Goal: Task Accomplishment & Management: Use online tool/utility

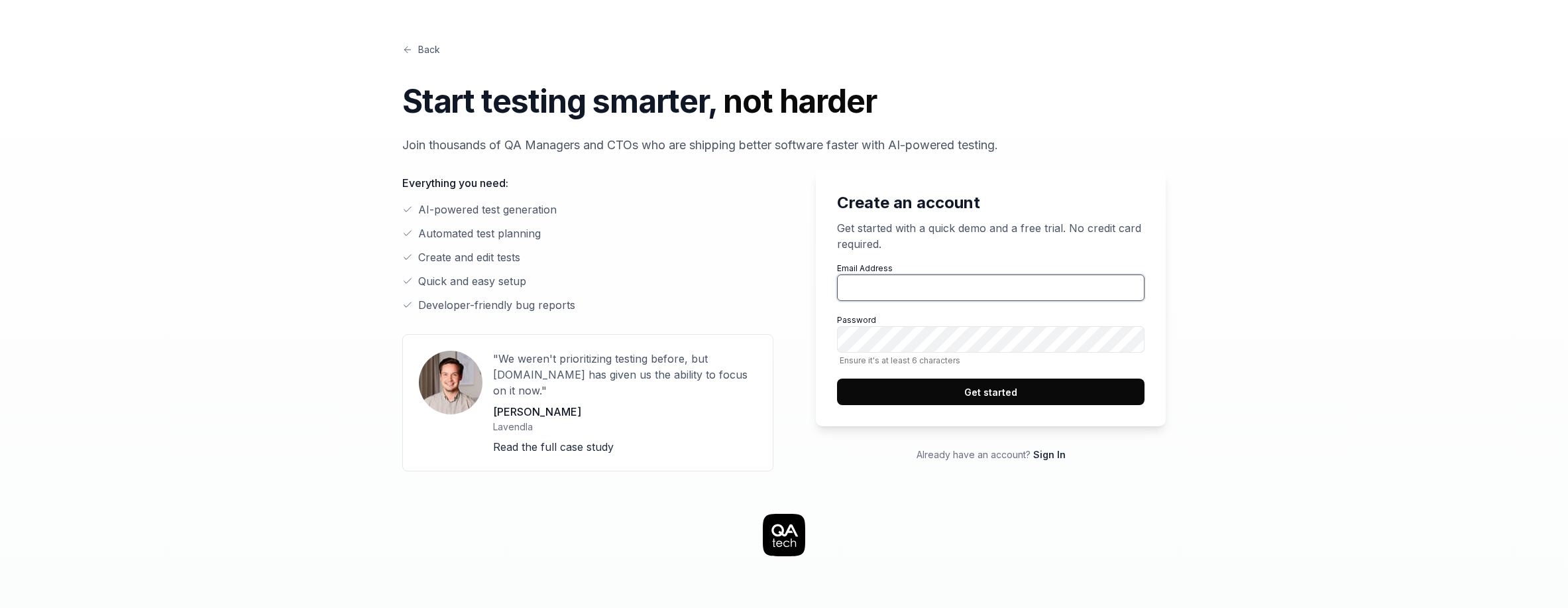
click at [902, 294] on input "Email Address" at bounding box center [990, 288] width 307 height 27
click at [759, 290] on ul "AI-powered test generation Automated test planning Create and edit tests Quick …" at bounding box center [587, 258] width 372 height 112
click at [916, 287] on input "Email Address" at bounding box center [990, 288] width 307 height 27
type input "[EMAIL_ADDRESS][PERSON_NAME][DOMAIN_NAME]"
click at [1308, 298] on div "Back Start testing smarter, not harder Join thousands of QA Managers and CTOs w…" at bounding box center [784, 582] width 1568 height 1165
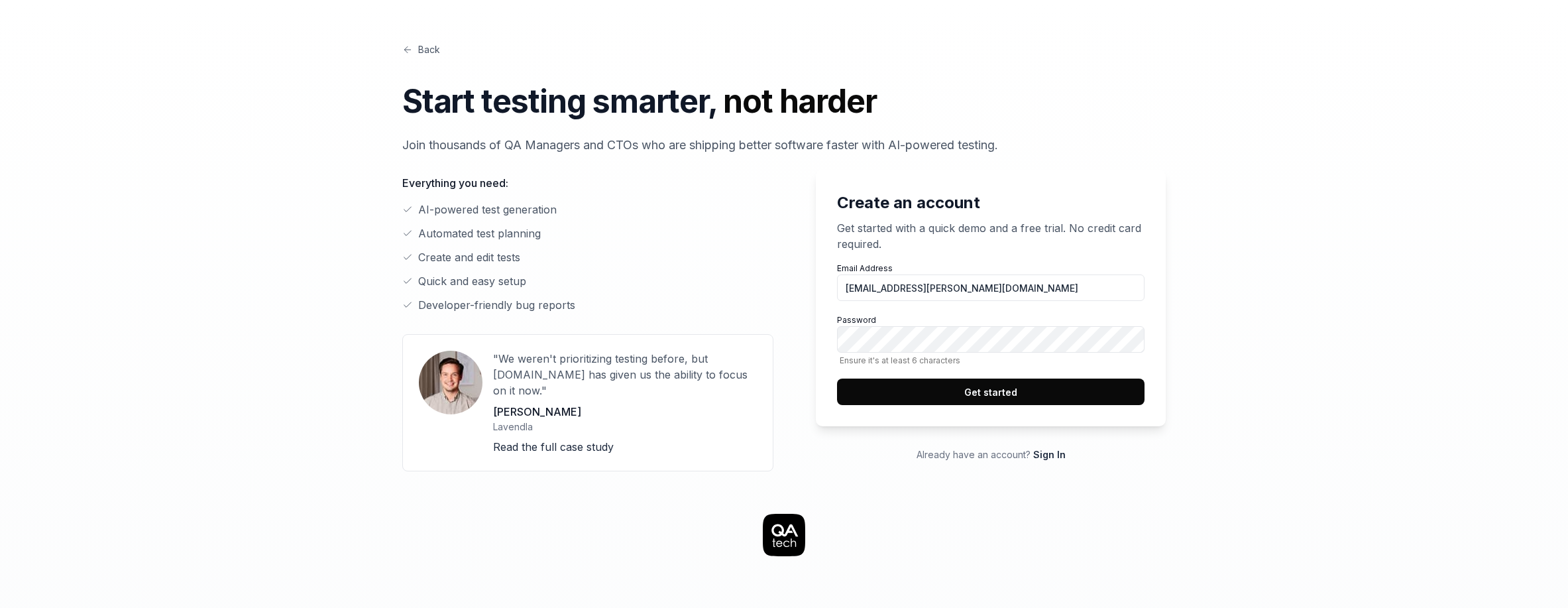
click at [992, 391] on button "Get started" at bounding box center [990, 392] width 307 height 27
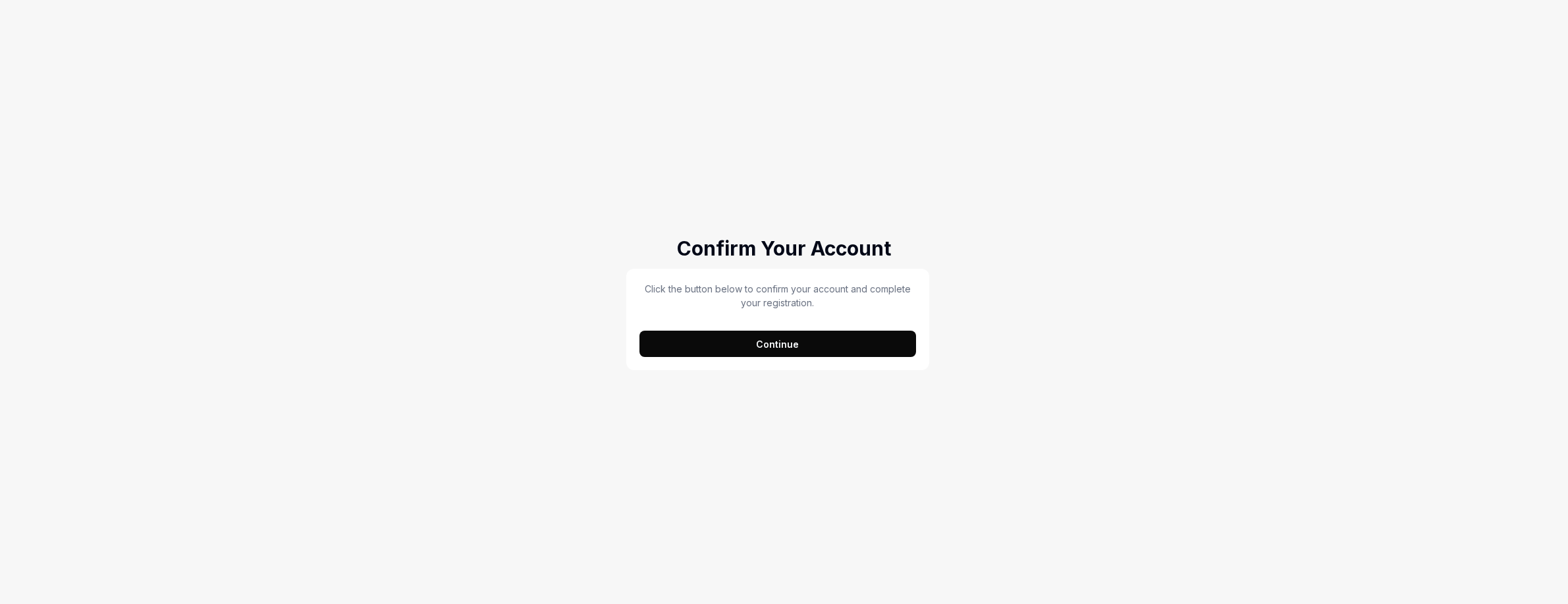
click at [777, 346] on button "Continue" at bounding box center [777, 344] width 277 height 27
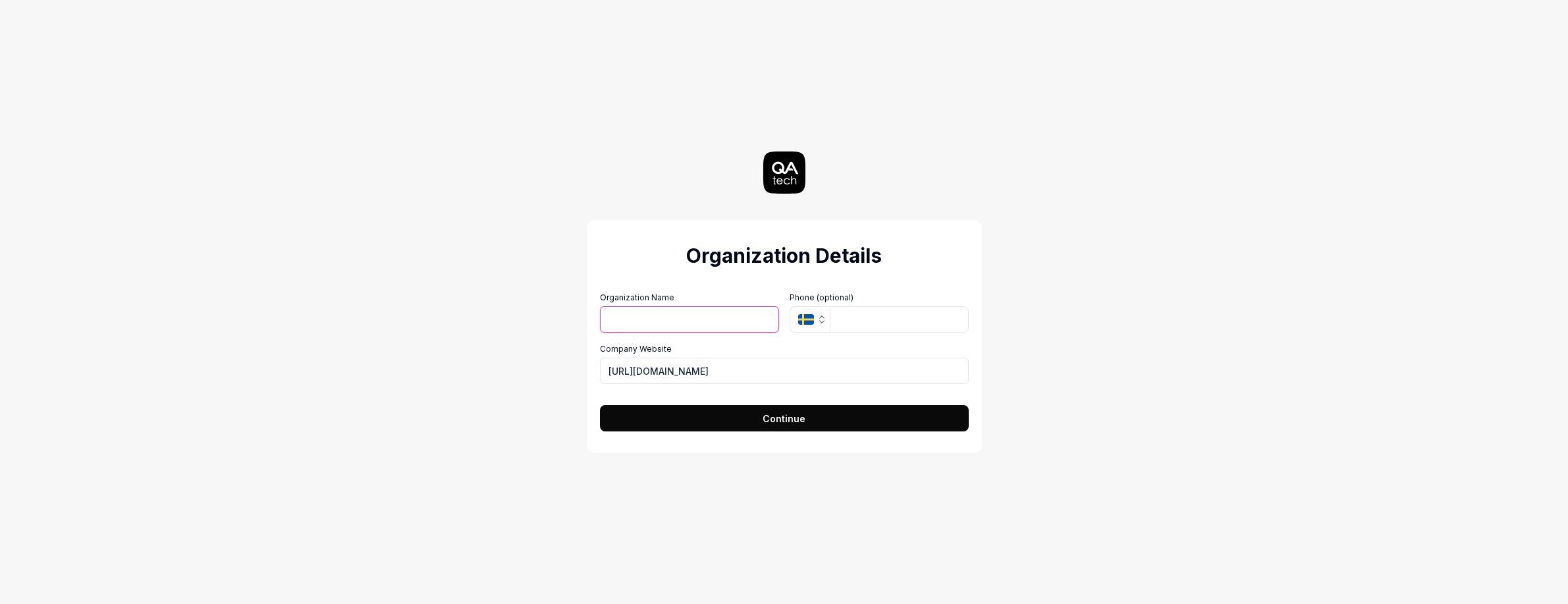
click at [730, 325] on input "Organization Name" at bounding box center [689, 320] width 179 height 27
click at [675, 322] on input "Organization Name" at bounding box center [689, 320] width 179 height 27
click at [682, 314] on input "Organization Name" at bounding box center [689, 320] width 179 height 27
type input "OneTobeOne"
click at [780, 420] on span "Continue" at bounding box center [784, 418] width 43 height 14
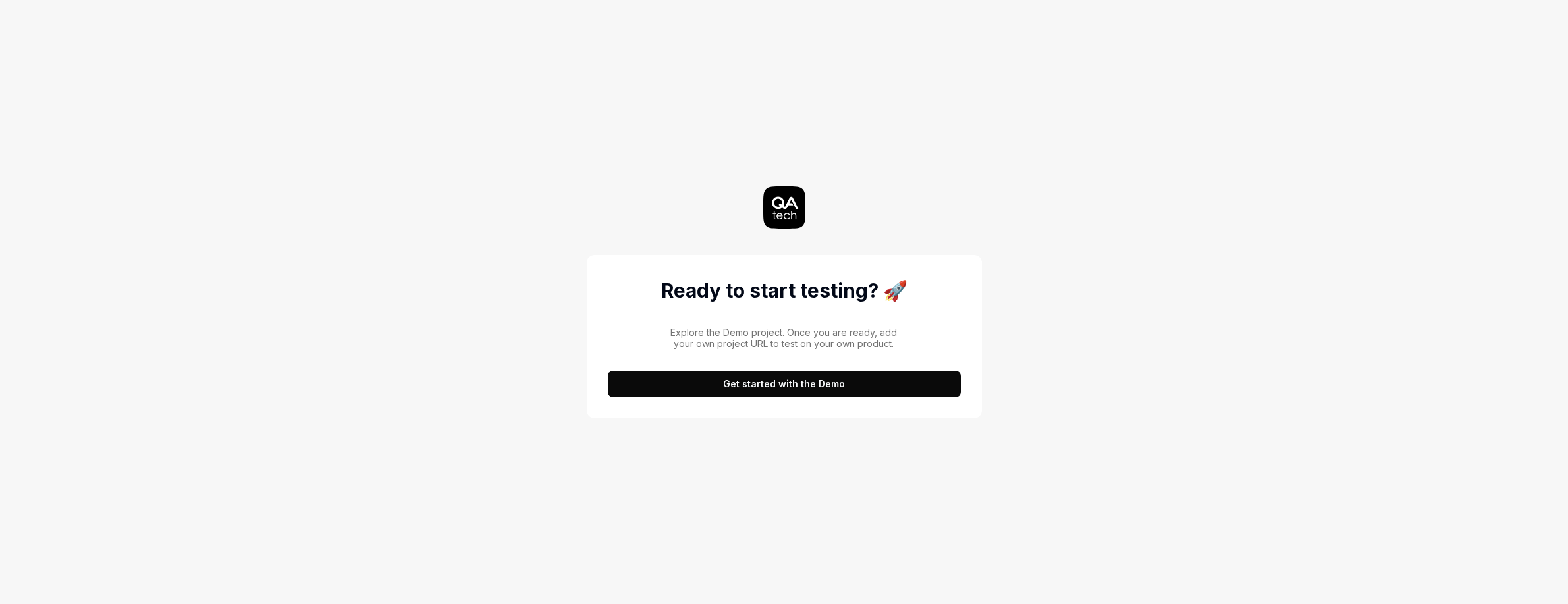
click at [718, 381] on button "Get started with the Demo" at bounding box center [784, 384] width 353 height 27
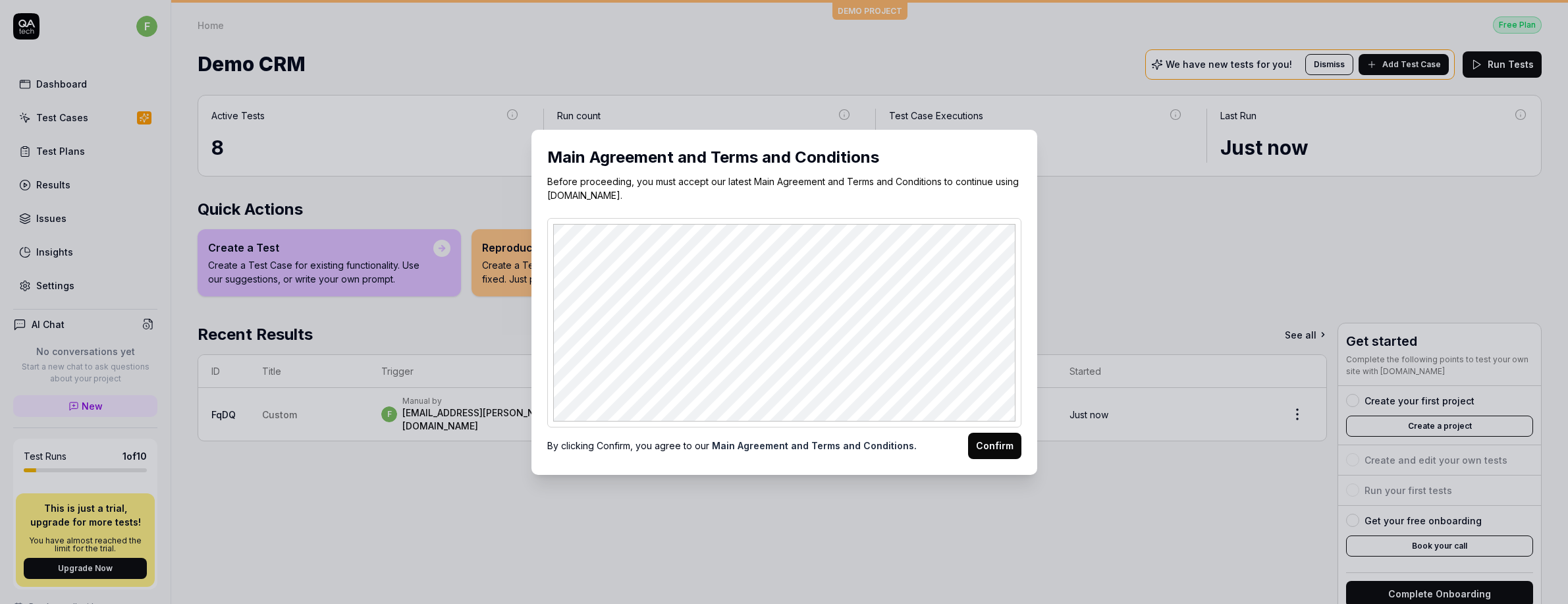
click at [993, 437] on button "Confirm" at bounding box center [995, 446] width 53 height 27
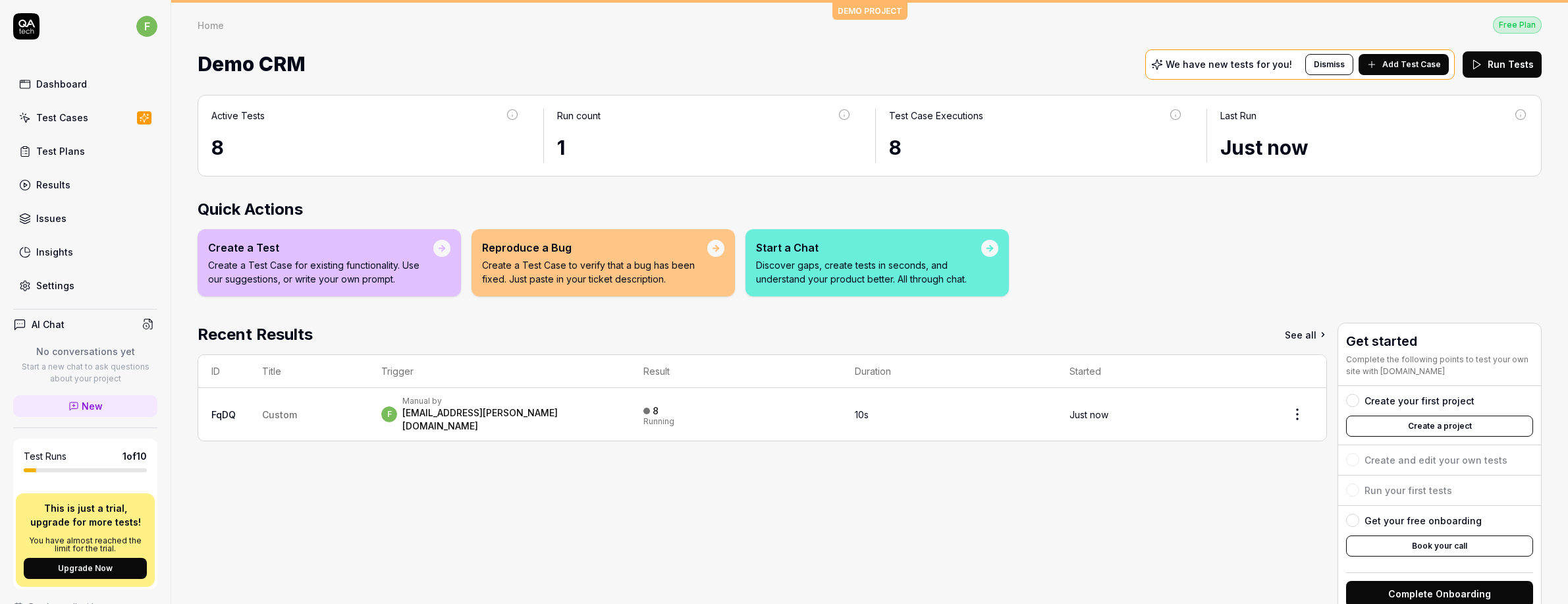
click at [140, 24] on html "f Dashboard Test Cases Test Plans Results Issues Insights Settings AI Chat No c…" at bounding box center [784, 302] width 1568 height 604
click at [82, 89] on span "Profile" at bounding box center [124, 87] width 204 height 14
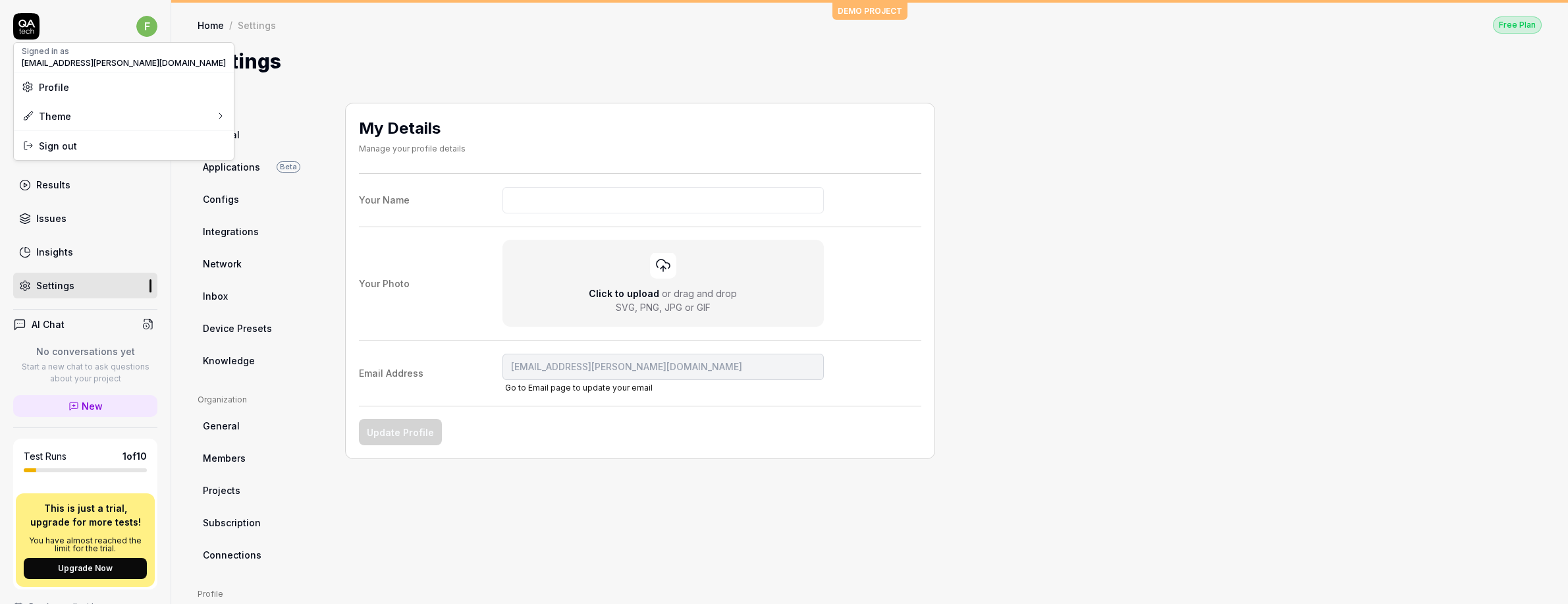
click at [207, 135] on html "f Dashboard Test Cases Test Plans Results Issues Insights Settings AI Chat No c…" at bounding box center [784, 302] width 1568 height 604
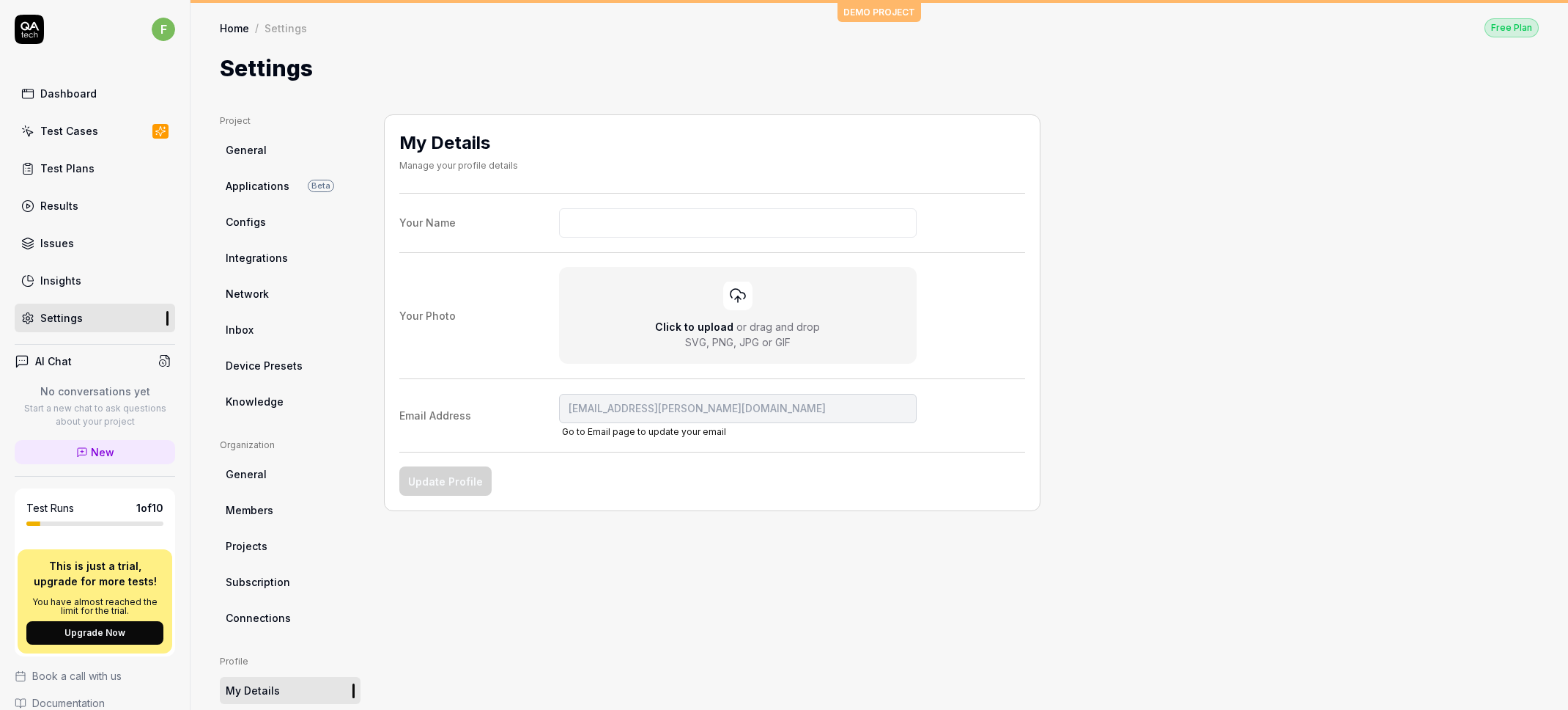
scroll to position [131, 0]
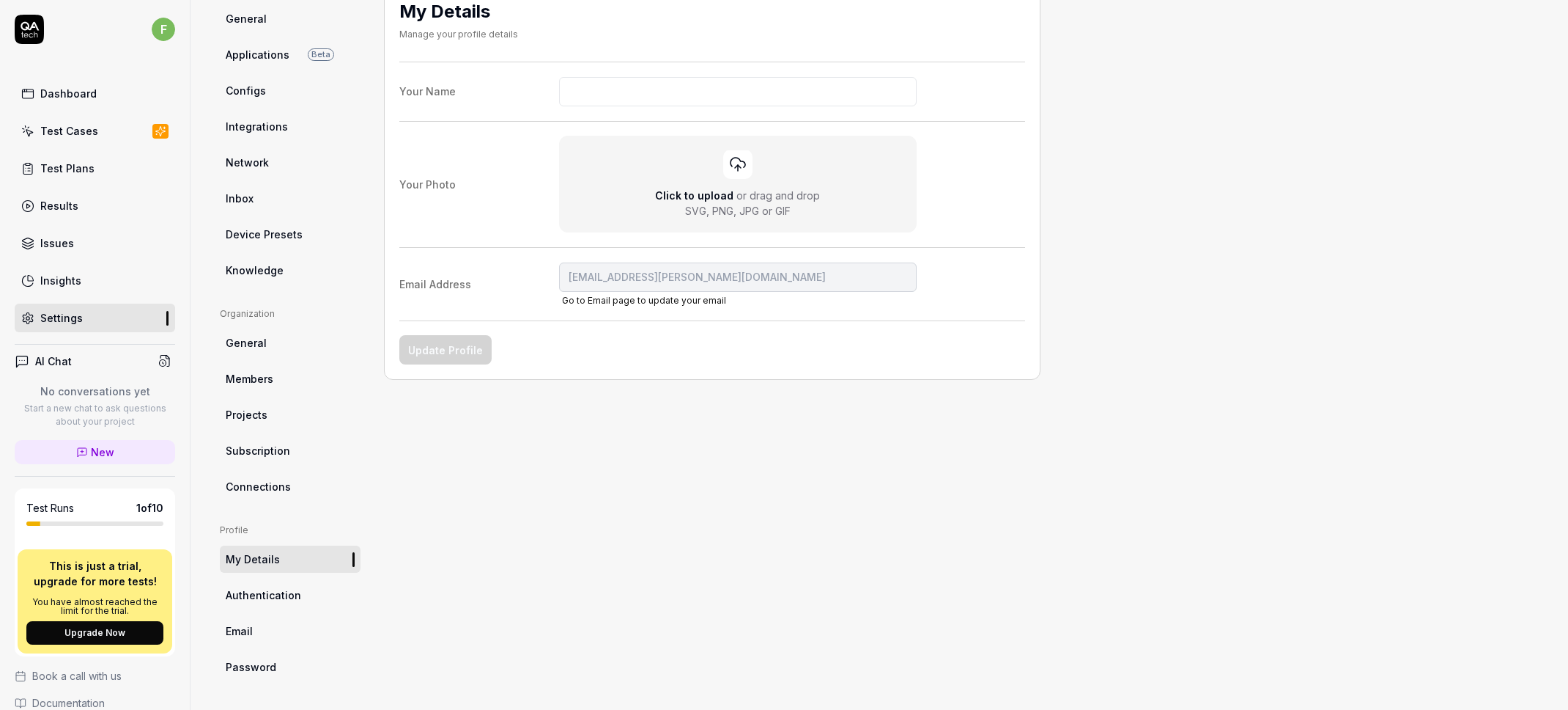
click at [280, 559] on link "My Details" at bounding box center [290, 558] width 141 height 27
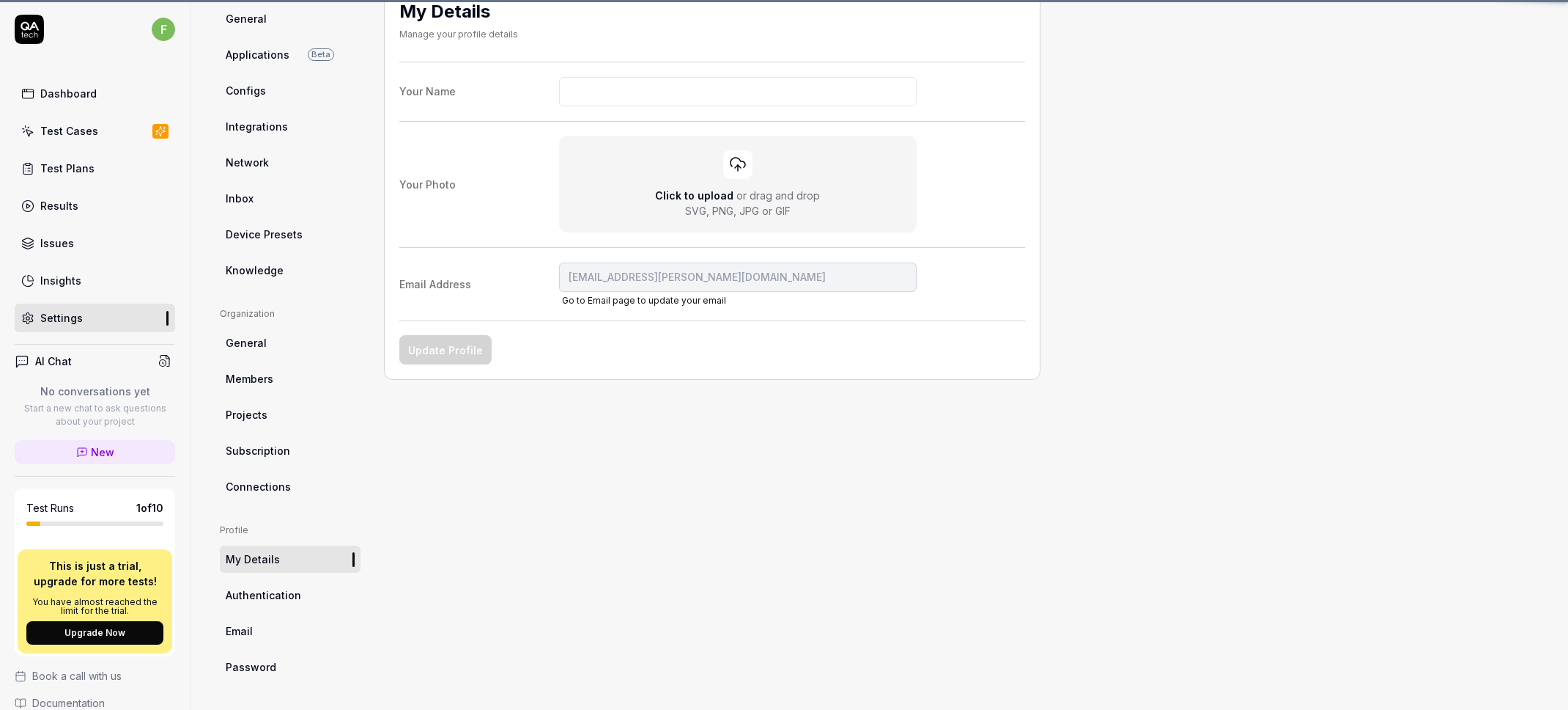
scroll to position [114, 0]
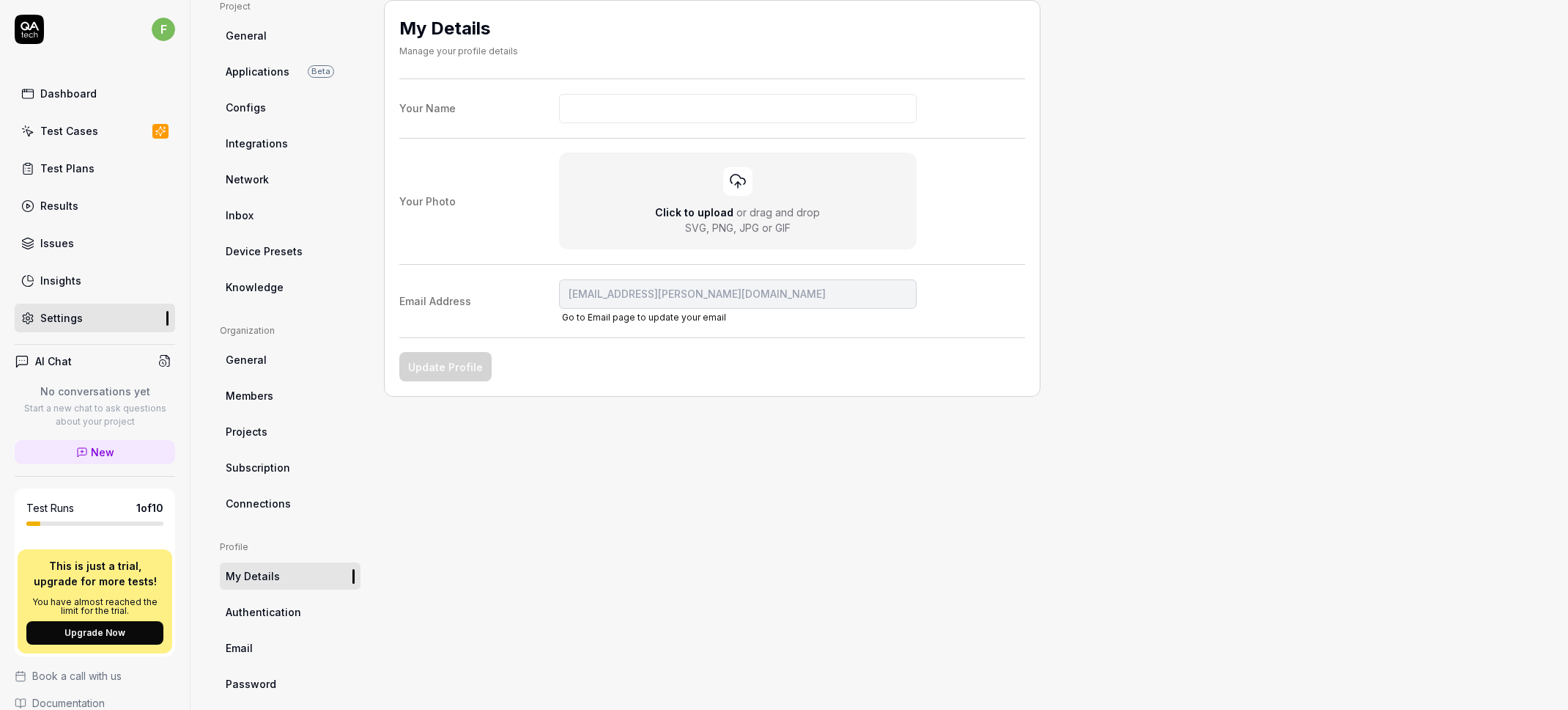
click at [271, 611] on span "Authentication" at bounding box center [263, 612] width 76 height 16
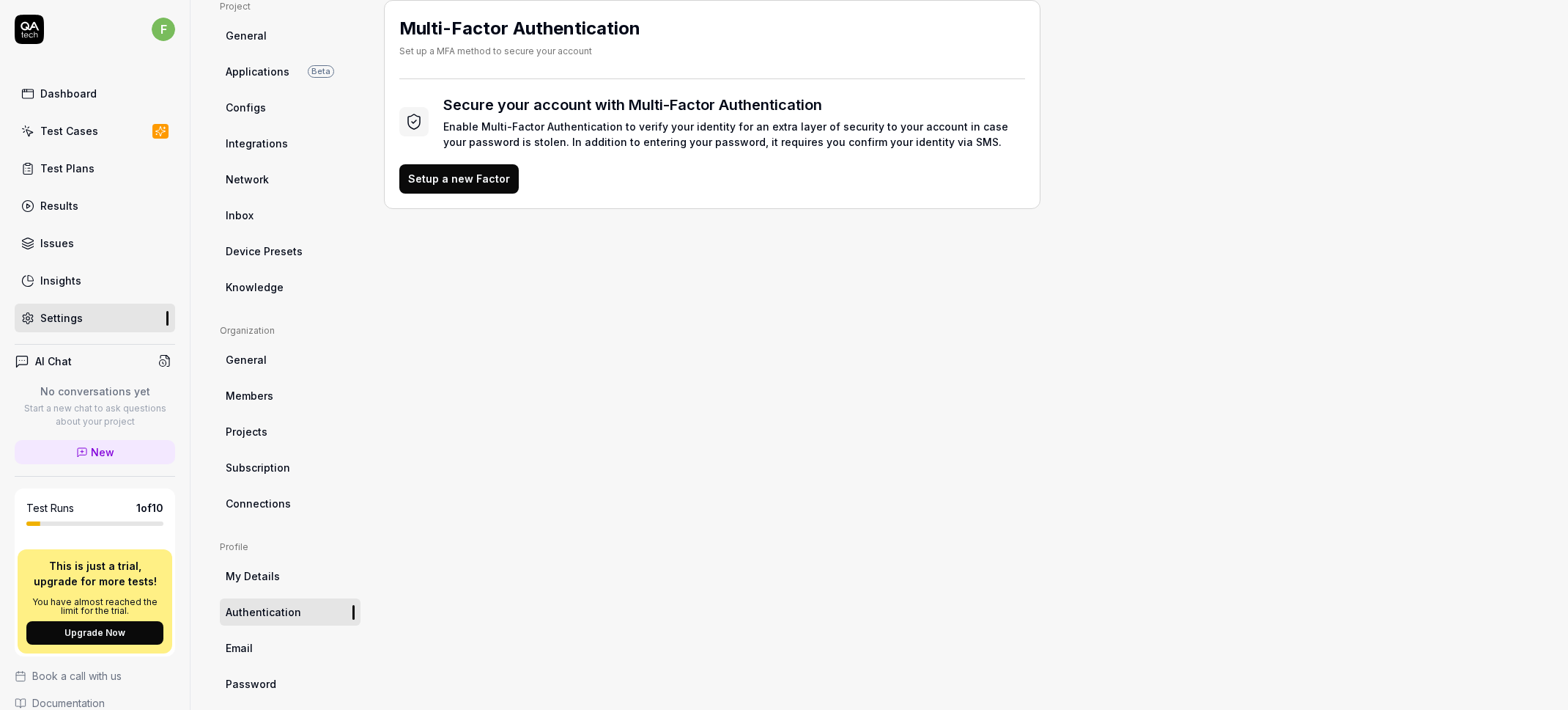
click at [259, 644] on link "Email" at bounding box center [290, 647] width 141 height 27
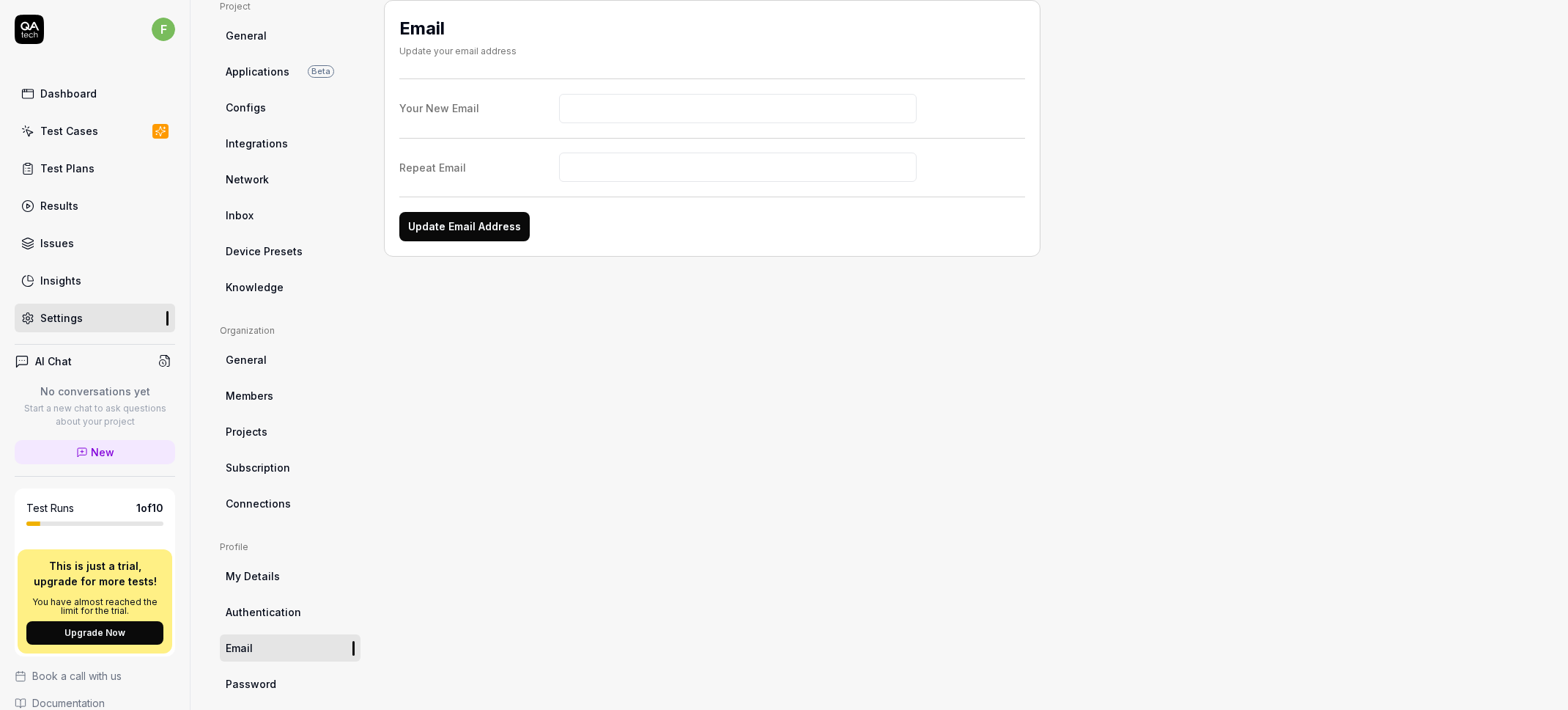
click at [250, 362] on span "General" at bounding box center [246, 359] width 41 height 16
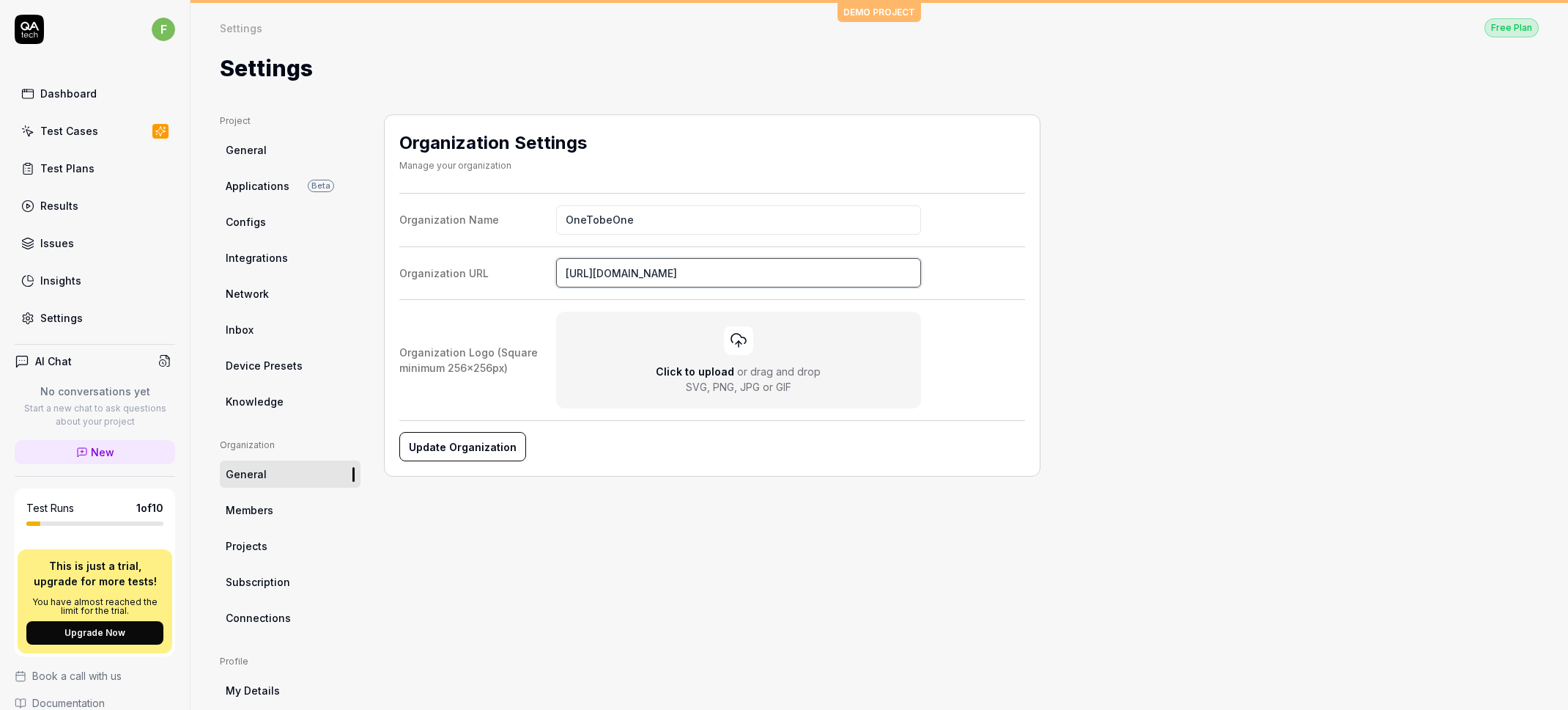
click at [603, 272] on input "https://onetobeone.com" at bounding box center [738, 273] width 365 height 30
click at [684, 270] on input "https://onetobeone.com" at bounding box center [738, 273] width 365 height 30
type input "https://onetobeone.nl"
click at [496, 446] on button "Update Organization" at bounding box center [462, 446] width 125 height 30
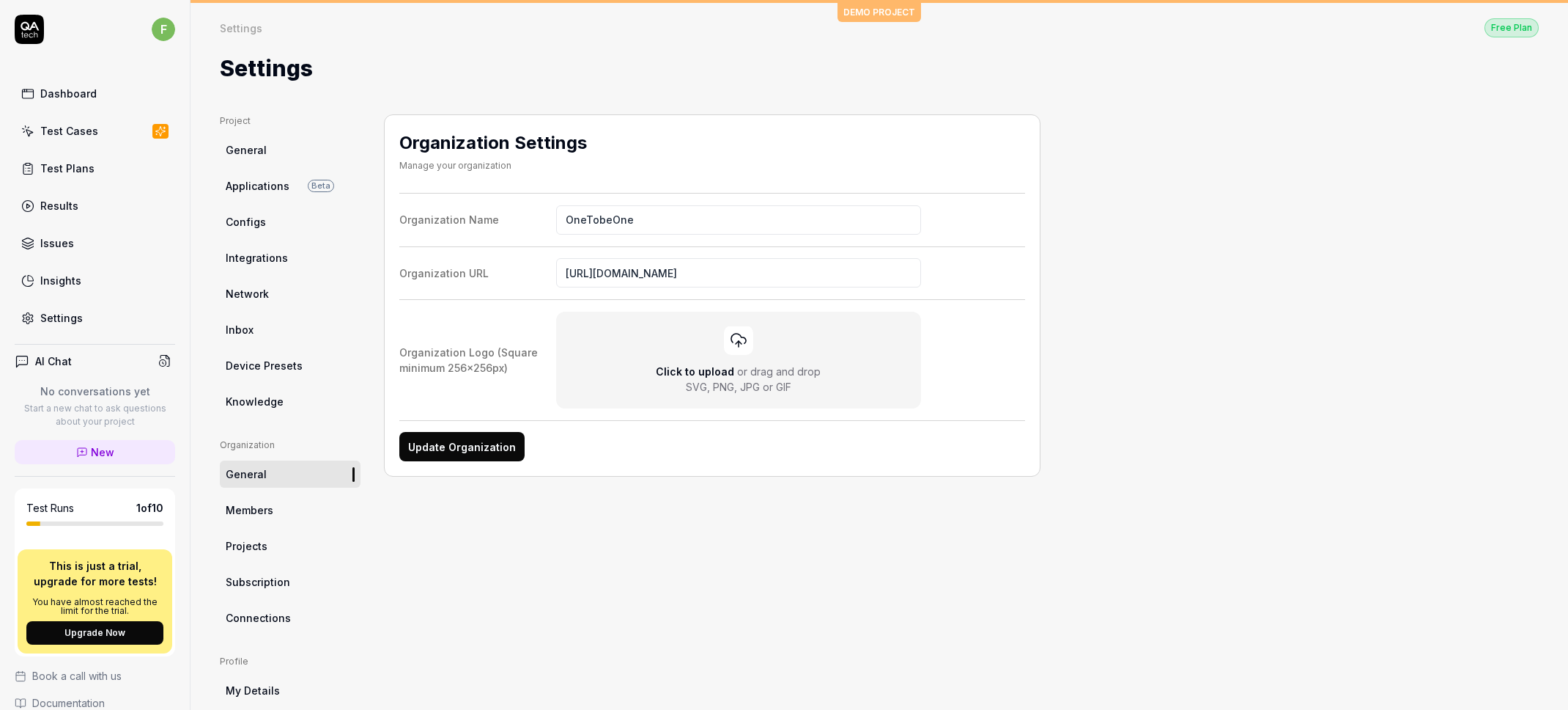
click at [300, 516] on link "Members" at bounding box center [290, 510] width 141 height 27
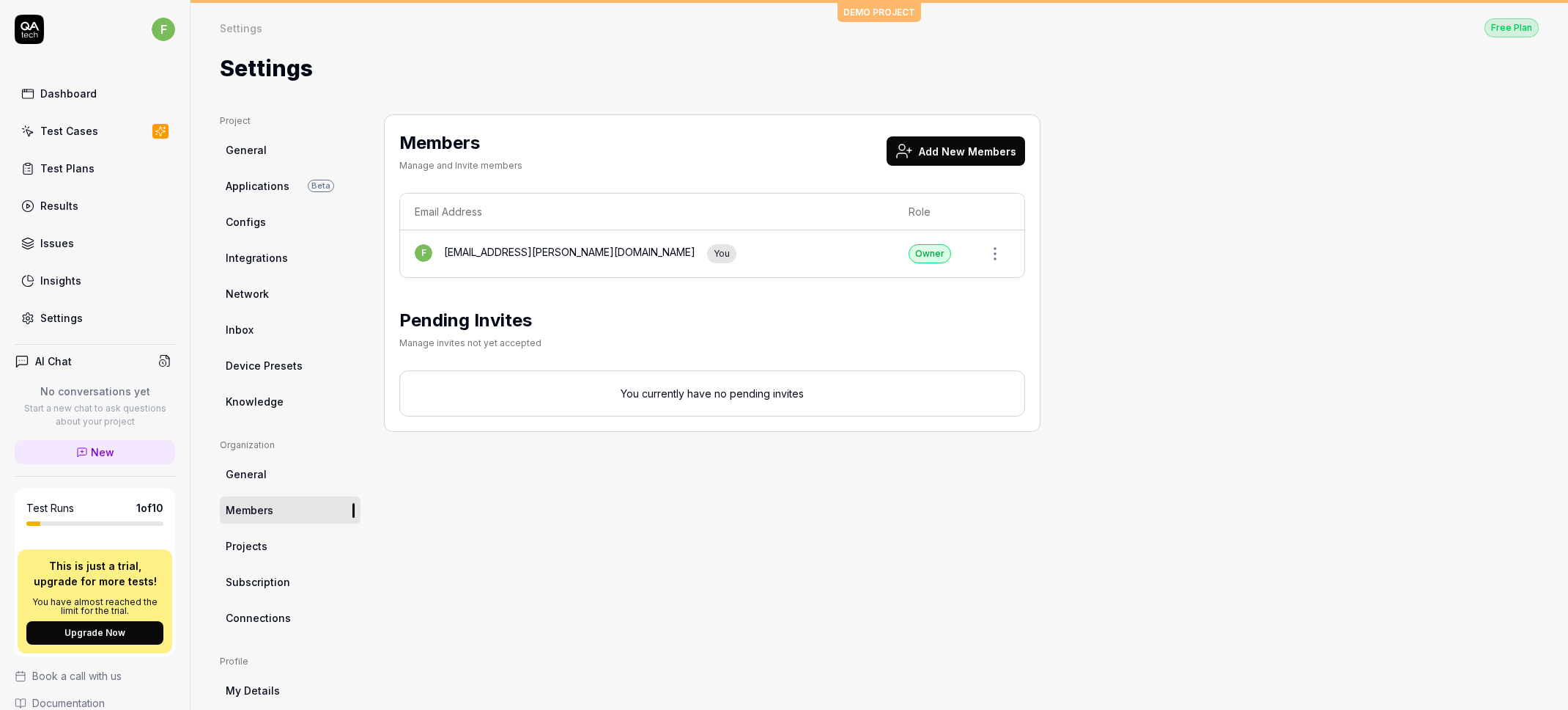
click at [69, 132] on div "Test Cases" at bounding box center [69, 131] width 58 height 16
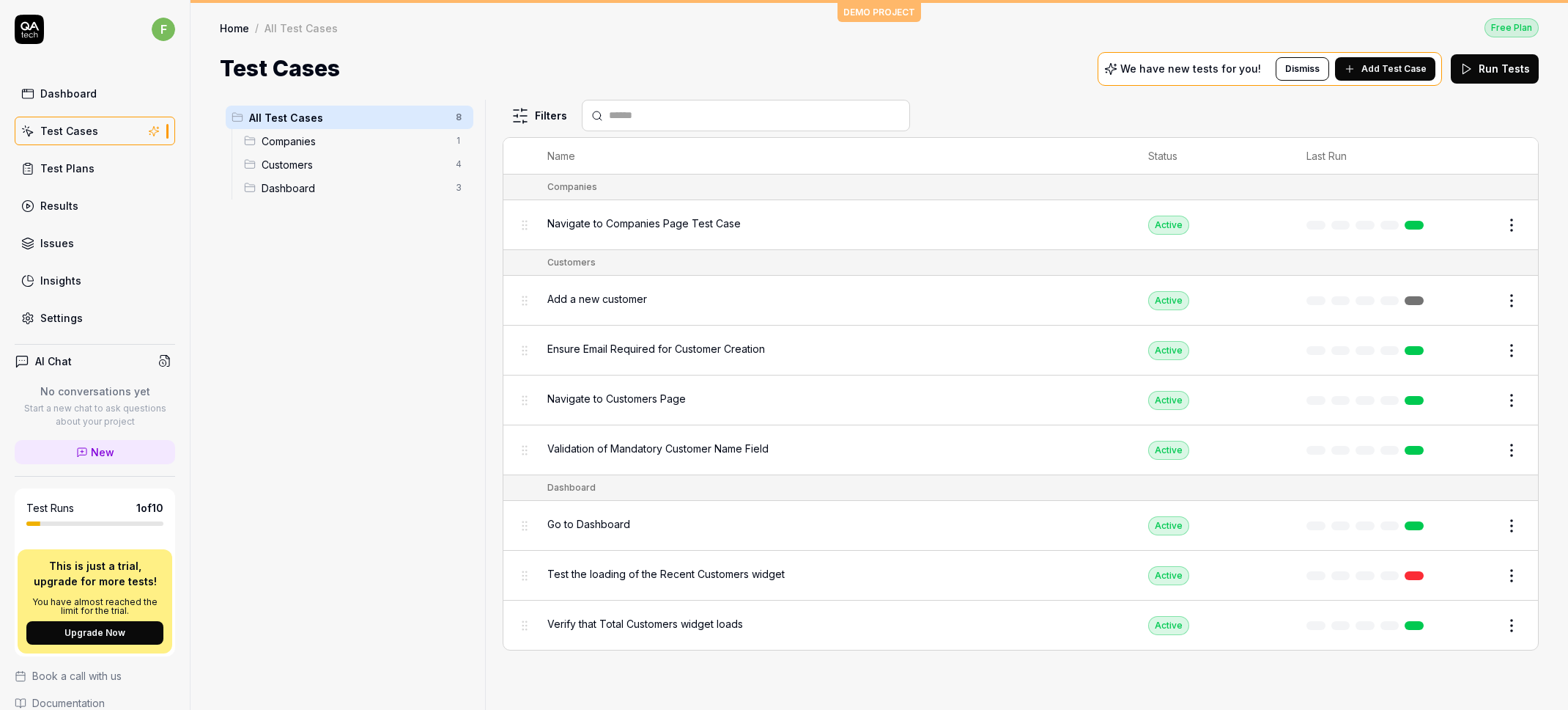
click at [372, 141] on span "Companies" at bounding box center [354, 141] width 185 height 16
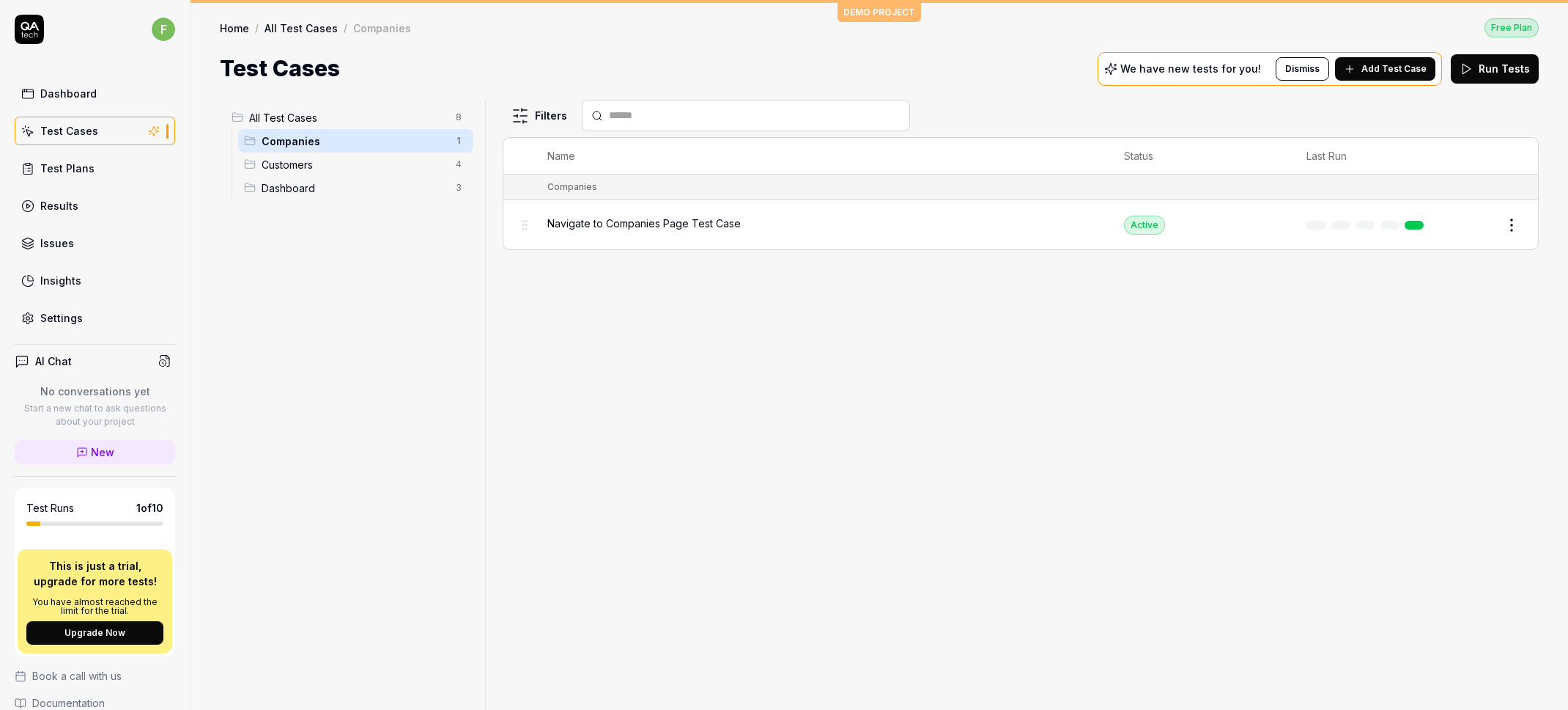
click at [377, 152] on div "Companies 1" at bounding box center [356, 141] width 235 height 23
click at [665, 237] on div "Navigate to Companies Page Test Case" at bounding box center [821, 225] width 548 height 31
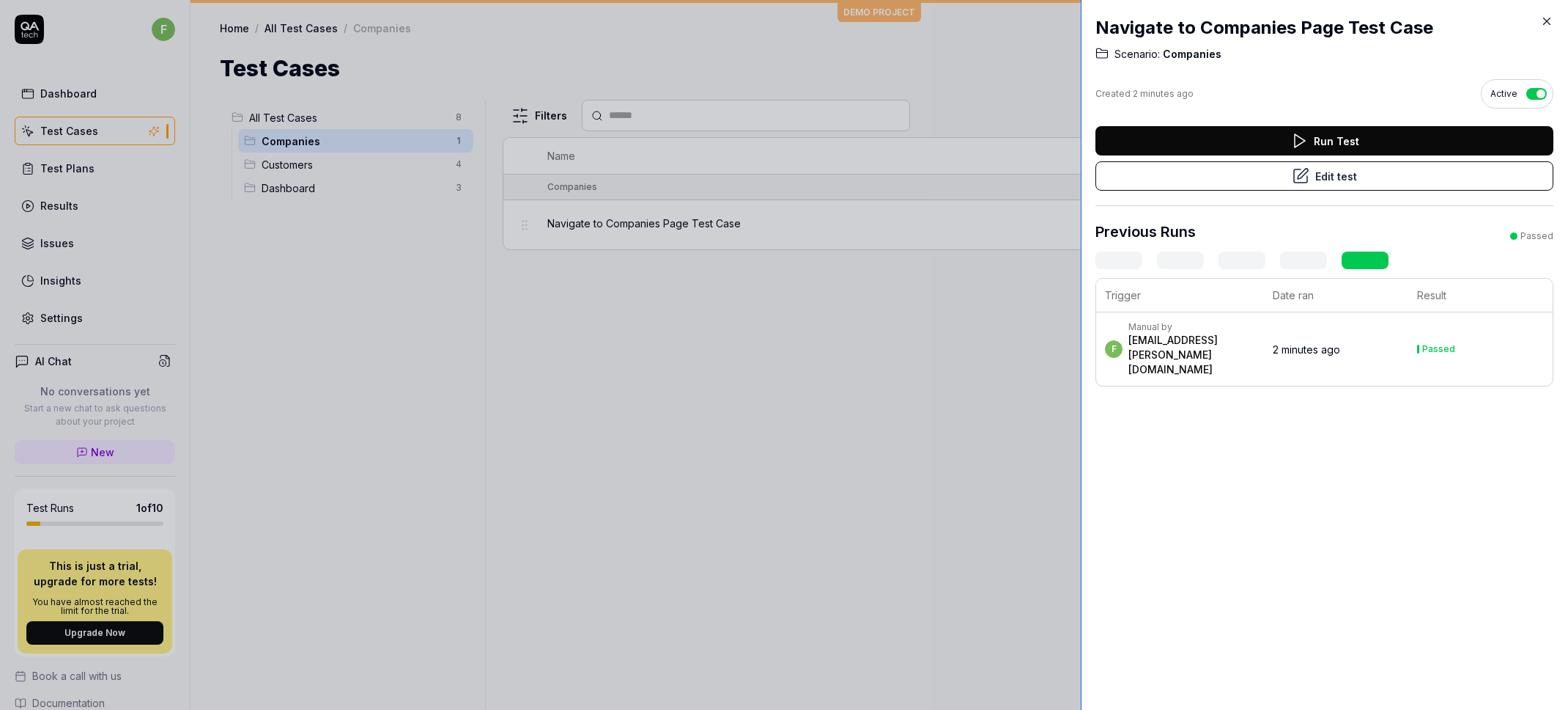
drag, startPoint x: 1248, startPoint y: 318, endPoint x: 1081, endPoint y: 316, distance: 167.0
click at [1081, 316] on div at bounding box center [1086, 355] width 12 height 710
click at [1378, 177] on button "Edit test" at bounding box center [1324, 176] width 458 height 30
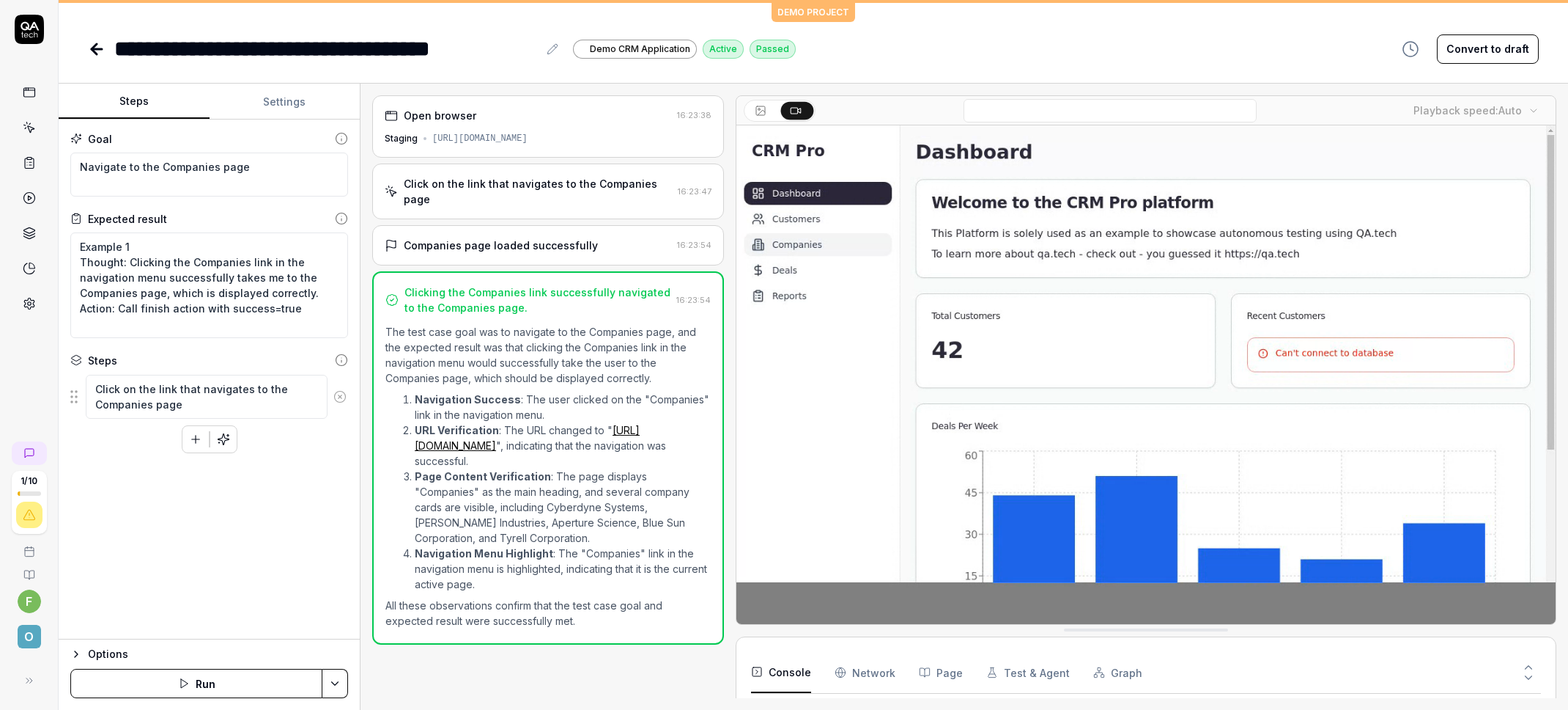
click at [785, 264] on video at bounding box center [1146, 381] width 819 height 512
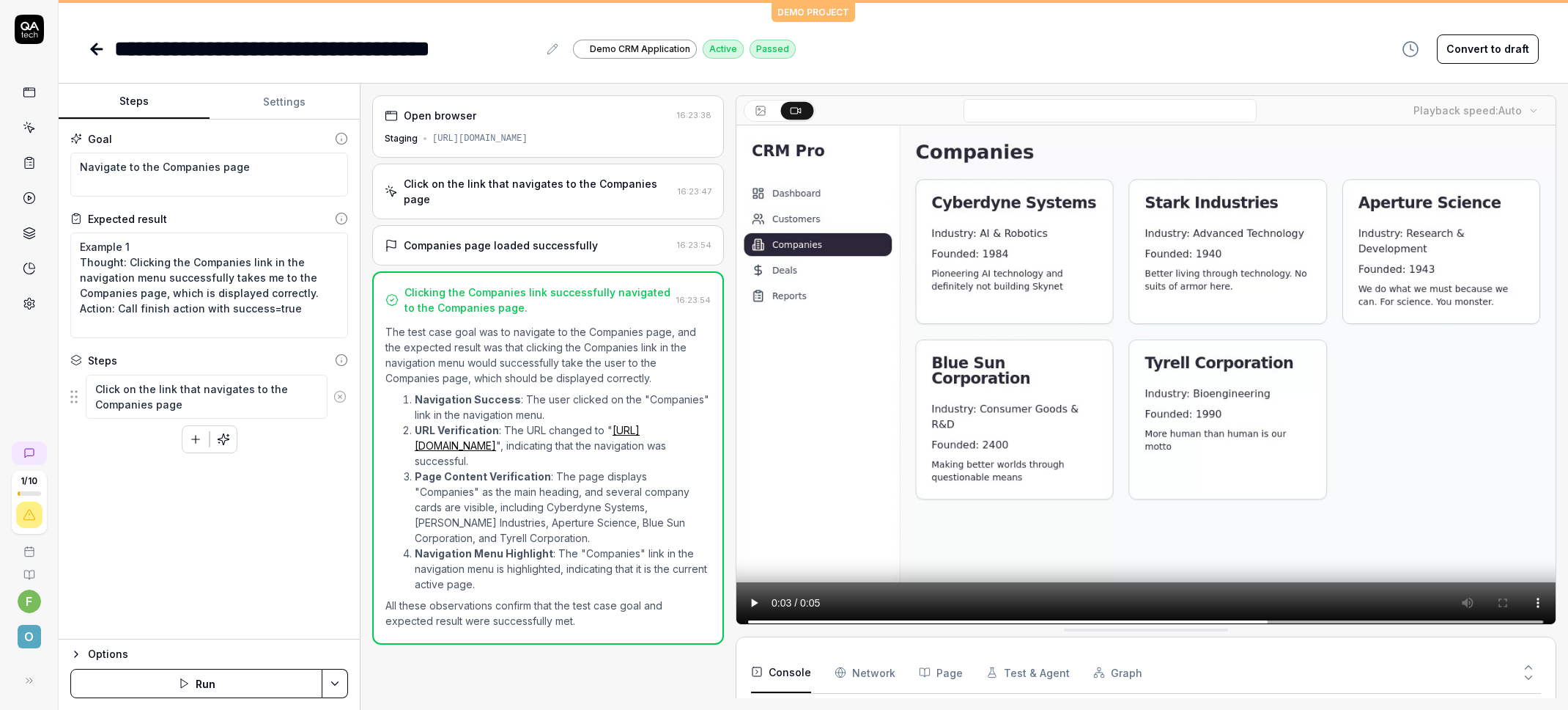
click at [784, 245] on video at bounding box center [1146, 381] width 819 height 512
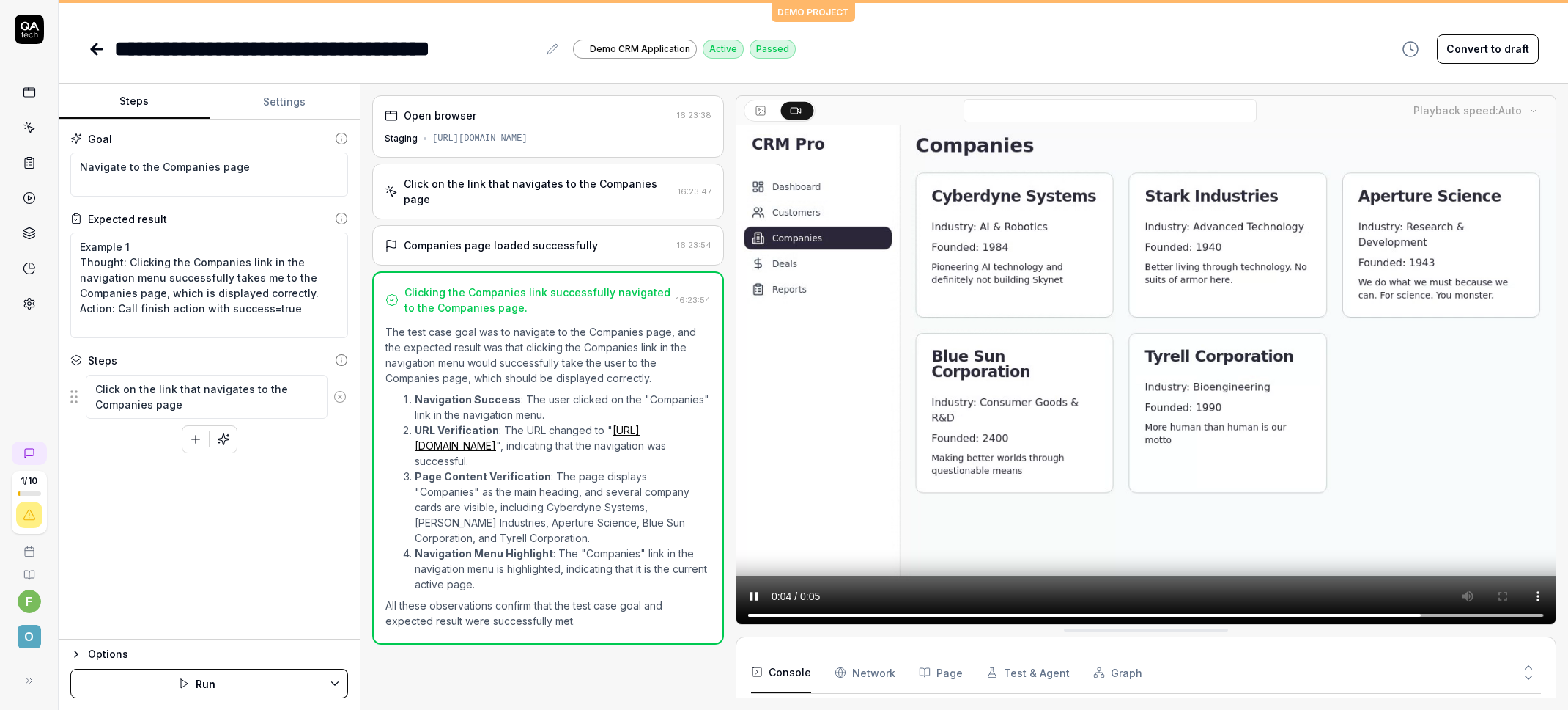
type textarea "*"
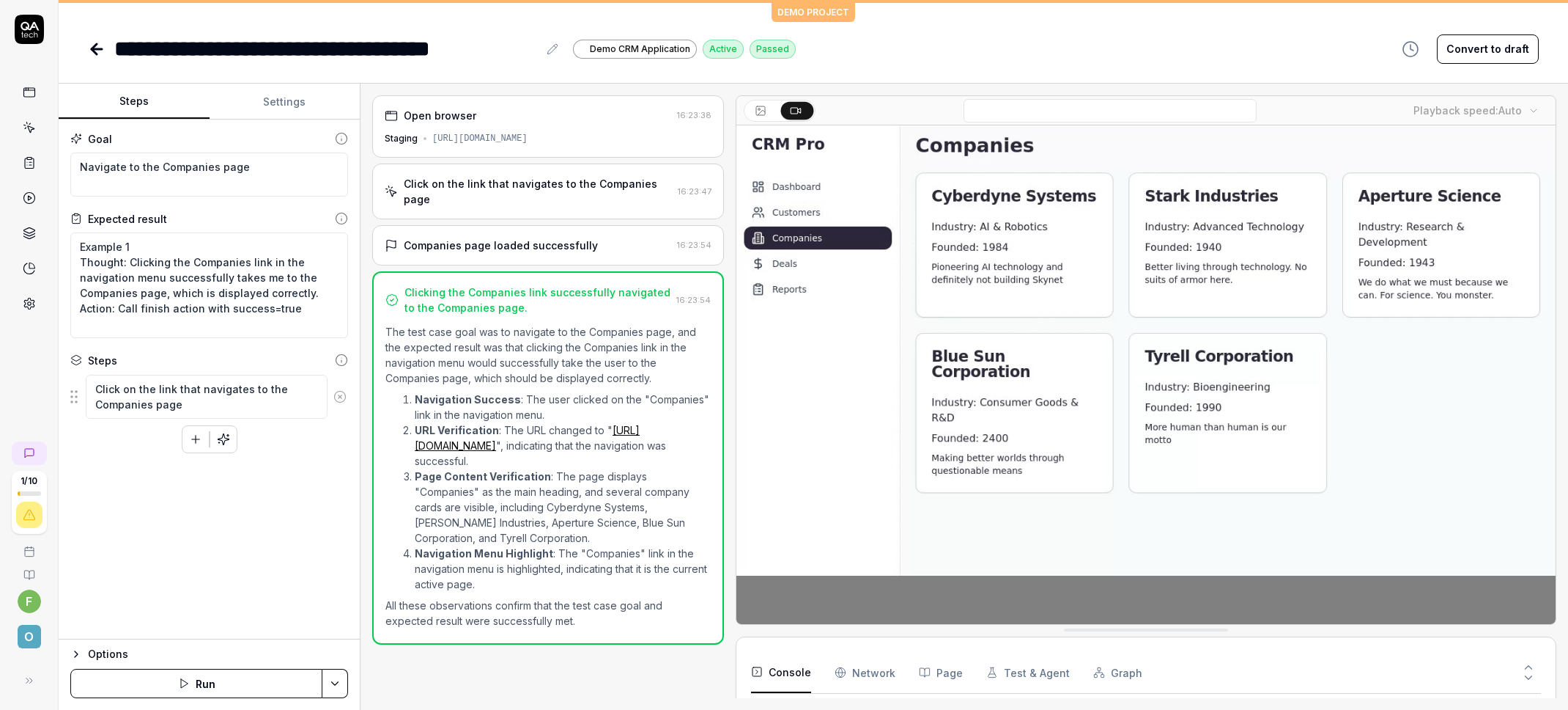
click at [95, 44] on icon at bounding box center [96, 49] width 17 height 17
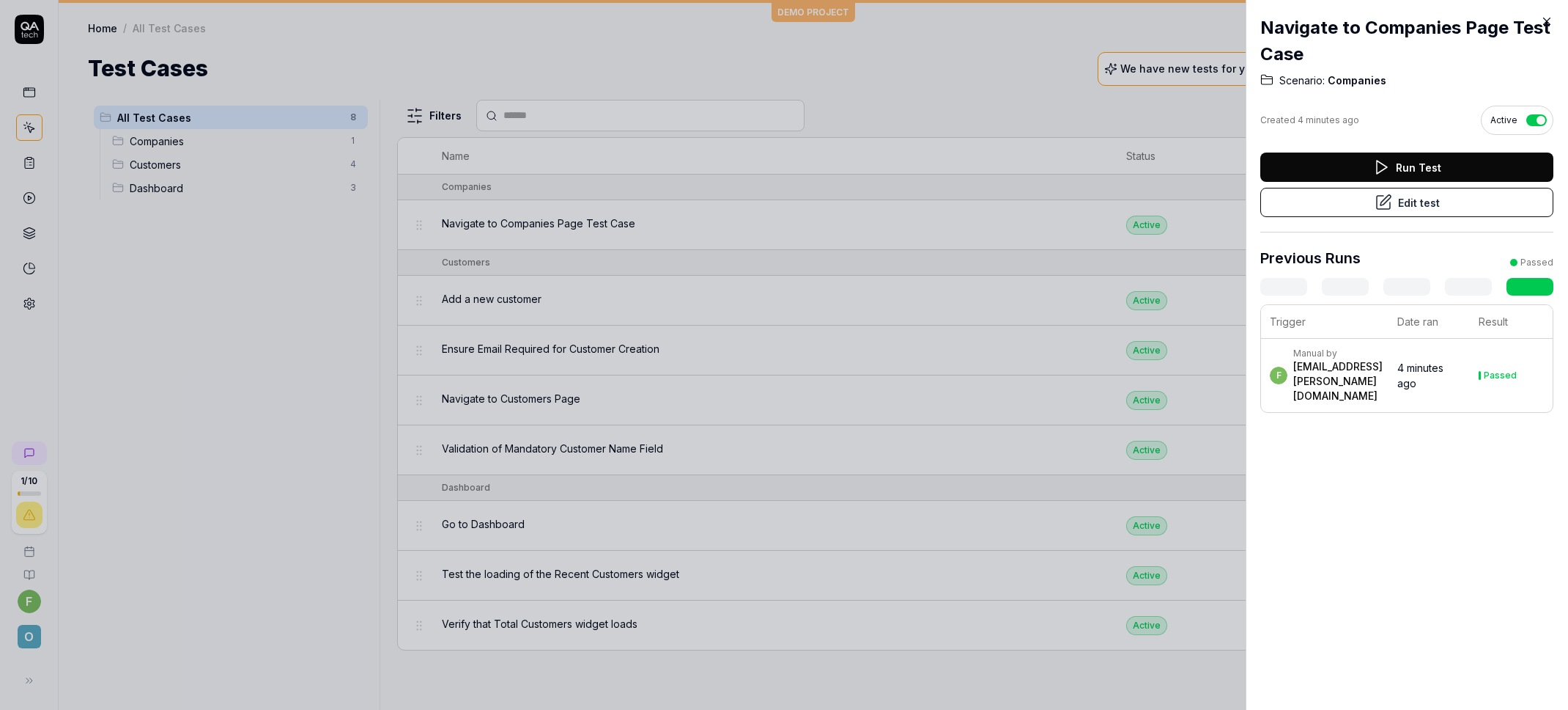
click at [570, 260] on div at bounding box center [784, 355] width 1568 height 710
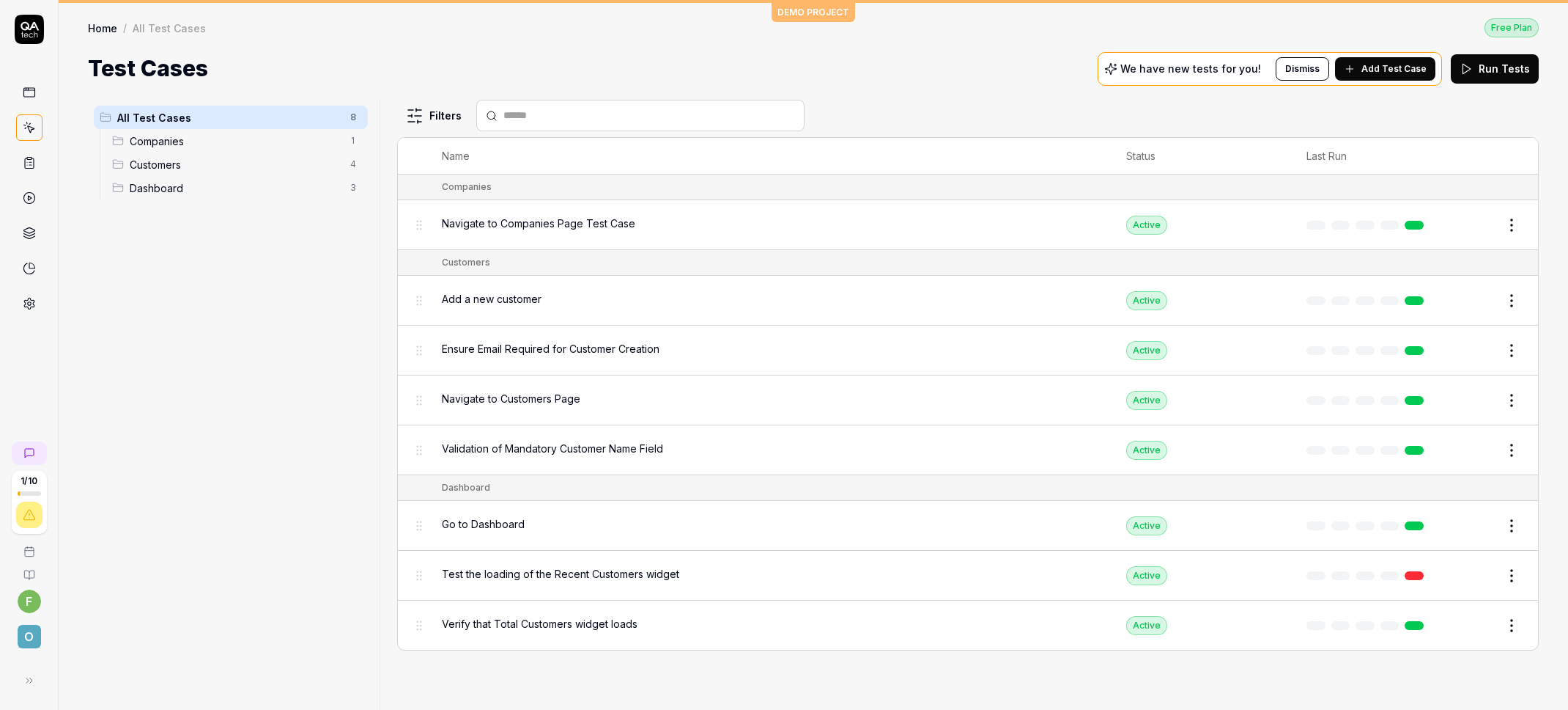
click at [524, 220] on span "Navigate to Companies Page Test Case" at bounding box center [538, 223] width 193 height 16
click at [520, 306] on span "Add a new customer" at bounding box center [491, 298] width 100 height 16
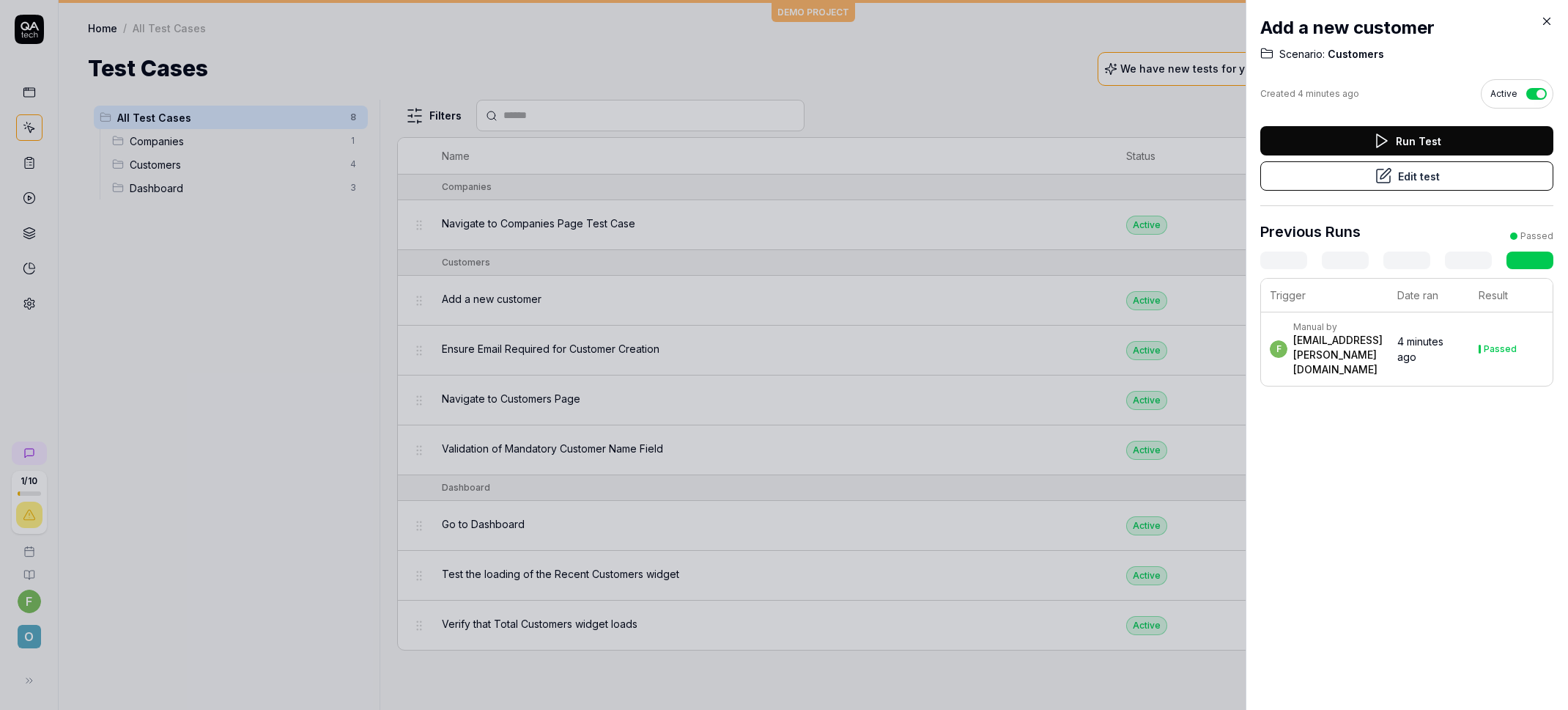
click at [1412, 168] on button "Edit test" at bounding box center [1407, 176] width 293 height 30
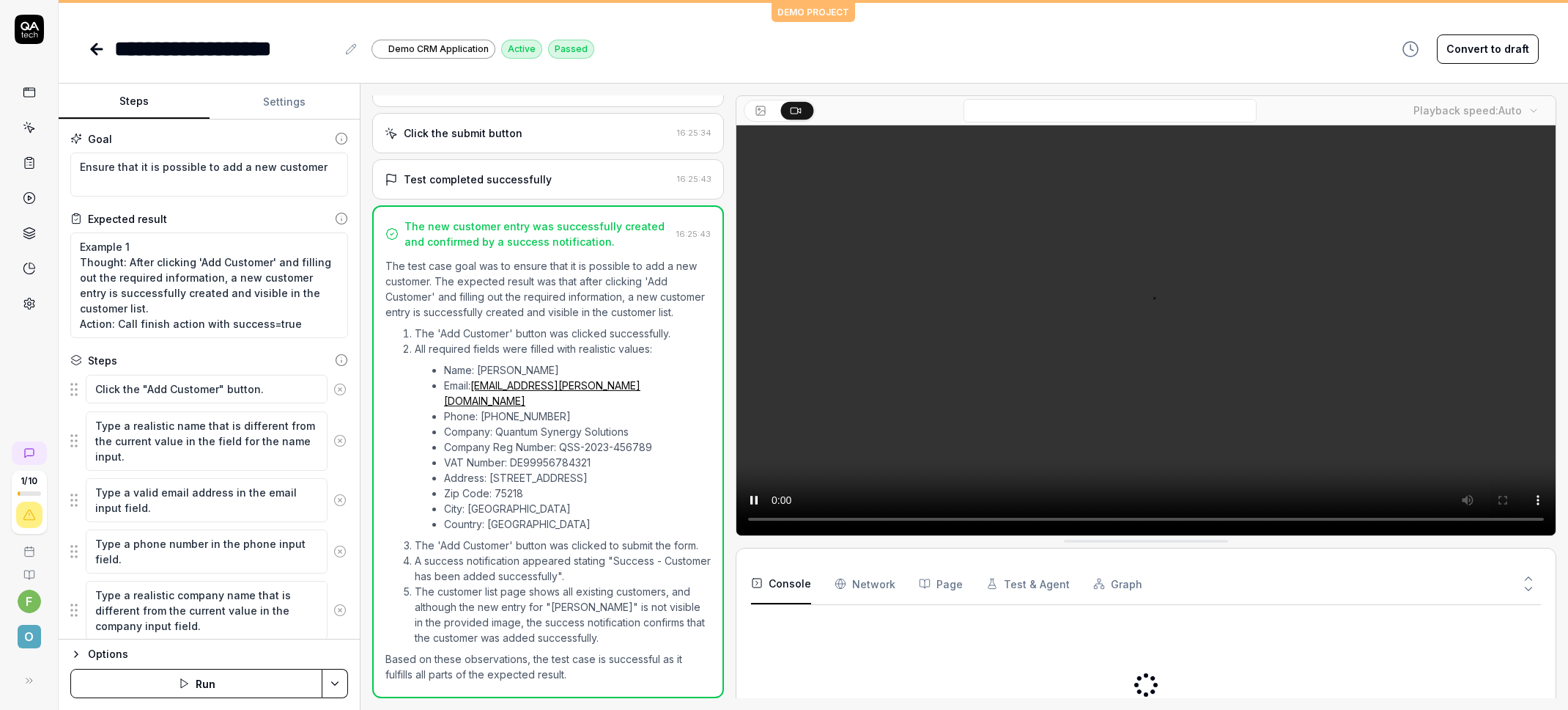
scroll to position [420, 0]
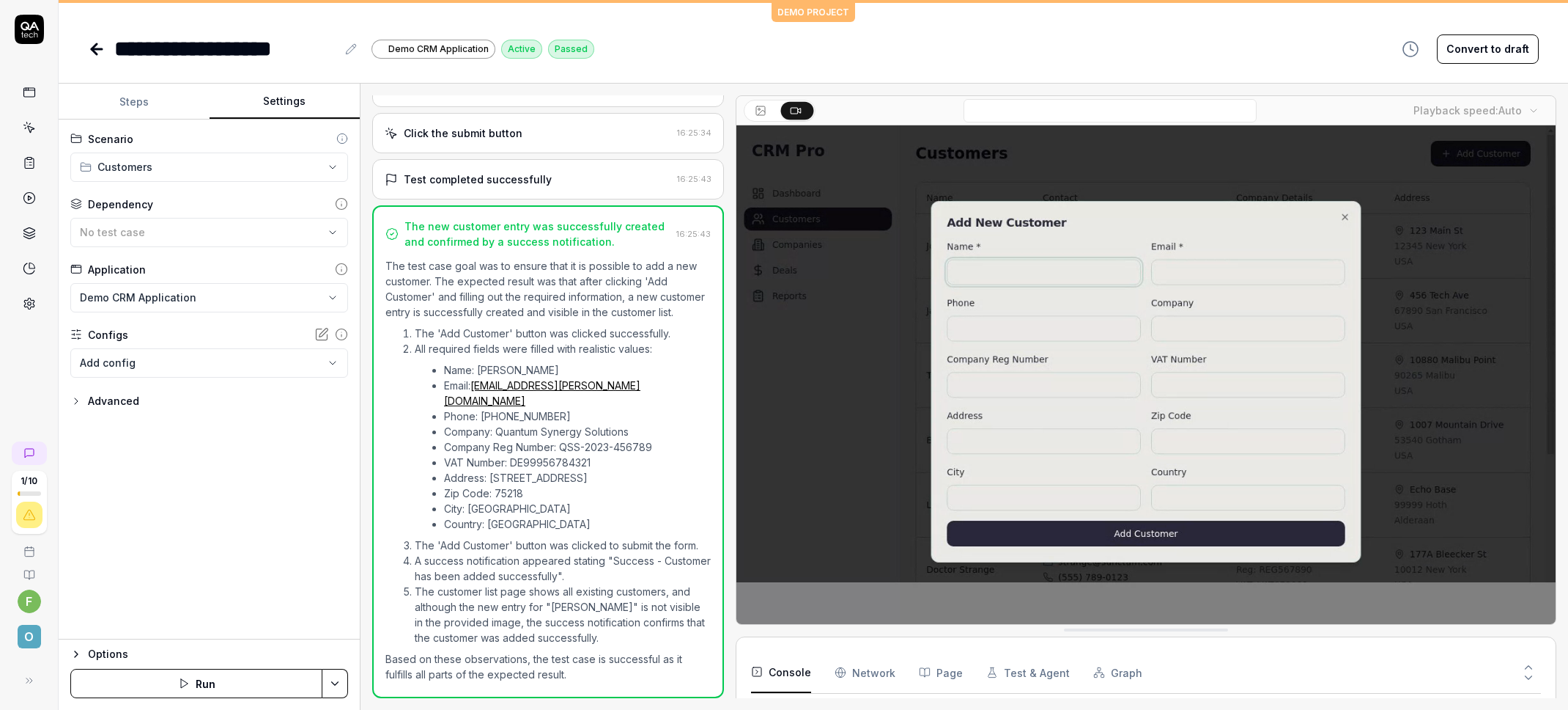
click at [284, 92] on button "Settings" at bounding box center [285, 101] width 151 height 35
click at [149, 166] on html "**********" at bounding box center [784, 355] width 1568 height 710
click at [129, 231] on span "Customers" at bounding box center [133, 227] width 69 height 16
click at [153, 173] on html "**********" at bounding box center [784, 355] width 1568 height 710
click at [145, 203] on span "1 test case" at bounding box center [140, 210] width 83 height 13
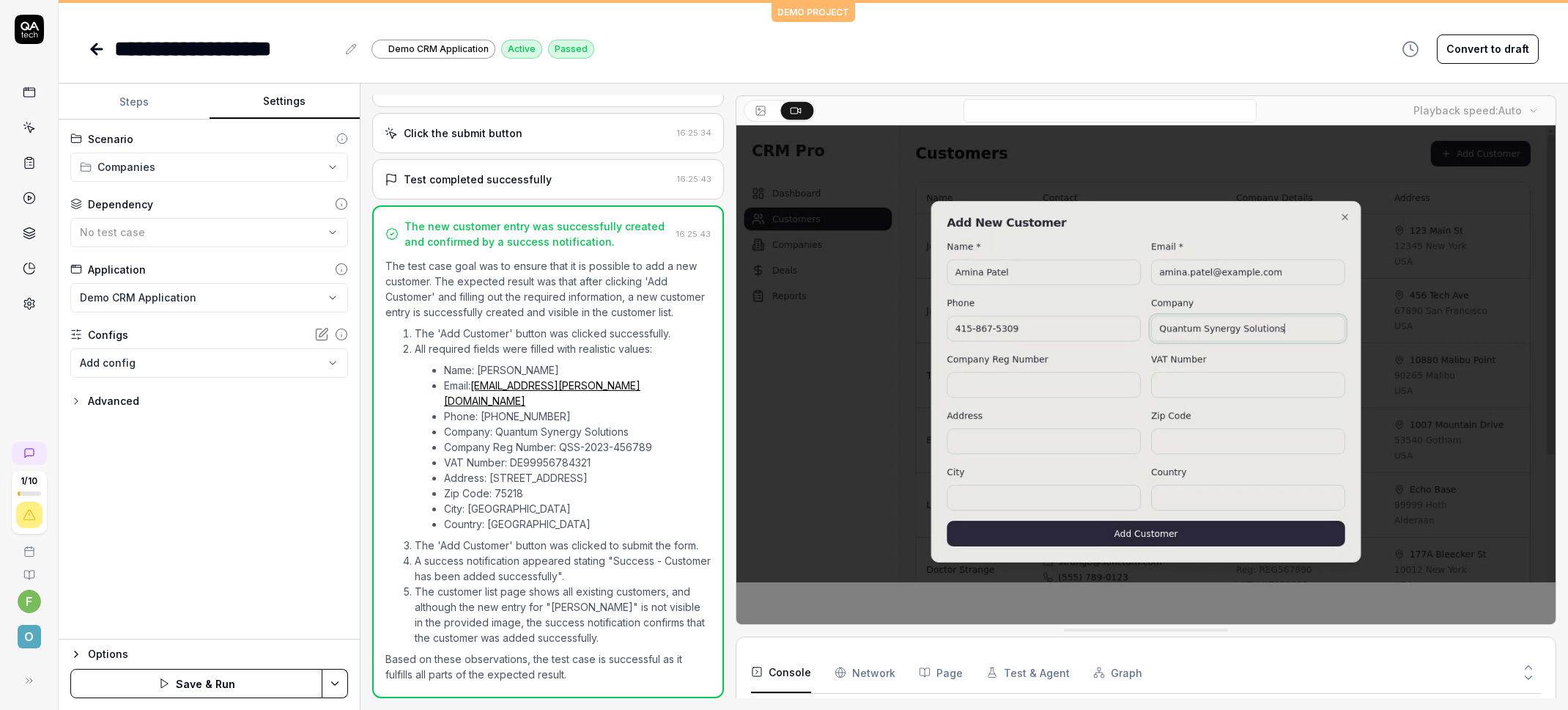
click at [139, 169] on html "**********" at bounding box center [784, 355] width 1568 height 710
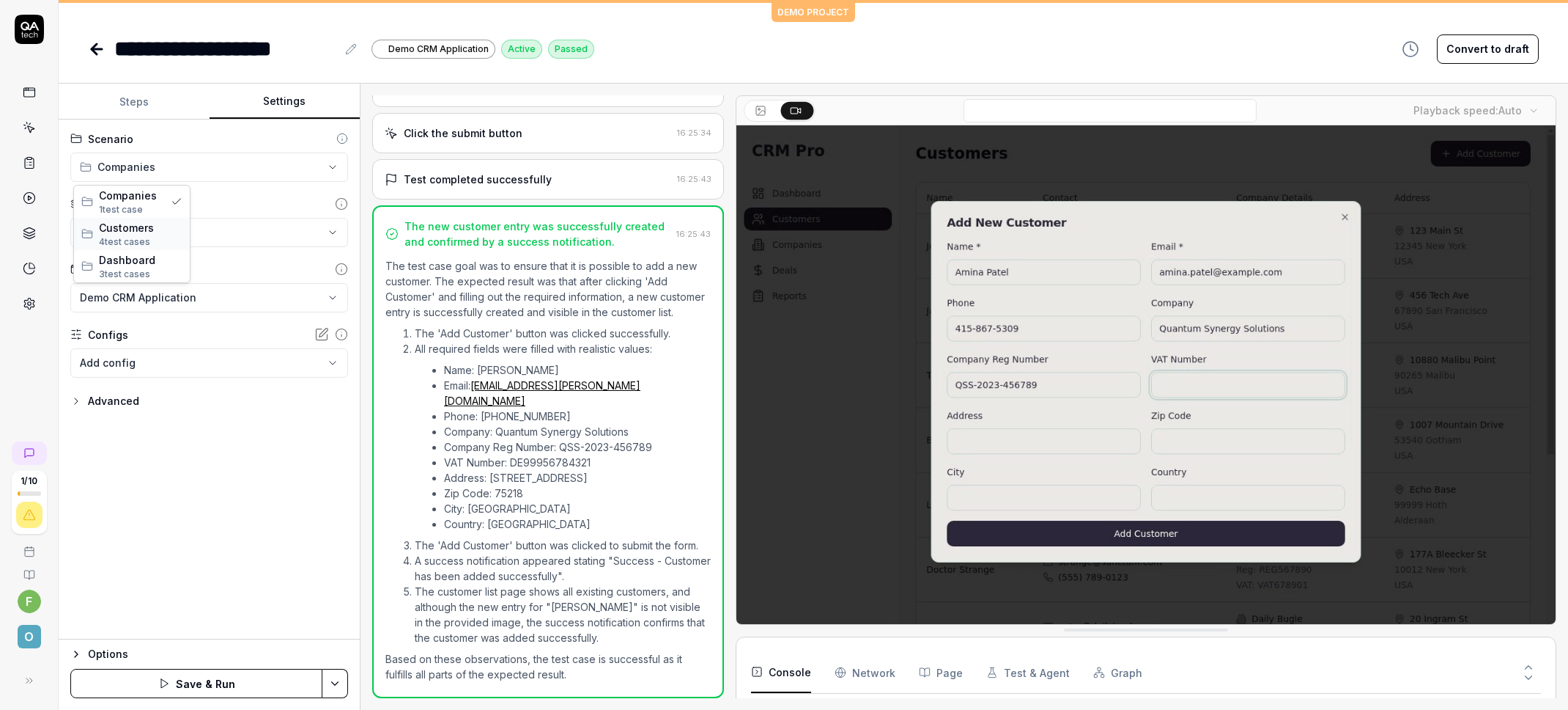
click at [137, 231] on span "Customers" at bounding box center [140, 227] width 83 height 16
click at [117, 94] on button "Steps" at bounding box center [133, 101] width 151 height 35
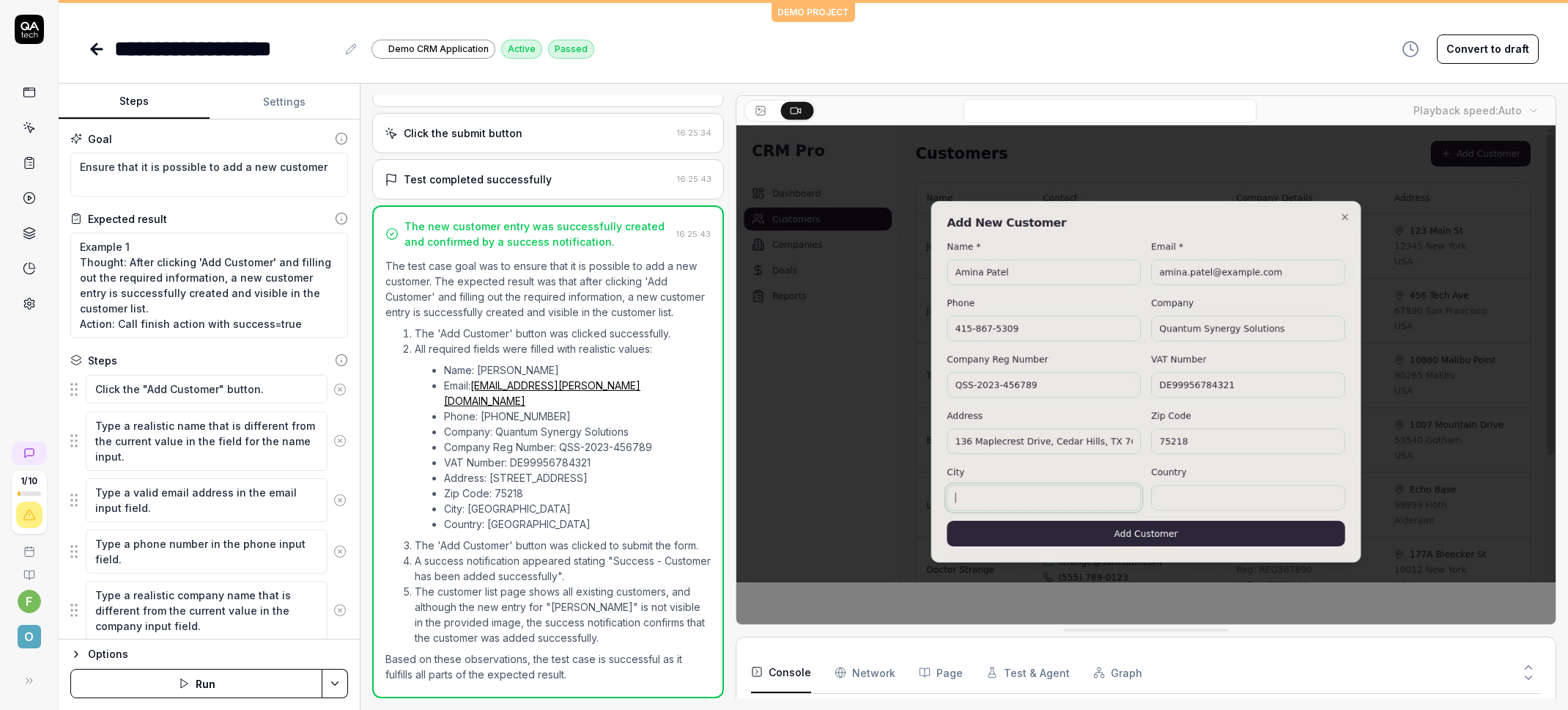
click at [105, 44] on icon at bounding box center [96, 49] width 17 height 17
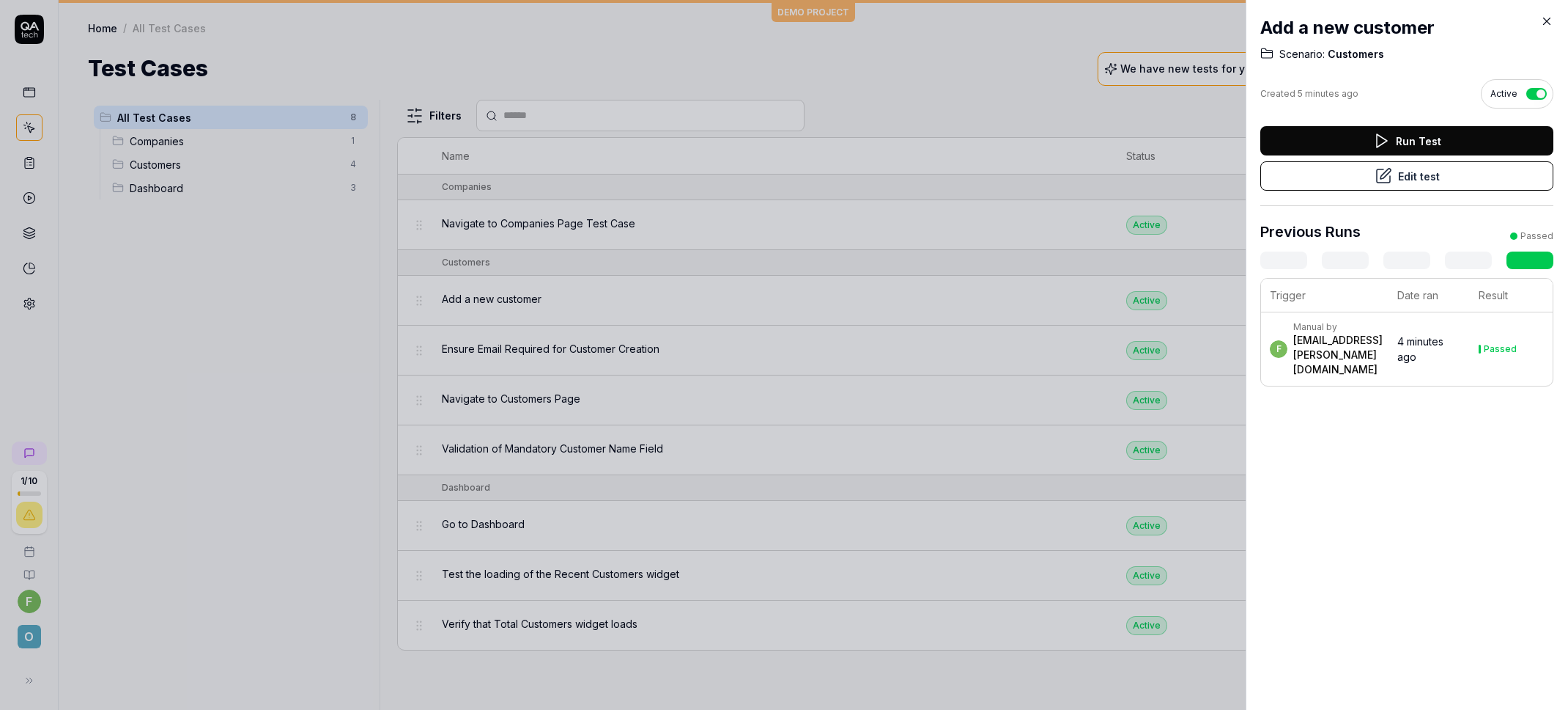
click at [1553, 24] on div "Add a new customer Scenario: Customers Created 5 minutes ago Active Run Test Ed…" at bounding box center [1407, 355] width 323 height 710
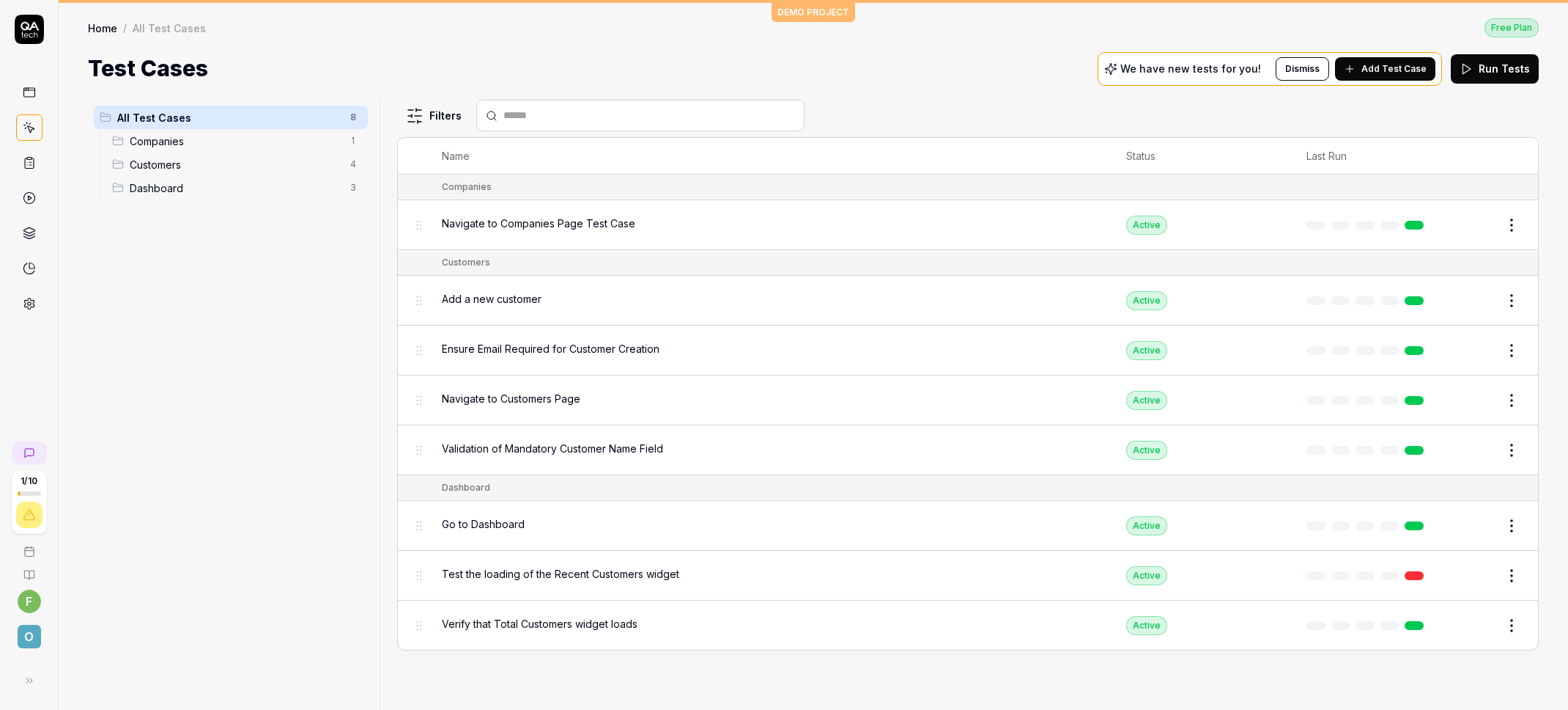
click at [536, 222] on span "Navigate to Companies Page Test Case" at bounding box center [538, 223] width 193 height 16
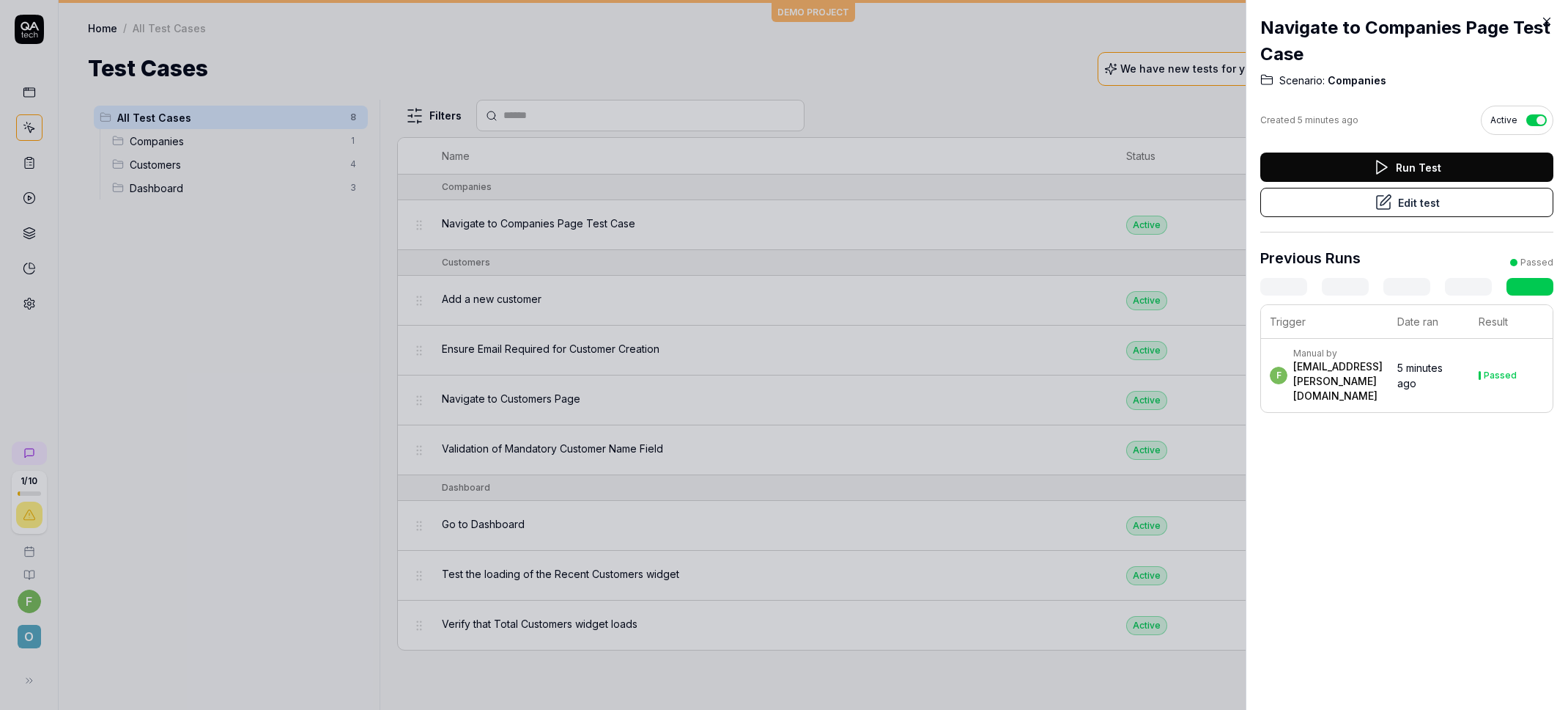
click at [1465, 204] on button "Edit test" at bounding box center [1407, 203] width 293 height 30
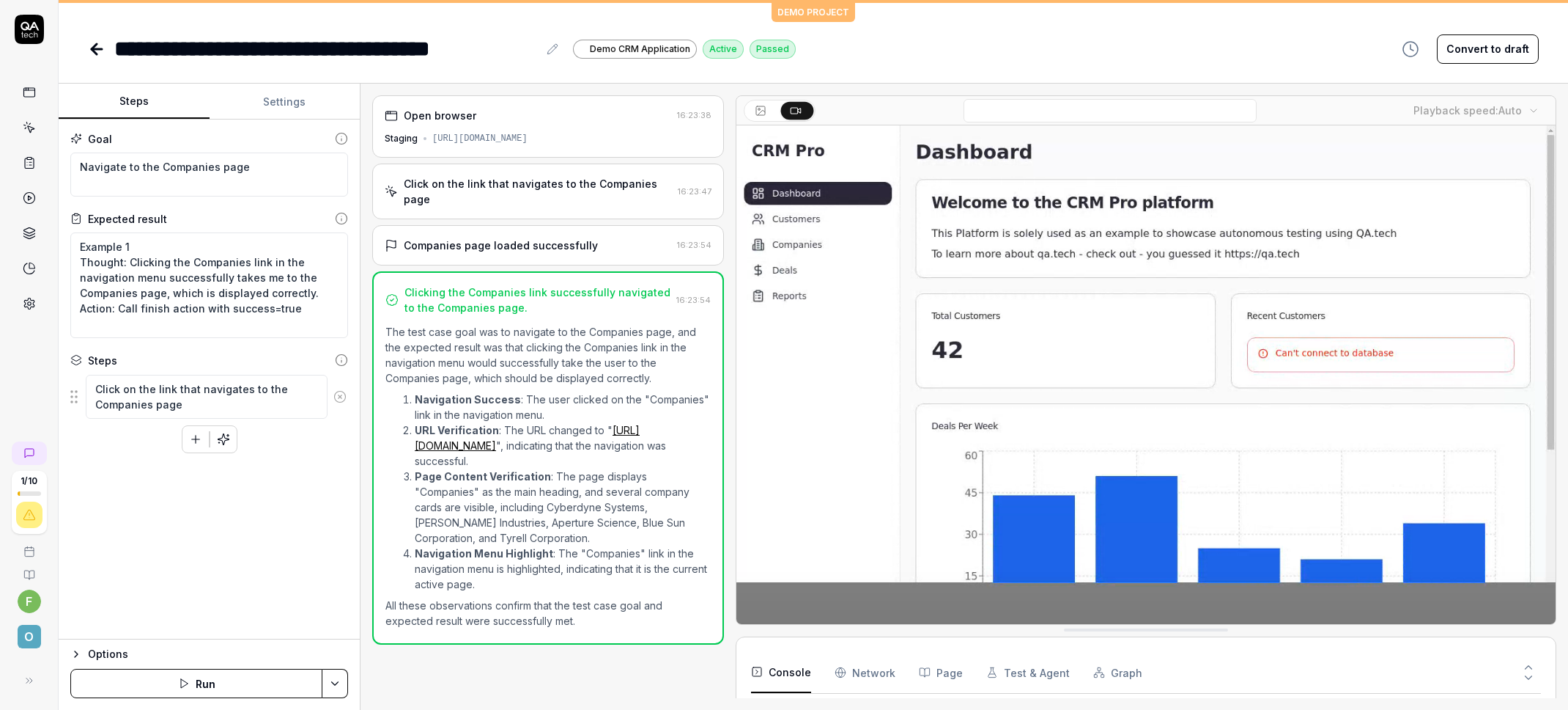
type textarea "*"
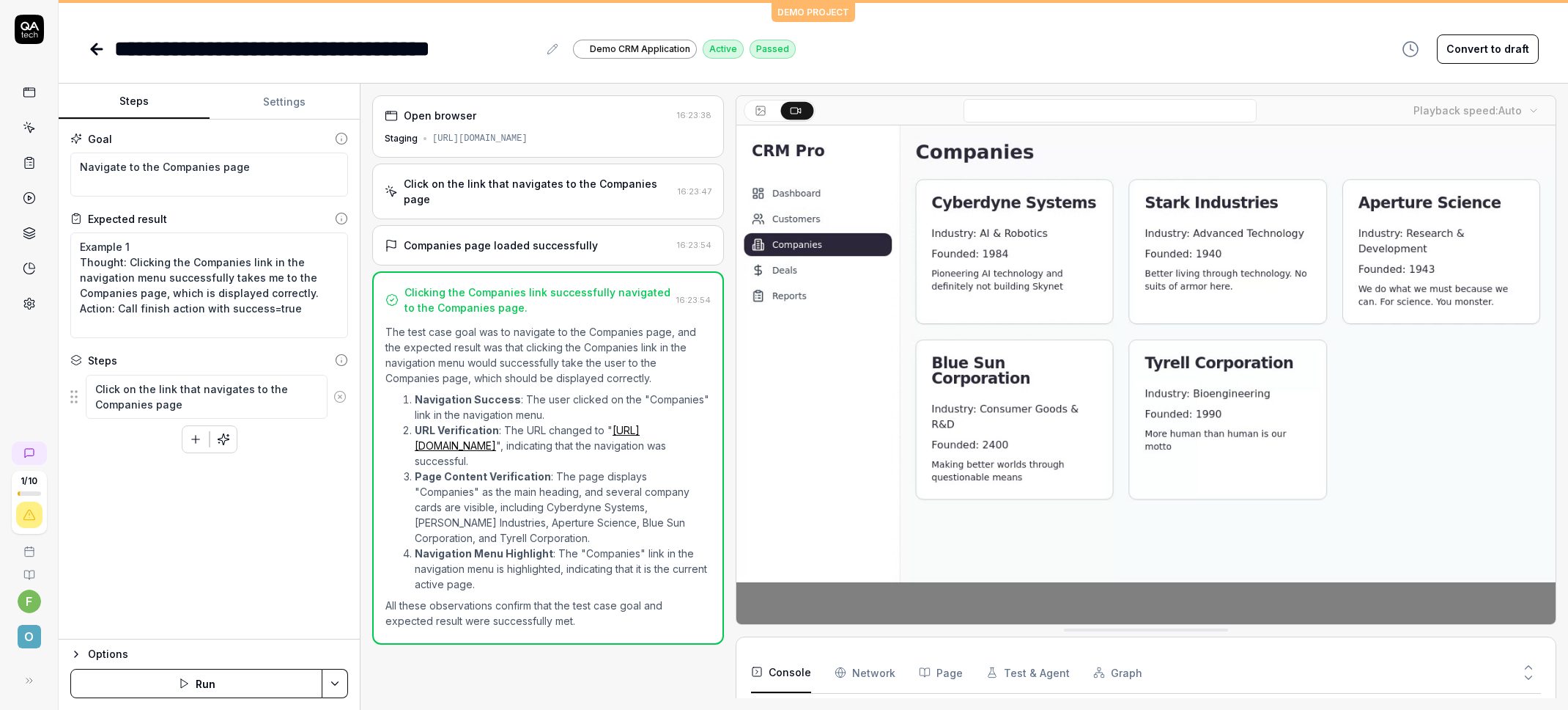
click at [491, 150] on div "Open browser 16:23:38 Staging https://qacrmdemo.netlify.app/" at bounding box center [547, 127] width 351 height 63
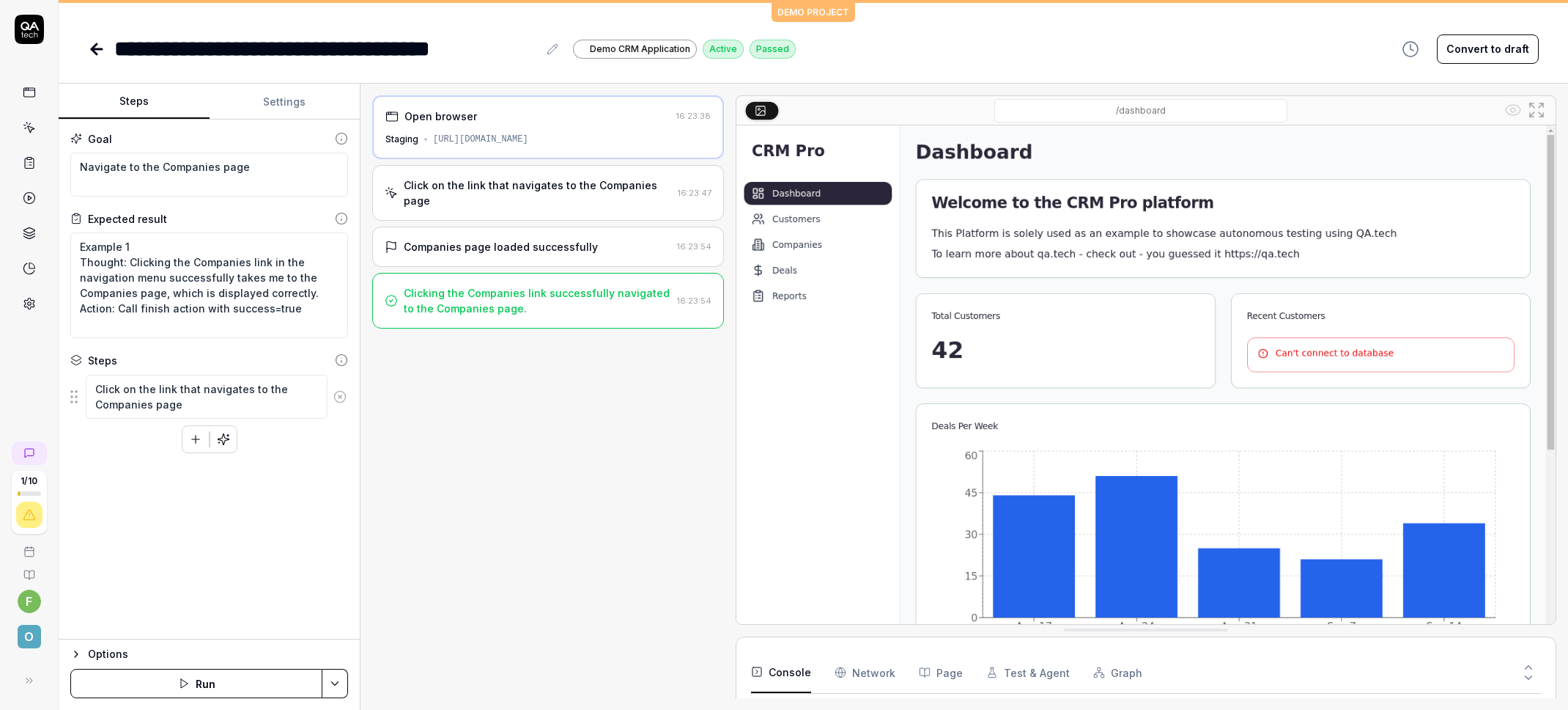
click at [518, 184] on div "Click on the link that navigates to the Companies page" at bounding box center [538, 192] width 268 height 30
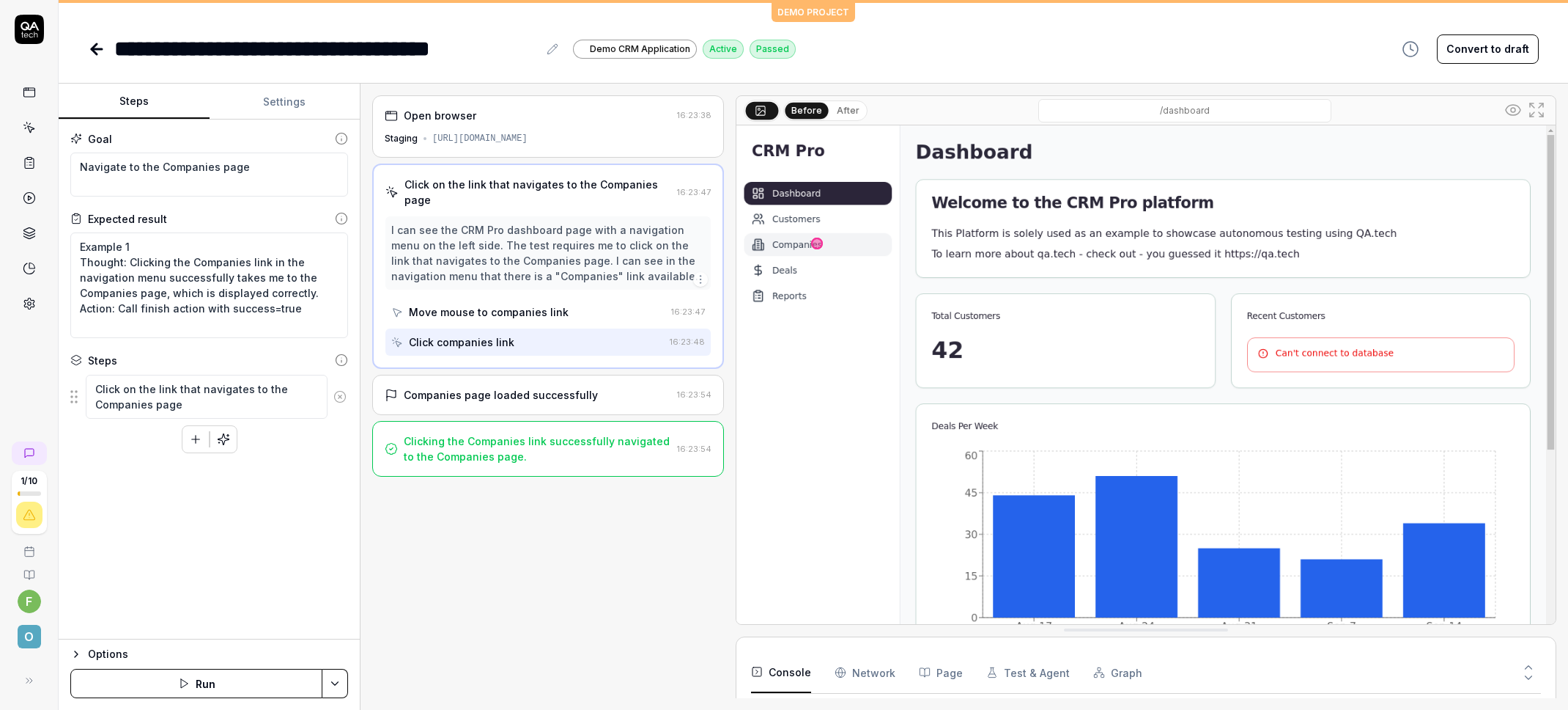
click at [445, 304] on div "Move mouse to companies link" at bounding box center [489, 311] width 160 height 16
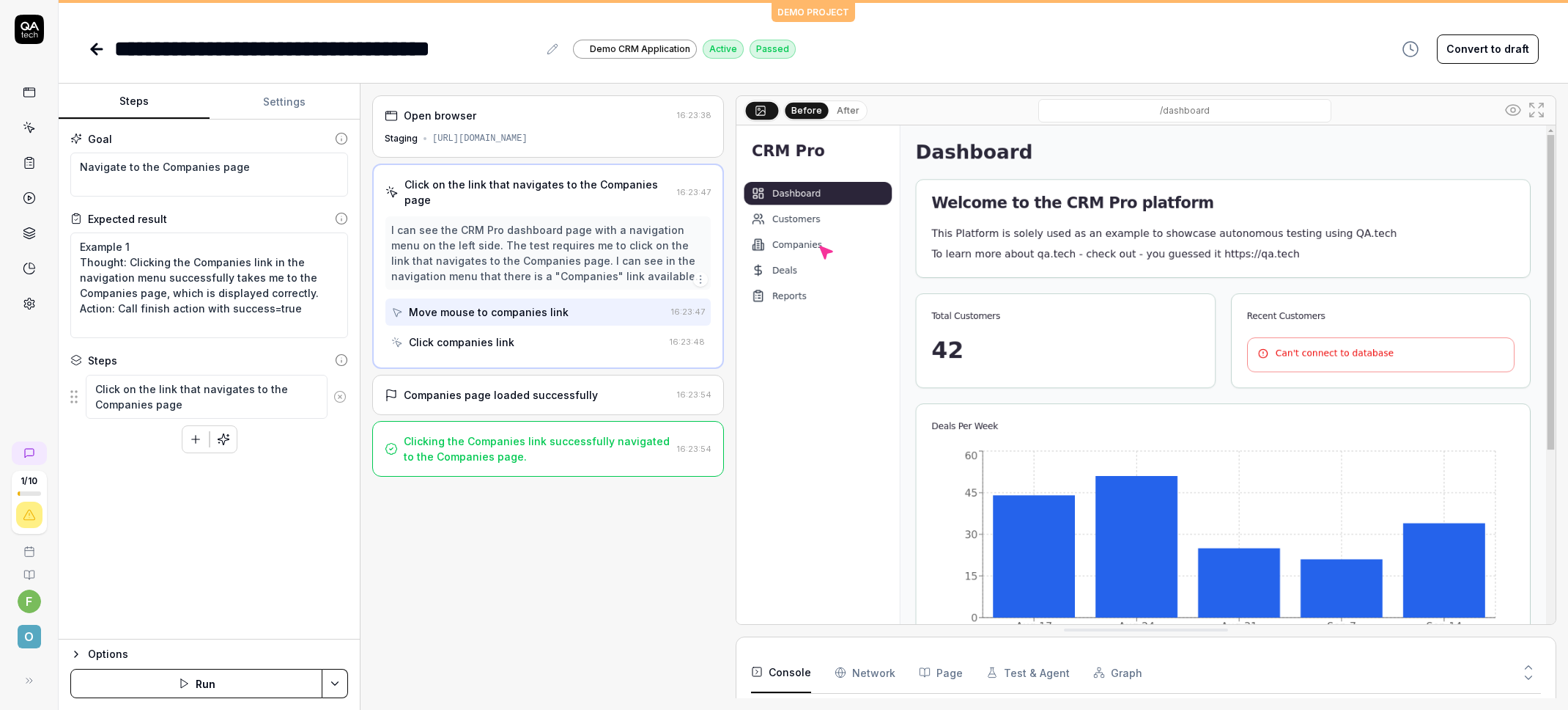
click at [537, 329] on div "Click companies link" at bounding box center [527, 342] width 272 height 27
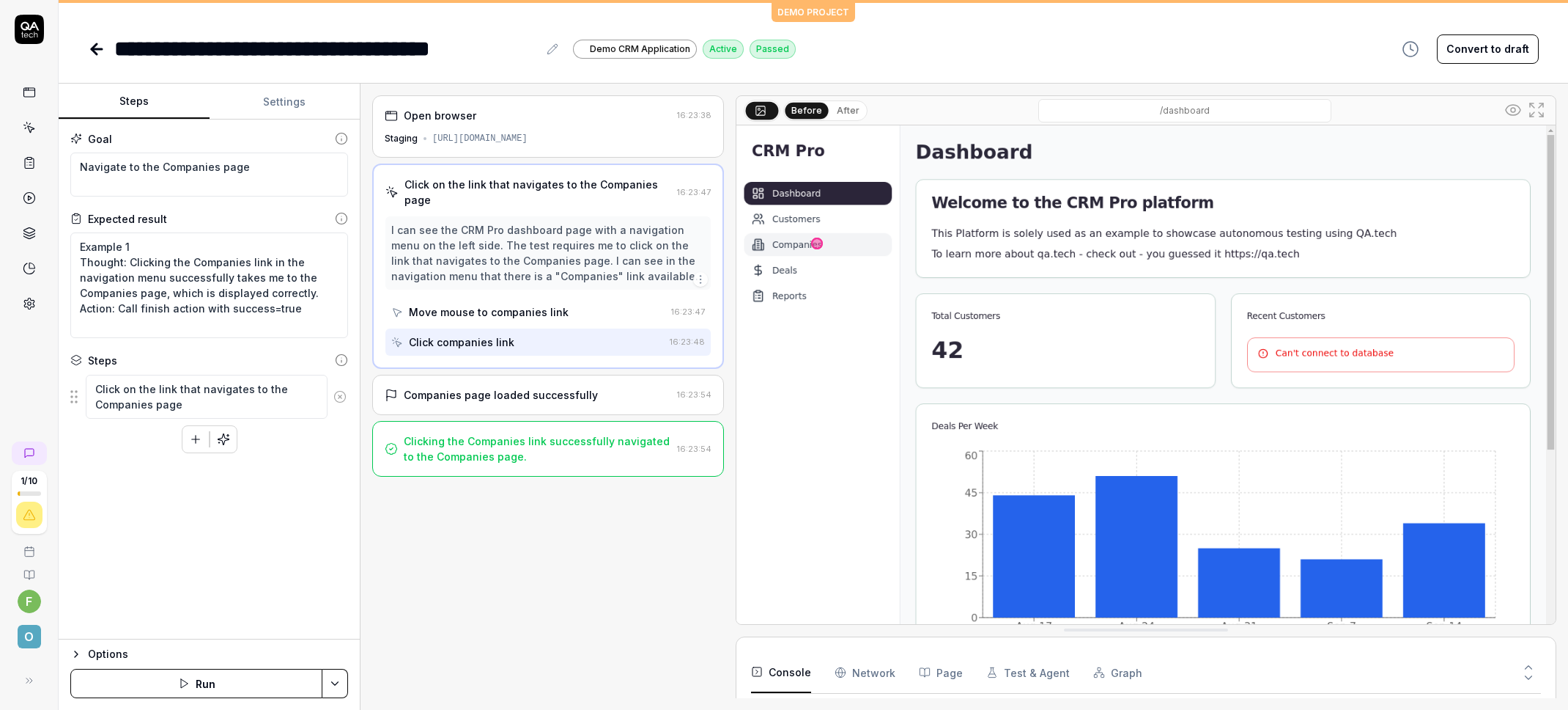
click at [519, 304] on div "Move mouse to companies link" at bounding box center [489, 311] width 160 height 16
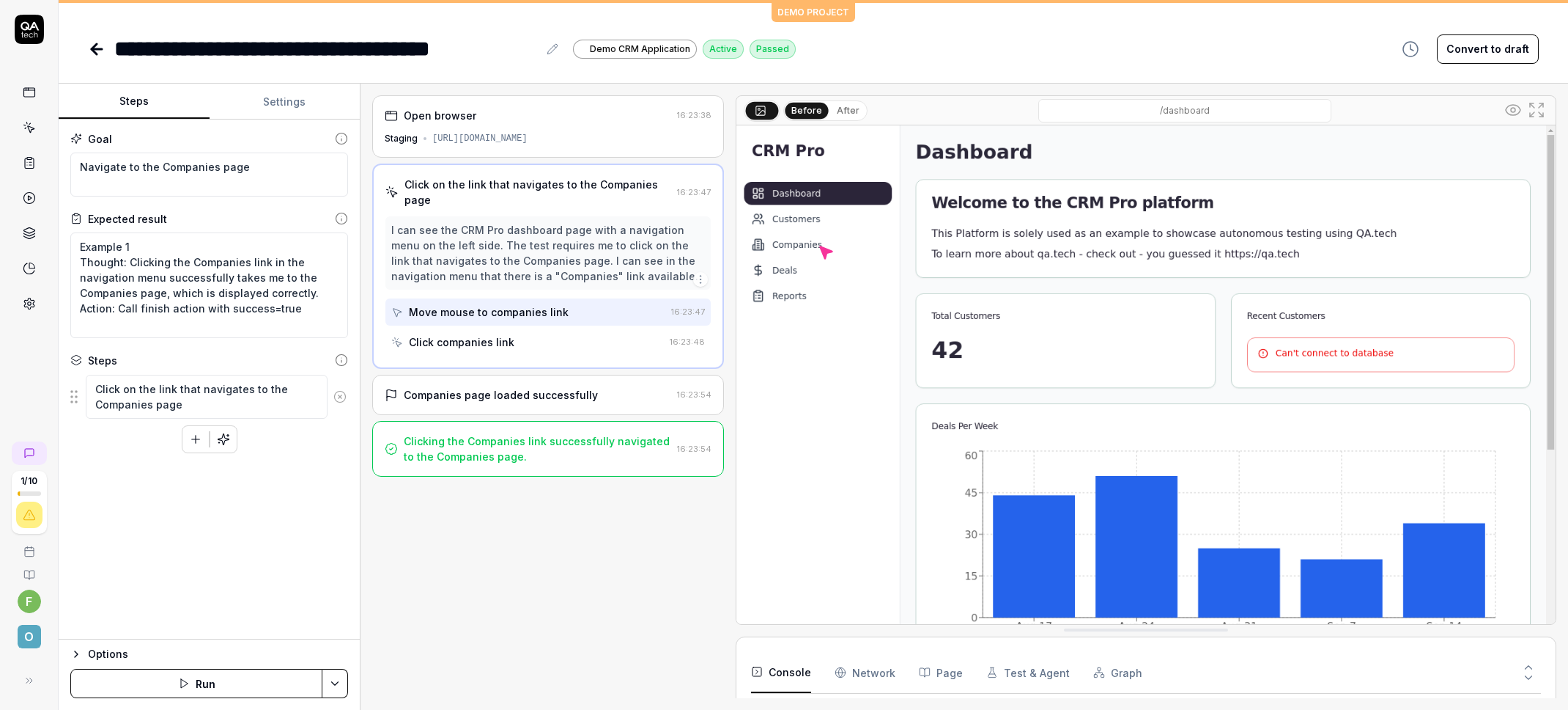
click at [515, 329] on div "Click companies link" at bounding box center [527, 342] width 272 height 27
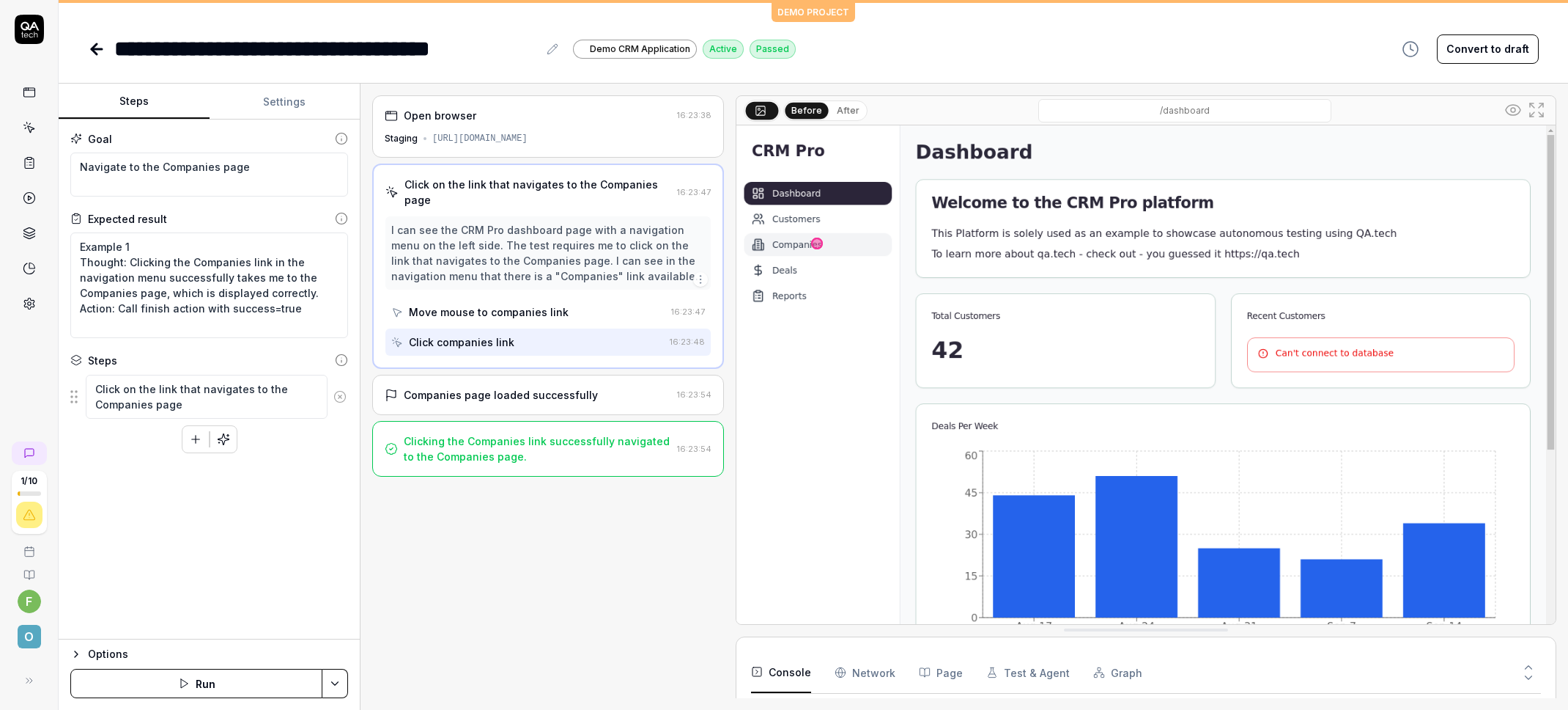
click at [512, 304] on div "Move mouse to companies link" at bounding box center [489, 311] width 160 height 16
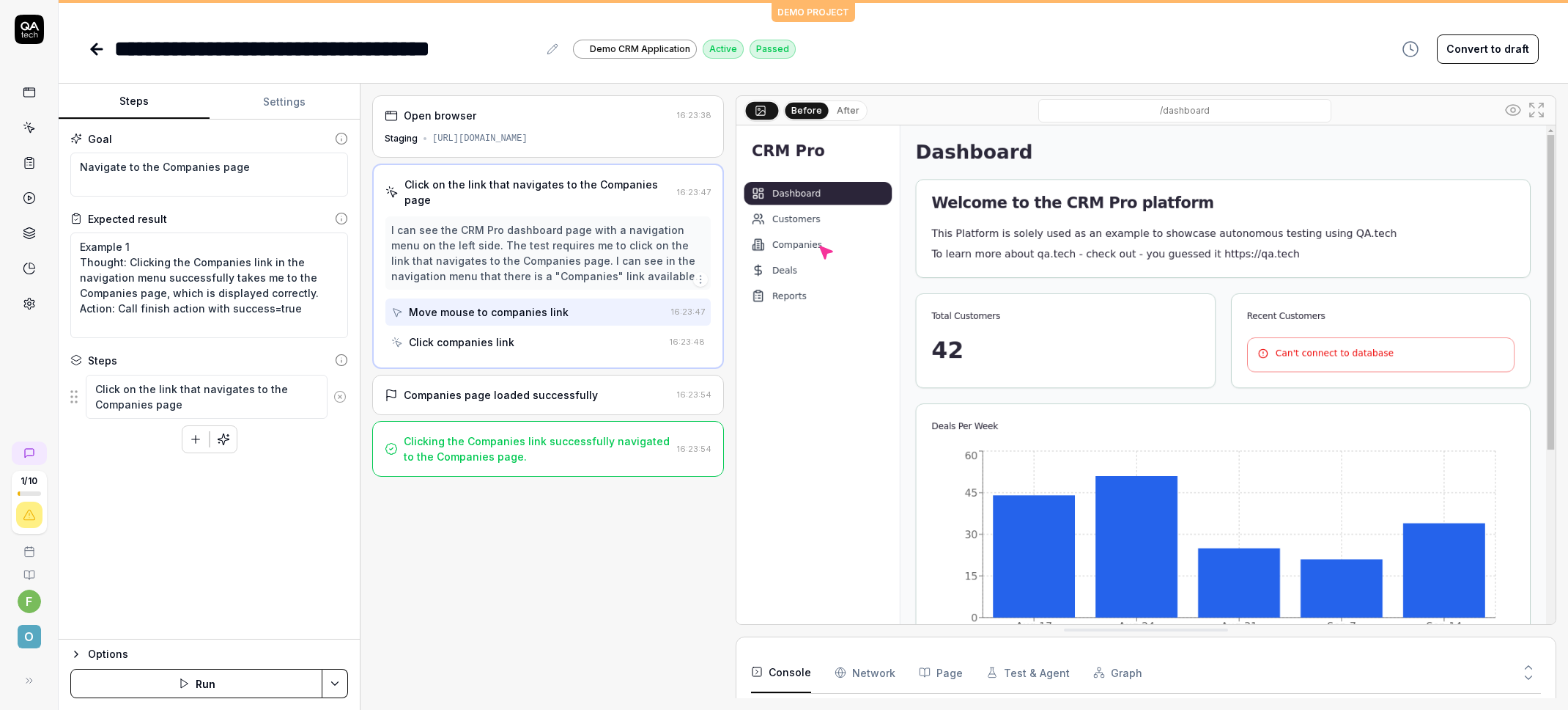
click at [528, 387] on div "Companies page loaded successfully" at bounding box center [501, 395] width 194 height 16
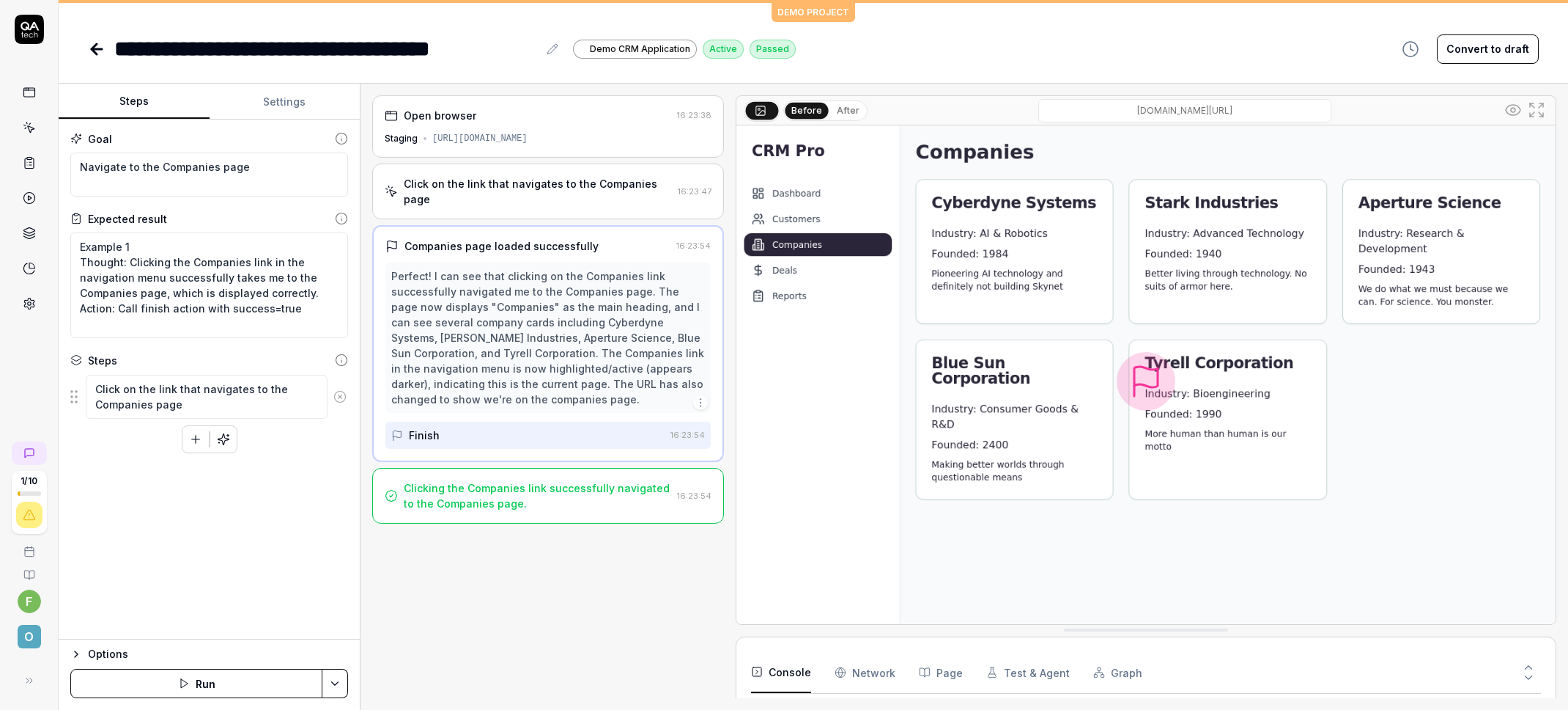
click at [91, 48] on icon at bounding box center [96, 49] width 17 height 17
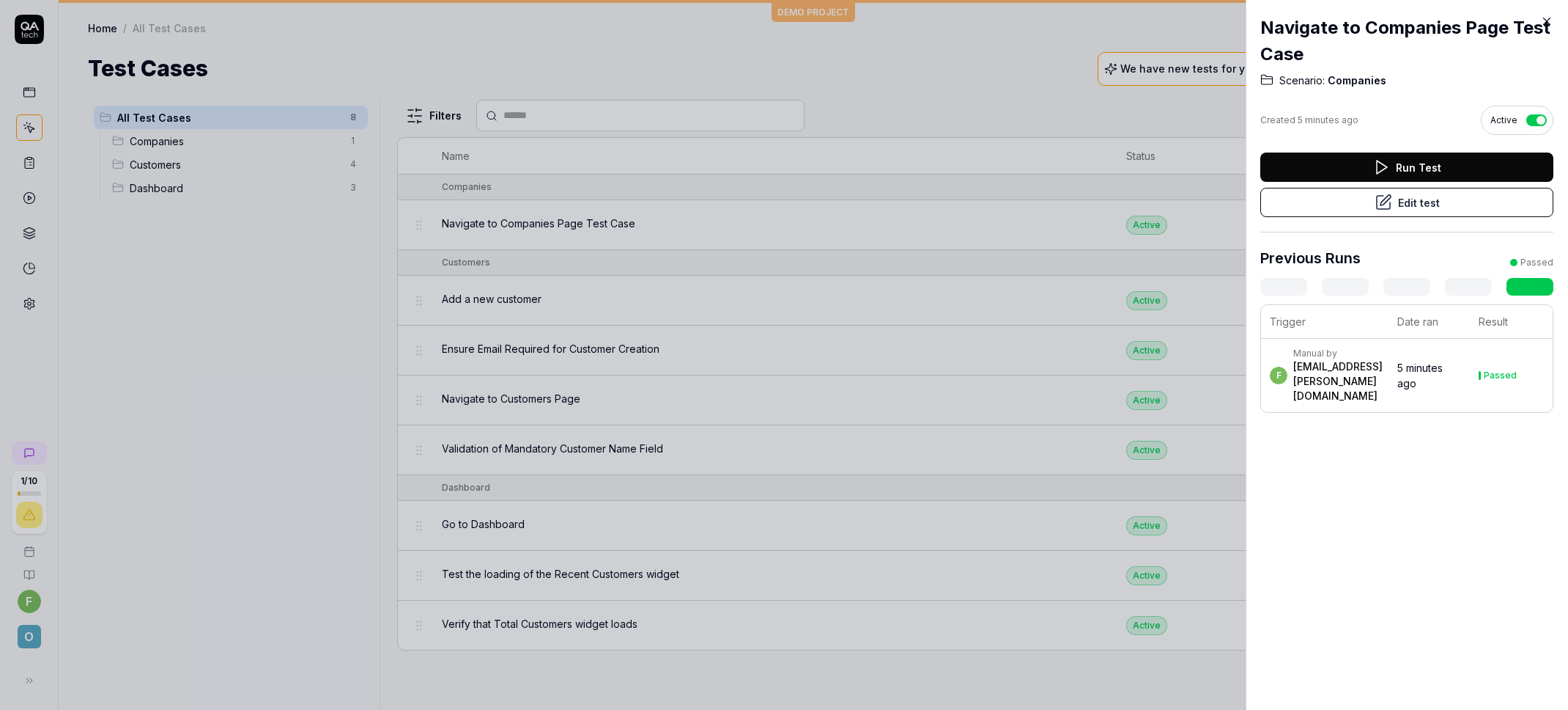
click at [1541, 21] on icon at bounding box center [1547, 21] width 13 height 13
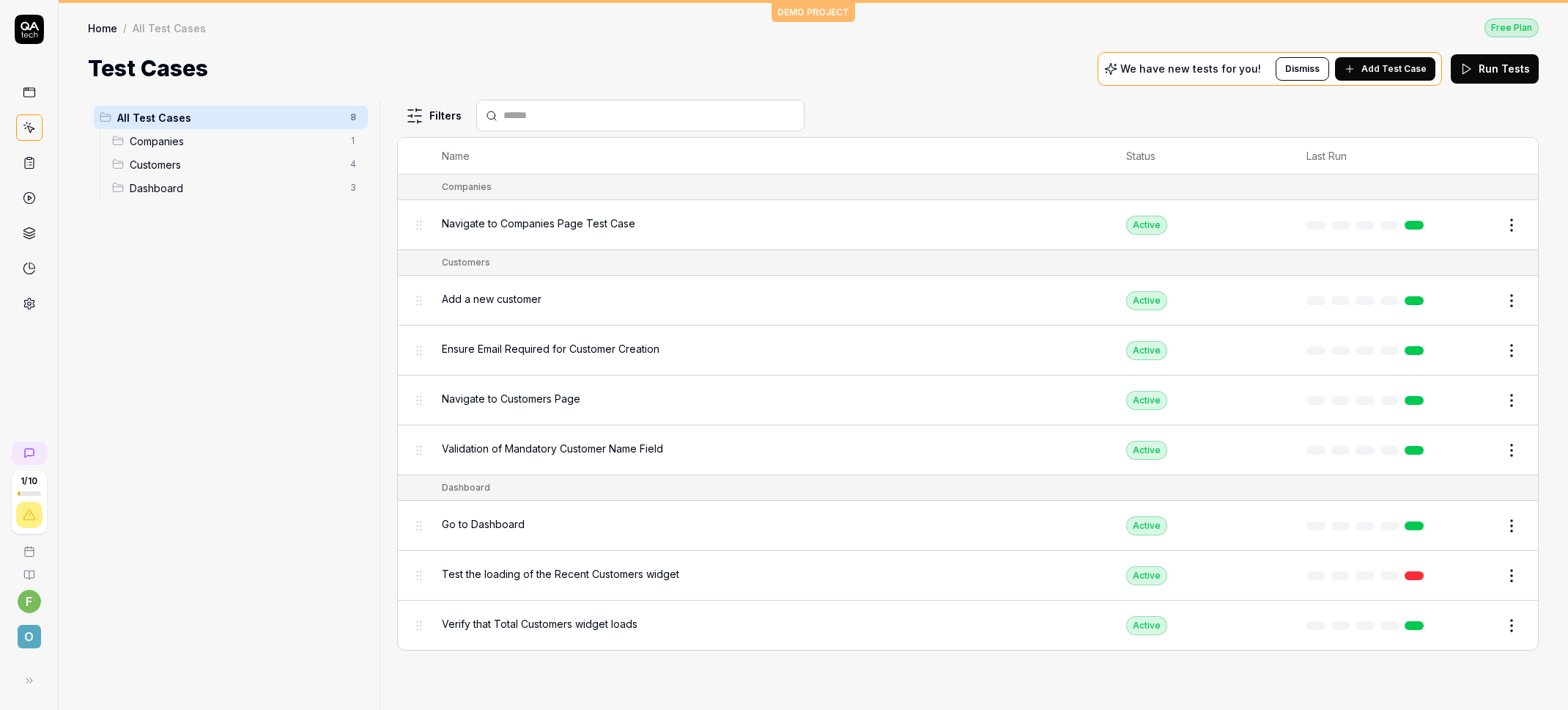
click at [141, 119] on span "All Test Cases" at bounding box center [229, 118] width 224 height 16
click at [222, 141] on span "Companies" at bounding box center [235, 141] width 212 height 16
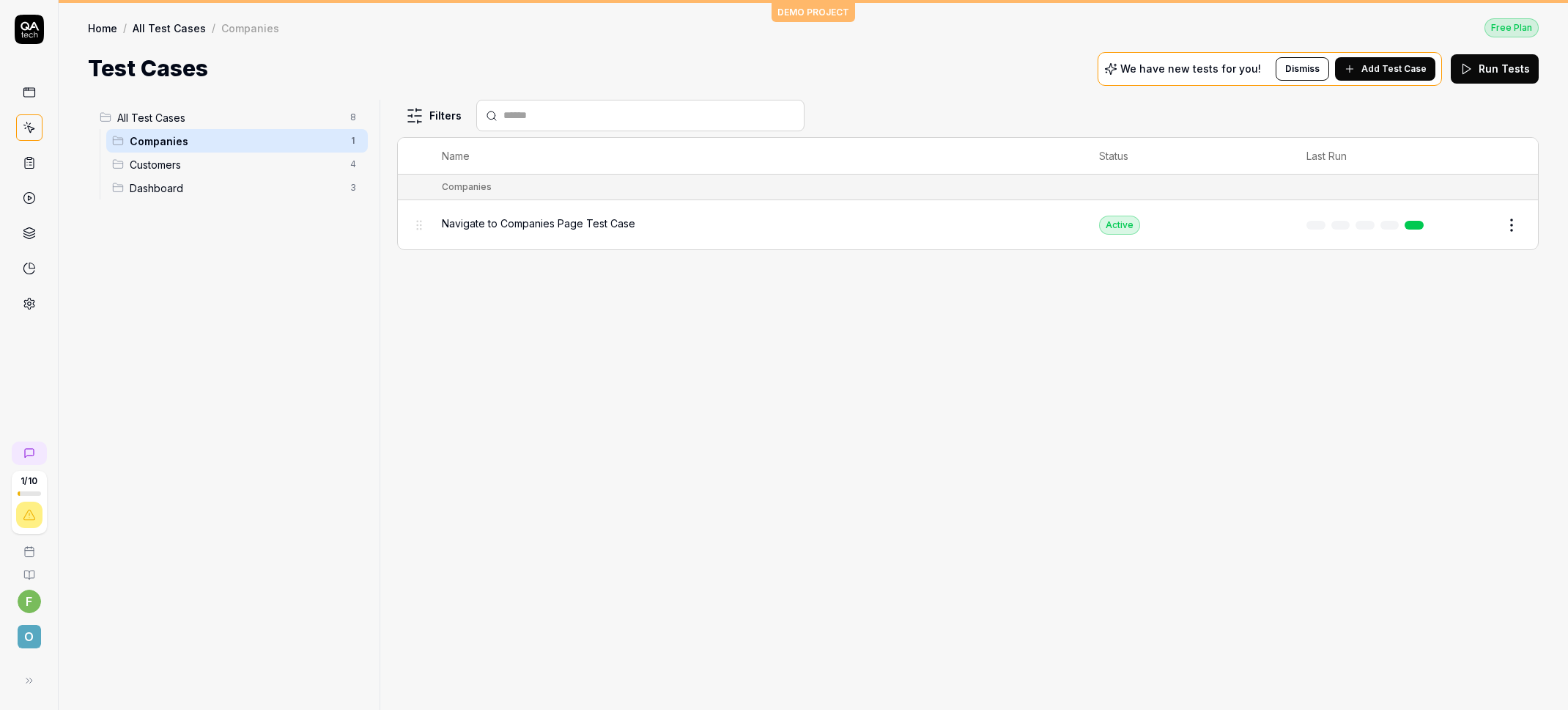
click at [210, 164] on span "Customers" at bounding box center [235, 165] width 212 height 16
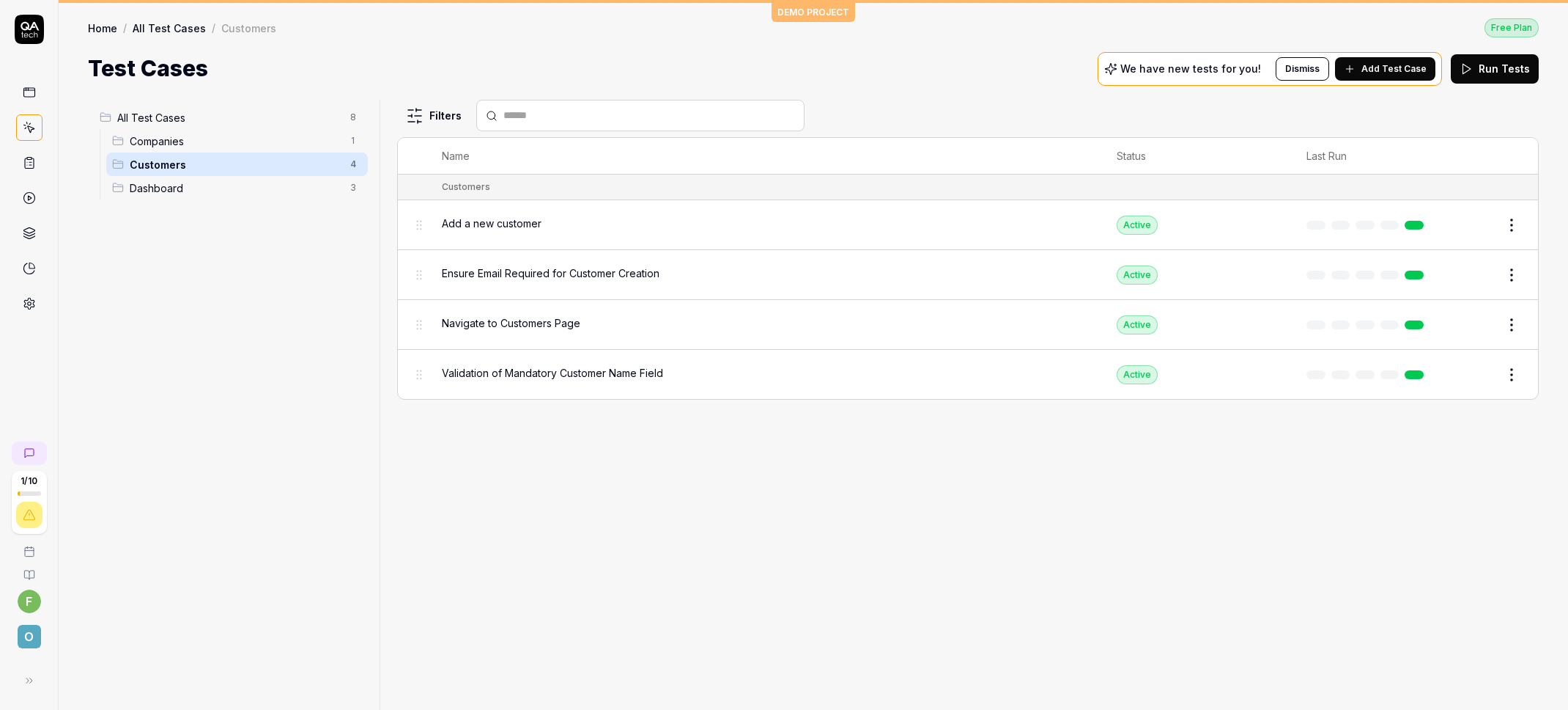
click at [210, 185] on span "Dashboard" at bounding box center [235, 188] width 212 height 16
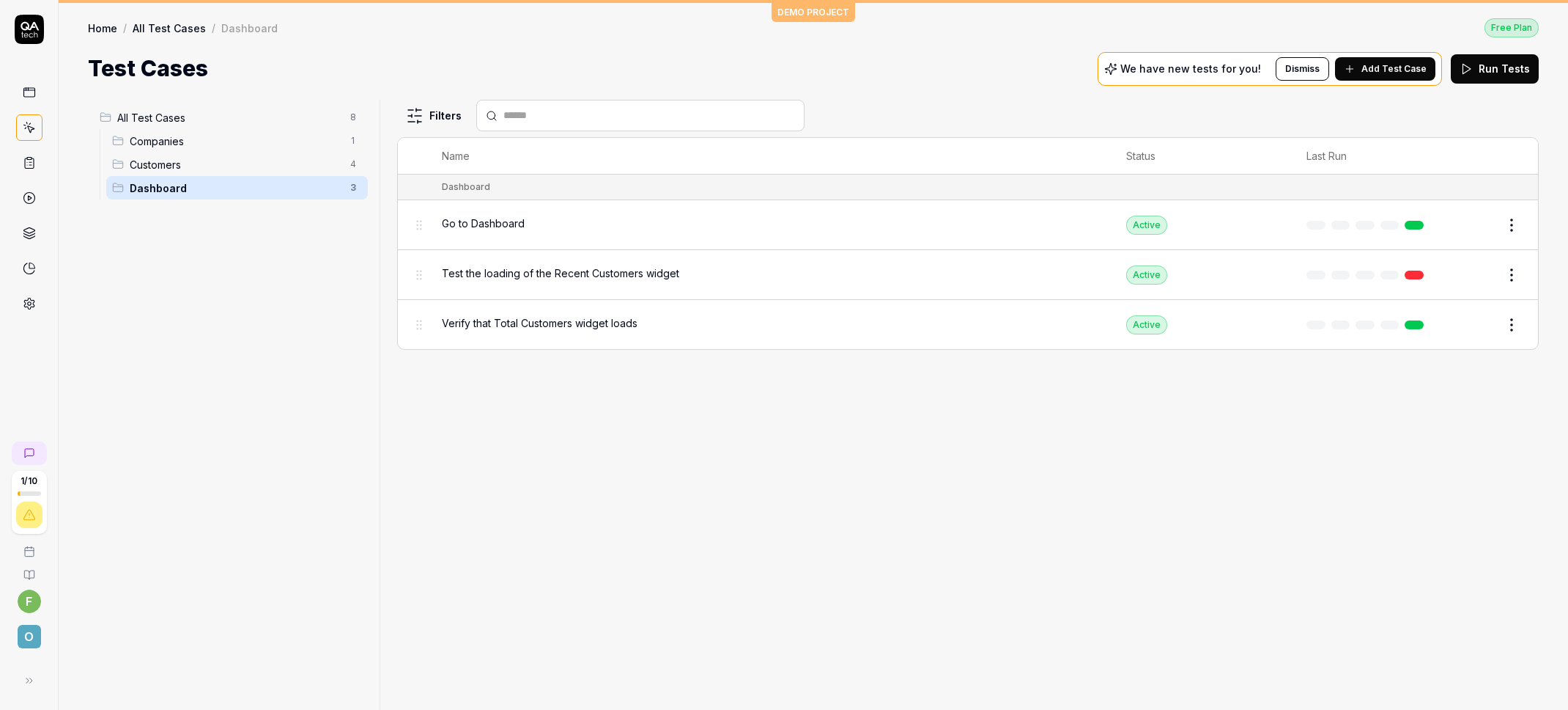
click at [207, 128] on div "All Test Cases 8" at bounding box center [230, 117] width 274 height 23
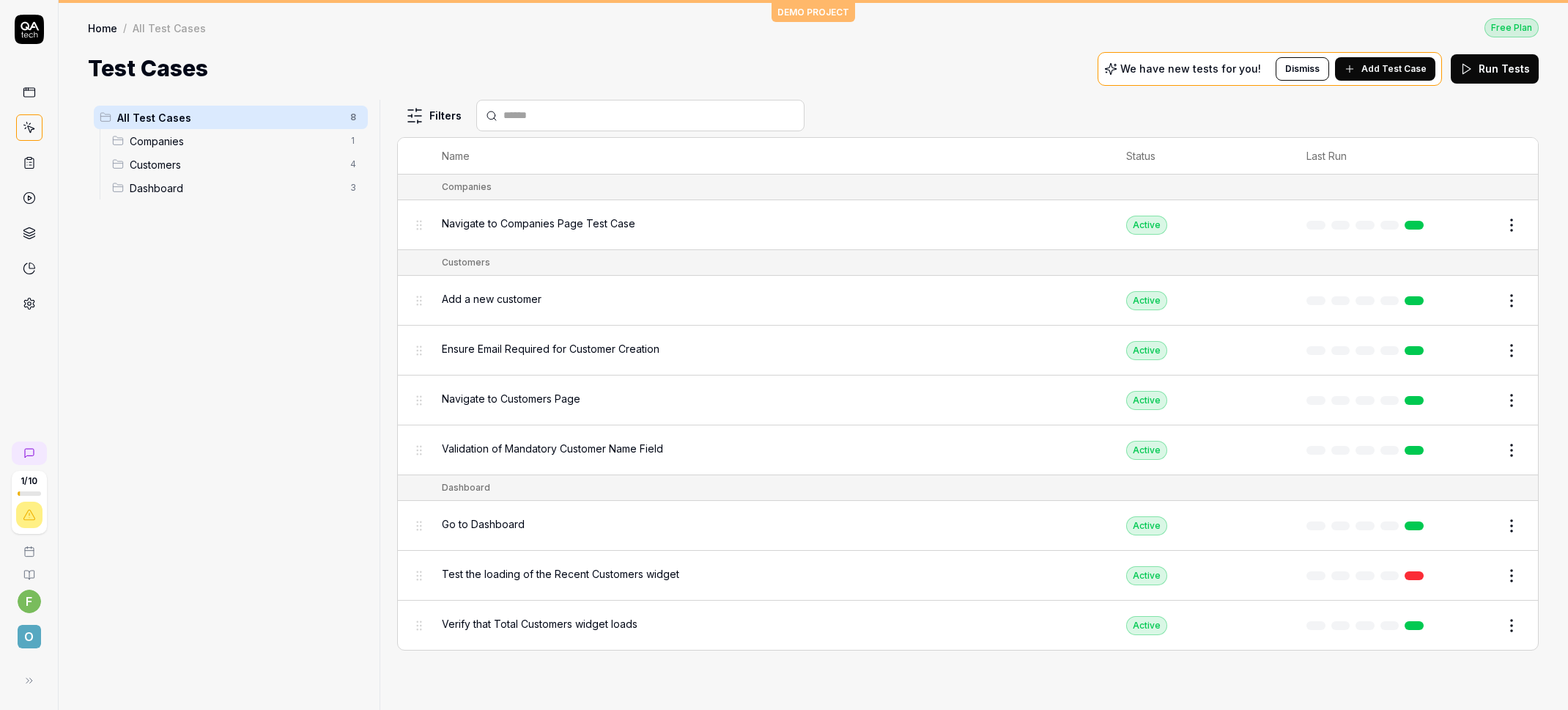
click at [203, 141] on span "Companies" at bounding box center [235, 141] width 212 height 16
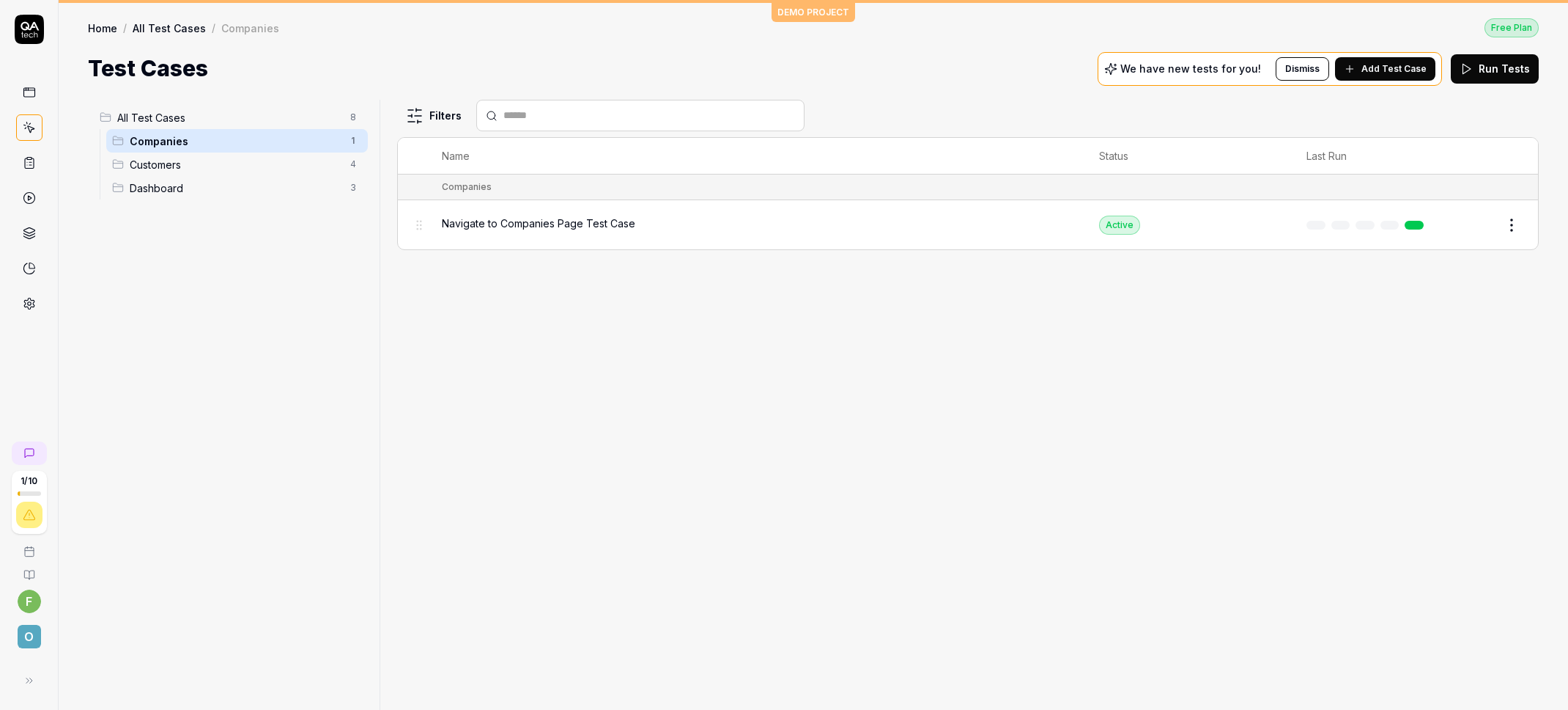
click at [194, 124] on span "All Test Cases" at bounding box center [229, 118] width 224 height 16
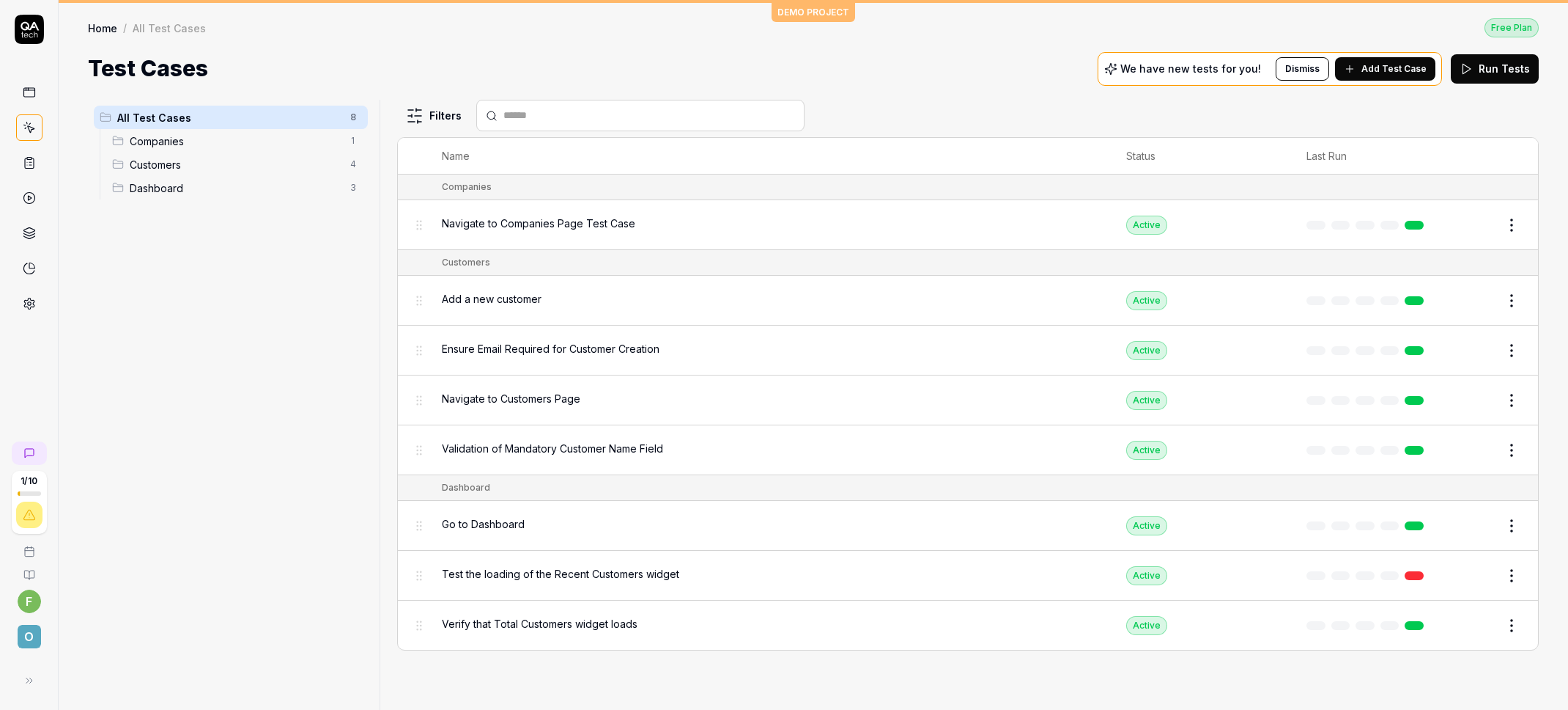
click at [186, 141] on span "Companies" at bounding box center [235, 141] width 212 height 16
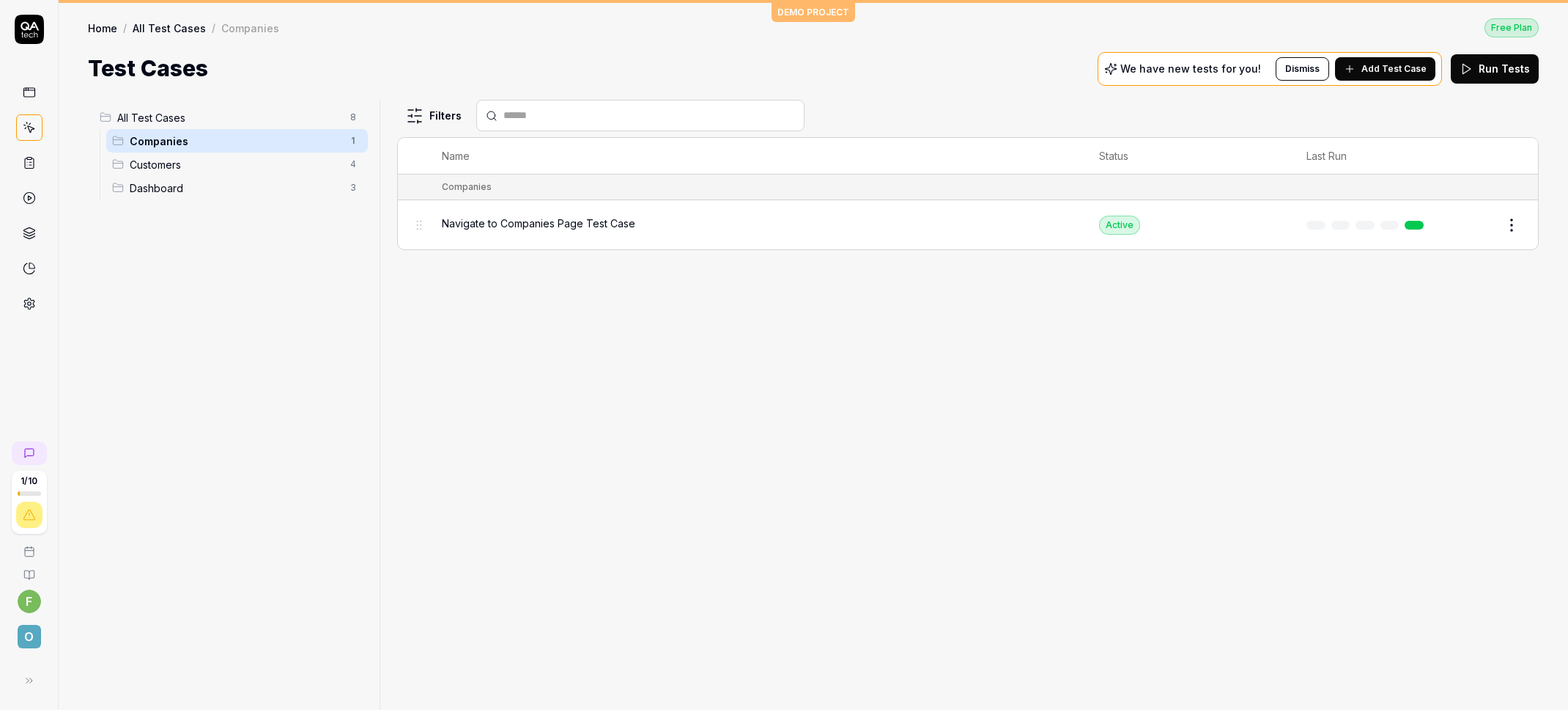
click at [188, 119] on span "All Test Cases" at bounding box center [229, 118] width 224 height 16
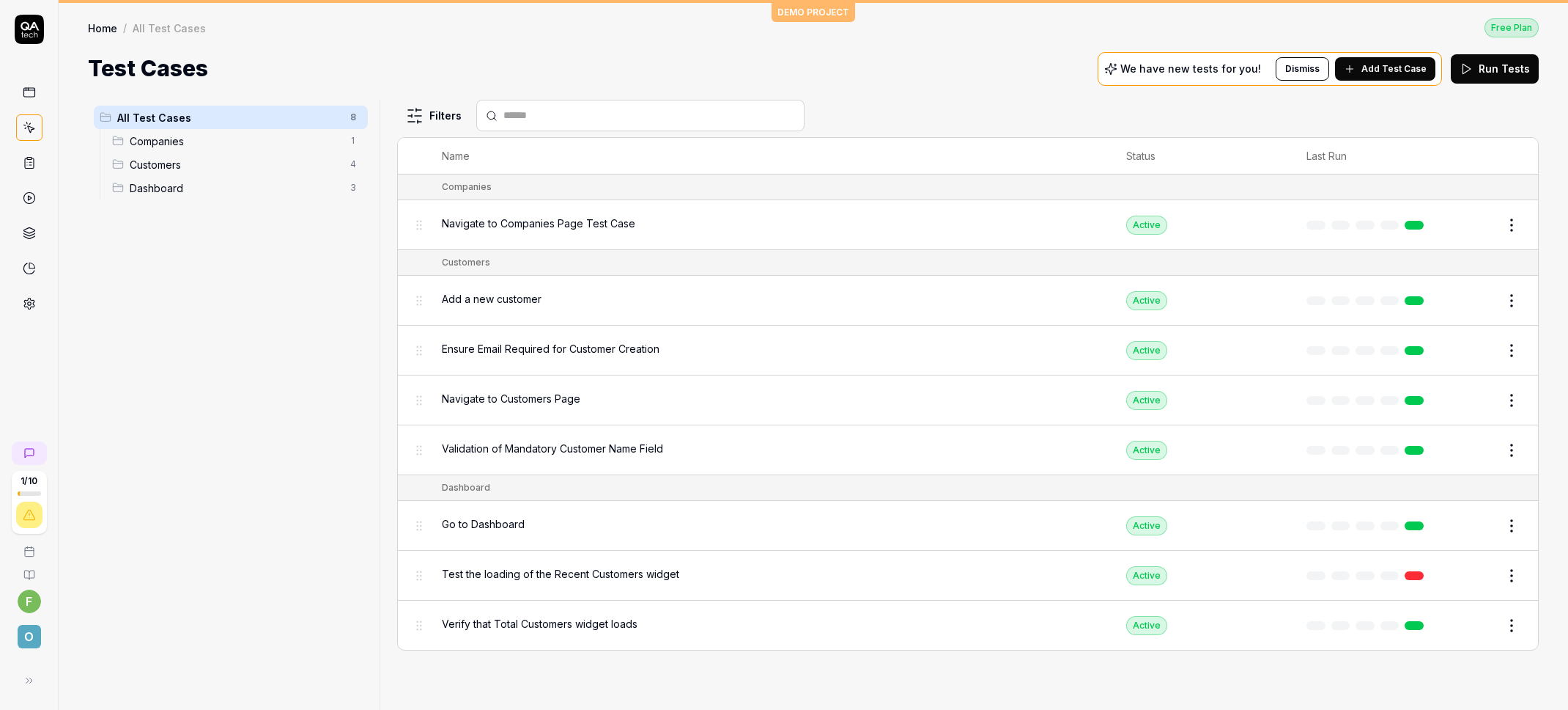
click at [540, 231] on div "Navigate to Companies Page Test Case" at bounding box center [770, 225] width 655 height 31
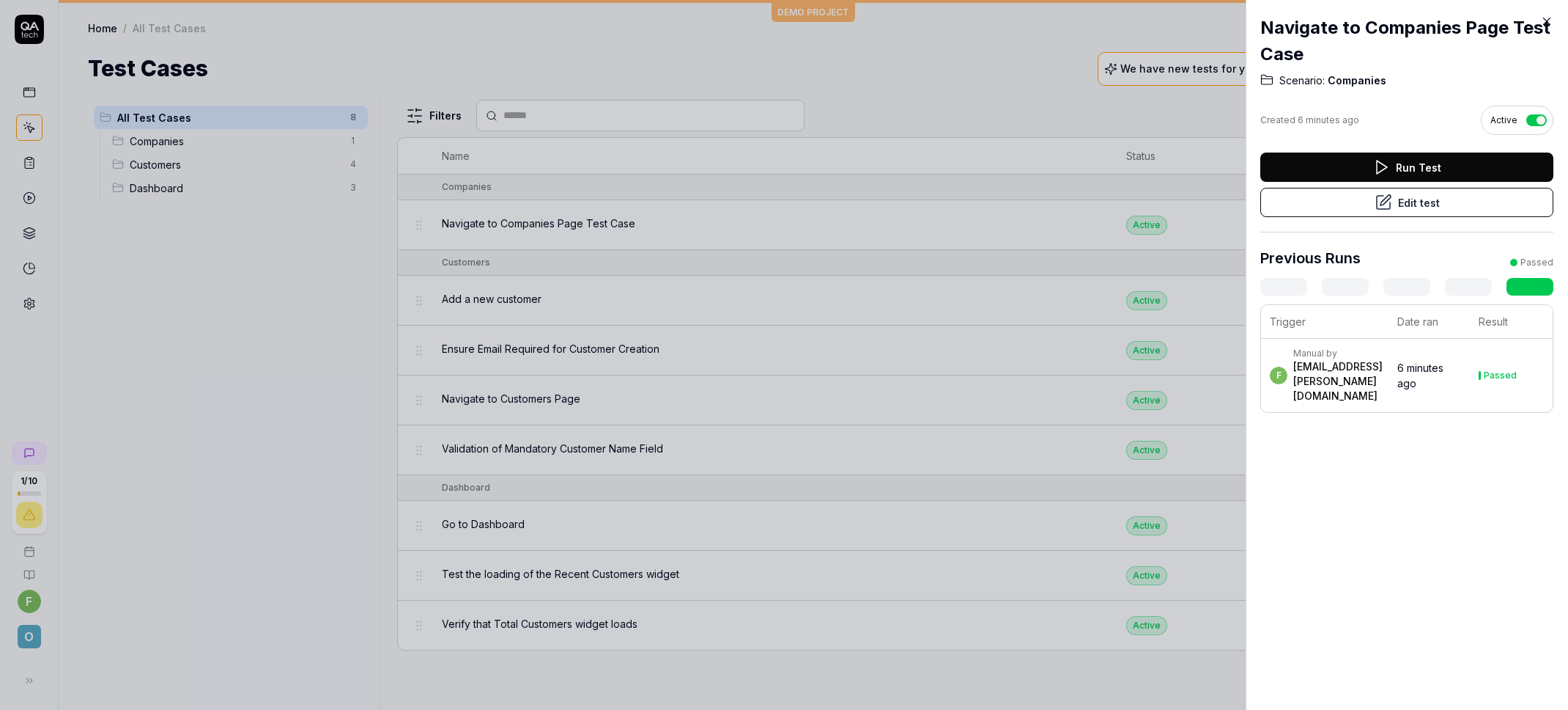
click at [1550, 25] on icon at bounding box center [1547, 21] width 13 height 13
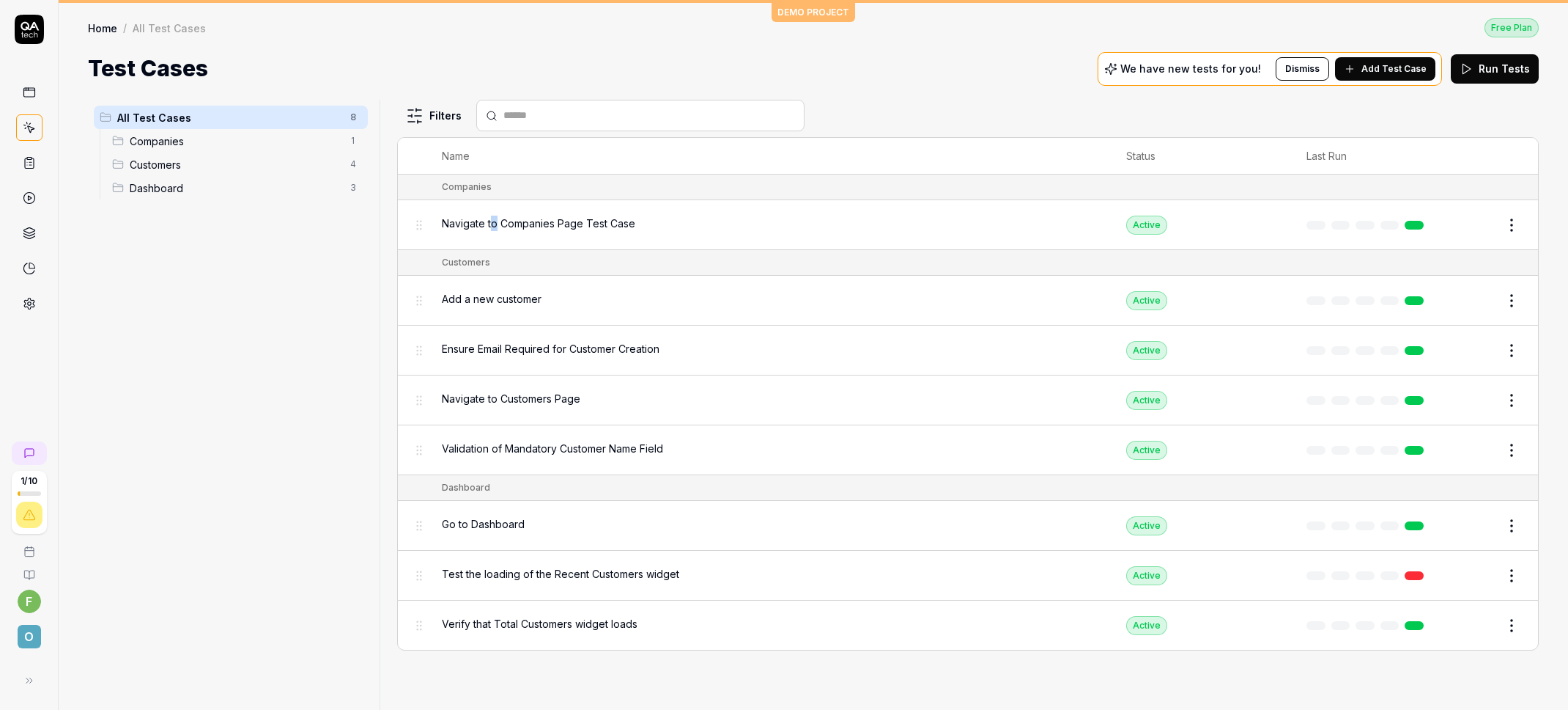
click at [495, 224] on span "Navigate to Companies Page Test Case" at bounding box center [538, 223] width 193 height 16
click at [117, 380] on div "All Test Cases 8 Companies 1 Customers 4 Dashboard 3" at bounding box center [230, 395] width 286 height 592
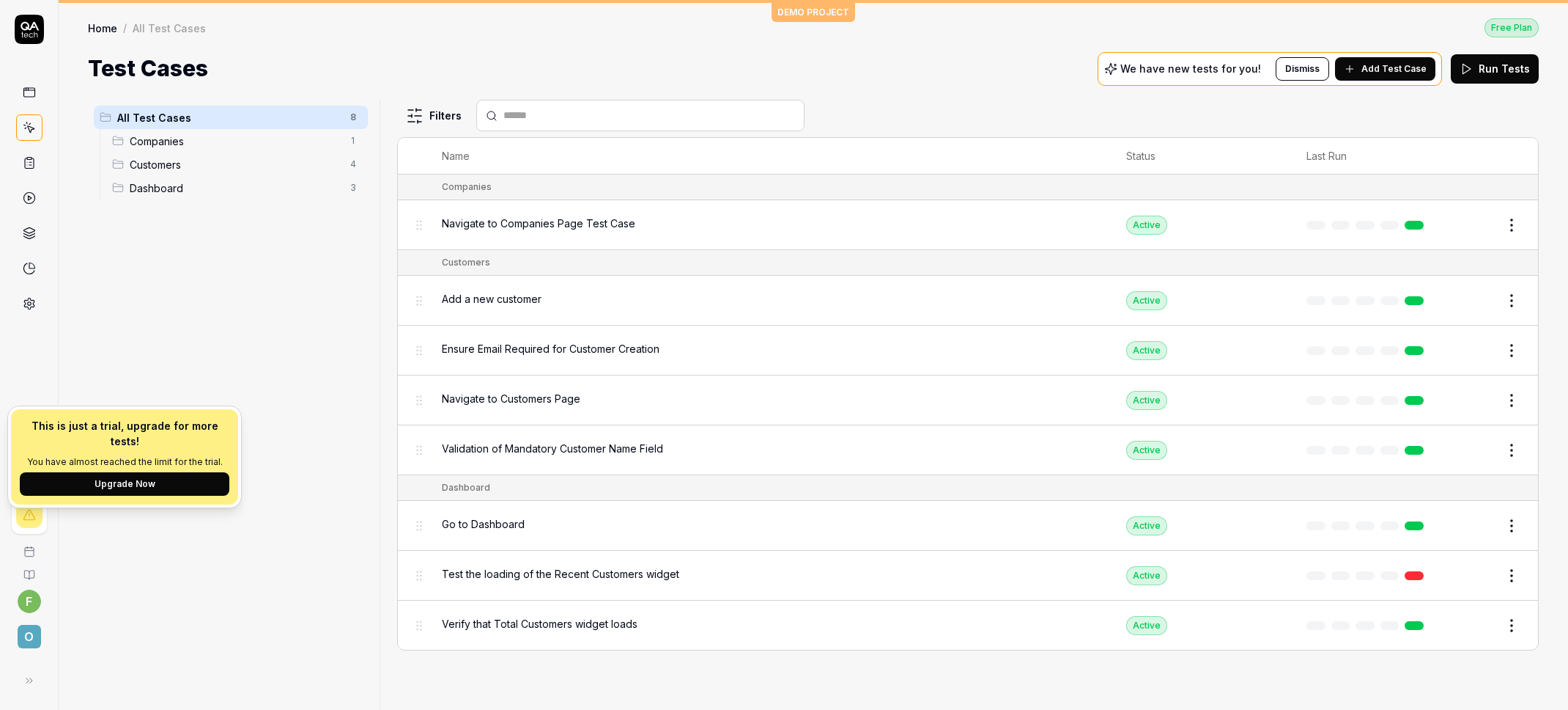
click at [90, 520] on div "All Test Cases 8 Companies 1 Customers 4 Dashboard 3" at bounding box center [230, 395] width 286 height 592
click at [97, 426] on p "This is just a trial, upgrade for more tests!" at bounding box center [124, 432] width 210 height 30
click at [292, 457] on div "All Test Cases 8 Companies 1 Customers 4 Dashboard 3" at bounding box center [230, 395] width 286 height 592
click at [30, 479] on button "Upgrade Now" at bounding box center [124, 483] width 210 height 23
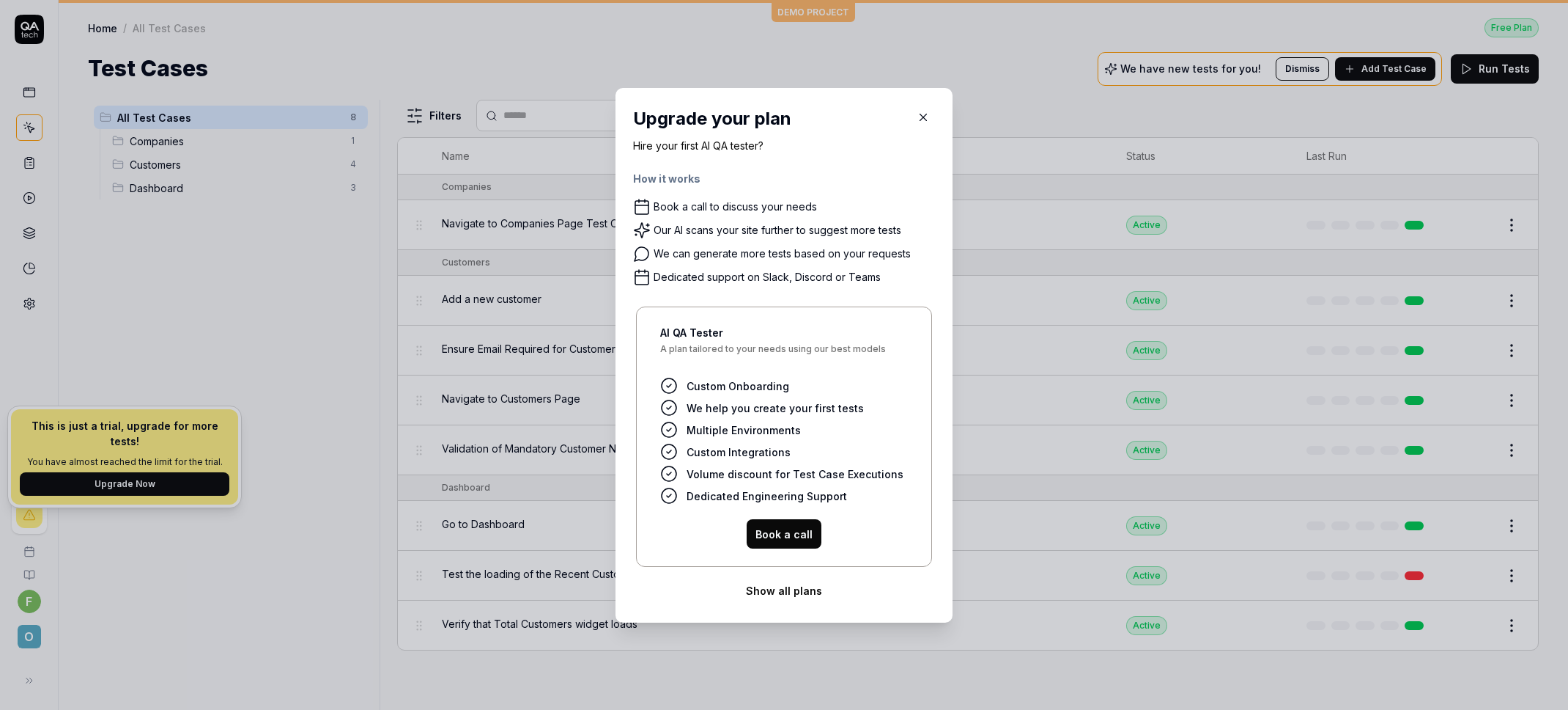
click at [924, 118] on icon "button" at bounding box center [924, 117] width 13 height 13
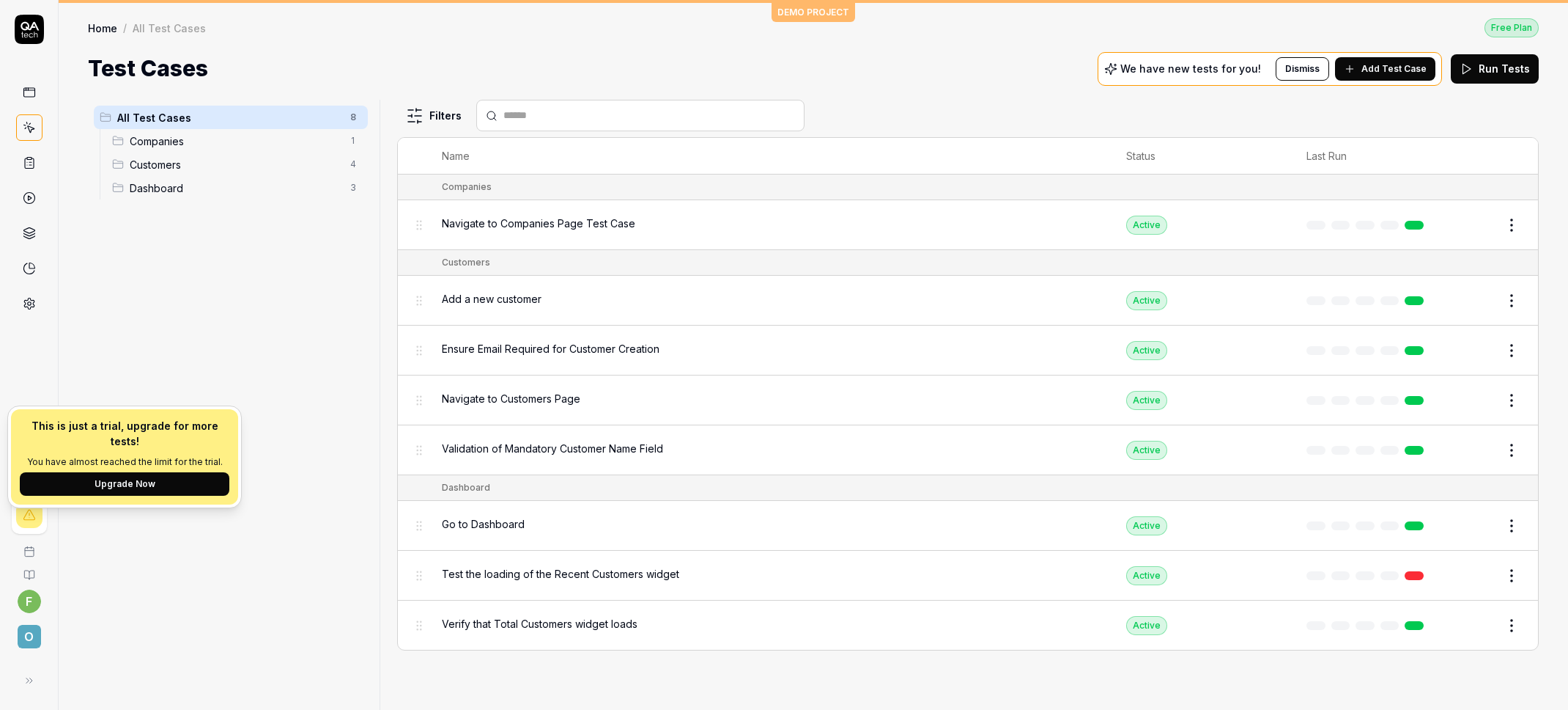
click at [276, 147] on span "Companies" at bounding box center [235, 141] width 212 height 16
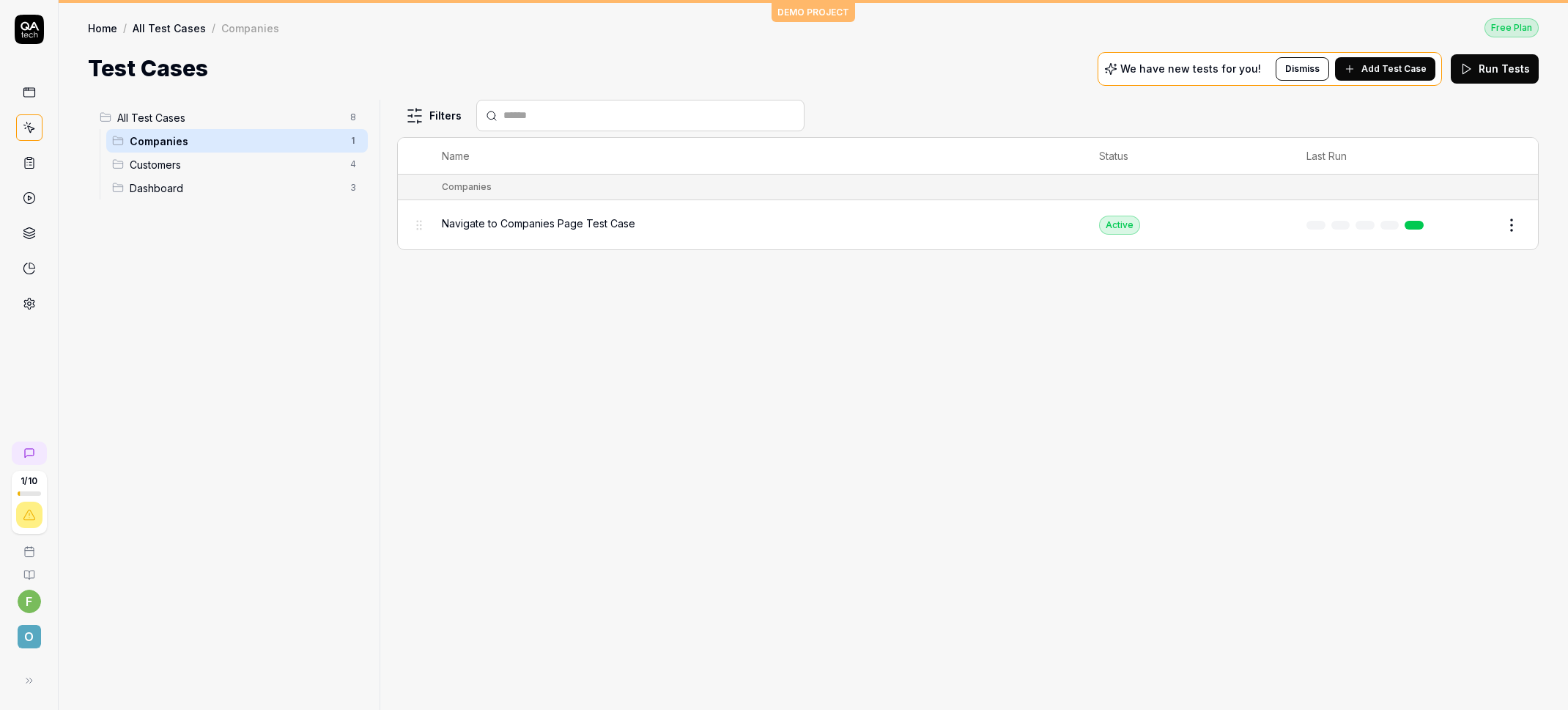
click at [1507, 74] on button "Run Tests" at bounding box center [1495, 69] width 88 height 30
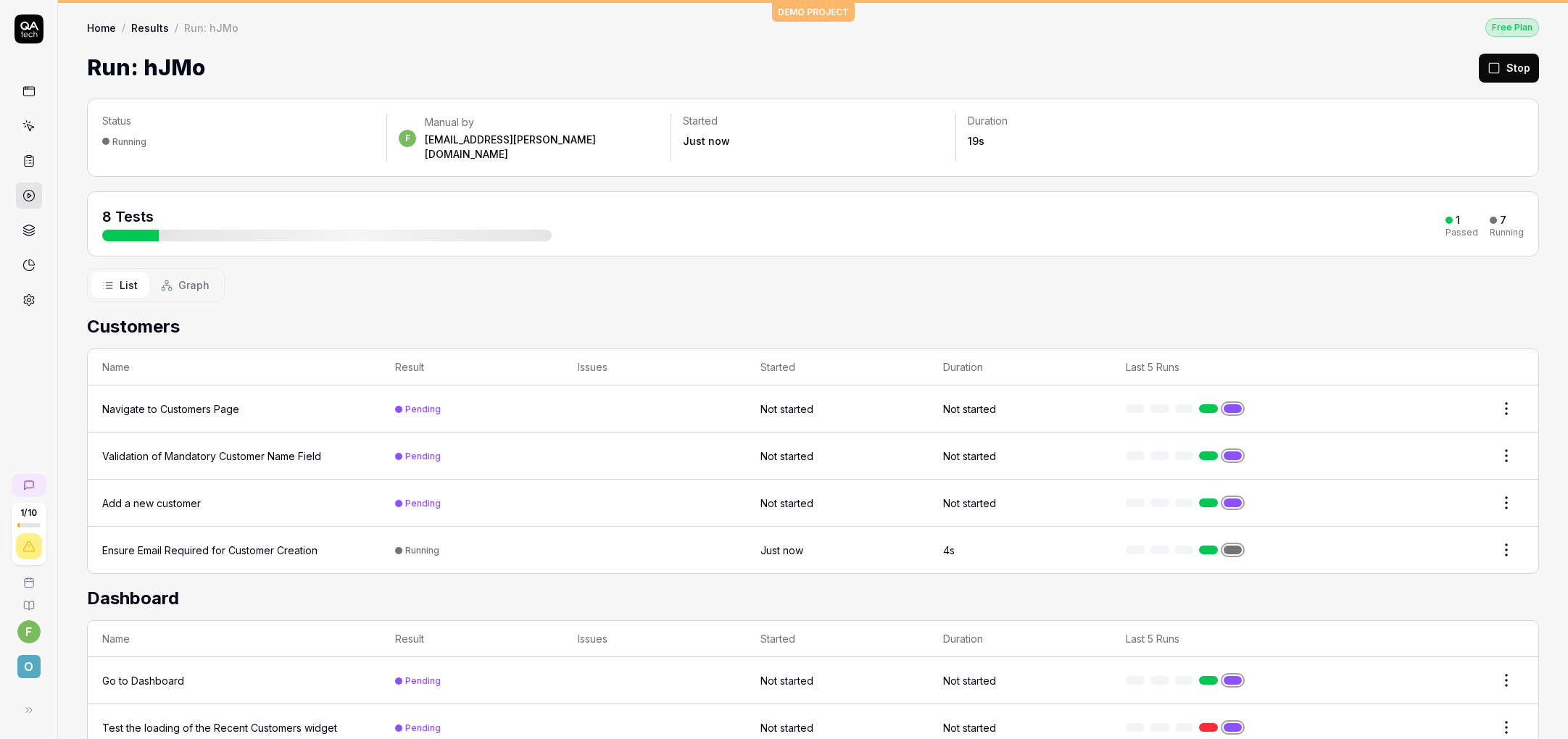
click at [182, 278] on span "Graph" at bounding box center [194, 285] width 31 height 15
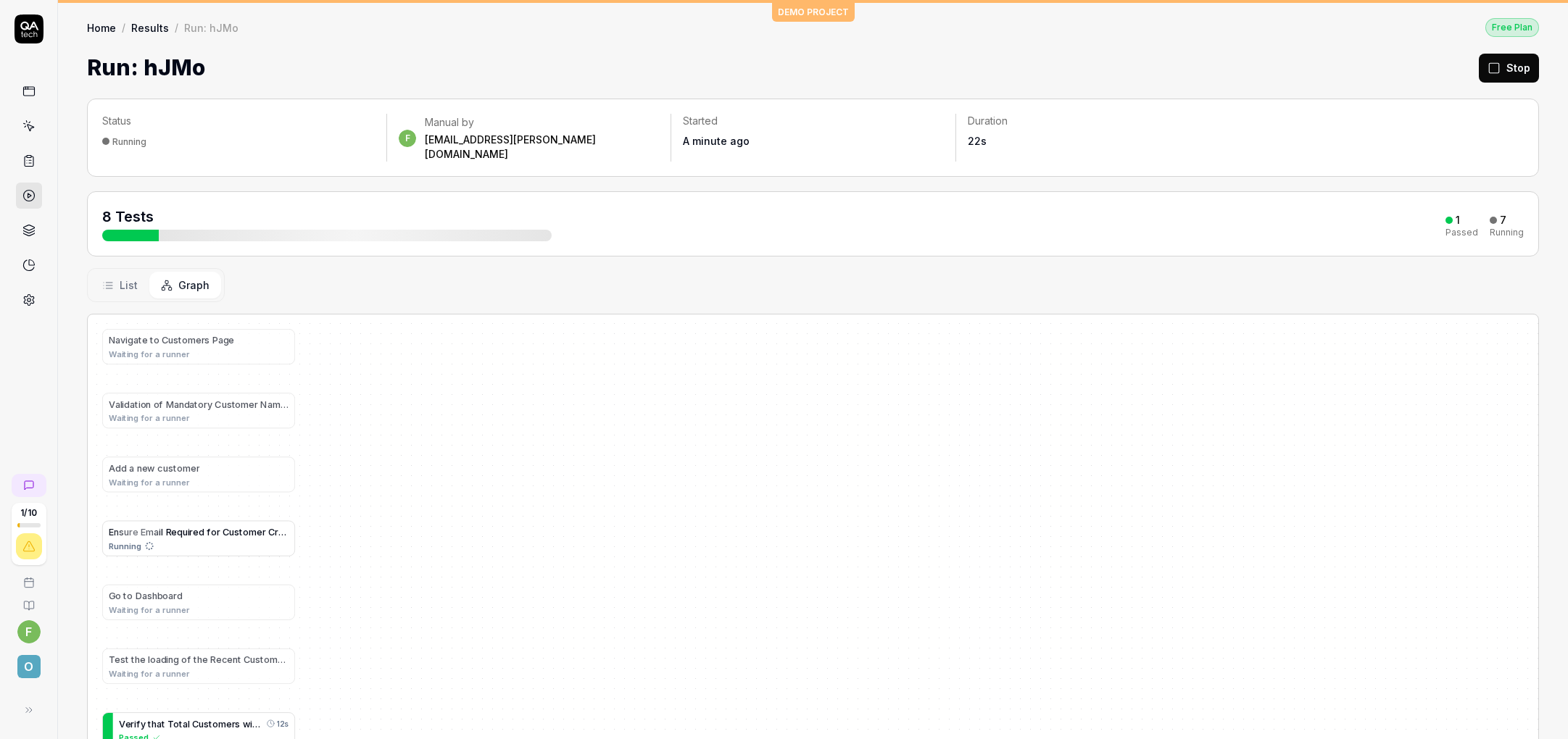
click at [120, 278] on span "List" at bounding box center [129, 285] width 18 height 15
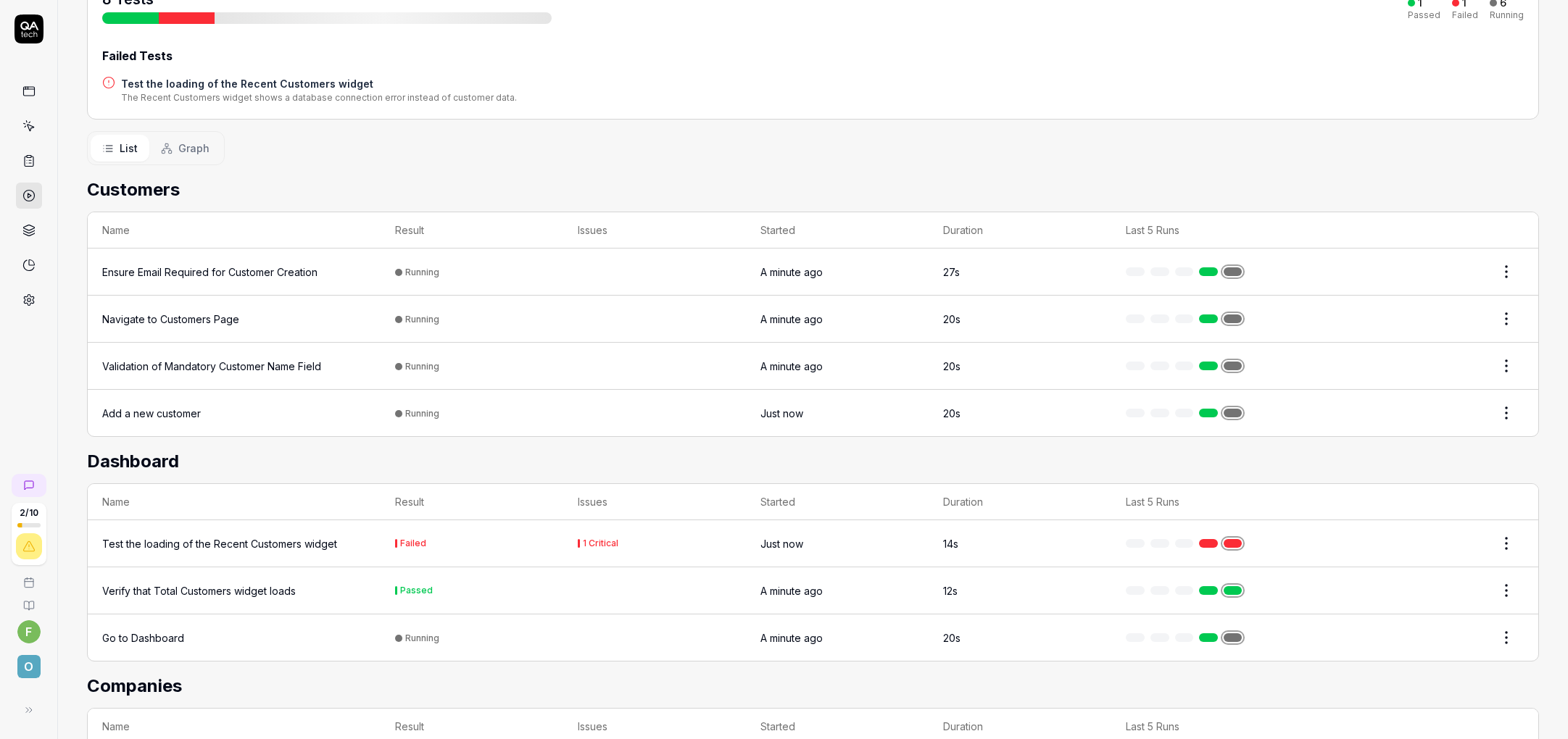
scroll to position [286, 0]
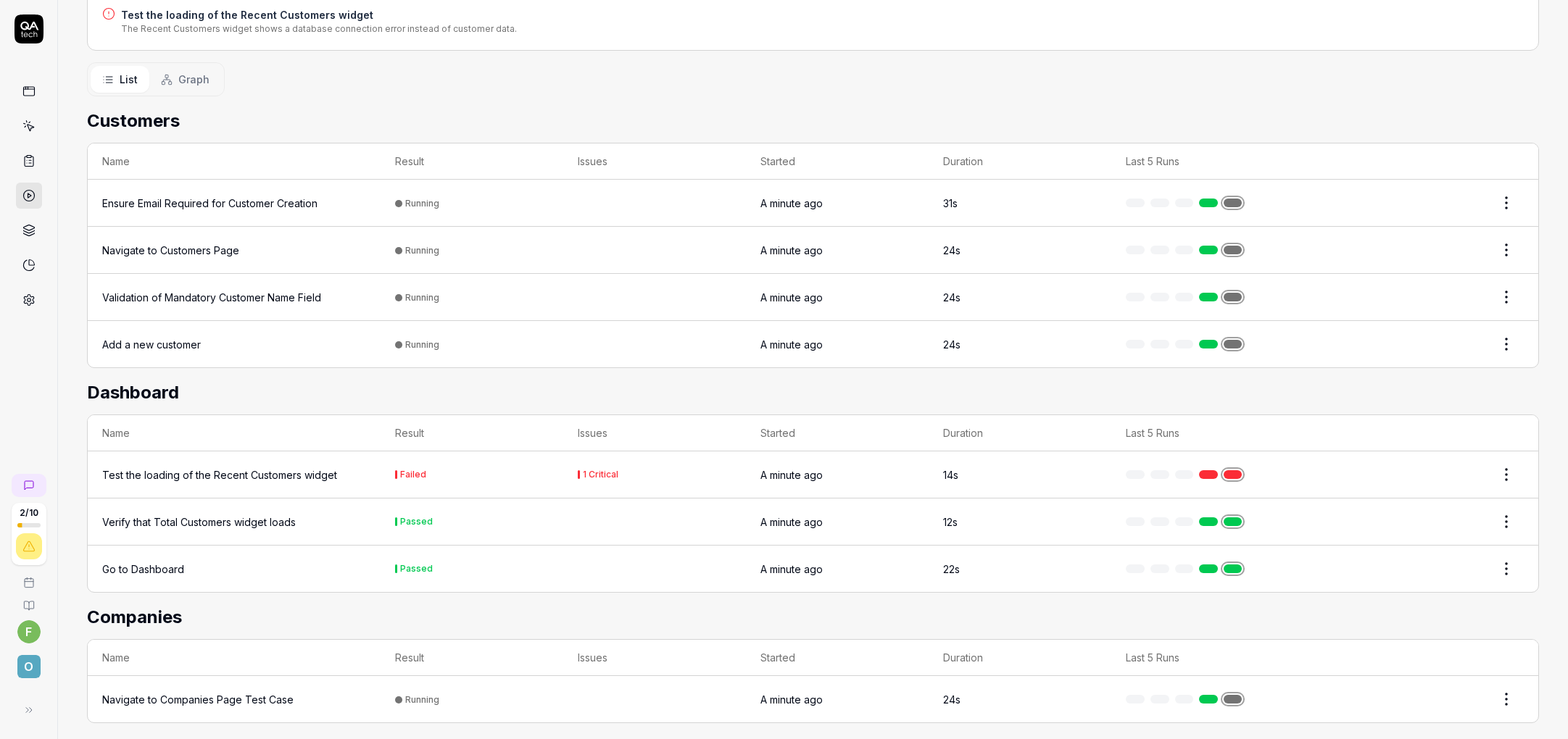
click at [267, 467] on div "Test the loading of the Recent Customers widget" at bounding box center [220, 474] width 234 height 15
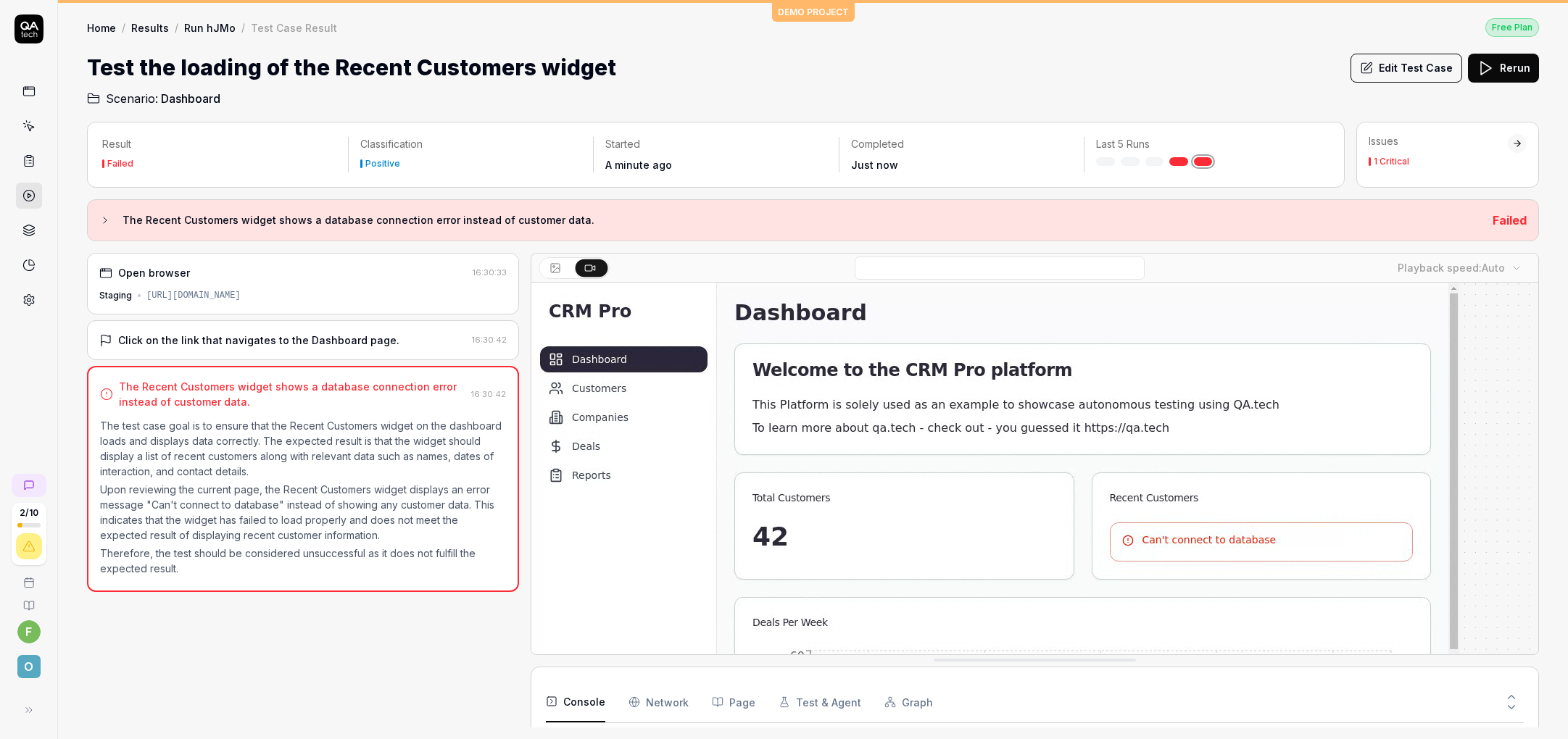
click at [153, 292] on div "https://qacrmdemo.netlify.app/" at bounding box center [194, 295] width 94 height 13
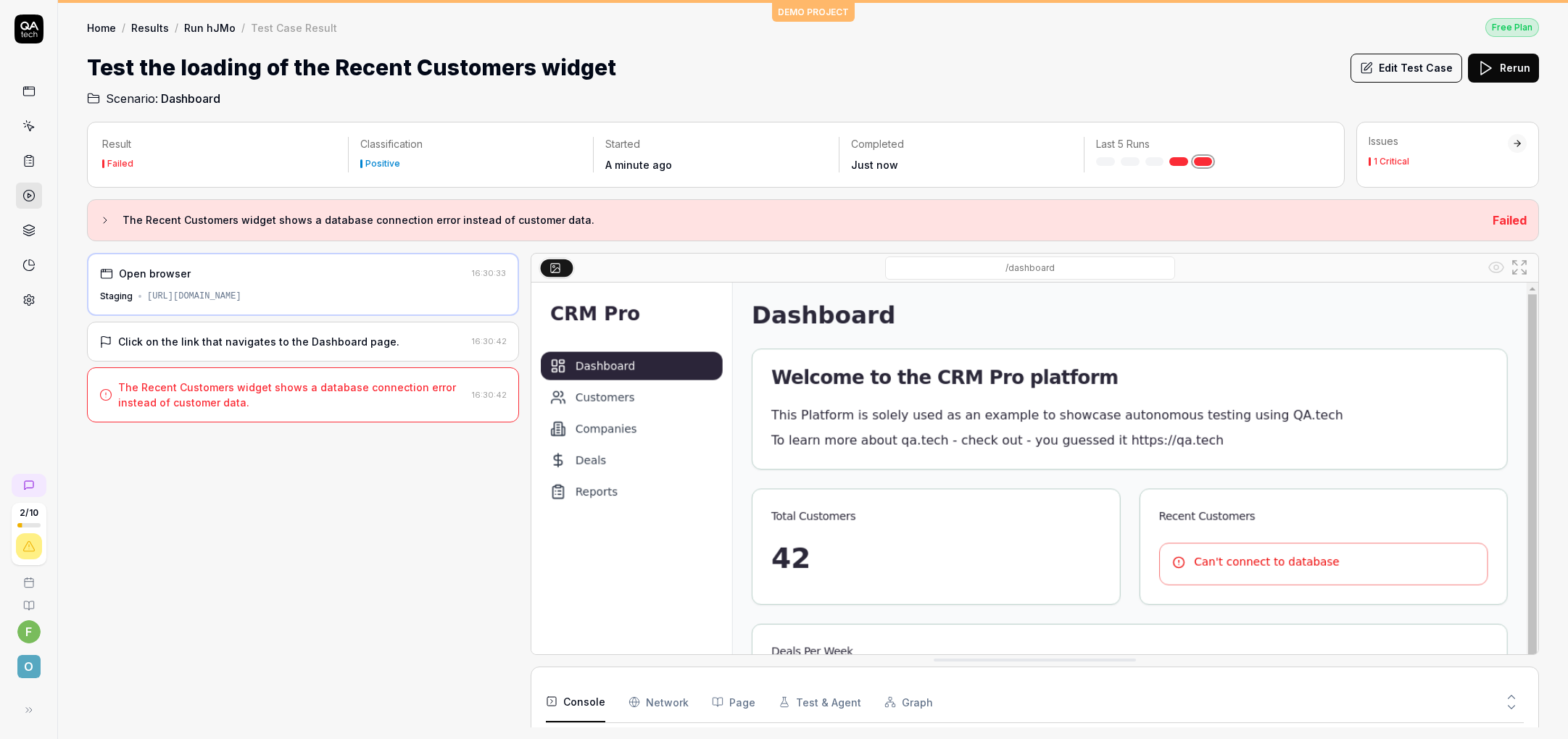
click at [155, 292] on div "https://qacrmdemo.netlify.app/" at bounding box center [195, 296] width 94 height 13
drag, startPoint x: 155, startPoint y: 292, endPoint x: 276, endPoint y: 295, distance: 121.0
click at [241, 295] on div "https://qacrmdemo.netlify.app/" at bounding box center [195, 296] width 94 height 13
copy div "https://qacrmdemo.netlify.app"
click at [933, 80] on div "Test the loading of the Recent Customers widget Edit Test Case Rerun" at bounding box center [812, 68] width 1452 height 33
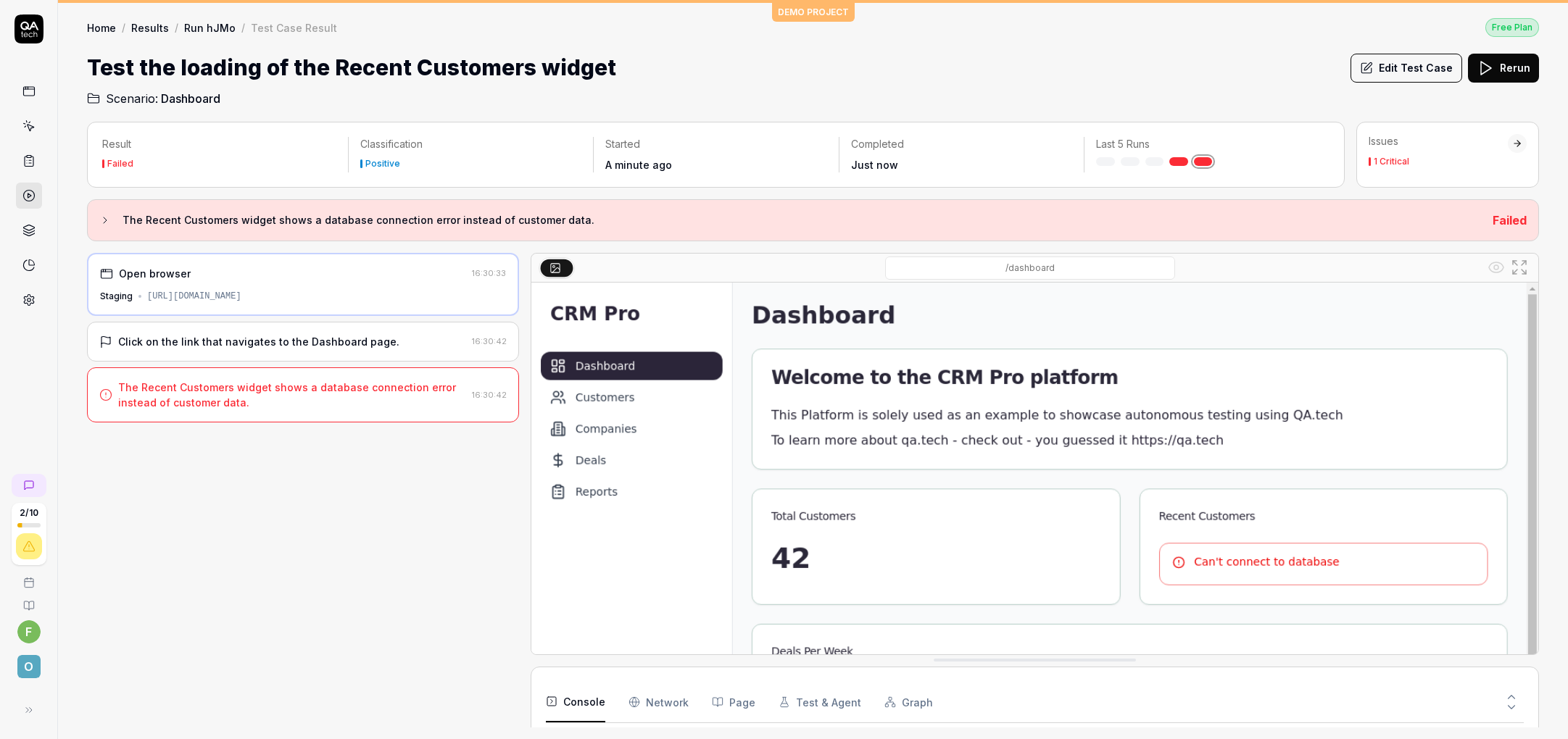
click at [101, 32] on link "Home" at bounding box center [102, 28] width 29 height 15
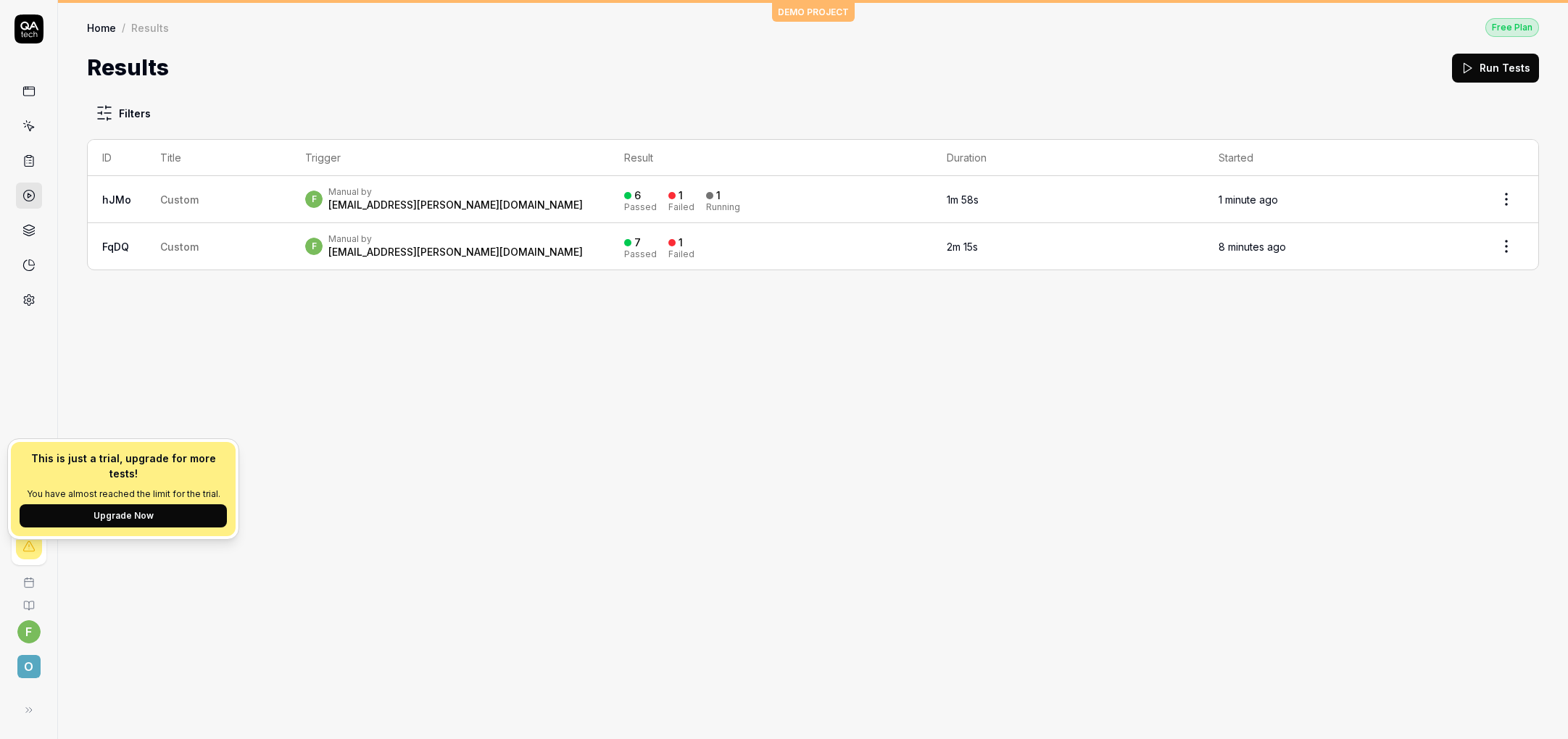
click at [28, 544] on icon at bounding box center [29, 546] width 13 height 13
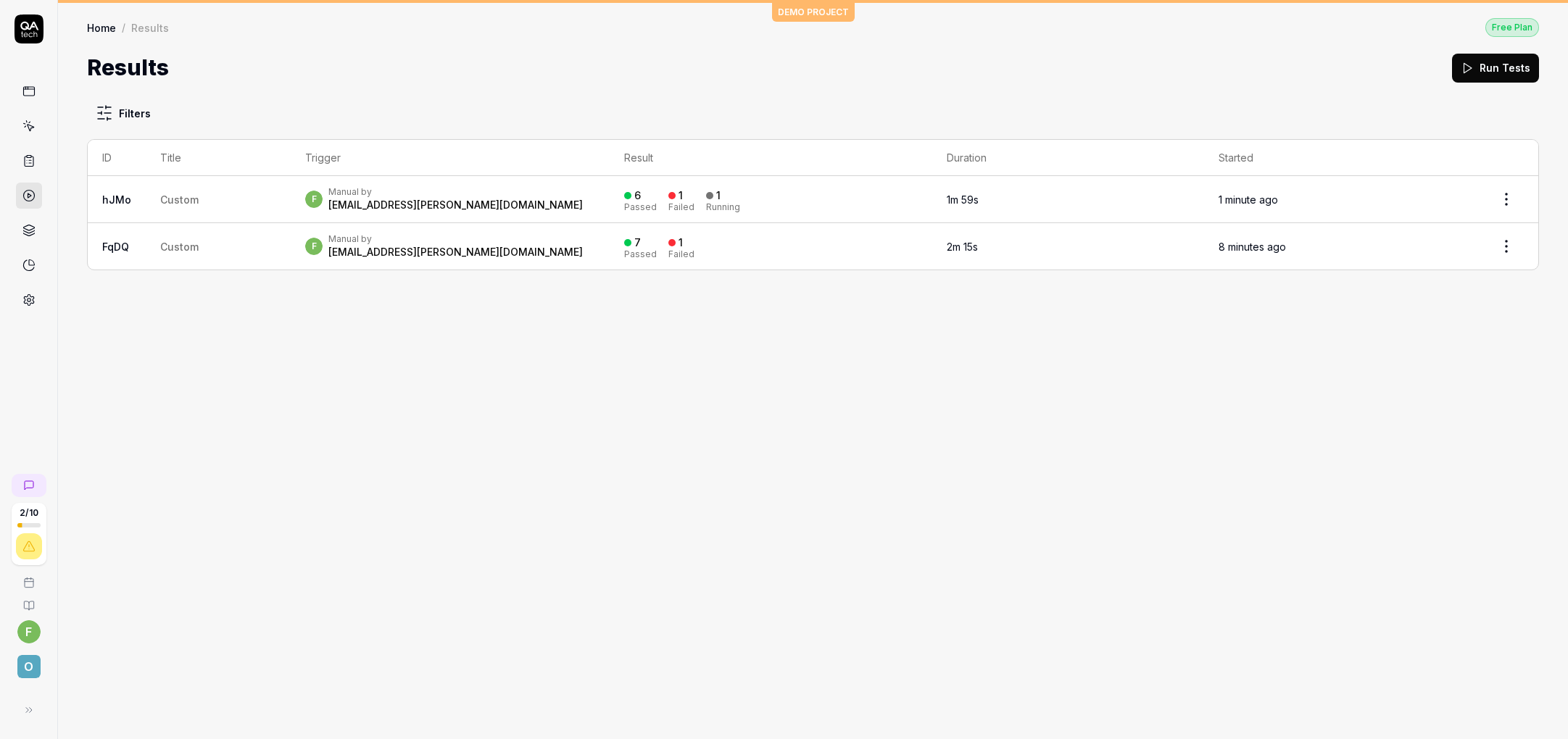
click at [444, 391] on div "Filters ID Title Trigger Result Duration Started hJMo Custom f Manual by frits.…" at bounding box center [812, 411] width 1509 height 655
click at [25, 91] on icon at bounding box center [29, 91] width 13 height 13
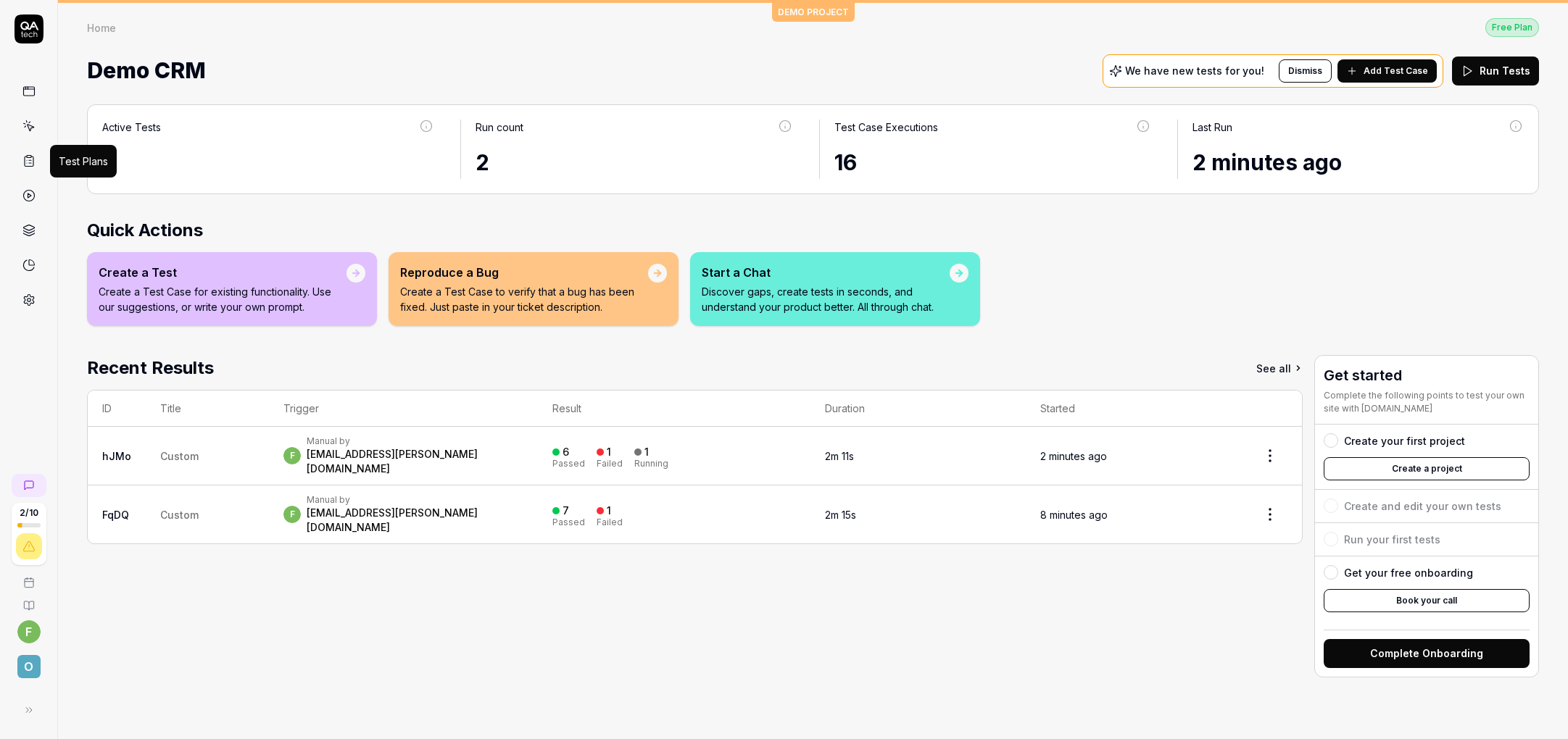
click at [30, 159] on icon at bounding box center [29, 161] width 13 height 13
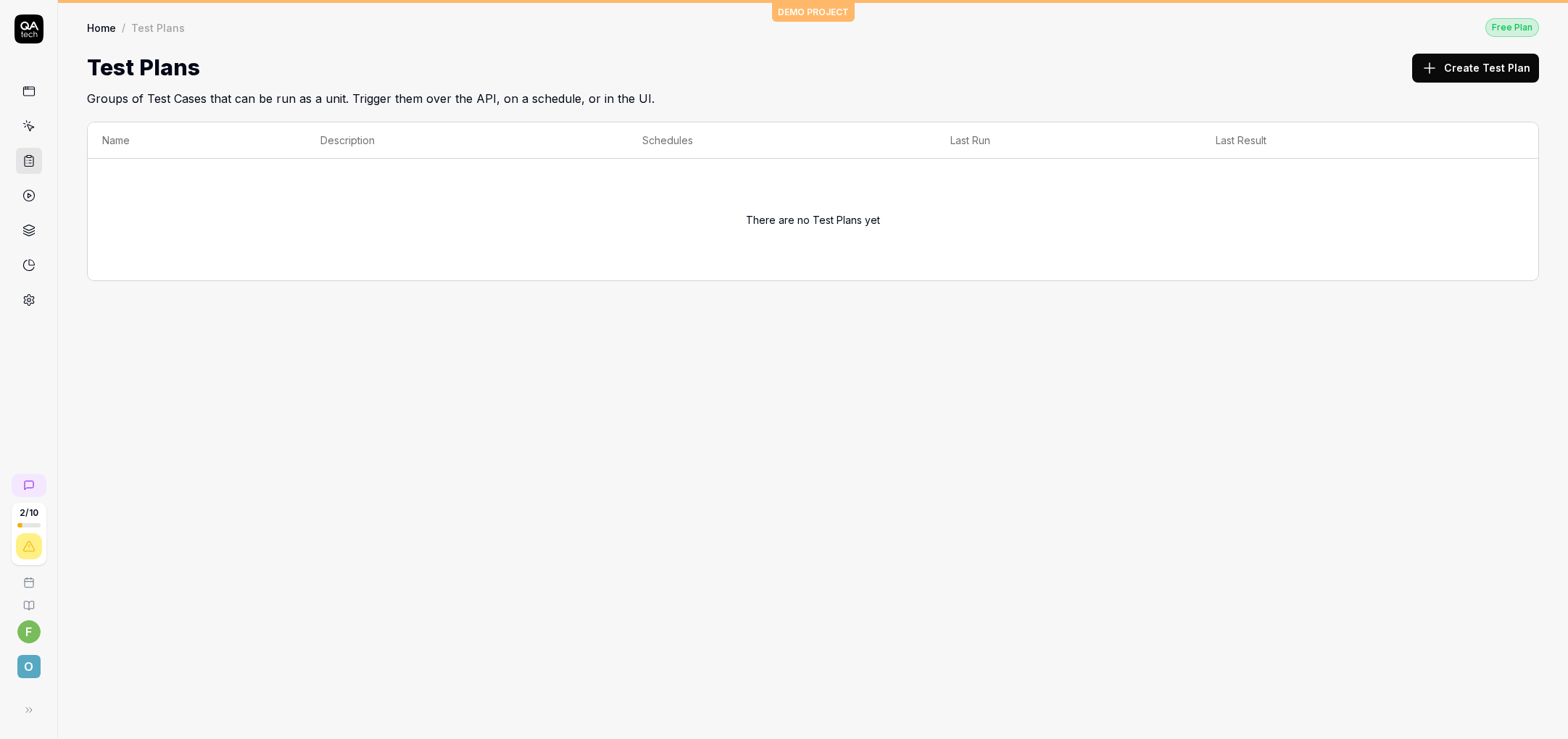
click at [24, 130] on icon at bounding box center [29, 126] width 13 height 13
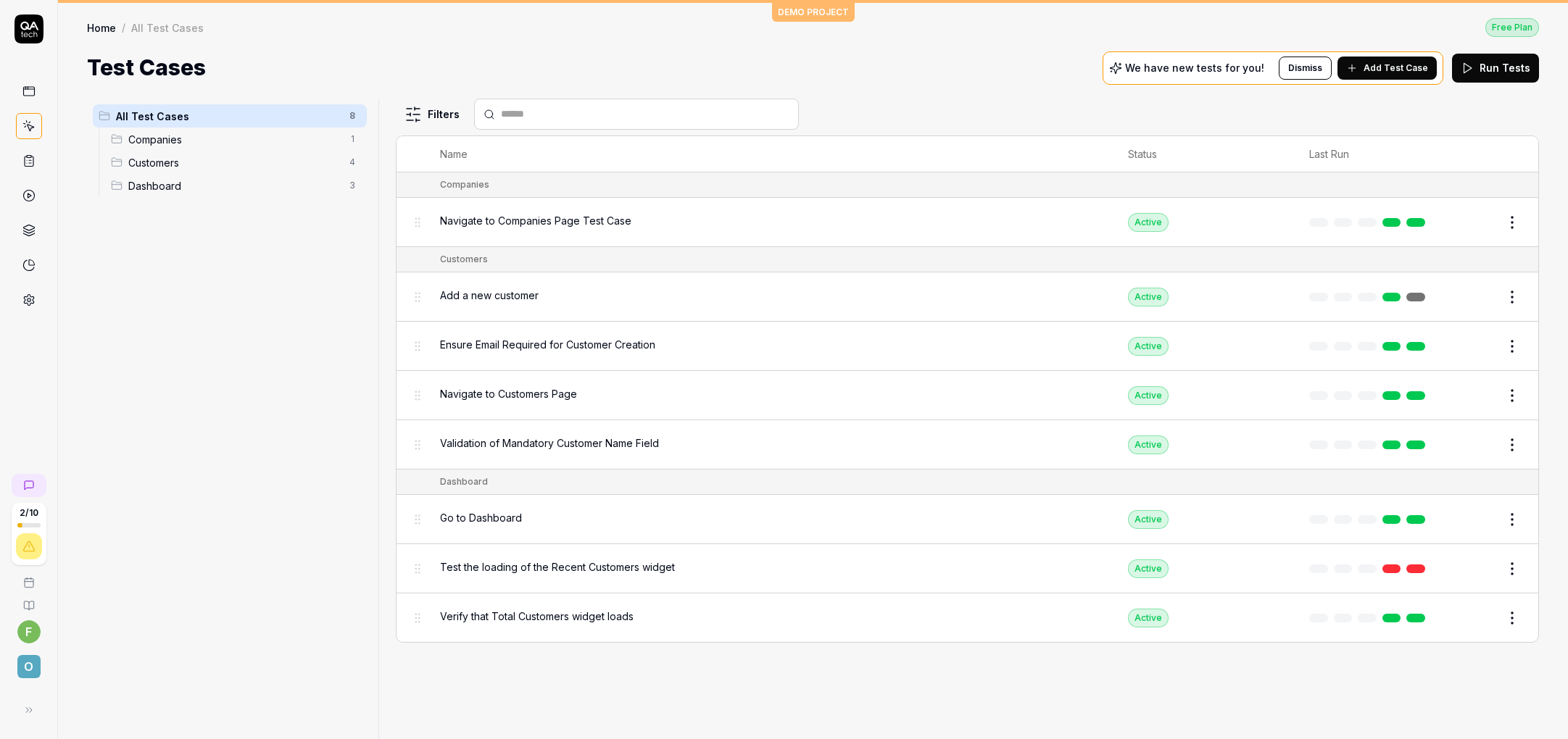
click at [228, 111] on span "All Test Cases" at bounding box center [228, 116] width 225 height 15
drag, startPoint x: 213, startPoint y: 120, endPoint x: 199, endPoint y: 117, distance: 14.3
click at [199, 114] on span "All Test Cases" at bounding box center [228, 116] width 225 height 15
click at [195, 148] on div "Companies 1" at bounding box center [235, 139] width 261 height 23
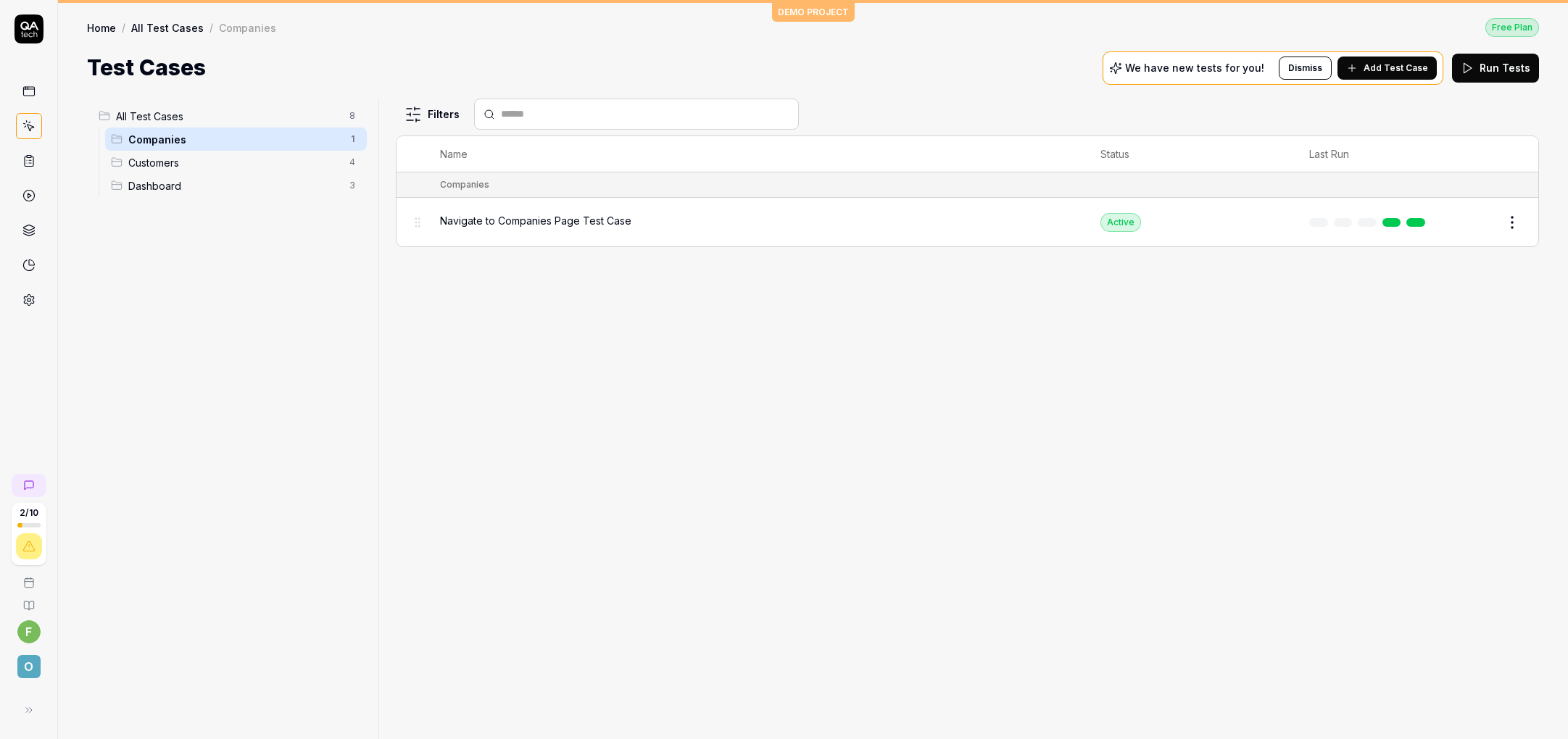
click at [166, 113] on span "All Test Cases" at bounding box center [228, 116] width 225 height 15
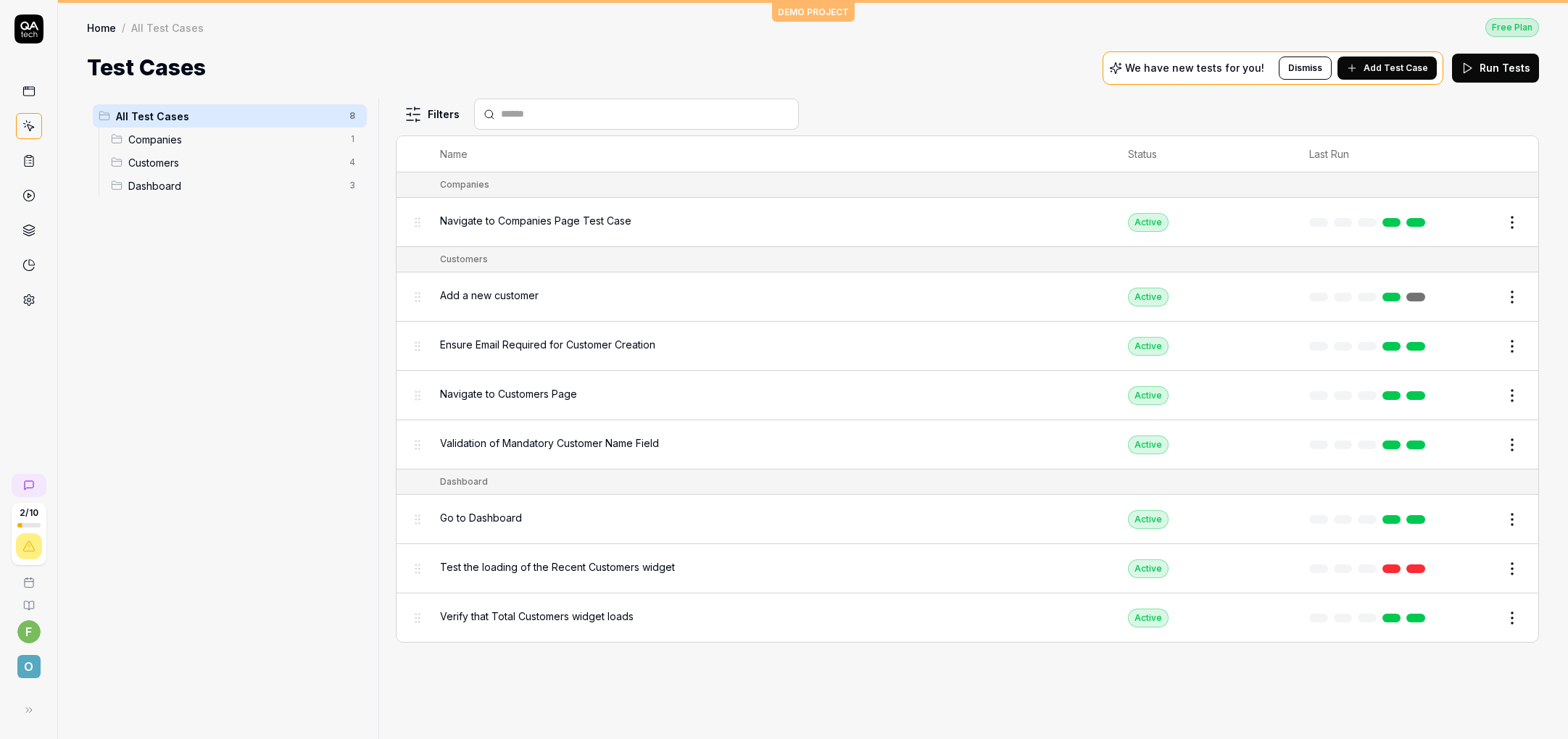
click at [157, 144] on span "Companies" at bounding box center [234, 139] width 212 height 15
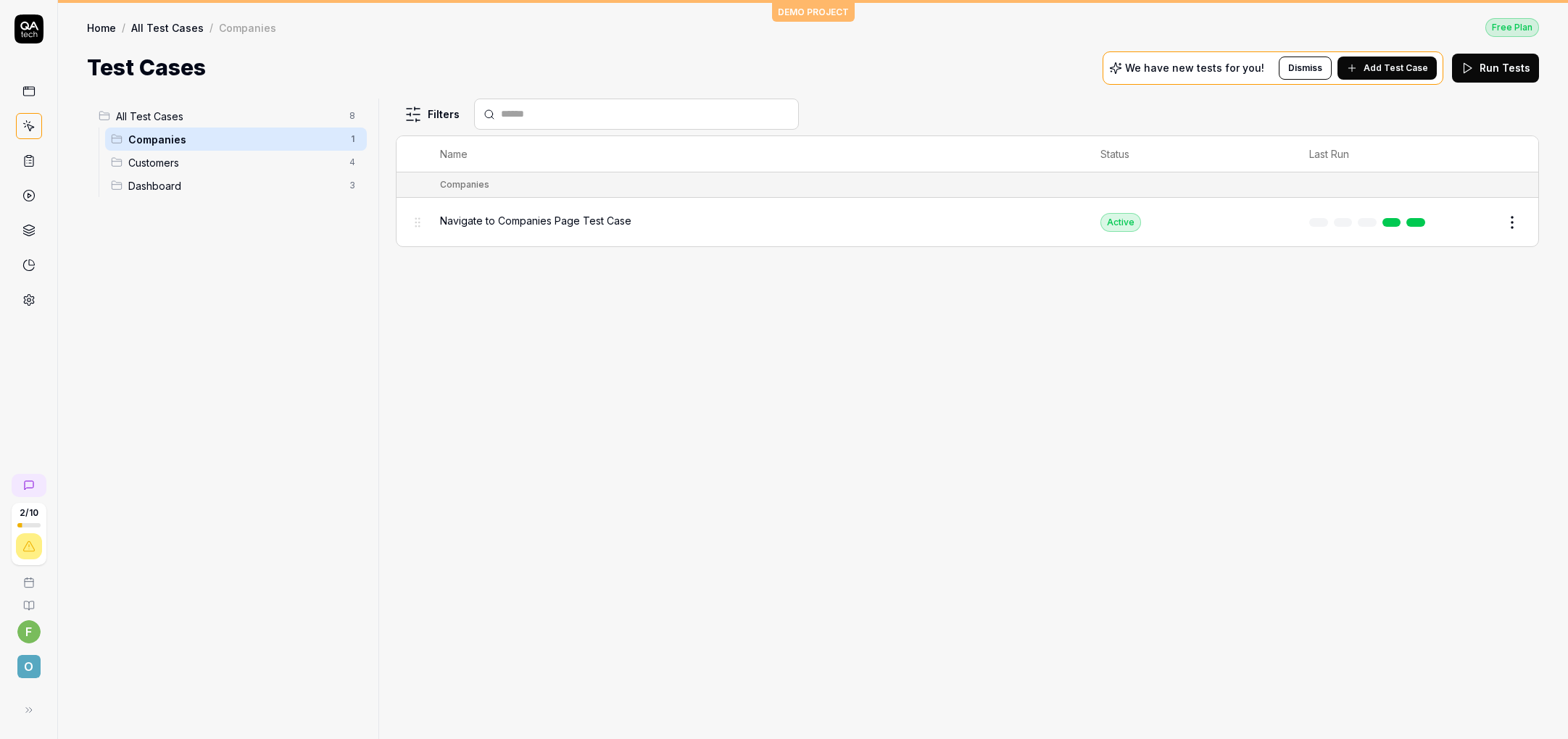
drag, startPoint x: 173, startPoint y: 155, endPoint x: 160, endPoint y: 150, distance: 13.9
click at [160, 150] on div "Companies 1" at bounding box center [235, 139] width 261 height 23
click at [31, 165] on icon at bounding box center [29, 161] width 13 height 13
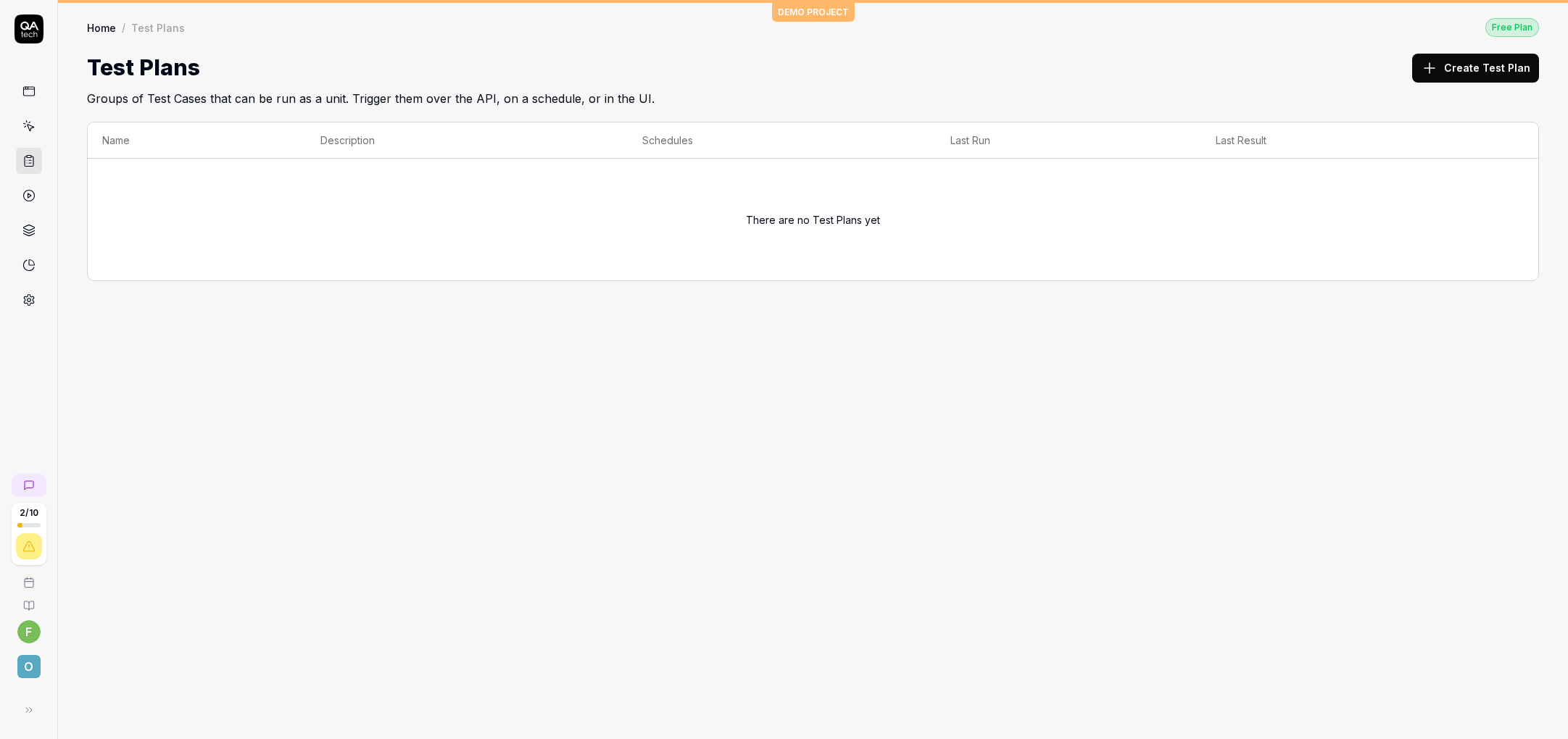
click at [29, 191] on icon at bounding box center [29, 195] width 13 height 13
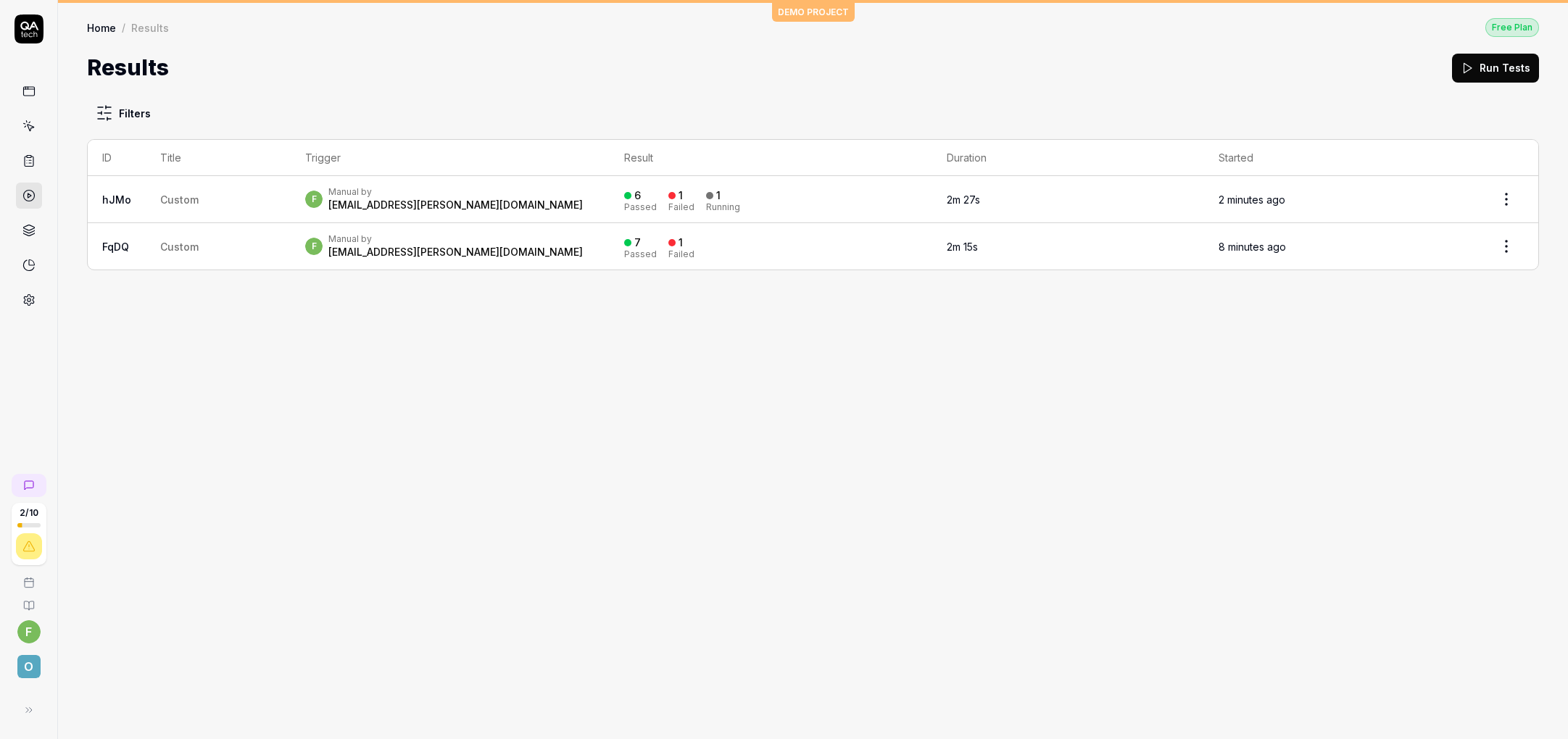
click at [23, 234] on icon at bounding box center [28, 235] width 11 height 3
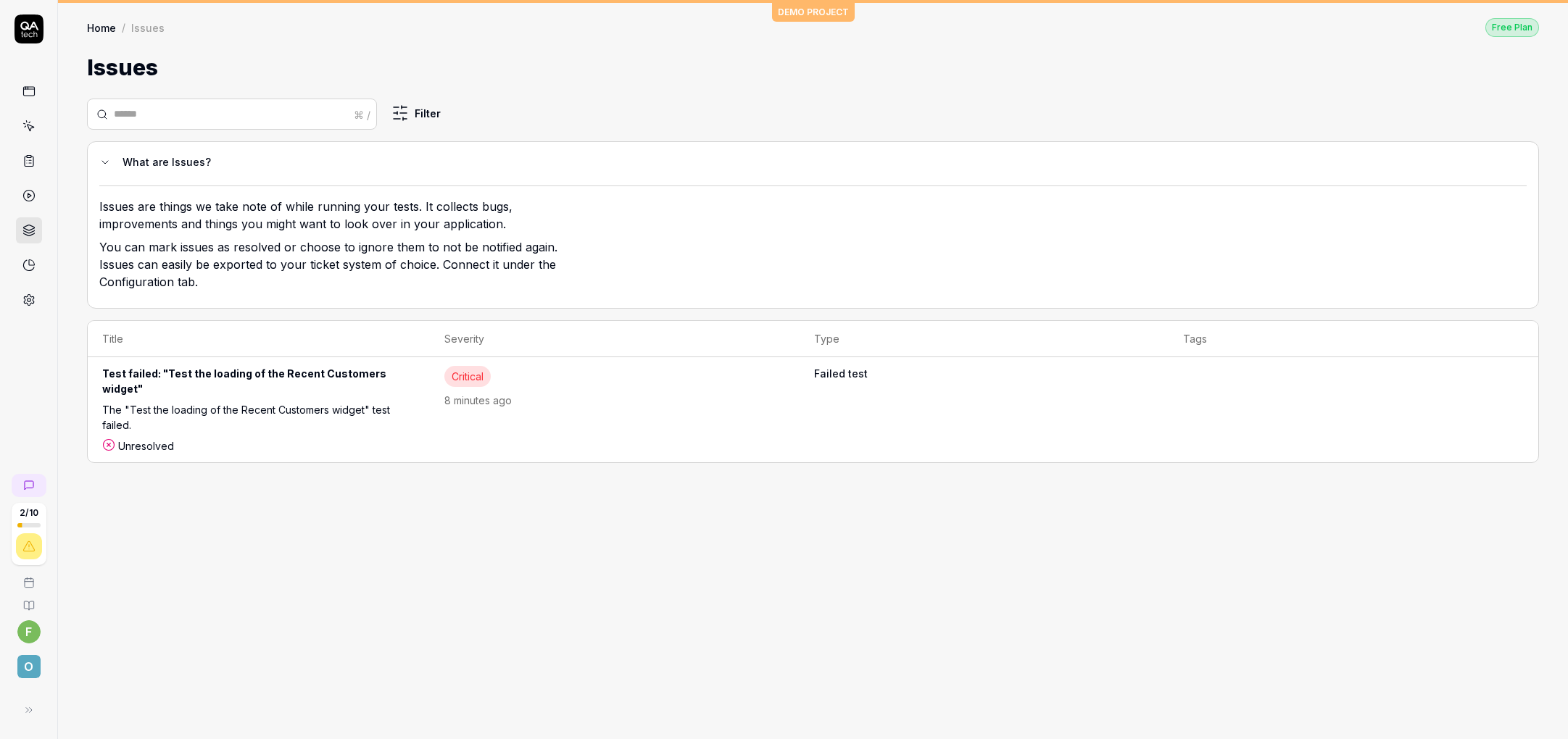
click at [37, 96] on link at bounding box center [29, 91] width 26 height 26
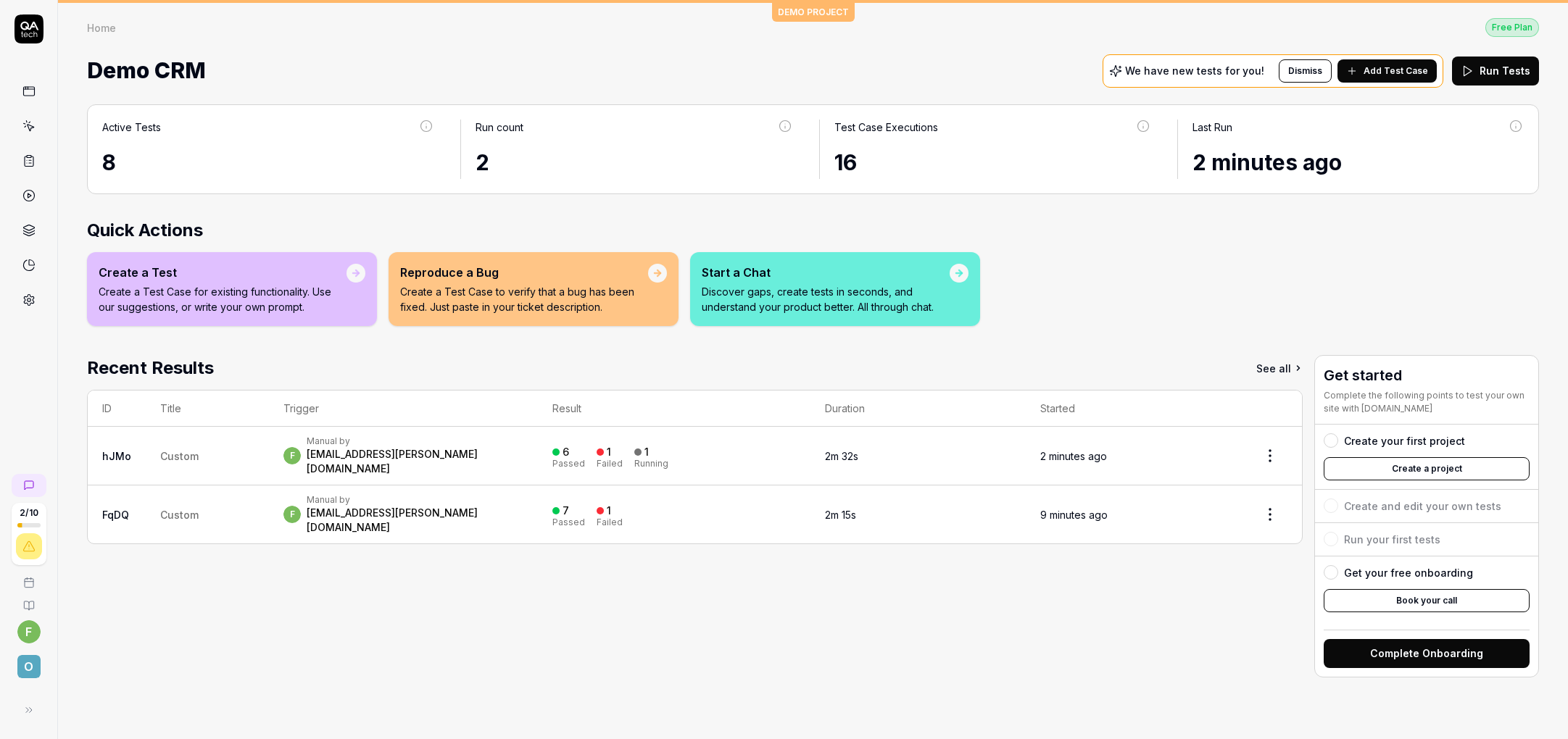
click at [1321, 70] on button "Dismiss" at bounding box center [1304, 71] width 53 height 23
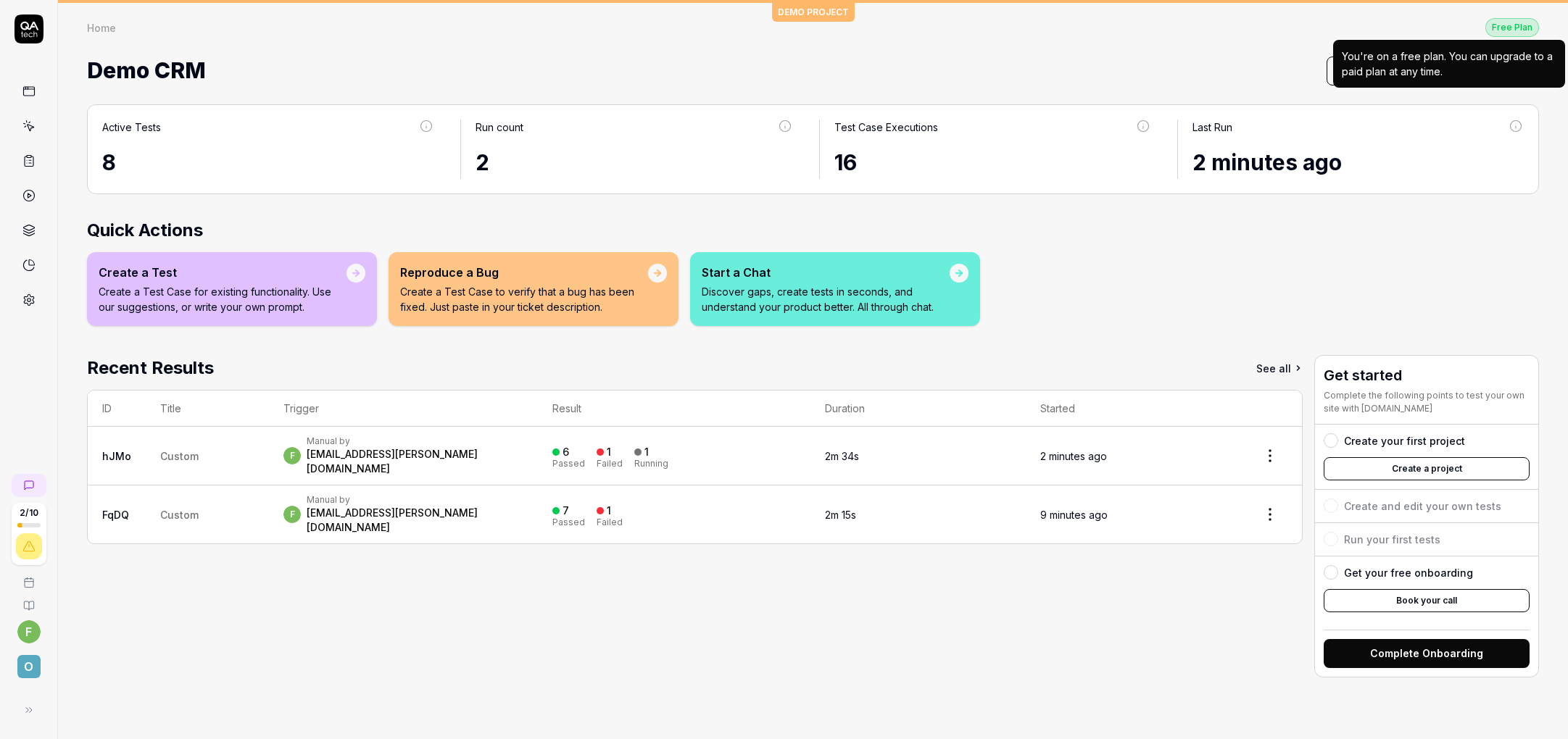
click at [1515, 22] on div "Free Plan" at bounding box center [1512, 27] width 54 height 19
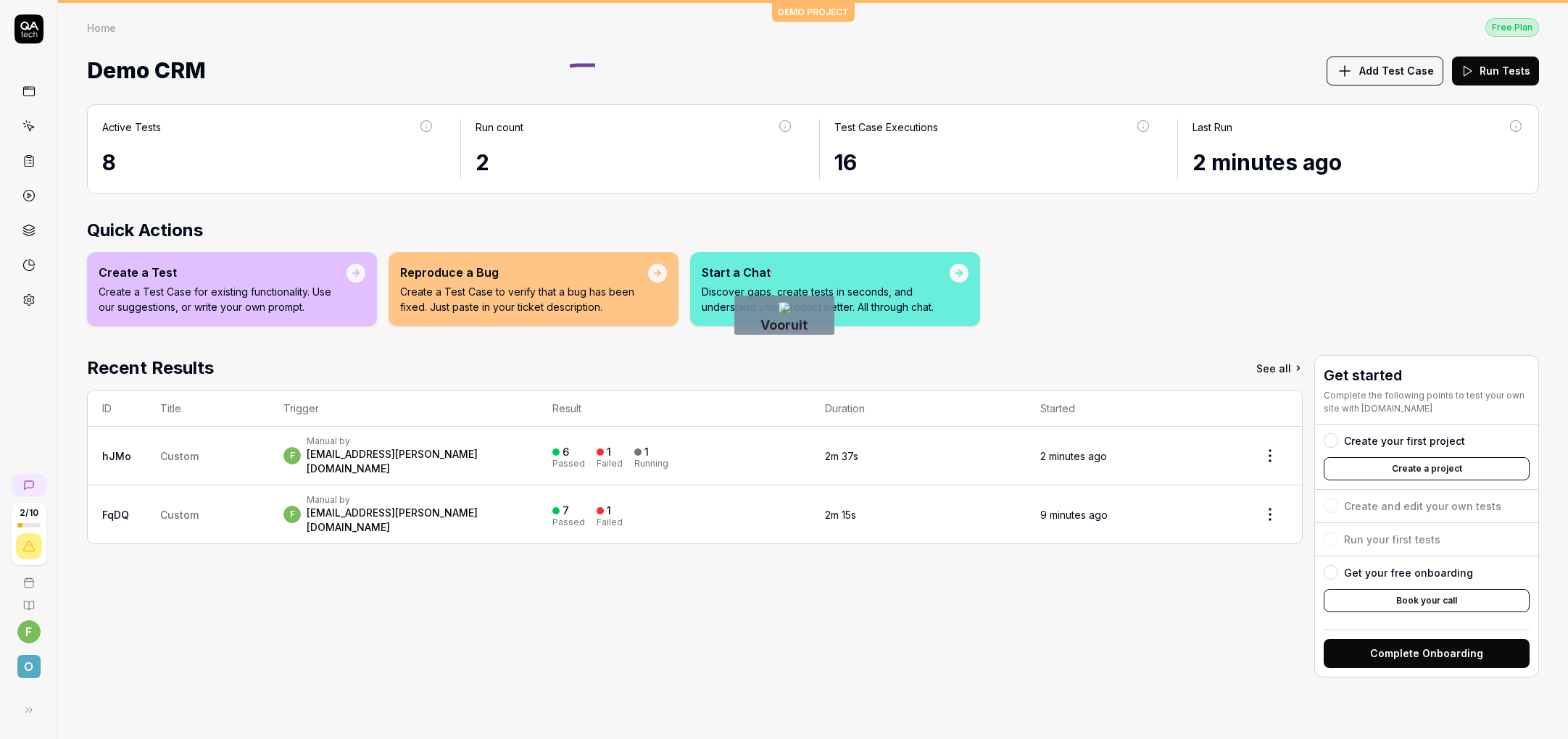
drag, startPoint x: 570, startPoint y: 66, endPoint x: 681, endPoint y: 65, distance: 111.0
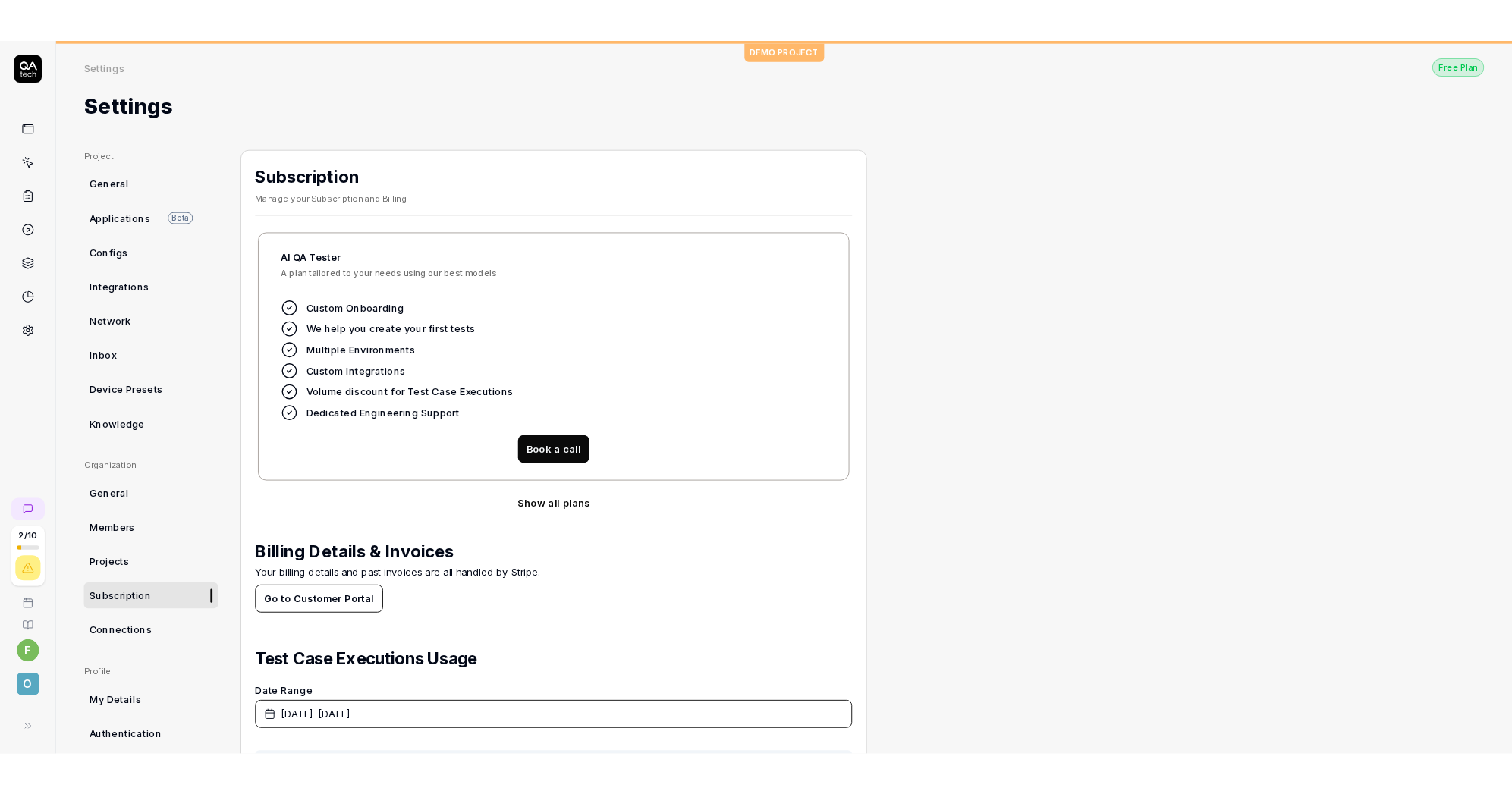
scroll to position [141, 0]
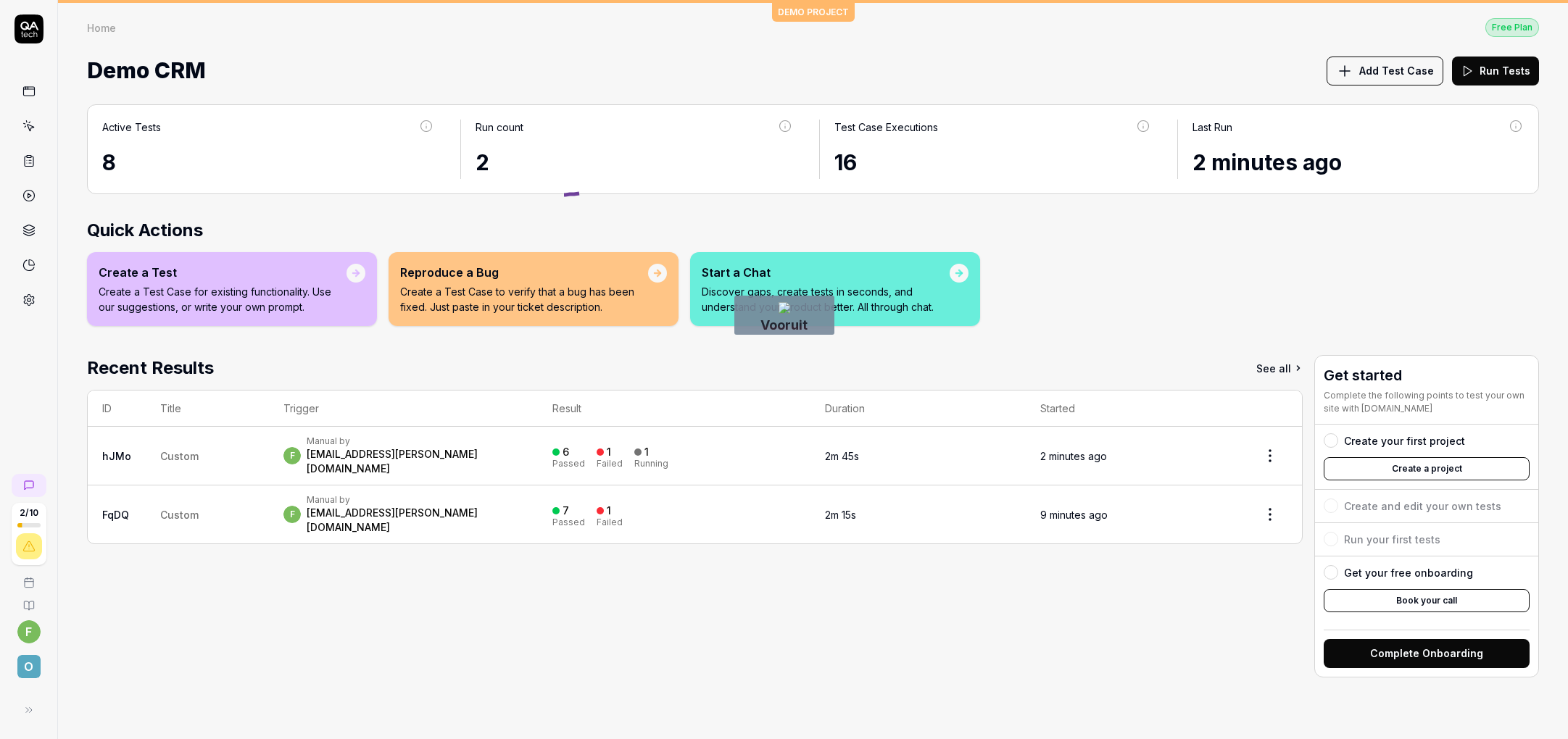
drag, startPoint x: 558, startPoint y: 198, endPoint x: 617, endPoint y: 194, distance: 59.1
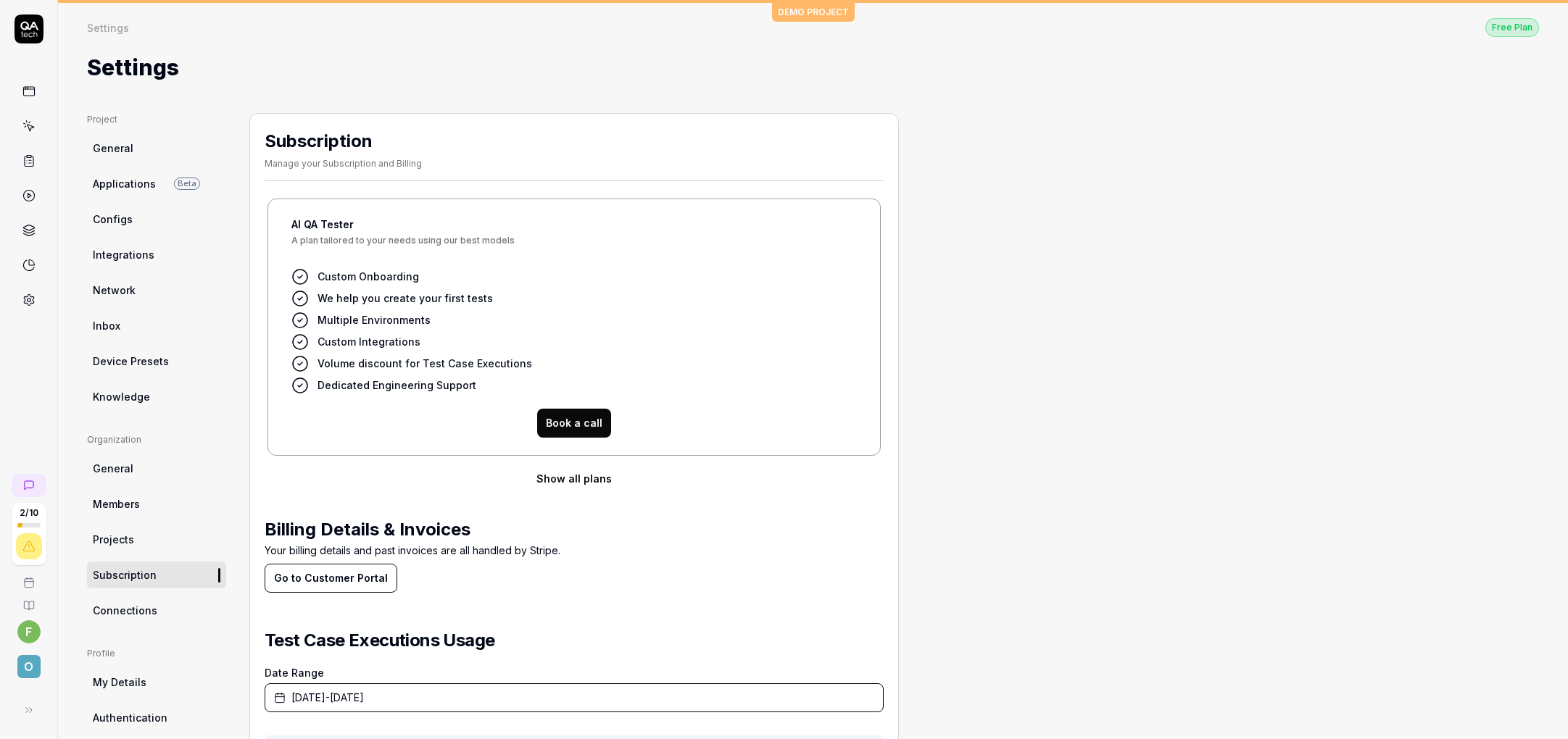
click at [580, 472] on button "Show all plans" at bounding box center [574, 479] width 619 height 29
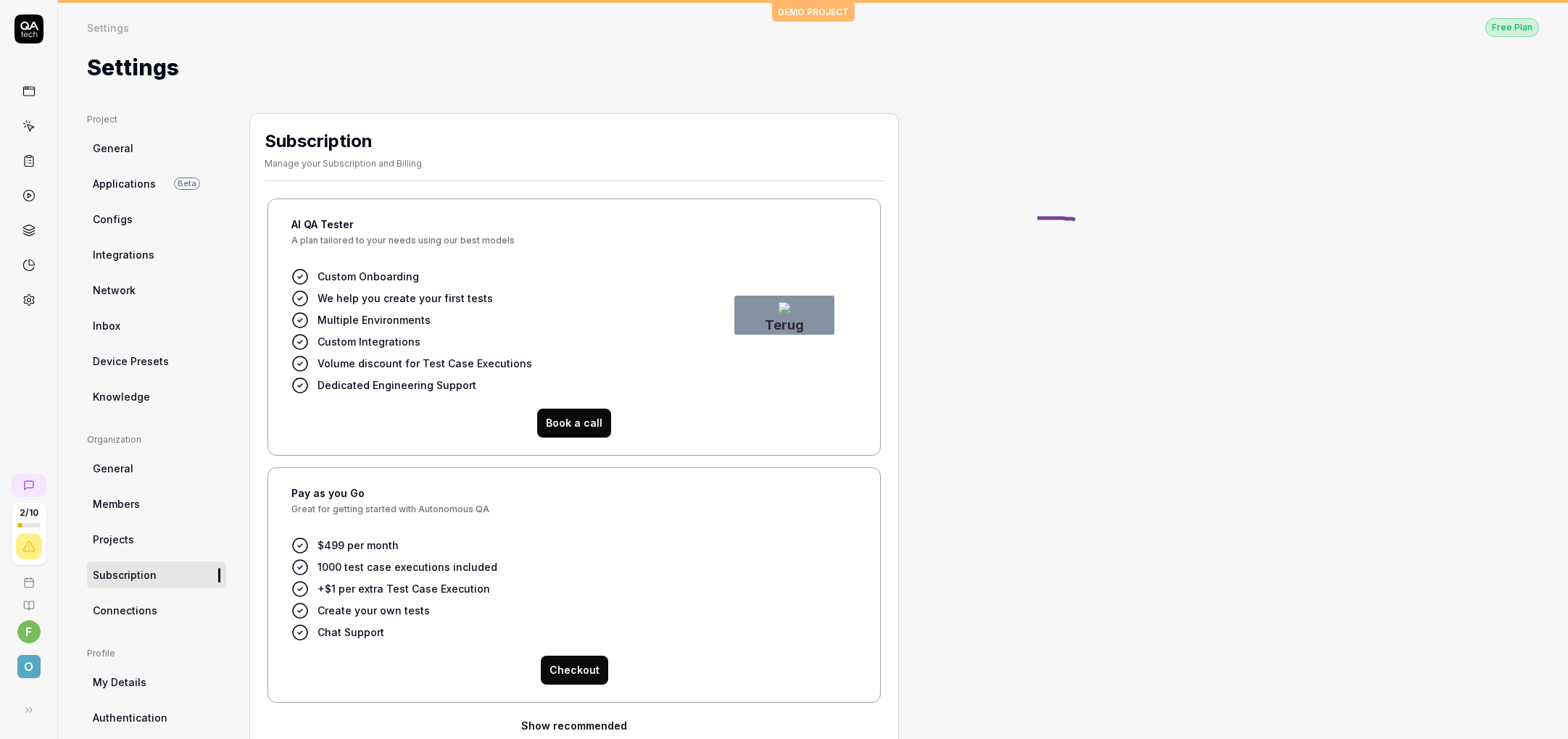
drag, startPoint x: 1080, startPoint y: 221, endPoint x: 1018, endPoint y: 217, distance: 62.1
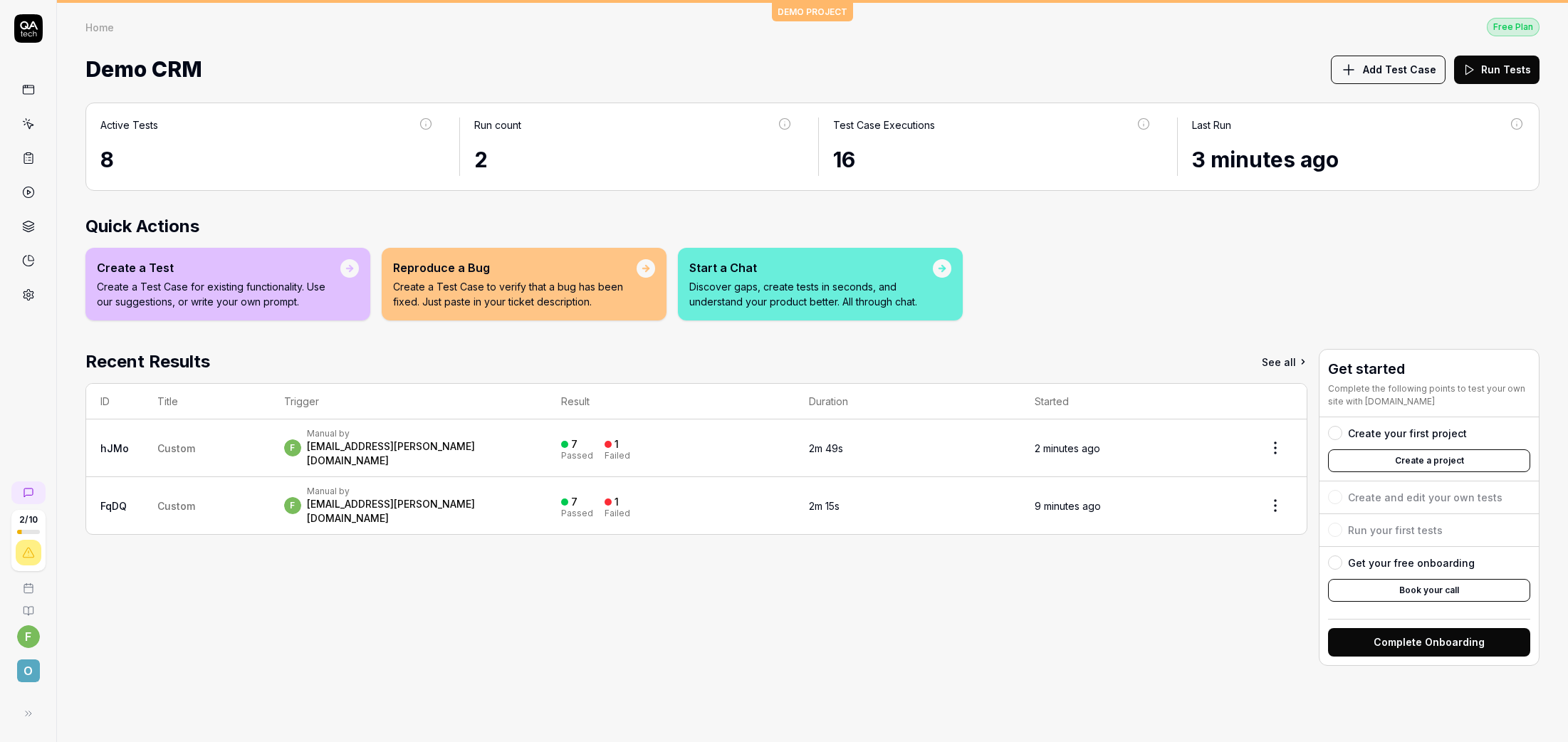
click at [1366, 429] on div "Create your first project" at bounding box center [1407, 433] width 119 height 15
click at [1340, 432] on div at bounding box center [1335, 433] width 14 height 14
click at [1342, 437] on div "Create your first project" at bounding box center [1429, 433] width 202 height 15
click at [1340, 434] on div at bounding box center [1335, 433] width 14 height 14
click at [1398, 461] on button "Create a project" at bounding box center [1429, 461] width 202 height 22
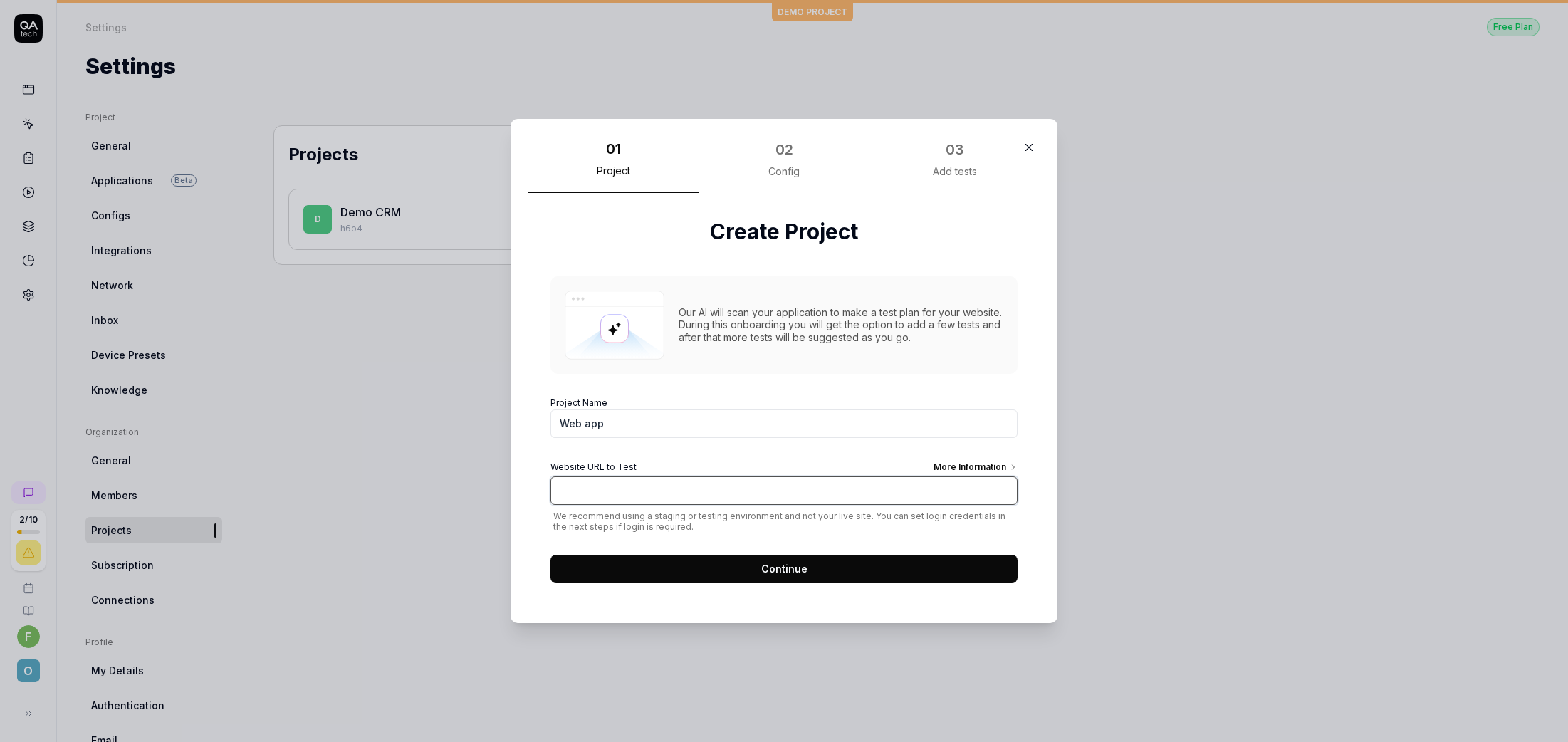
click at [623, 489] on input "Website URL to Test More Information" at bounding box center [784, 491] width 467 height 29
paste input "https://qacrmdemo.netlify.app"
paste input ".onetobeone.com/"
type input "https://qa.onetobeone.com/"
click at [787, 567] on span "Continue" at bounding box center [785, 568] width 46 height 15
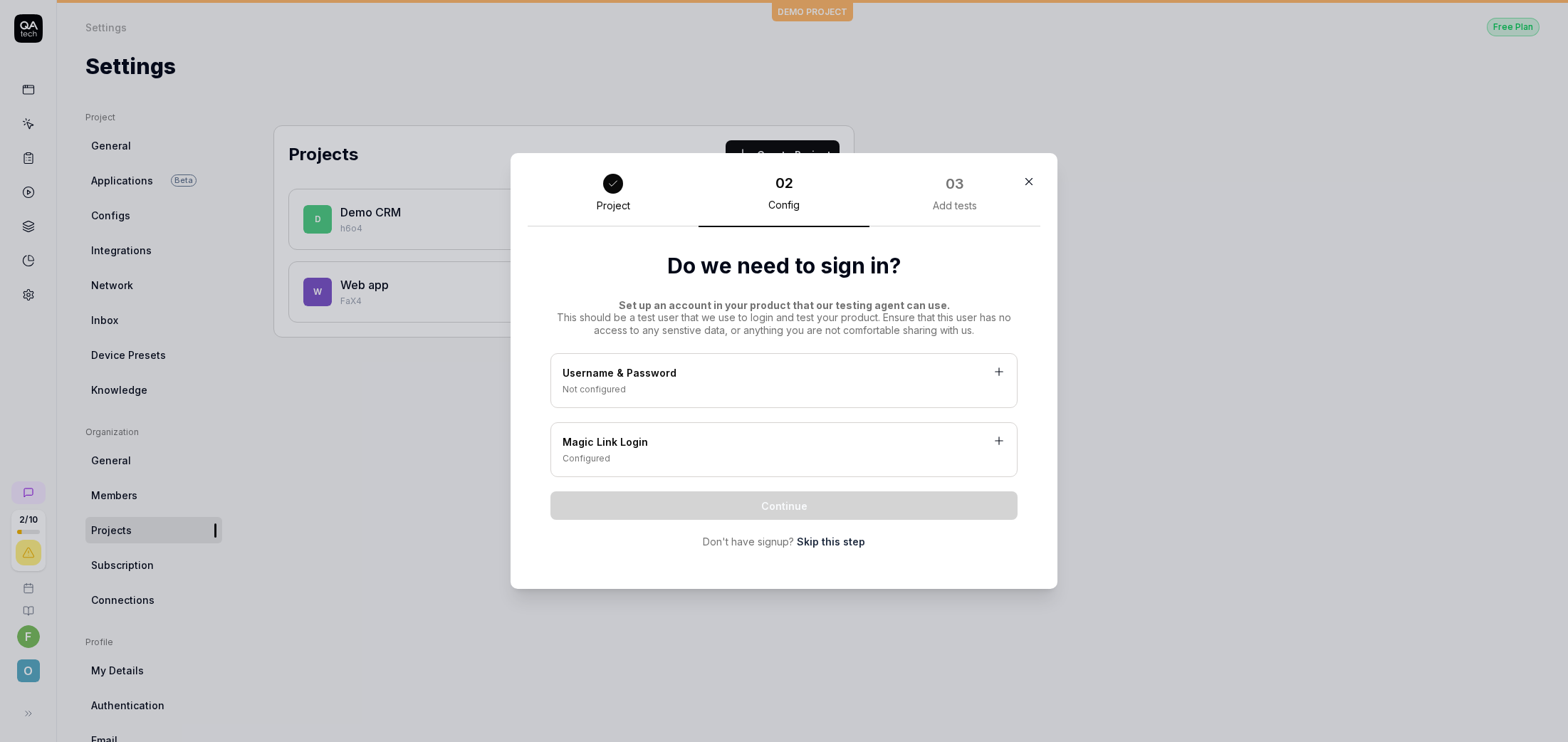
click at [684, 374] on div "Username & Password" at bounding box center [784, 374] width 443 height 18
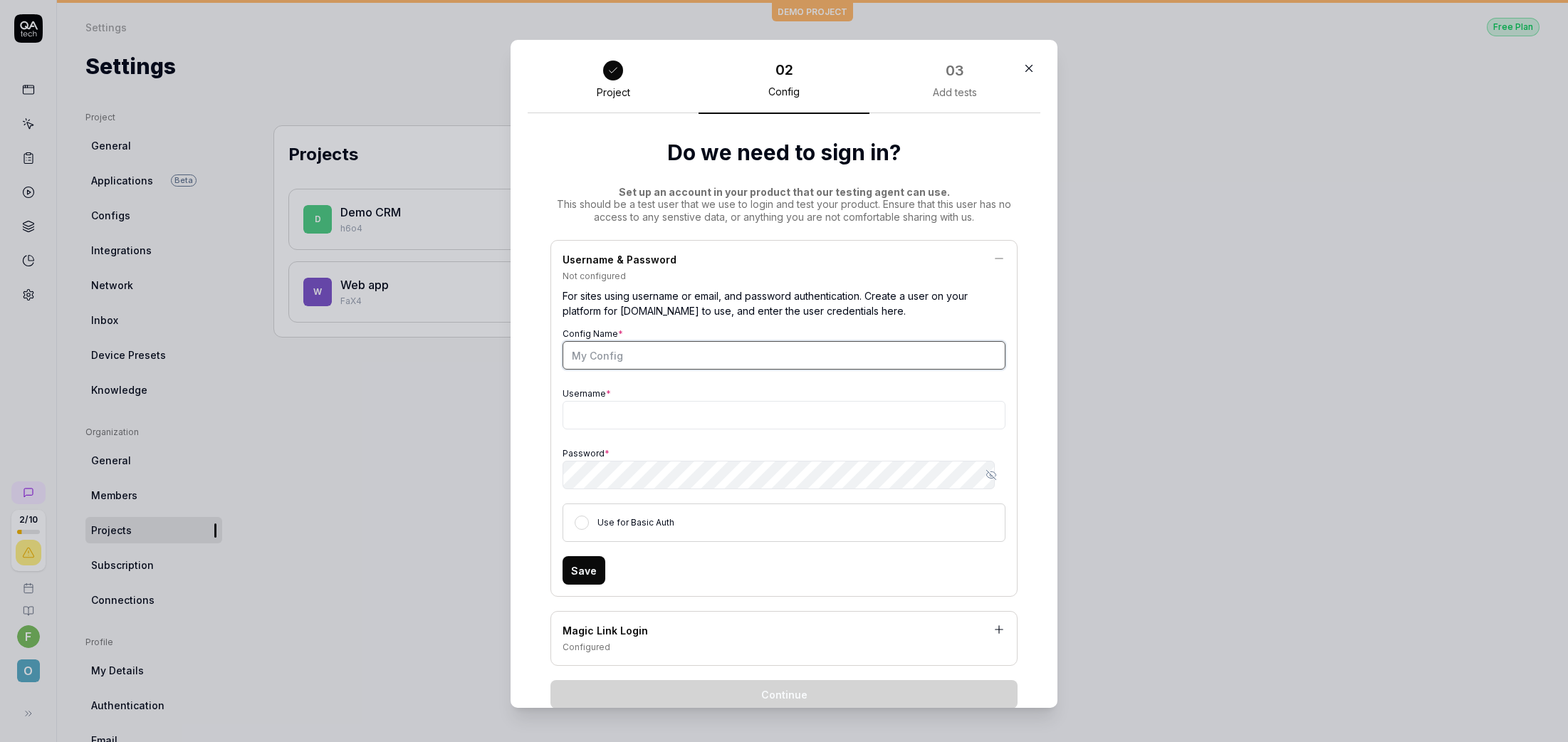
click at [622, 358] on input "Config Name *" at bounding box center [784, 355] width 443 height 29
type input "My config"
click at [651, 529] on div "Use for Basic Auth" at bounding box center [636, 522] width 77 height 14
click at [642, 417] on input "Username *" at bounding box center [784, 415] width 443 height 29
paste input "frits.janssen@onetobeone.com"
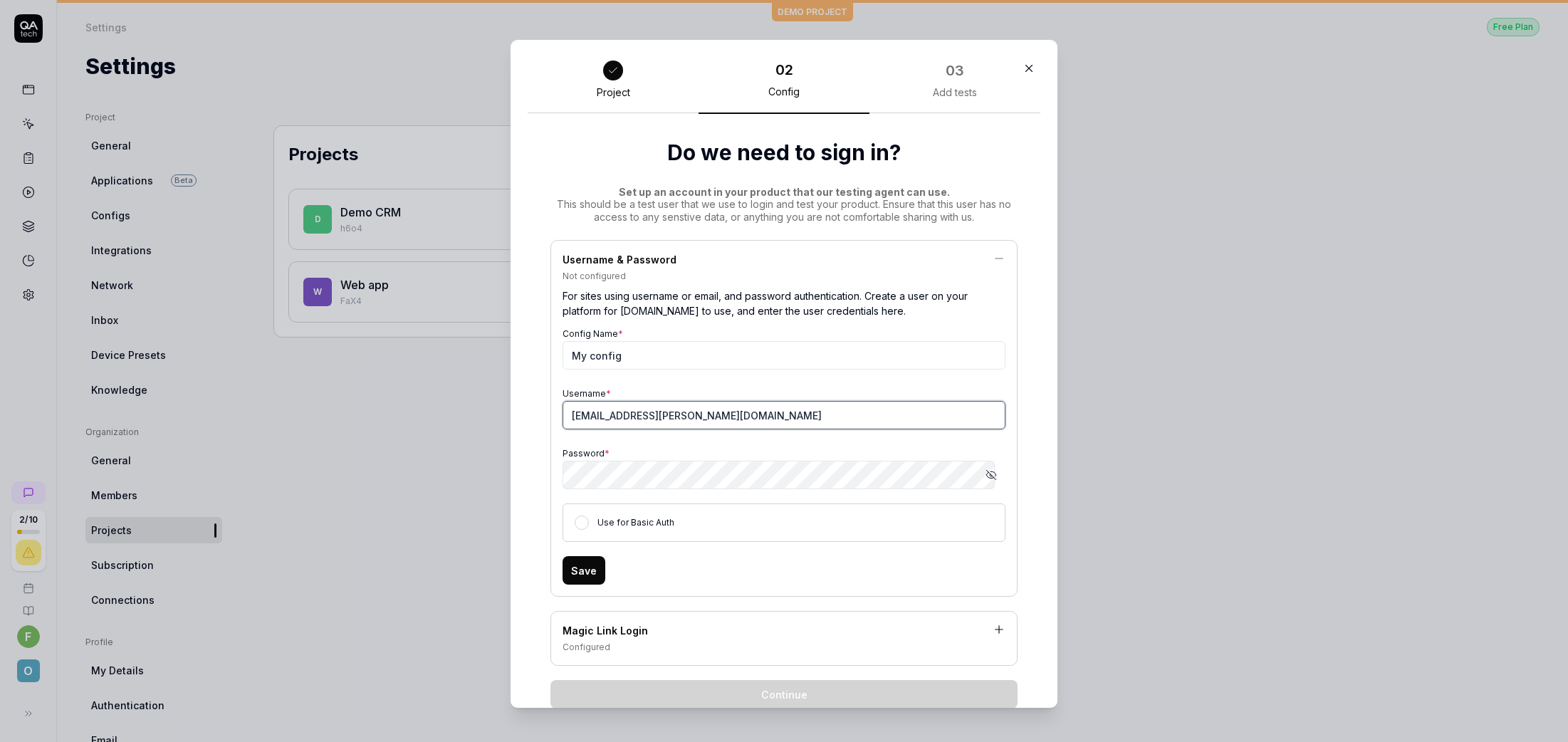
type input "frits.janssen@onetobeone.com"
click at [986, 478] on icon "button" at bounding box center [991, 475] width 11 height 11
click at [986, 477] on icon "button" at bounding box center [991, 474] width 10 height 6
click at [986, 477] on icon "button" at bounding box center [991, 475] width 10 height 10
click at [424, 465] on div "​ Project 02 Config 03 Add tests Do we need to sign in? Set up an account in yo…" at bounding box center [784, 371] width 1568 height 742
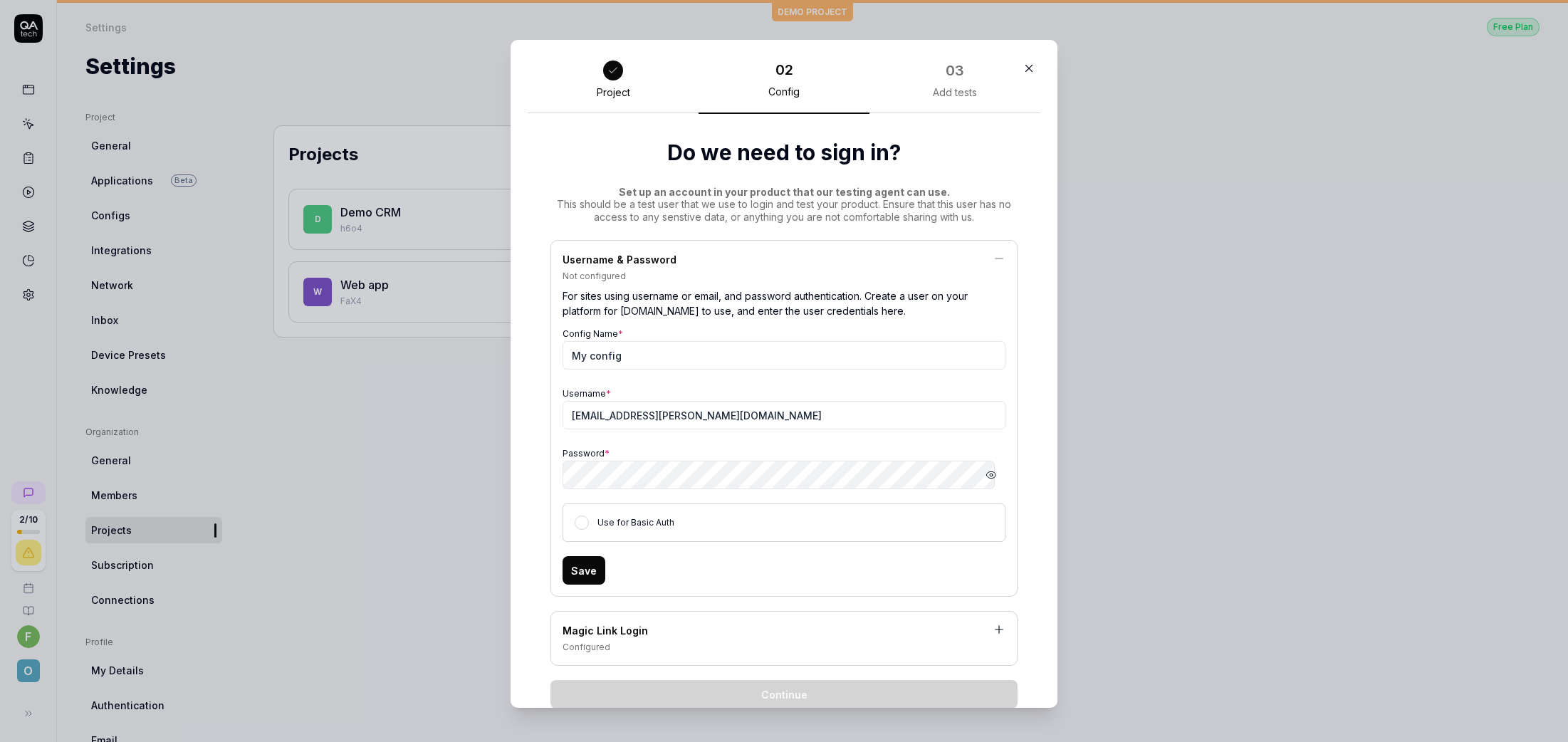
click at [577, 567] on button "Save" at bounding box center [583, 570] width 42 height 29
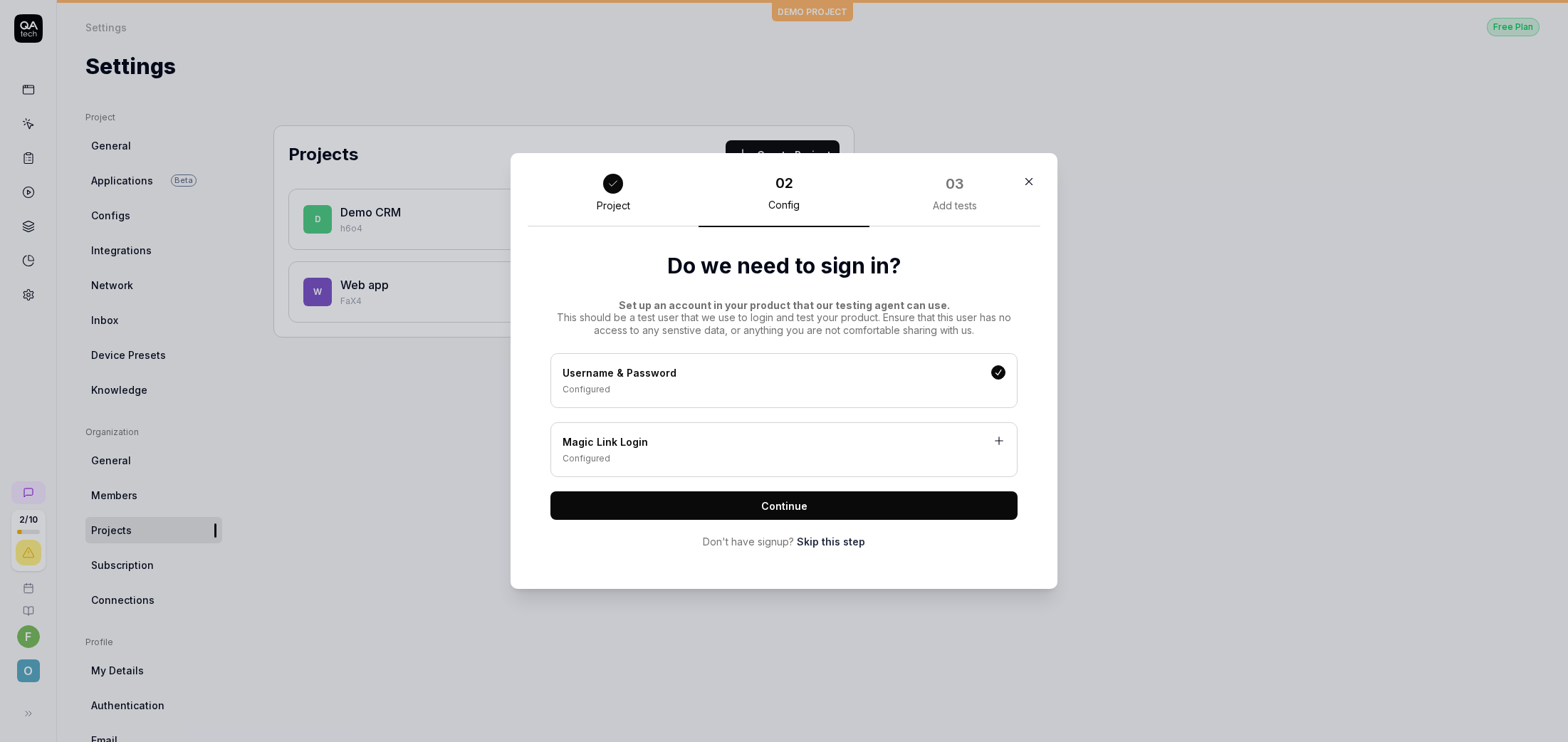
click at [772, 507] on span "Continue" at bounding box center [785, 505] width 46 height 15
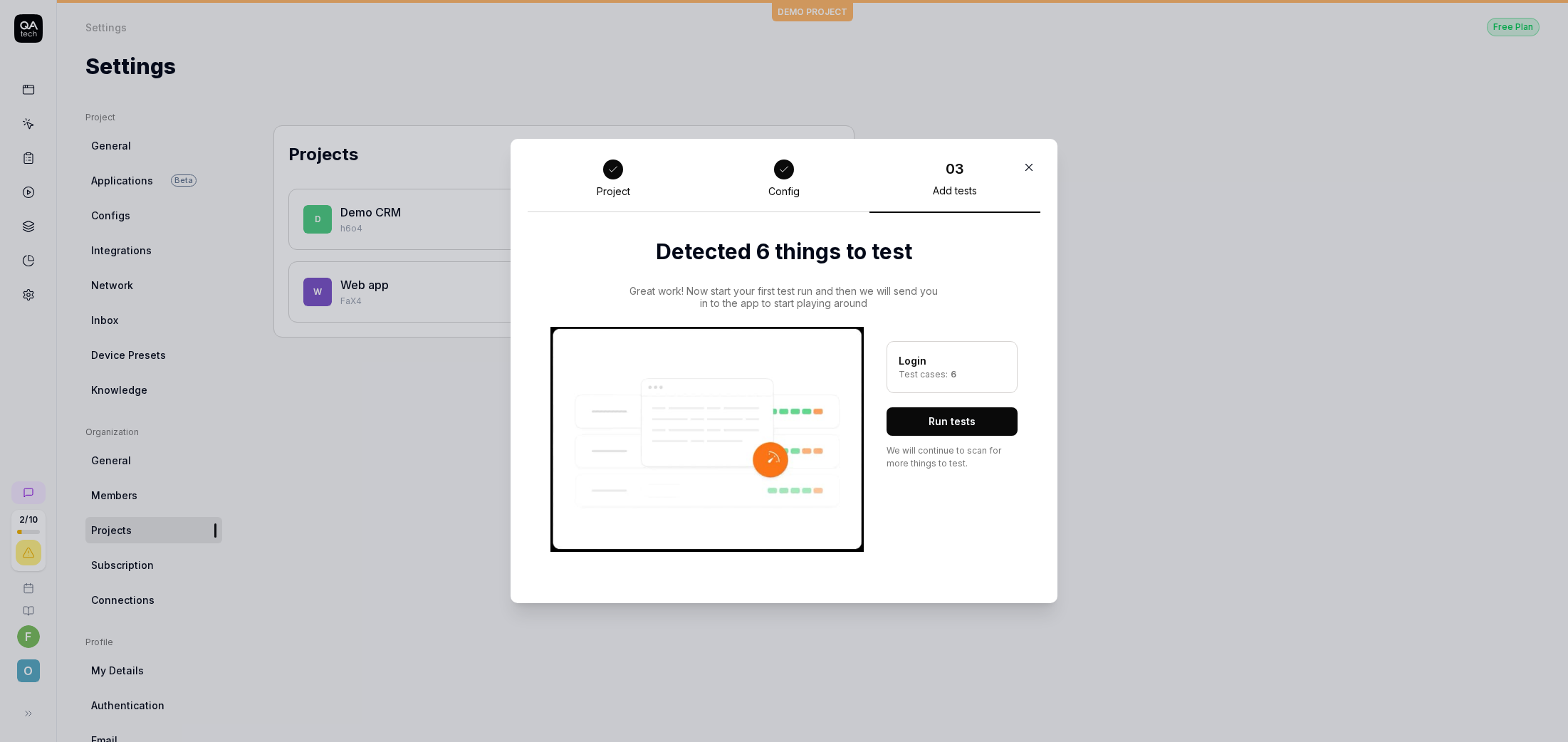
click at [952, 354] on div "Login" at bounding box center [952, 361] width 107 height 15
click at [888, 353] on div "Login Test cases: 6" at bounding box center [952, 366] width 131 height 52
click at [898, 355] on div "Login" at bounding box center [952, 361] width 107 height 15
click at [914, 365] on div "Login" at bounding box center [952, 361] width 107 height 15
click at [911, 369] on div "Login Test cases: 6" at bounding box center [952, 366] width 131 height 52
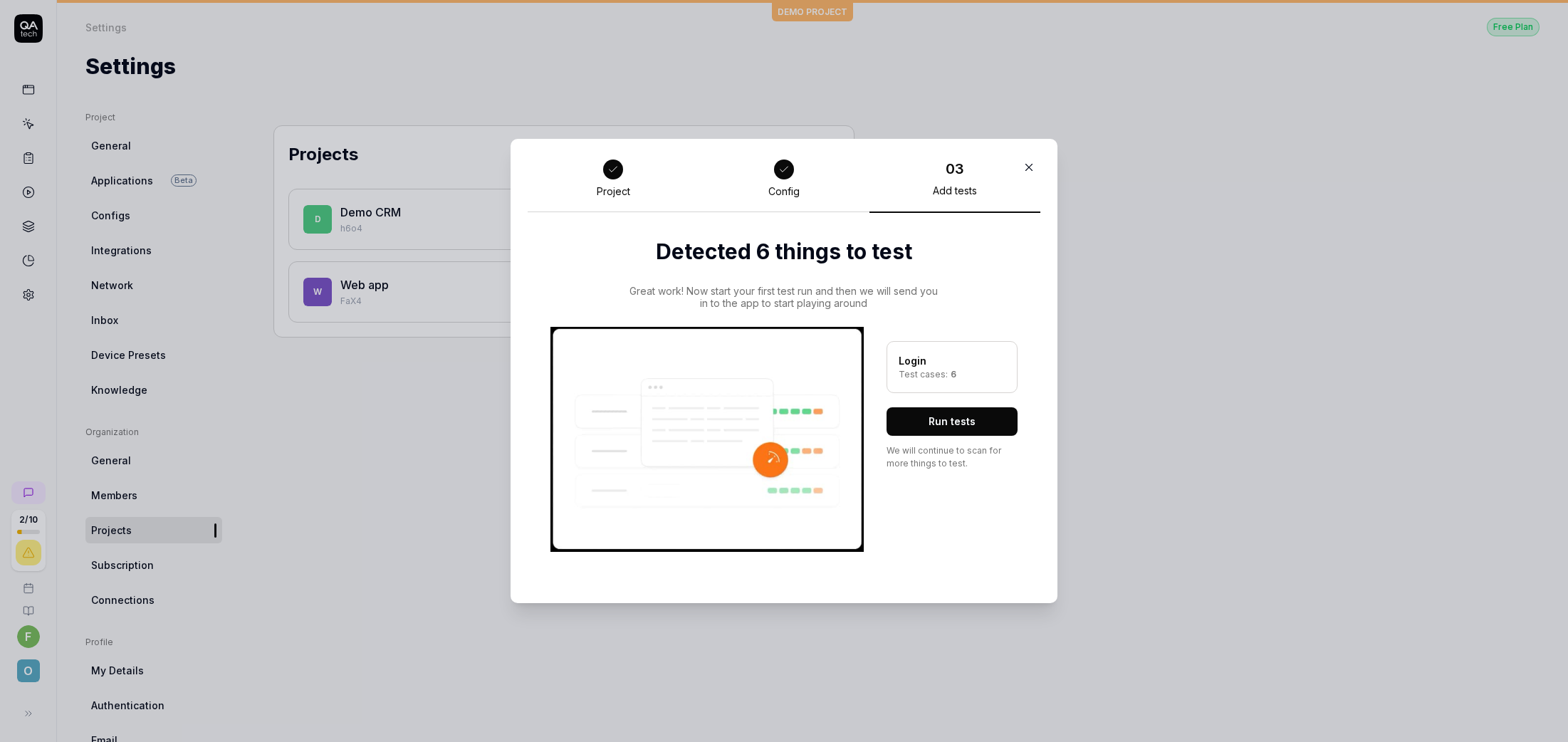
click at [918, 379] on div "Test cases: 6" at bounding box center [952, 374] width 107 height 13
click at [926, 379] on div "Test cases: 6" at bounding box center [952, 374] width 107 height 13
click at [1027, 166] on icon "button" at bounding box center [1029, 167] width 13 height 13
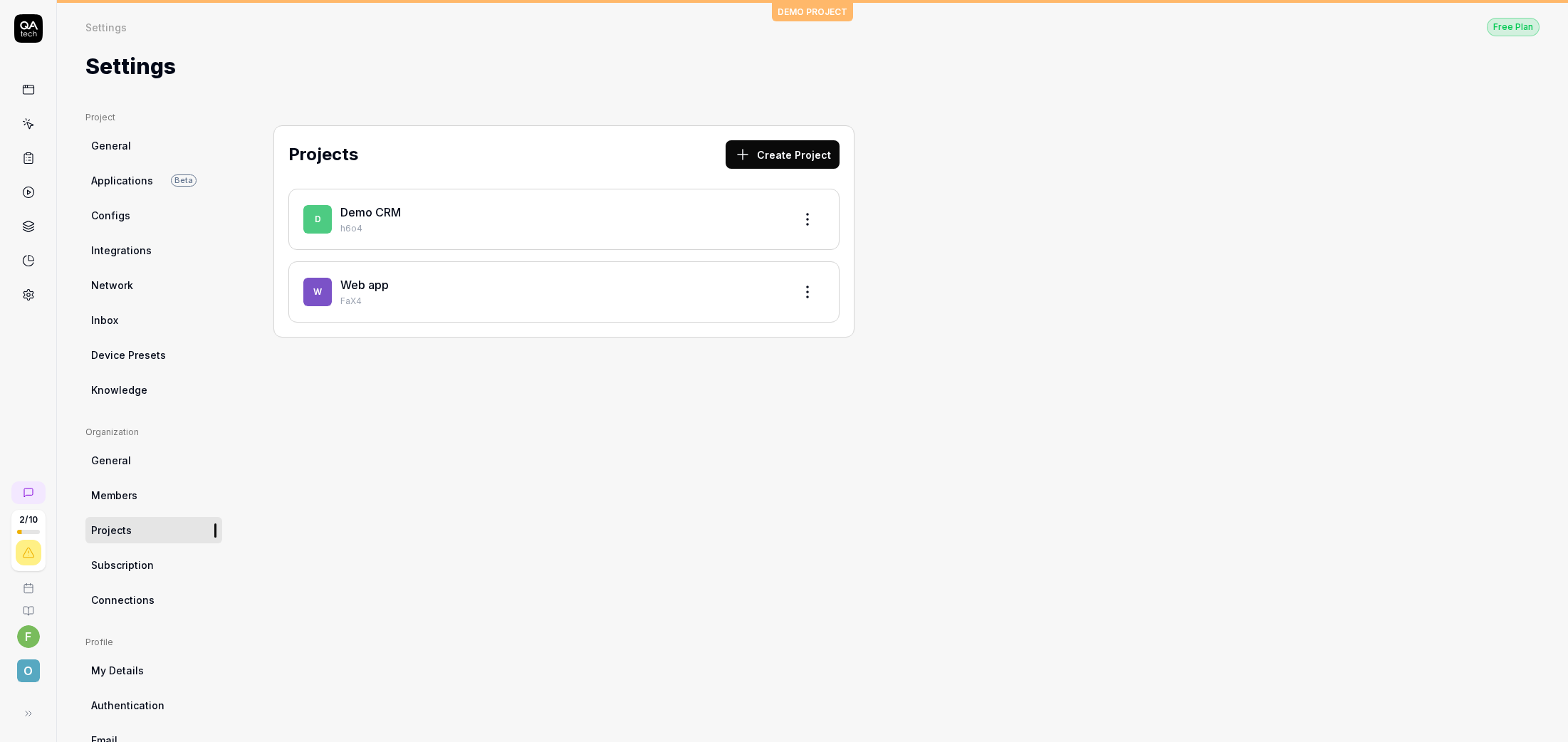
click at [373, 285] on link "Web app" at bounding box center [365, 285] width 49 height 14
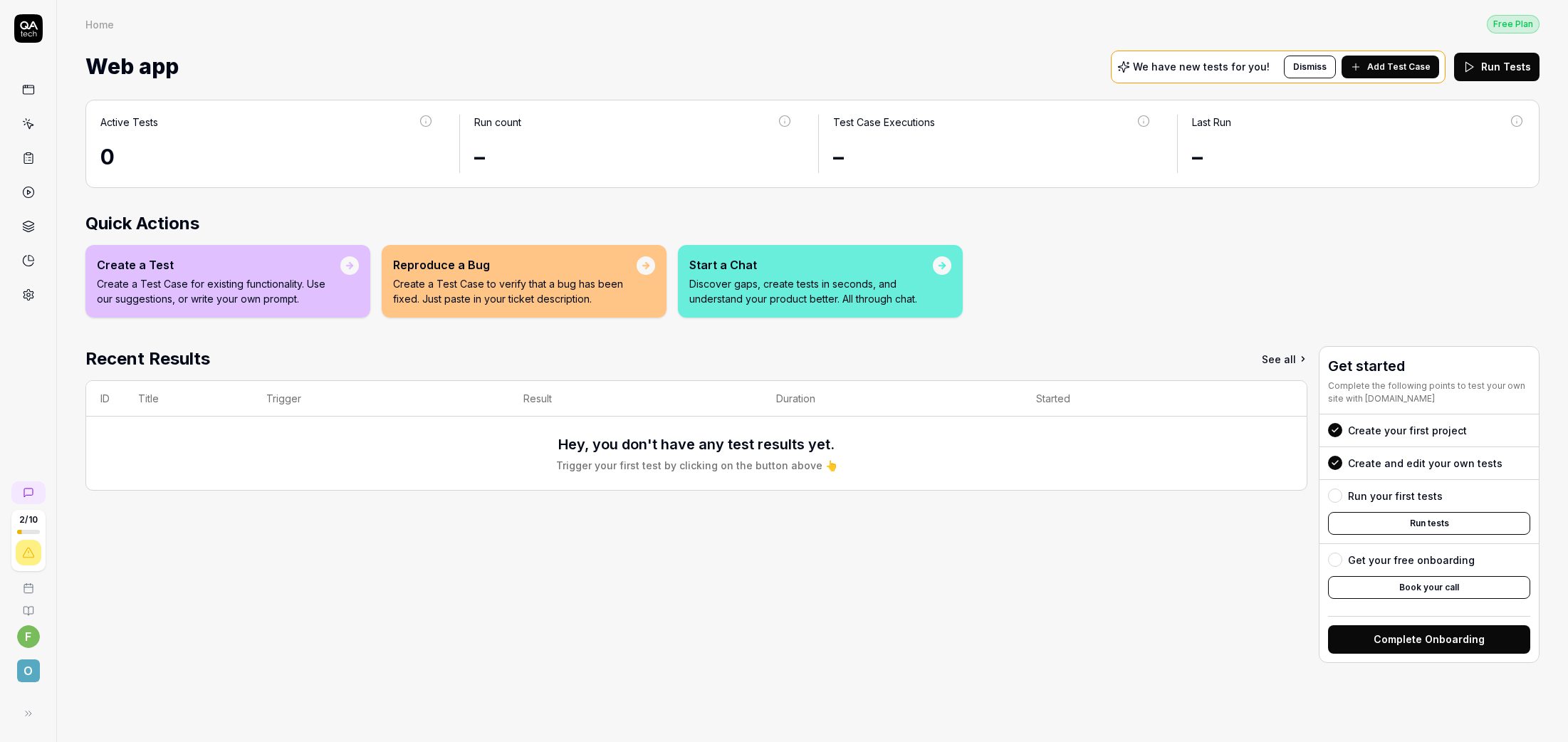
click at [1381, 496] on div "Run your first tests" at bounding box center [1395, 496] width 94 height 15
click at [31, 128] on icon at bounding box center [29, 124] width 13 height 13
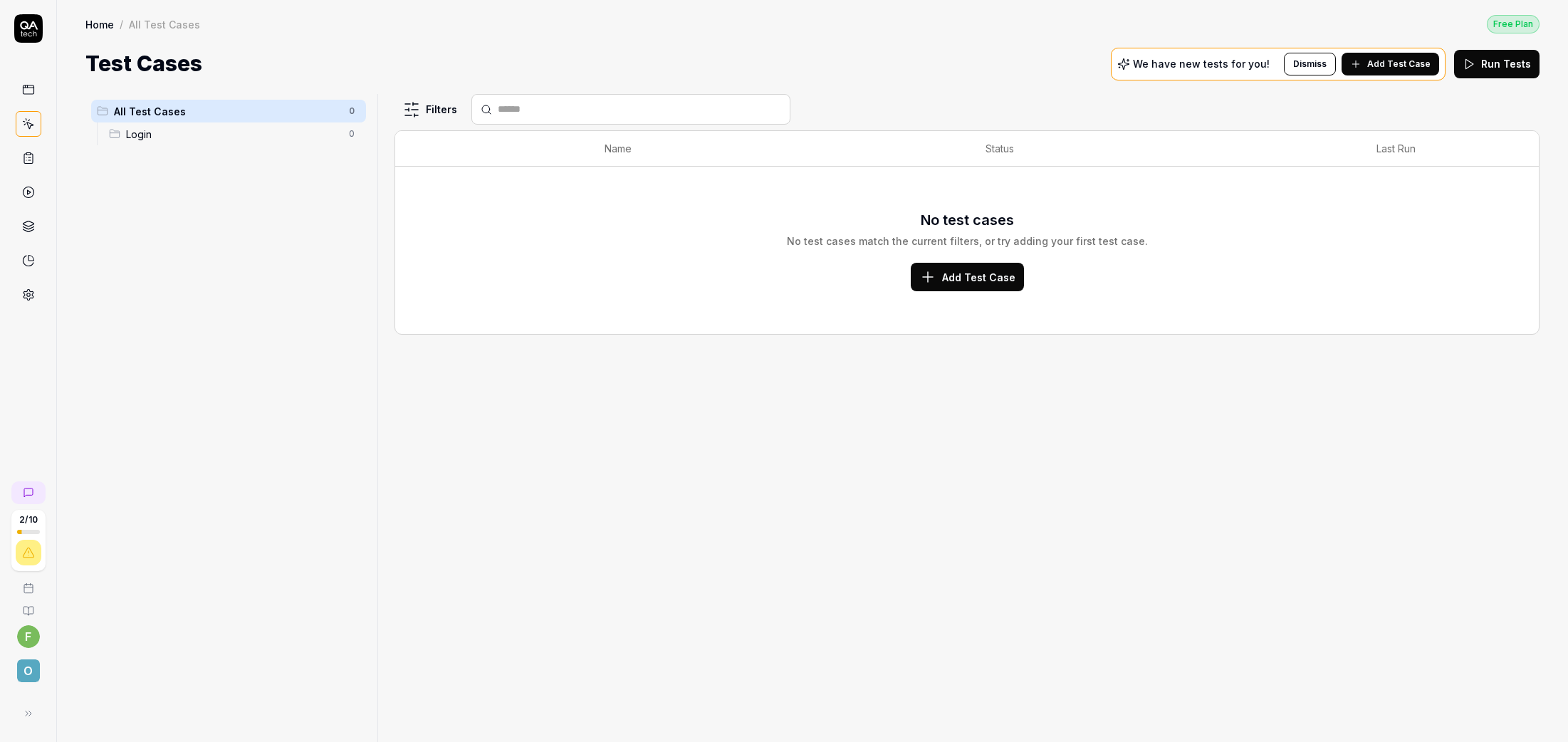
click at [970, 278] on span "Add Test Case" at bounding box center [979, 277] width 74 height 15
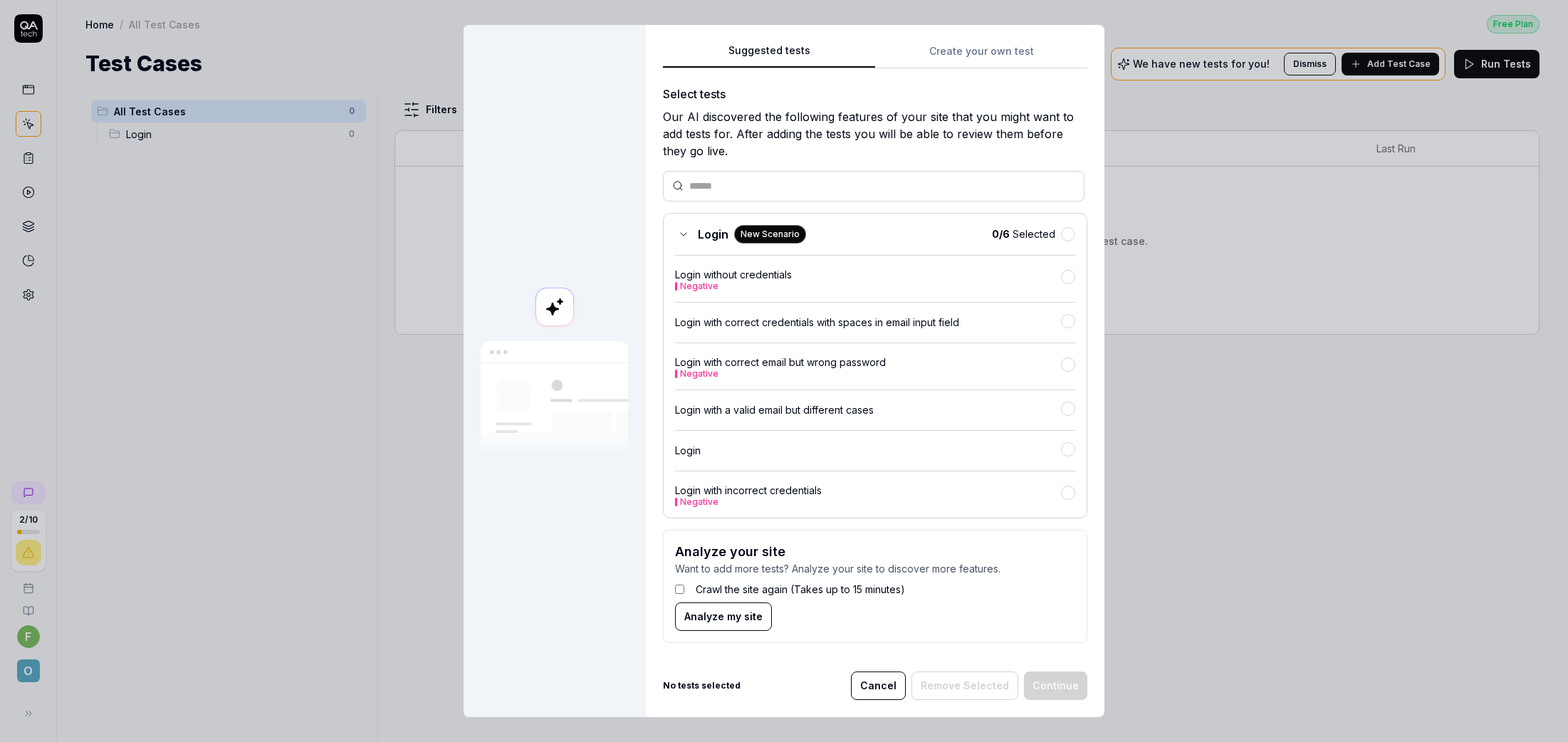
click at [690, 448] on div "Login" at bounding box center [868, 450] width 386 height 15
click at [1054, 686] on button "Continue" at bounding box center [1055, 685] width 63 height 29
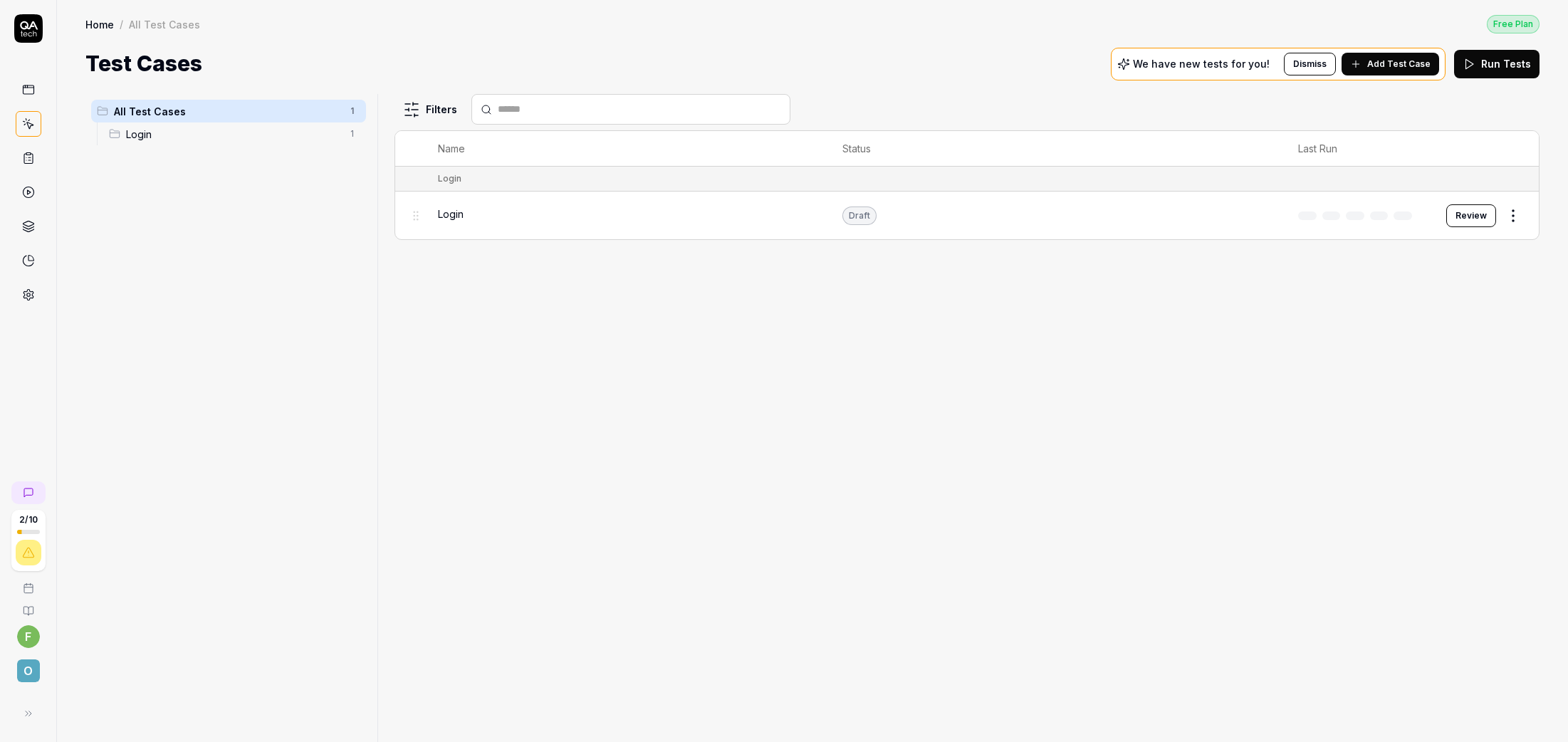
click at [859, 217] on div "Draft" at bounding box center [859, 215] width 34 height 18
click at [455, 212] on span "Login" at bounding box center [450, 213] width 26 height 15
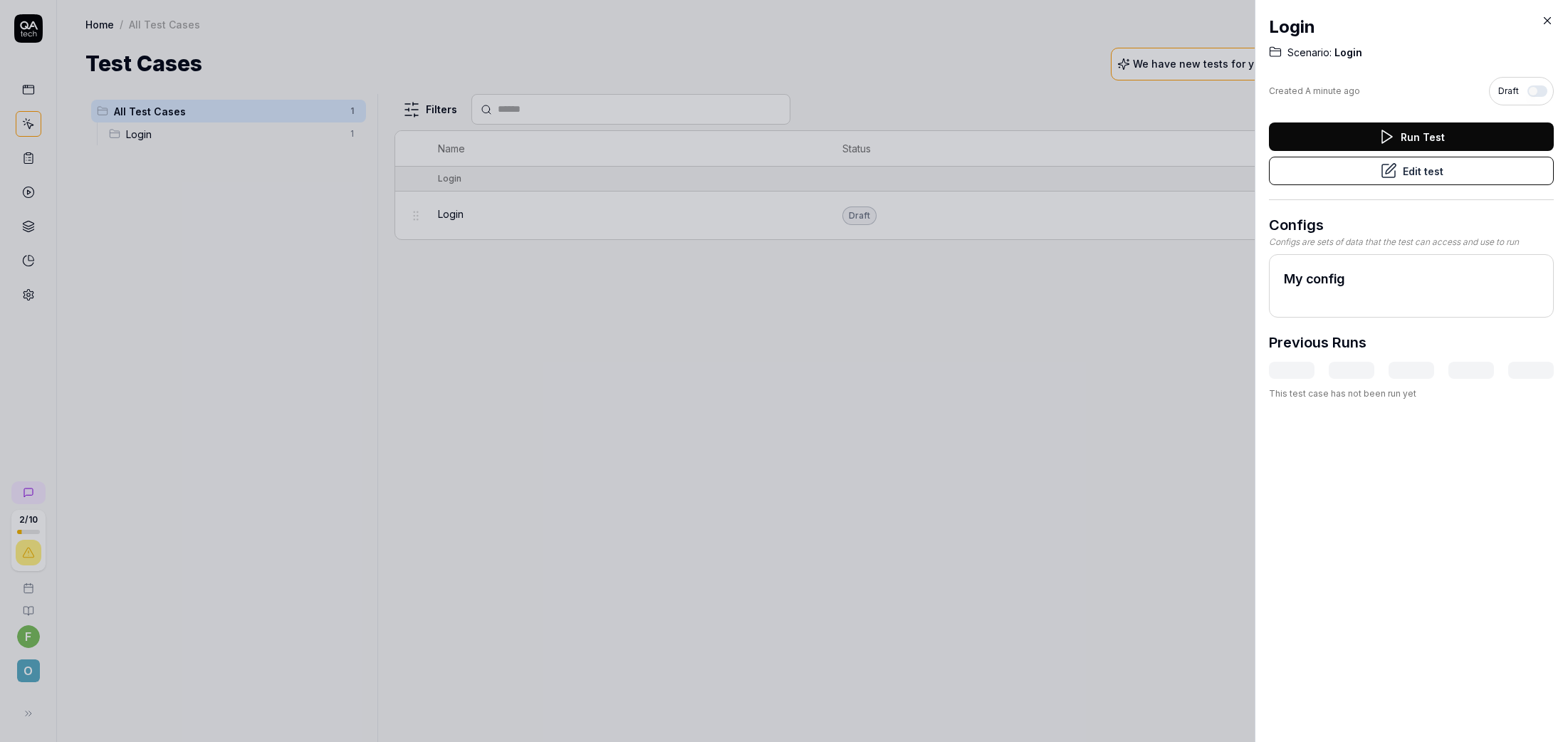
click at [1423, 168] on button "Edit test" at bounding box center [1411, 171] width 285 height 29
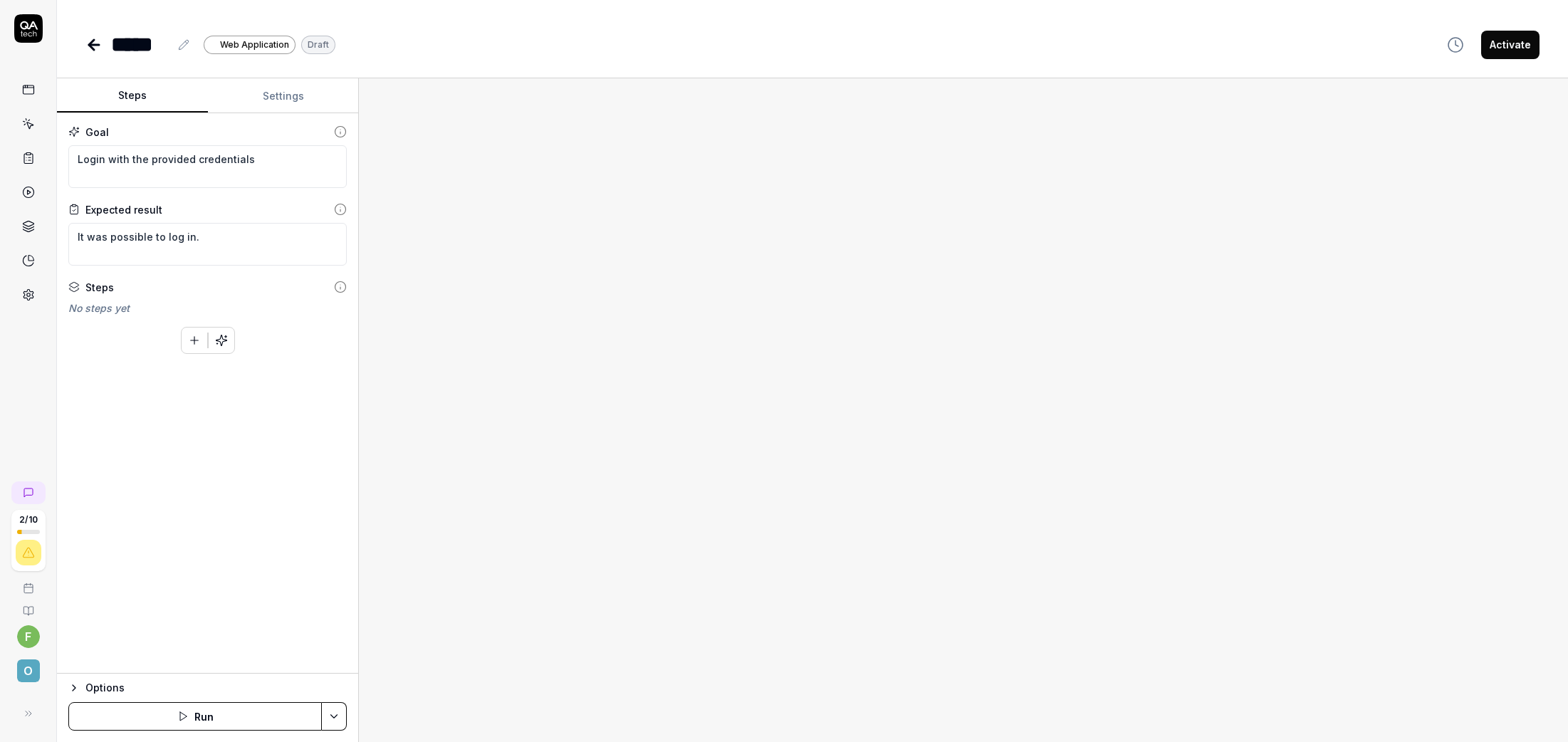
click at [277, 339] on div "To pick up a draggable item, press the space bar. While dragging, use the arrow…" at bounding box center [207, 337] width 278 height 33
click at [1517, 48] on button "Activate" at bounding box center [1510, 45] width 58 height 29
click at [254, 719] on button "Run" at bounding box center [194, 716] width 254 height 29
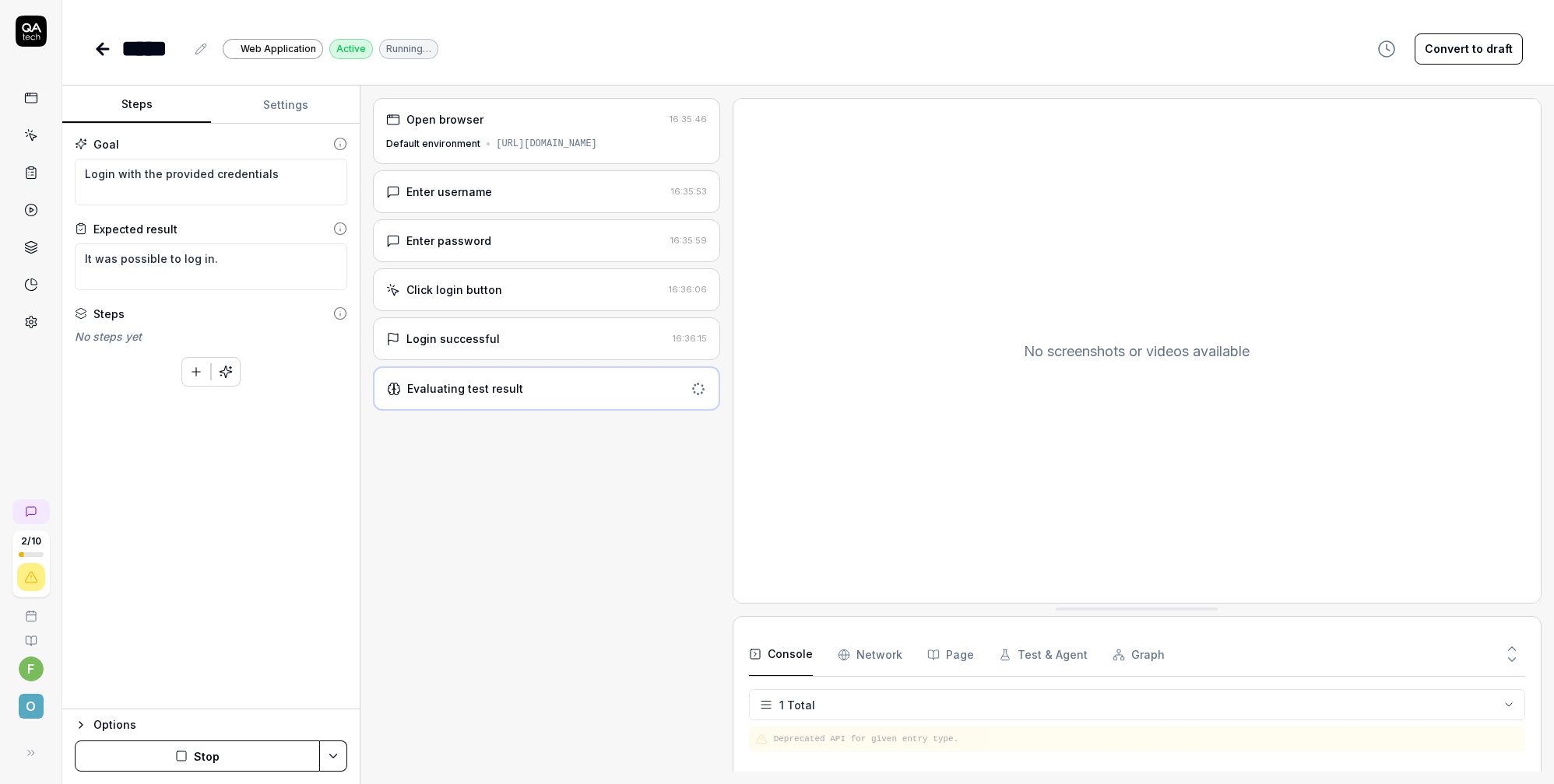
click at [522, 341] on div "Login successful" at bounding box center [526, 338] width 280 height 17
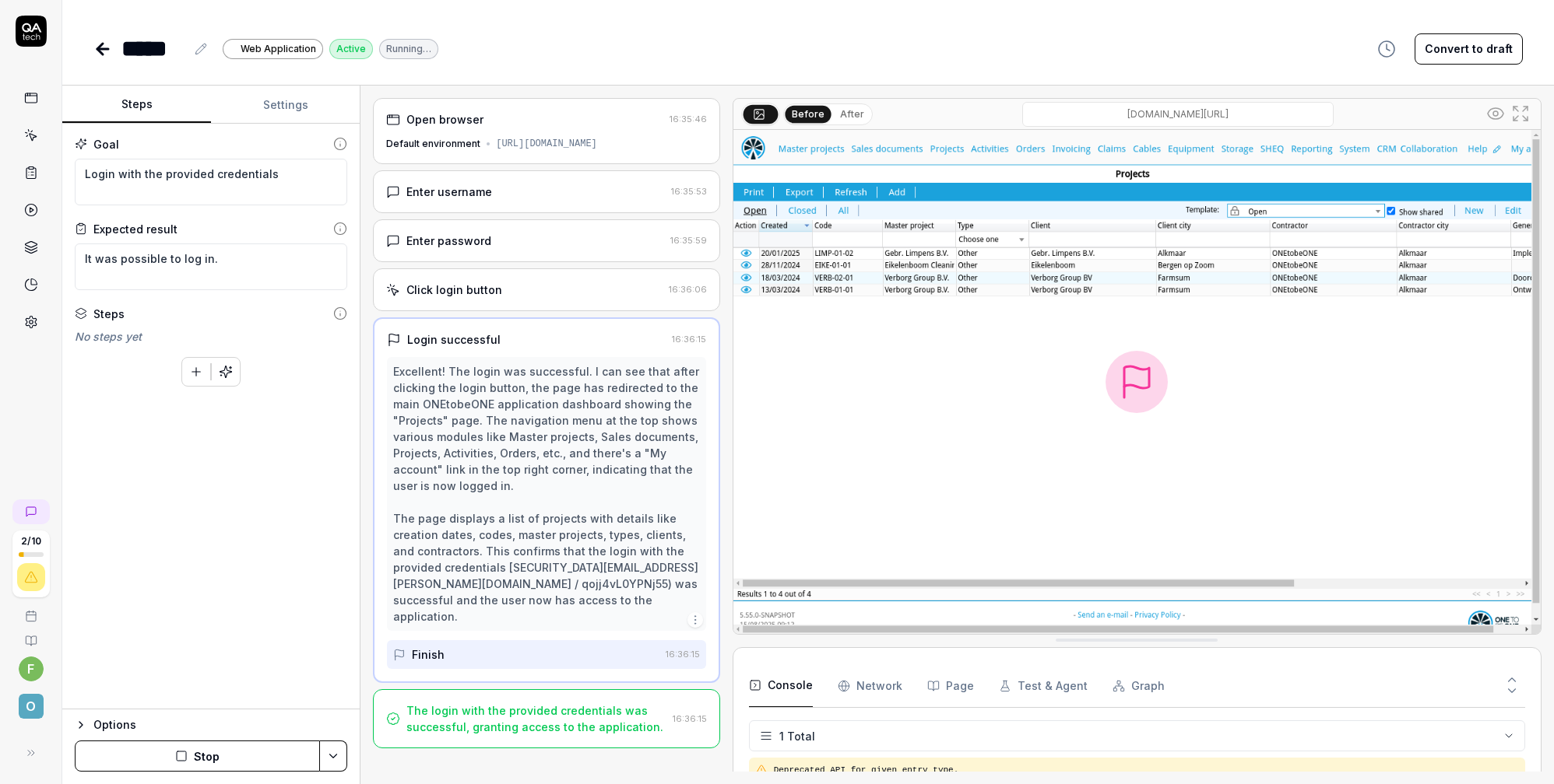
type textarea "*"
click at [476, 642] on div "Finish" at bounding box center [526, 655] width 266 height 29
click at [259, 492] on div "Goal Login with the provided credentials Expected result It was possible to log…" at bounding box center [211, 417] width 297 height 586
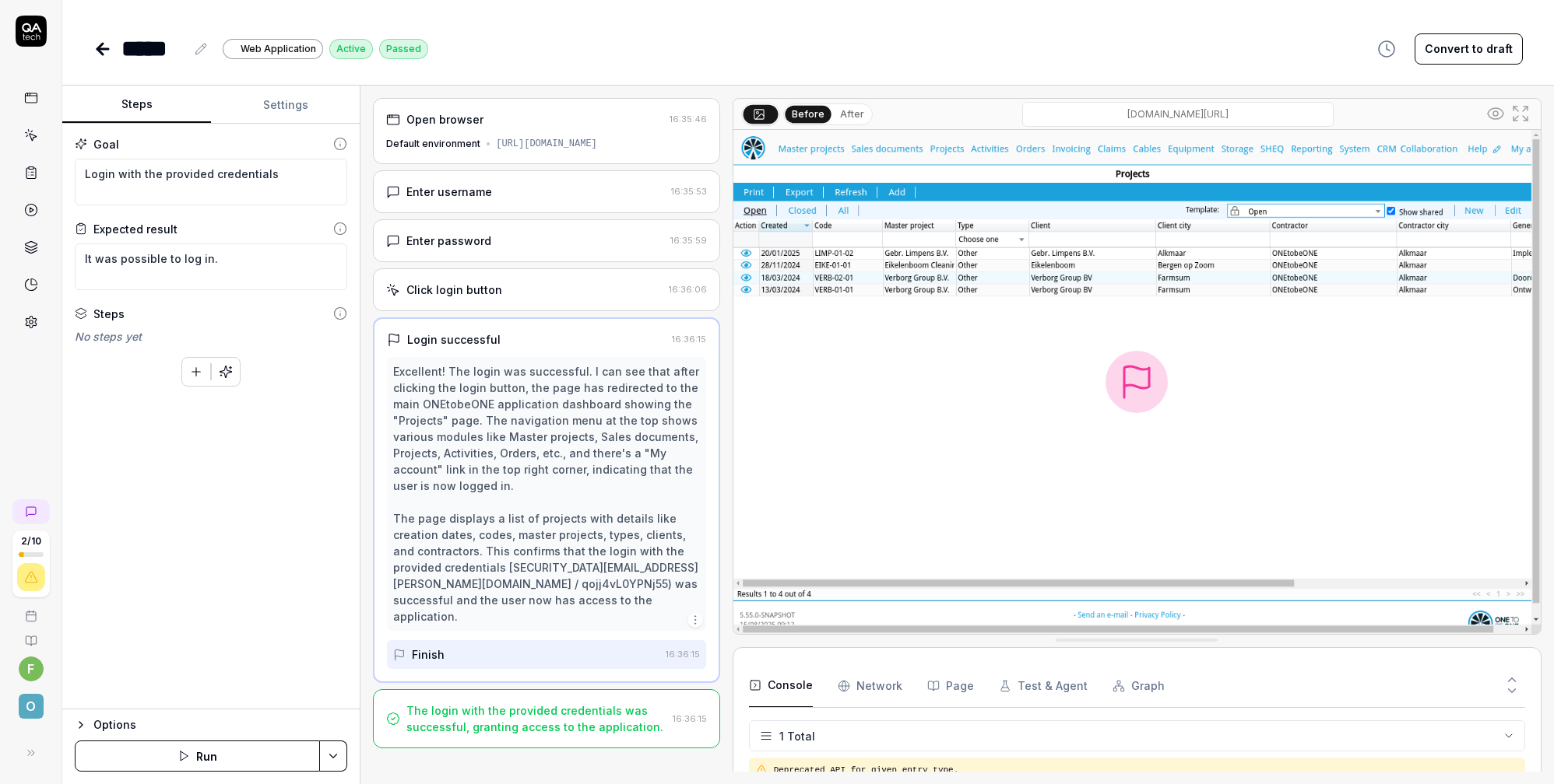
click at [259, 492] on div "Goal Login with the provided credentials Expected result It was possible to log…" at bounding box center [211, 417] width 297 height 586
click at [31, 171] on icon at bounding box center [31, 173] width 14 height 14
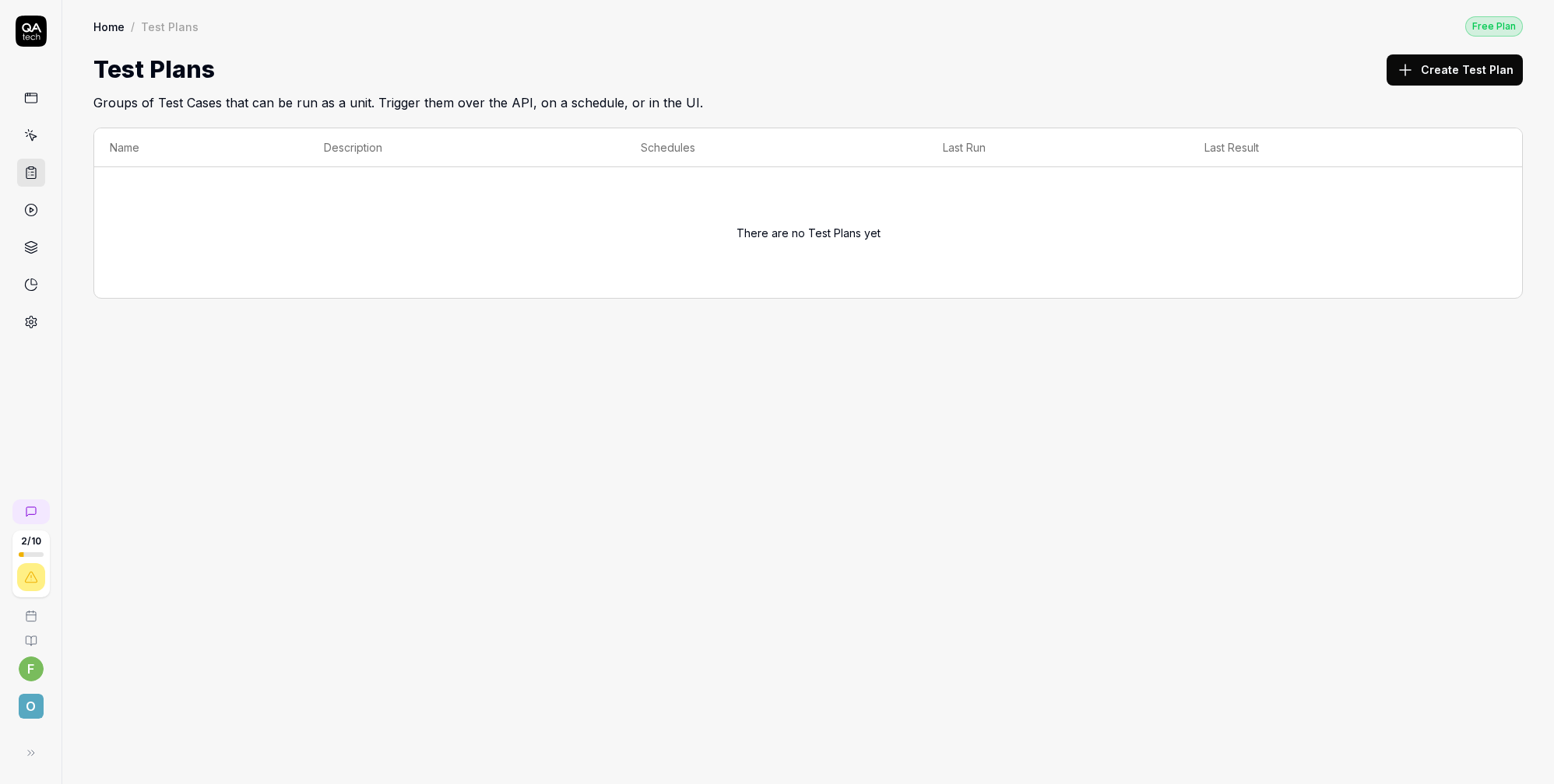
click at [24, 209] on circle at bounding box center [30, 210] width 11 height 11
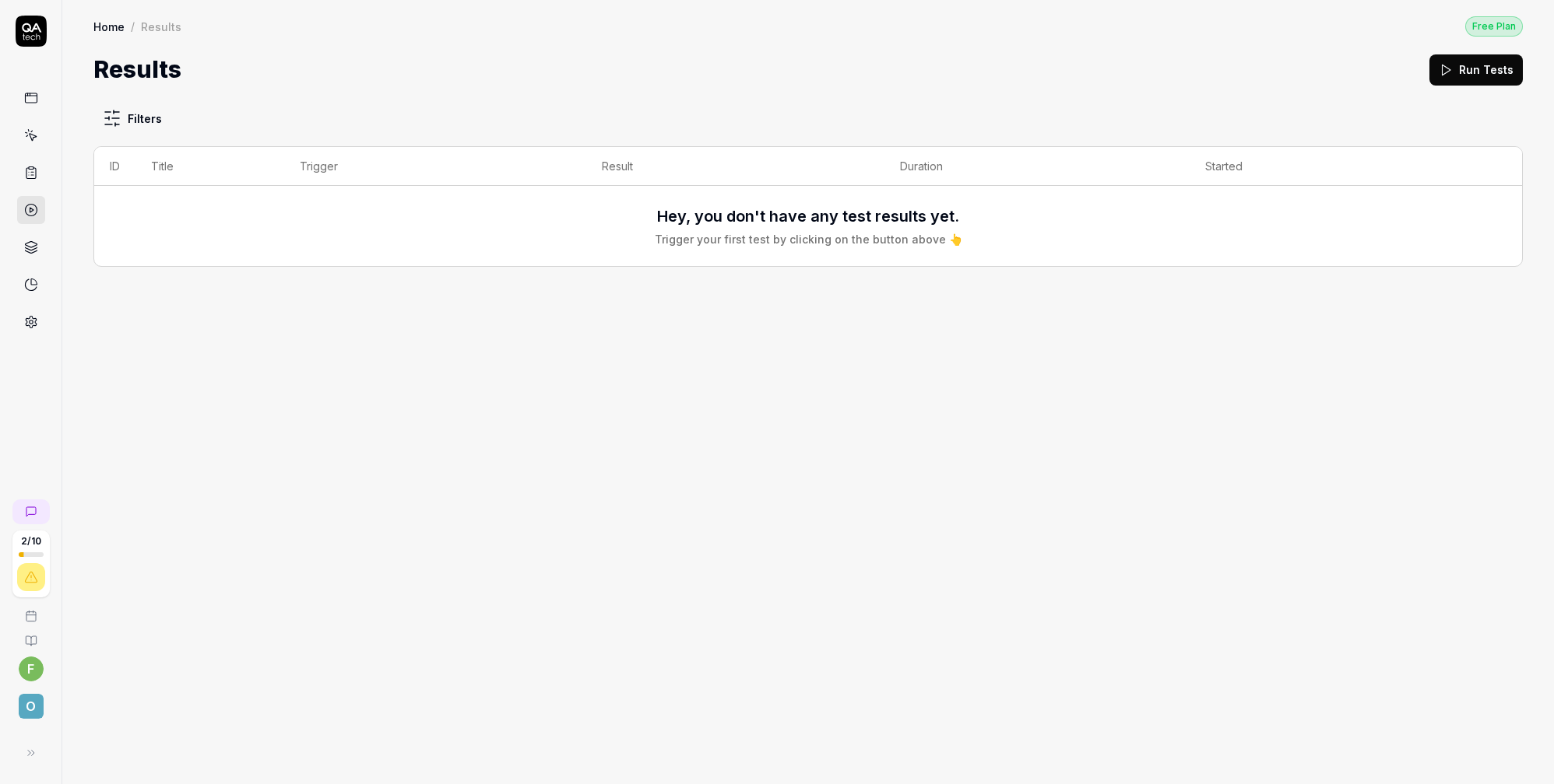
click at [39, 134] on link at bounding box center [31, 135] width 28 height 28
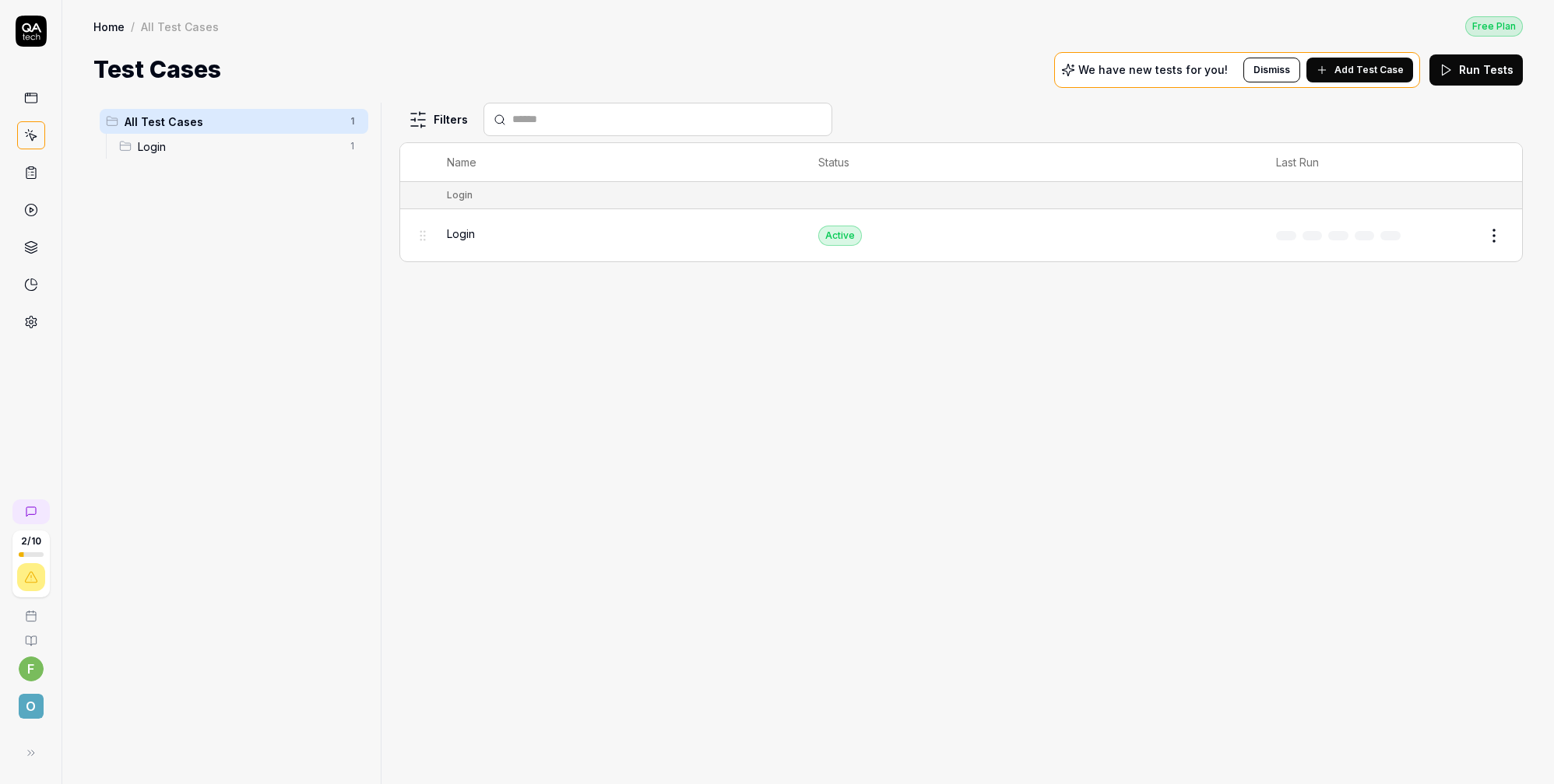
click at [191, 156] on div "Login 1" at bounding box center [240, 146] width 255 height 24
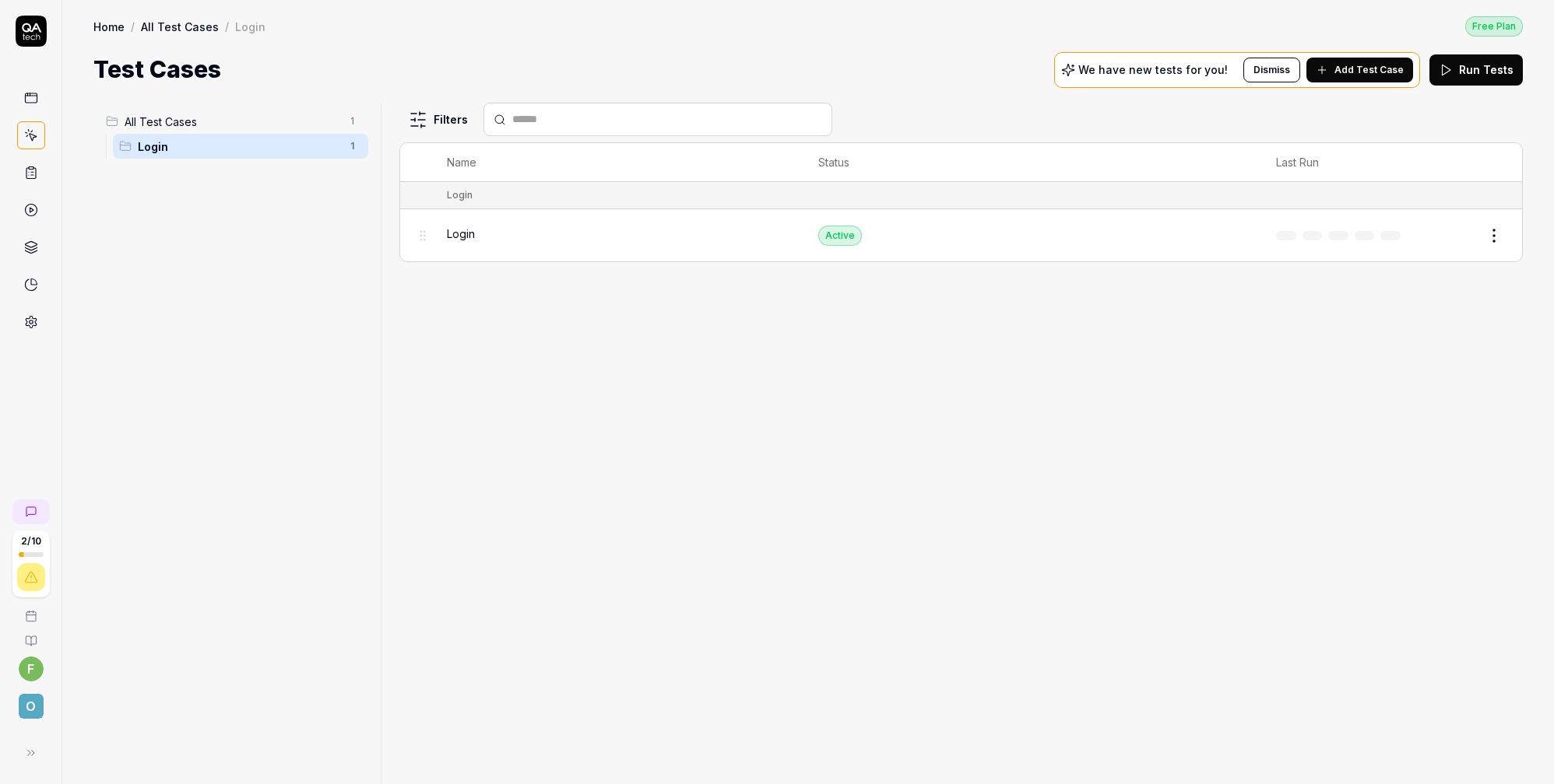
click at [1293, 75] on button "Dismiss" at bounding box center [1272, 70] width 57 height 24
click at [1340, 69] on span "Add Test Case" at bounding box center [1369, 69] width 80 height 17
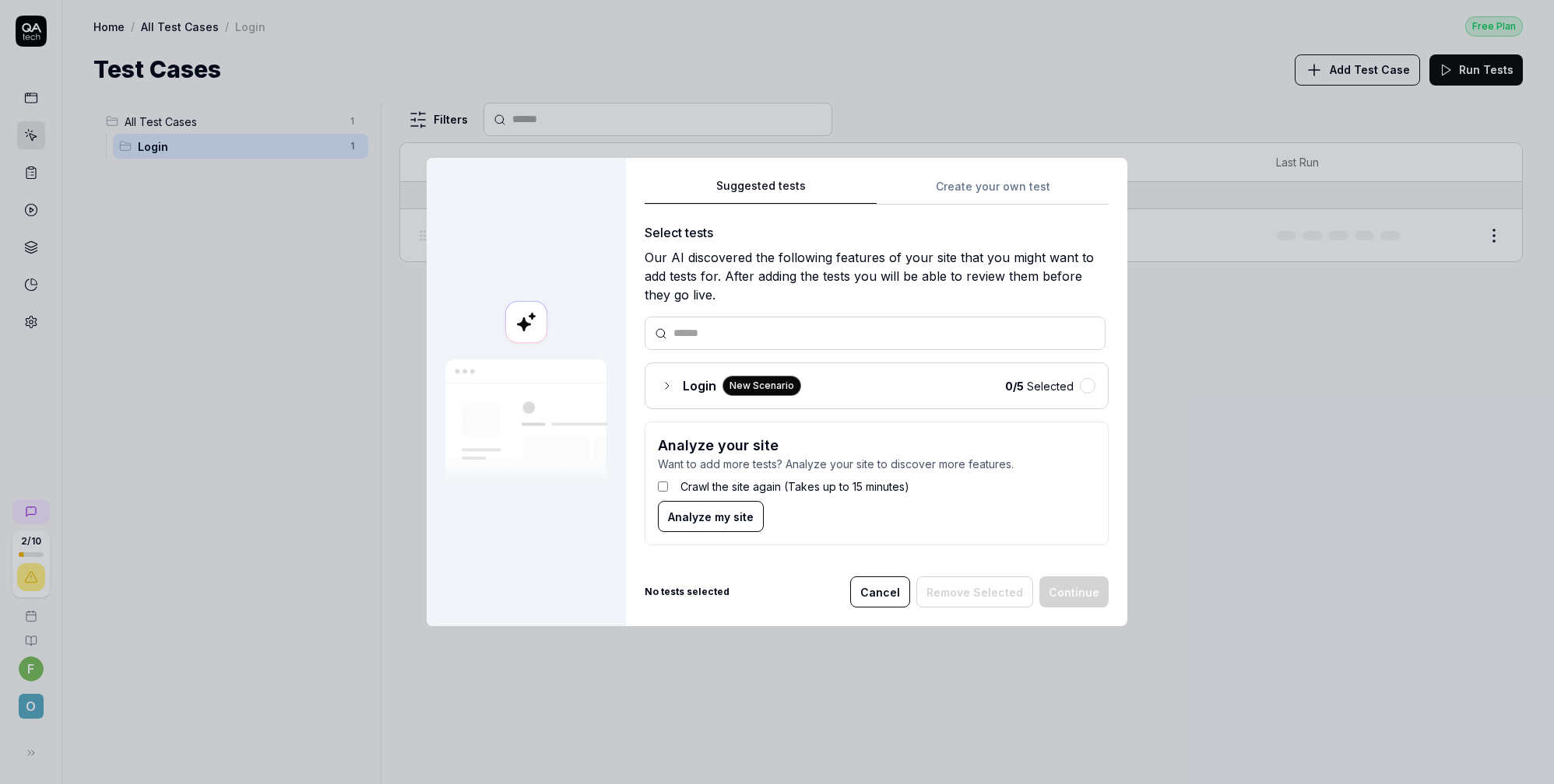
click at [692, 386] on span "Login" at bounding box center [700, 385] width 33 height 18
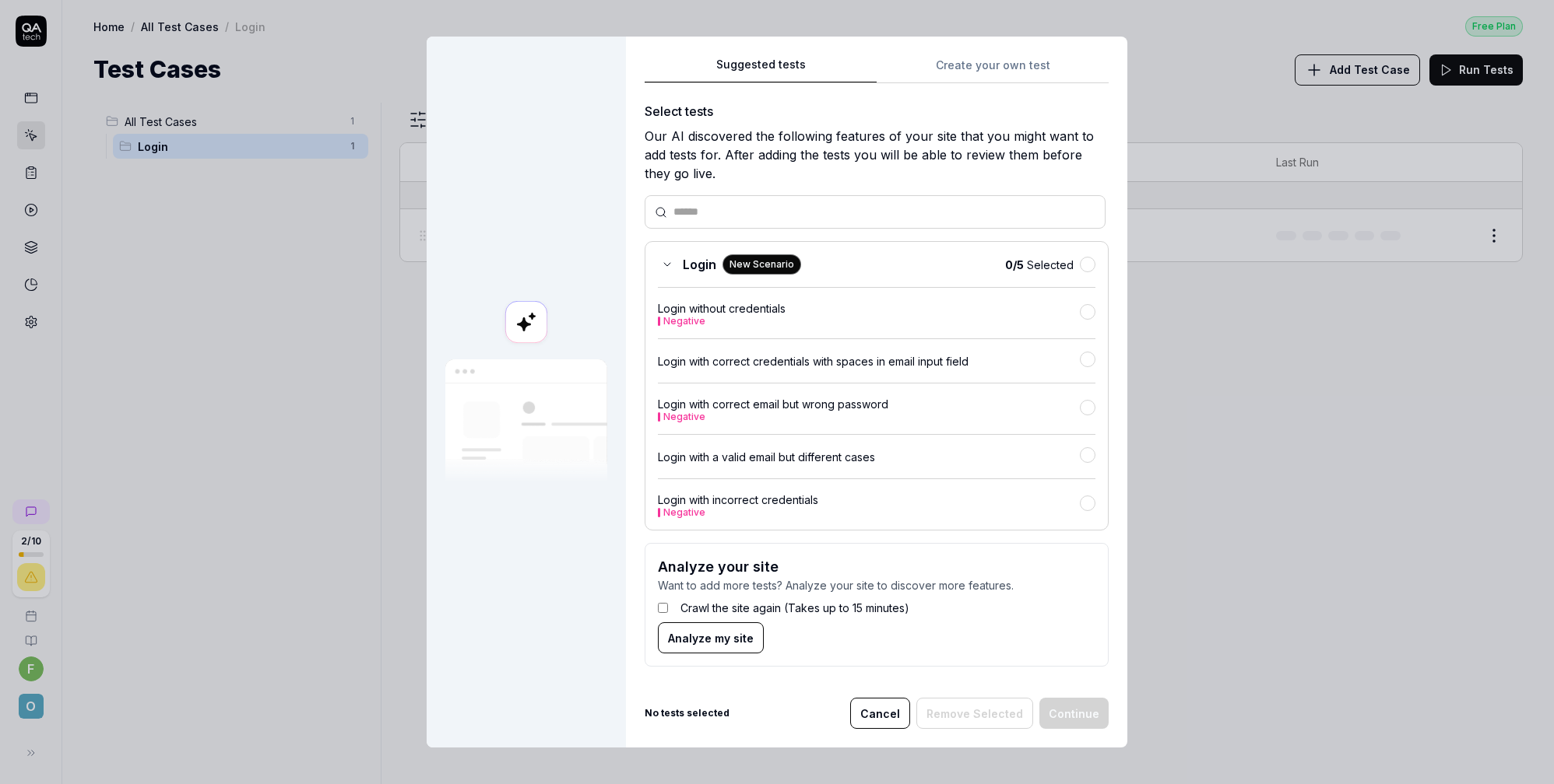
click at [875, 712] on button "Cancel" at bounding box center [880, 714] width 60 height 31
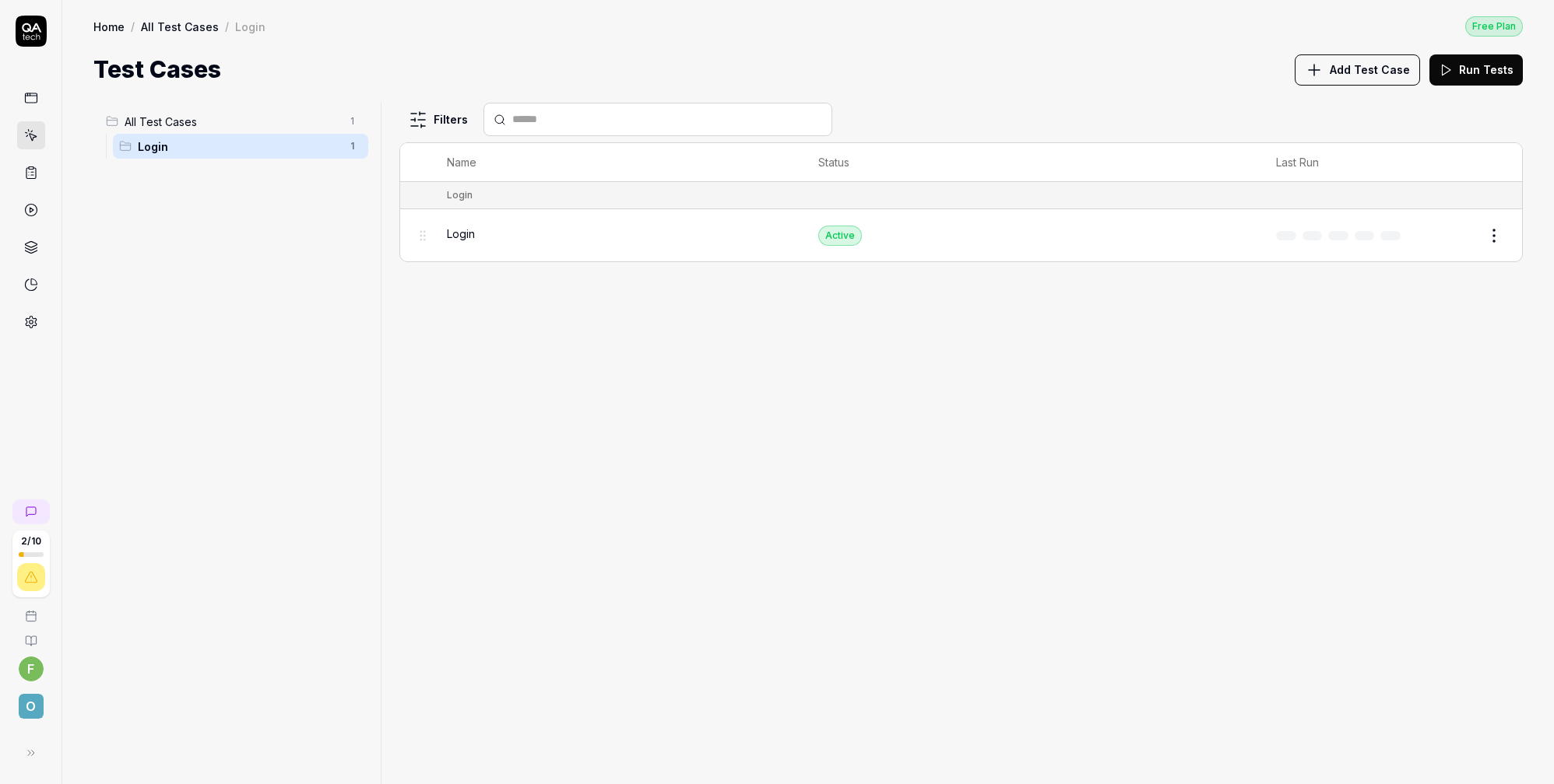
click at [1404, 67] on span "Add Test Case" at bounding box center [1369, 69] width 80 height 17
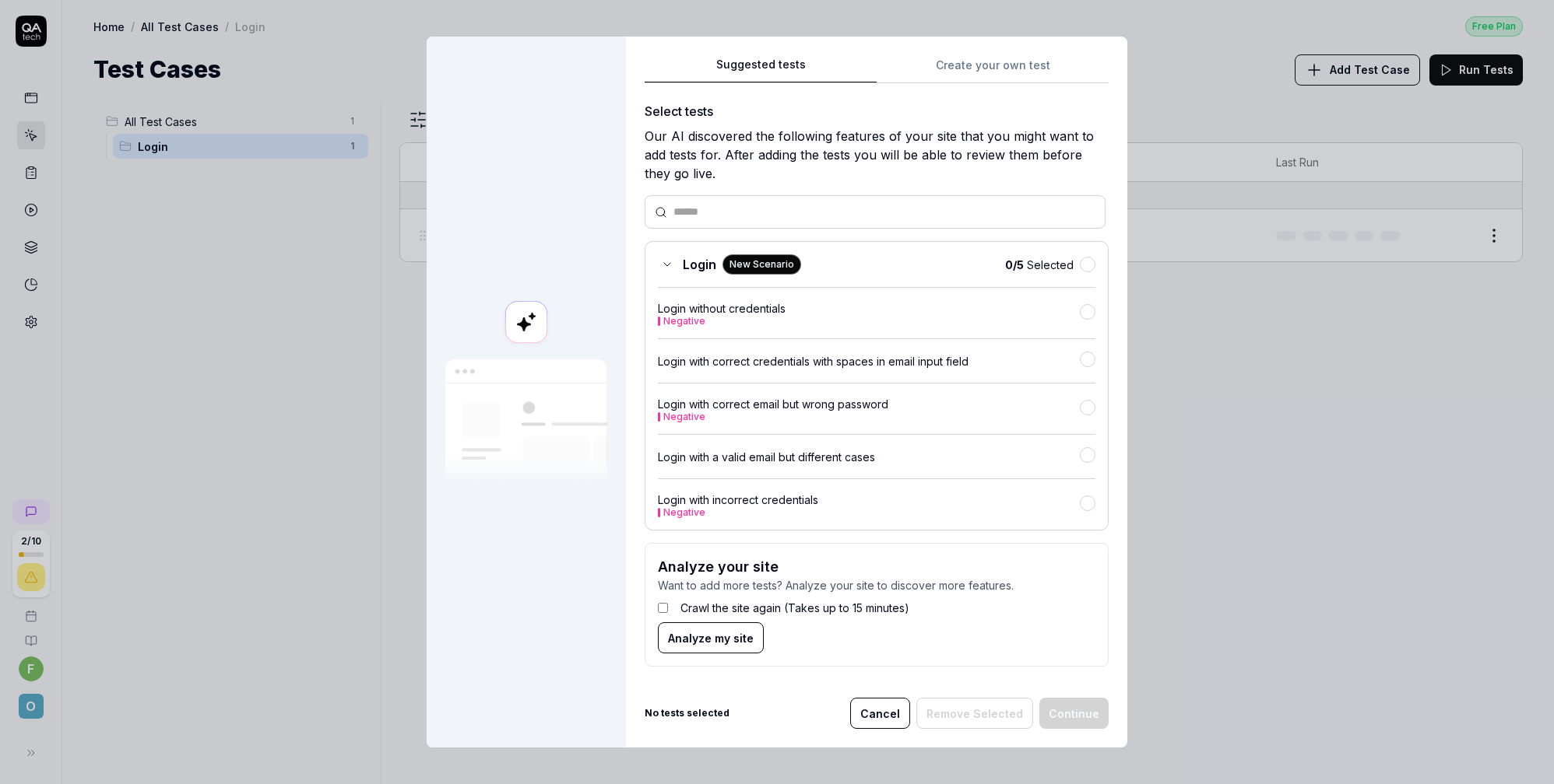
click at [695, 219] on input "text" at bounding box center [884, 212] width 422 height 17
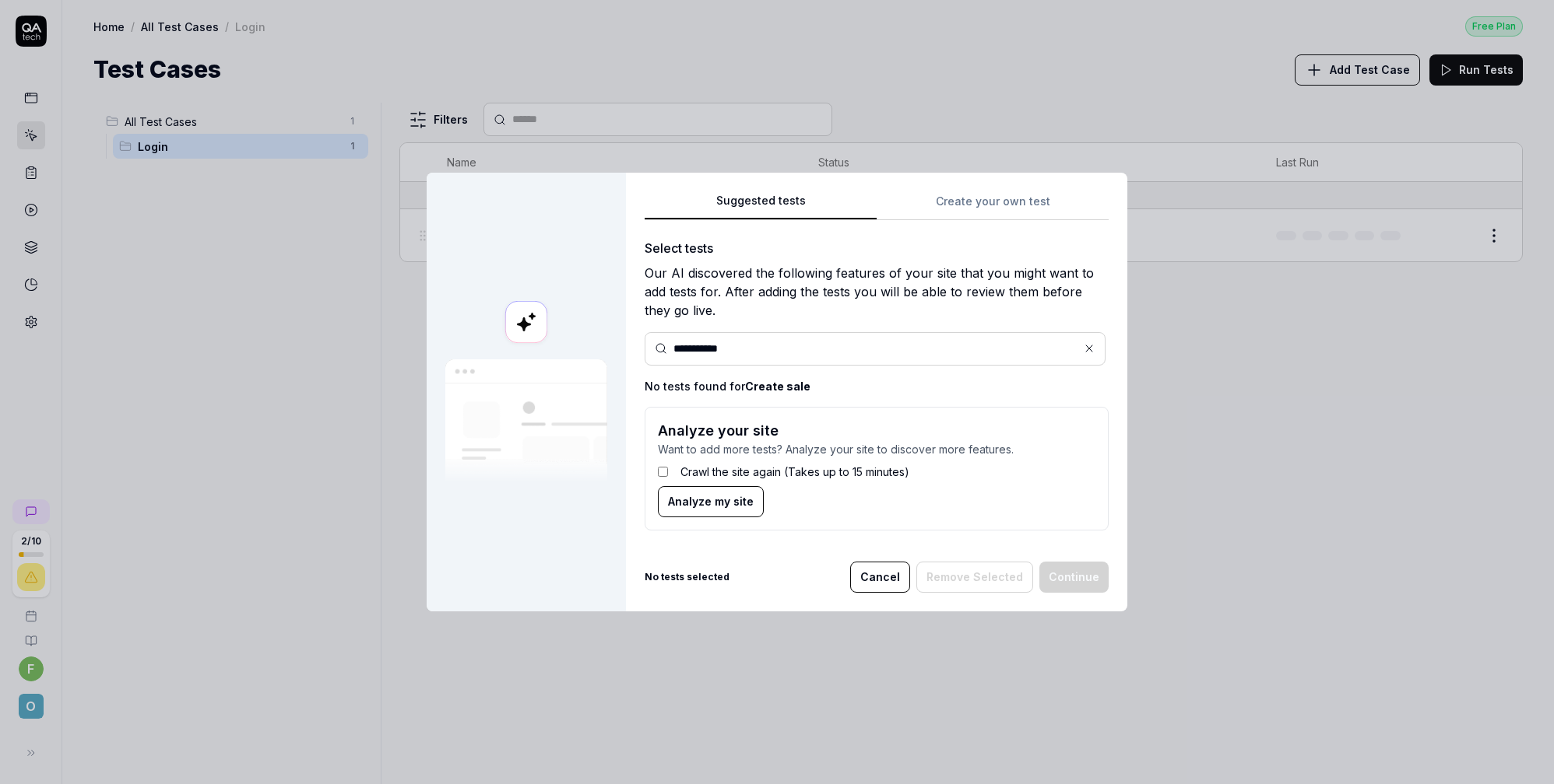
type input "**********"
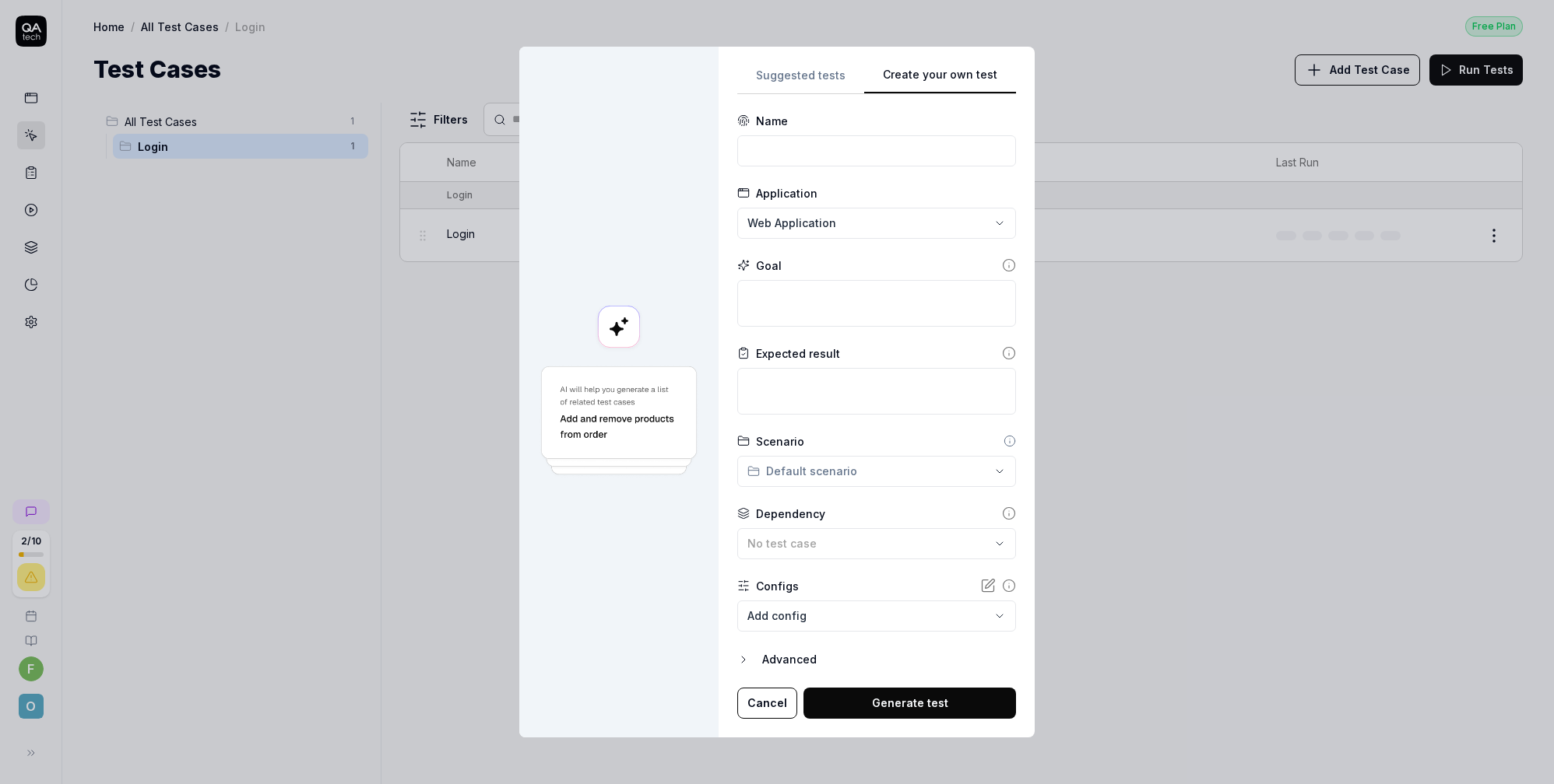
click at [954, 200] on div "**********" at bounding box center [876, 392] width 279 height 654
click at [833, 543] on div "Login" at bounding box center [861, 543] width 227 height 17
click at [840, 312] on textarea at bounding box center [876, 302] width 279 height 46
type textarea "*"
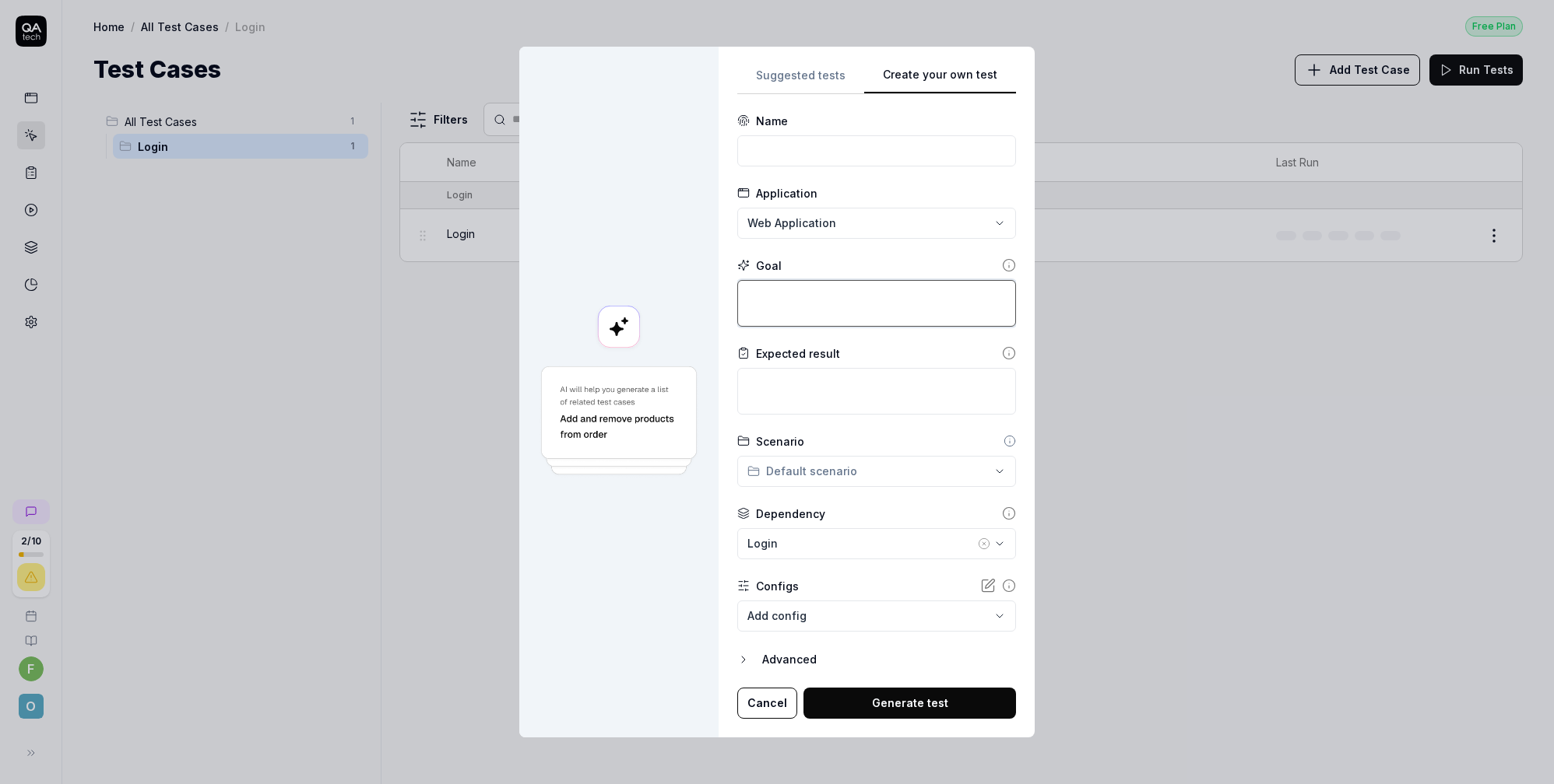
type textarea "C"
type textarea "*"
type textarea "Cr"
type textarea "*"
type textarea "Cre"
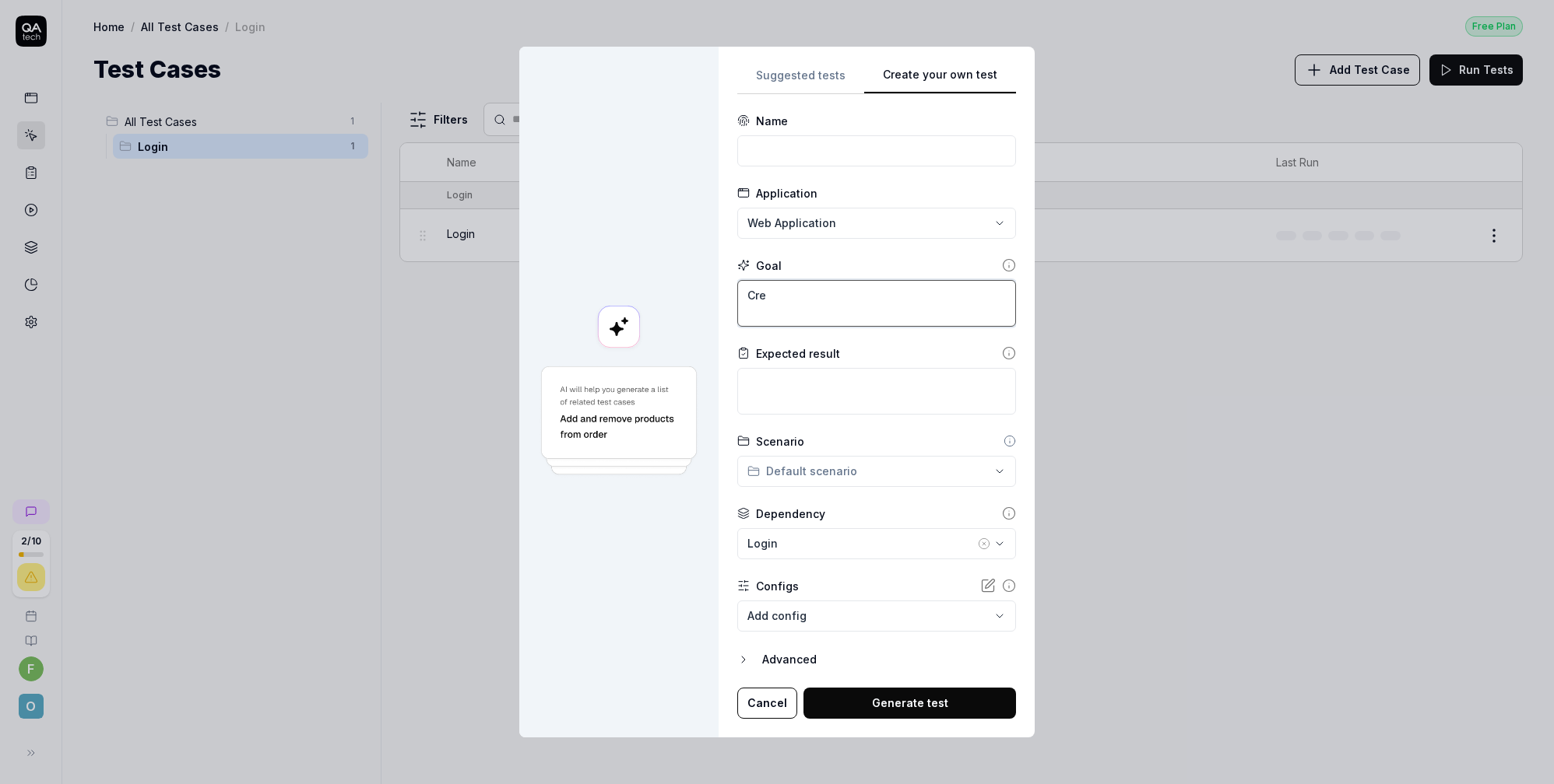
type textarea "*"
type textarea "Crea"
type textarea "*"
type textarea "Creat"
type textarea "*"
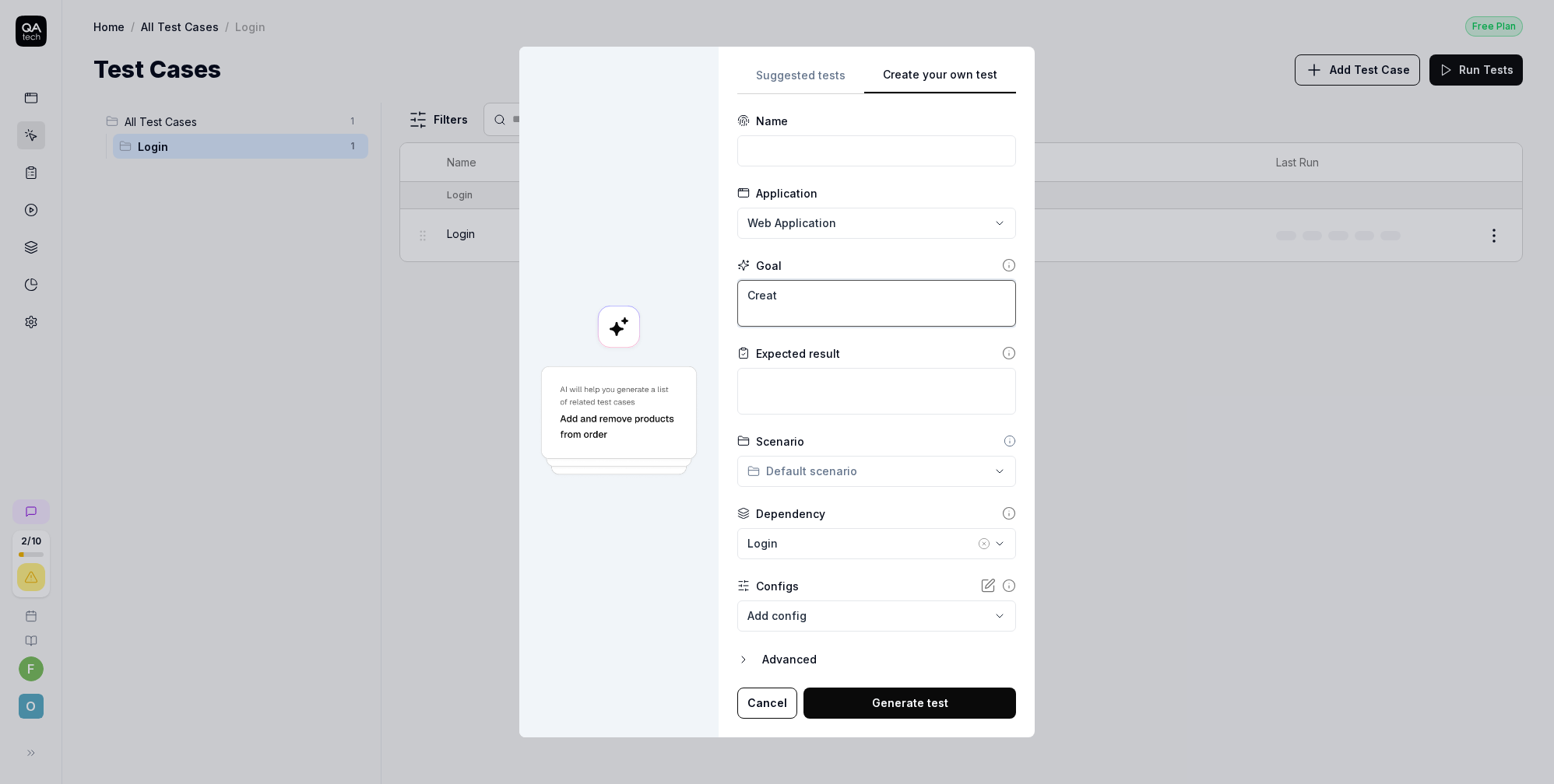
type textarea "Create"
type textarea "*"
type textarea "Create"
type textarea "*"
type textarea "Create"
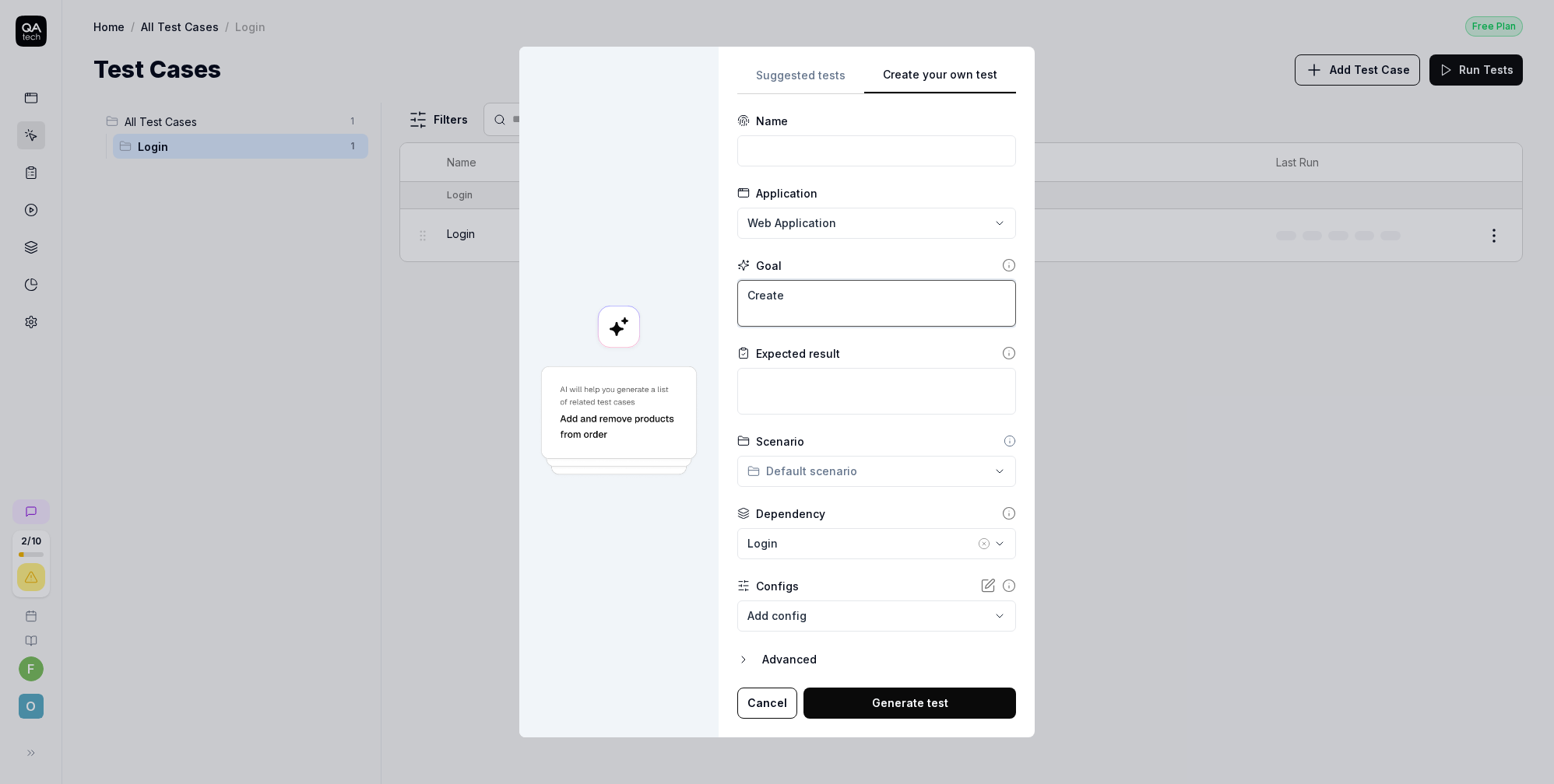
type textarea "*"
type textarea "Create"
type textarea "*"
type textarea "Create a"
type textarea "*"
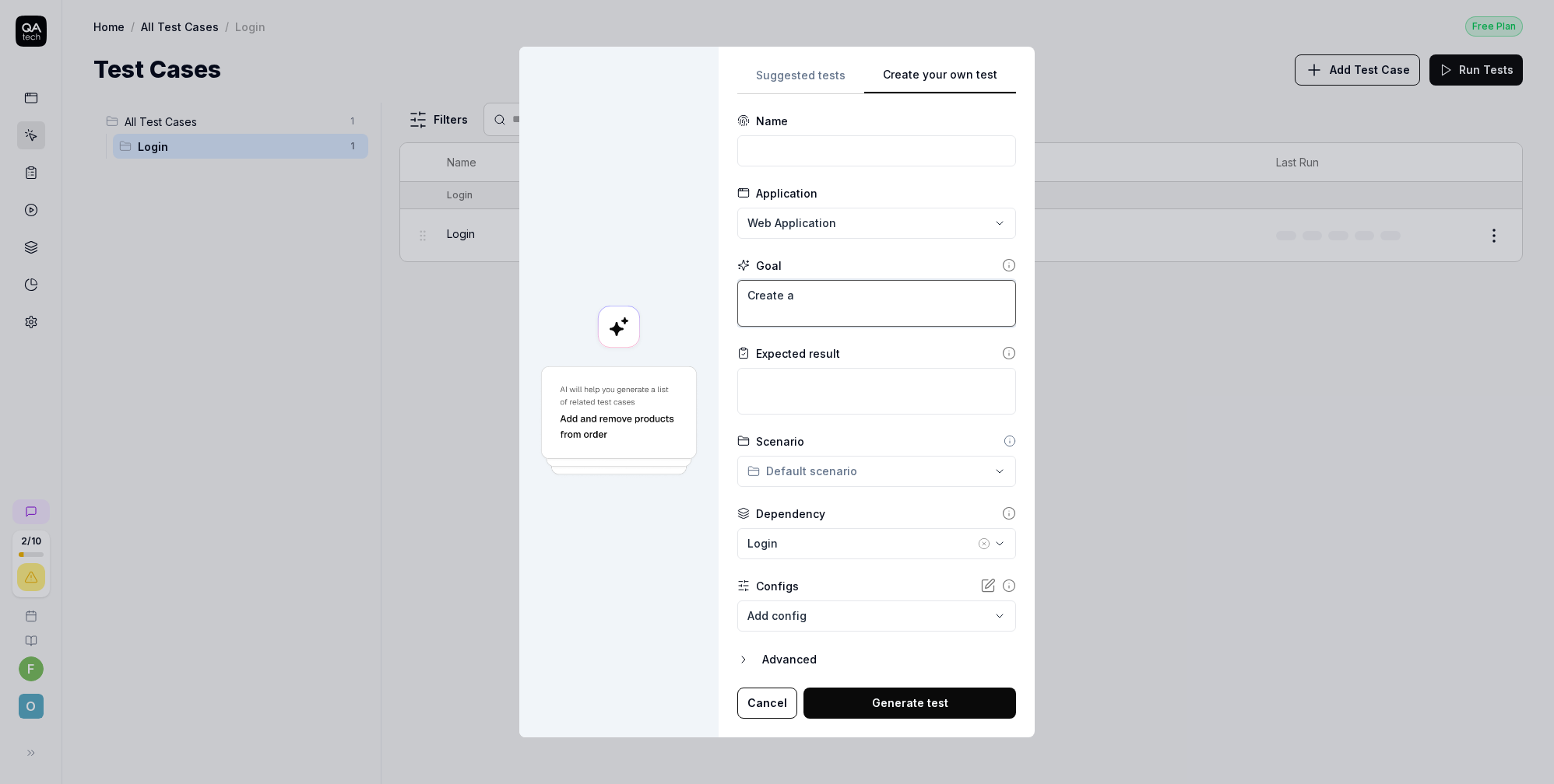
type textarea "Create a"
type textarea "*"
type textarea "Create a s"
type textarea "*"
type textarea "Create a sa"
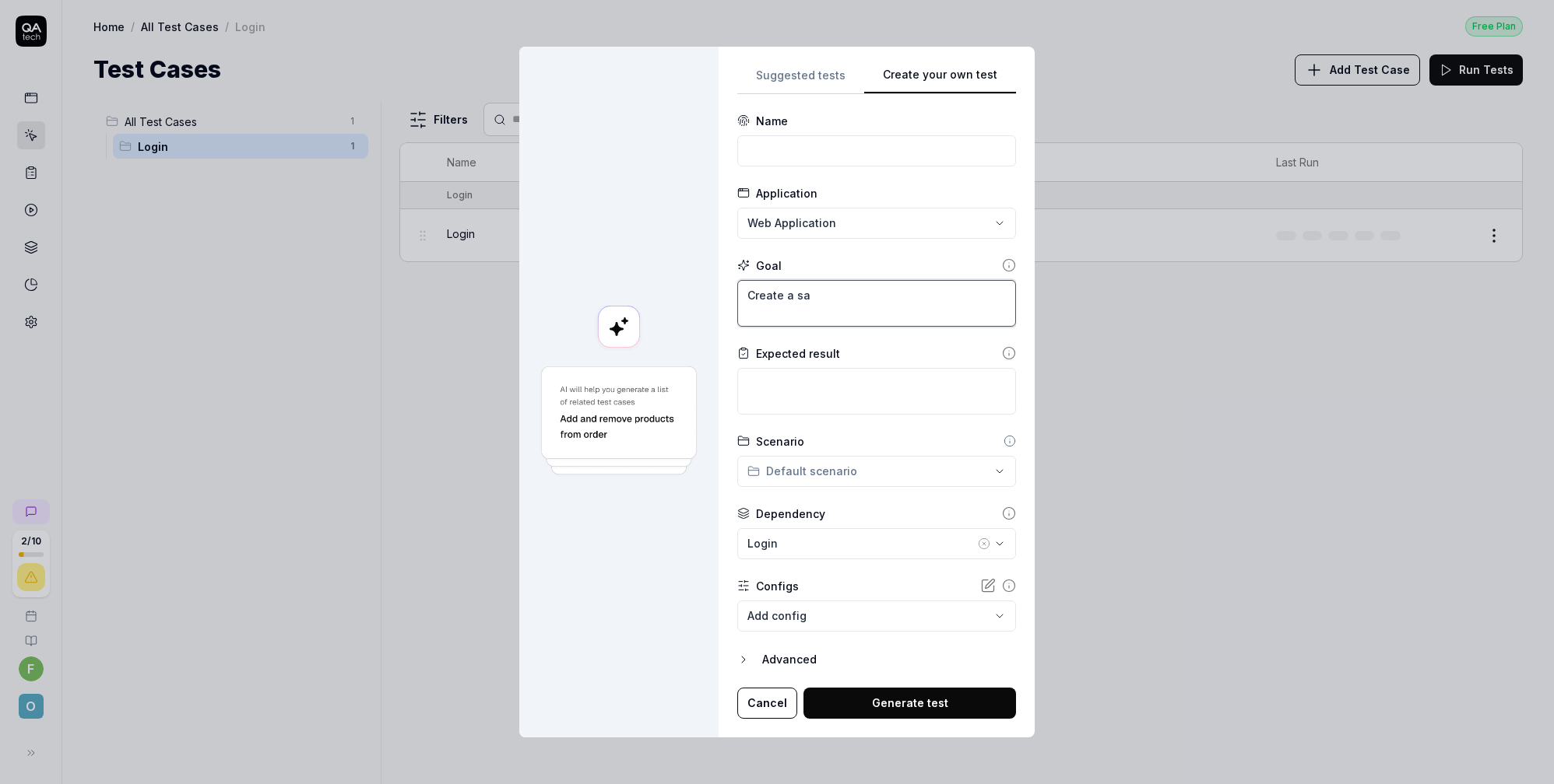
type textarea "*"
type textarea "Create a sal"
type textarea "*"
type textarea "Create a sale"
type textarea "*"
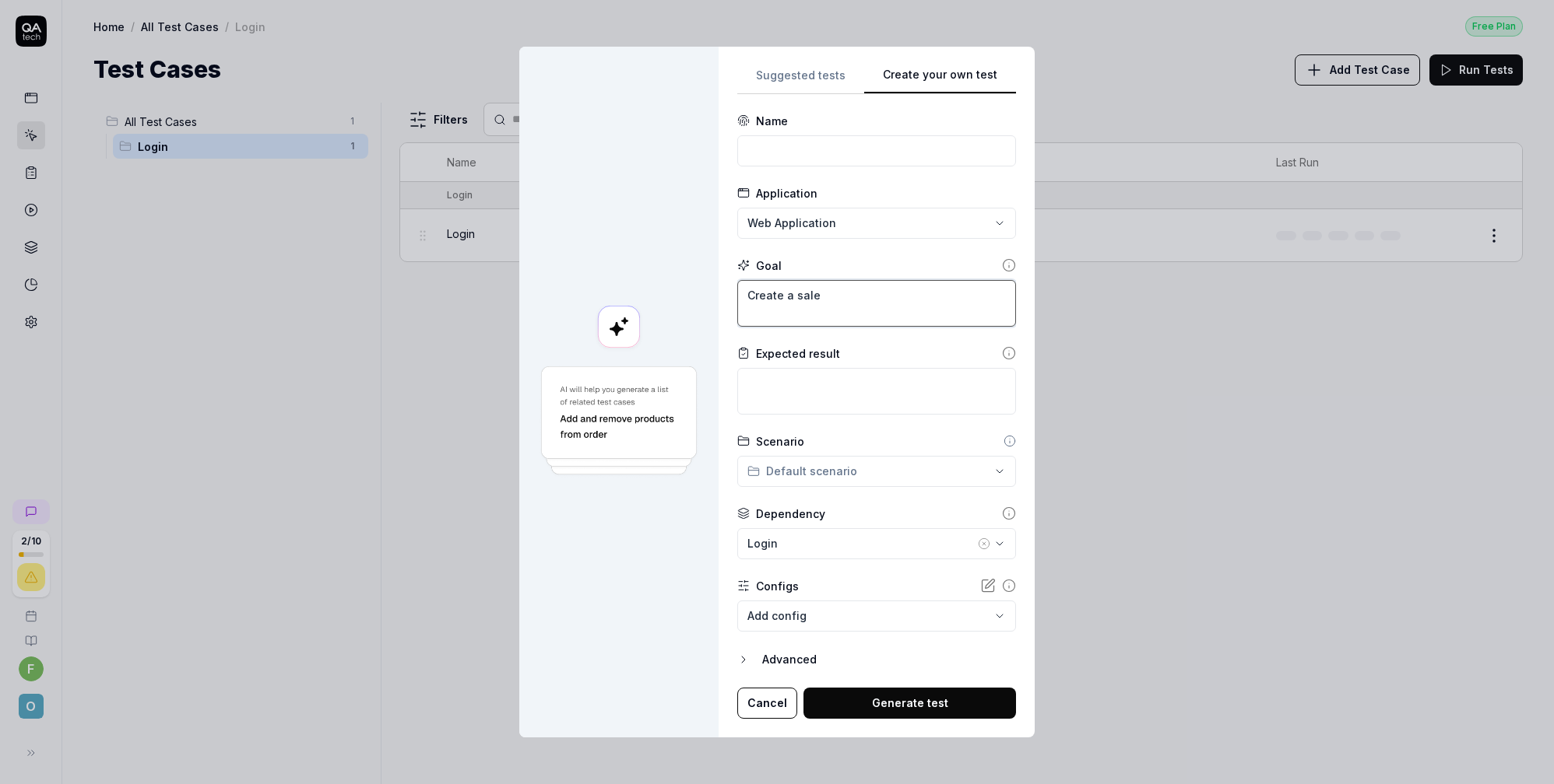
type textarea "Create a sales"
type textarea "*"
type textarea "Create a salesd"
type textarea "*"
type textarea "Create a salesdo"
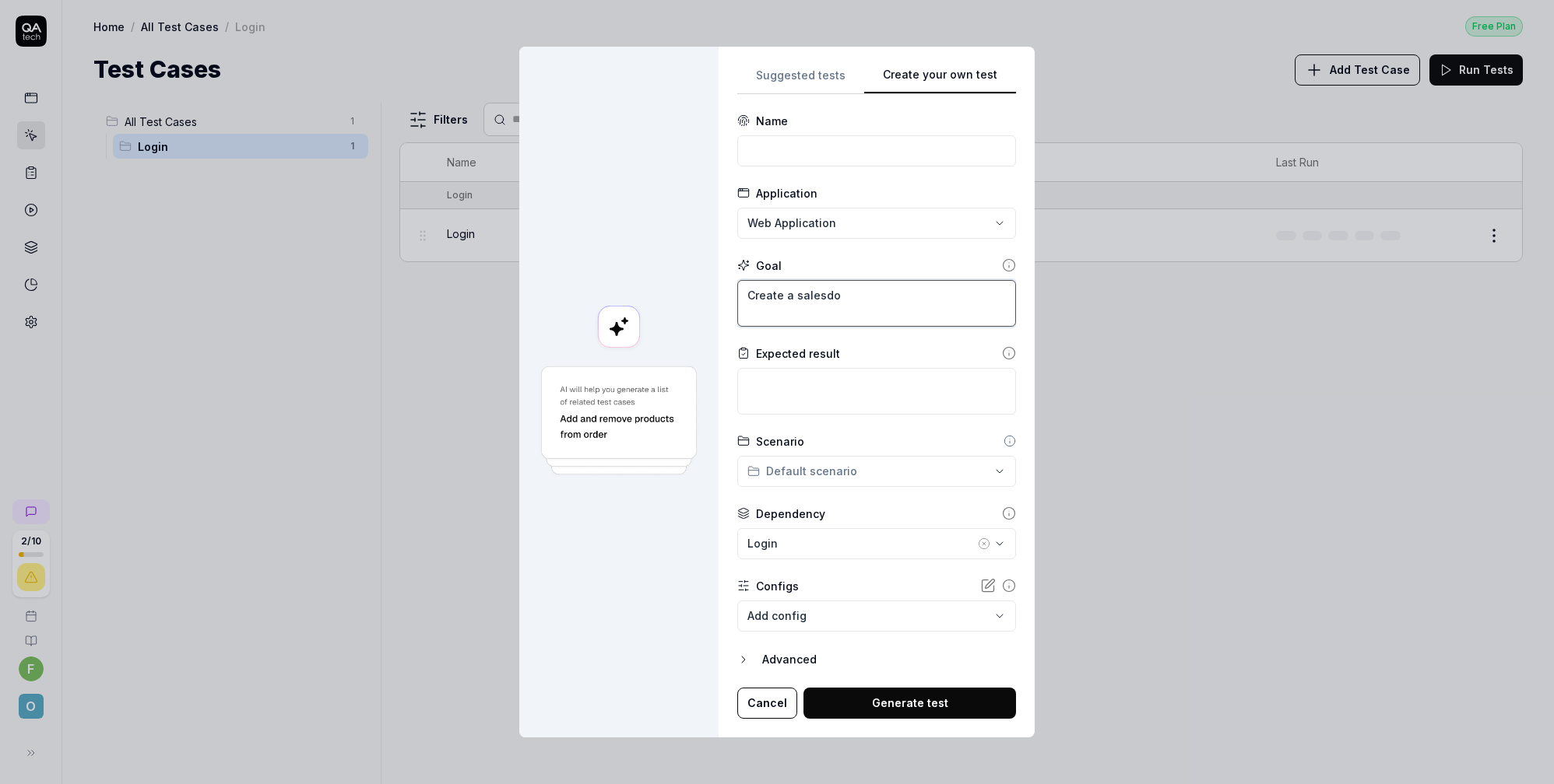
type textarea "*"
type textarea "Create a salesdoc"
type textarea "*"
type textarea "Create a salesdocu"
type textarea "*"
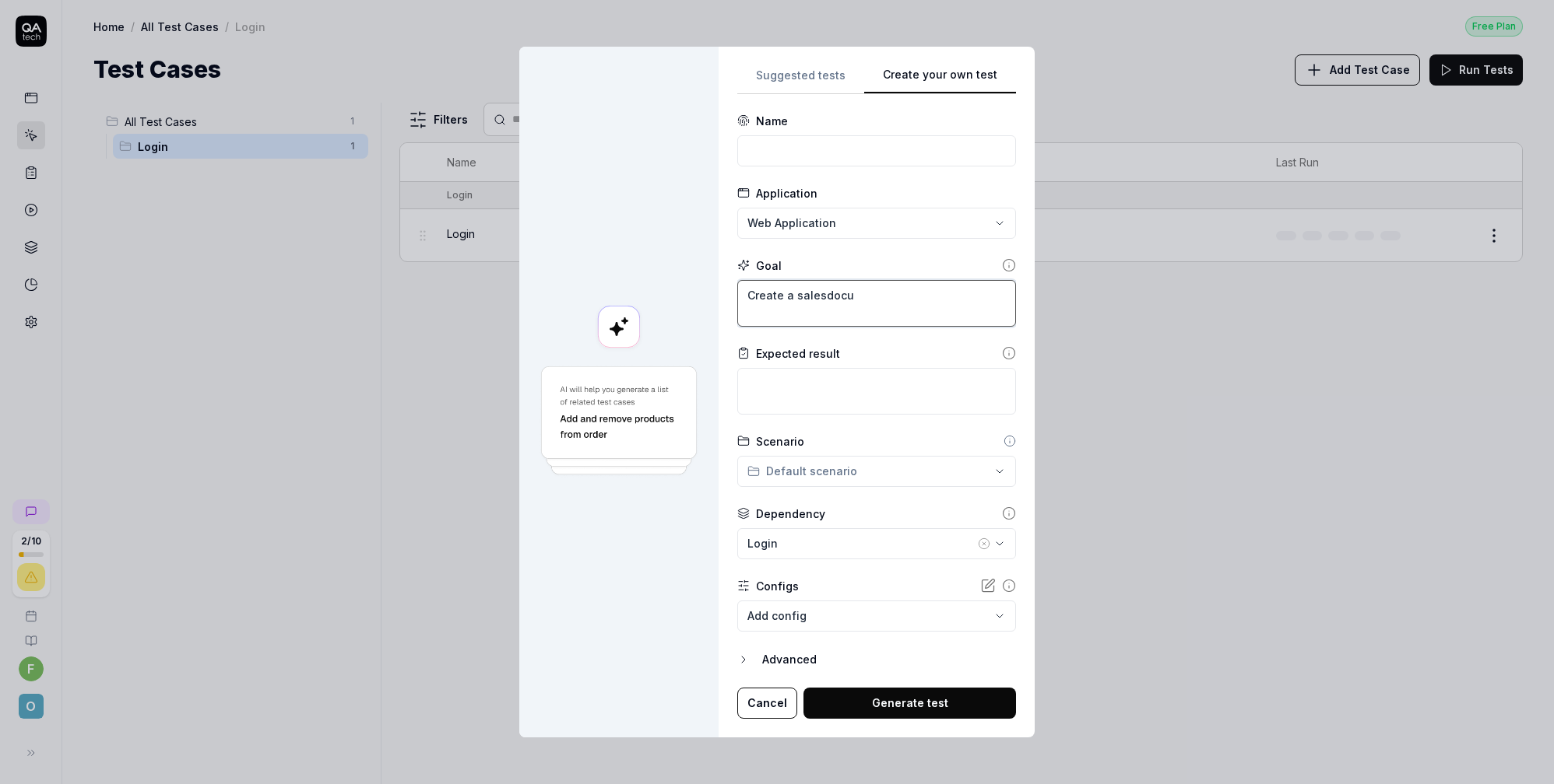
type textarea "Create a sales docu"
type textarea "*"
type textarea "Create a sales docum"
type textarea "*"
type textarea "Create a sales docume"
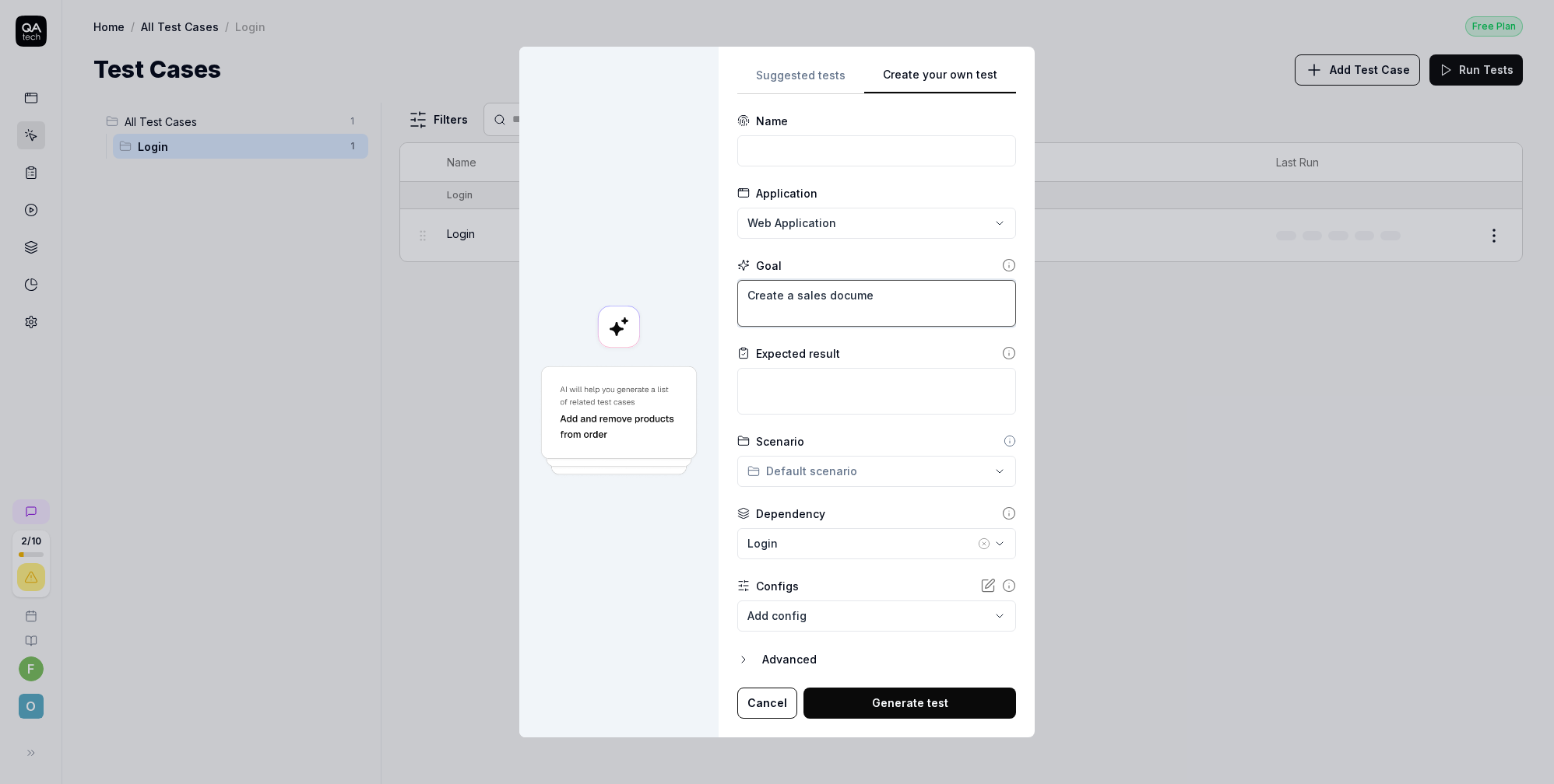
type textarea "*"
type textarea "Create a sales documen"
type textarea "*"
type textarea "Create a sales document"
click at [805, 152] on input at bounding box center [876, 151] width 279 height 31
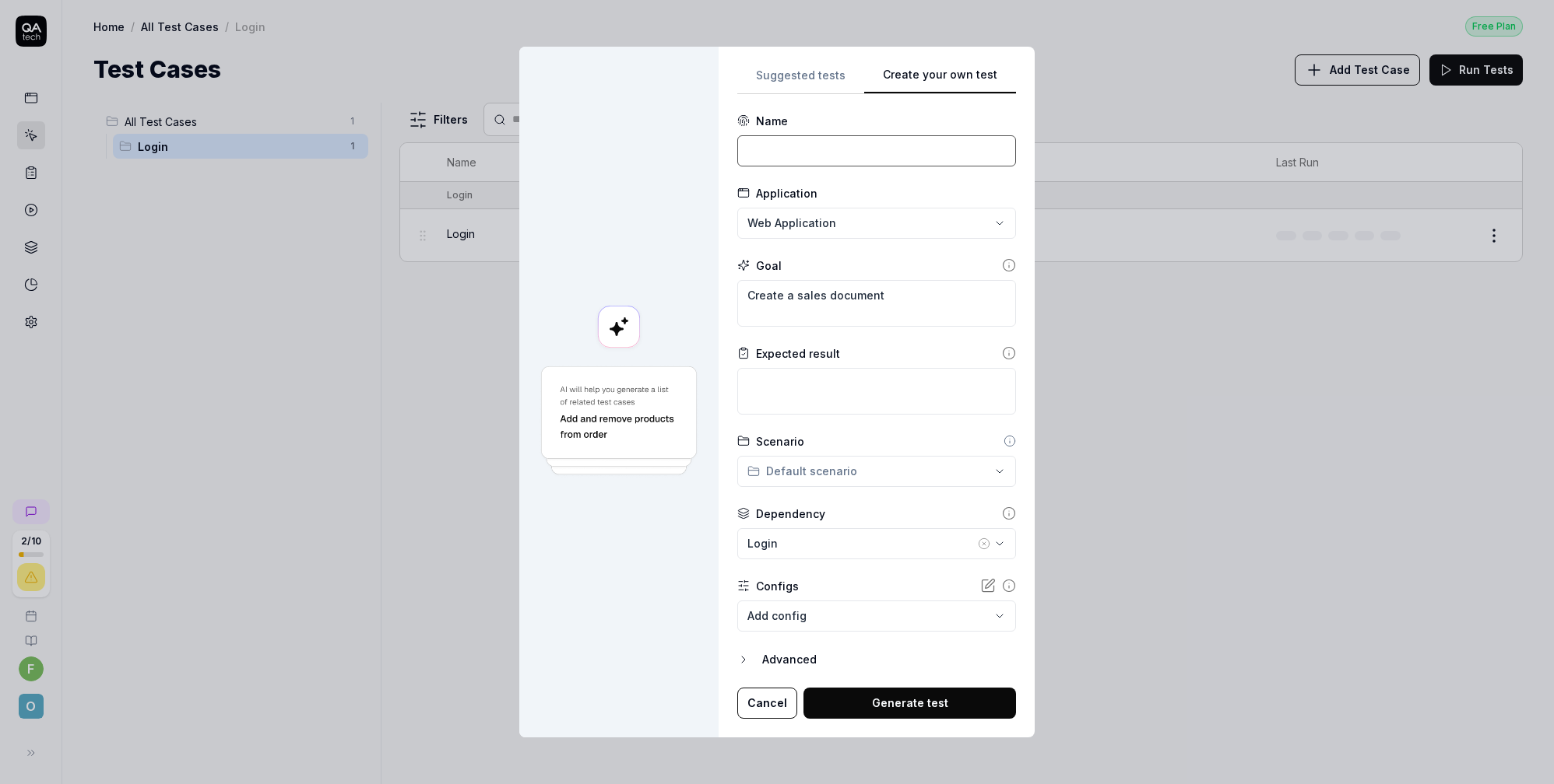
paste input "Create a sales document"
type input "Create a sales document"
click at [911, 297] on textarea "Create a sales document" at bounding box center [876, 302] width 279 height 46
click at [1002, 266] on icon at bounding box center [1009, 266] width 14 height 14
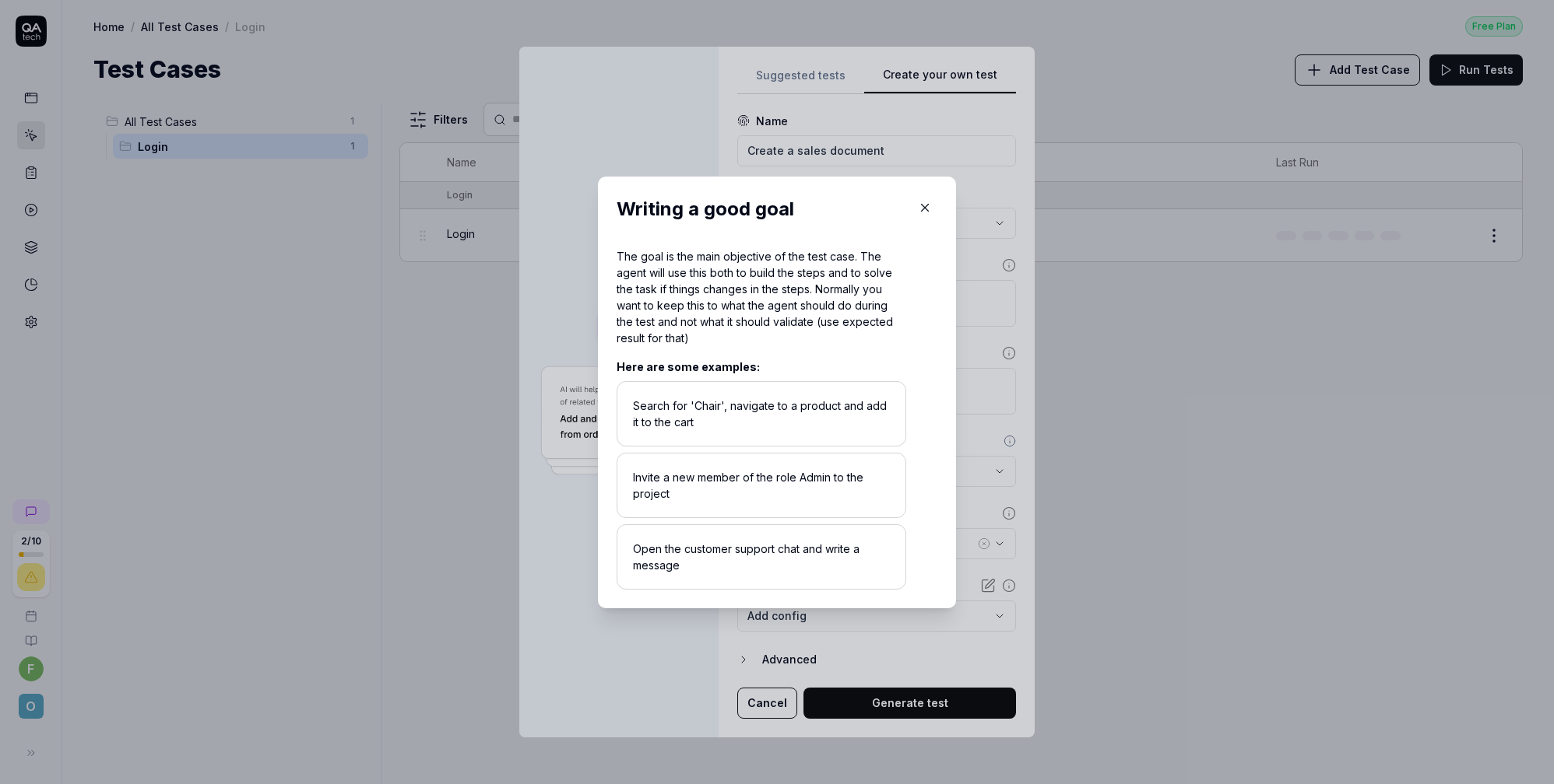
click at [926, 210] on button "button" at bounding box center [924, 207] width 24 height 24
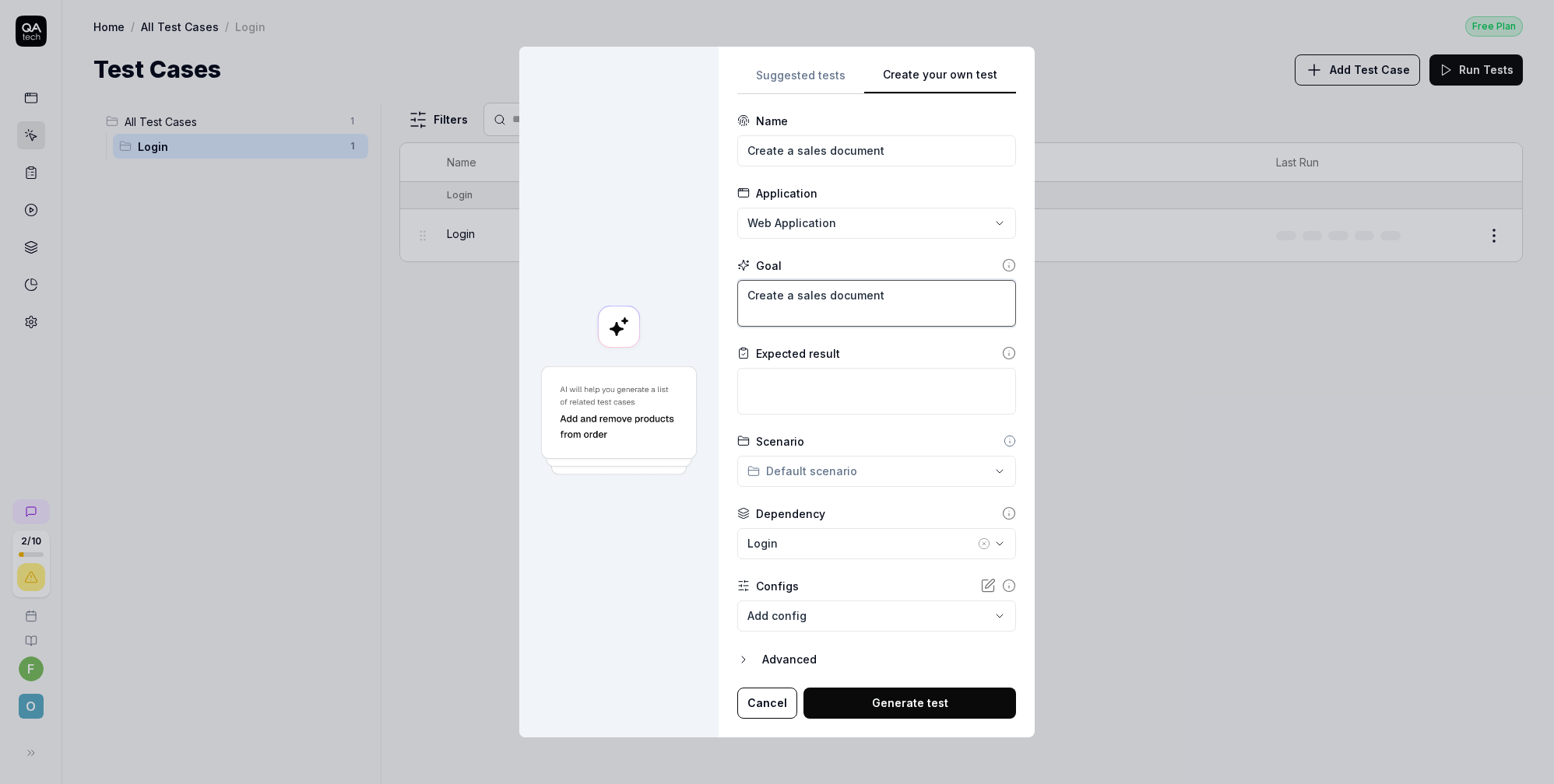
click at [925, 310] on textarea "Create a sales document" at bounding box center [876, 302] width 279 height 46
type textarea "*"
type textarea "Create a sales document"
type textarea "*"
type textarea "Create a sales document b"
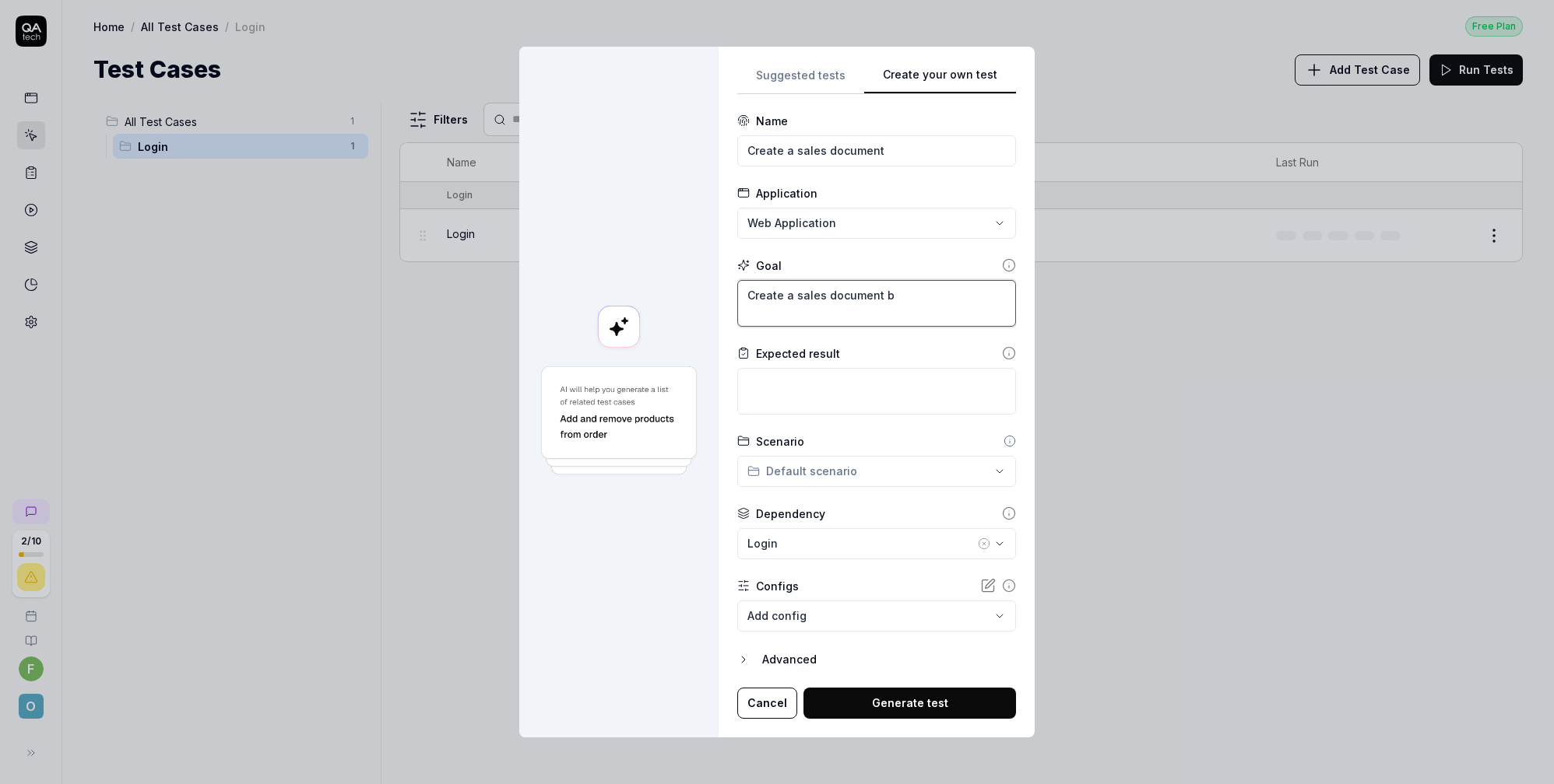
type textarea "*"
type textarea "Create a sales document by"
type textarea "*"
type textarea "Create a sales document by"
type textarea "*"
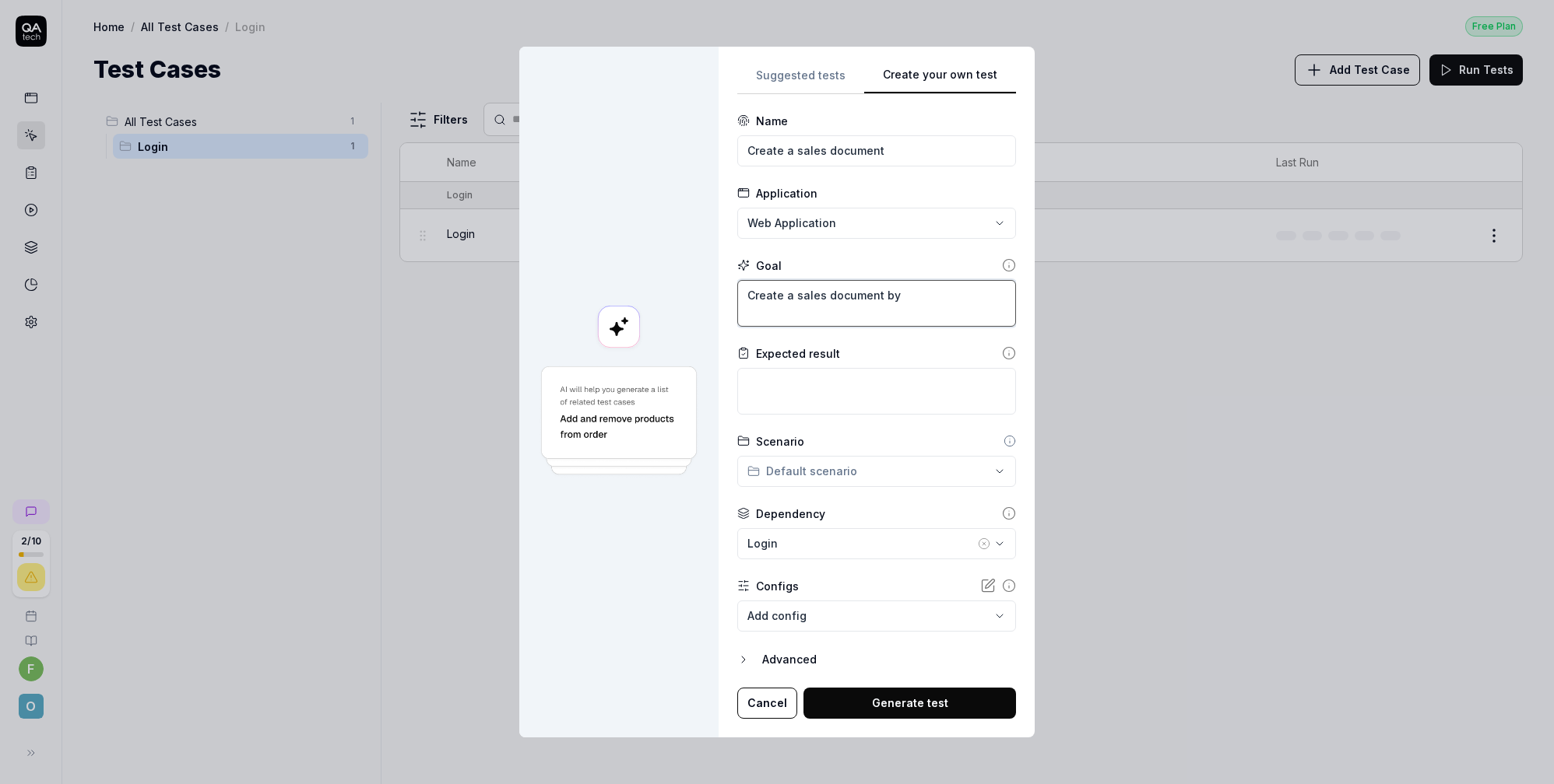
type textarea "Create a sales document by c"
type textarea "*"
type textarea "Create a sales document by cl"
type textarea "*"
type textarea "Create a sales document by cli"
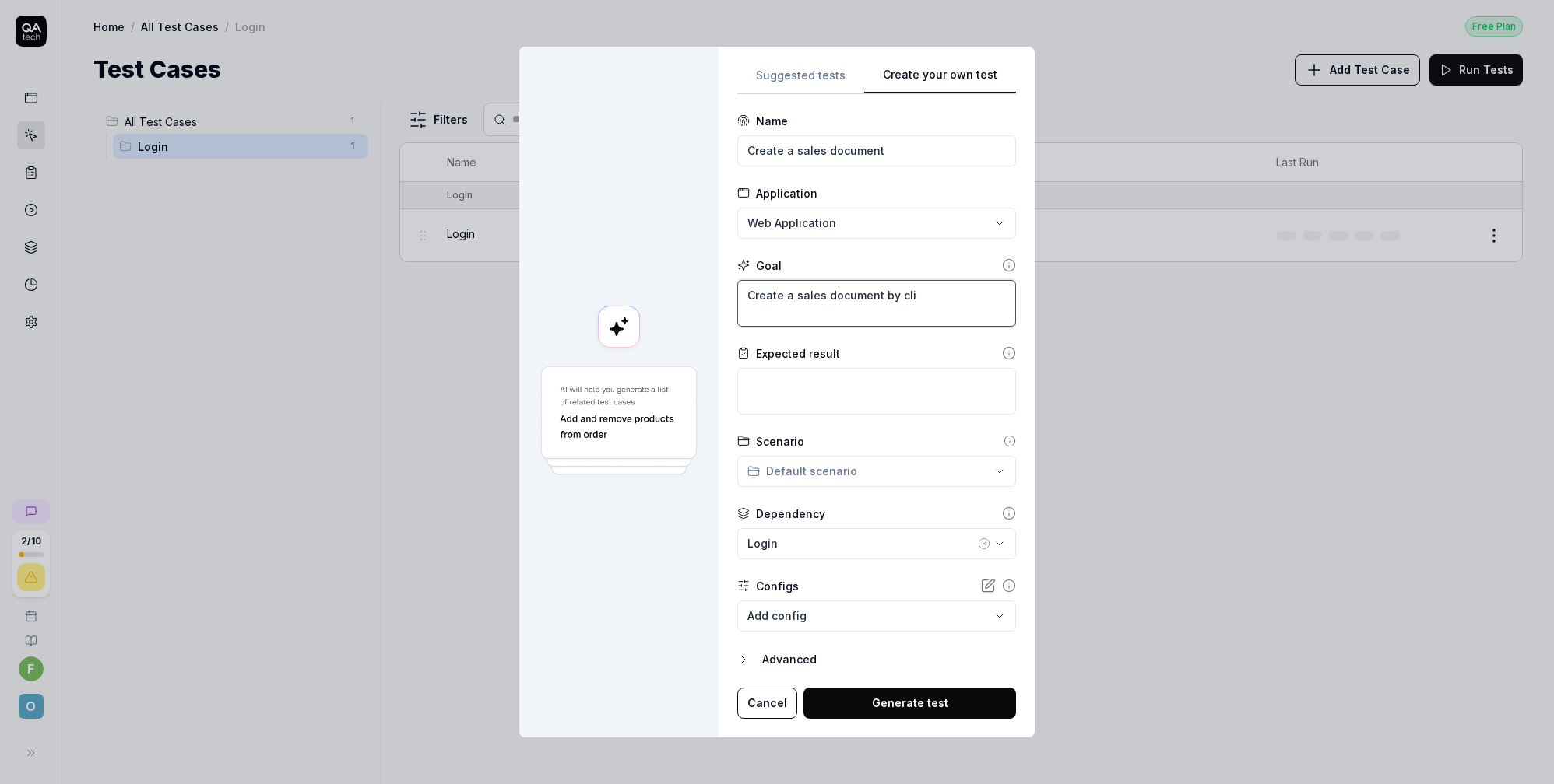
type textarea "*"
type textarea "Create a sales document by clic"
type textarea "*"
type textarea "Create a sales document by click"
type textarea "*"
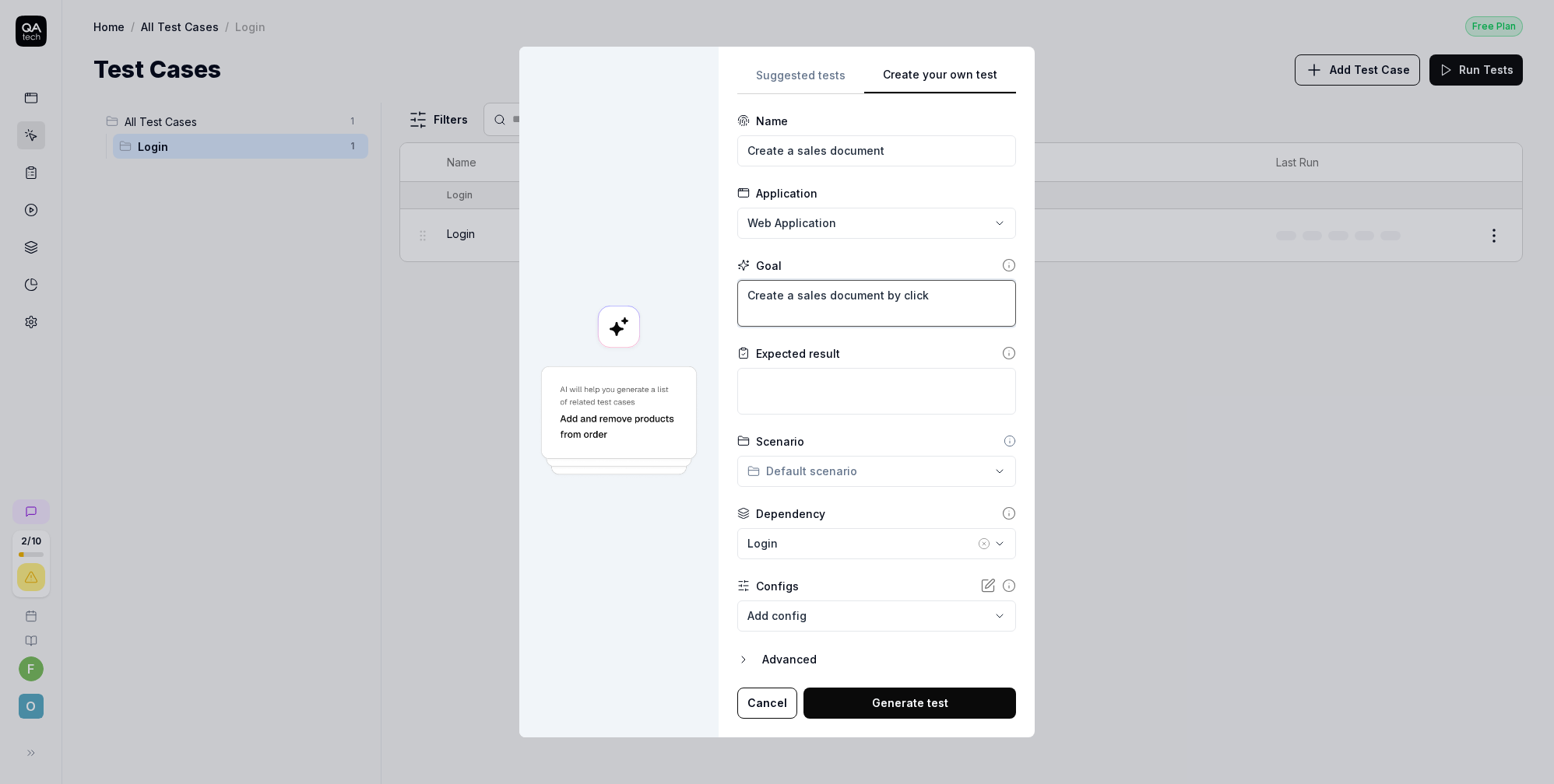
type textarea "Create a sales document by clicki"
type textarea "*"
type textarea "Create a sales document by clickin"
type textarea "*"
type textarea "Create a sales document by clicking"
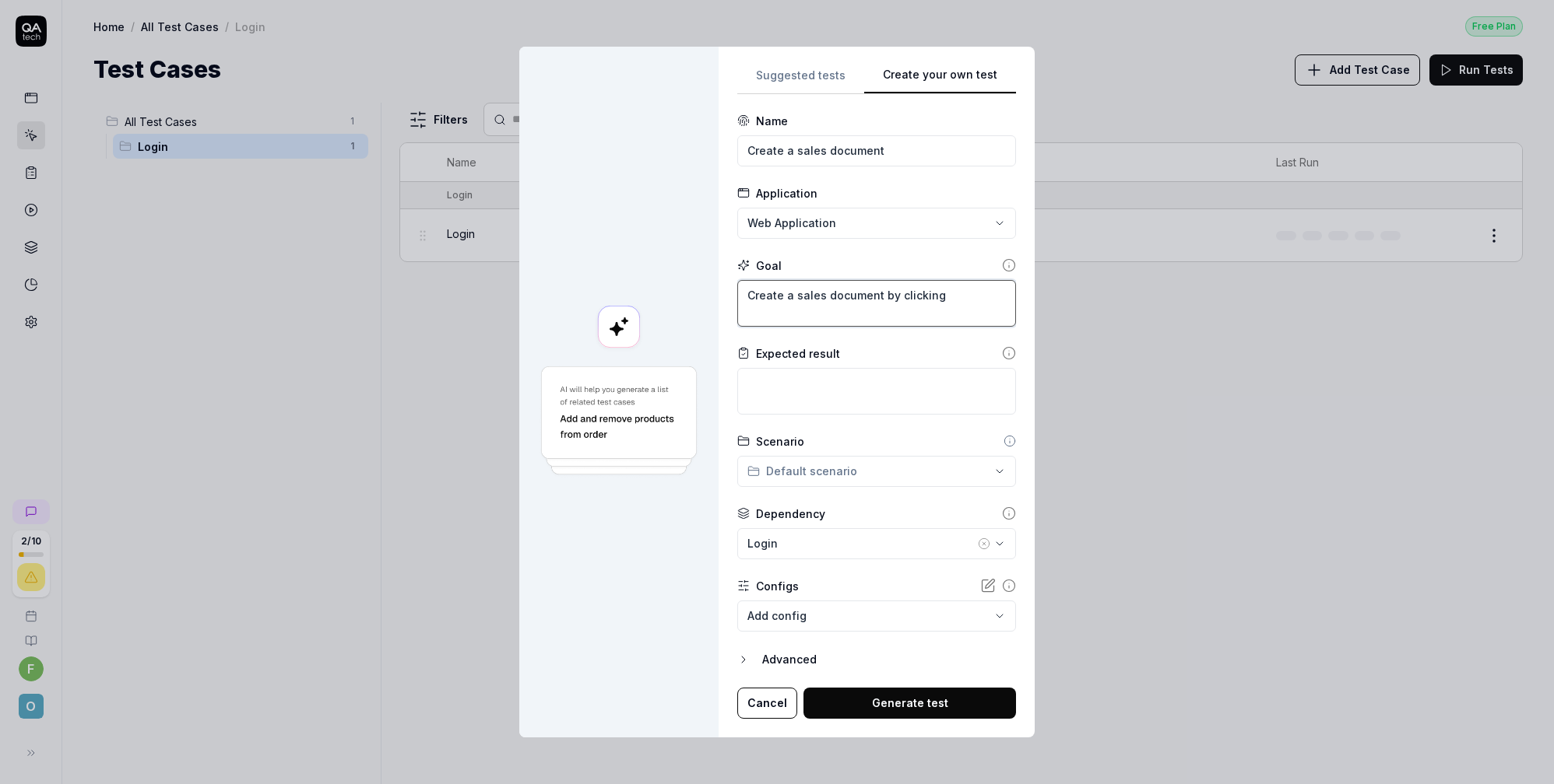
type textarea "*"
type textarea "Create a sales document by clicking"
type textarea "*"
type textarea "Create a sales document by clicking o"
type textarea "*"
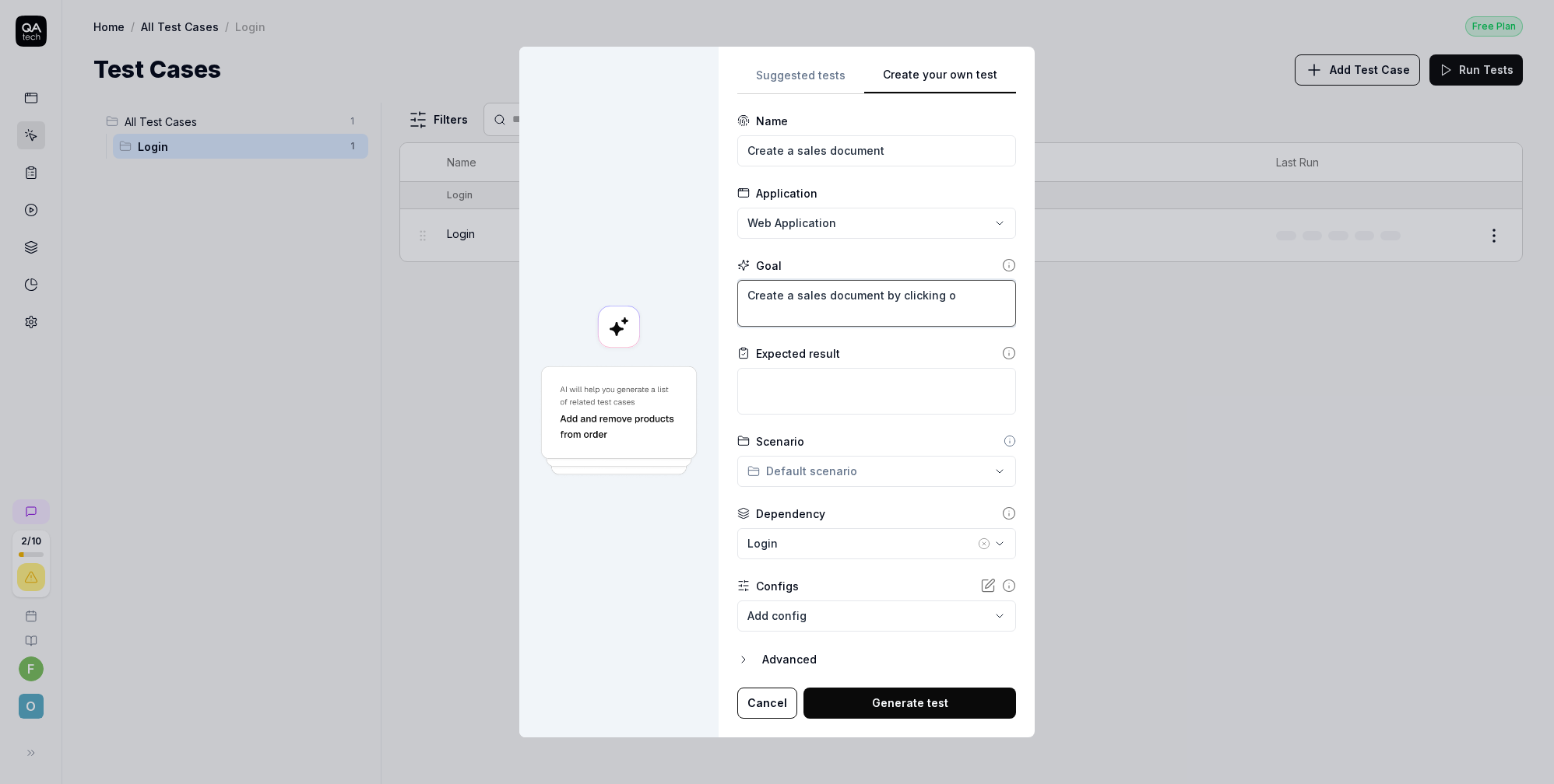
type textarea "Create a sales document by clicking on"
type textarea "*"
type textarea "Create a sales document by clicking on"
type textarea "*"
type textarea "Create a sales document by clicking on t"
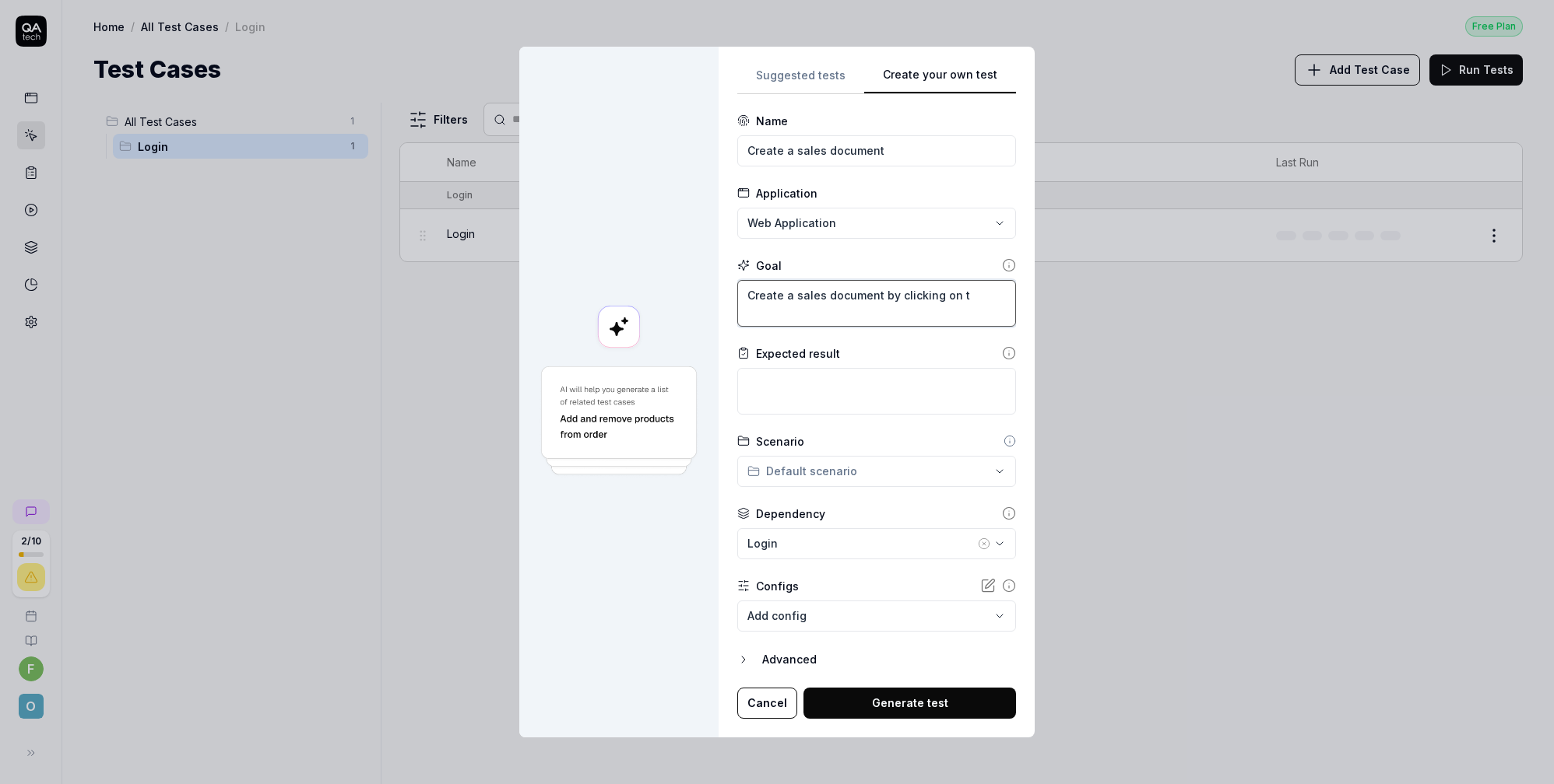
type textarea "*"
type textarea "Create a sales document by clicking on th"
type textarea "*"
type textarea "Create a sales document by clicking on the"
type textarea "*"
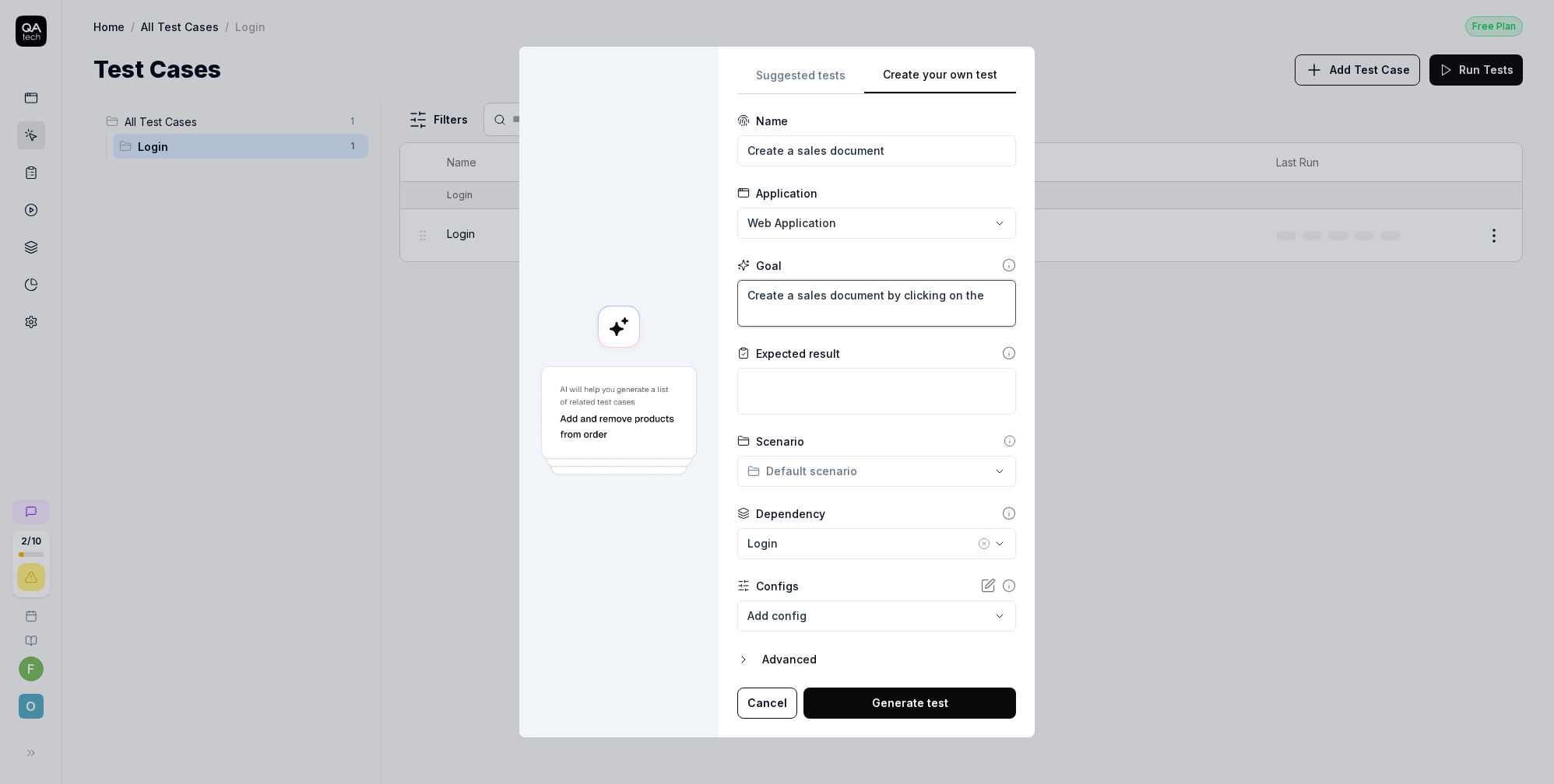
type textarea "Create a sales document by clicking on the"
type textarea "*"
type textarea "Create a sales document by clicking on the s"
type textarea "*"
type textarea "Create a sales document by clicking on the sa"
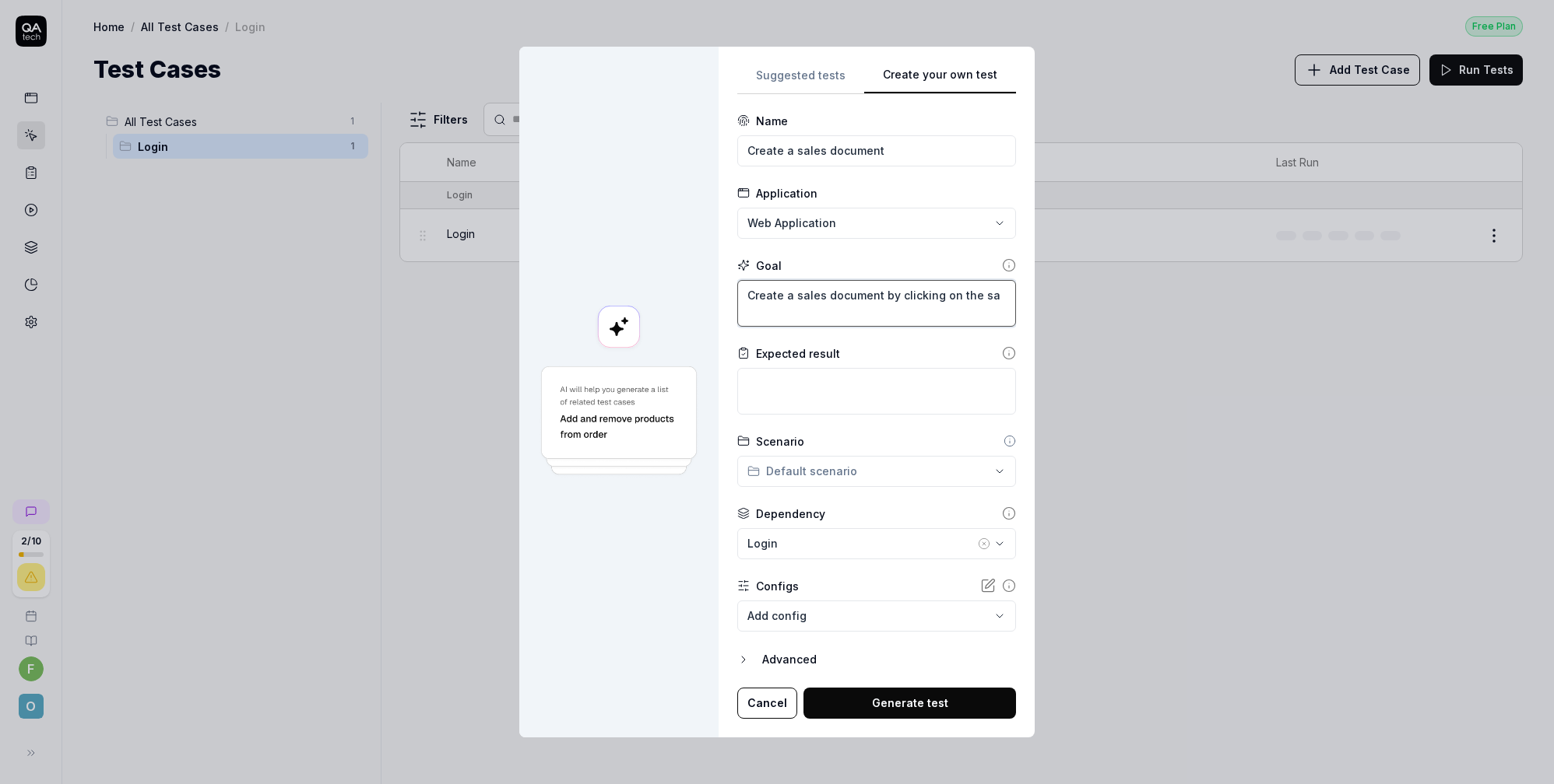
type textarea "*"
type textarea "Create a sales document by clicking on the sae"
type textarea "*"
type textarea "Create a sales document by clicking on the sa"
type textarea "*"
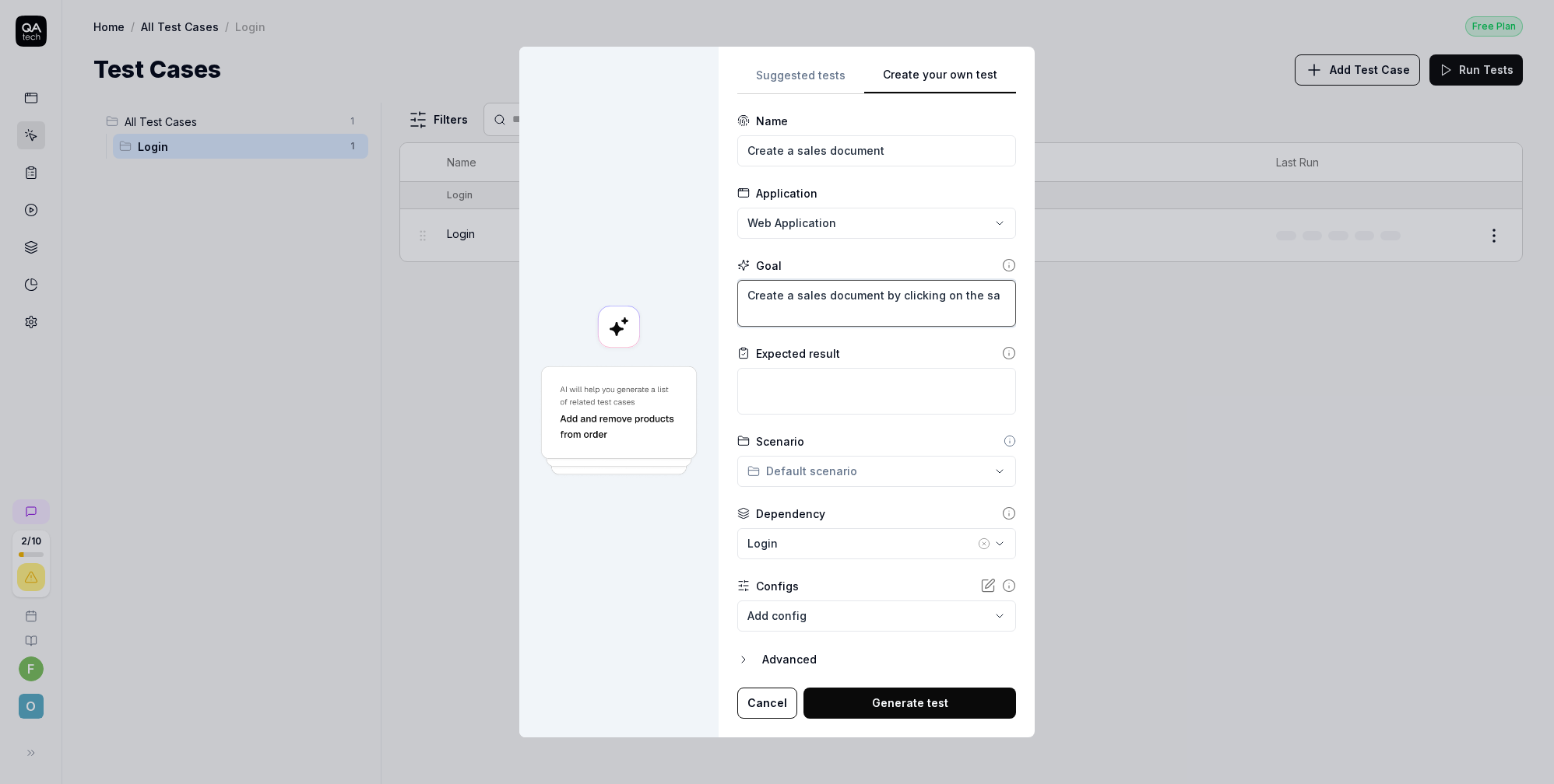
type textarea "Create a sales document by clicking on the sal"
type textarea "*"
type textarea "Create a sales document by clicking on the sale"
type textarea "*"
type textarea "Create a sales document by clicking on the sales"
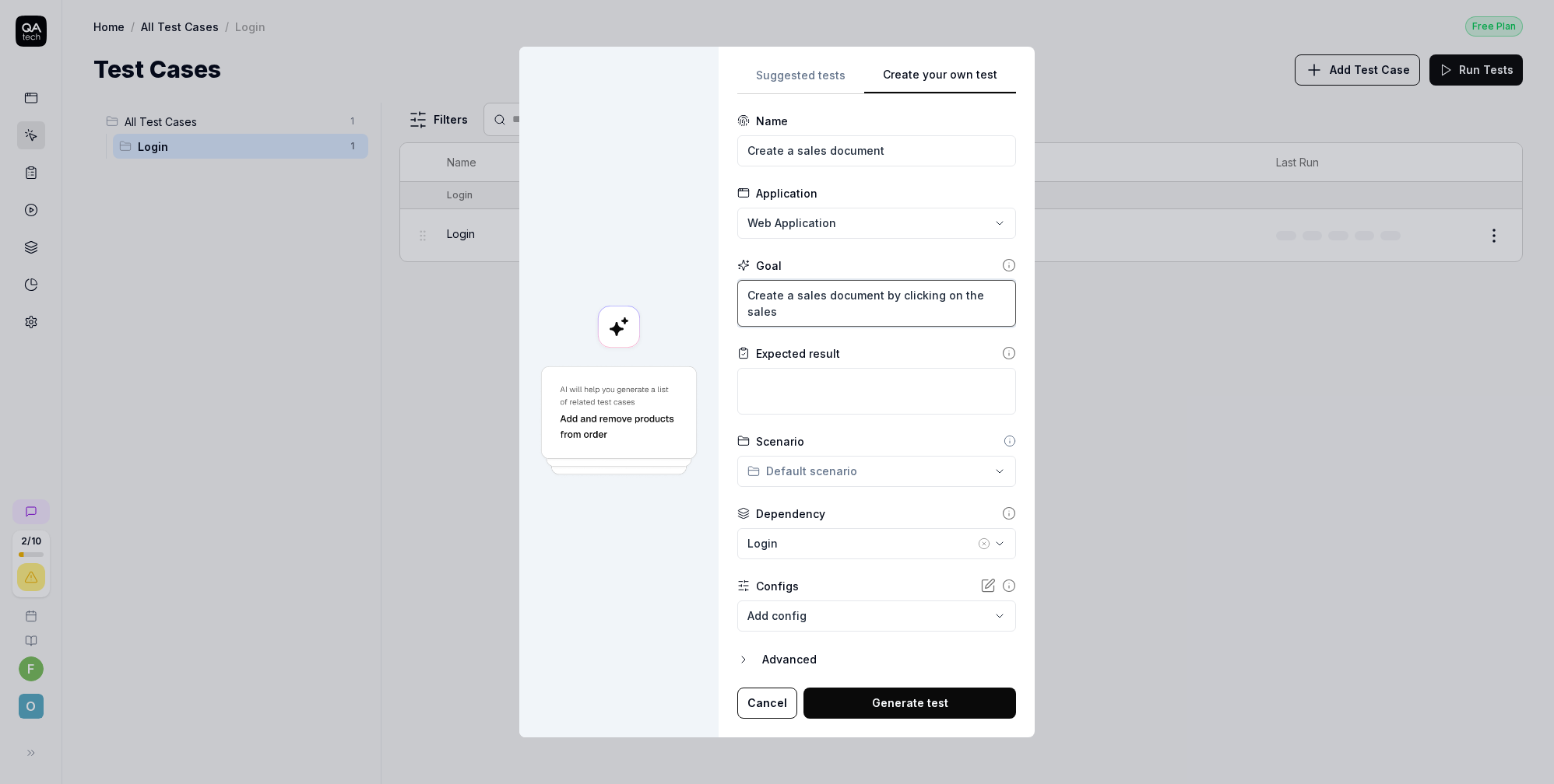
type textarea "*"
type textarea "Create a sales document by clicking on the sales"
type textarea "*"
type textarea "Create a sales document by clicking on the sales d"
type textarea "*"
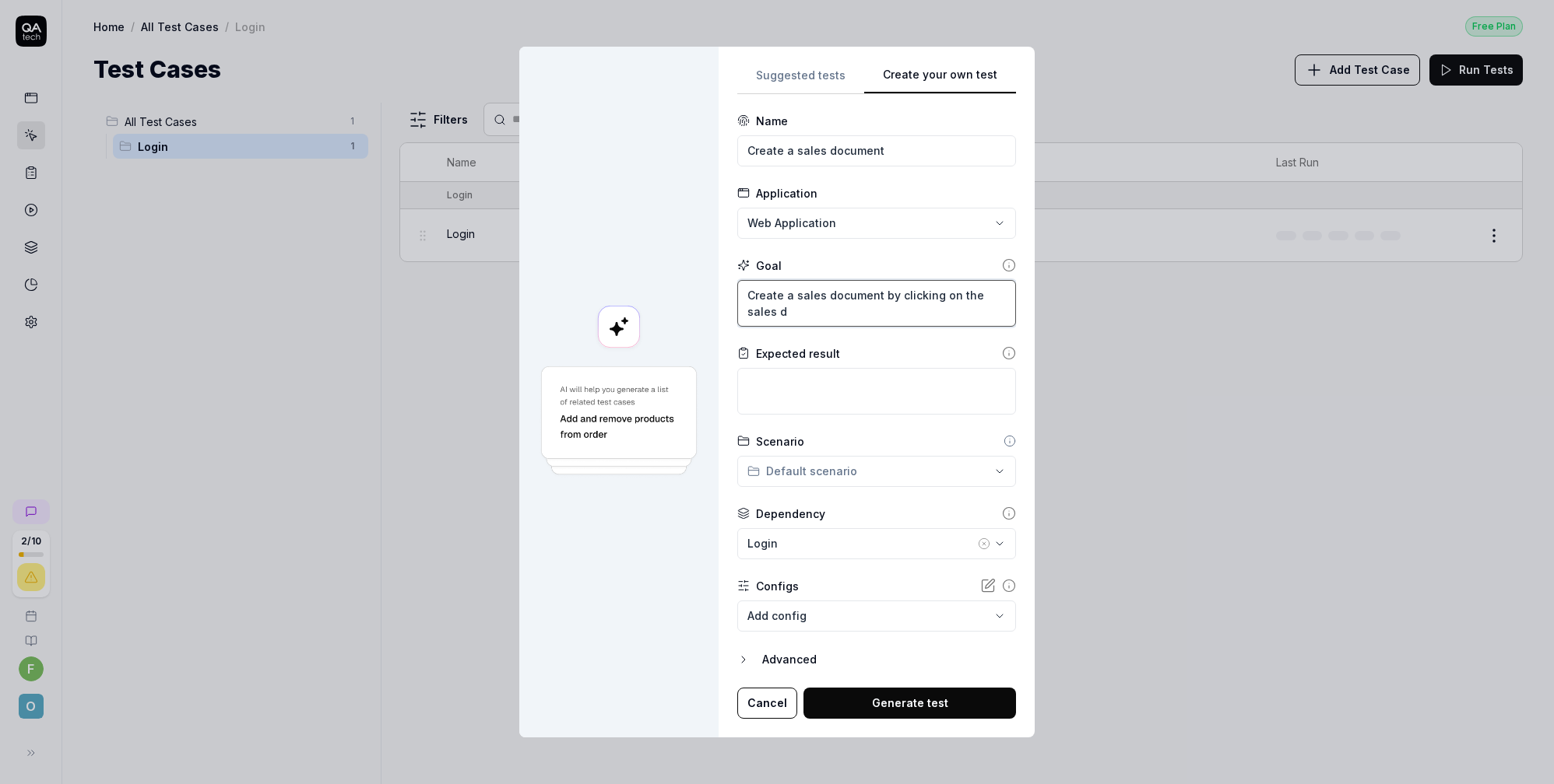
type textarea "Create a sales document by clicking on the sales do"
type textarea "*"
type textarea "Create a sales document by clicking on the sales doc"
type textarea "*"
type textarea "Create a sales document by clicking on the sales docu"
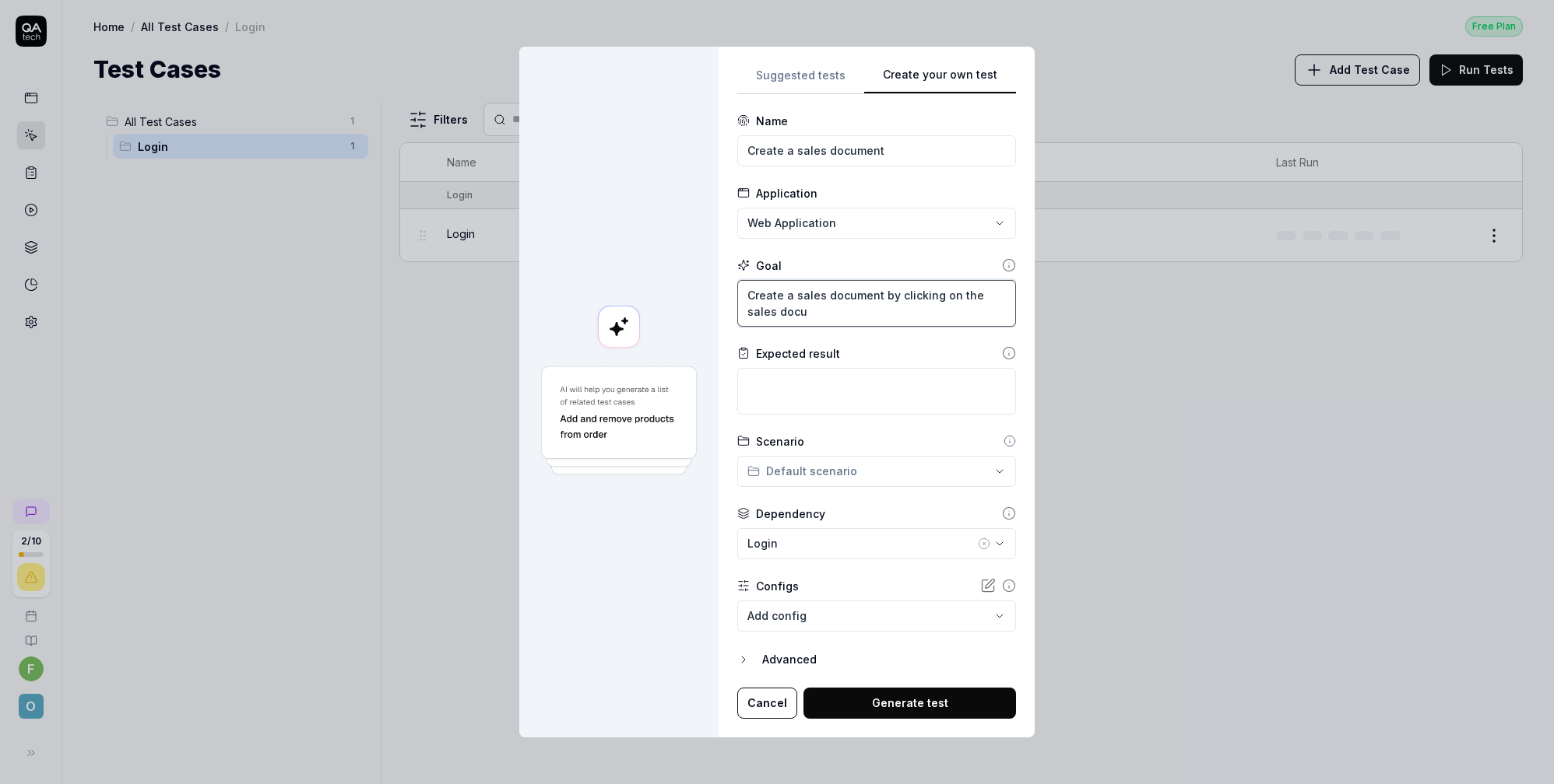
type textarea "*"
type textarea "Create a sales document by clicking on the sales docum"
type textarea "*"
type textarea "Create a sales document by clicking on the sales docume"
type textarea "*"
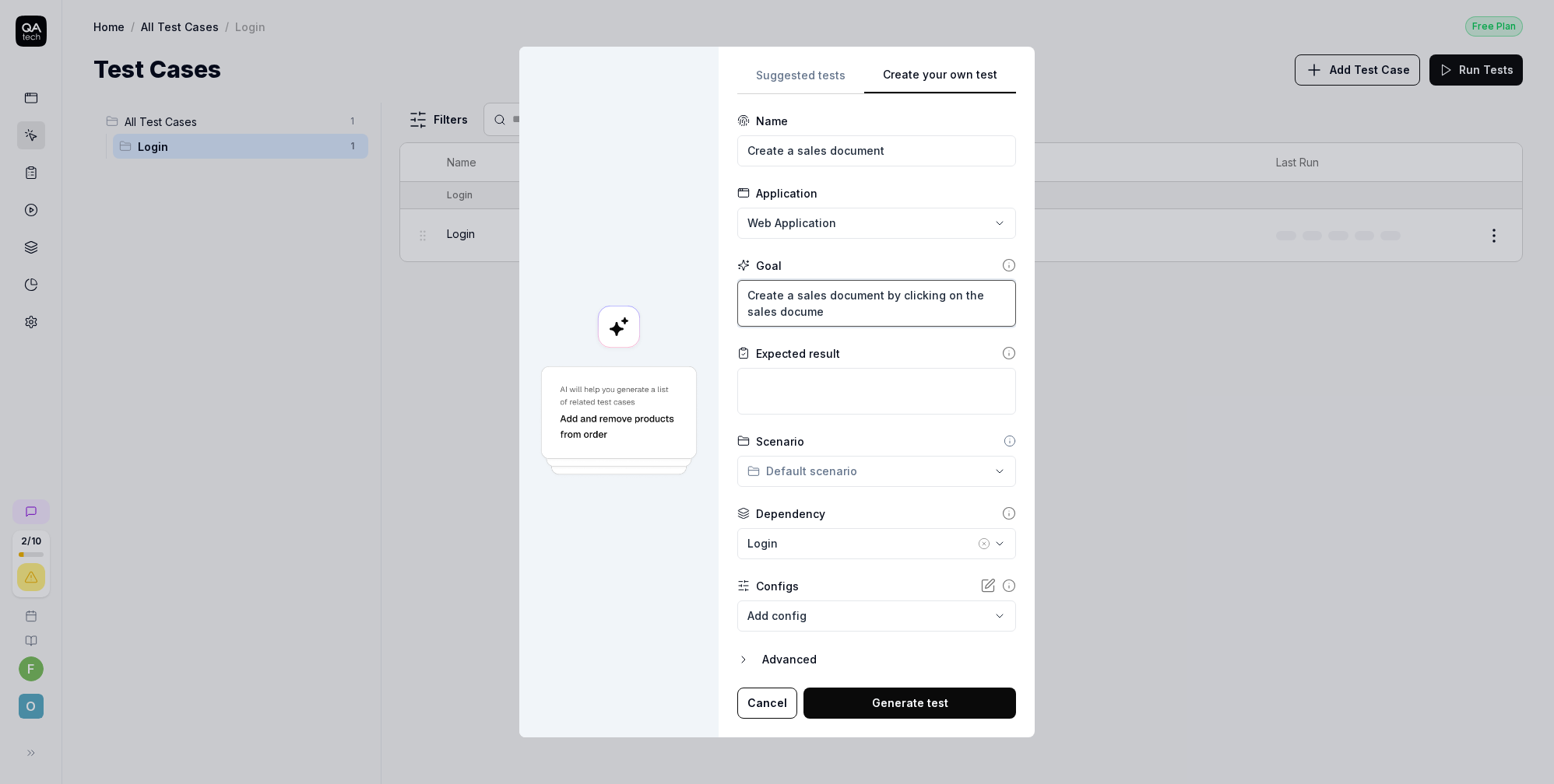
type textarea "Create a sales document by clicking on the sales documen"
type textarea "*"
type textarea "Create a sales document by clicking on the sales document"
type textarea "*"
type textarea "Create a sales document by clicking on the sales document"
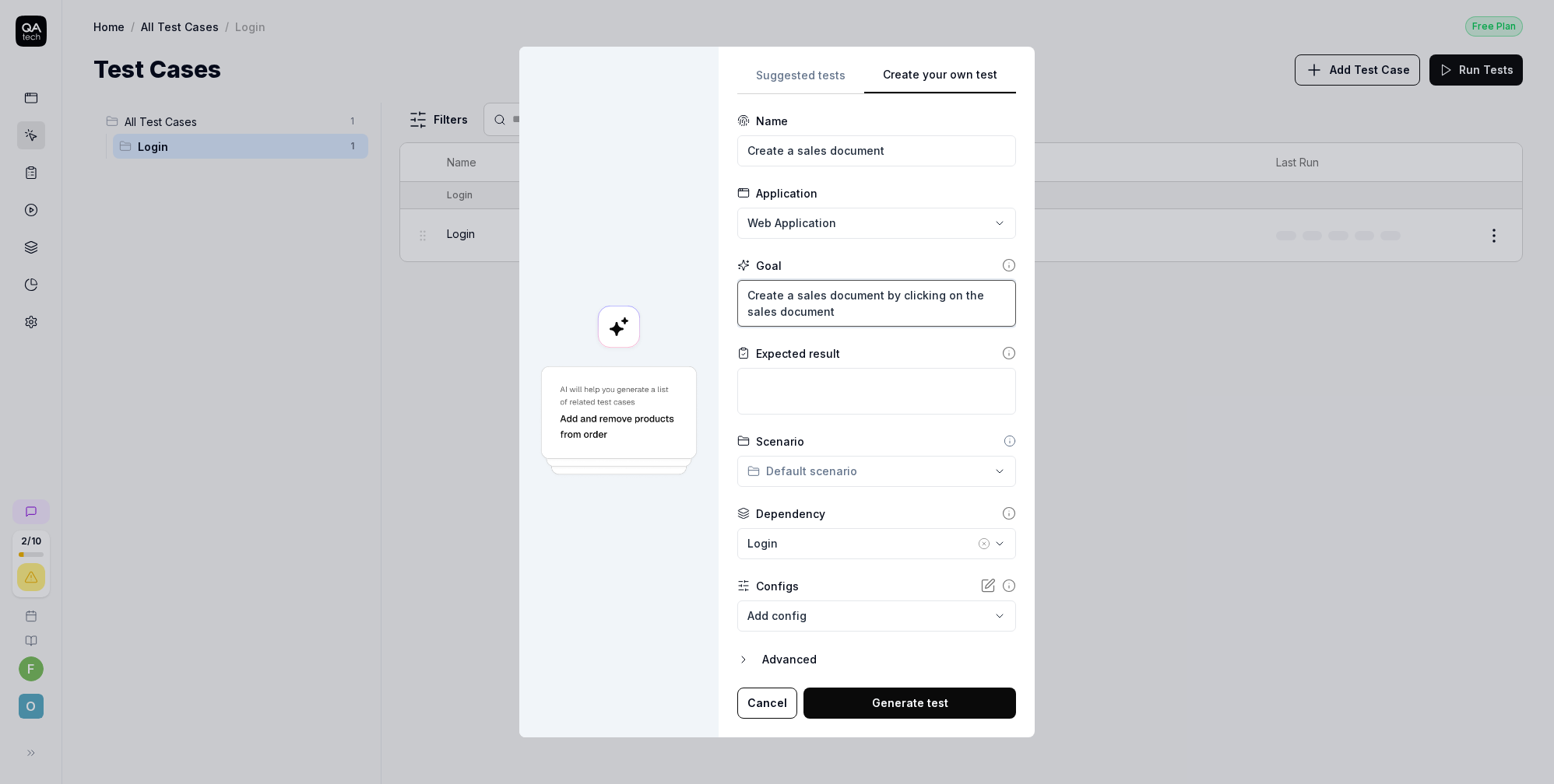
type textarea "*"
type textarea "Create a sales document by clicking on the sales document l"
type textarea "*"
type textarea "Create a sales document by clicking on the sales document li"
type textarea "*"
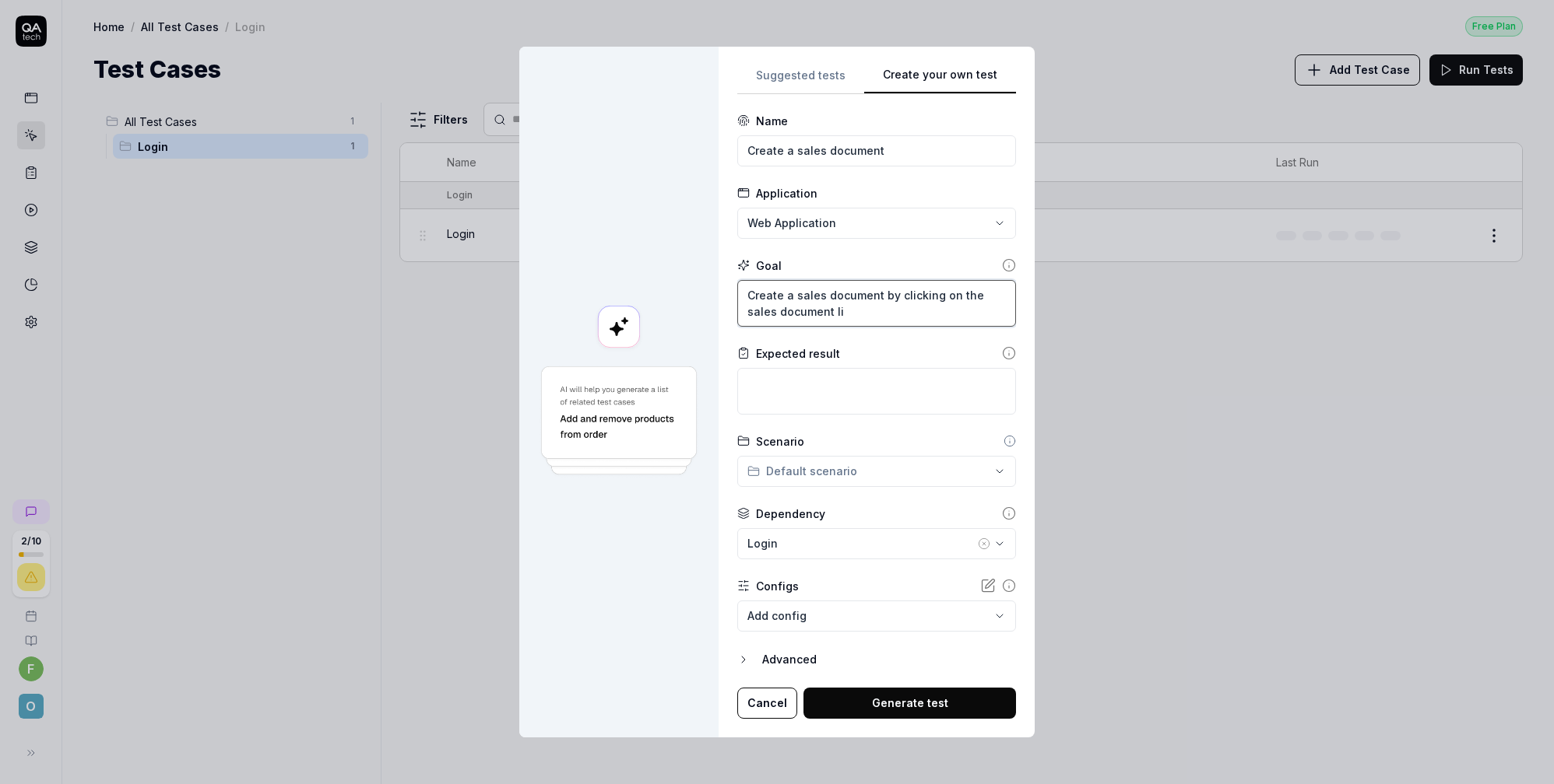
type textarea "Create a sales document by clicking on the sales document lin"
type textarea "*"
type textarea "Create a sales document by clicking on the sales document link"
type textarea "*"
type textarea "Create a sales document by clicking on the sales document link."
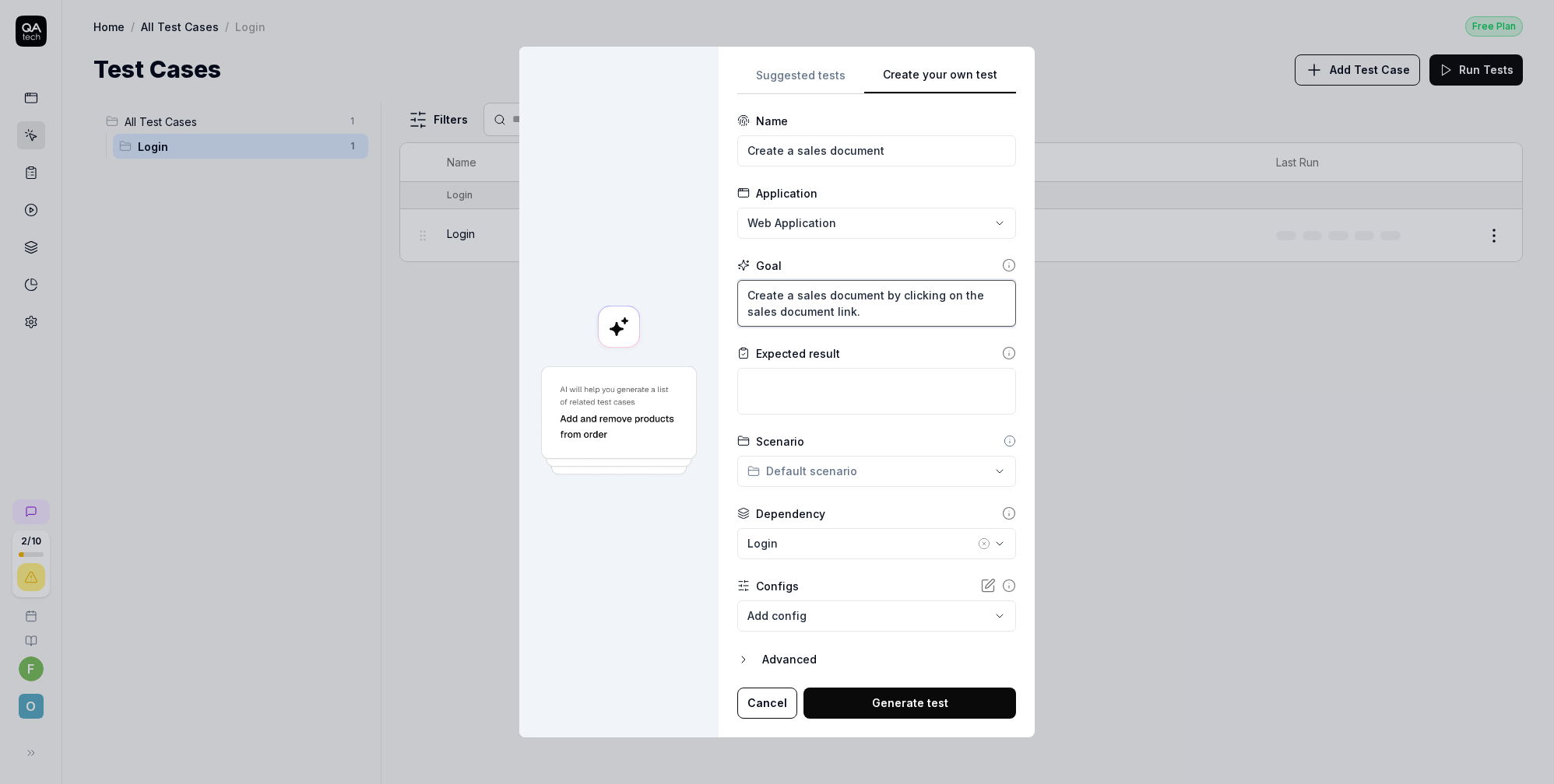
type textarea "*"
type textarea "Create a sales document by clicking on the sales document link."
click at [899, 296] on textarea "Create a sales document by clicking on the sales document link." at bounding box center [876, 302] width 279 height 46
click at [900, 296] on textarea "Create a sales document by clicking on the sales document link." at bounding box center [876, 302] width 279 height 46
type textarea "*"
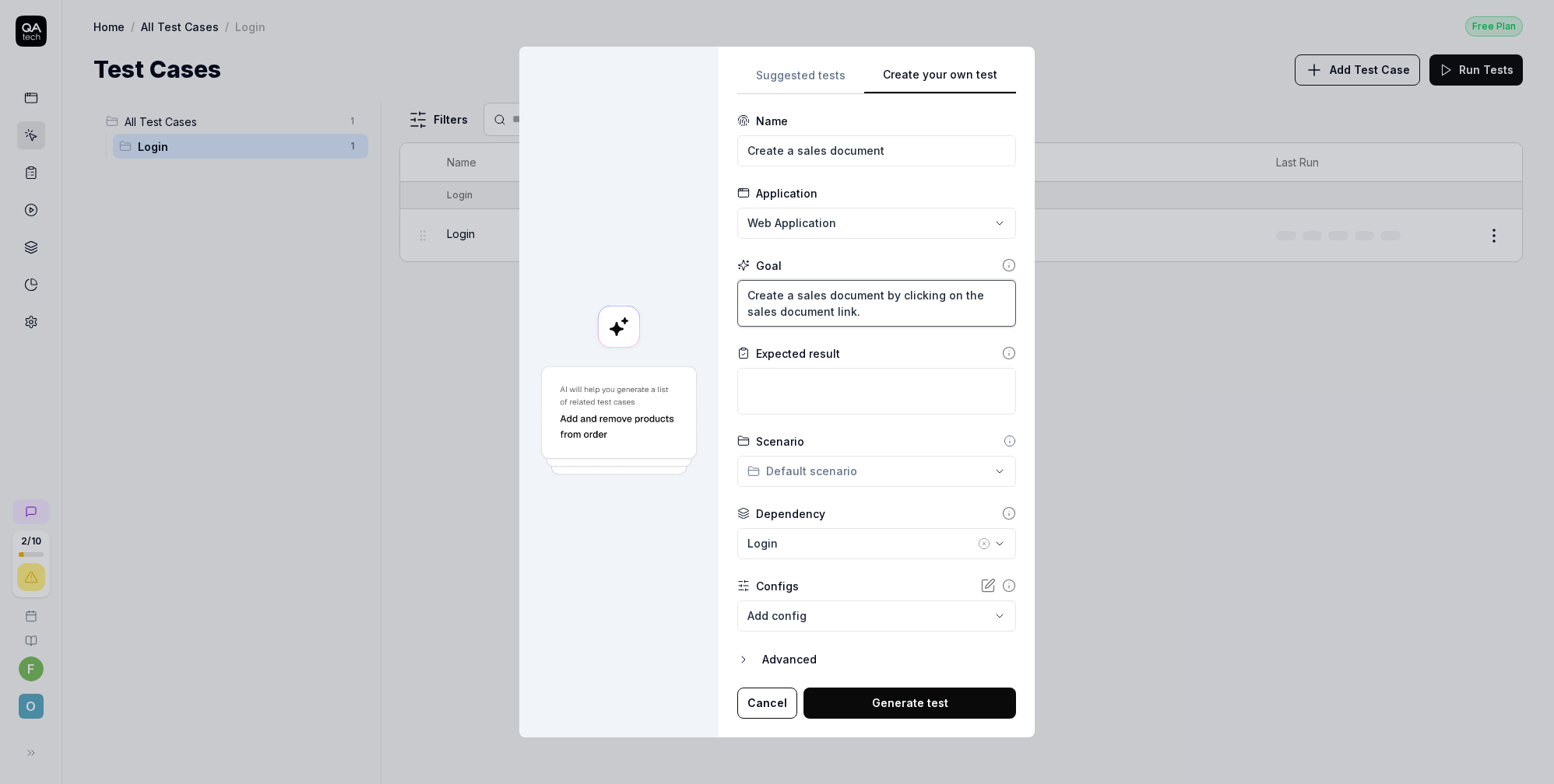
type textarea "Create a sales document by h on the sales document link."
type textarea "*"
type textarea "Create a sales document by ho on the sales document link."
type textarea "*"
type textarea "Create a sales document by hov on the sales document link."
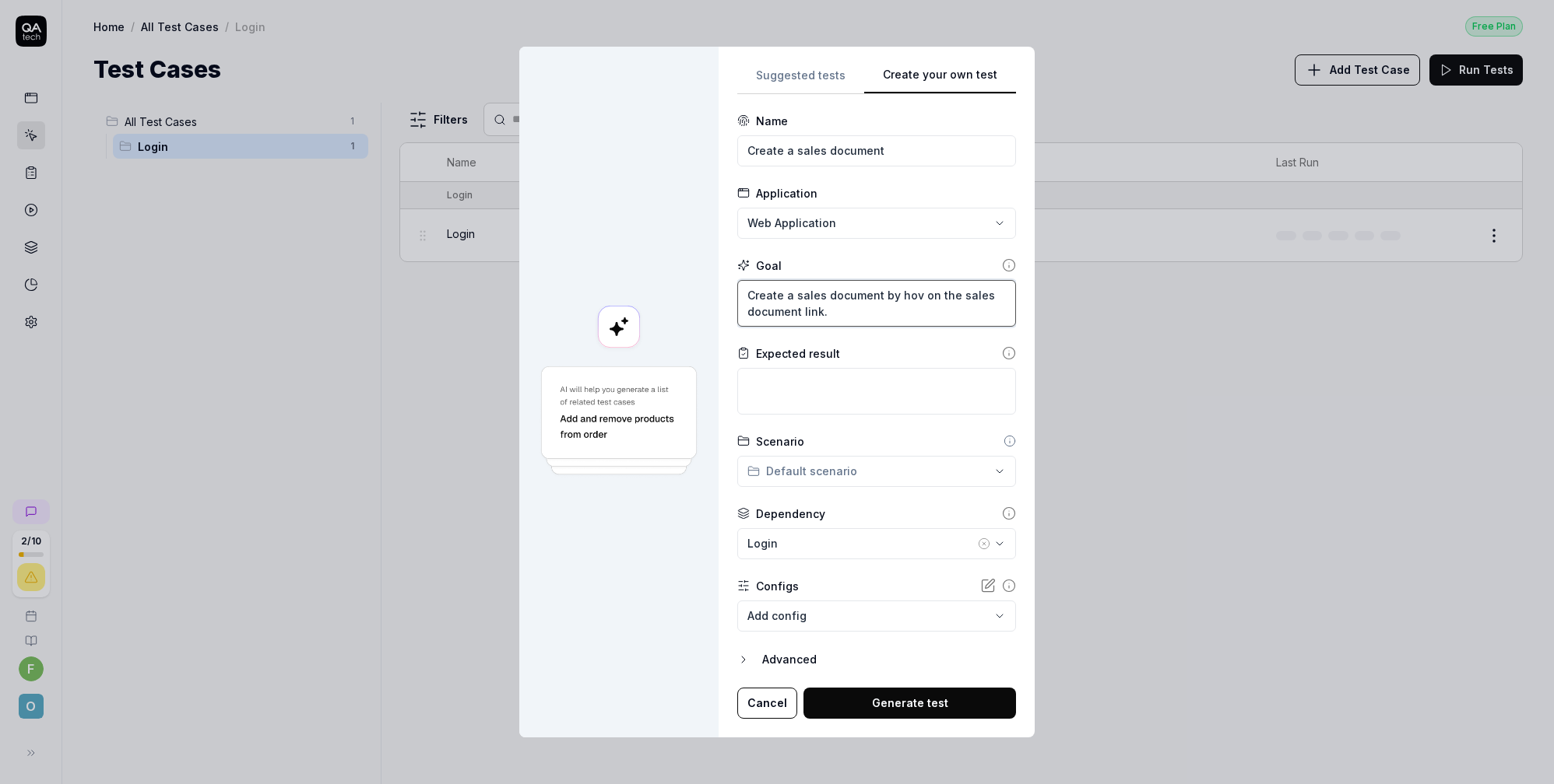
type textarea "*"
type textarea "Create a sales document by hove on the sales document link."
type textarea "*"
type textarea "Create a sales document by hover on the sales document link."
type textarea "*"
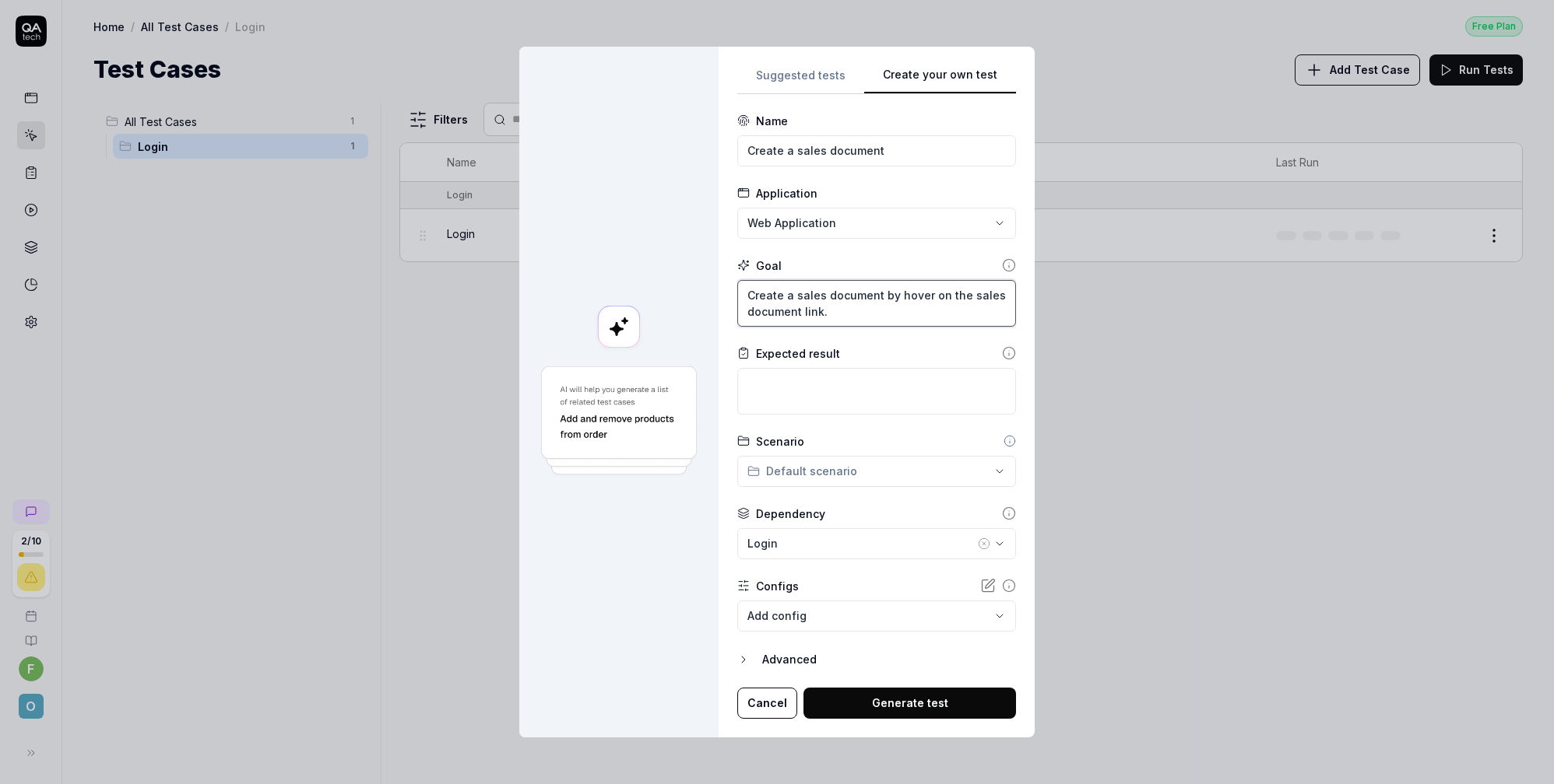
type textarea "Create a sales document by hoveri on the sales document link."
type textarea "*"
type textarea "Create a sales document by hoverin on the sales document link."
type textarea "*"
type textarea "Create a sales document by hovering on the sales document link."
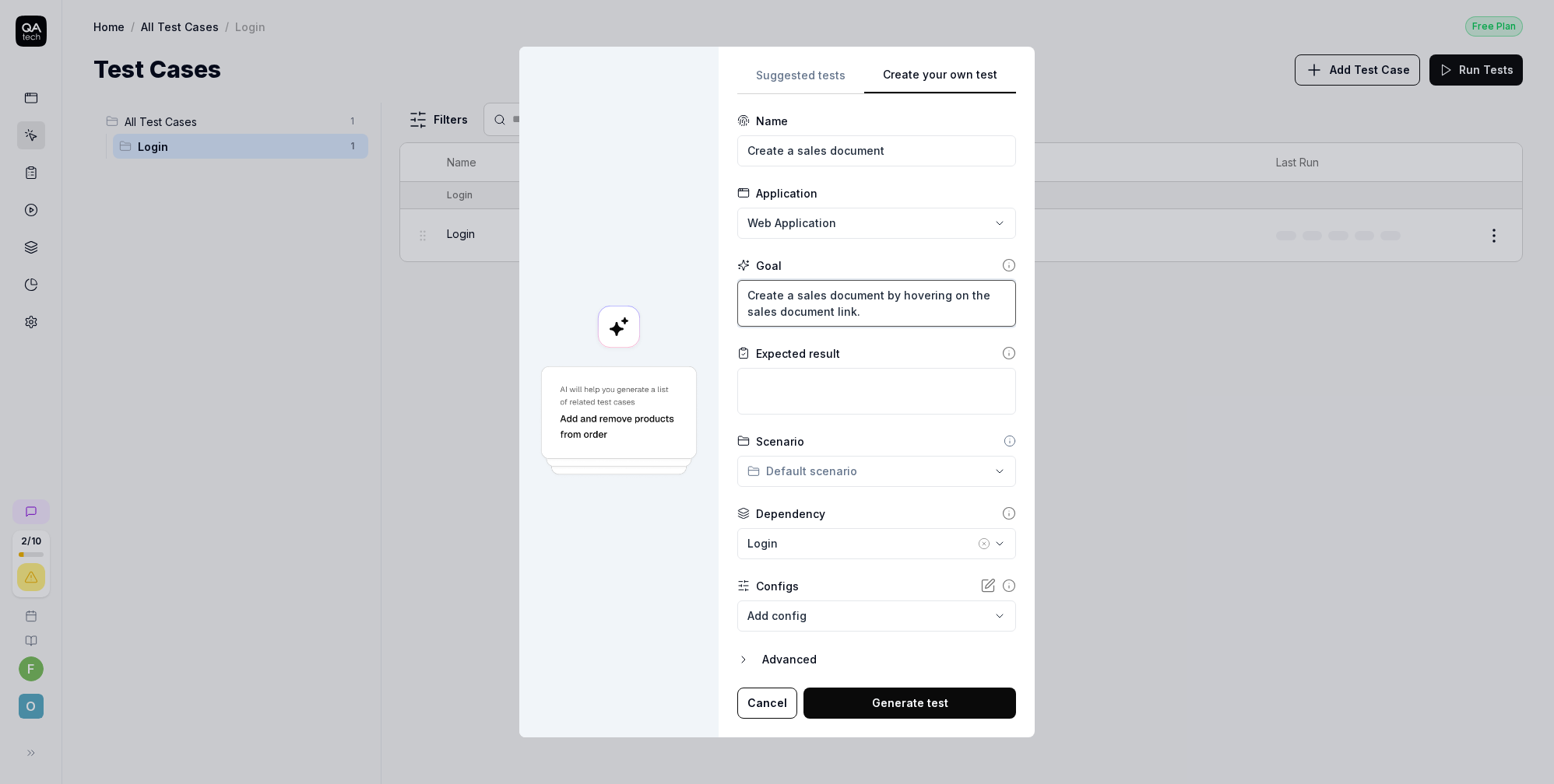
type textarea "*"
type textarea "Create a sales document by hovering o"
type textarea "*"
type textarea "Create a sales document by hovering ov"
type textarea "*"
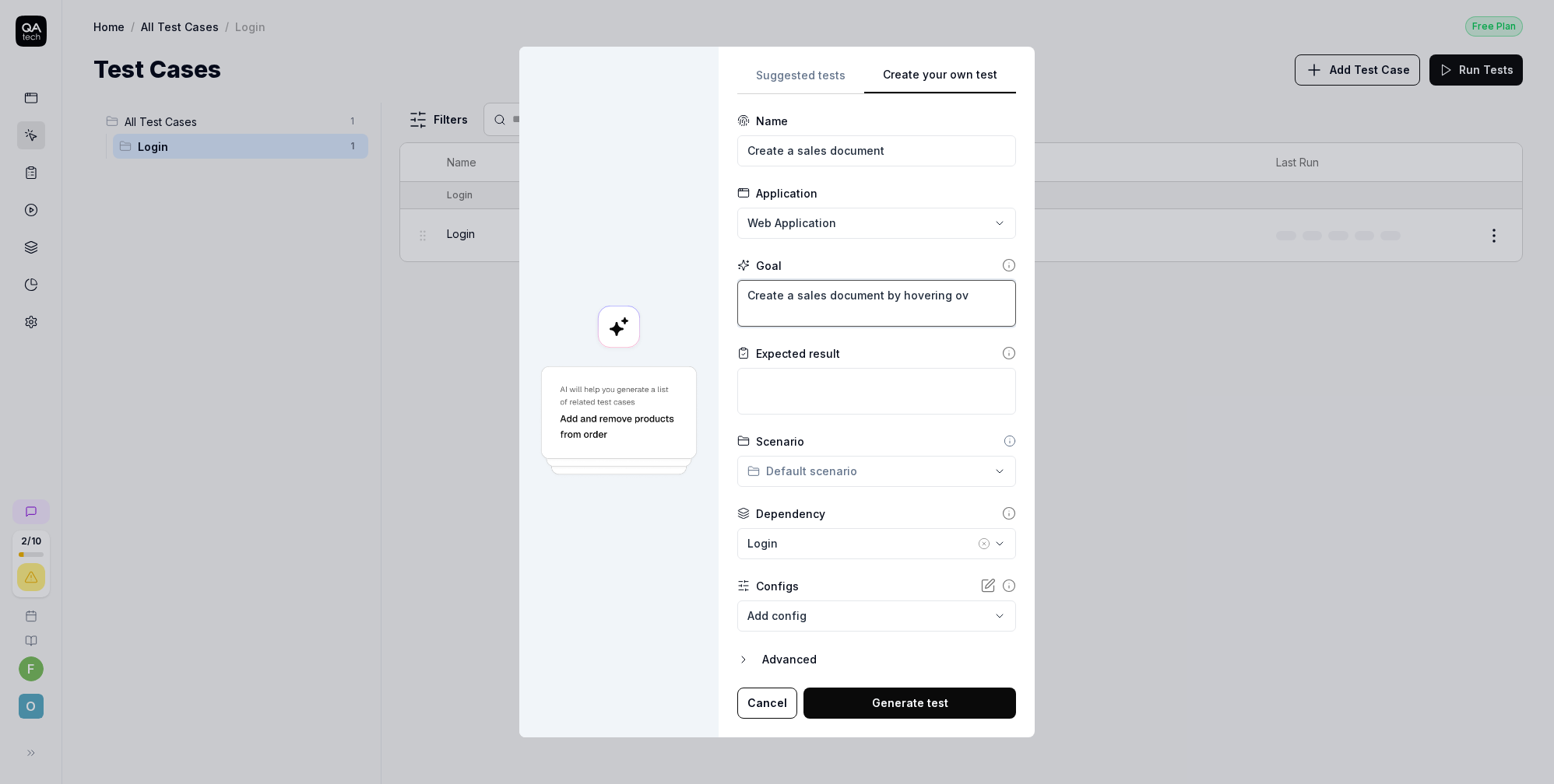
type textarea "Create a sales document by hovering ove"
type textarea "*"
type textarea "Create a sales document by hovering over"
type textarea "*"
type textarea "Create a sales document by hovering over"
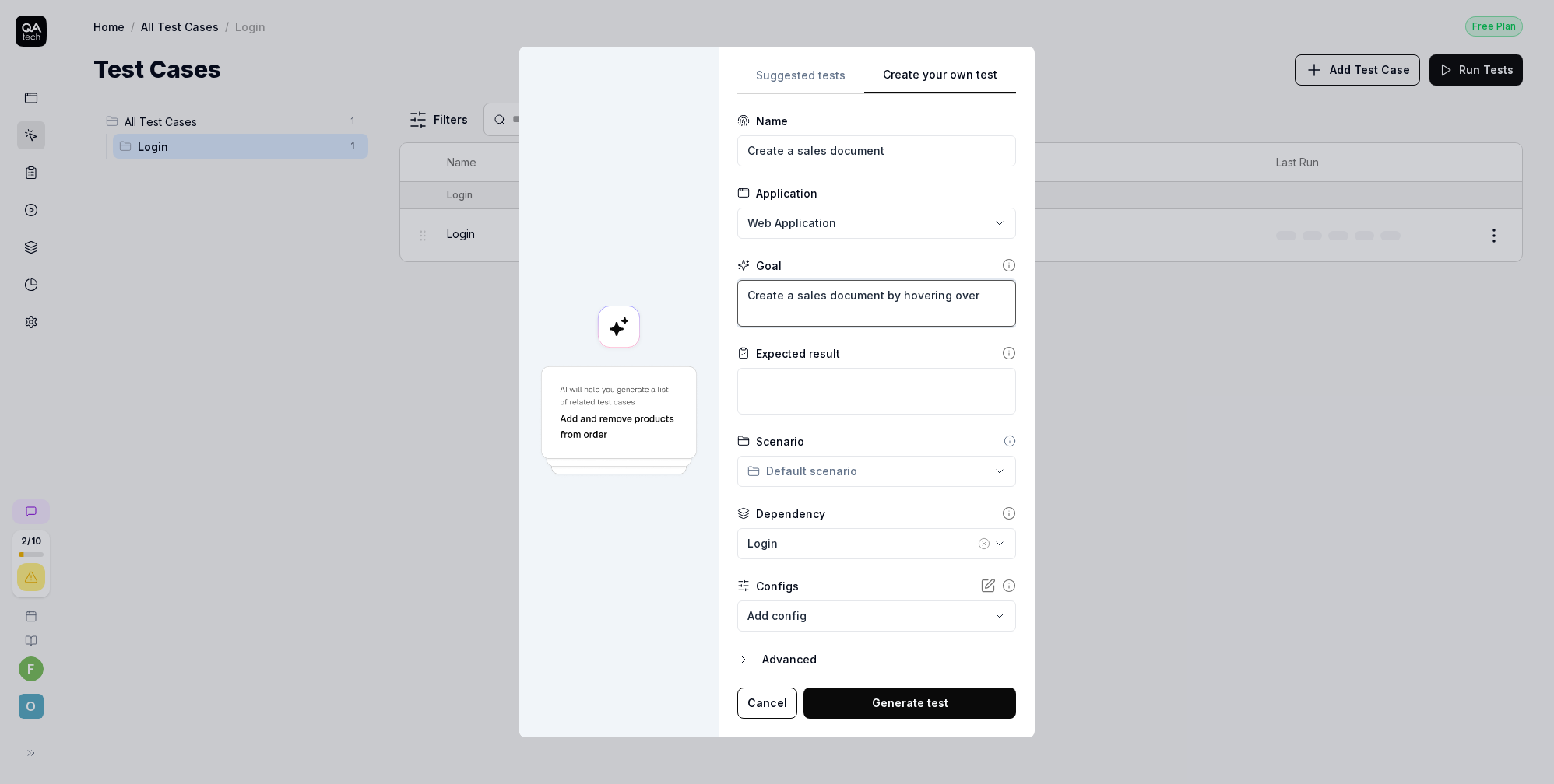
type textarea "*"
type textarea "Create a sales document by hovering over t"
type textarea "*"
type textarea "Create a sales document by hovering over th"
type textarea "*"
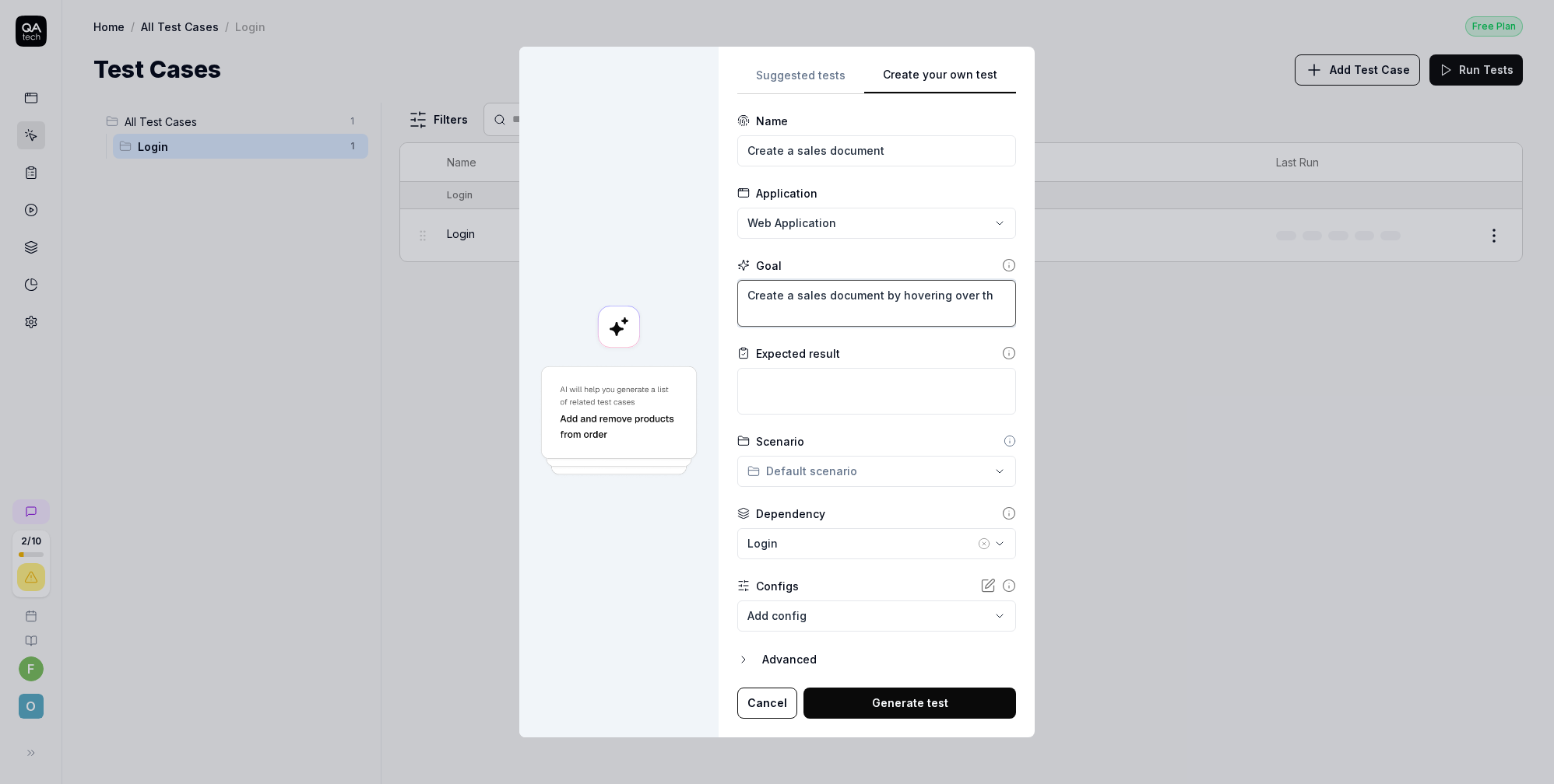
type textarea "Create a sales document by hovering over the"
type textarea "*"
type textarea "Create a sales document by hovering over the"
type textarea "*"
type textarea "Create a sales document by hovering over the s"
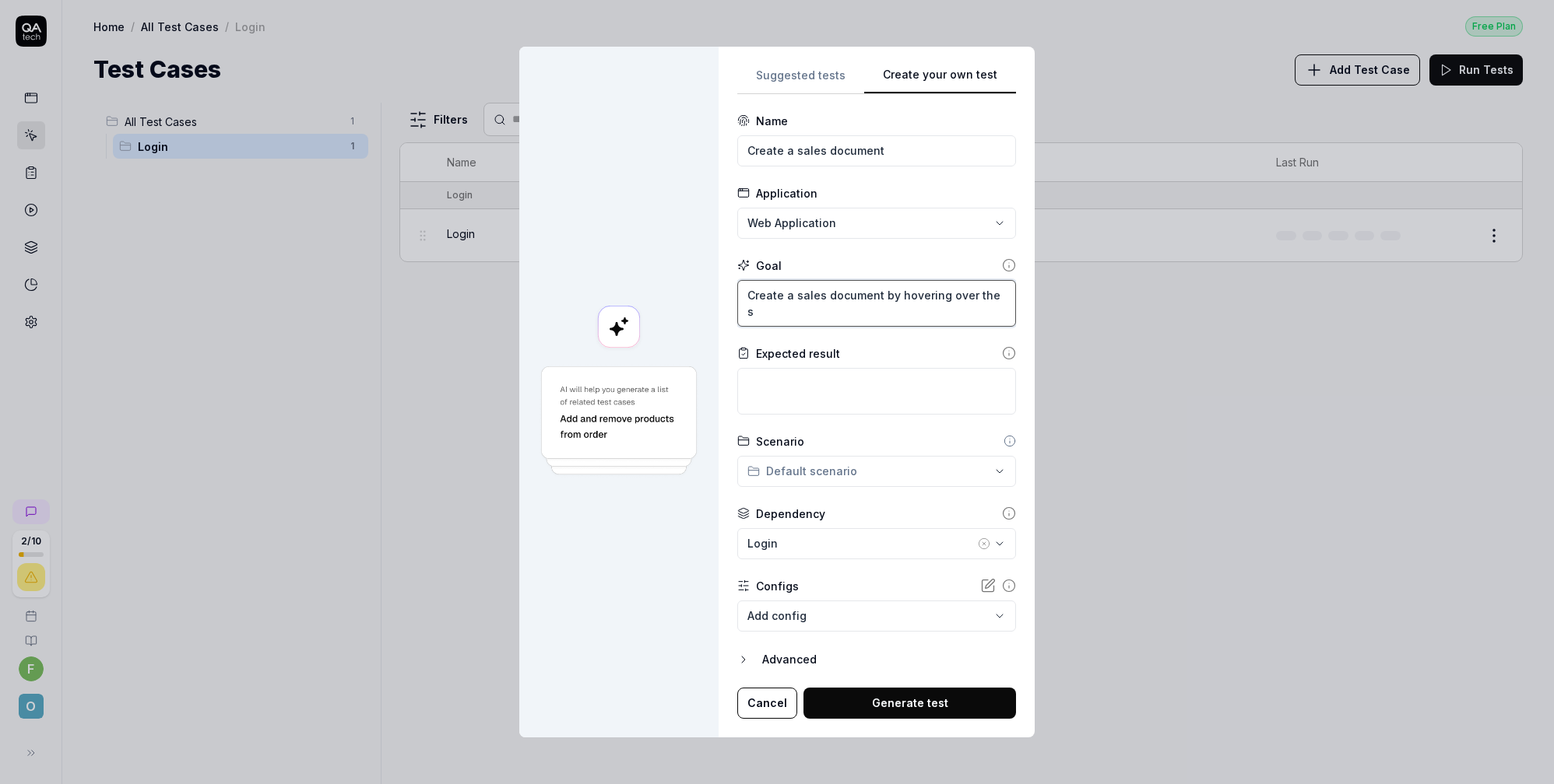
type textarea "*"
type textarea "Create a sales document by hovering over the sa"
type textarea "*"
type textarea "Create a sales document by hovering over the sal"
type textarea "*"
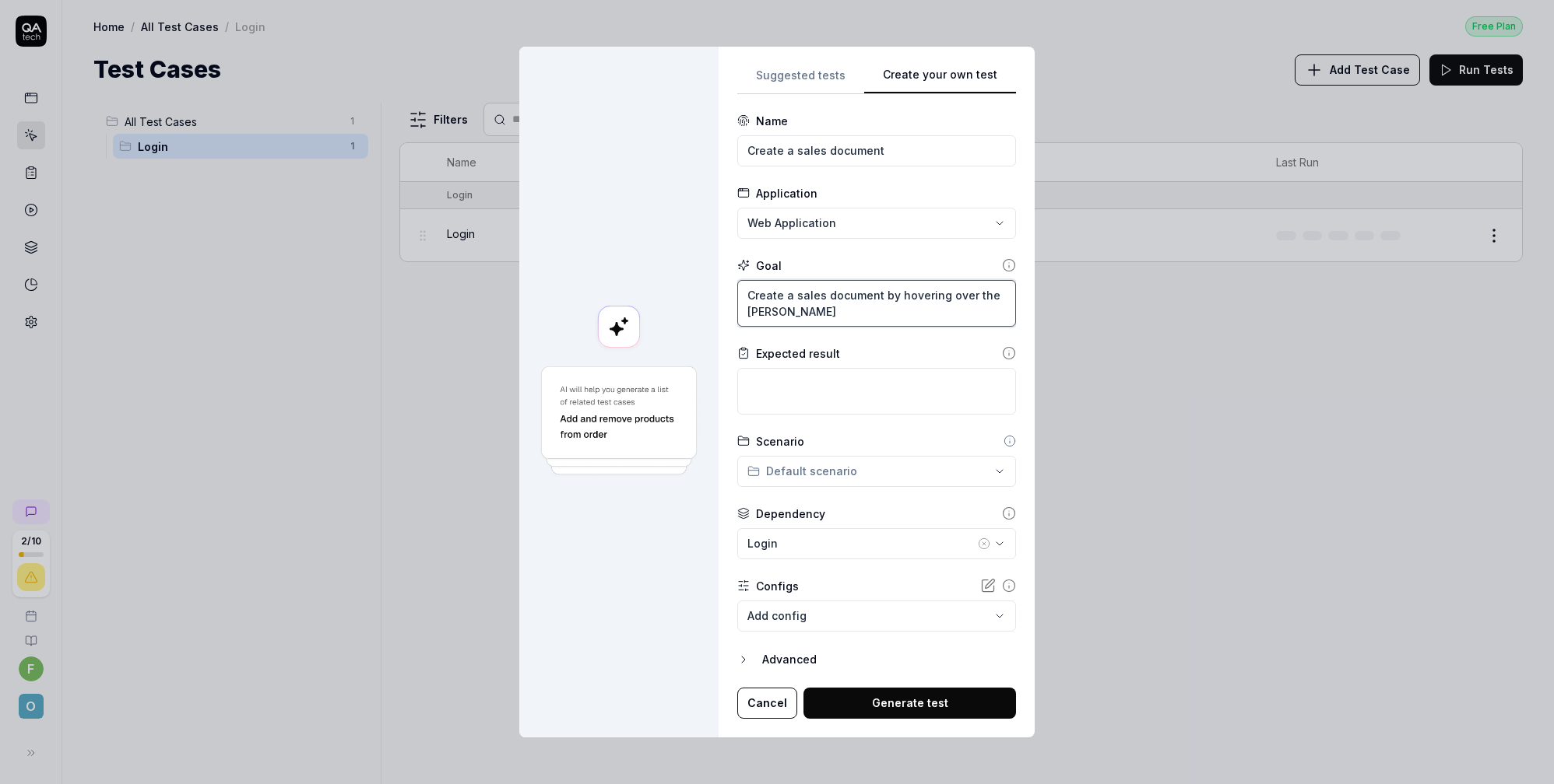
type textarea "Create a sales document by hovering over the sale"
type textarea "*"
type textarea "Create a sales document by hovering over the sales"
type textarea "*"
type textarea "Create a sales document by hovering over the sales"
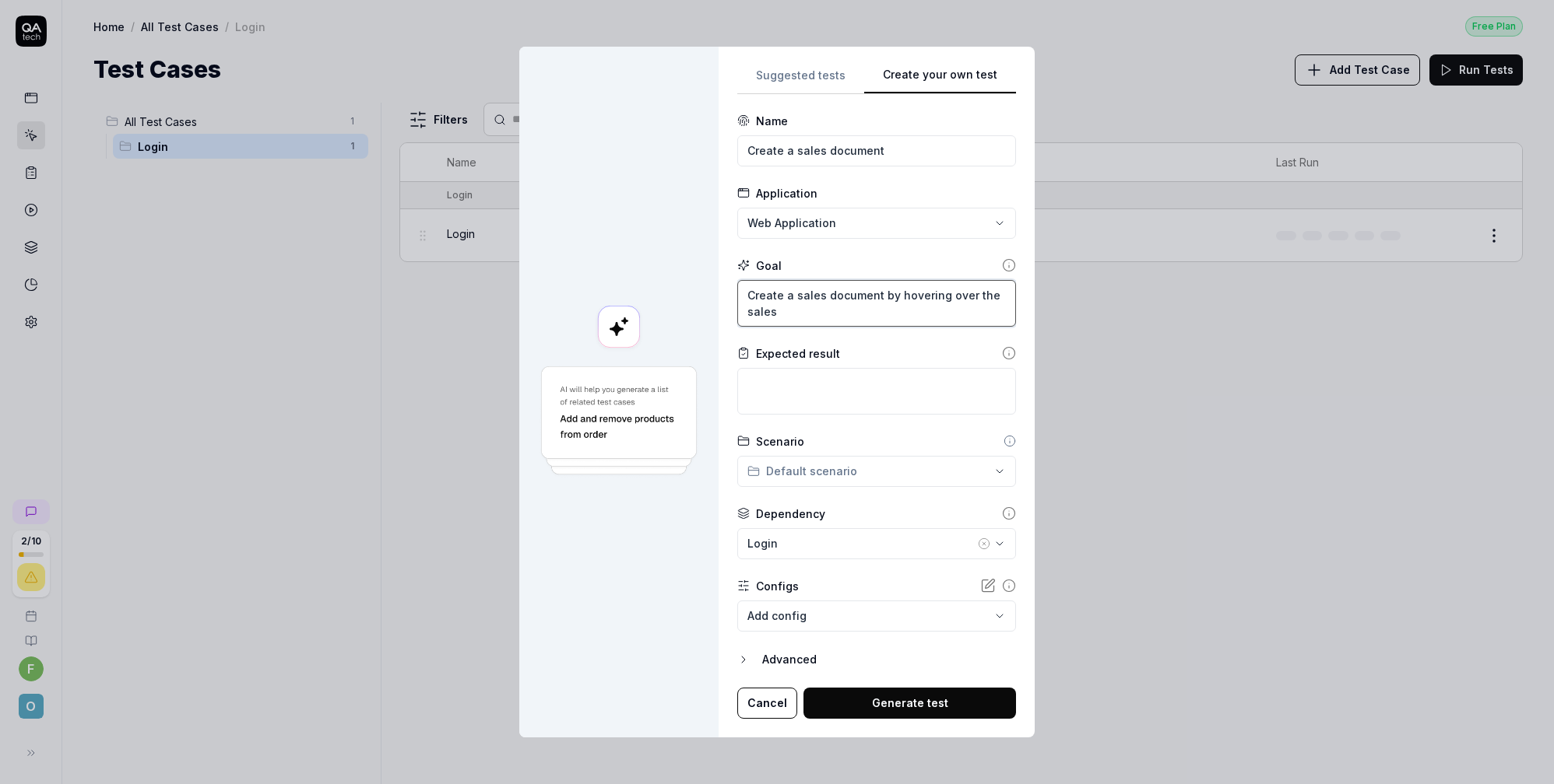
type textarea "*"
type textarea "Create a sales document by hovering over the sales d"
type textarea "*"
type textarea "Create a sales document by hovering over the sales do"
type textarea "*"
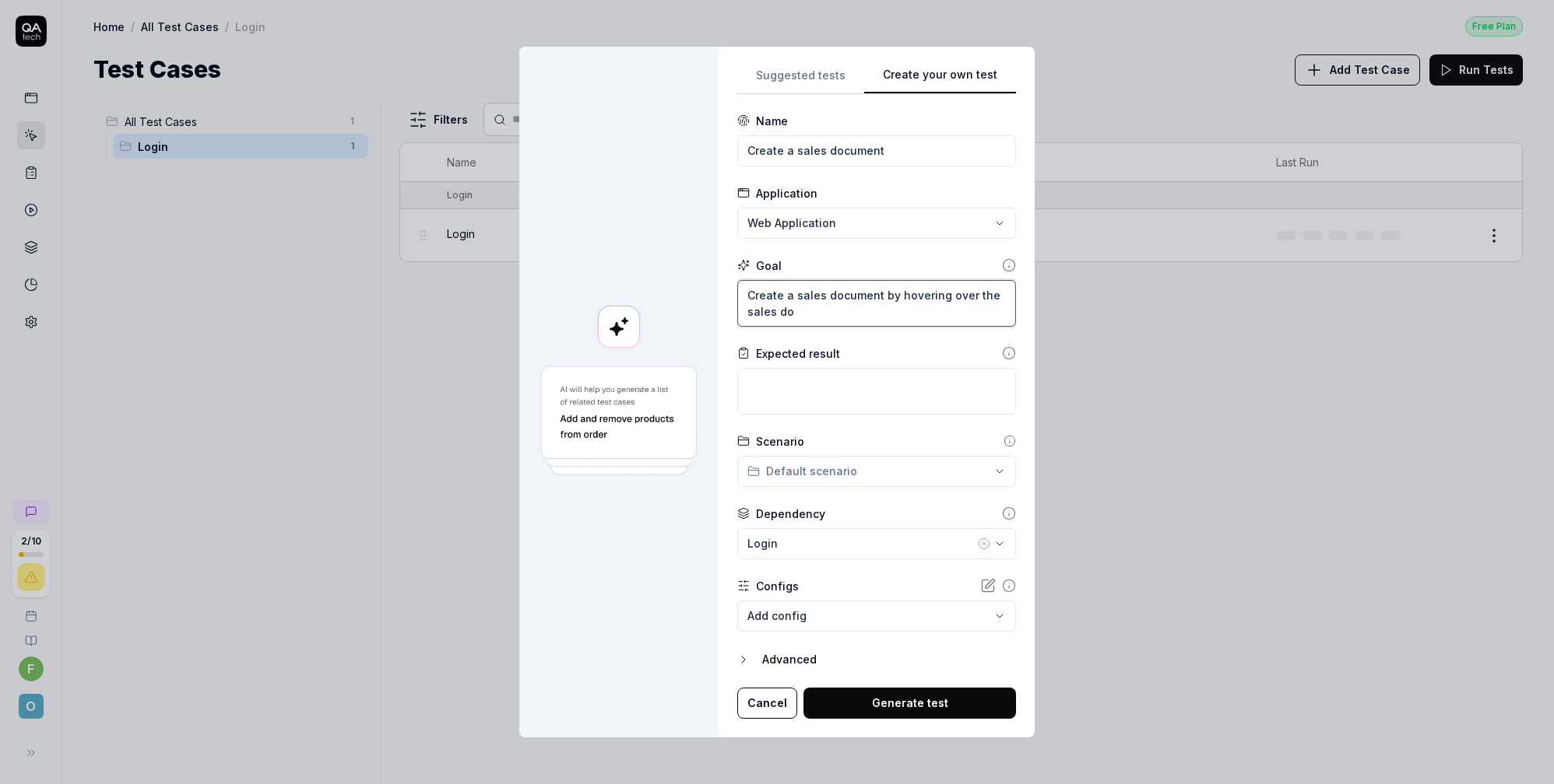
type textarea "Create a sales document by hovering over the sales doc"
type textarea "*"
type textarea "Create a sales document by hovering over the sales docu"
type textarea "*"
type textarea "Create a sales document by hovering over the sales docum"
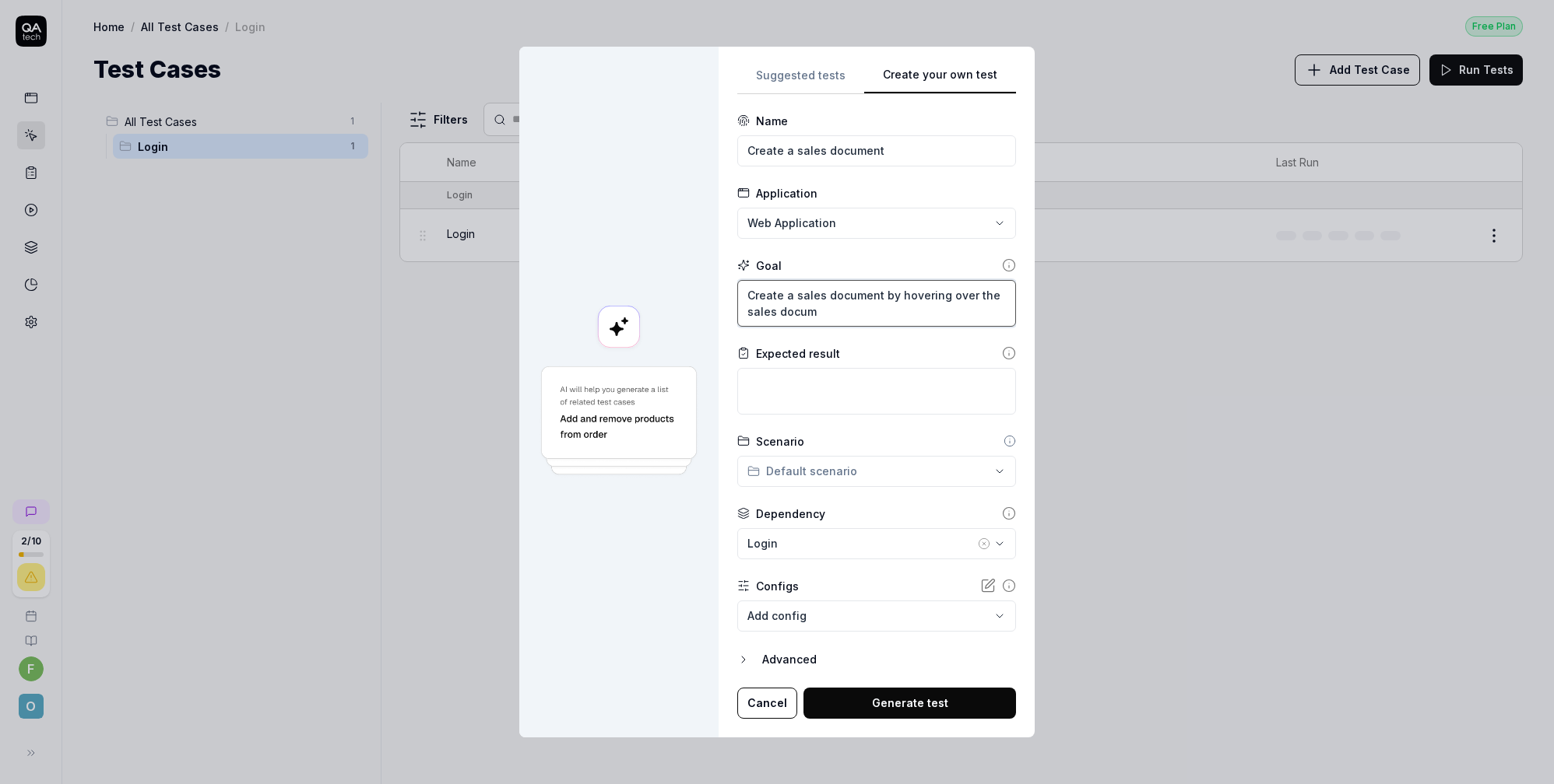
type textarea "*"
type textarea "Create a sales document by hovering over the sales docume"
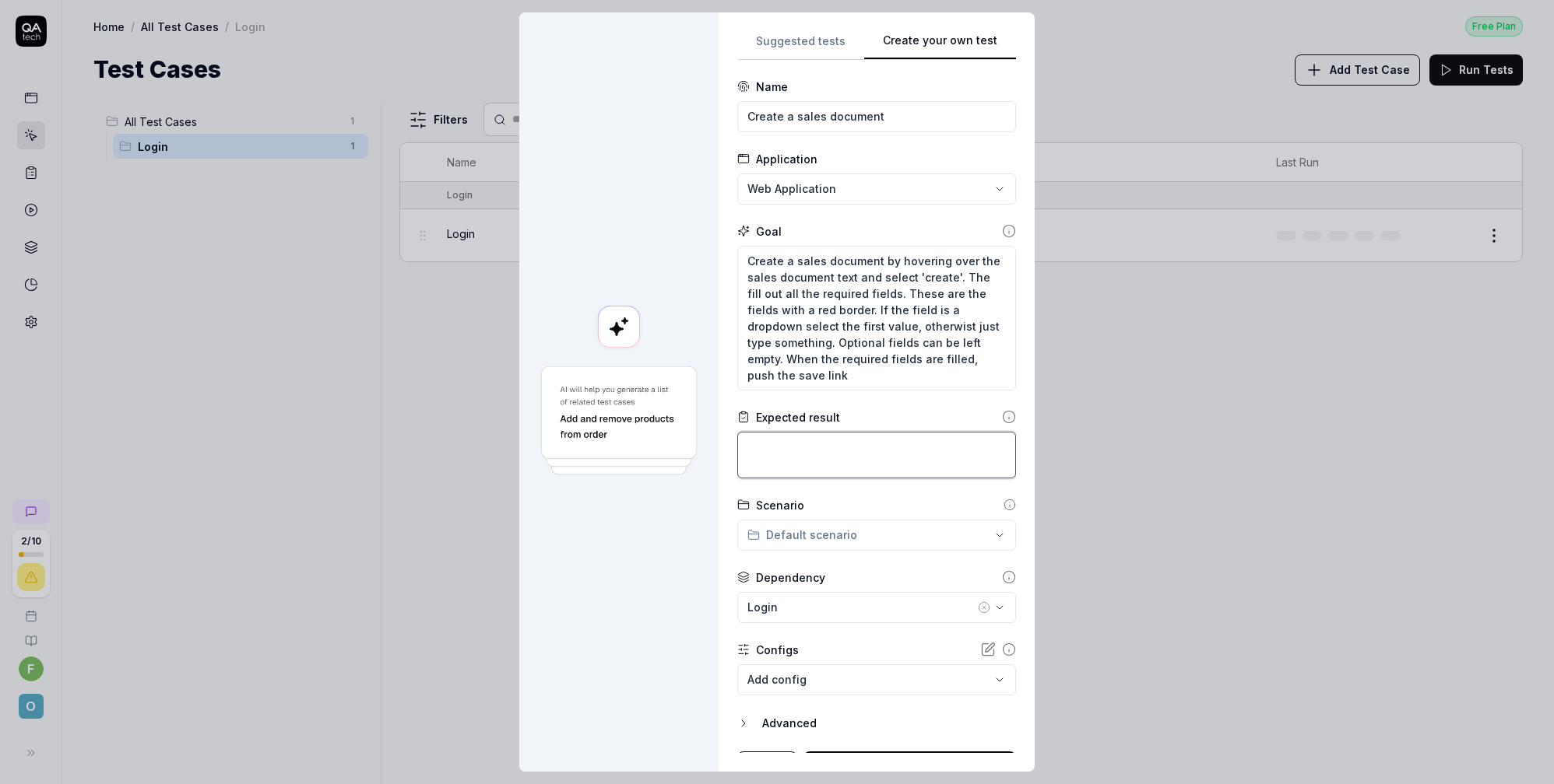
click at [878, 468] on textarea at bounding box center [876, 454] width 279 height 46
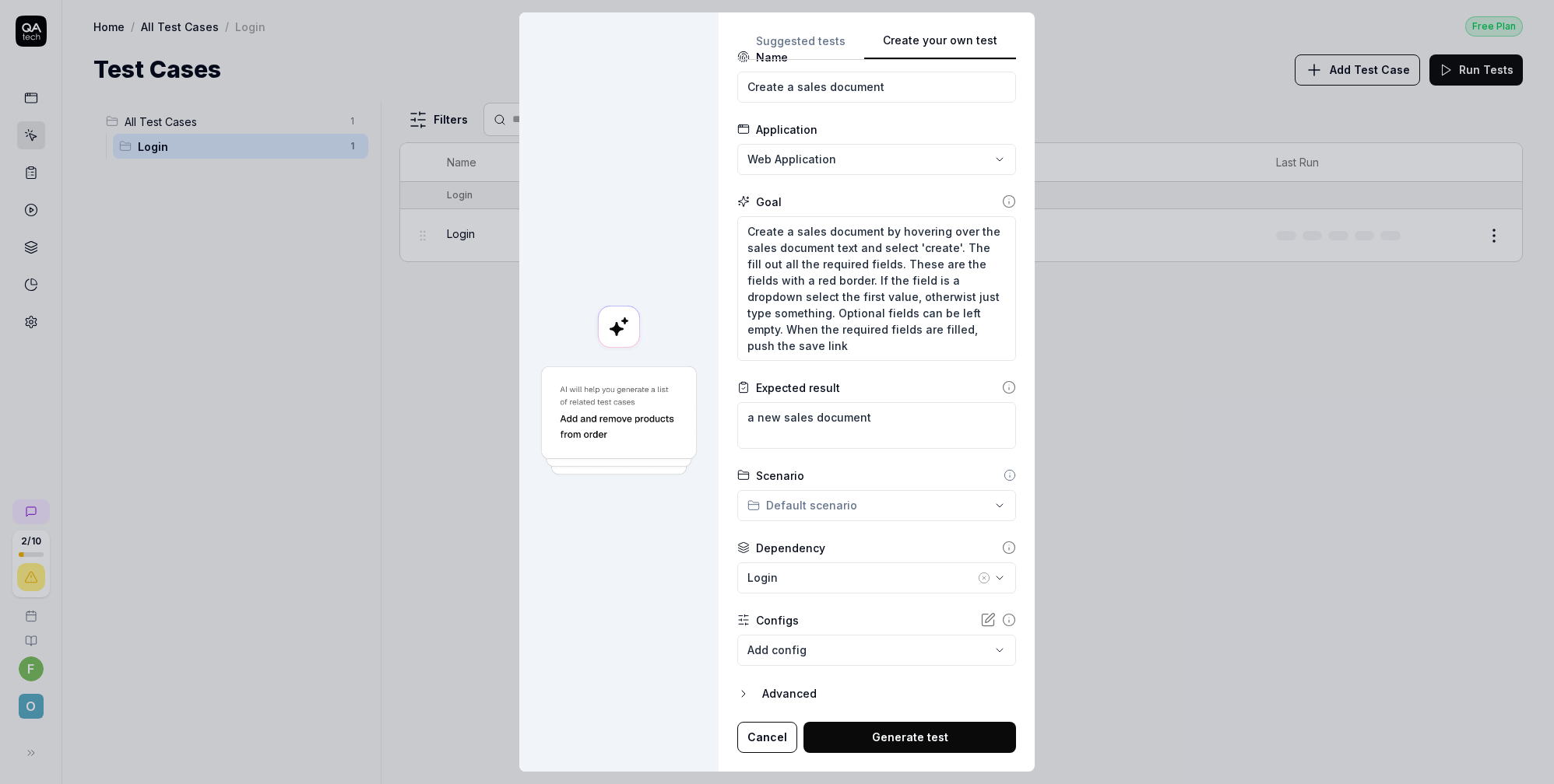
click at [842, 498] on div "**********" at bounding box center [777, 392] width 1554 height 784
click at [904, 733] on button "Generate test" at bounding box center [909, 738] width 213 height 31
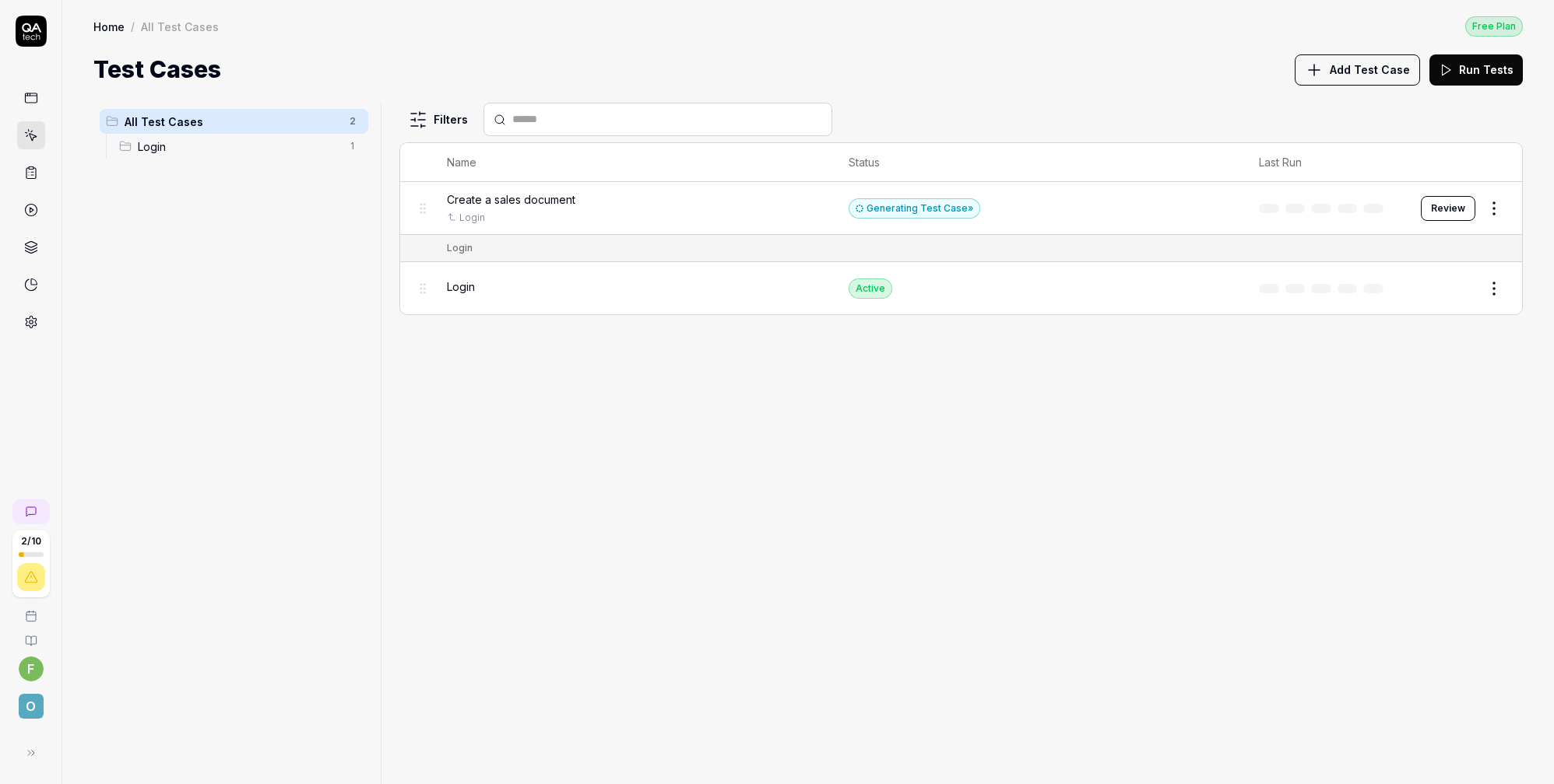
click at [906, 205] on div "Generating Test Case »" at bounding box center [914, 208] width 131 height 20
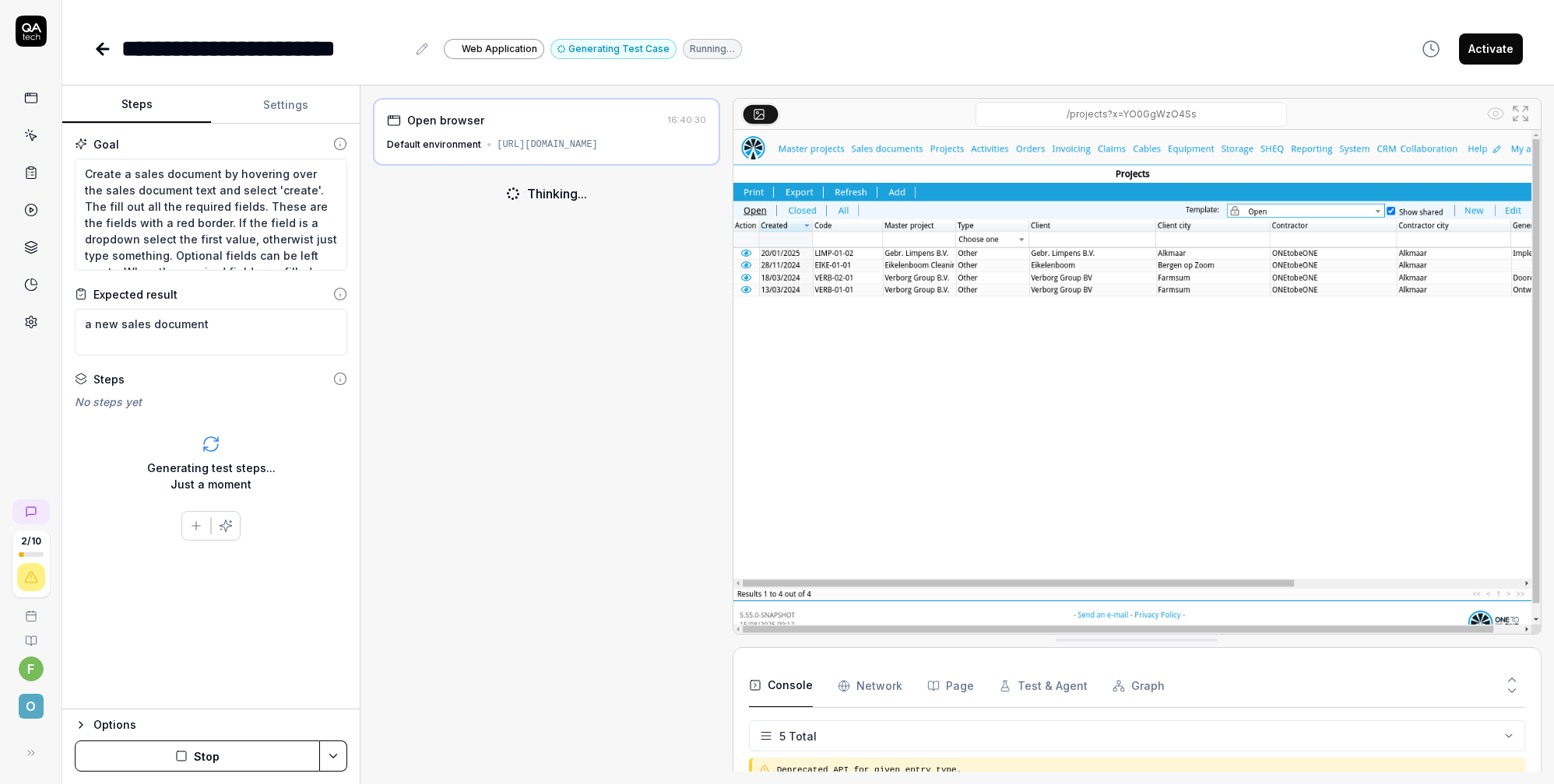
scroll to position [45, 0]
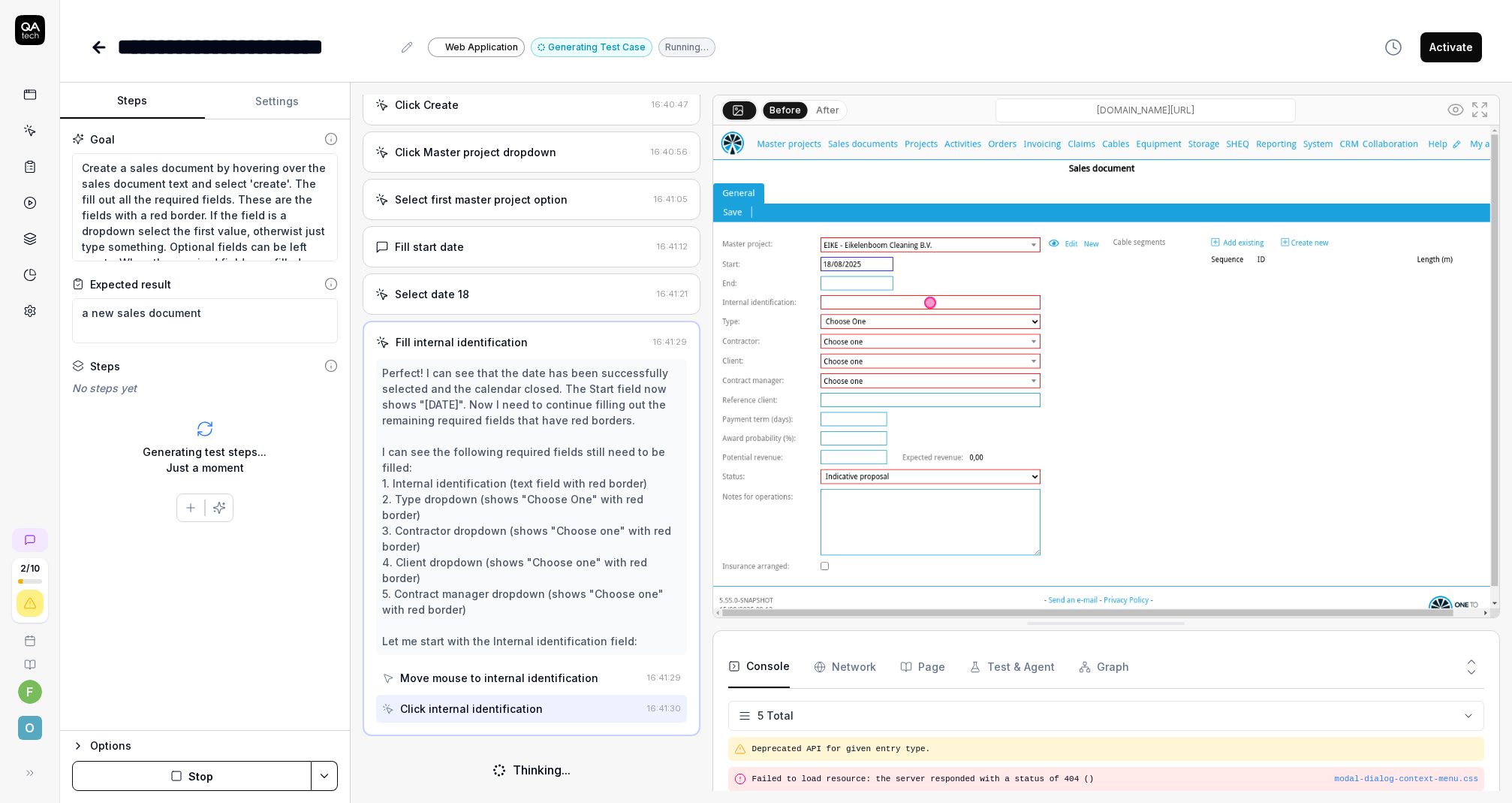
scroll to position [134, 0]
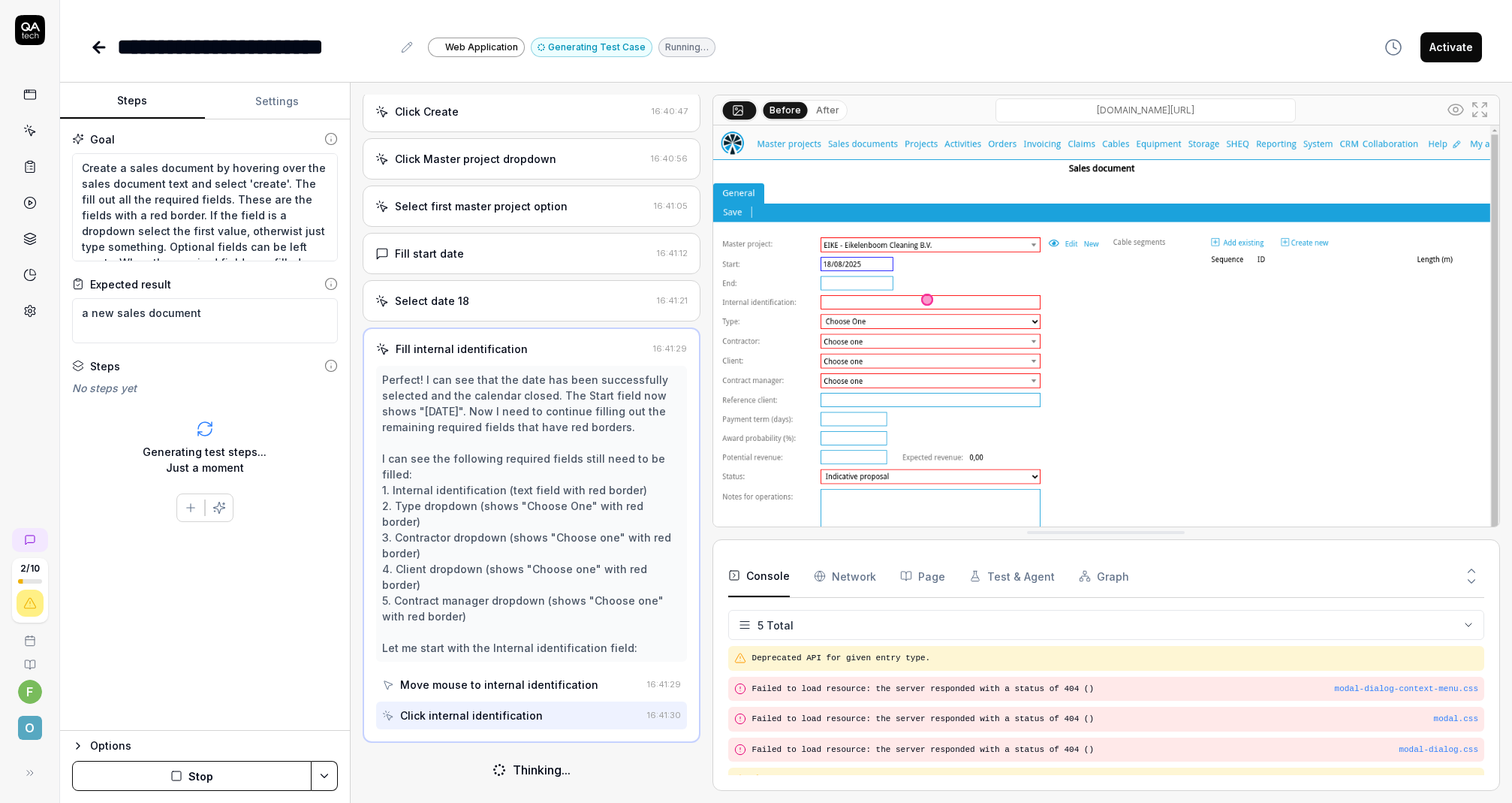
drag, startPoint x: 962, startPoint y: 628, endPoint x: 970, endPoint y: 527, distance: 101.3
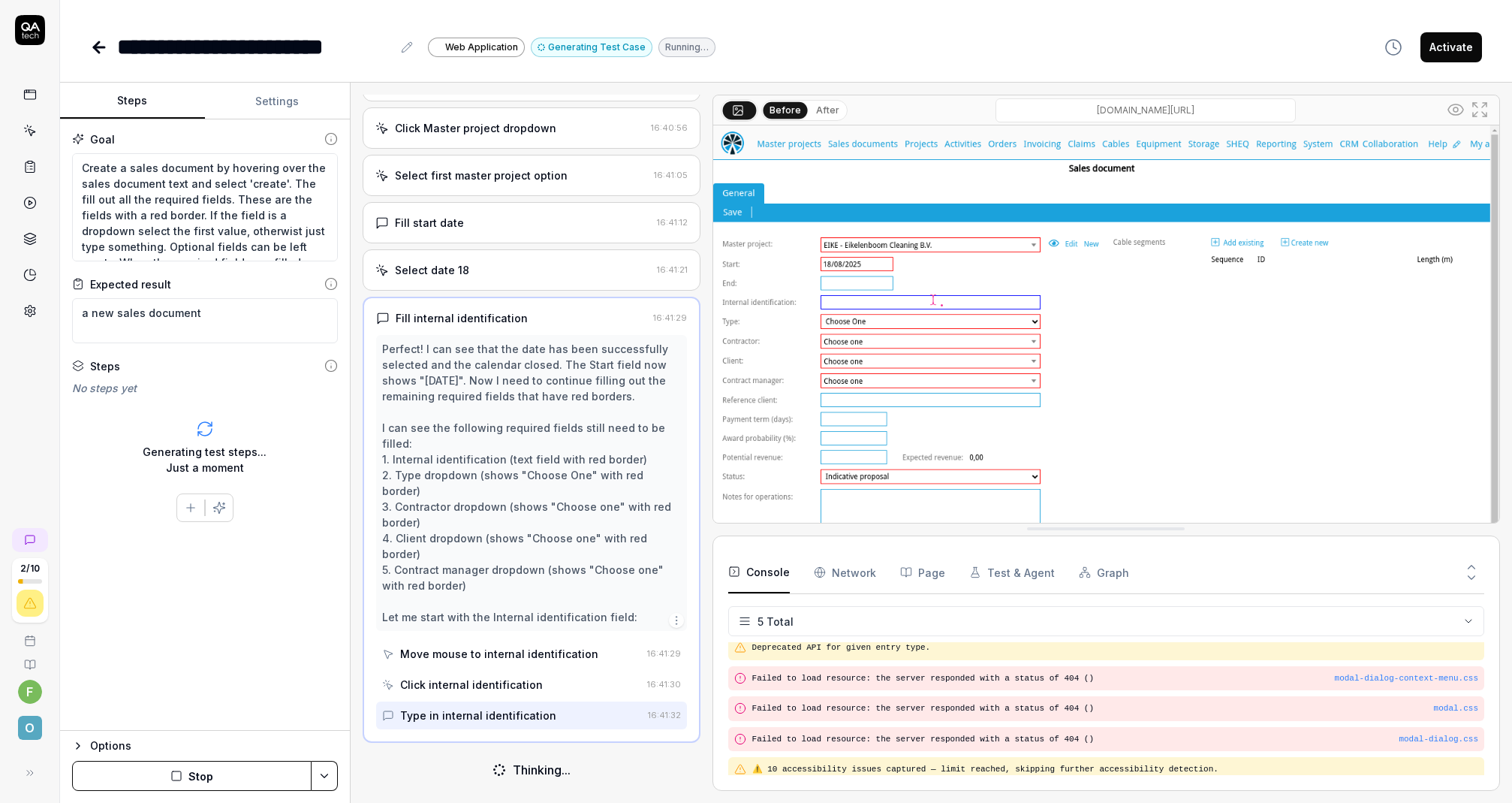
scroll to position [0, 0]
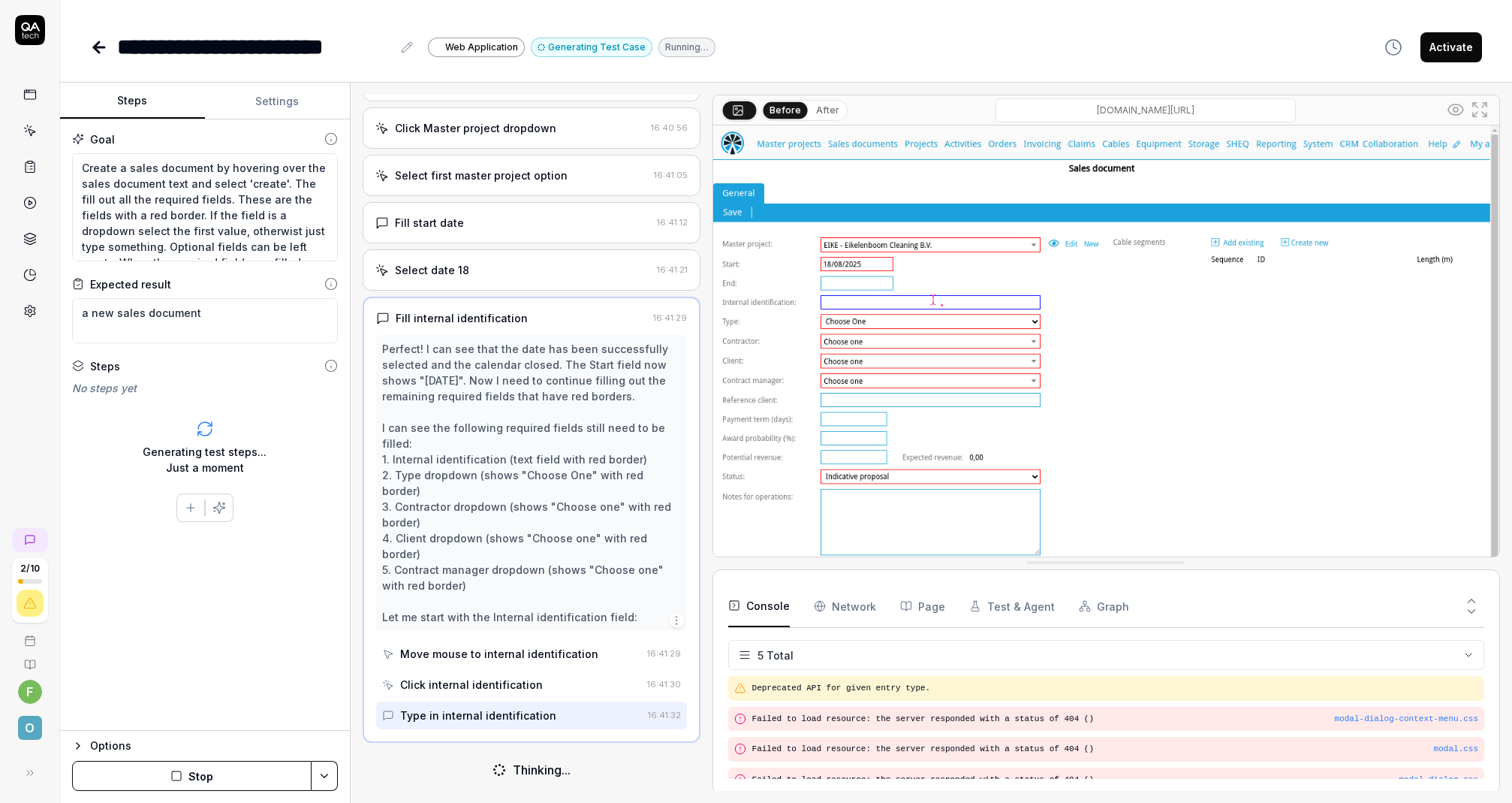
drag, startPoint x: 1067, startPoint y: 525, endPoint x: 1072, endPoint y: 573, distance: 48.3
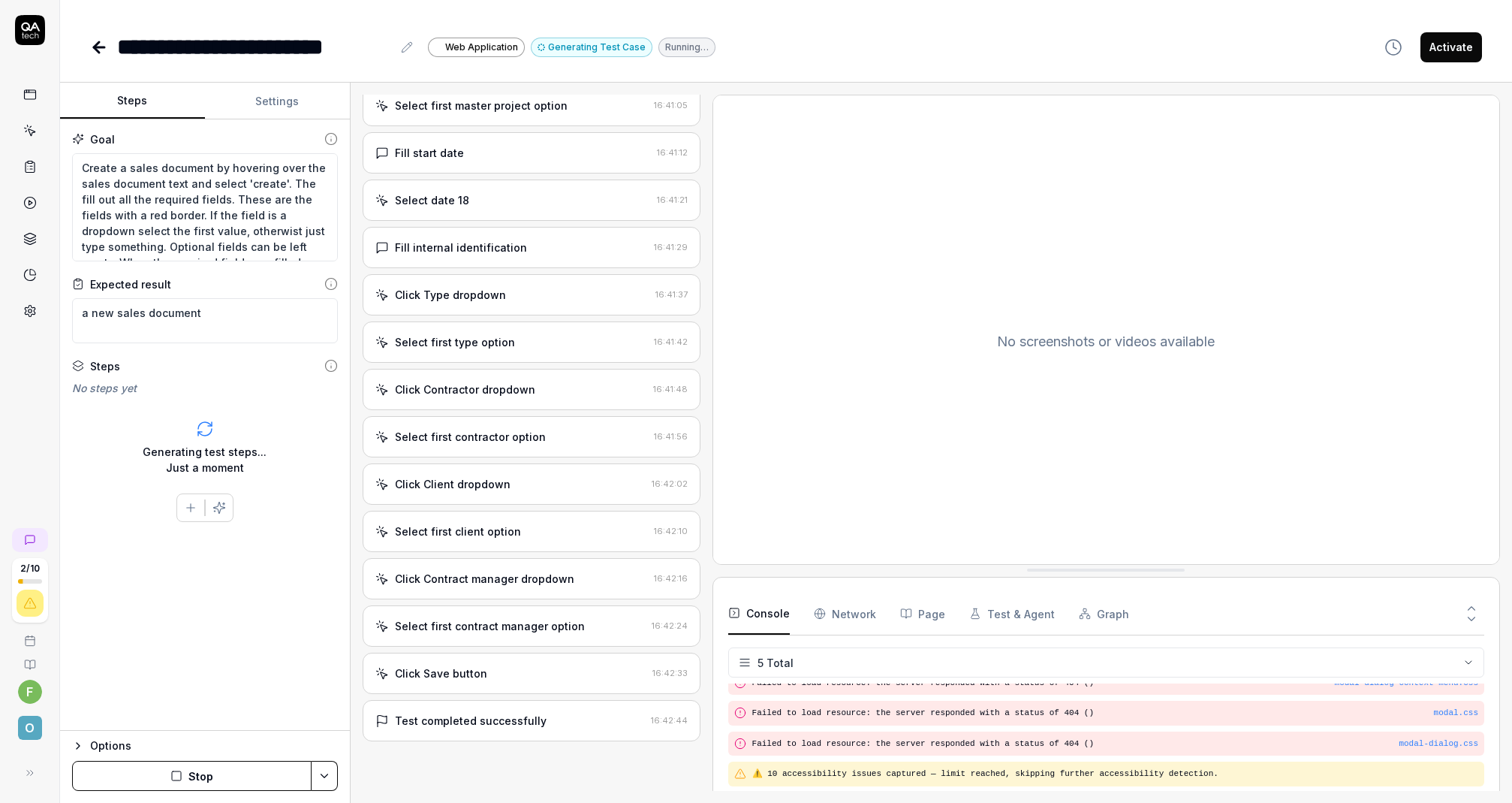
scroll to position [234, 0]
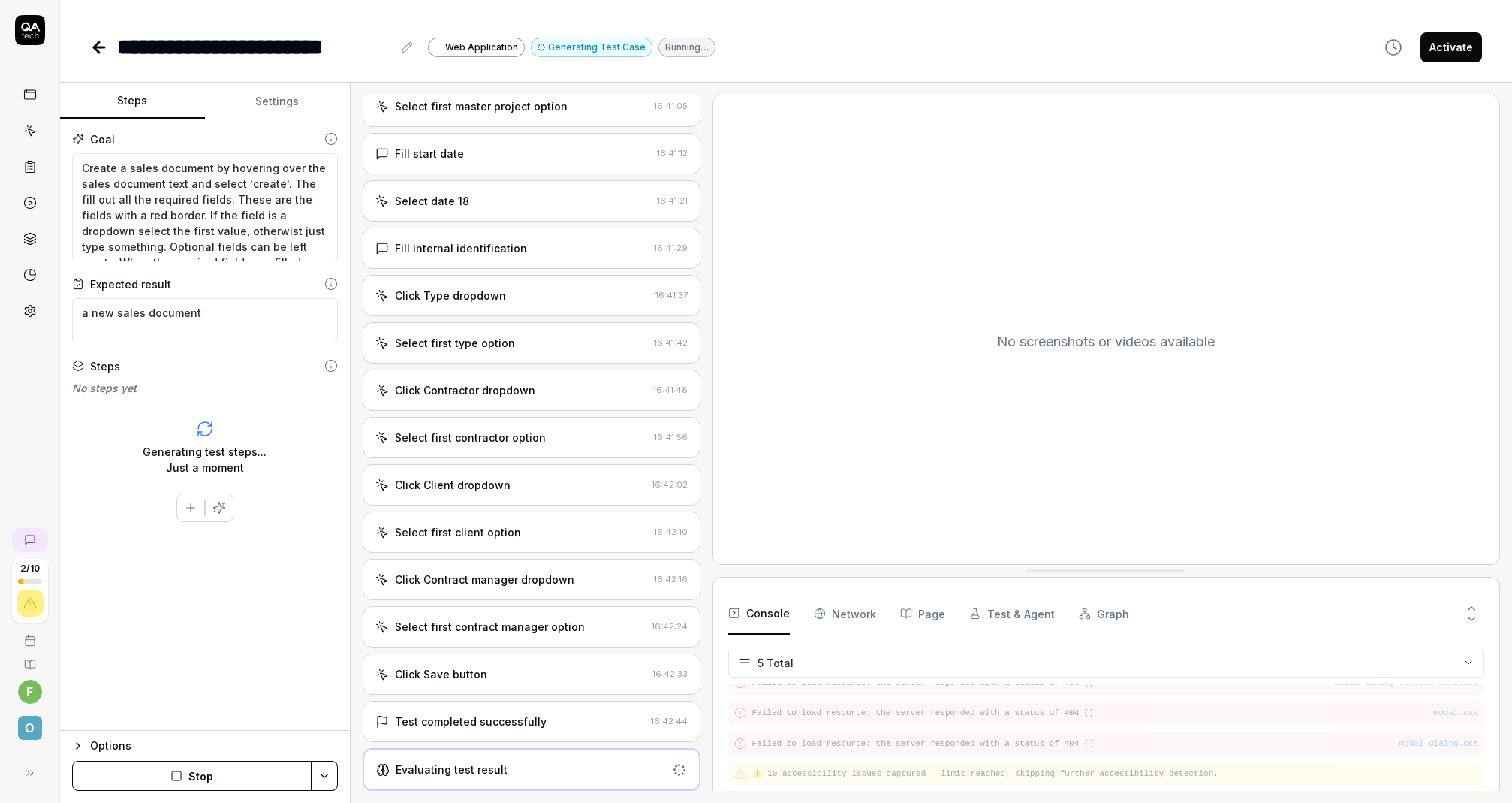
click at [544, 719] on div "Test completed successfully" at bounding box center [510, 721] width 270 height 16
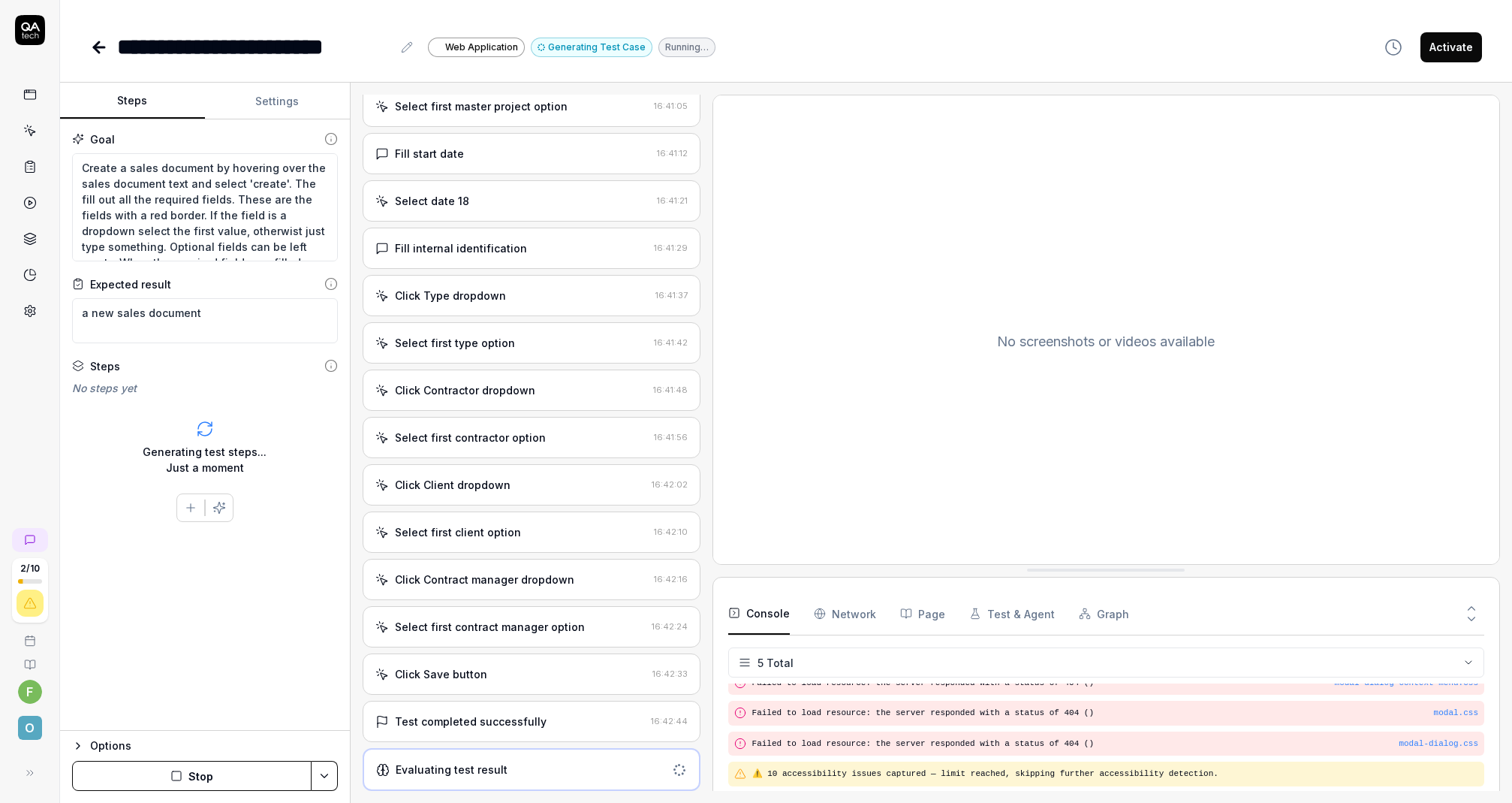
scroll to position [702, 0]
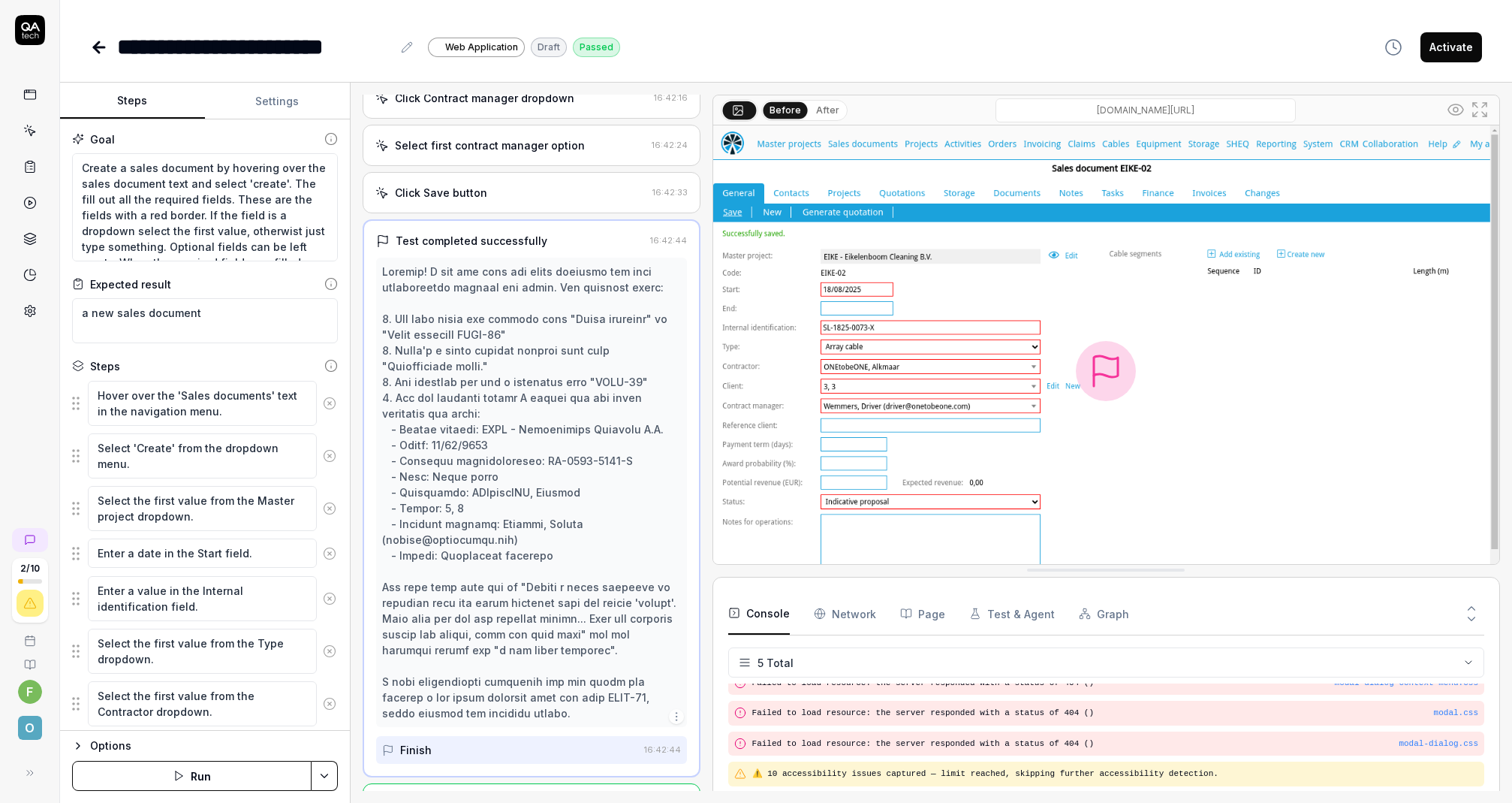
click at [1450, 49] on button "Activate" at bounding box center [1450, 47] width 62 height 30
click at [98, 51] on icon at bounding box center [96, 47] width 5 height 10
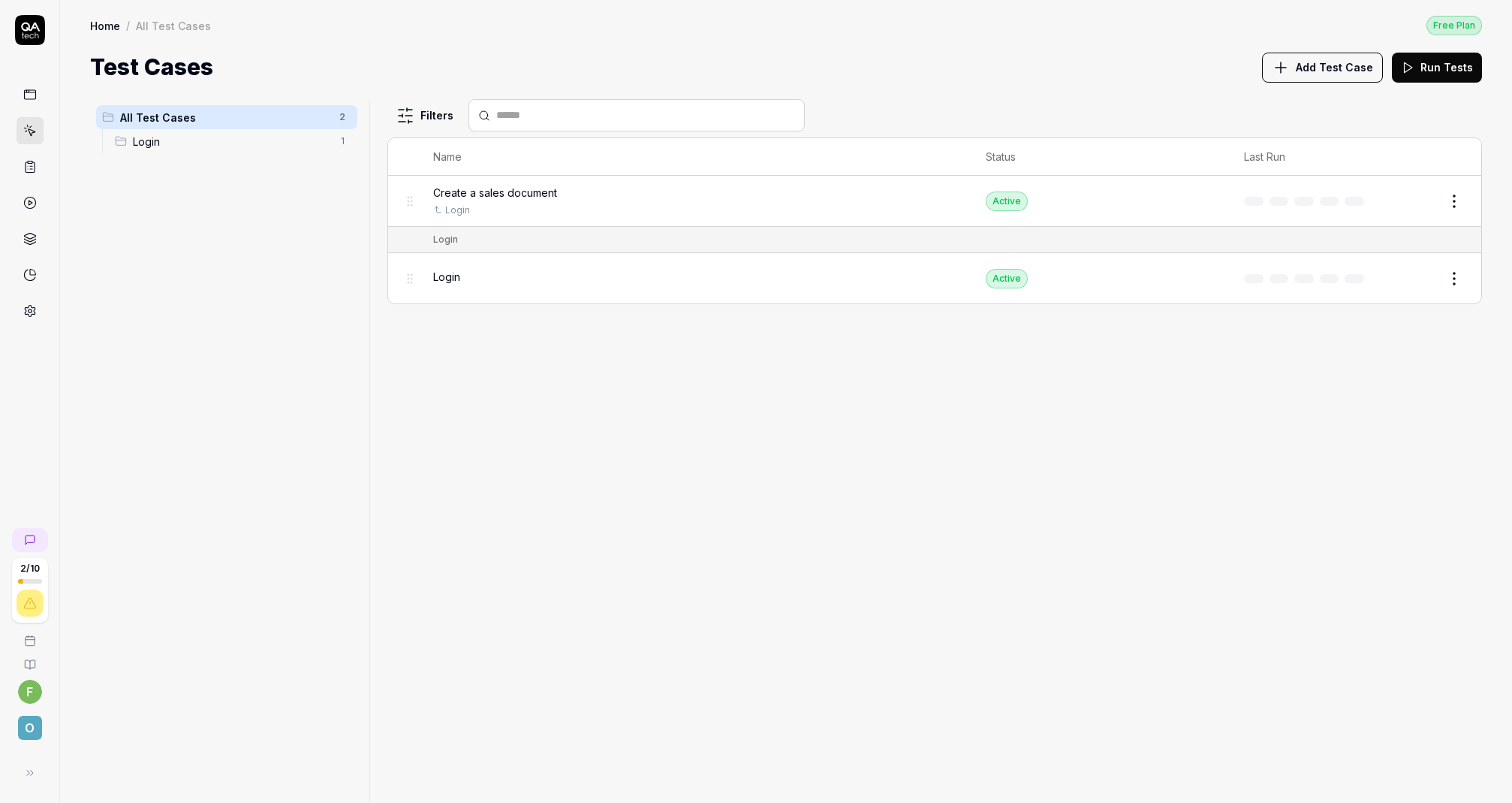
click at [228, 213] on div "All Test Cases 2 Login 1" at bounding box center [227, 442] width 273 height 686
click at [1326, 64] on span "Add Test Case" at bounding box center [1335, 67] width 78 height 16
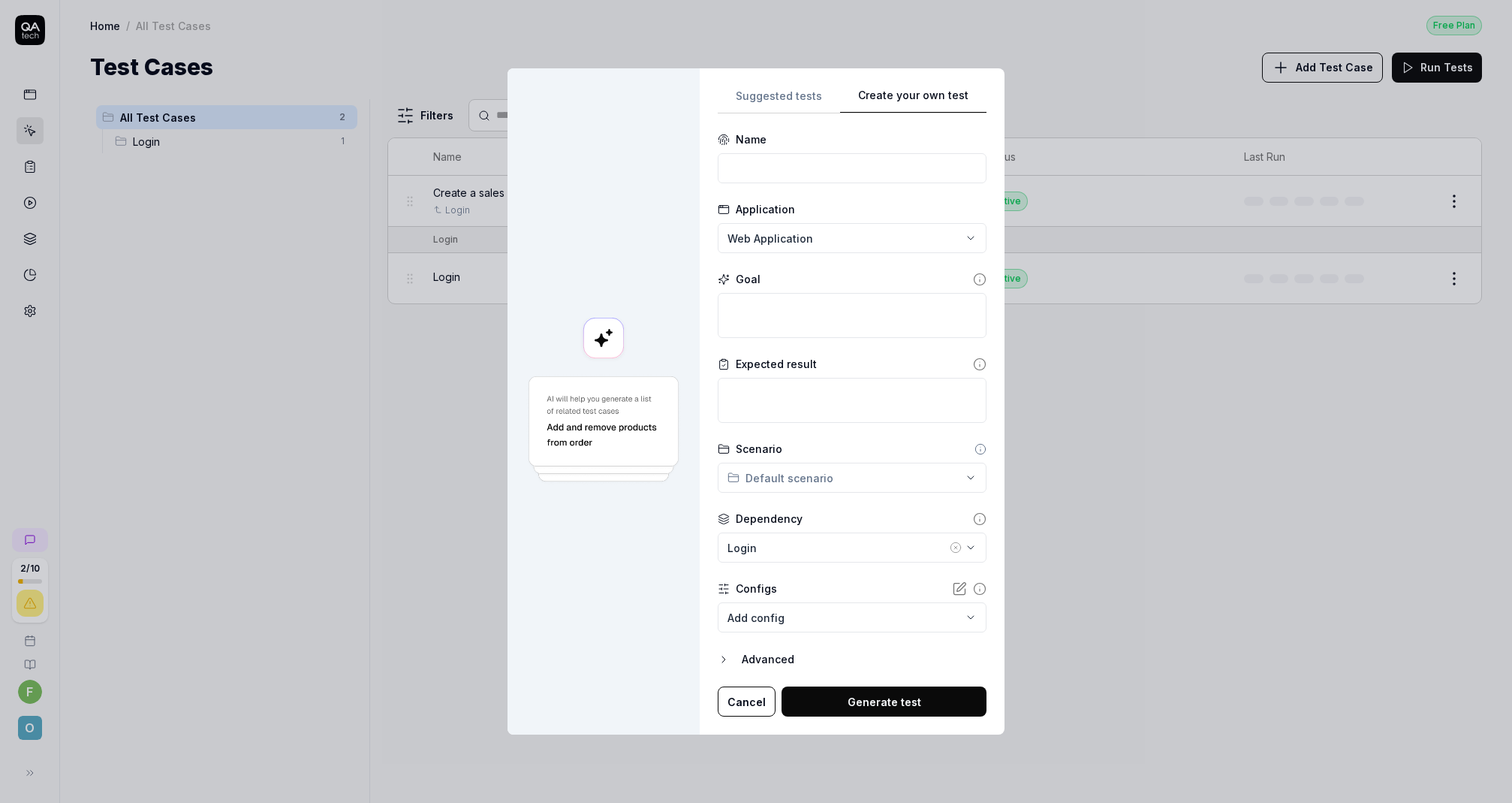
click at [931, 221] on div "**********" at bounding box center [852, 402] width 269 height 631
click at [786, 166] on input at bounding box center [852, 169] width 269 height 30
click at [888, 301] on textarea at bounding box center [852, 315] width 269 height 45
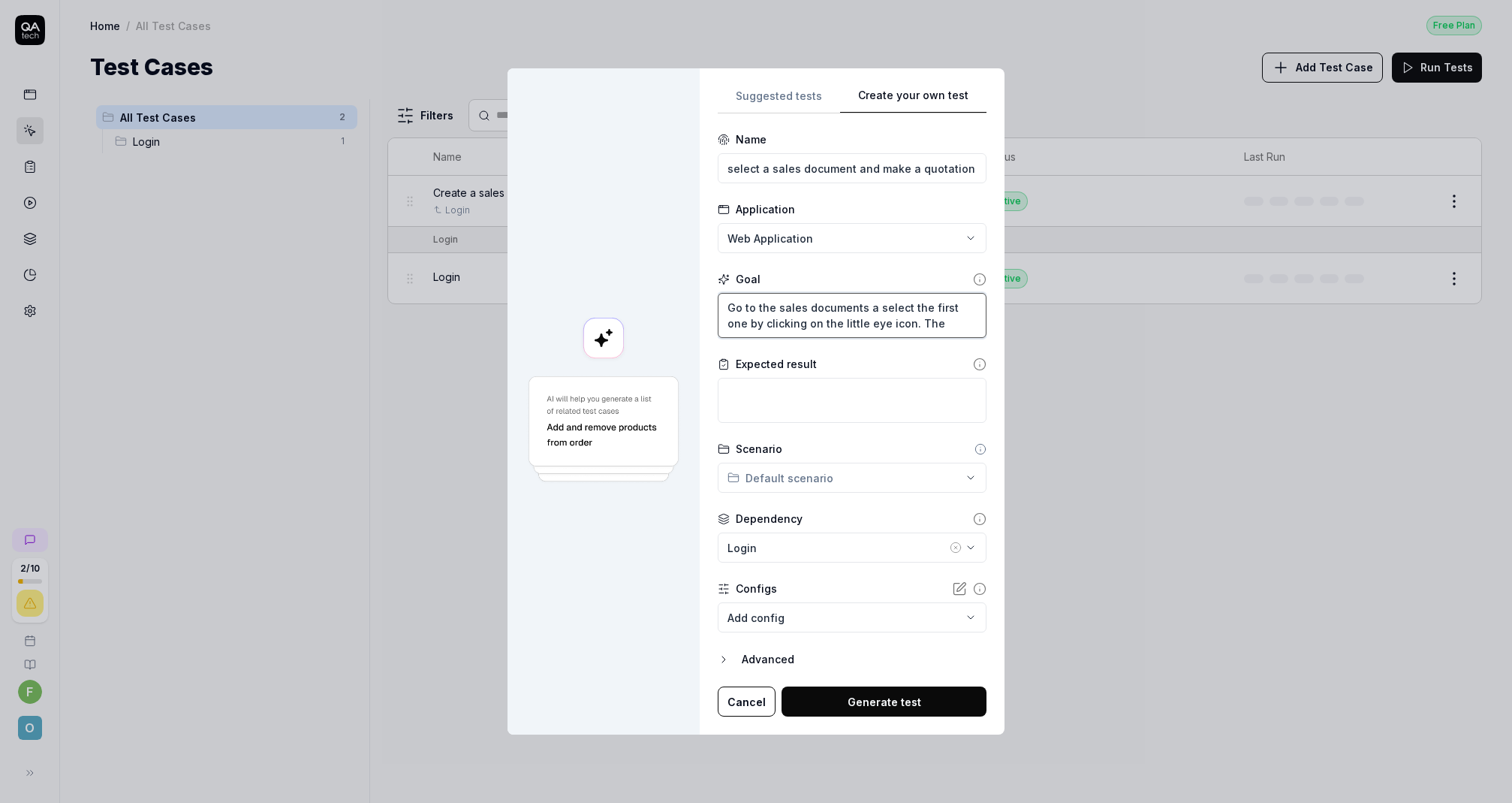
click at [863, 307] on textarea "Go to the sales documents a select the first one by clicking on the little eye …" at bounding box center [852, 315] width 269 height 45
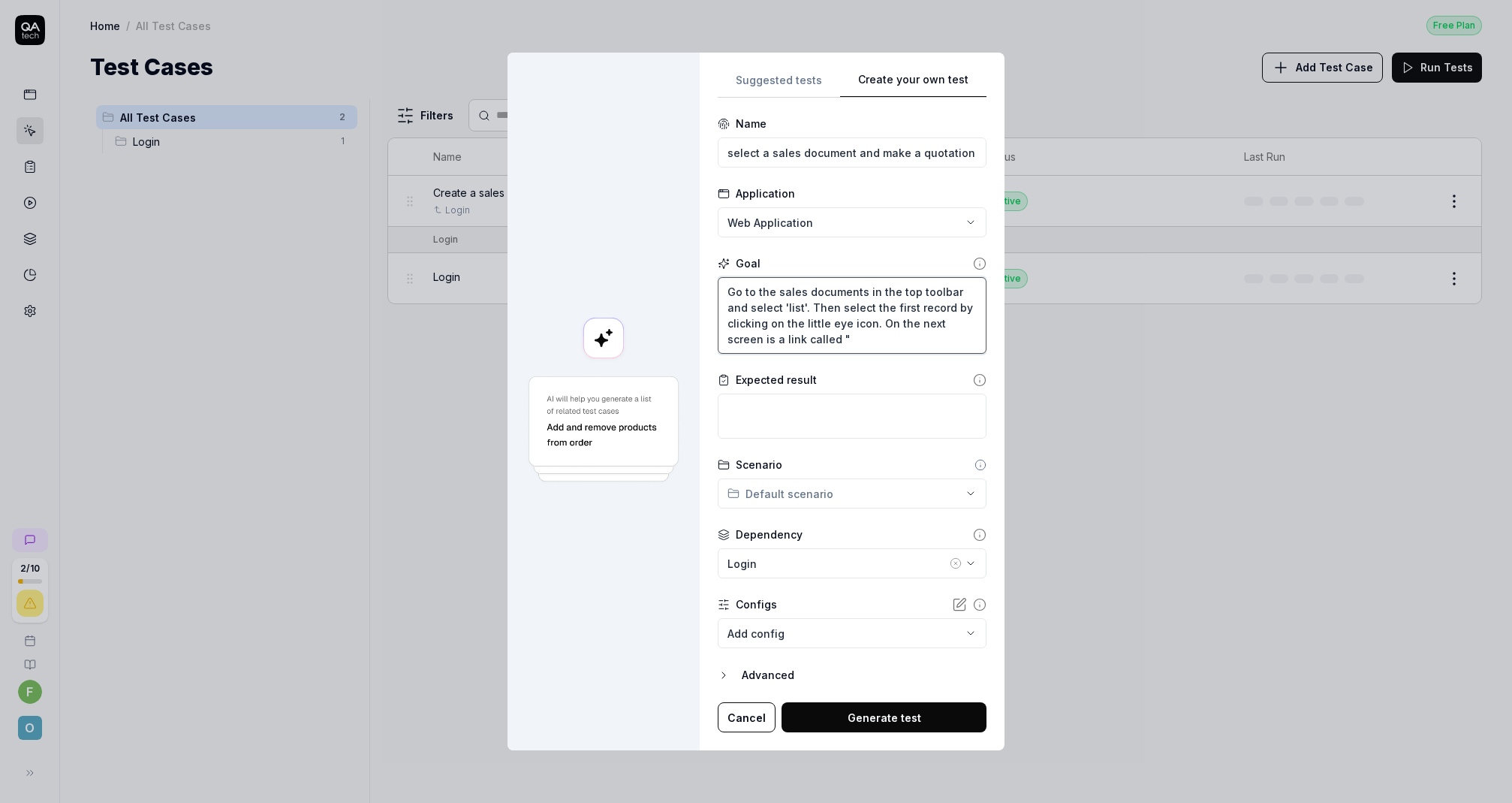
paste textarea "Create a sales document"
click at [856, 340] on textarea "Go to the sales documents in the top toolbar and select 'list'. Then select the…" at bounding box center [852, 315] width 269 height 77
drag, startPoint x: 858, startPoint y: 339, endPoint x: 931, endPoint y: 338, distance: 73.0
click at [931, 338] on textarea "Go to the sales documents in the top toolbar and select 'list'. Then select the…" at bounding box center [852, 315] width 269 height 77
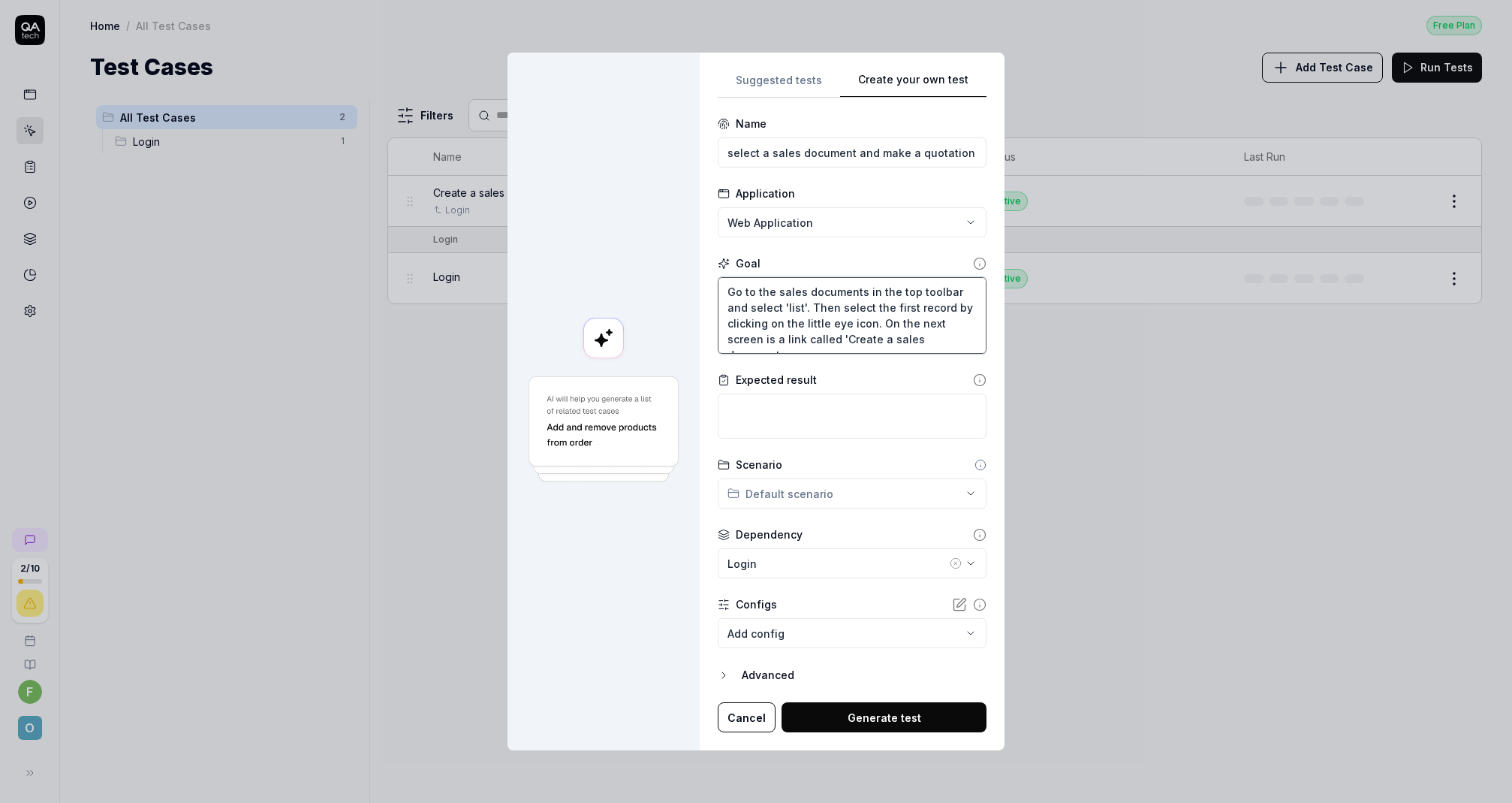
paste textarea "Generate quotation"
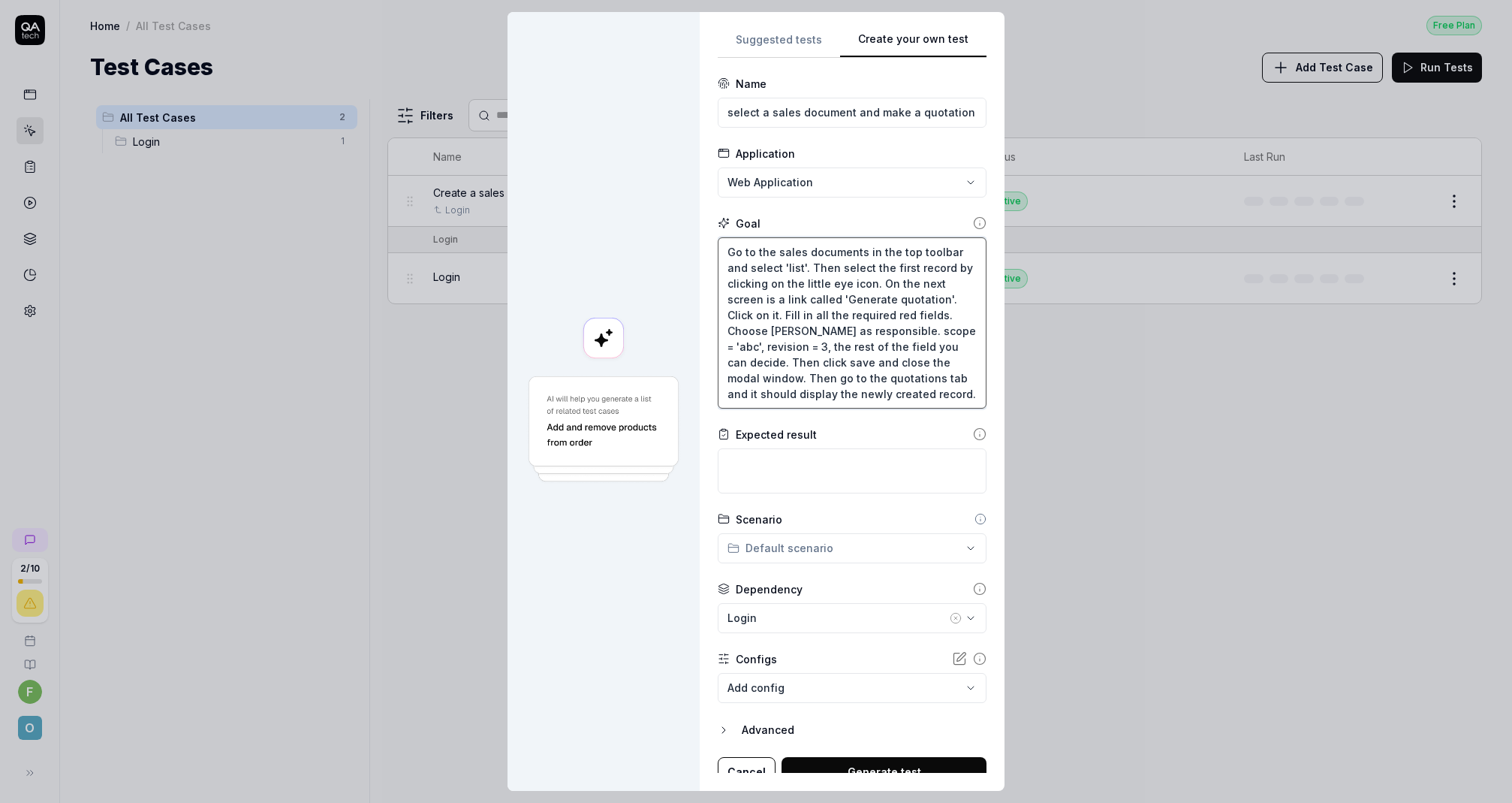
scroll to position [14, 0]
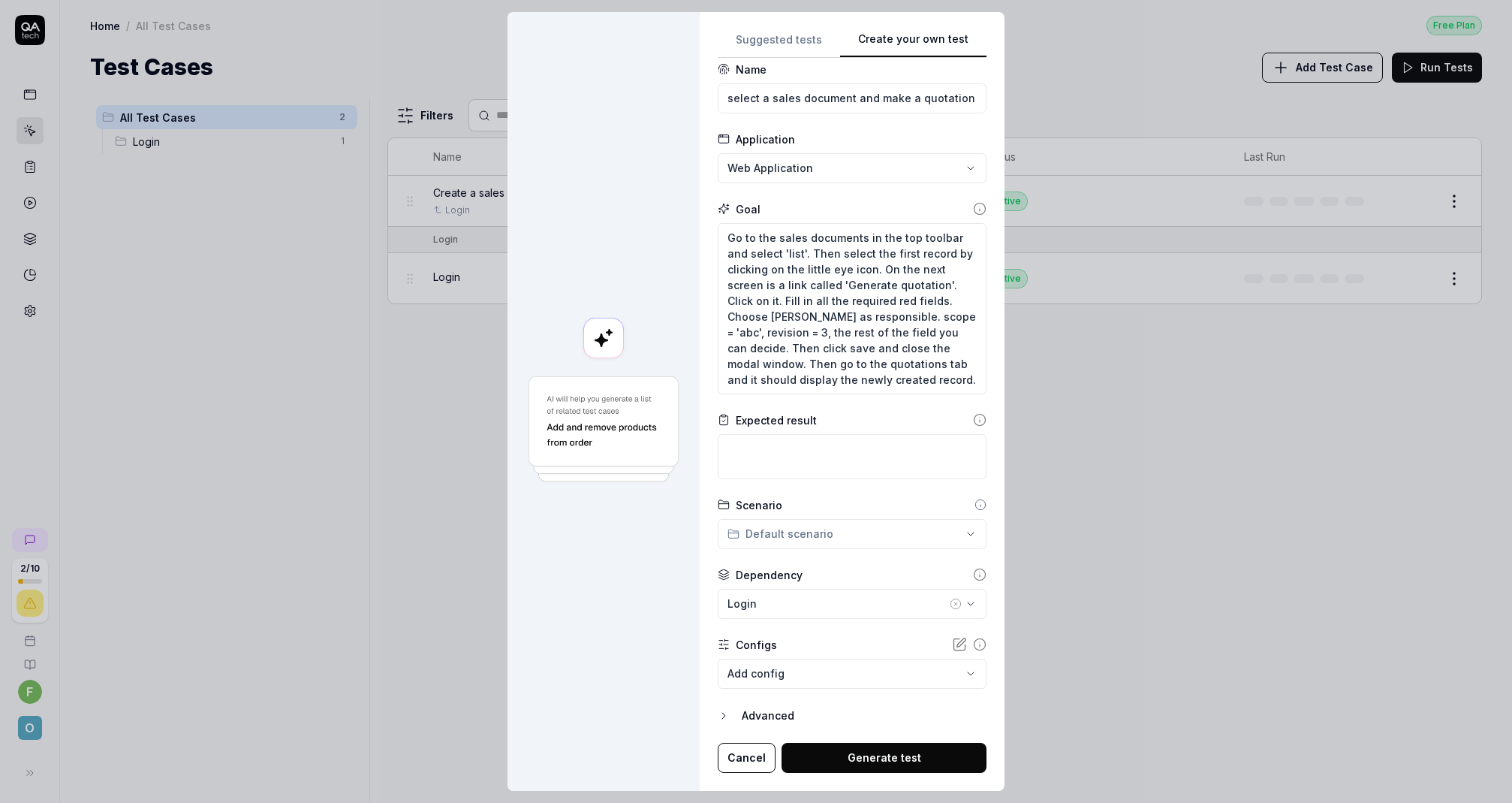
click at [890, 762] on button "Generate test" at bounding box center [884, 757] width 205 height 30
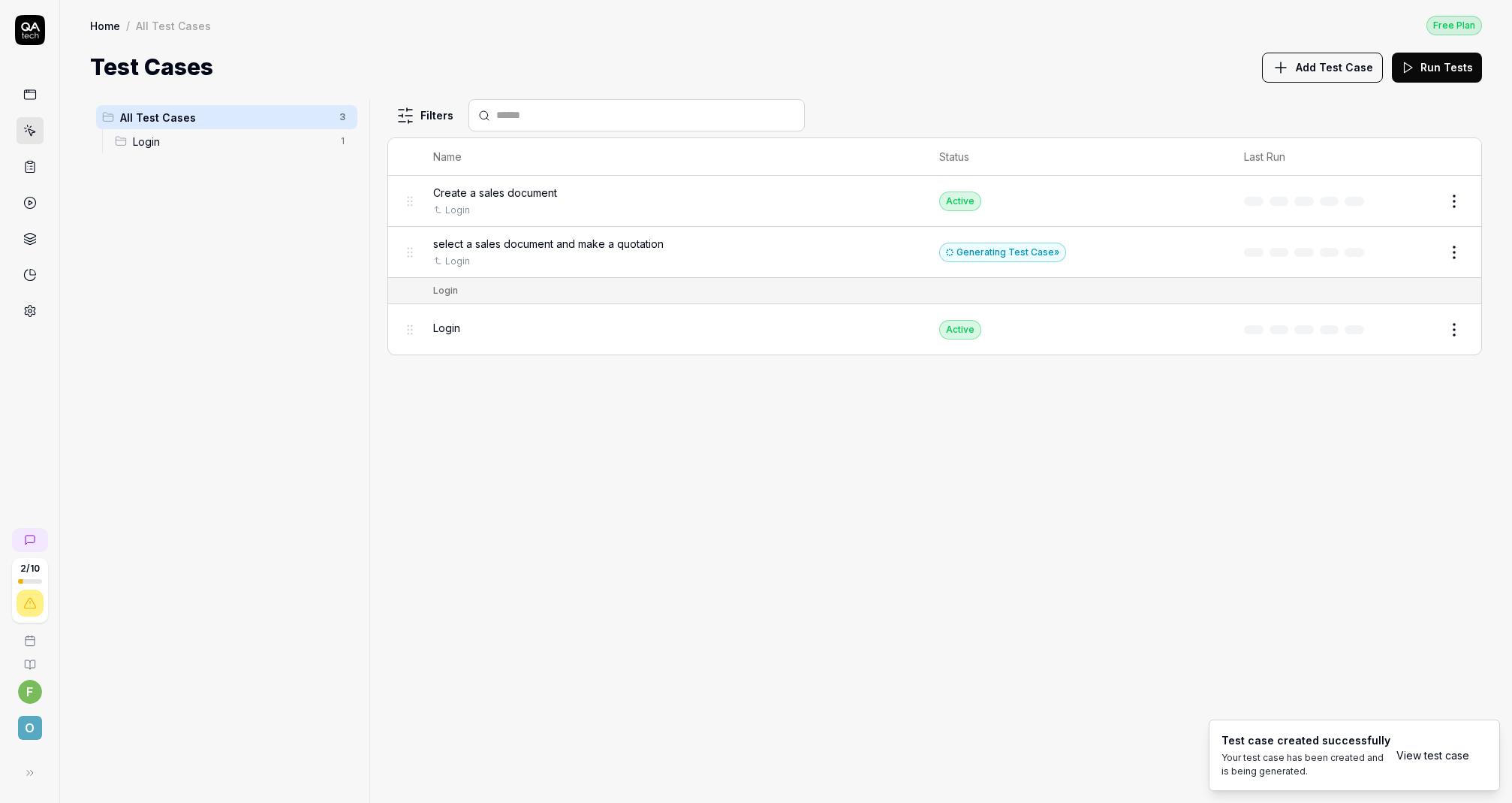
click at [625, 245] on span "select a sales document and make a quotation" at bounding box center [548, 244] width 230 height 16
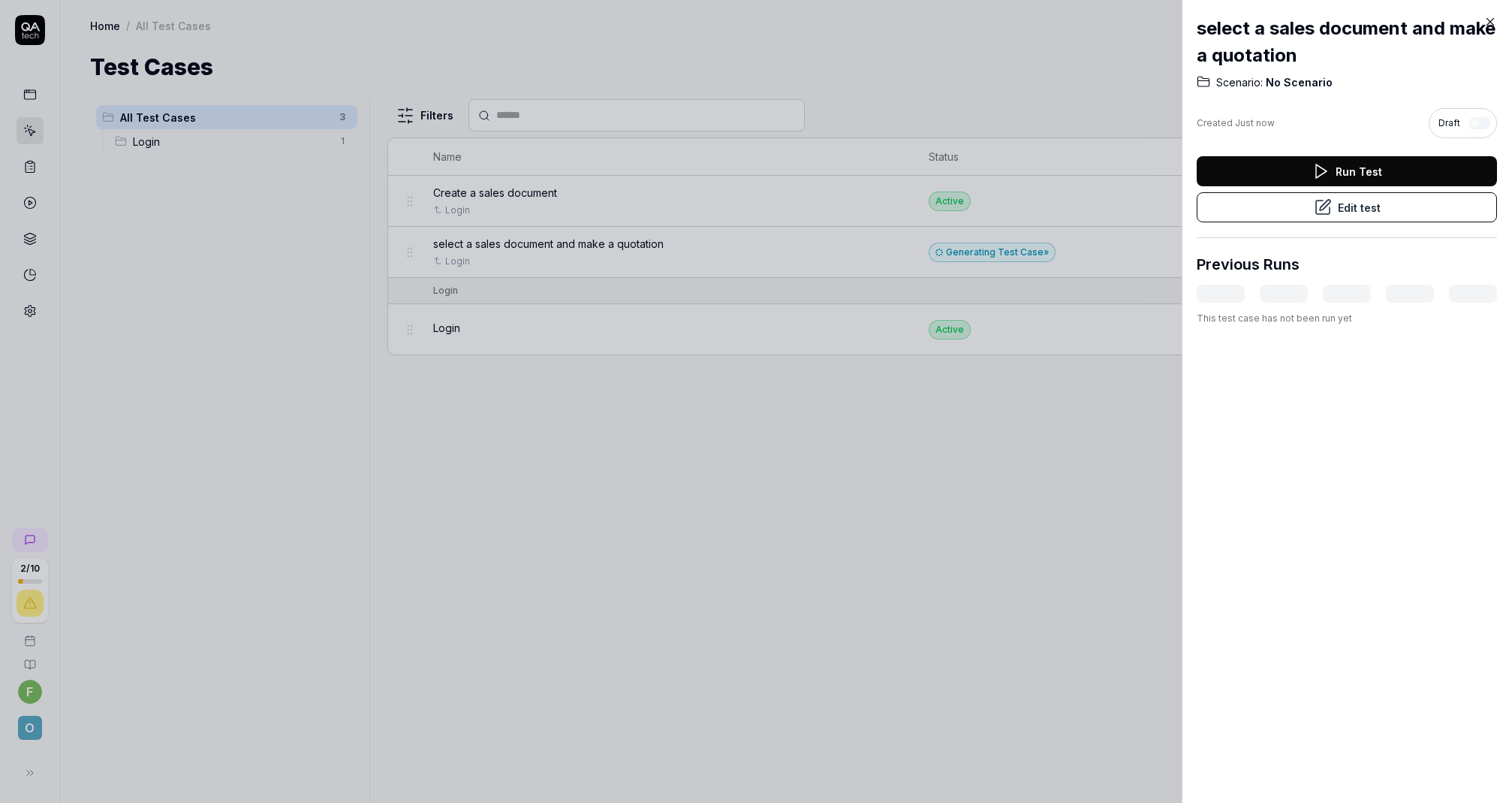
click at [1366, 204] on button "Edit test" at bounding box center [1347, 207] width 300 height 30
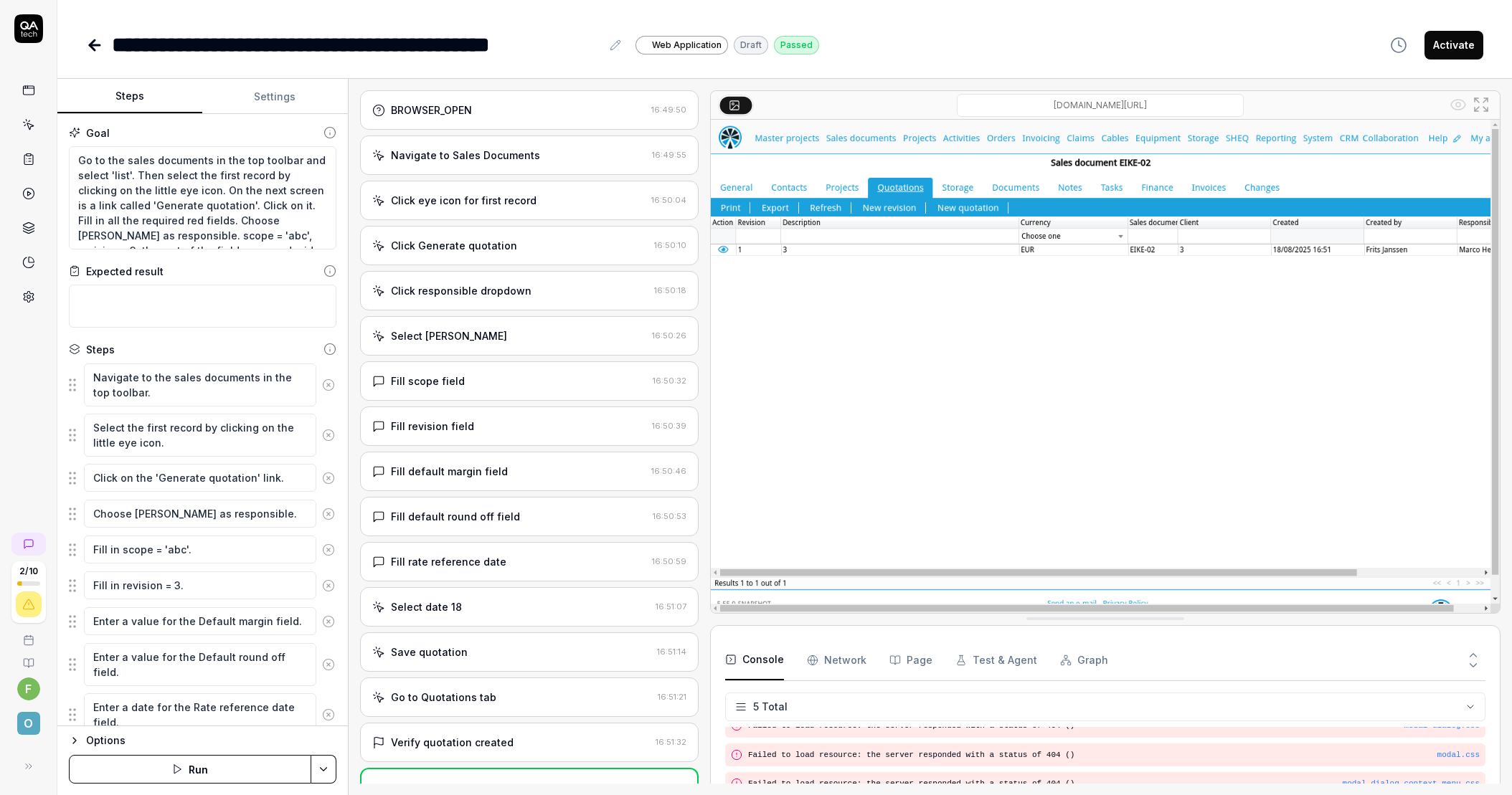
click at [1464, 46] on button "Activate" at bounding box center [1453, 45] width 59 height 29
click at [29, 129] on icon at bounding box center [30, 126] width 6 height 6
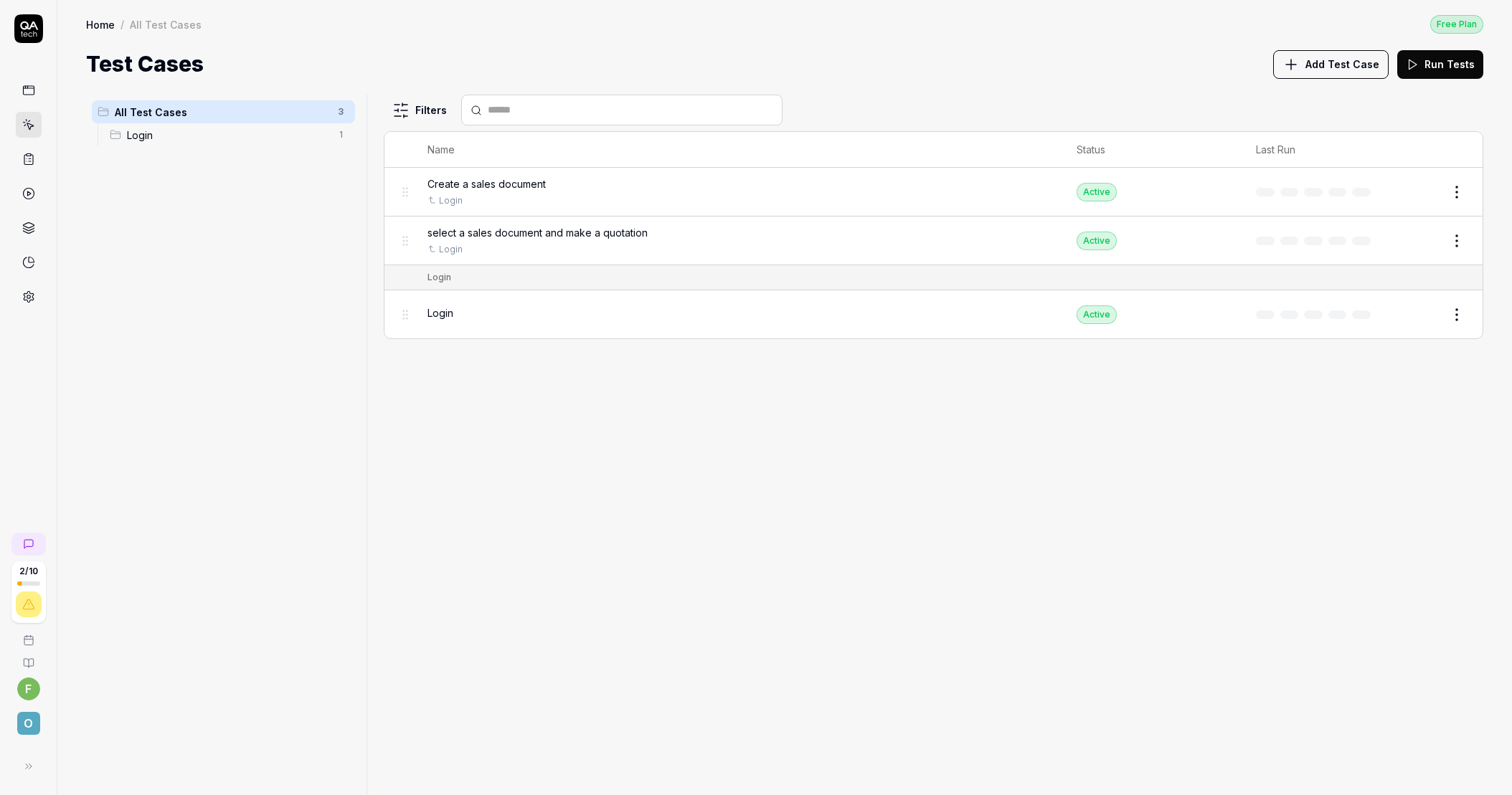
click at [552, 234] on span "select a sales document and make a quotation" at bounding box center [537, 233] width 220 height 15
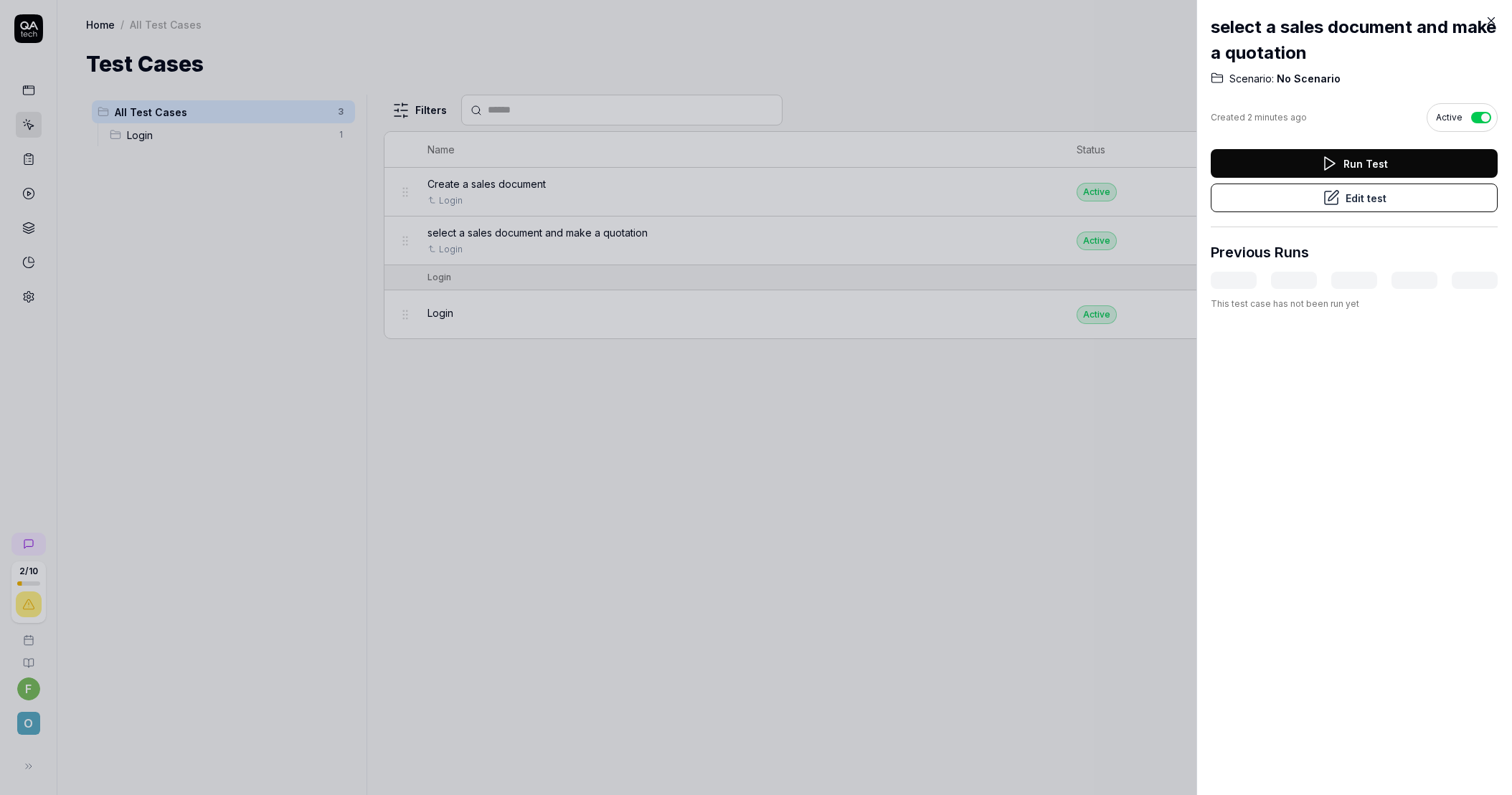
click at [1382, 201] on button "Edit test" at bounding box center [1354, 198] width 287 height 29
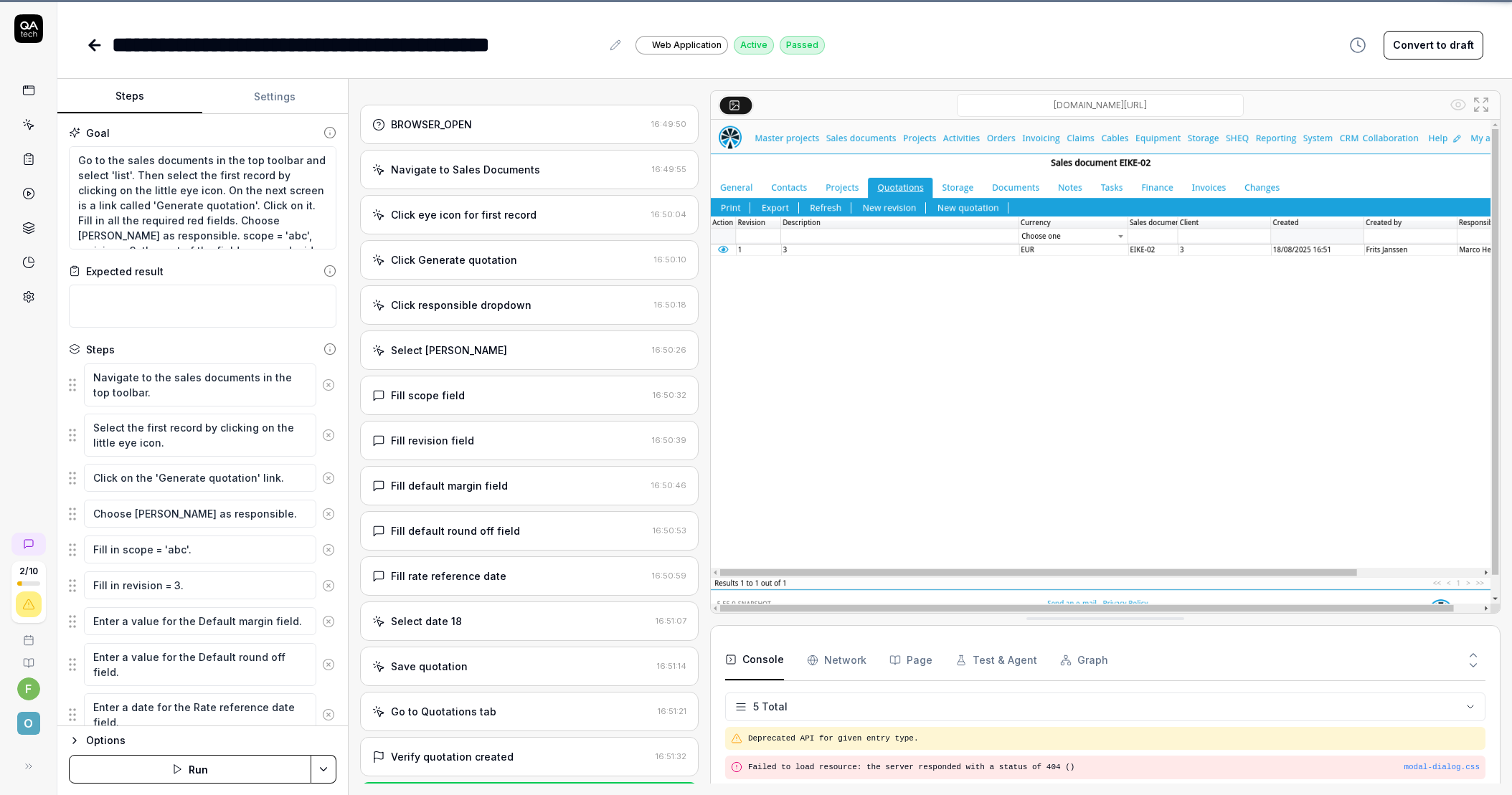
scroll to position [42, 0]
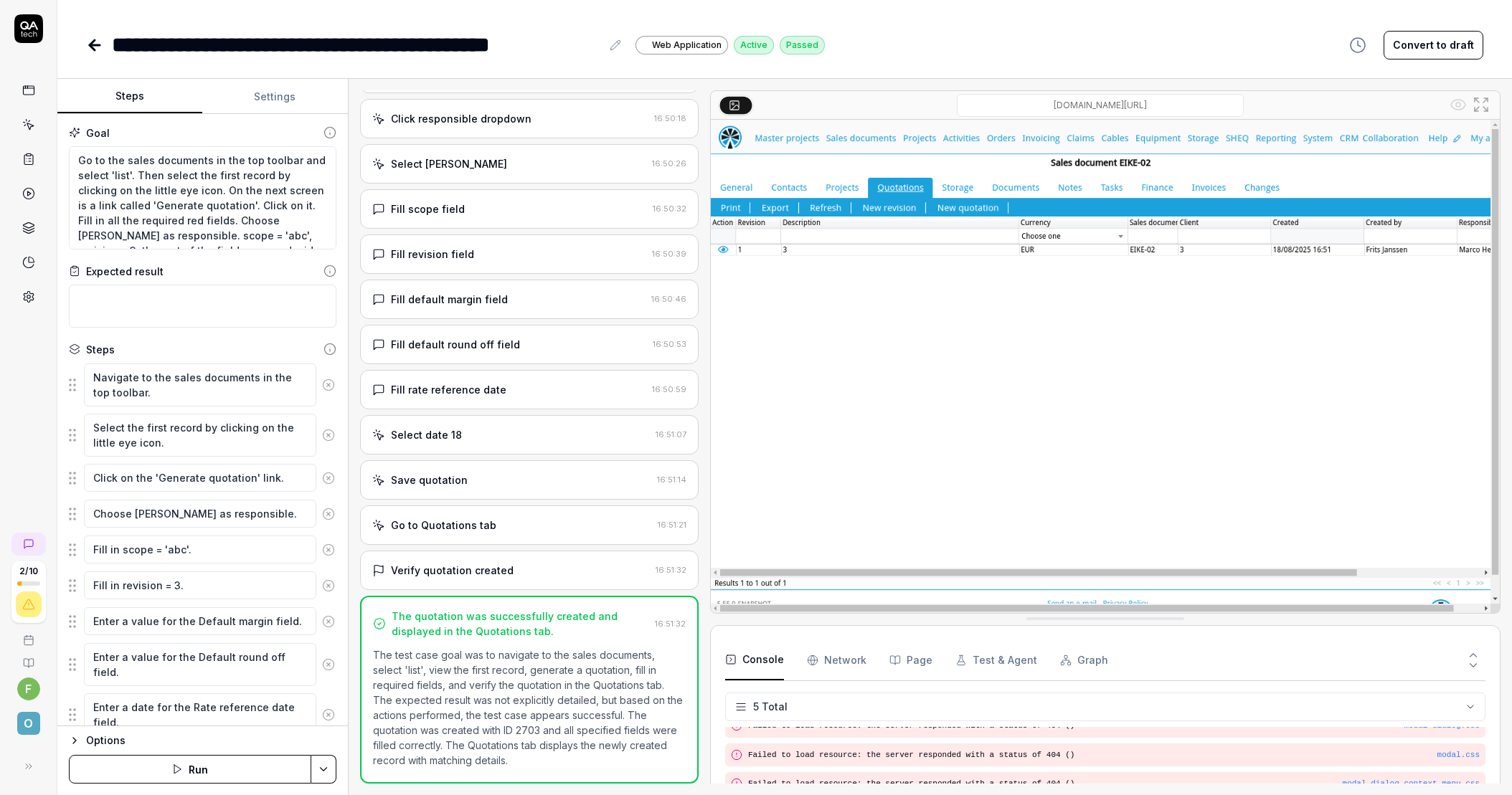
scroll to position [135, 0]
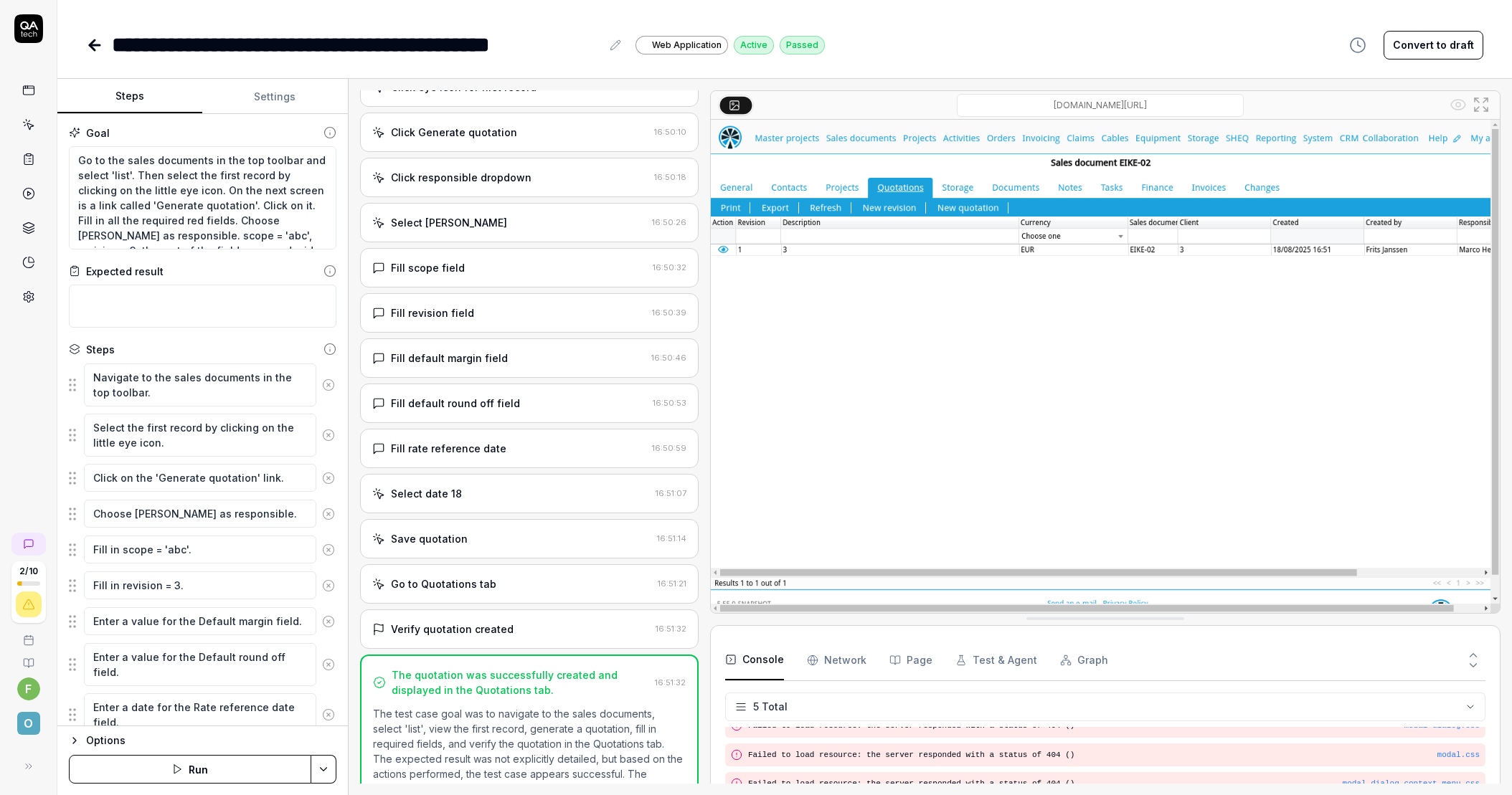
click at [1440, 50] on button "Convert to draft" at bounding box center [1433, 45] width 100 height 29
click at [324, 747] on html "**********" at bounding box center [756, 397] width 1512 height 795
click at [327, 747] on html "**********" at bounding box center [756, 397] width 1512 height 795
click at [234, 747] on button "Run" at bounding box center [189, 769] width 242 height 29
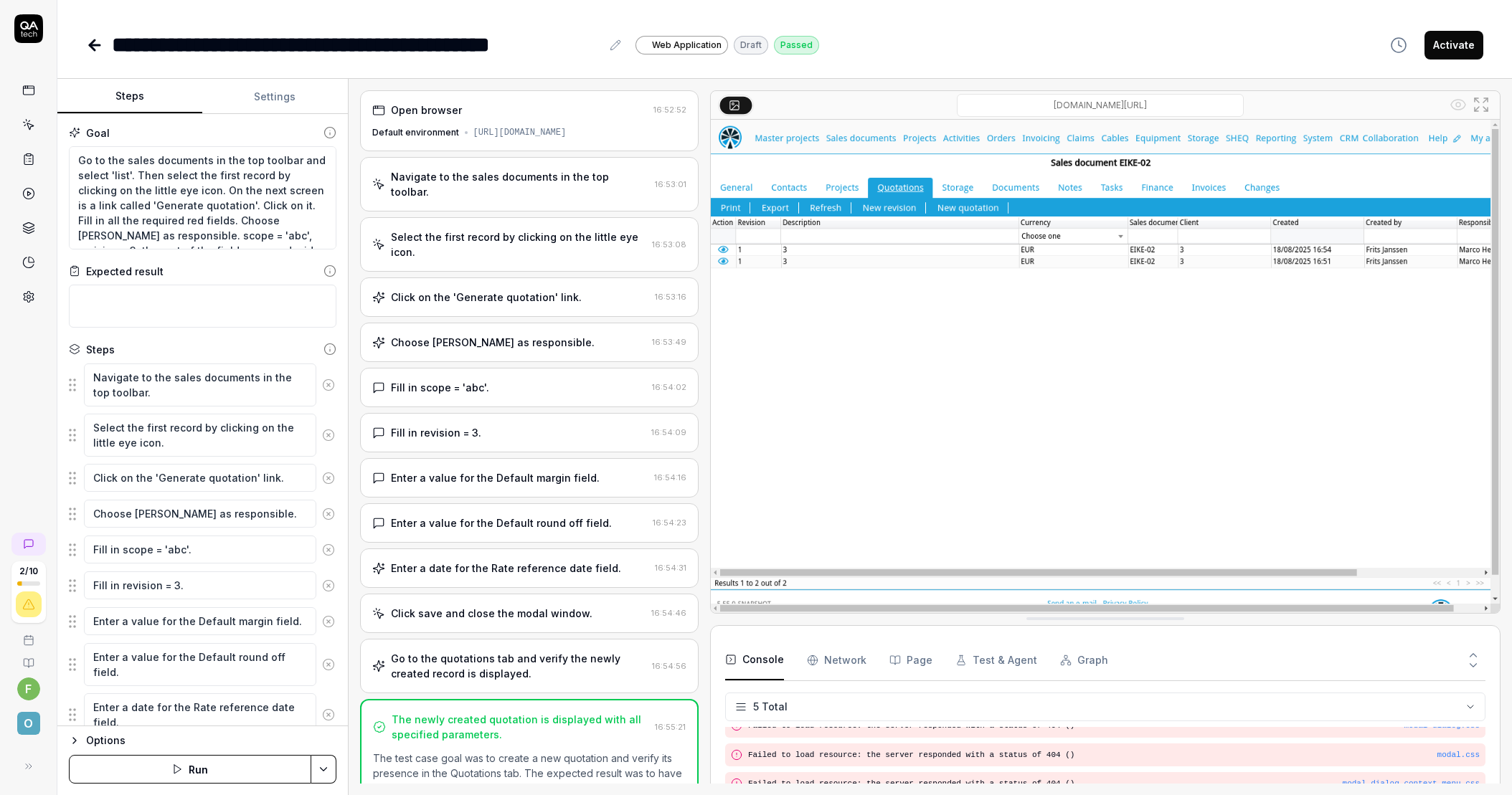
click at [483, 234] on div "Select the first record by clicking on the little eye icon." at bounding box center [518, 244] width 255 height 30
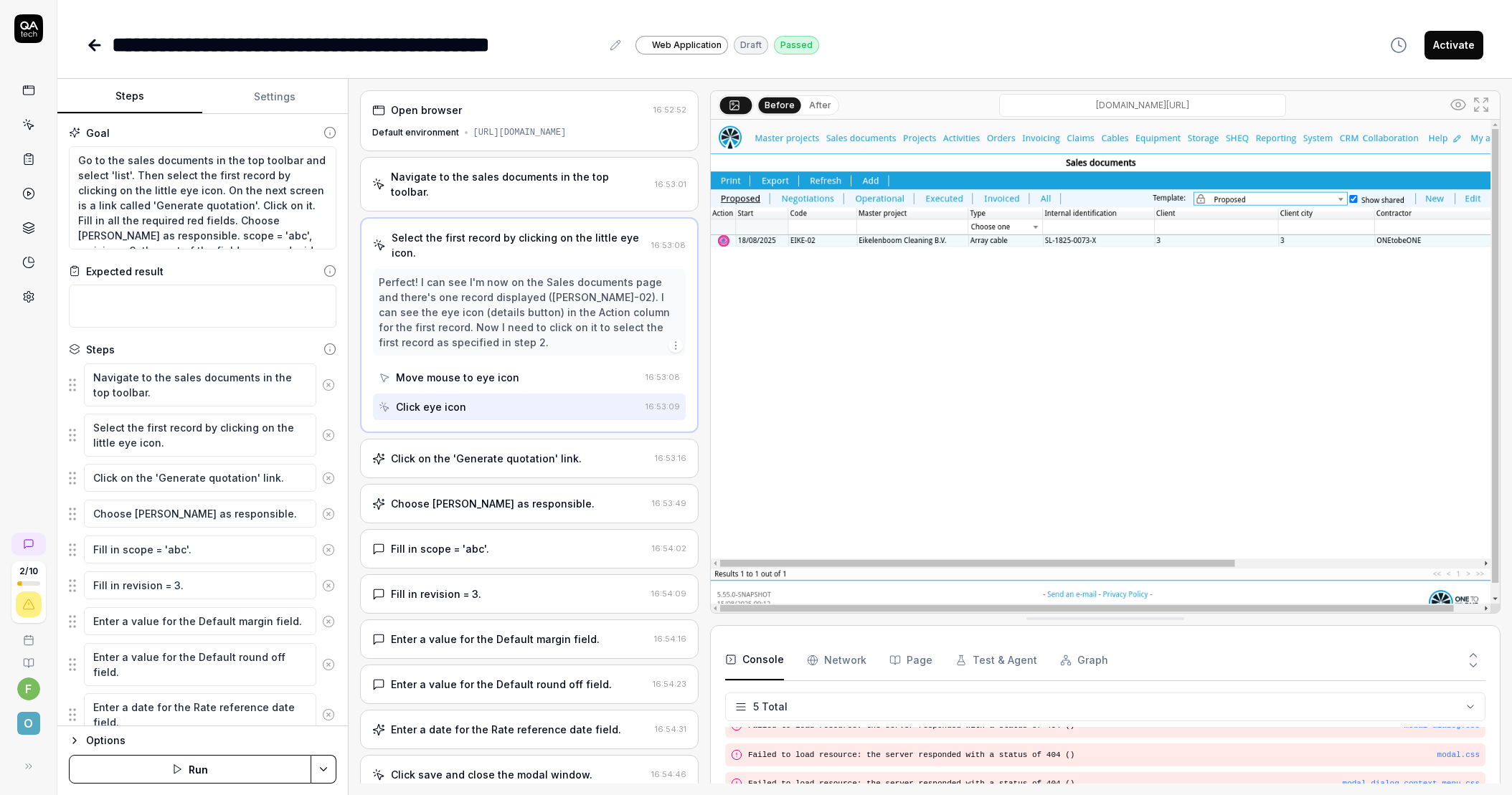
click at [512, 458] on div "Click on the 'Generate quotation' link." at bounding box center [486, 458] width 191 height 15
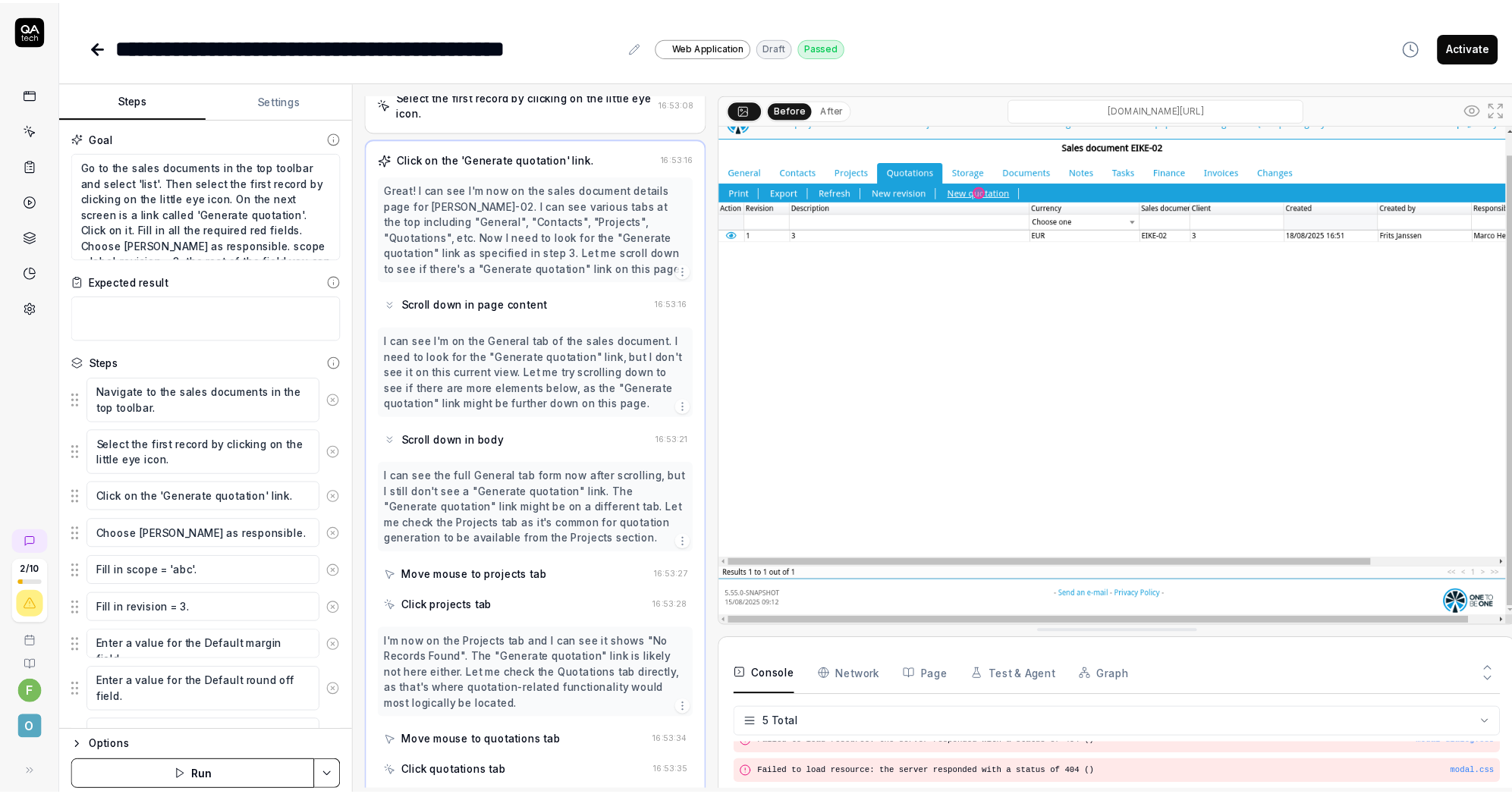
scroll to position [170, 0]
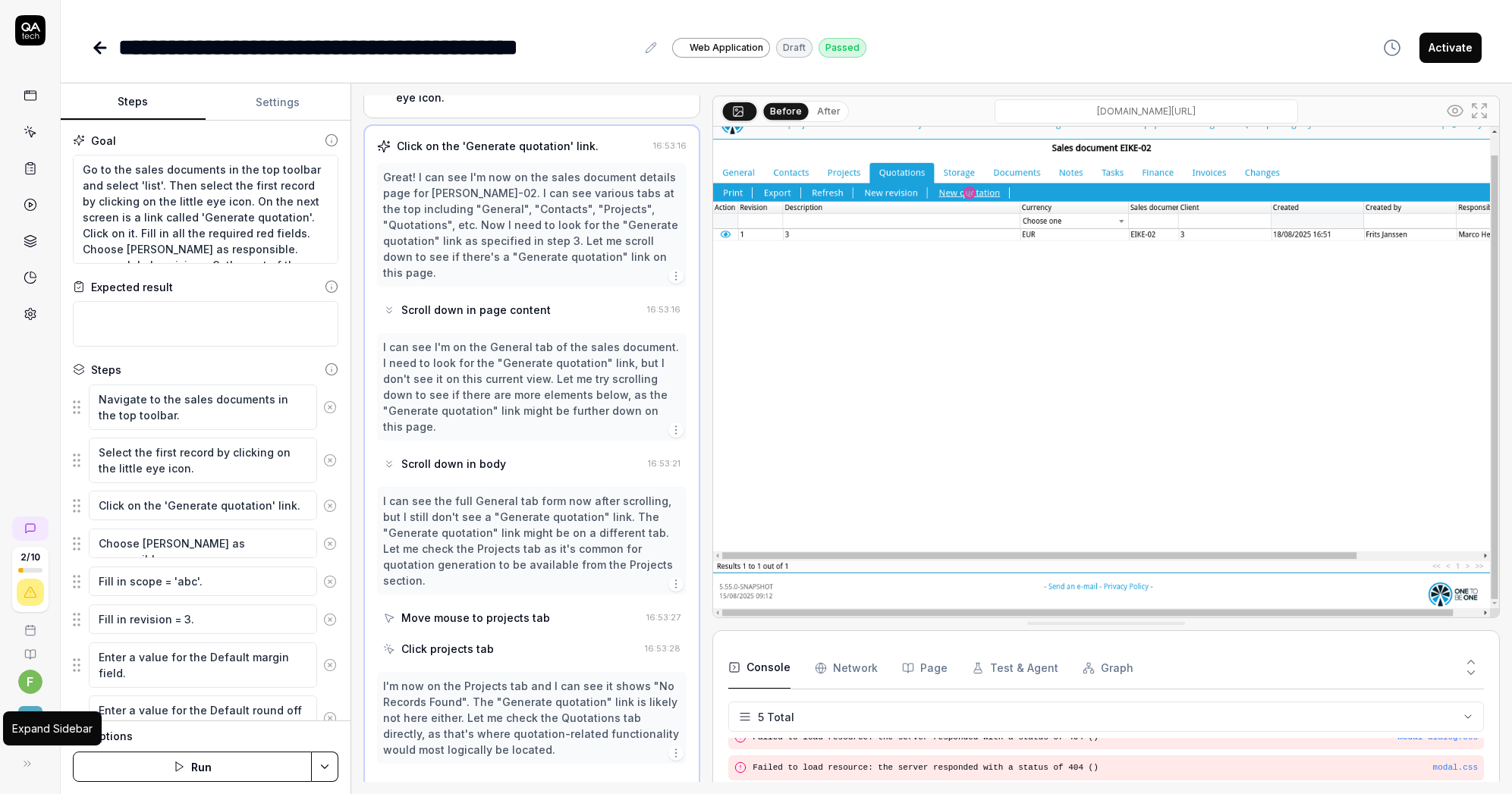
click at [33, 758] on button at bounding box center [27, 764] width 31 height 31
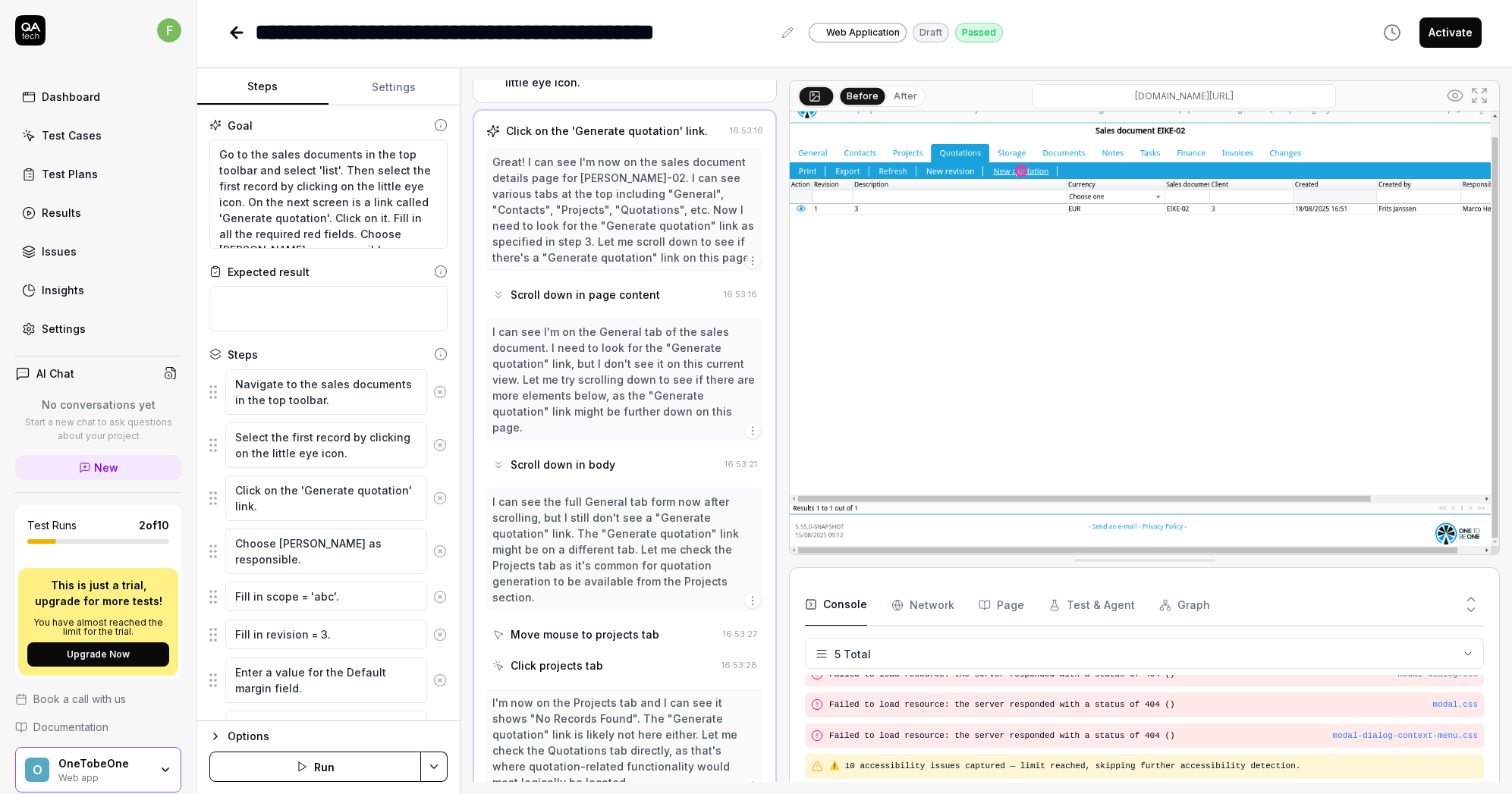
scroll to position [72, 0]
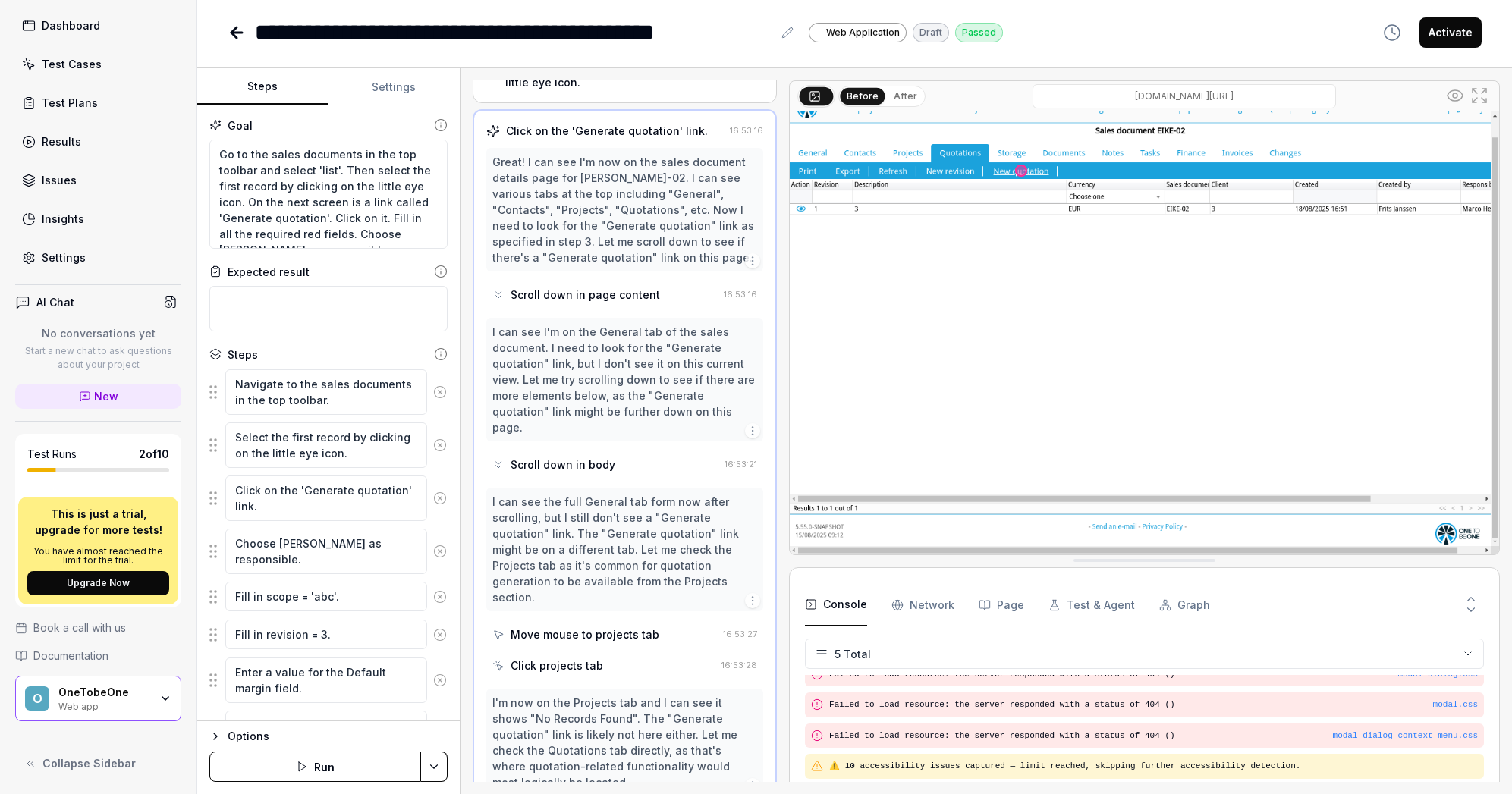
click at [77, 768] on span "Collapse Sidebar" at bounding box center [89, 763] width 93 height 16
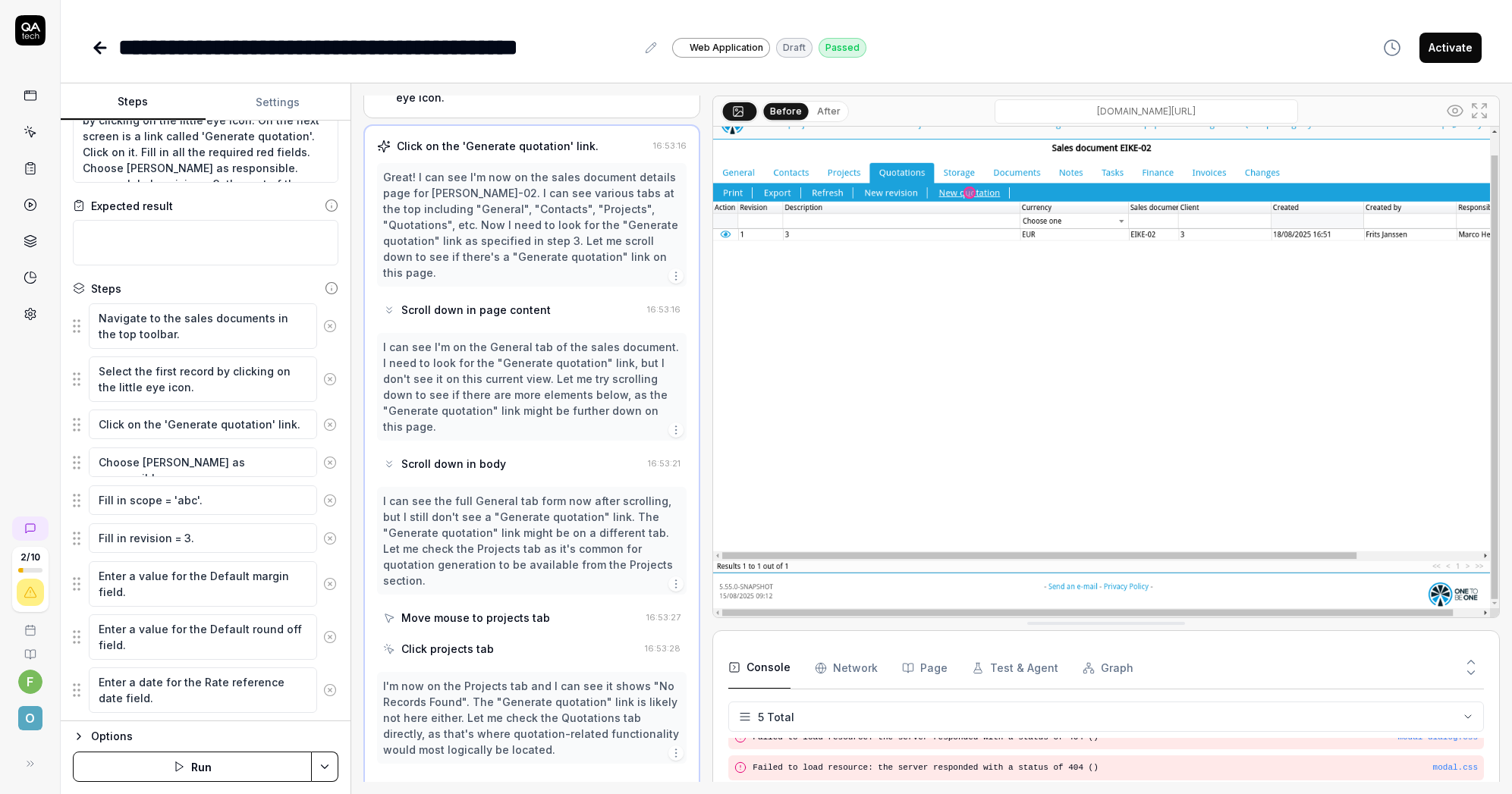
scroll to position [0, 0]
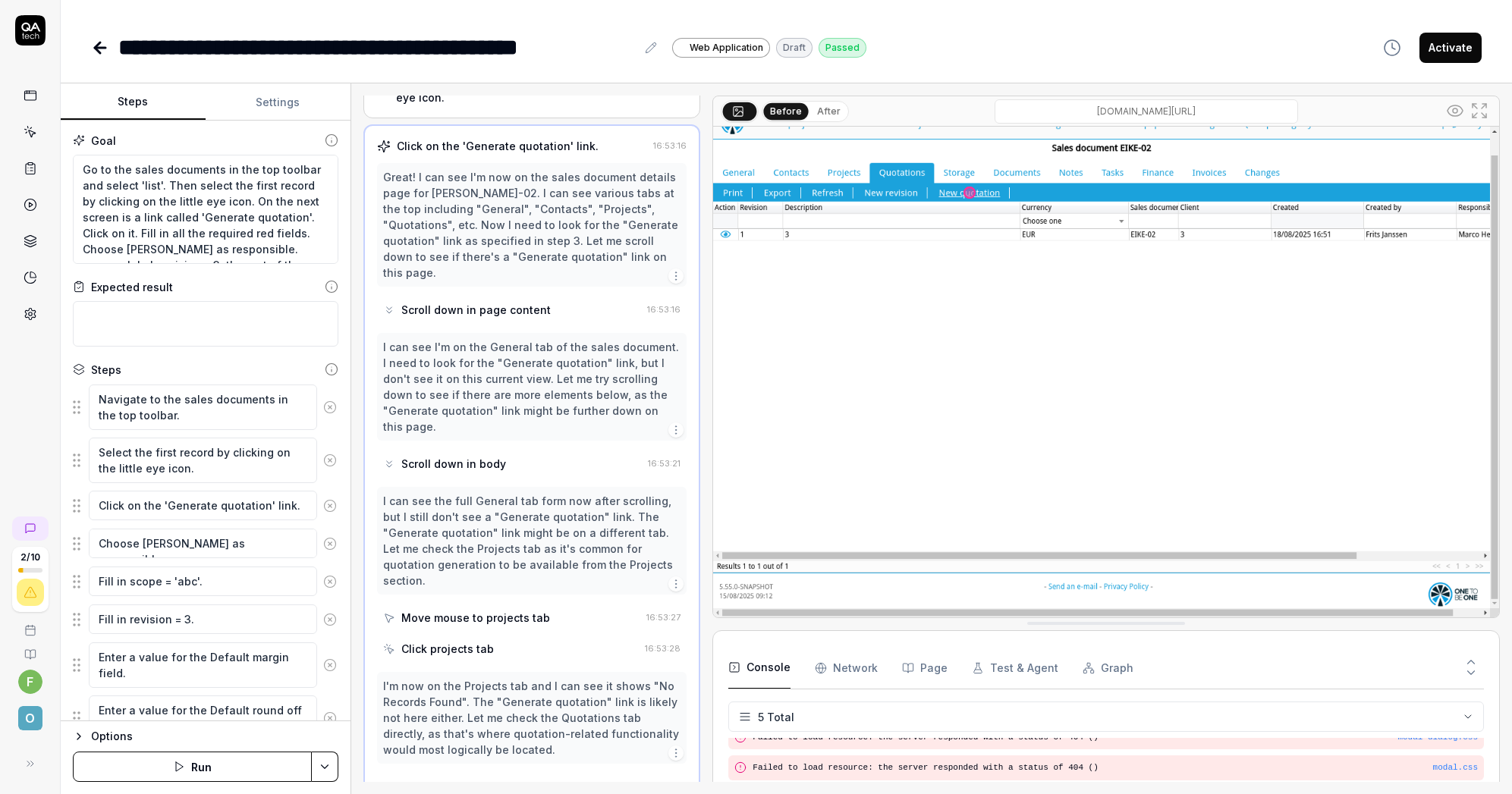
click at [222, 765] on button "Run" at bounding box center [192, 767] width 239 height 31
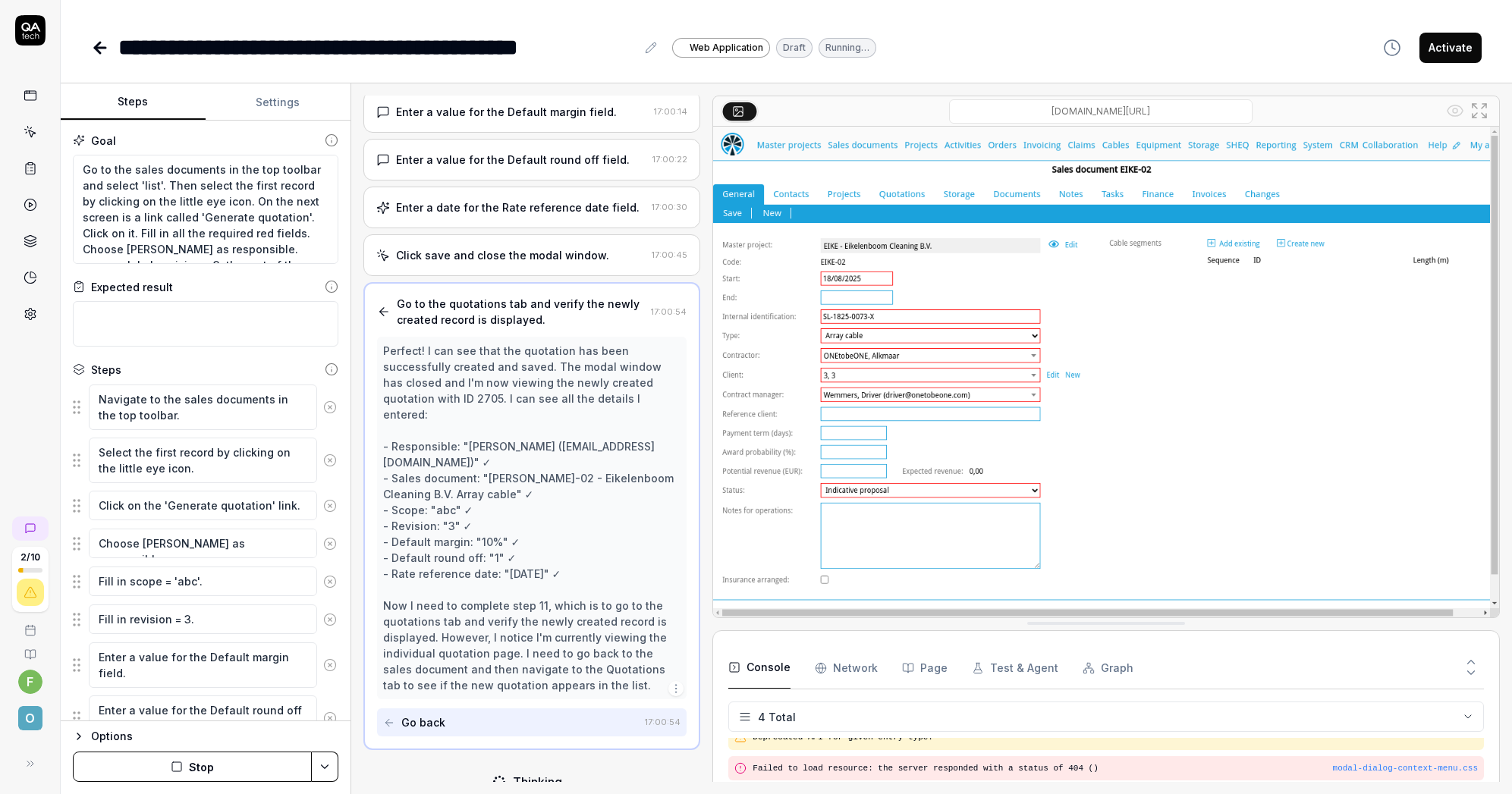
scroll to position [392, 0]
click at [136, 243] on textarea "Go to the sales documents in the top toolbar and select 'list'. Then select the…" at bounding box center [205, 210] width 266 height 109
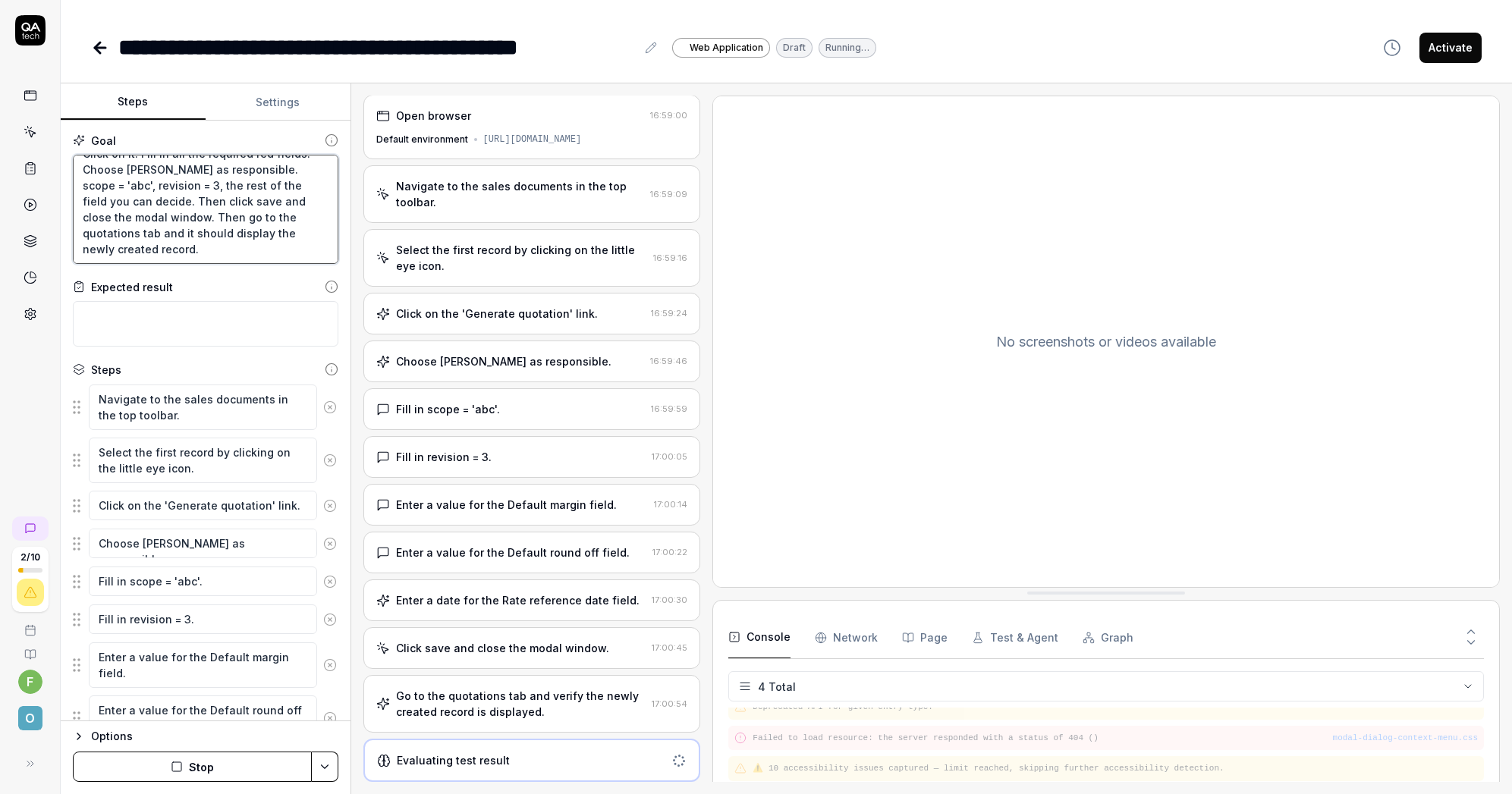
scroll to position [152, 0]
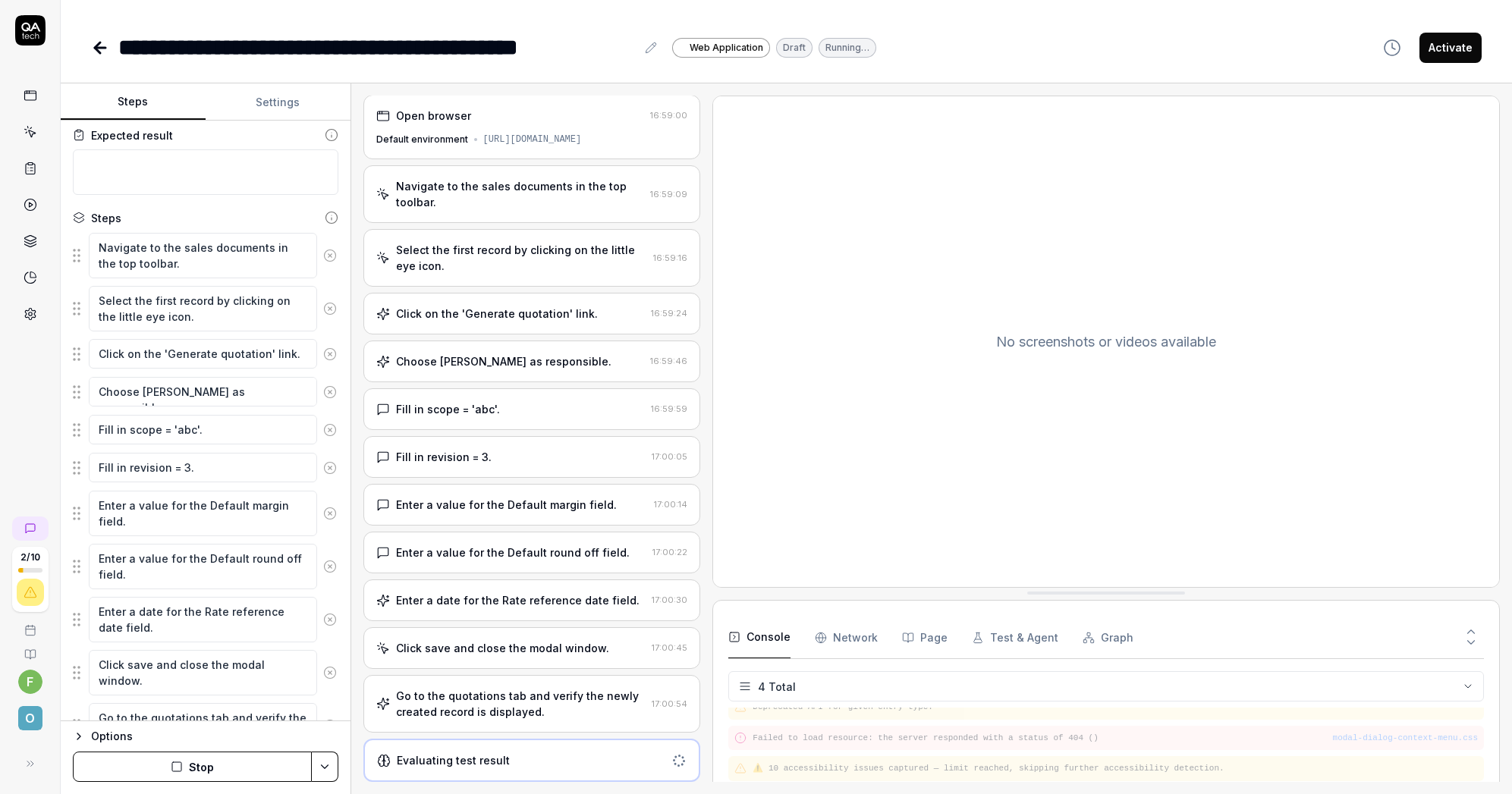
click at [473, 697] on div "Go to the quotations tab and verify the newly created record is displayed." at bounding box center [522, 703] width 251 height 32
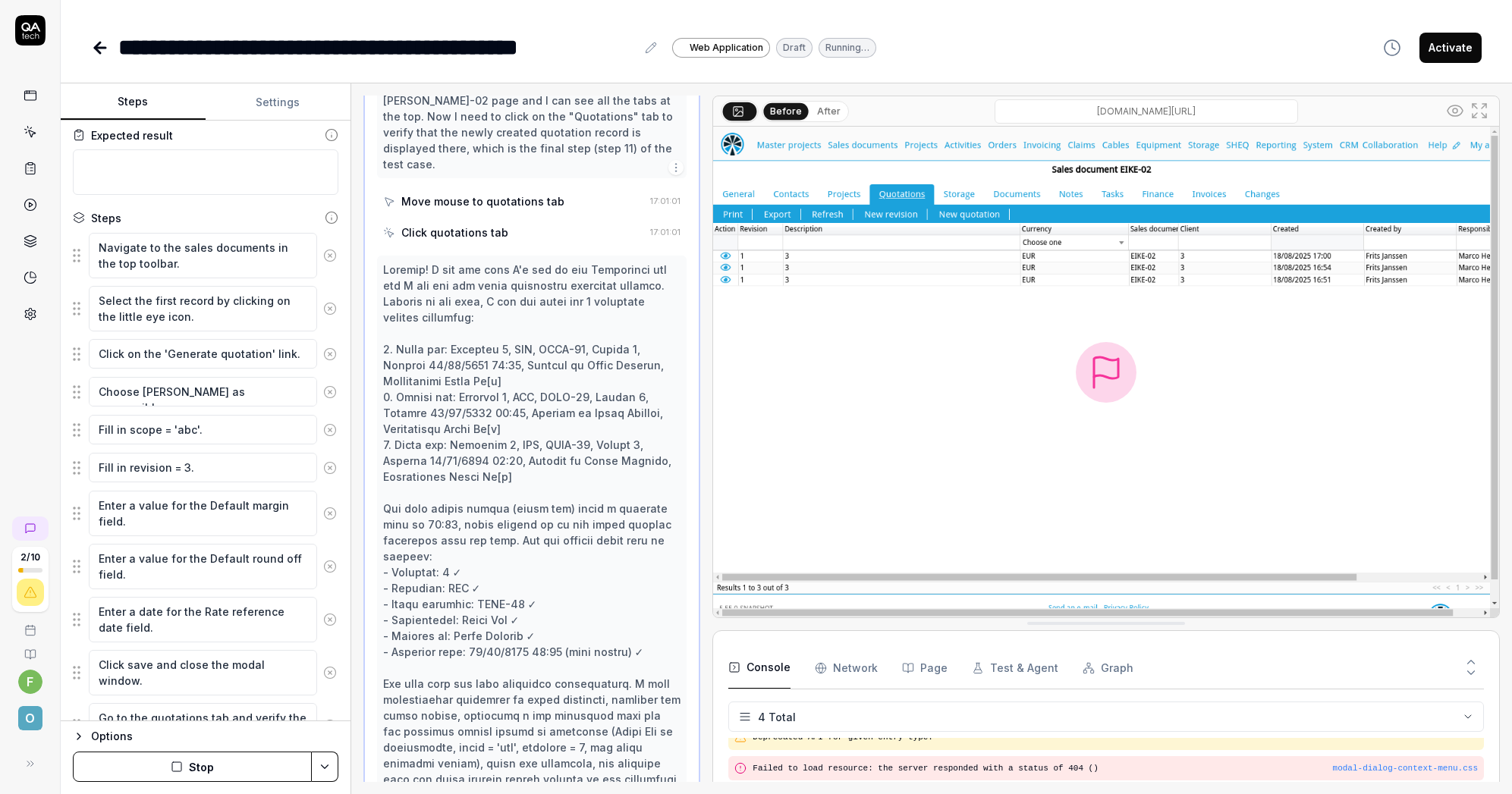
scroll to position [992, 0]
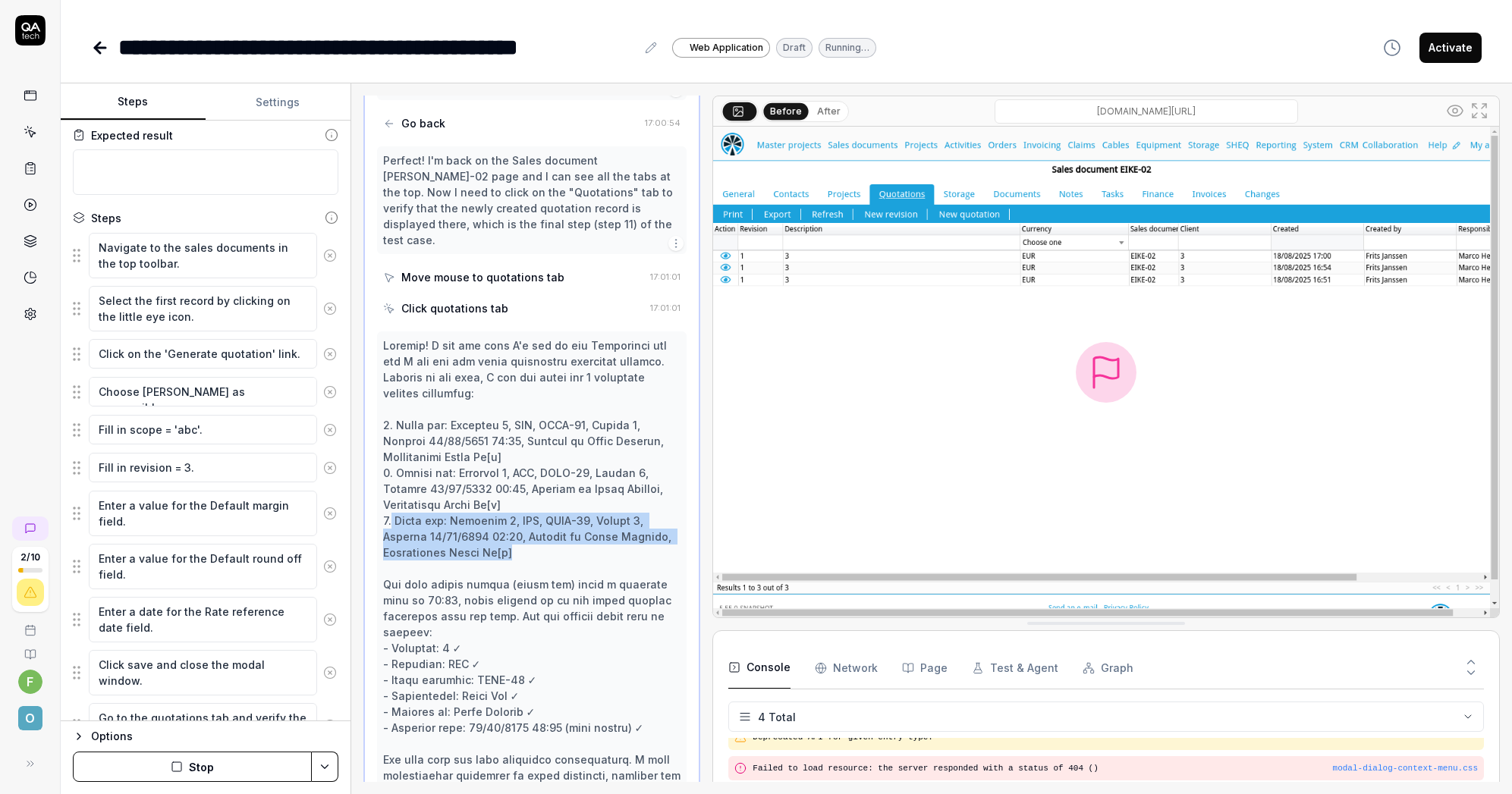
drag, startPoint x: 393, startPoint y: 490, endPoint x: 514, endPoint y: 515, distance: 123.6
click at [514, 515] on div at bounding box center [533, 608] width 298 height 542
click at [494, 499] on div at bounding box center [533, 608] width 298 height 542
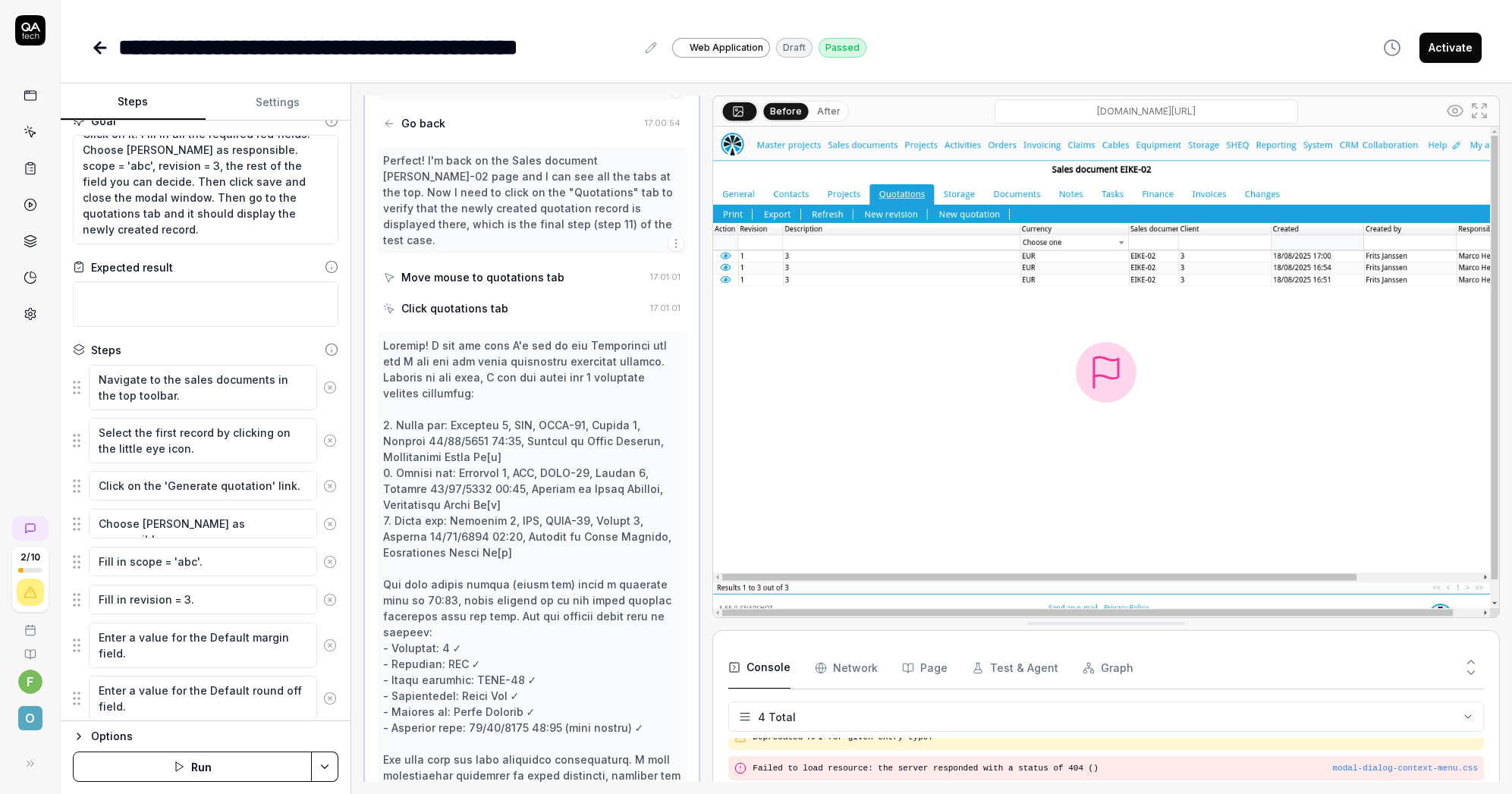
scroll to position [9, 0]
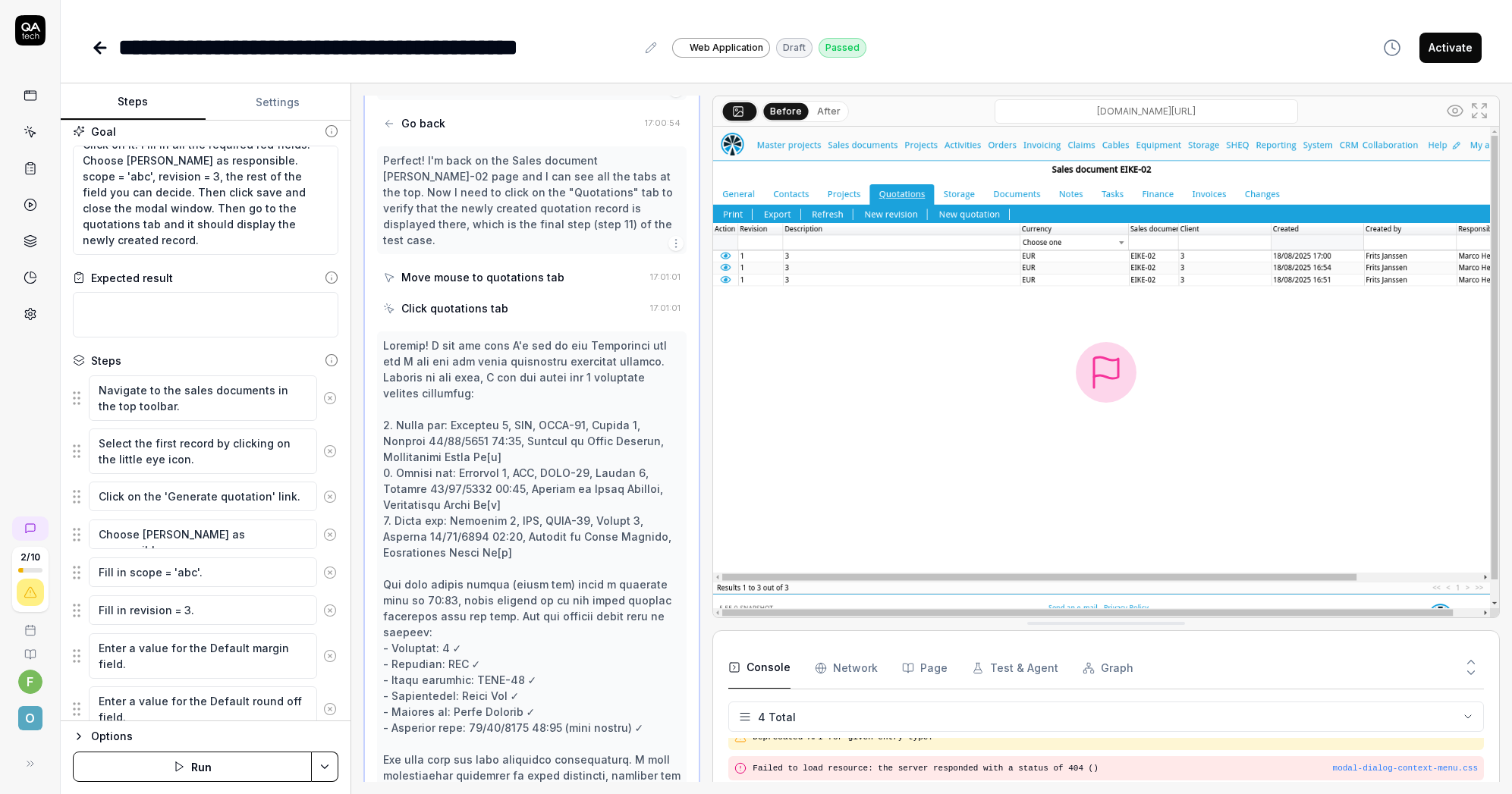
click at [98, 48] on icon at bounding box center [100, 48] width 10 height 0
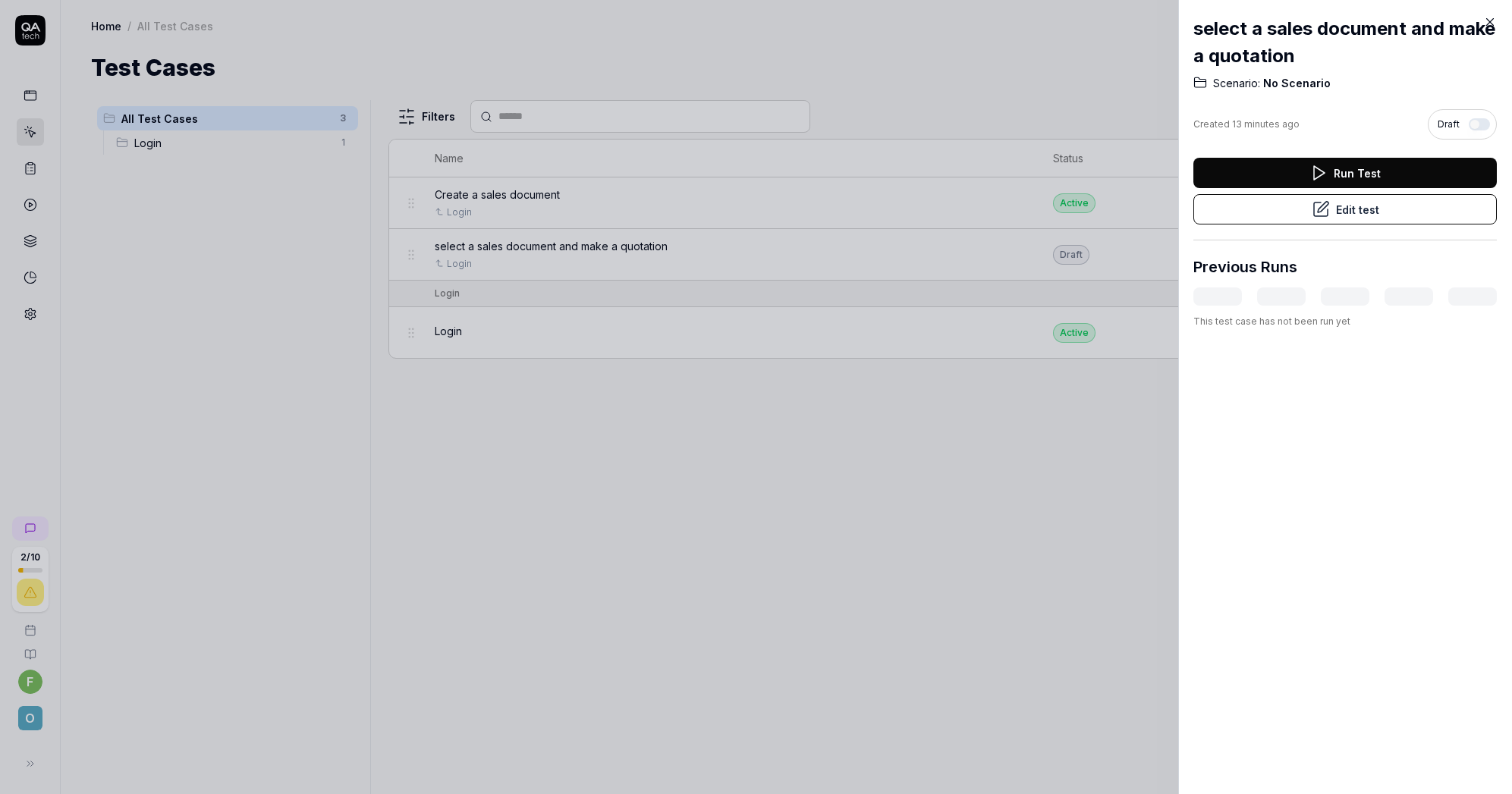
click at [1489, 24] on icon at bounding box center [1490, 22] width 14 height 14
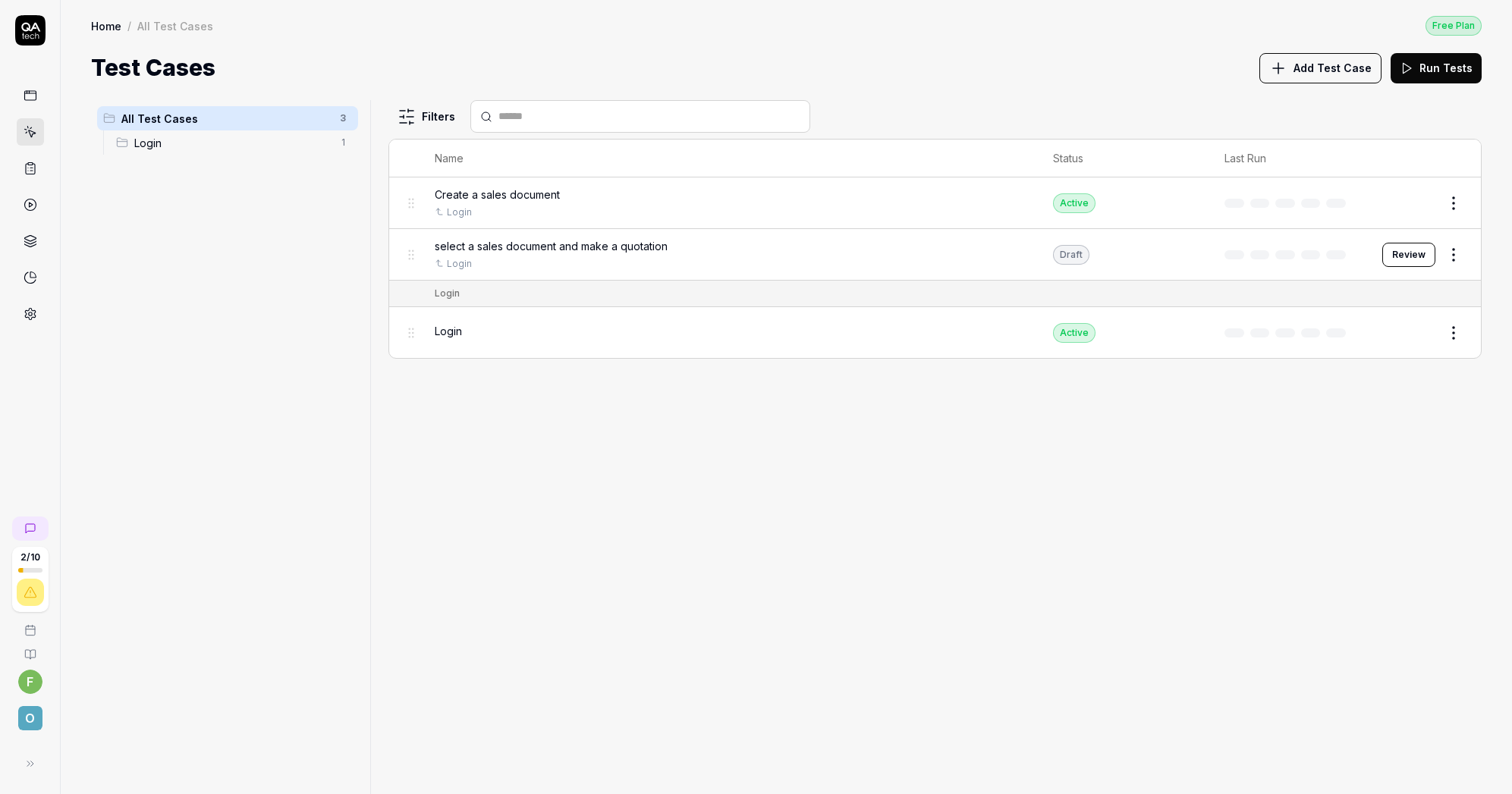
click at [1331, 66] on span "Add Test Case" at bounding box center [1333, 67] width 78 height 16
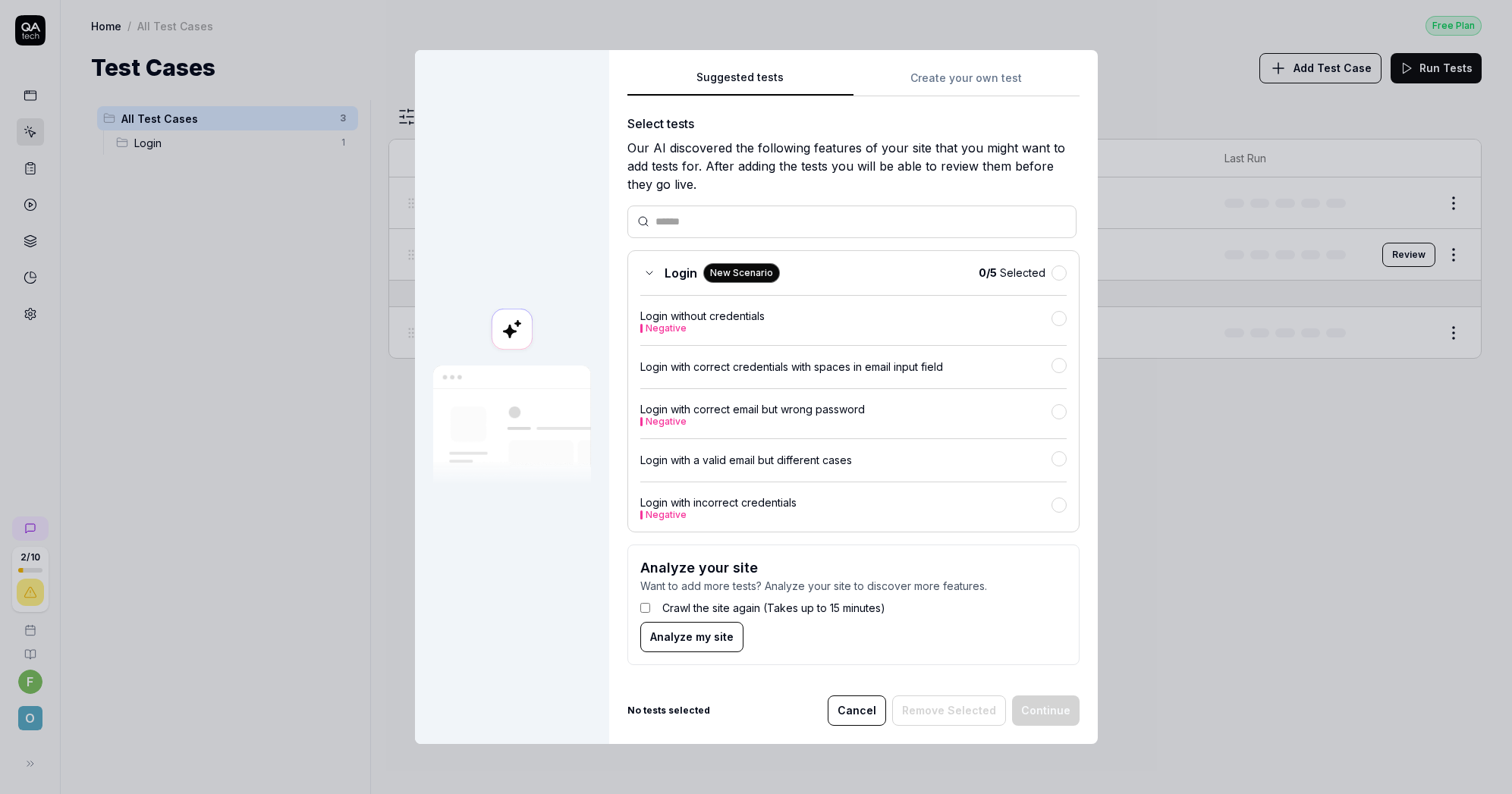
click at [950, 84] on button "Create your own test" at bounding box center [966, 83] width 226 height 27
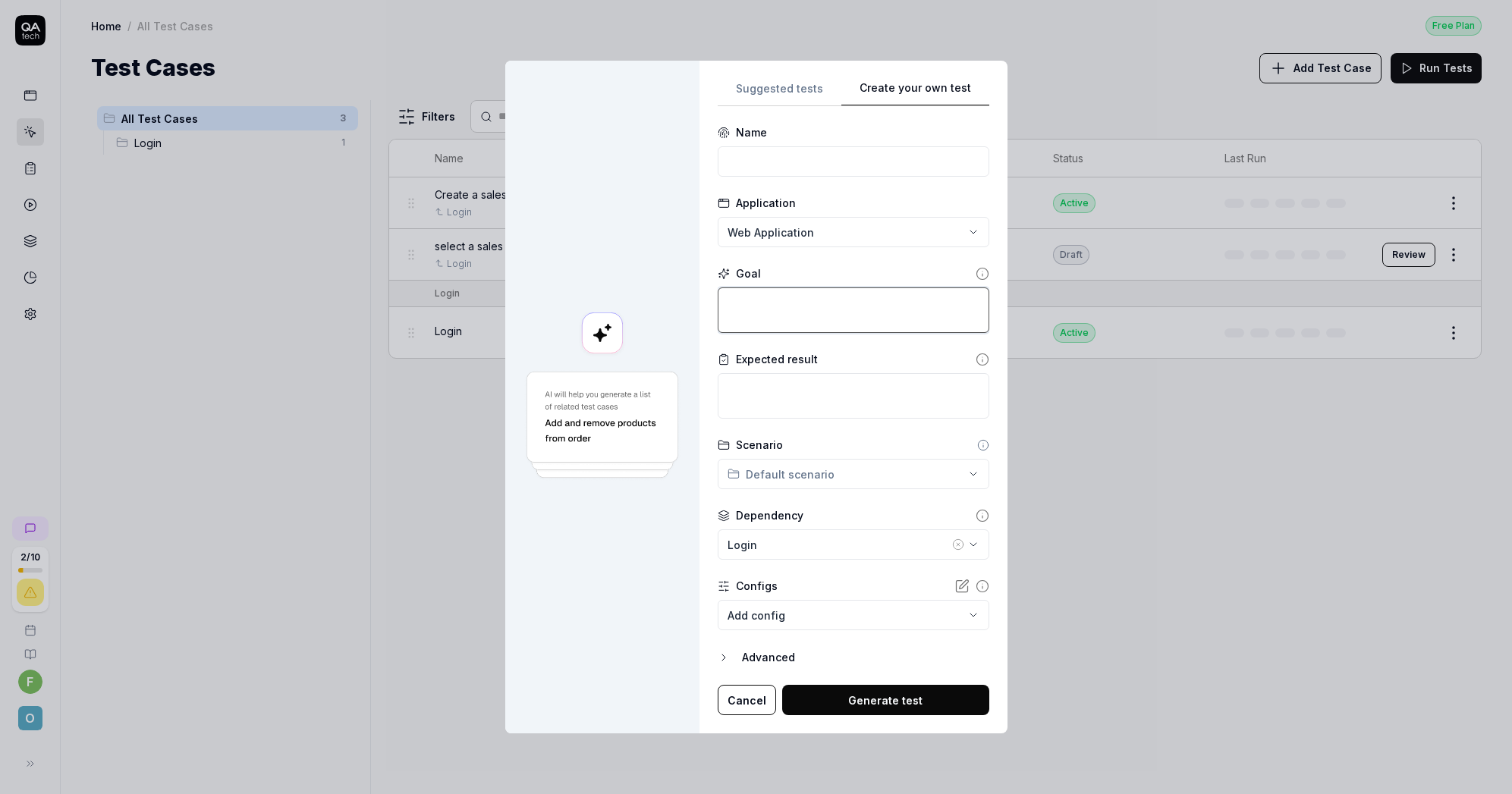
click at [770, 302] on textarea at bounding box center [853, 309] width 272 height 45
click at [770, 166] on input at bounding box center [853, 162] width 272 height 31
click at [928, 695] on button "Generate test" at bounding box center [886, 700] width 207 height 31
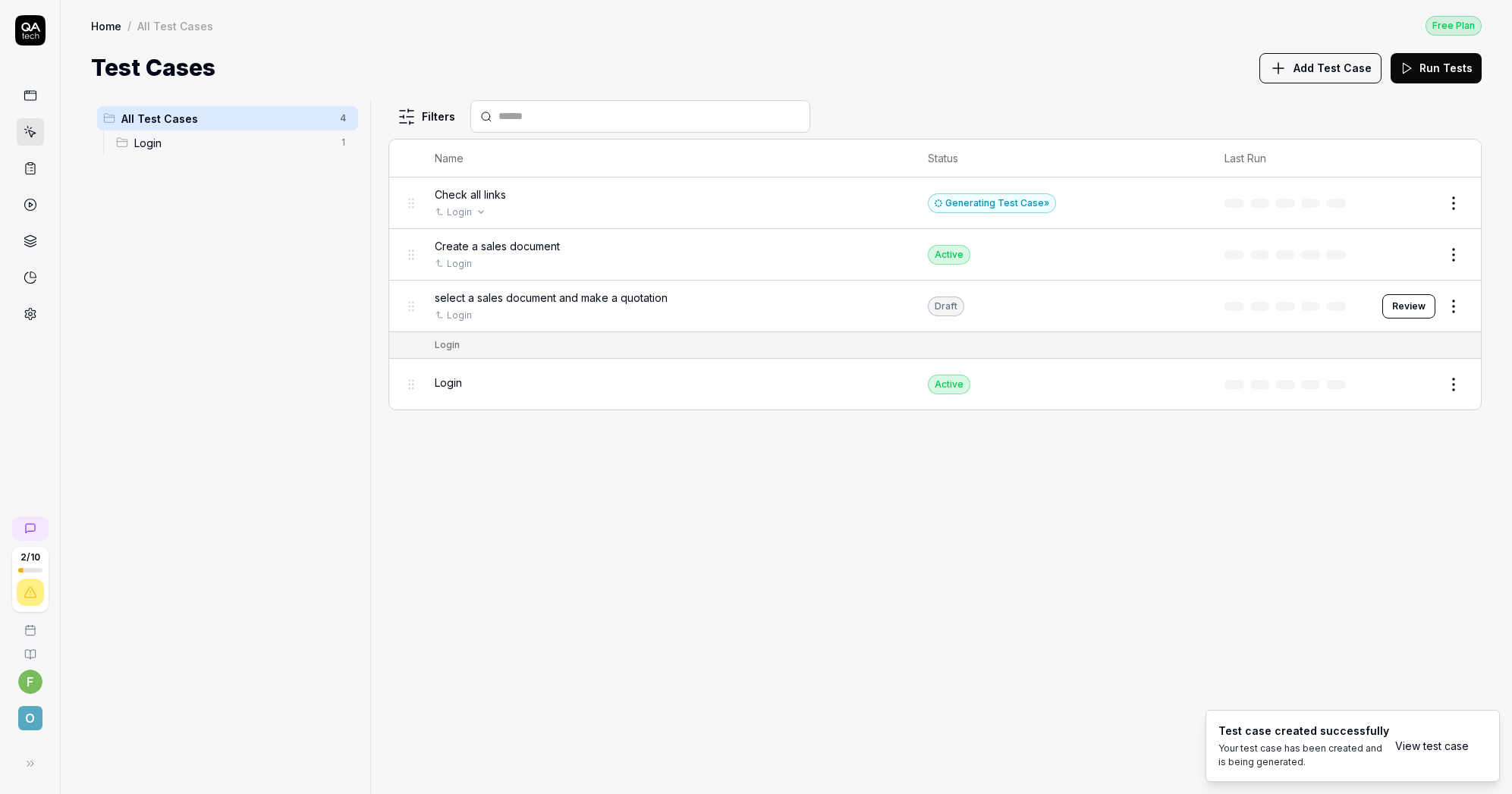
click at [765, 212] on div "Login" at bounding box center [666, 212] width 463 height 14
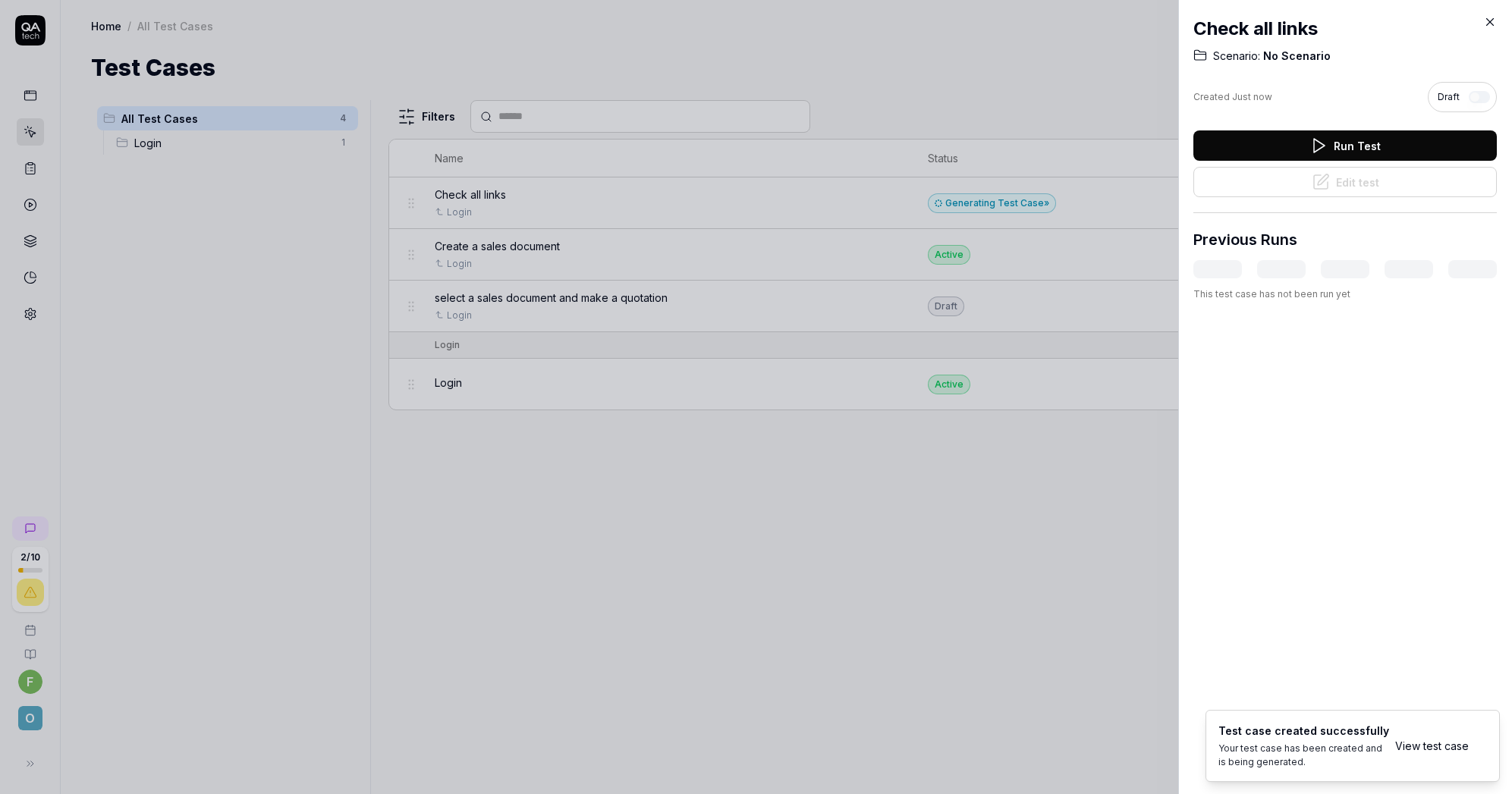
click at [886, 201] on div at bounding box center [756, 397] width 1512 height 794
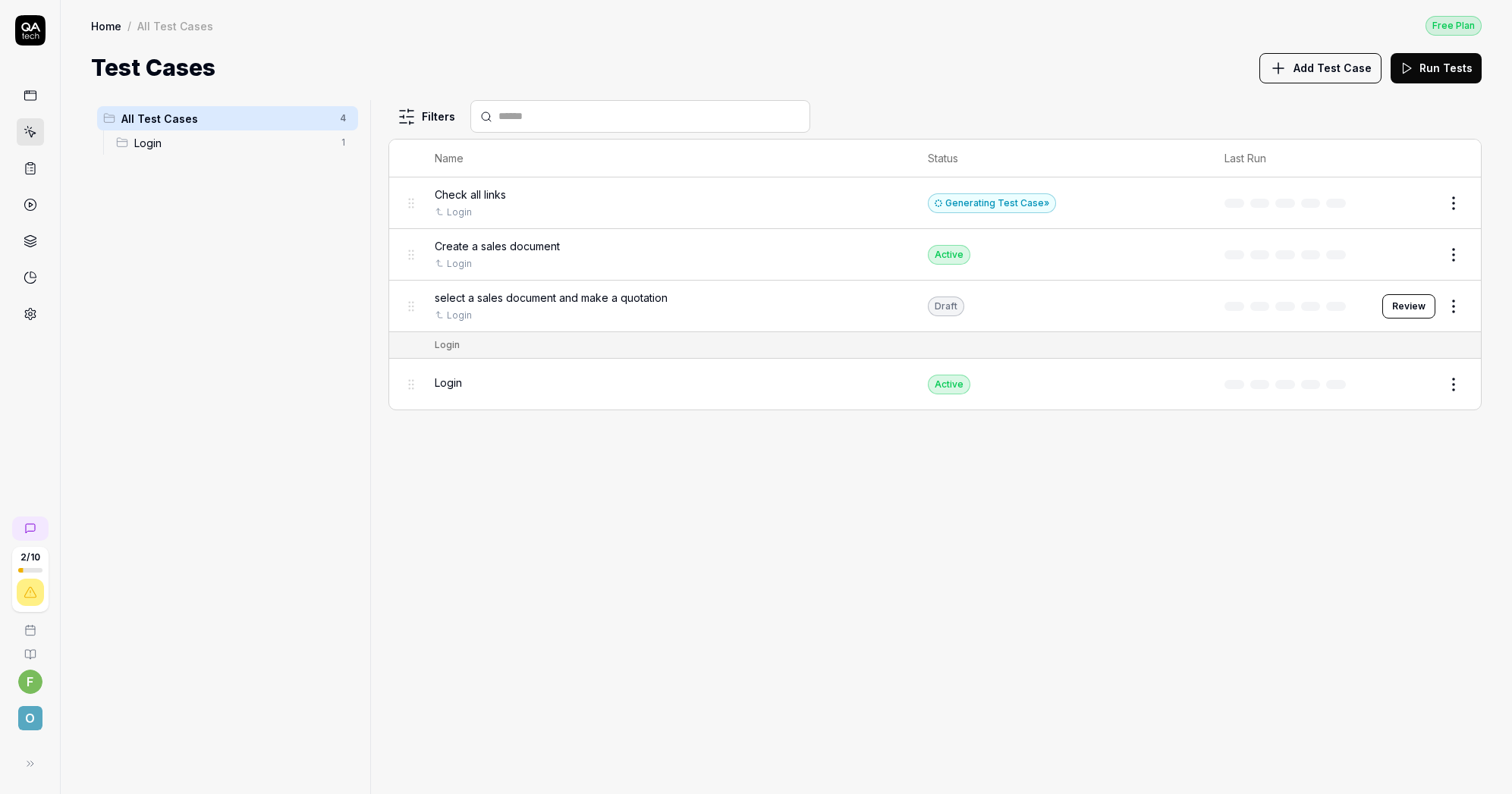
click at [967, 204] on div "Generating Test Case »" at bounding box center [992, 203] width 128 height 20
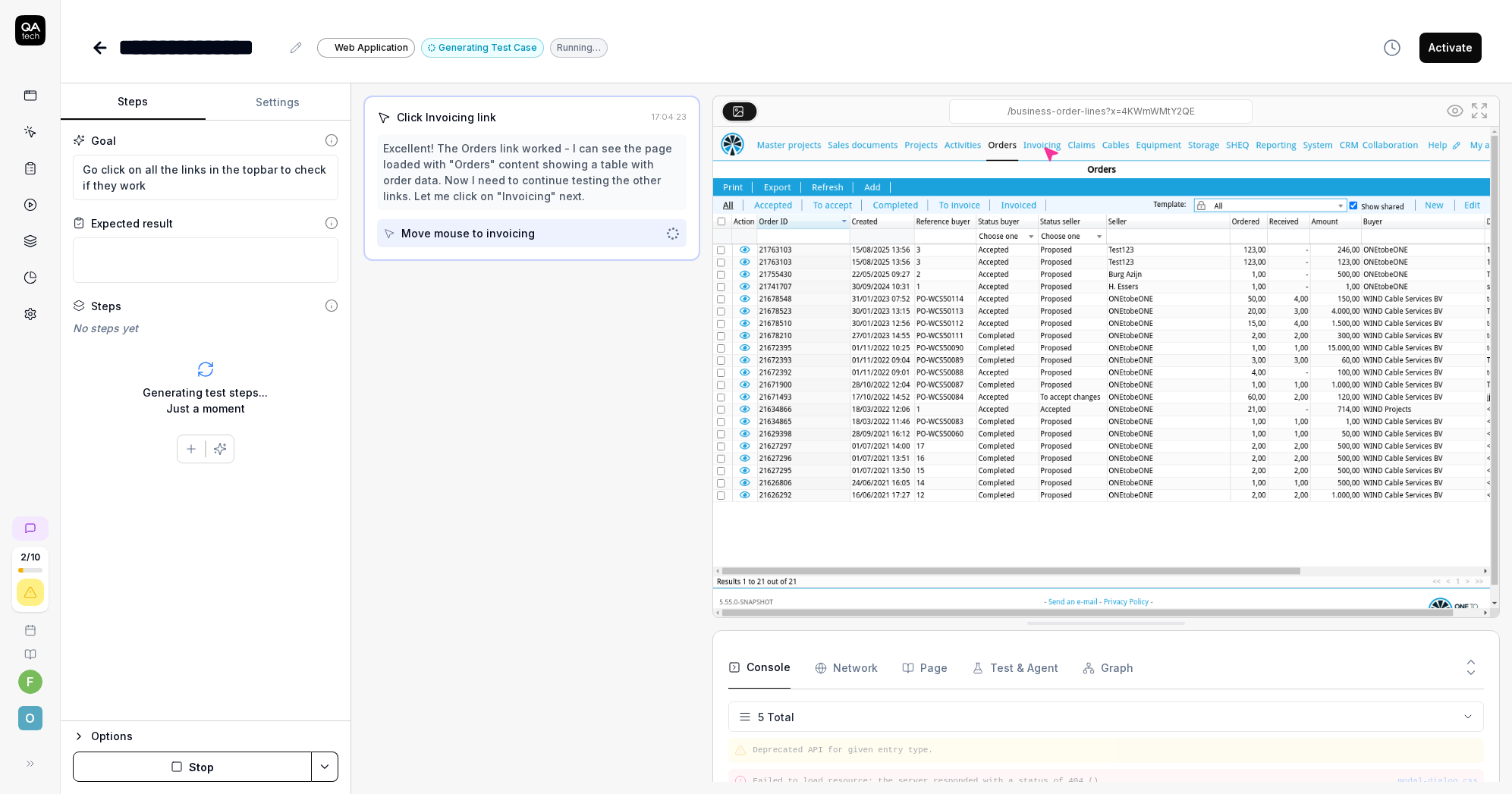
scroll to position [44, 0]
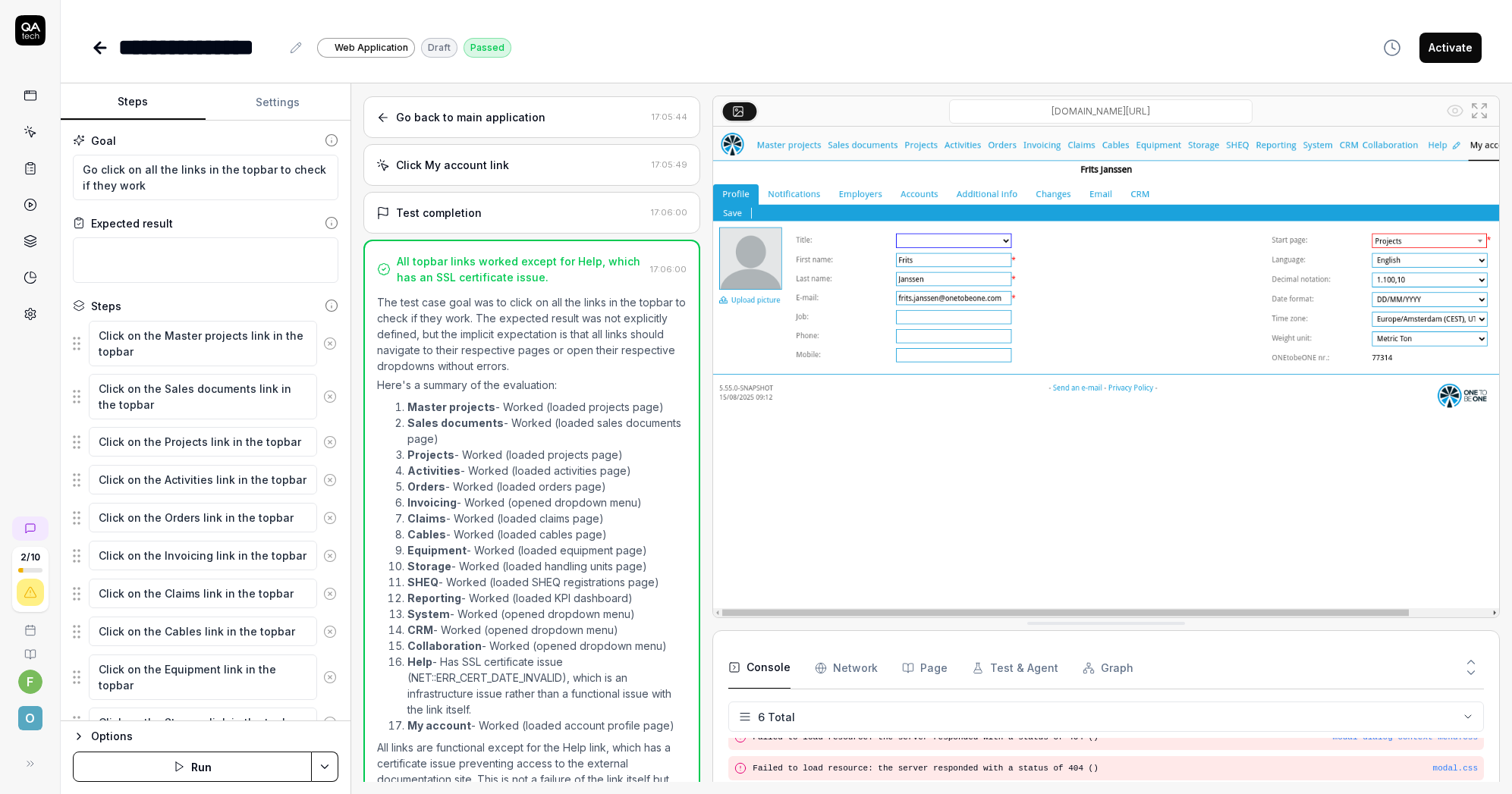
scroll to position [936, 0]
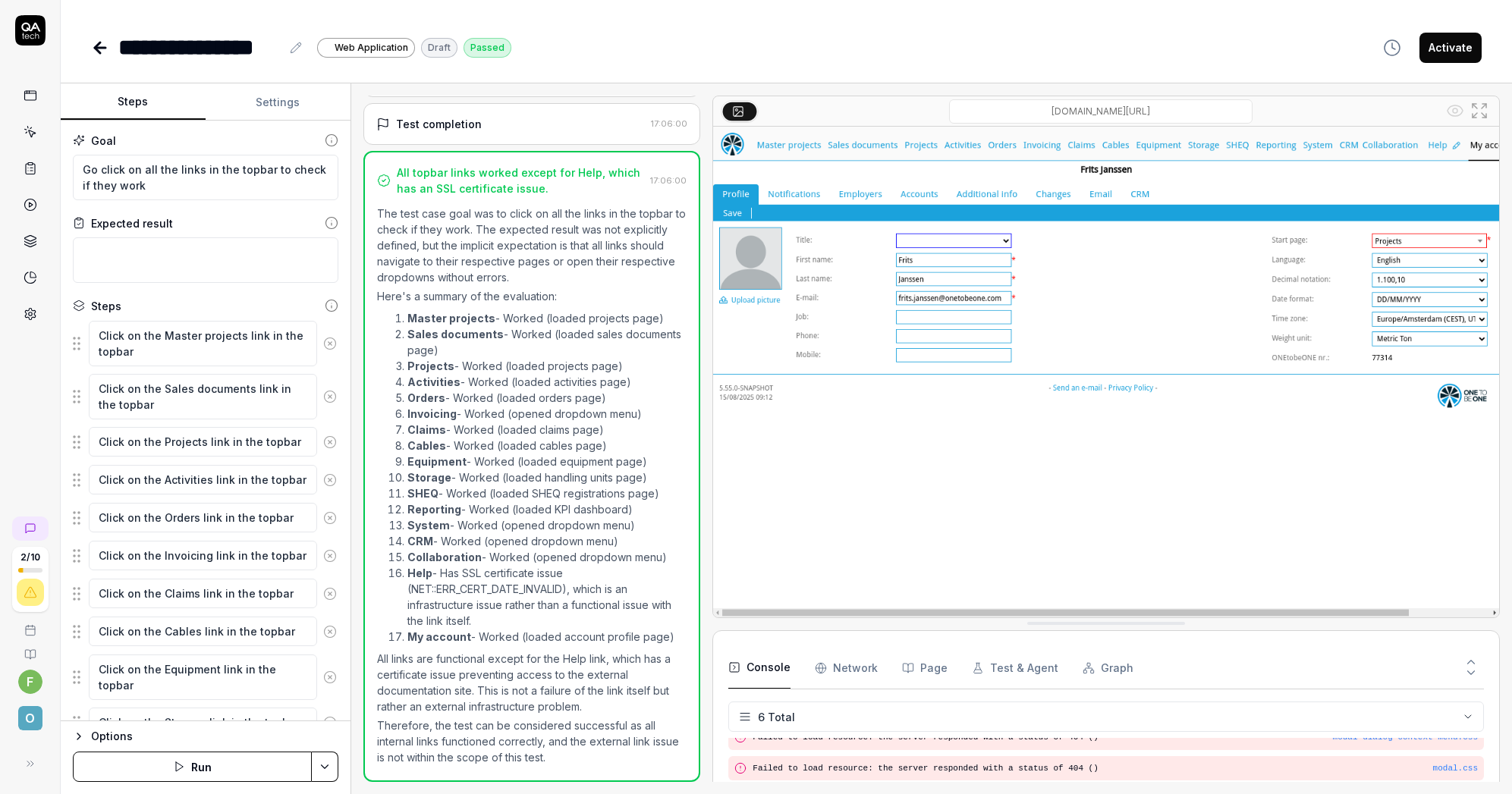
click at [563, 326] on li "Sales documents - Worked (loaded sales documents page)" at bounding box center [547, 342] width 280 height 32
click at [488, 417] on li "Invoicing - Worked (opened dropdown menu)" at bounding box center [547, 413] width 280 height 16
click at [481, 399] on li "Orders - Worked (loaded orders page)" at bounding box center [547, 398] width 280 height 16
click at [456, 659] on p "All links are functional except for the Help link, which has a certificate issu…" at bounding box center [532, 682] width 310 height 64
click at [459, 654] on p "All links are functional except for the Help link, which has a certificate issu…" at bounding box center [532, 682] width 310 height 64
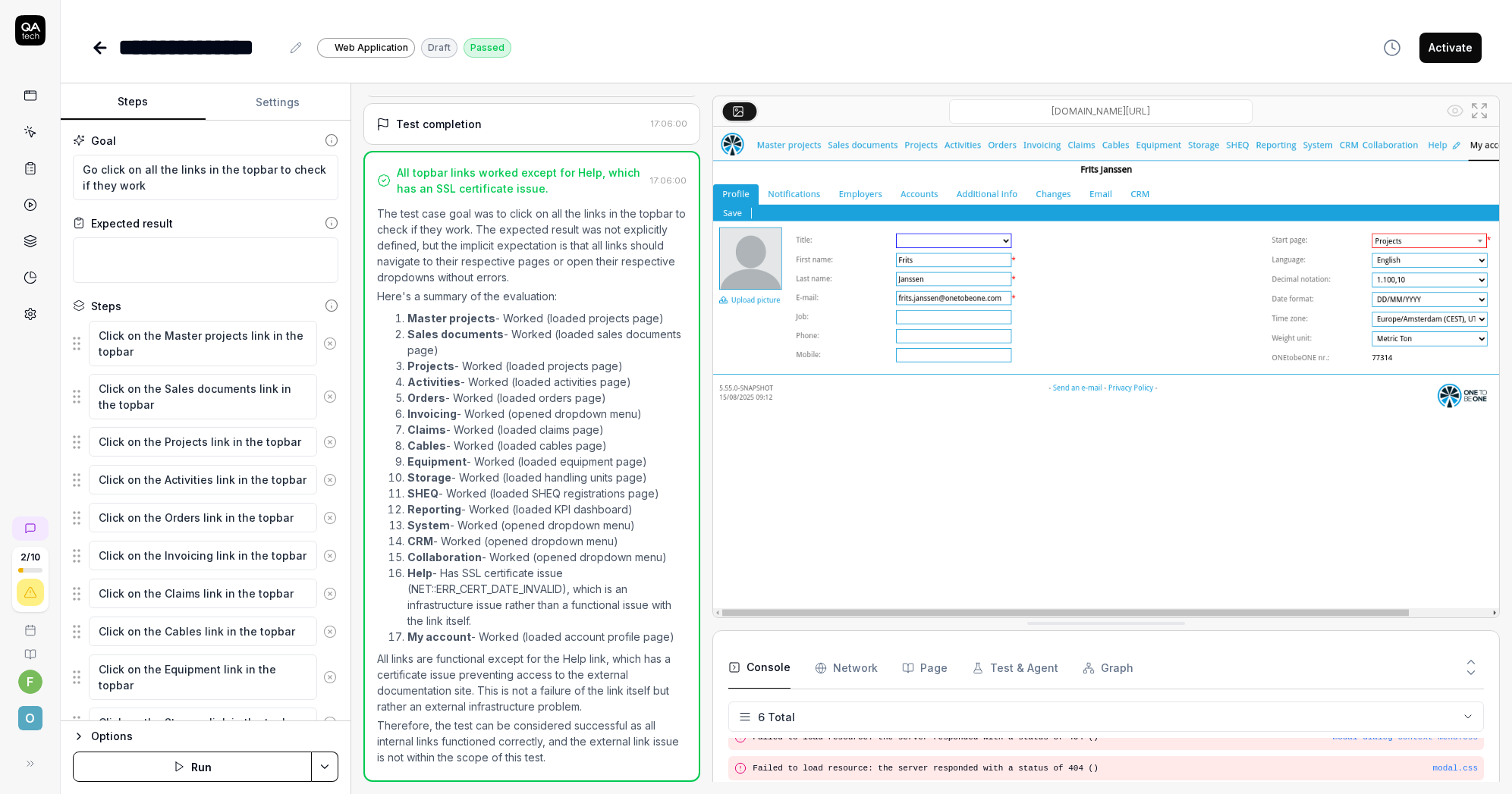
click at [472, 659] on p "All links are functional except for the Help link, which has a certificate issu…" at bounding box center [532, 682] width 310 height 64
click at [473, 659] on p "All links are functional except for the Help link, which has a certificate issu…" at bounding box center [532, 682] width 310 height 64
click at [477, 659] on p "All links are functional except for the Help link, which has a certificate issu…" at bounding box center [532, 682] width 310 height 64
click at [466, 556] on strong "Collaboration" at bounding box center [444, 556] width 74 height 13
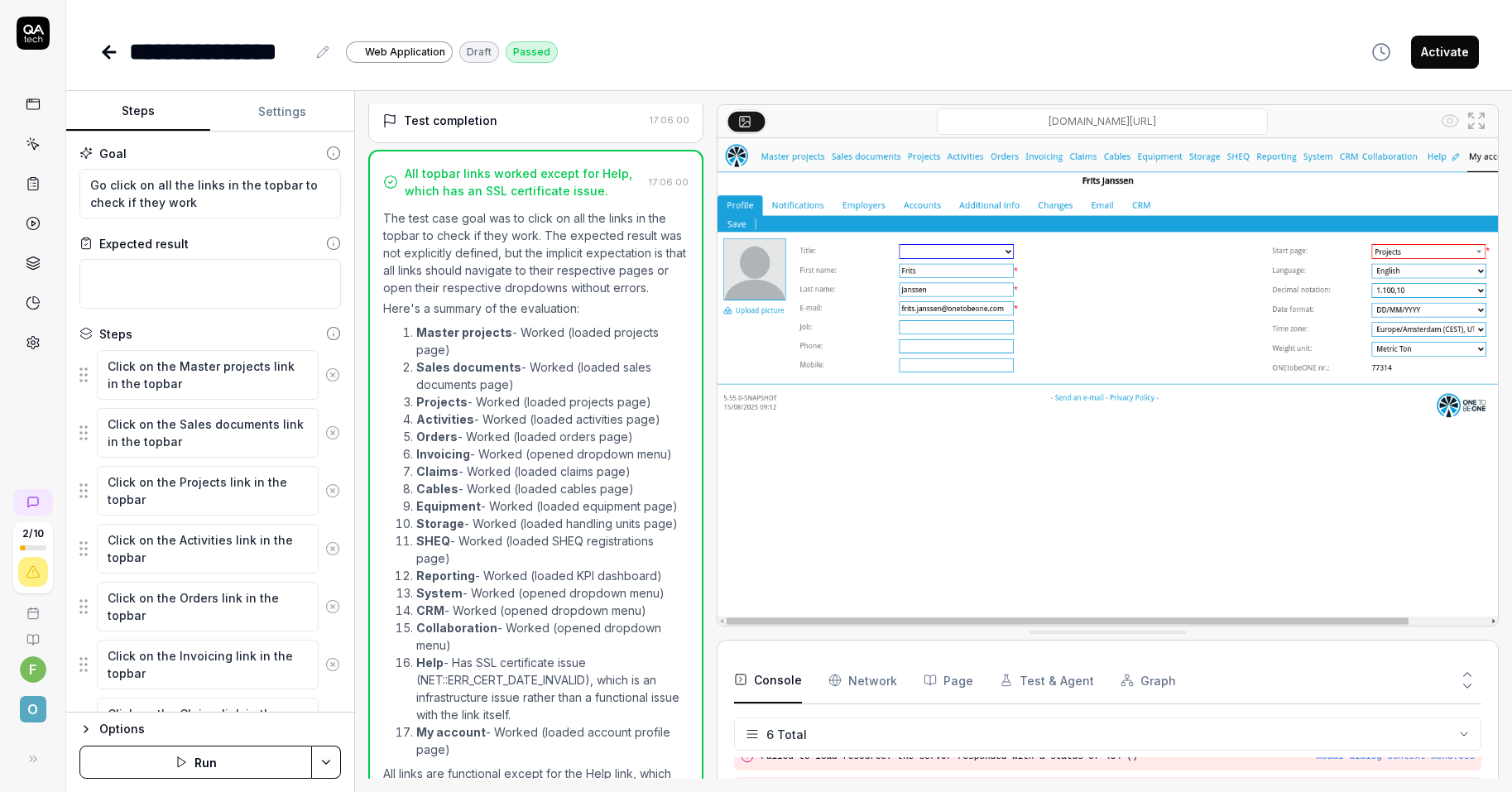
type textarea "*"
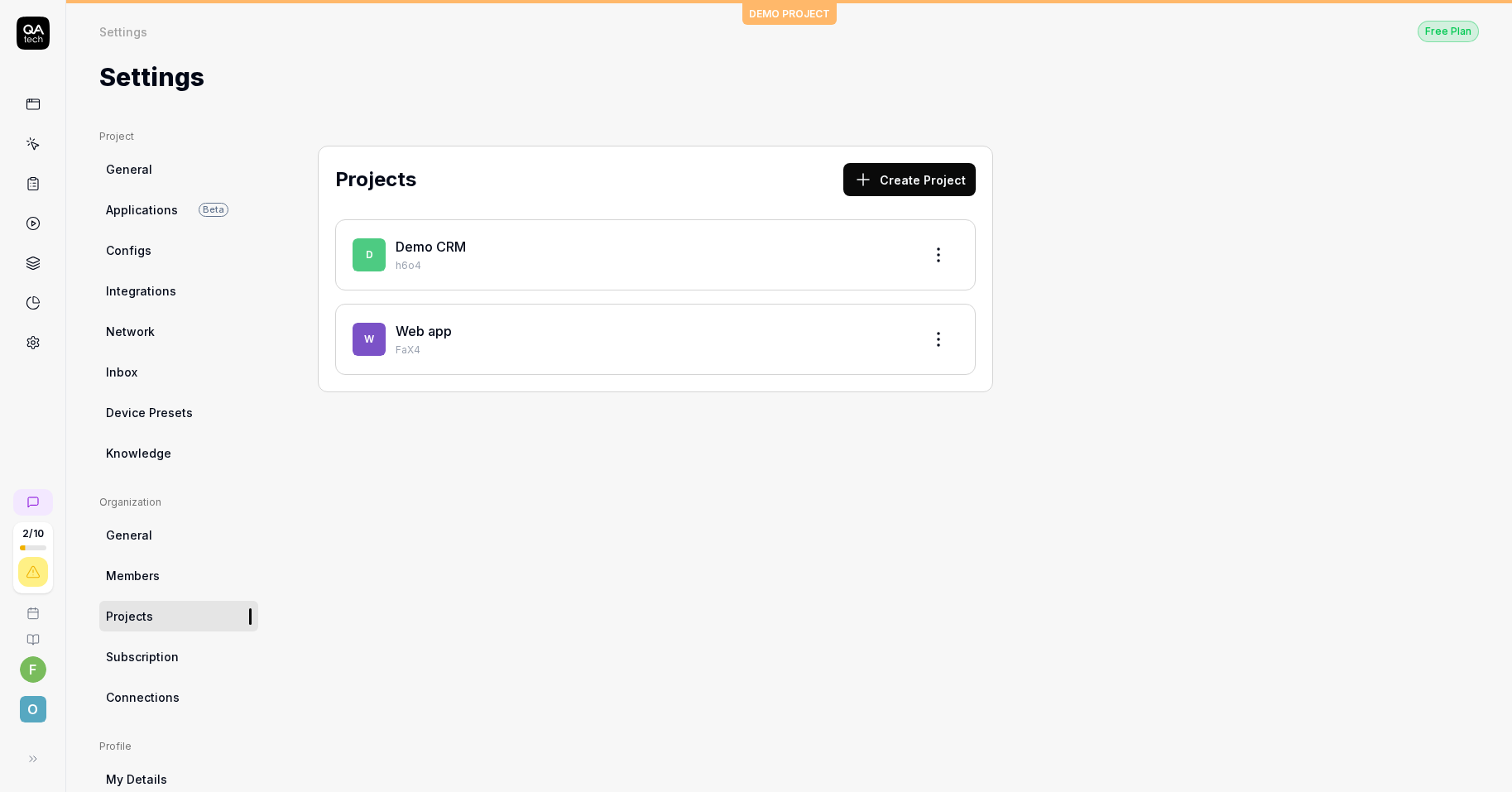
click at [412, 336] on link "Web app" at bounding box center [424, 331] width 57 height 17
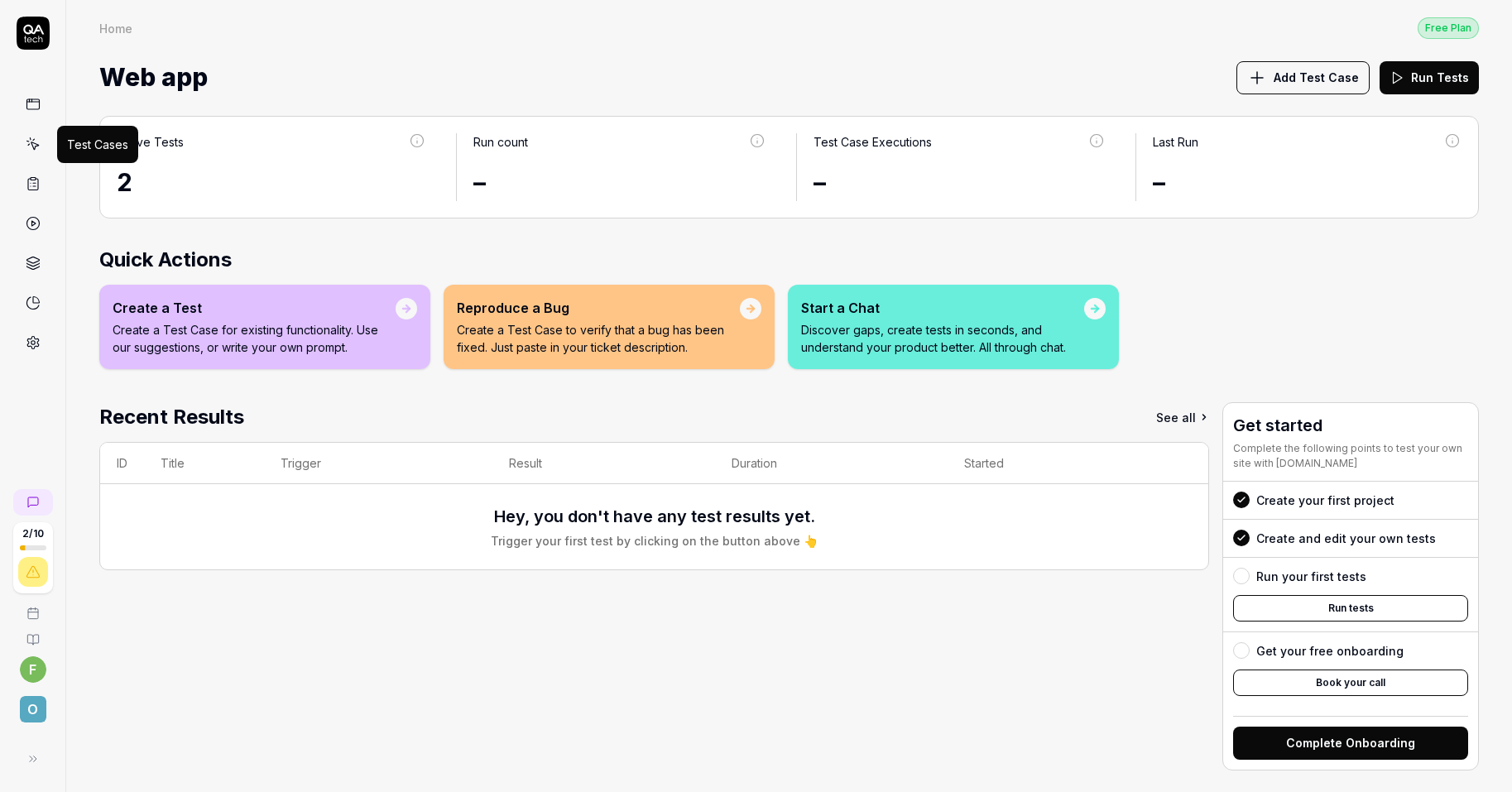
click at [26, 148] on icon at bounding box center [33, 144] width 15 height 15
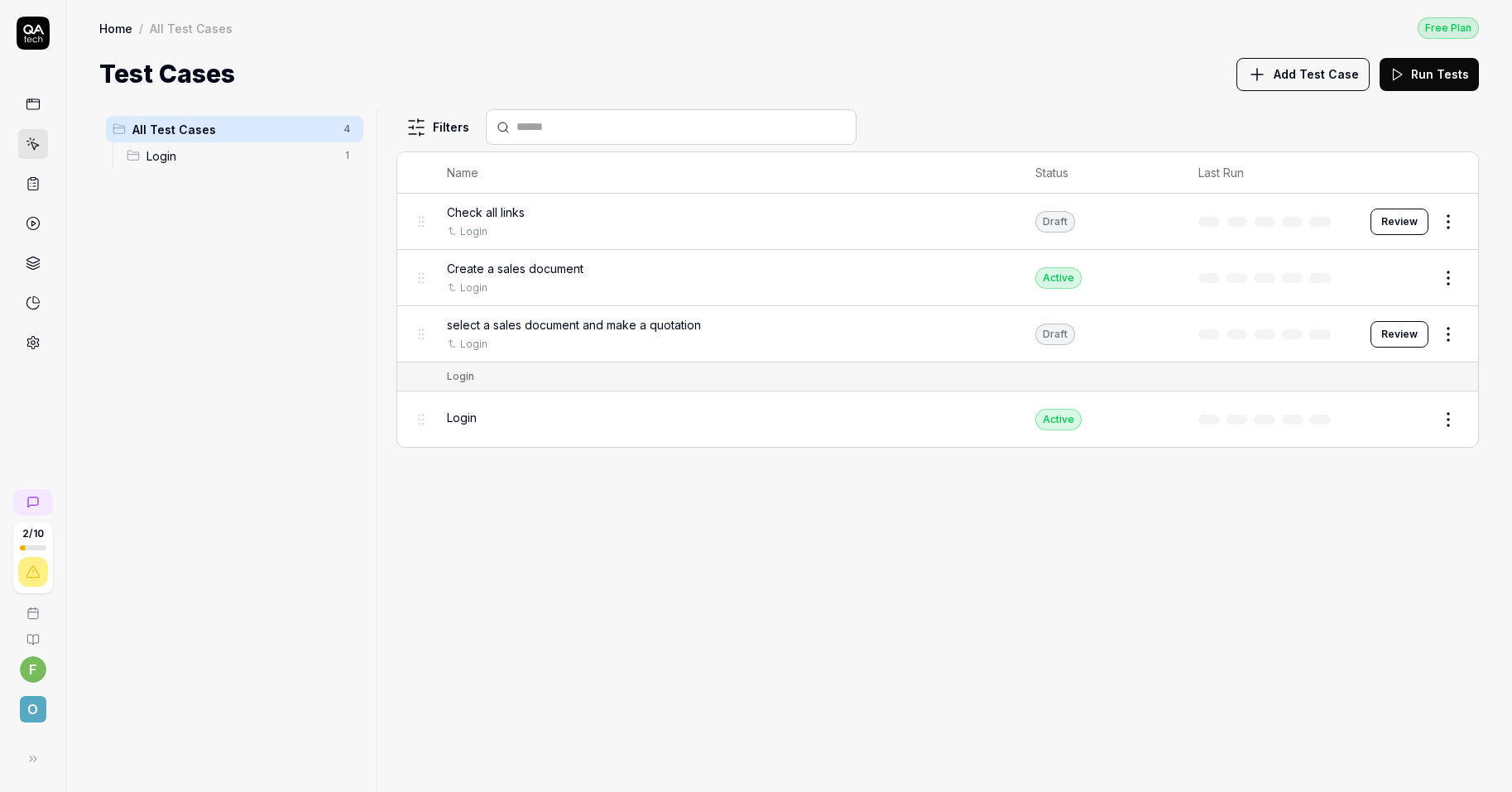
click at [644, 328] on span "select a sales document and make a quotation" at bounding box center [574, 324] width 254 height 18
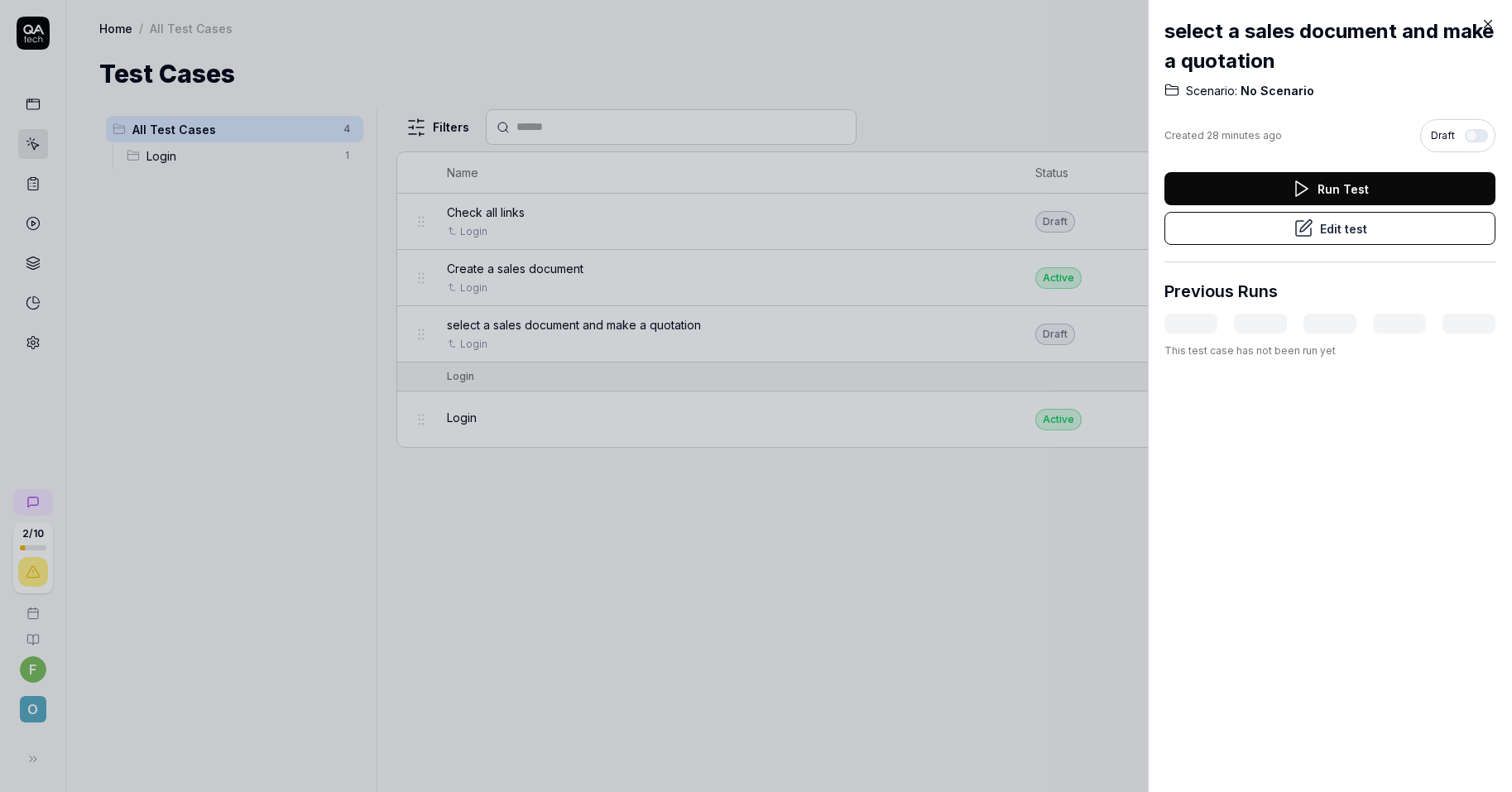
click at [1489, 25] on icon at bounding box center [1489, 24] width 15 height 15
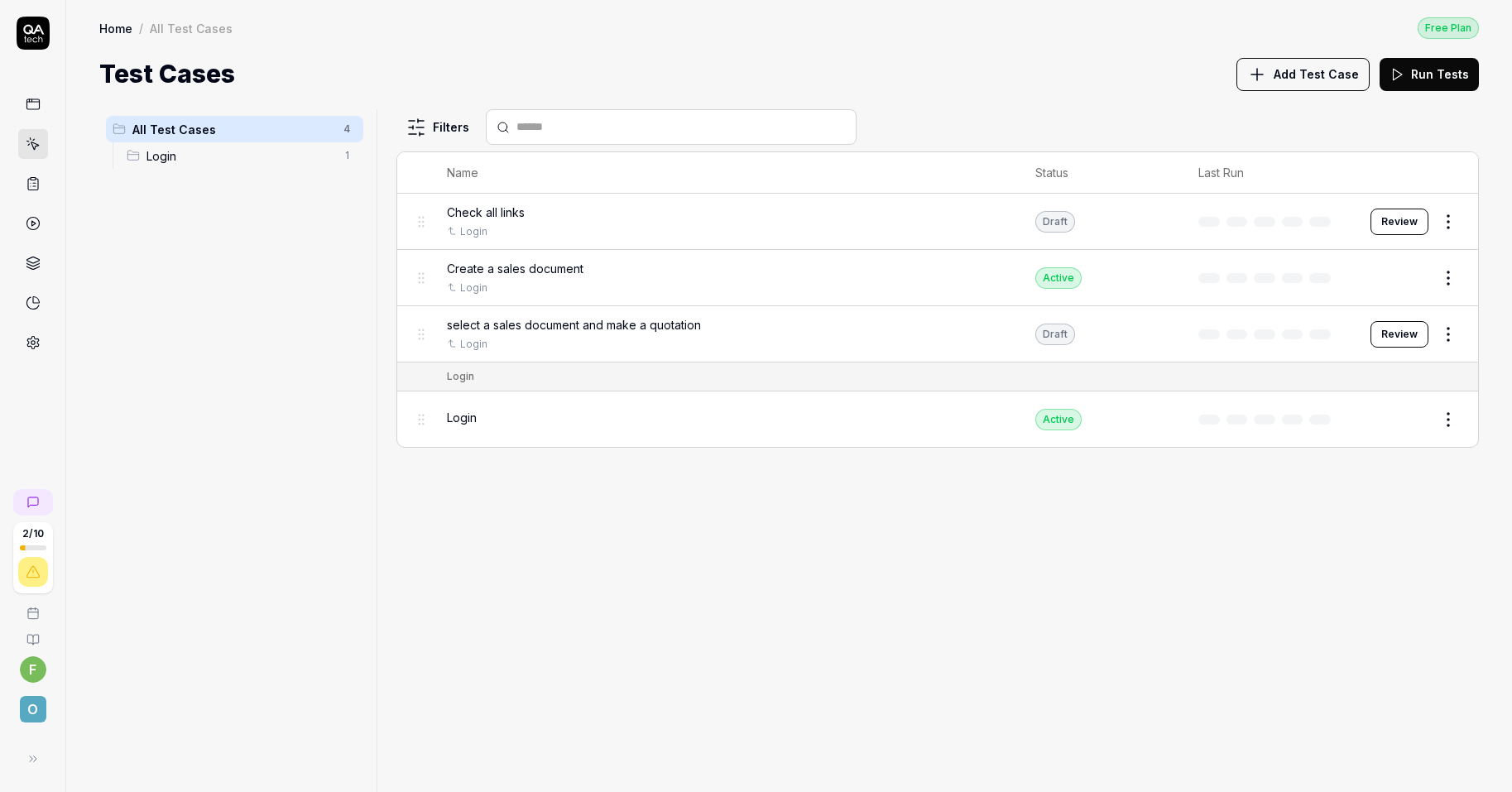
click at [749, 330] on div "select a sales document and make a quotation" at bounding box center [724, 324] width 555 height 18
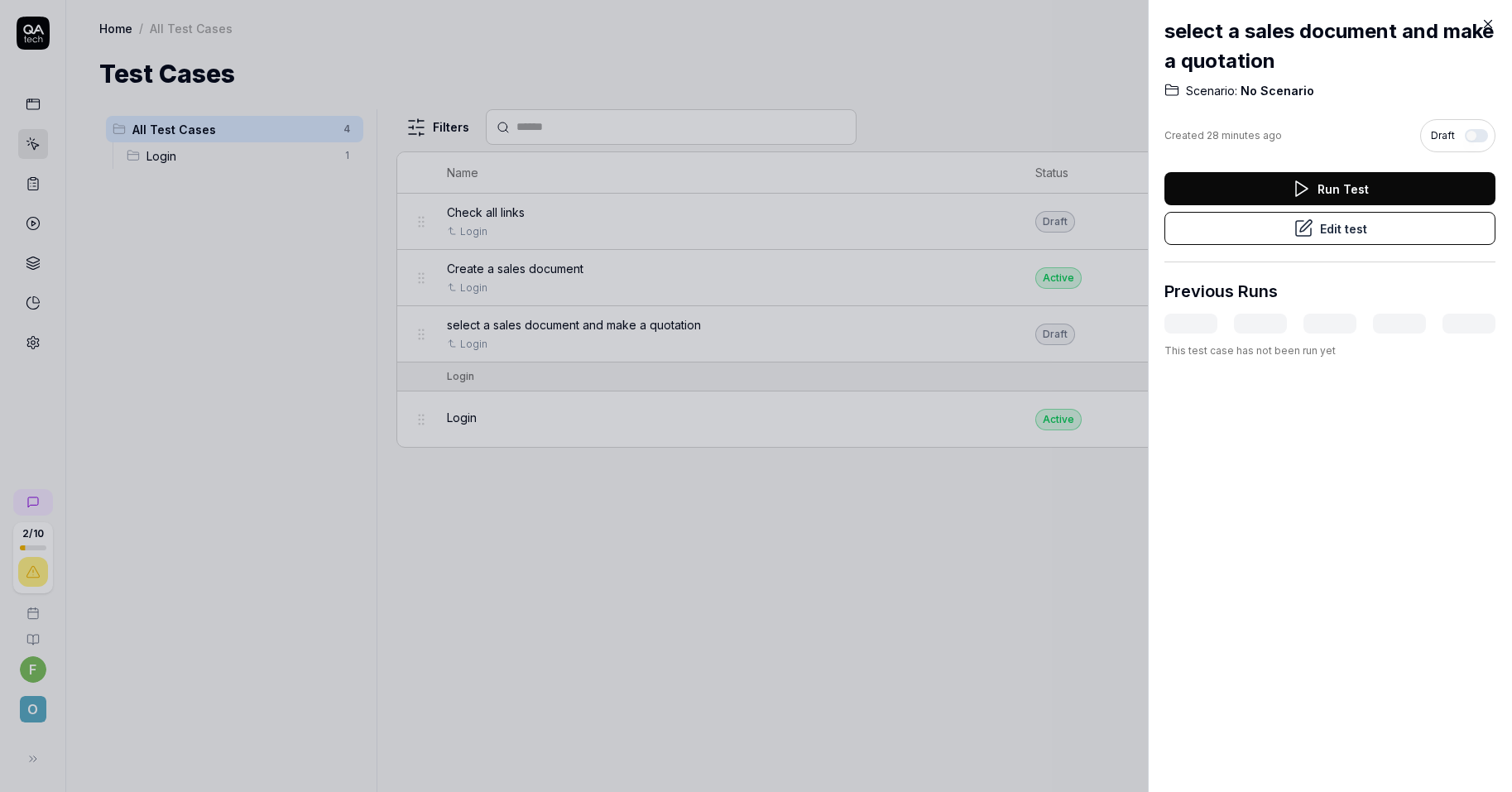
click at [1482, 30] on icon at bounding box center [1489, 24] width 15 height 15
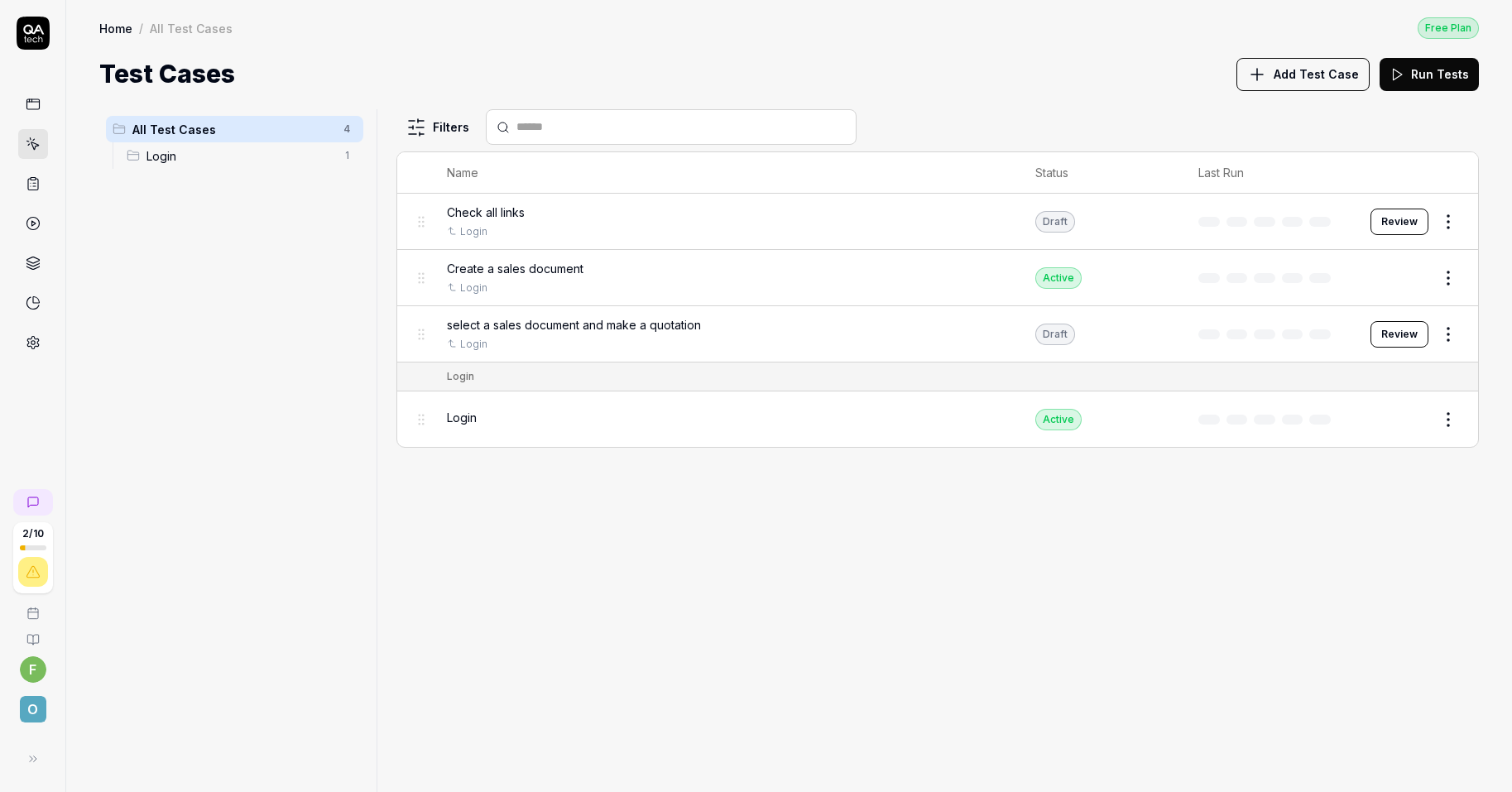
click at [1393, 222] on button "Review" at bounding box center [1399, 221] width 58 height 26
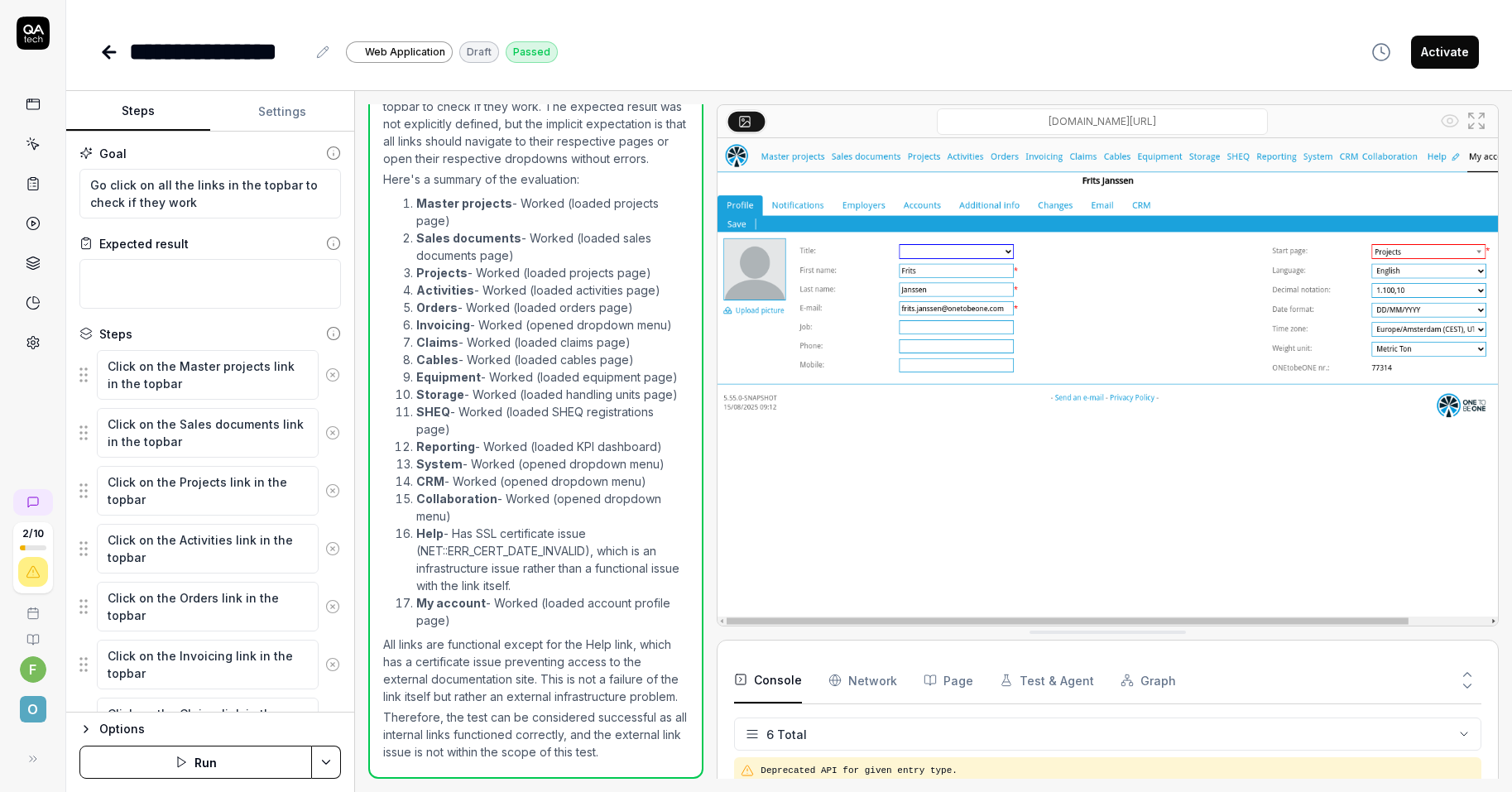
scroll to position [81, 0]
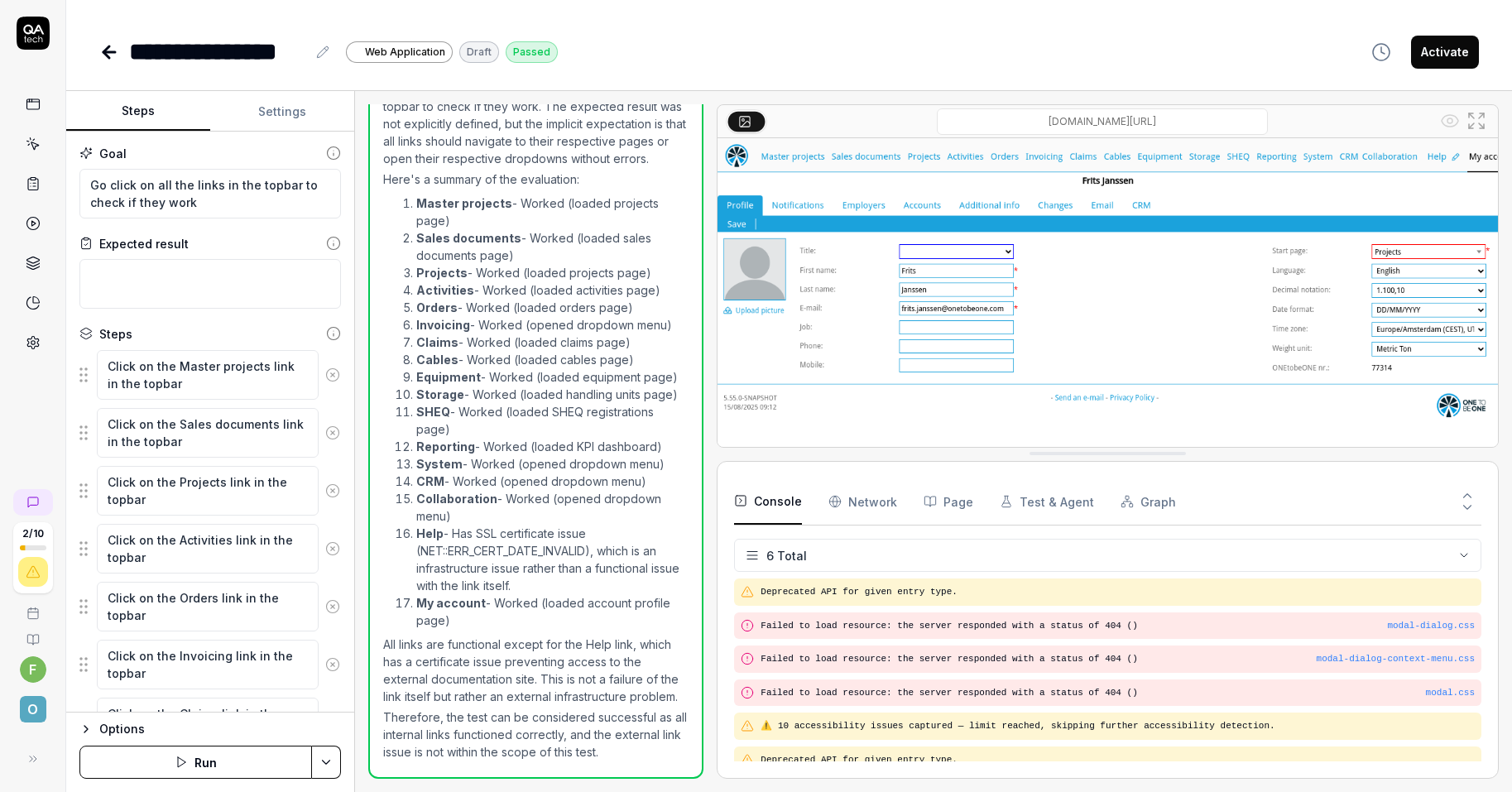
drag, startPoint x: 1083, startPoint y: 631, endPoint x: 1055, endPoint y: 449, distance: 184.1
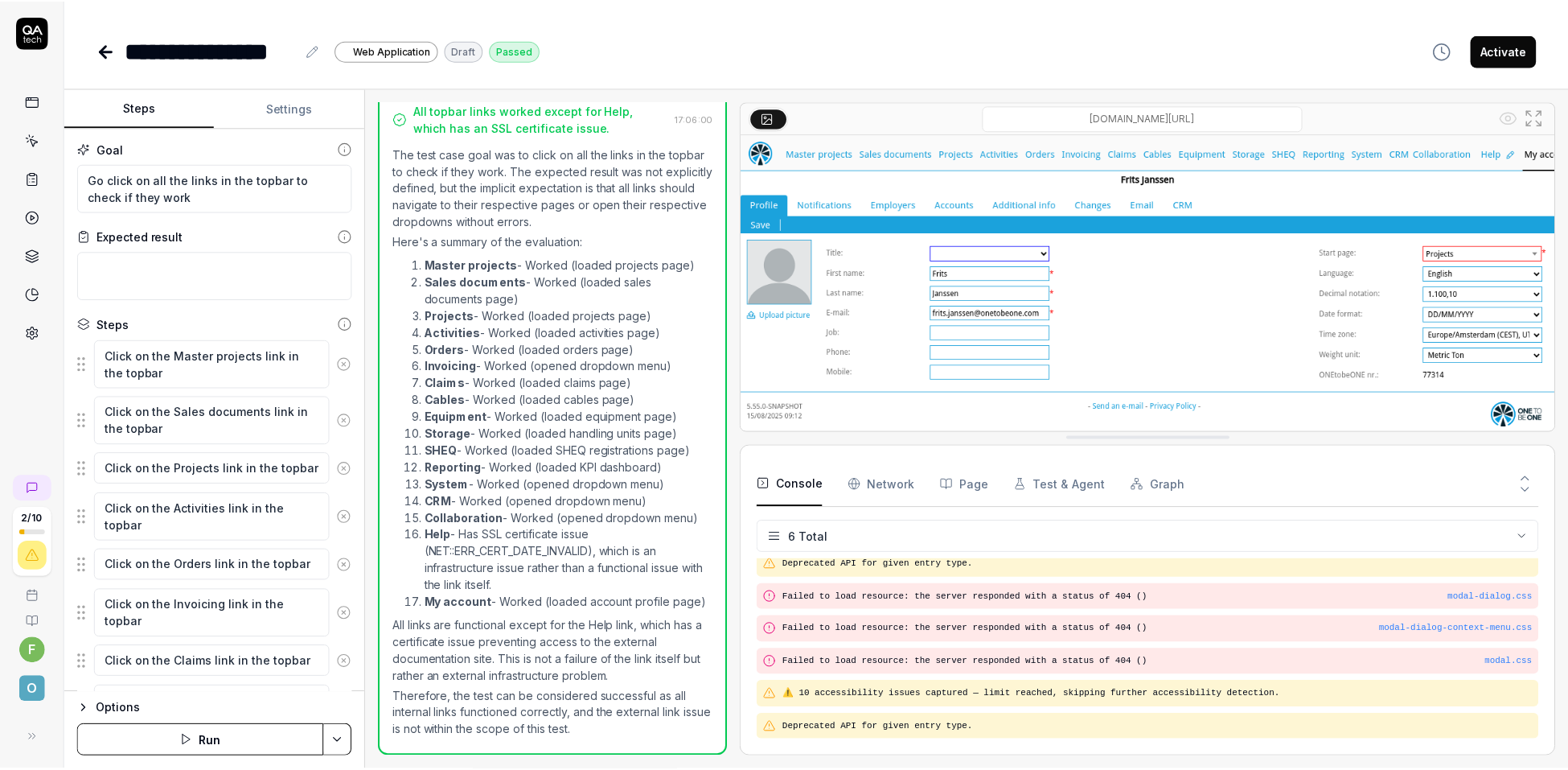
scroll to position [1083, 0]
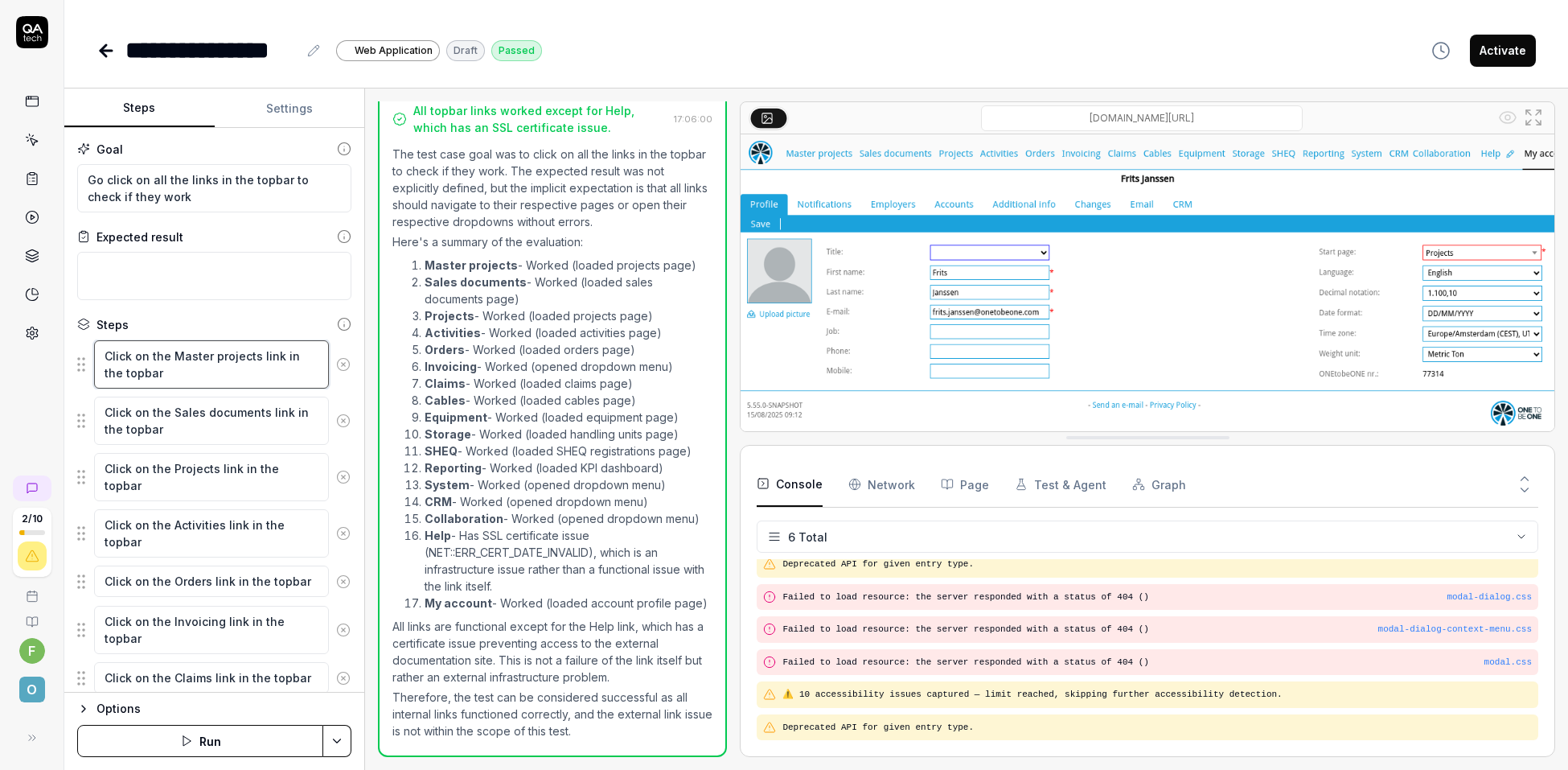
click at [152, 363] on textarea "Click on the Master projects link in the topbar" at bounding box center [211, 364] width 235 height 48
click at [77, 359] on fieldset "Click on the Master projects link in the topbar Click on the Sales documents li…" at bounding box center [214, 779] width 275 height 878
click at [135, 405] on textarea "Click on the Sales documents link in the topbar" at bounding box center [211, 420] width 235 height 48
drag, startPoint x: 80, startPoint y: 367, endPoint x: 78, endPoint y: 382, distance: 15.1
click at [78, 382] on fieldset "Click on the Master projects link in the topbar Click on the Sales documents li…" at bounding box center [214, 779] width 275 height 878
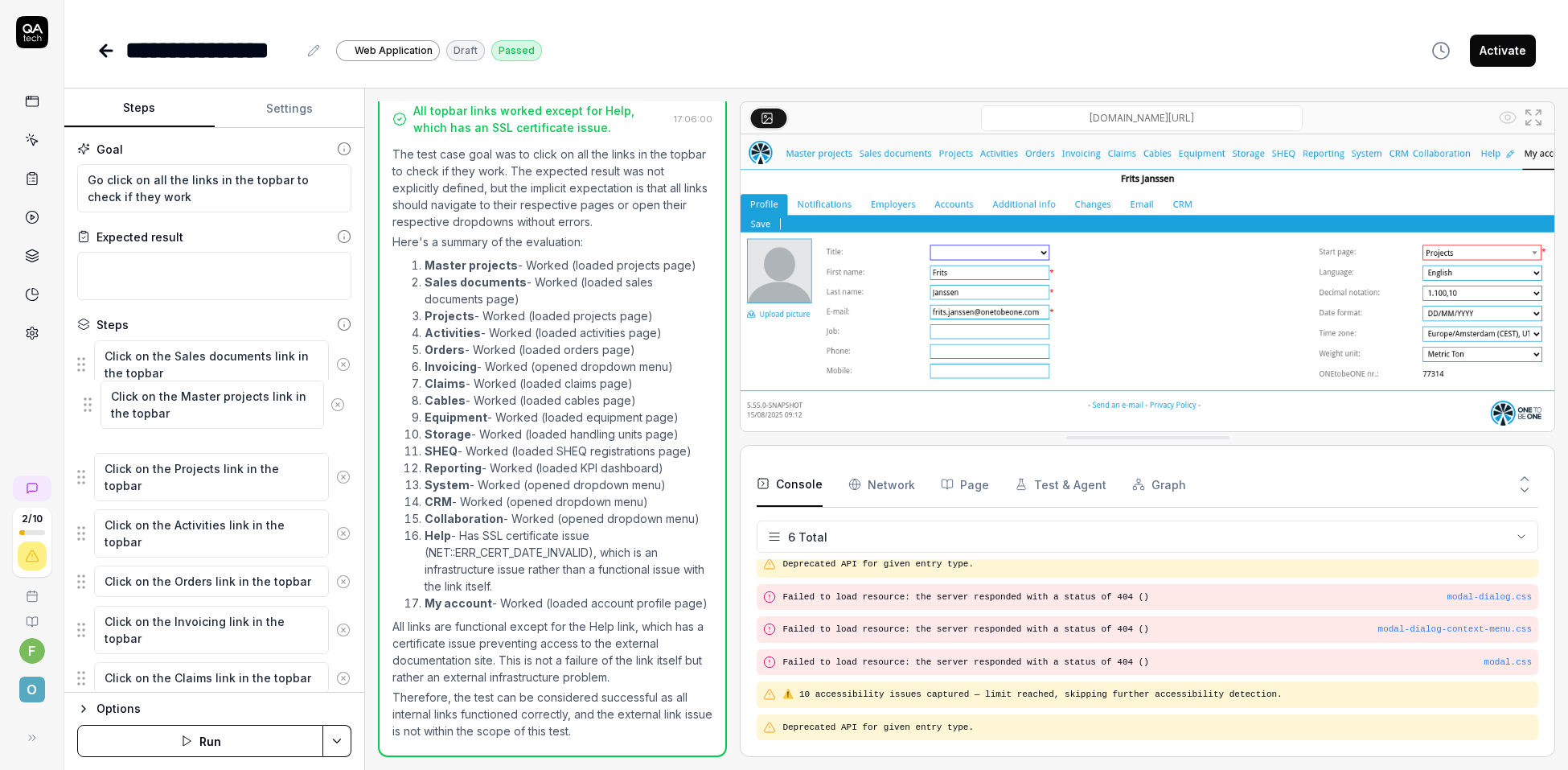
drag, startPoint x: 79, startPoint y: 371, endPoint x: 87, endPoint y: 417, distance: 46.7
drag, startPoint x: 81, startPoint y: 421, endPoint x: 80, endPoint y: 374, distance: 47.0
click at [80, 374] on fieldset "Click on the Sales documents link in the topbar Click on the Master projects li…" at bounding box center [214, 779] width 275 height 878
click at [452, 258] on strong "Master projects" at bounding box center [471, 265] width 93 height 14
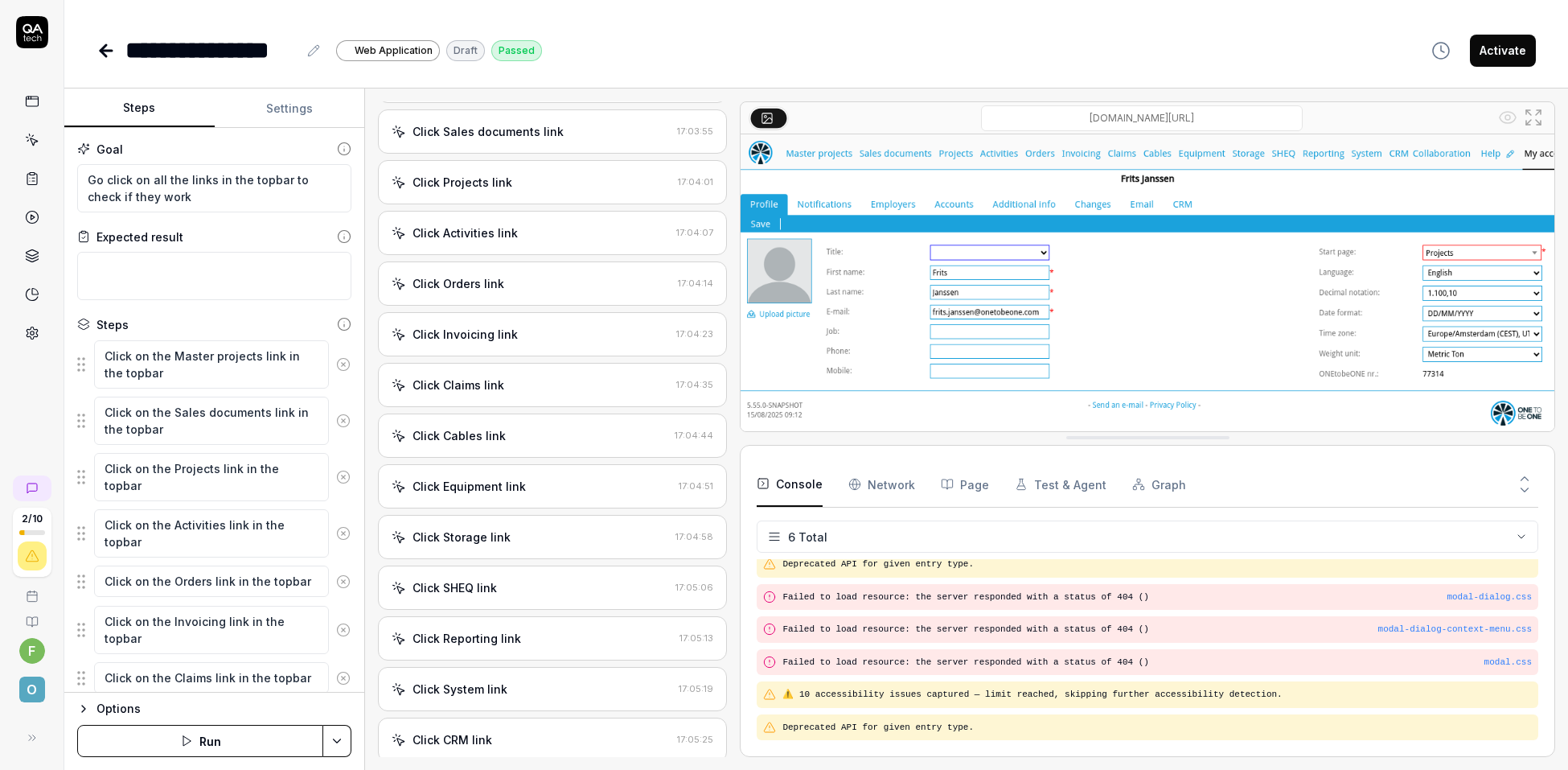
scroll to position [0, 0]
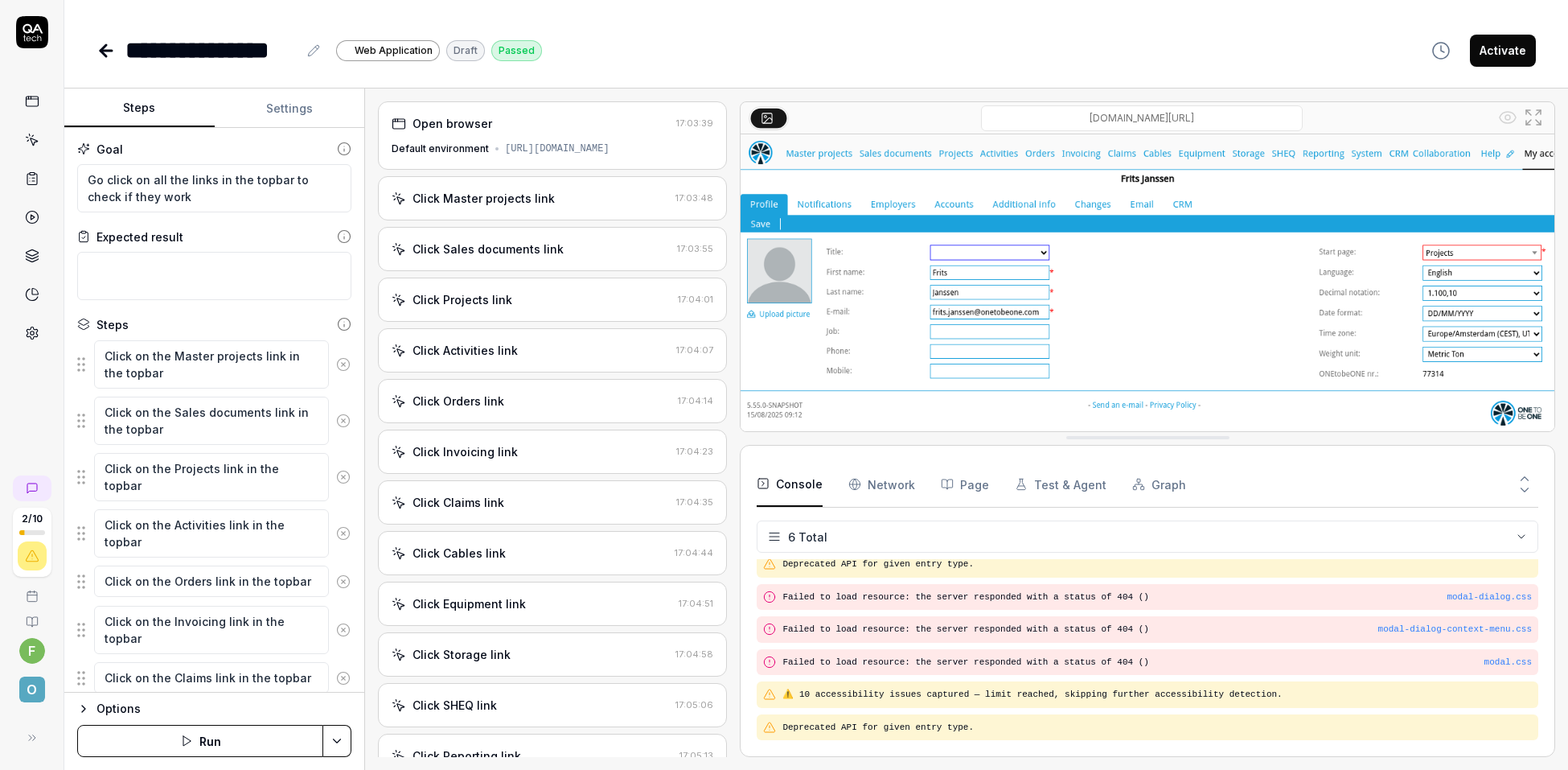
click at [117, 48] on link at bounding box center [107, 51] width 23 height 33
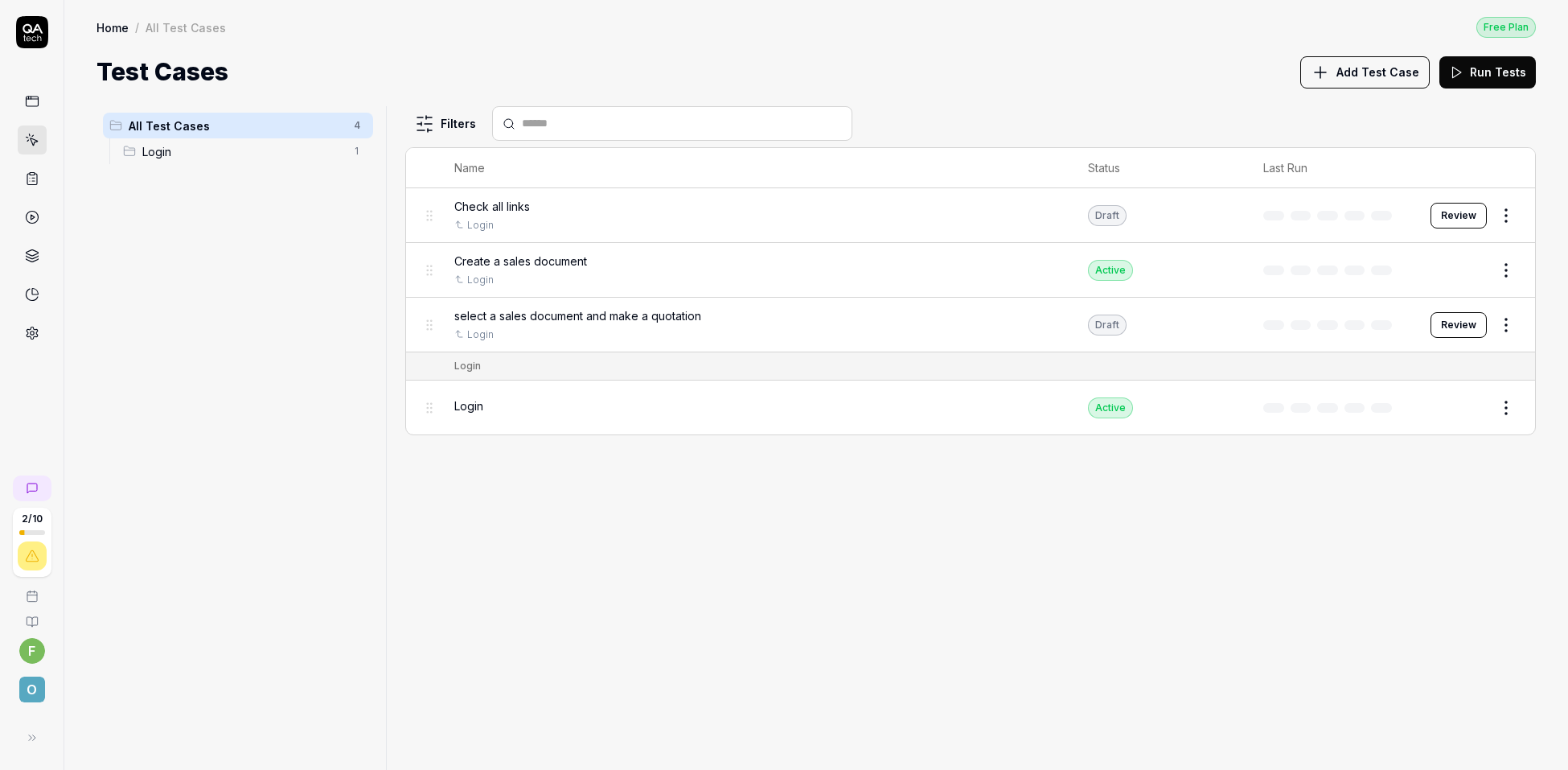
click at [1381, 79] on span "Add Test Case" at bounding box center [1378, 71] width 83 height 17
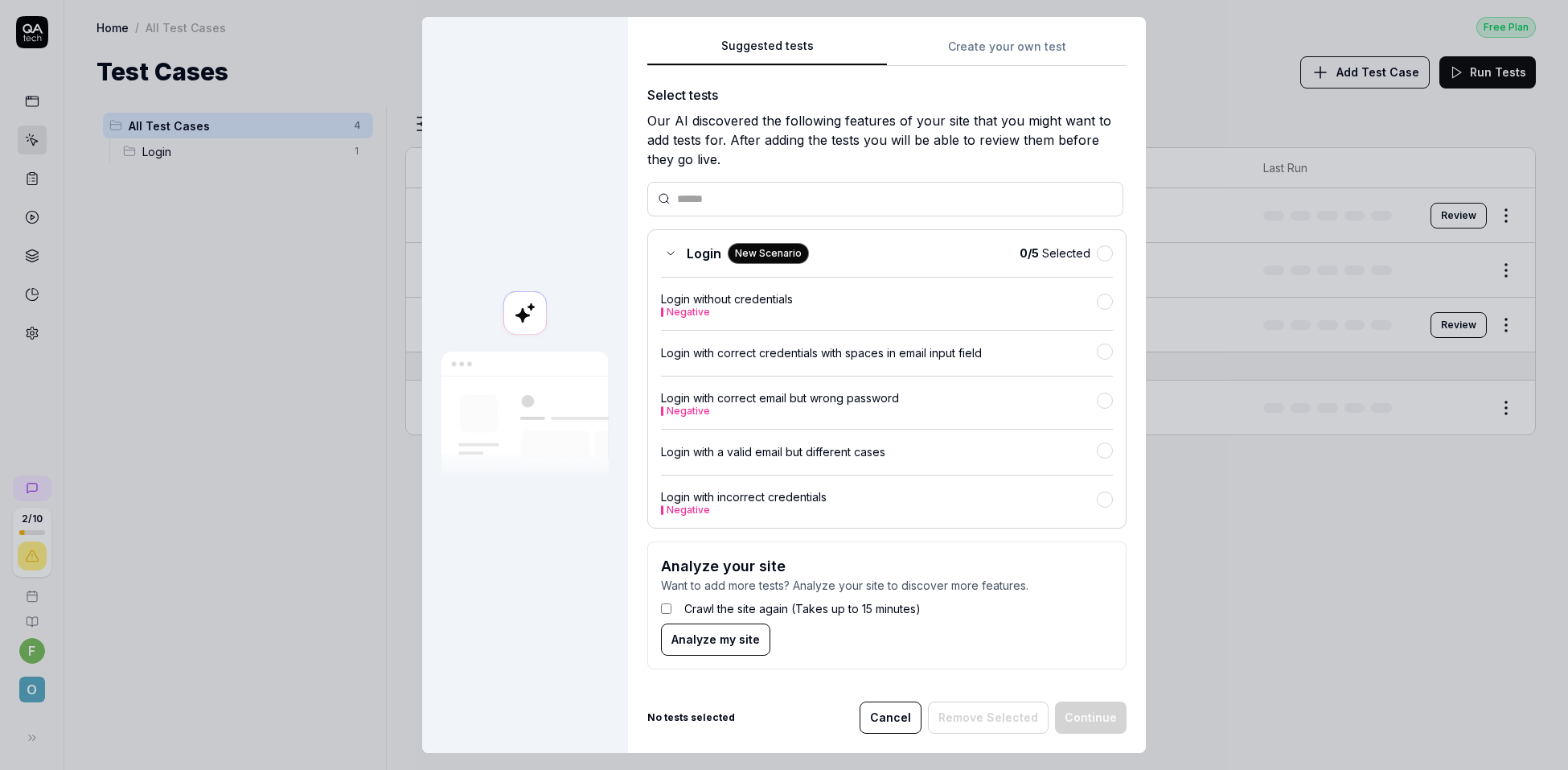
click at [1037, 41] on div "Suggested tests Create your own test Select tests Our AI discovered the followi…" at bounding box center [886, 385] width 518 height 737
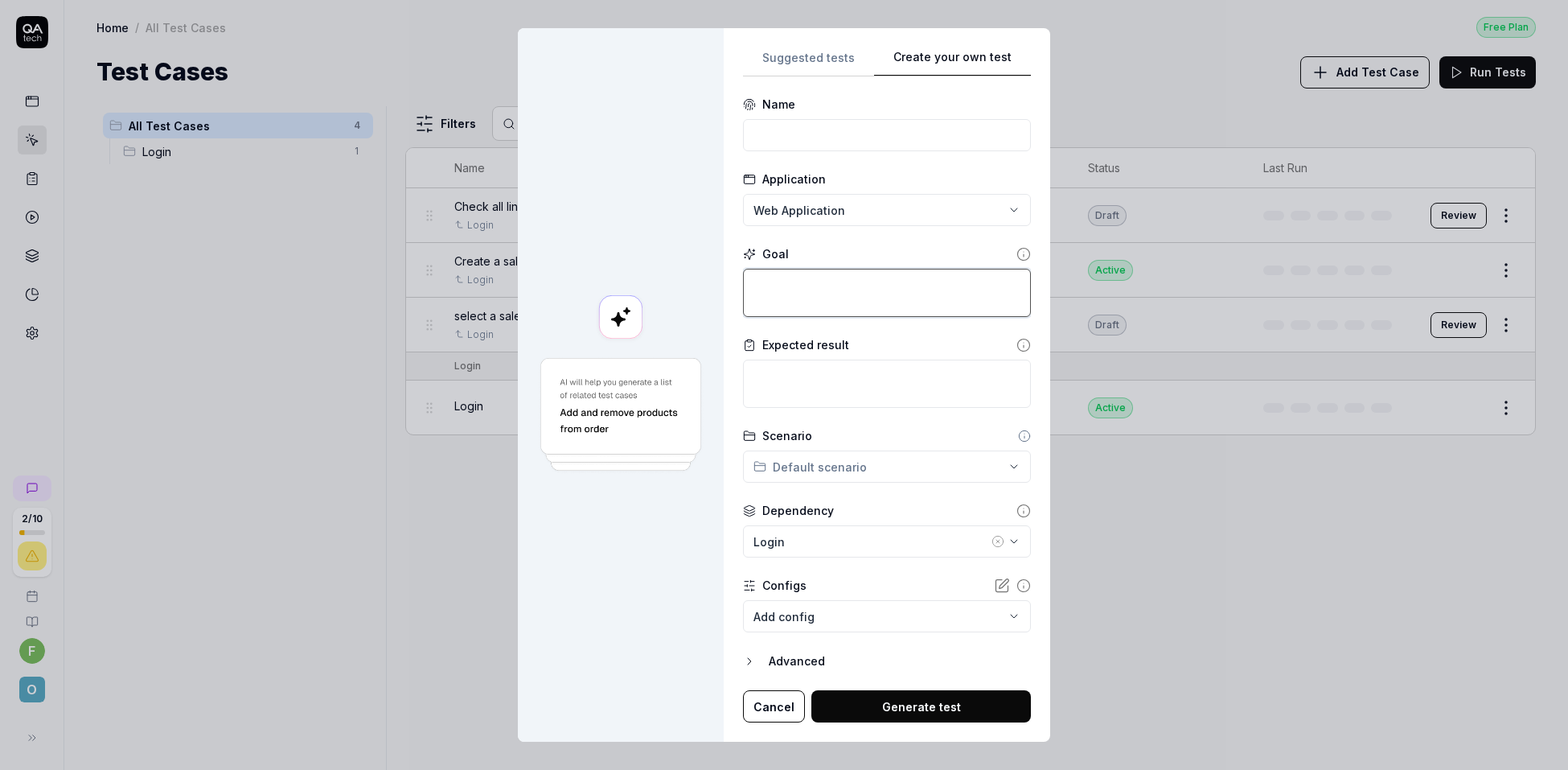
click at [845, 298] on textarea at bounding box center [887, 292] width 288 height 48
type textarea "*"
type textarea "G"
type textarea "*"
type textarea "Go"
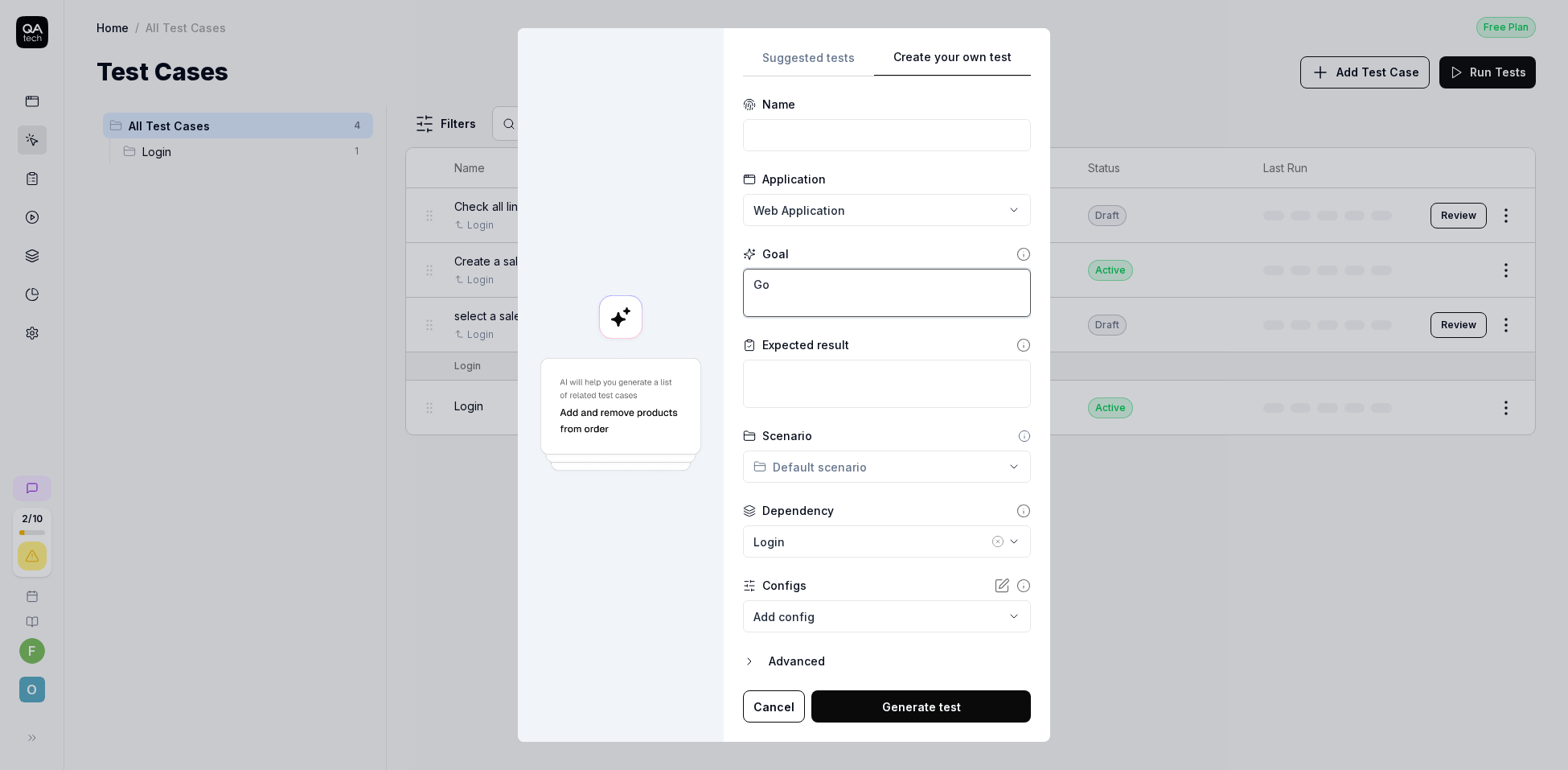
type textarea "*"
type textarea "Got"
type textarea "*"
type textarea "Got"
type textarea "*"
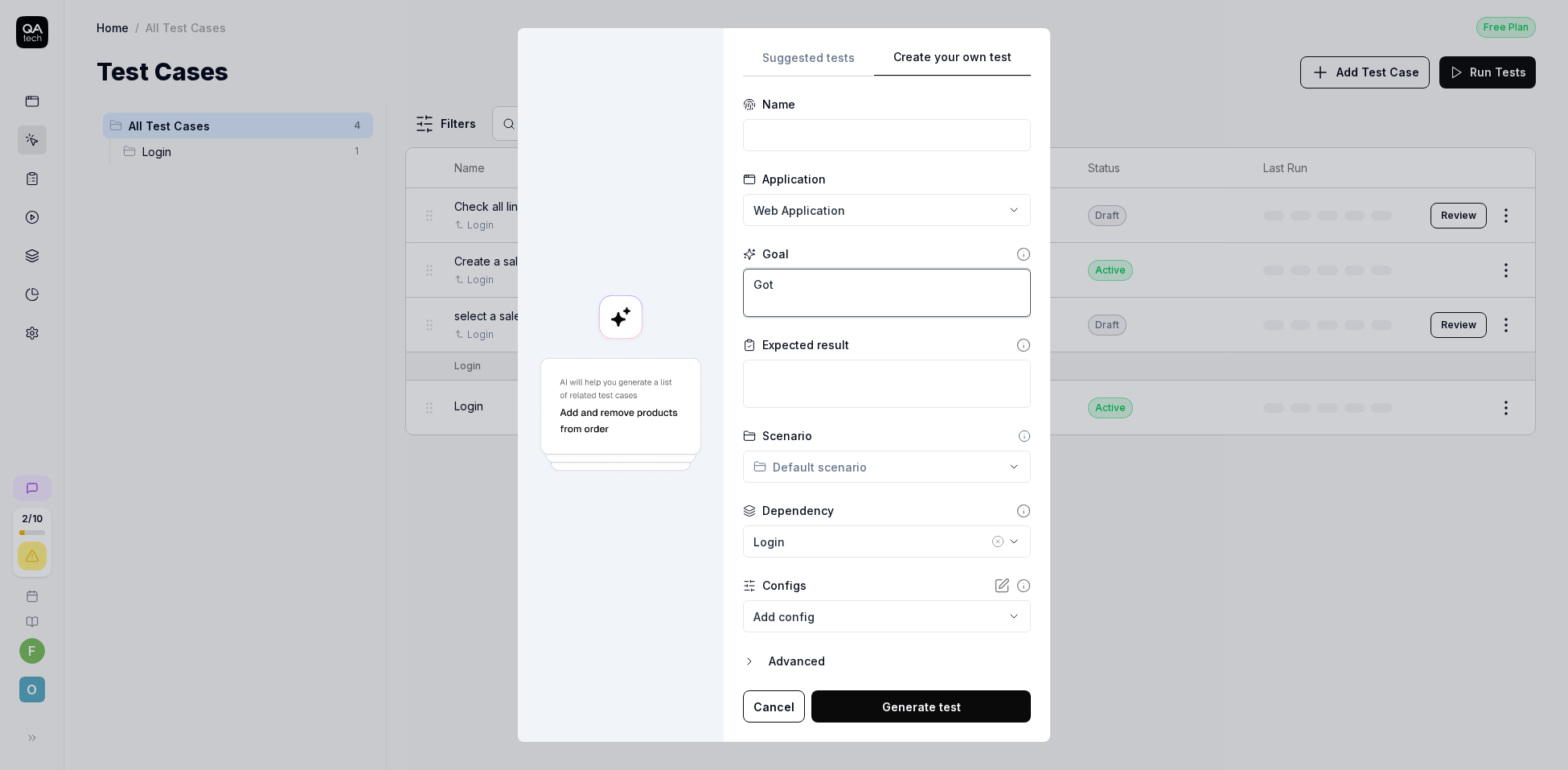
type textarea "Got"
type textarea "*"
type textarea "Go"
type textarea "*"
type textarea "Go"
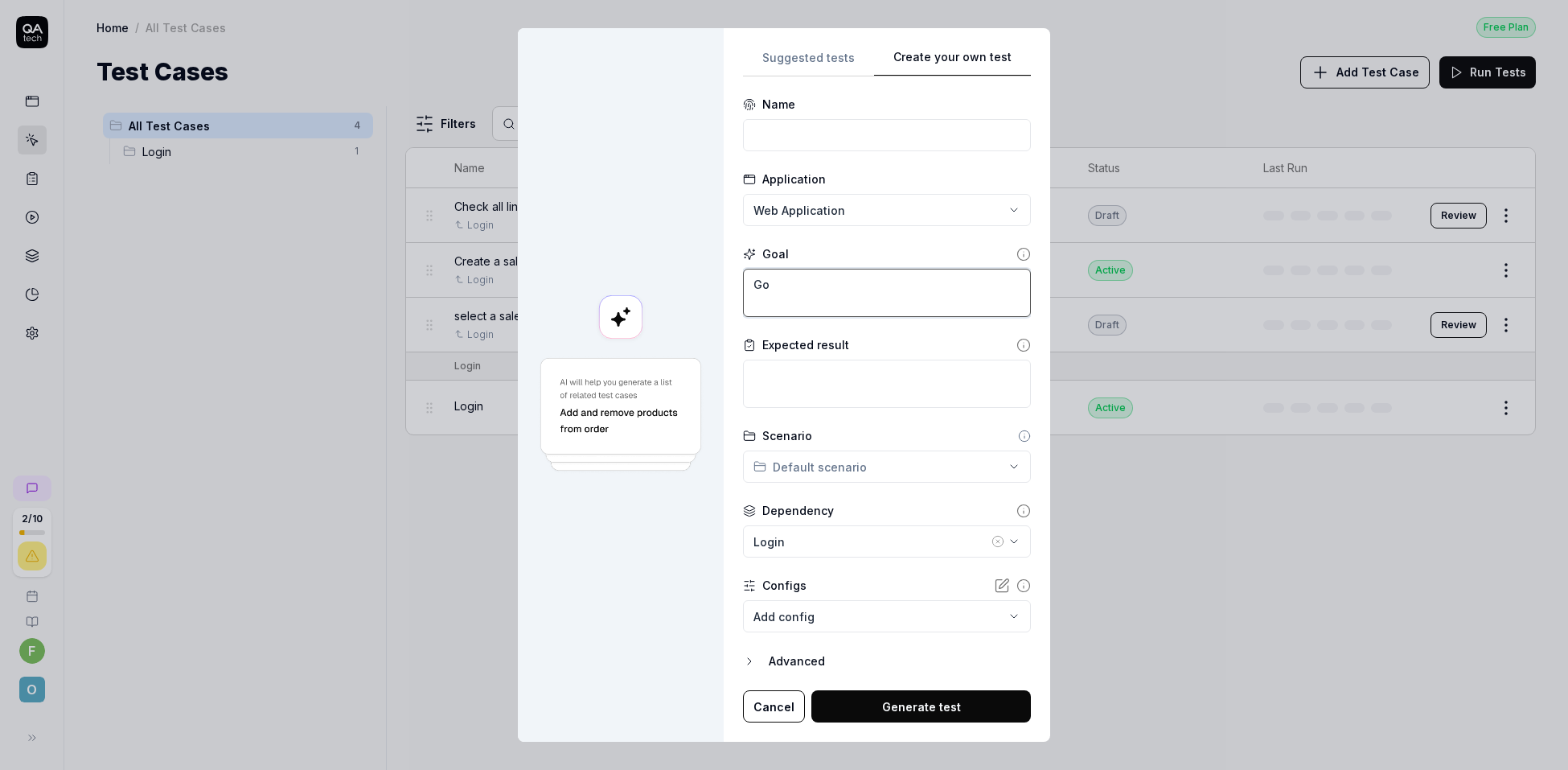
type textarea "*"
type textarea "Go t"
type textarea "*"
type textarea "Go to"
type textarea "*"
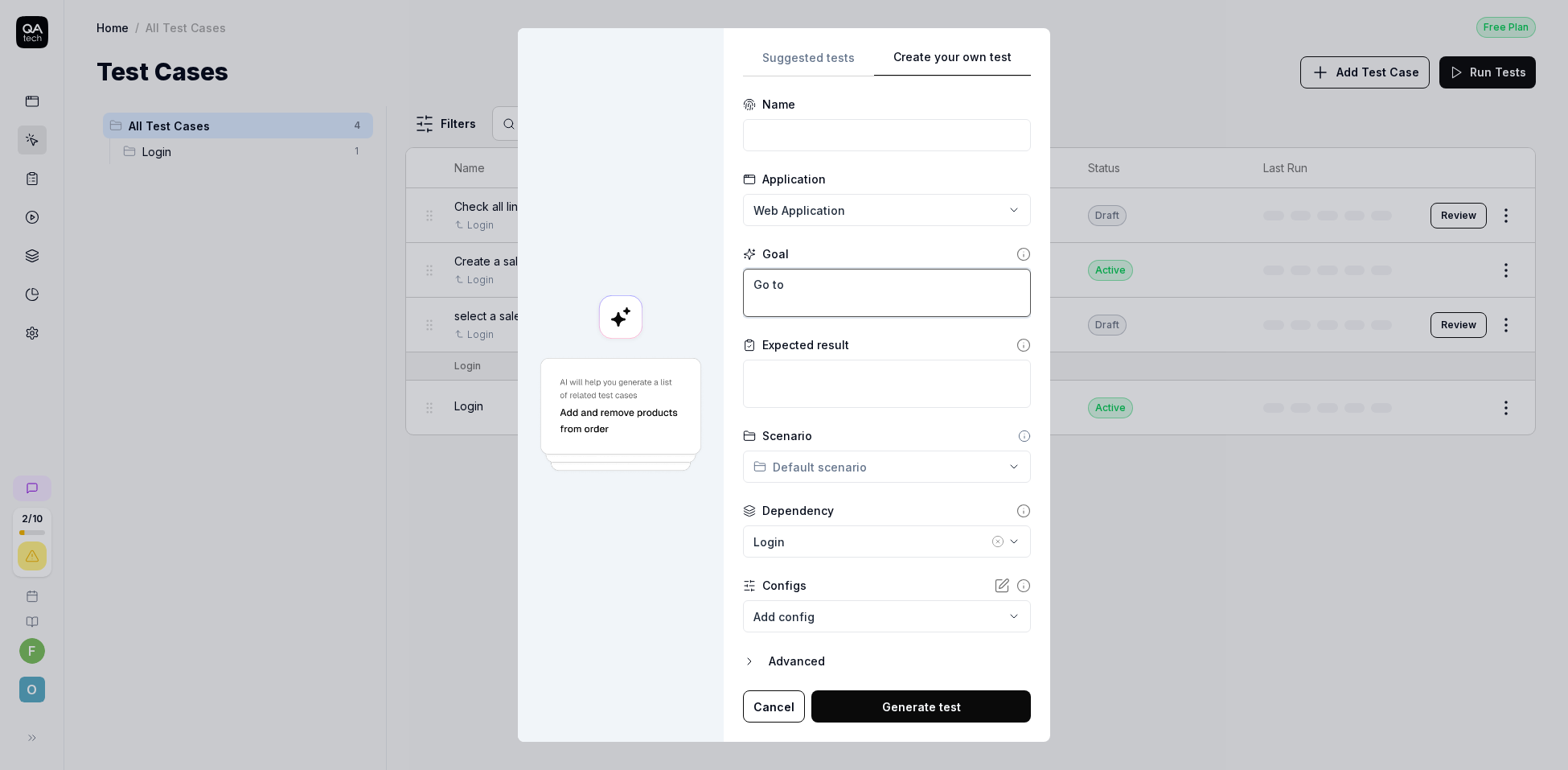
type textarea "Go to"
type textarea "*"
type textarea "Go to m"
type textarea "*"
type textarea "Go to my"
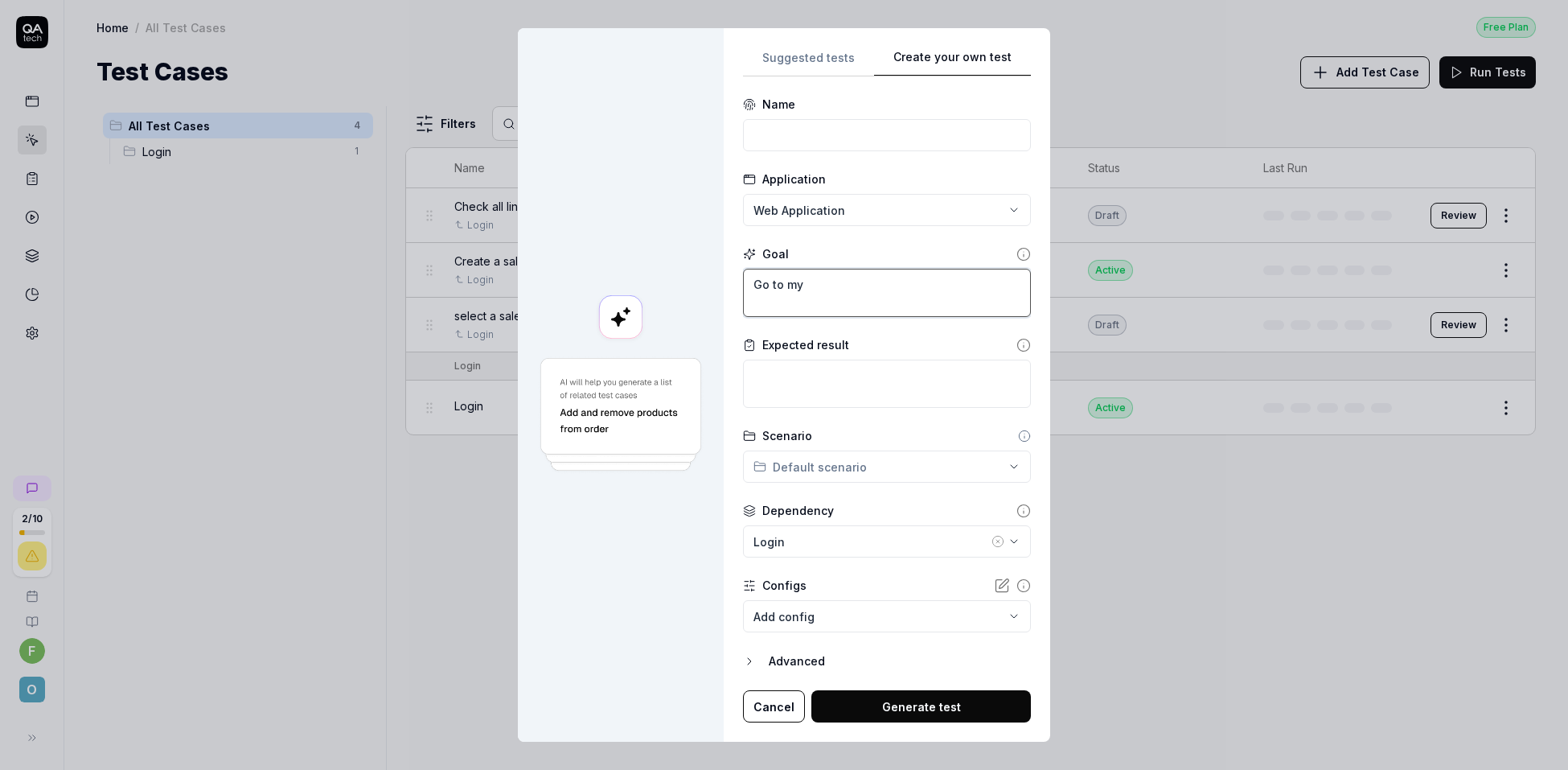
type textarea "*"
type textarea "Go to my"
type textarea "*"
type textarea "Go to my a"
type textarea "*"
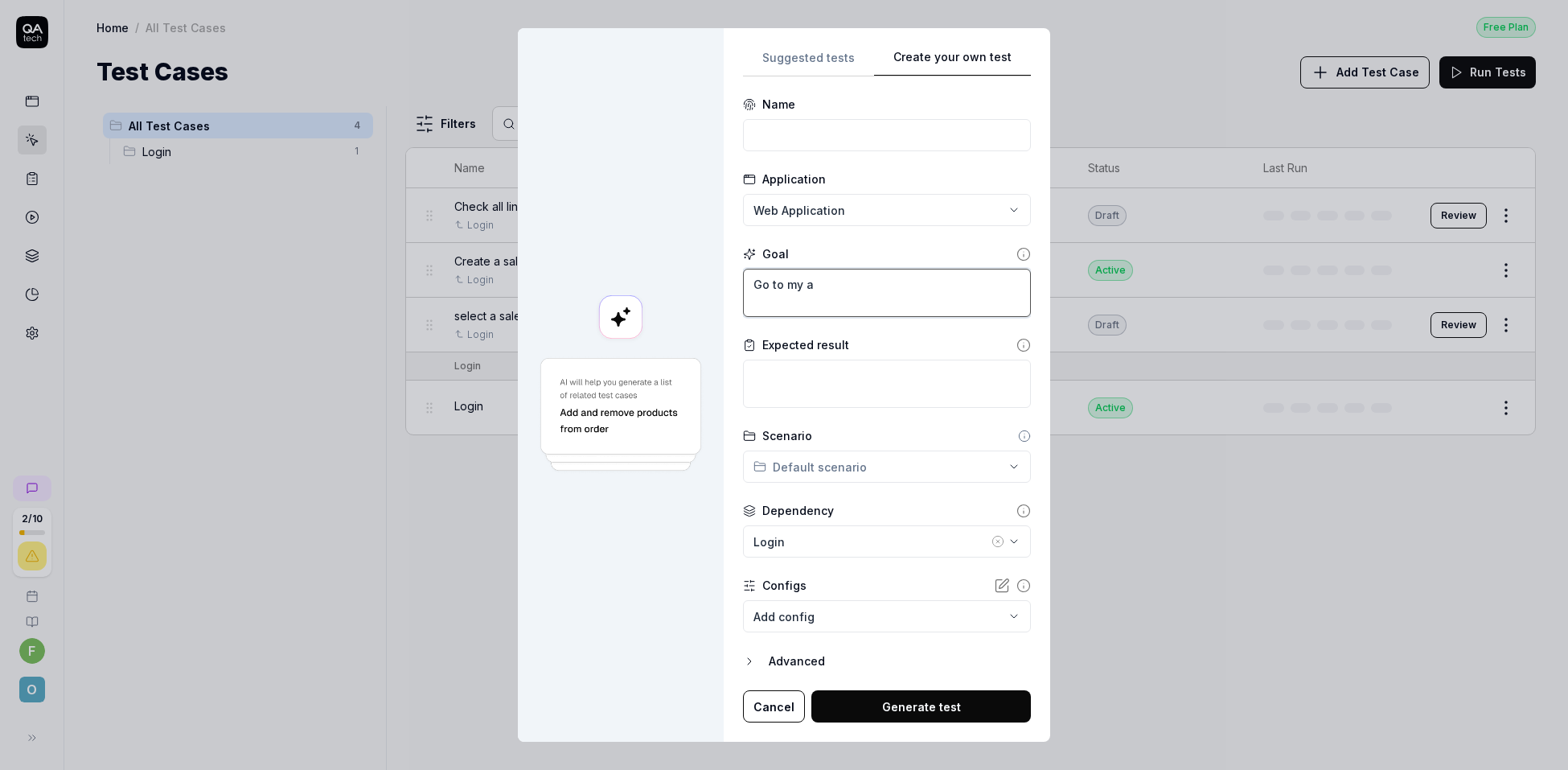
type textarea "Go to my ac"
type textarea "*"
type textarea "Go to my acc"
type textarea "*"
type textarea "Go to my acco"
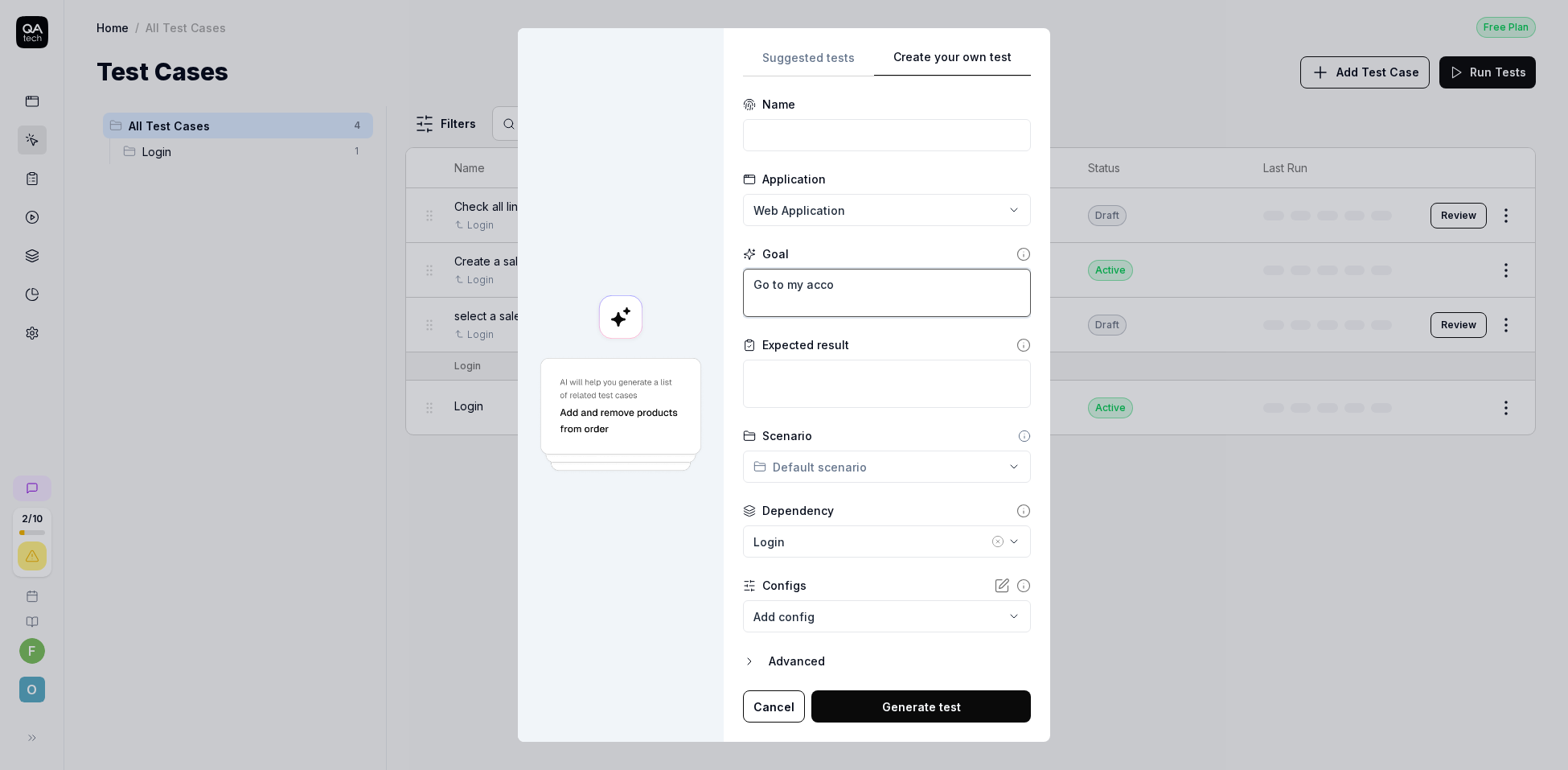
type textarea "*"
type textarea "Go to my accou"
type textarea "*"
type textarea "Go to my account"
type textarea "*"
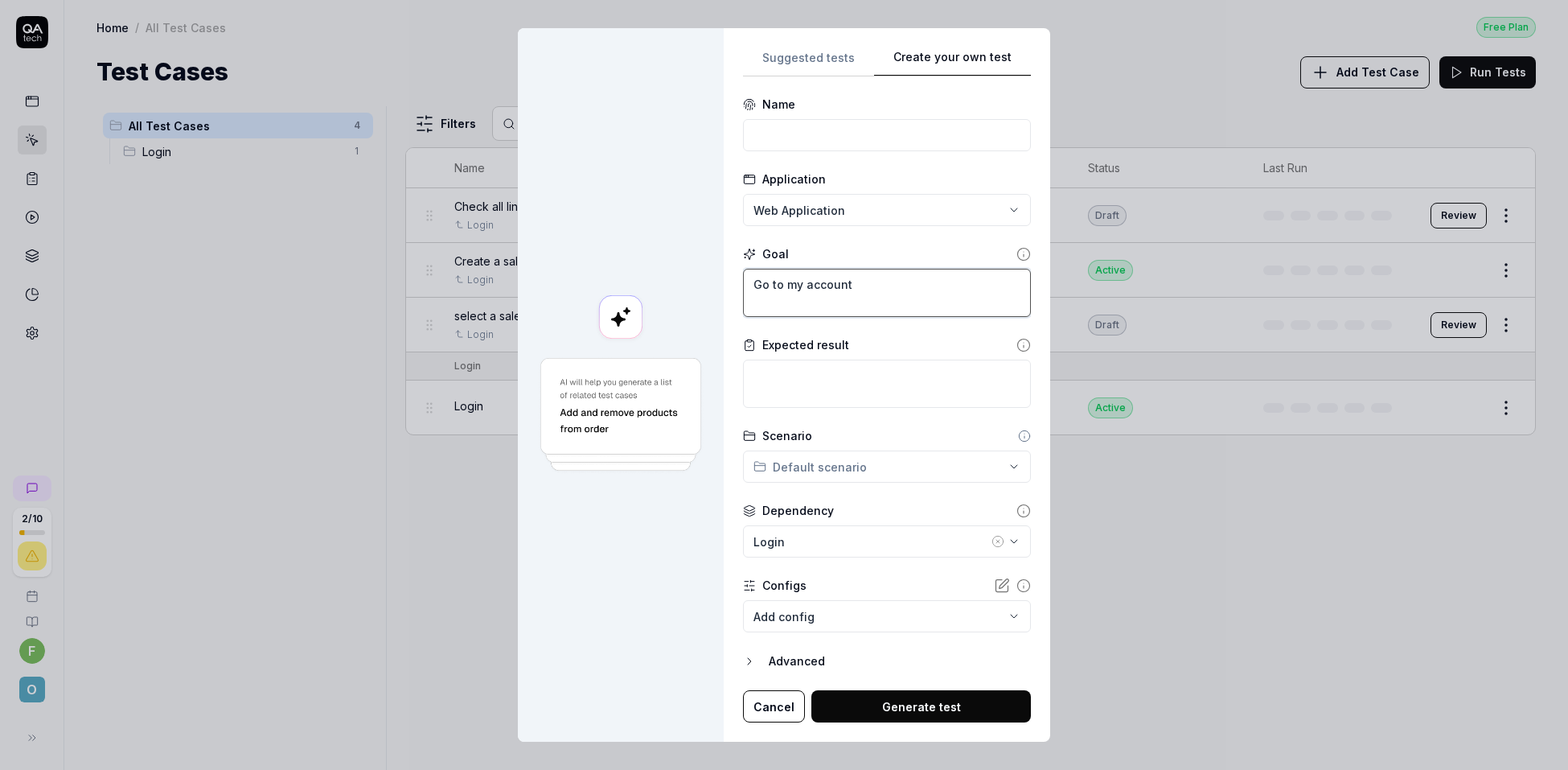
type textarea "Go to my account"
type textarea "*"
type textarea "Go to my account l"
type textarea "*"
type textarea "Go to my account li"
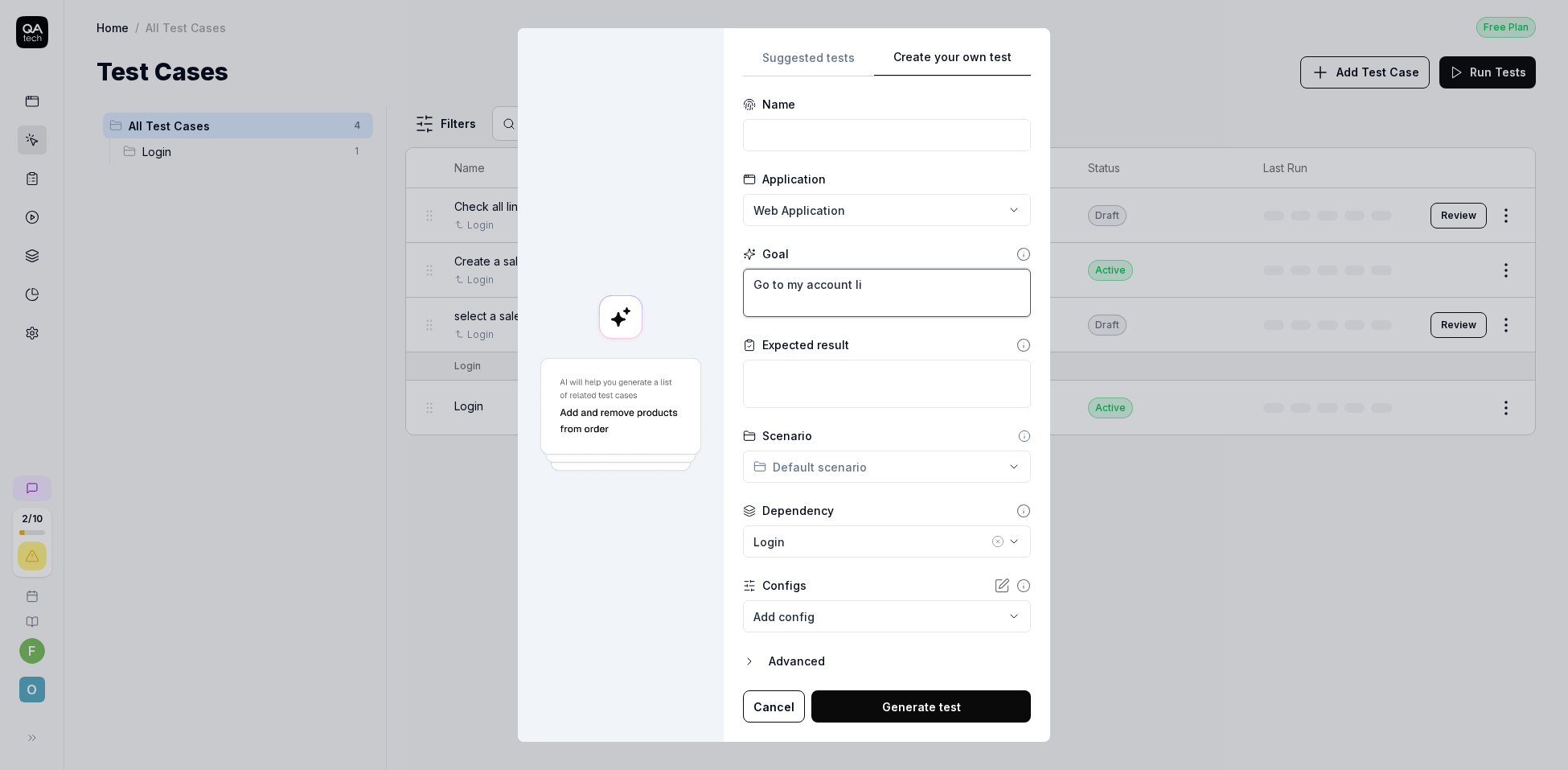
type textarea "*"
type textarea "Go to my account lin"
type textarea "*"
type textarea "Go to my account link"
type textarea "*"
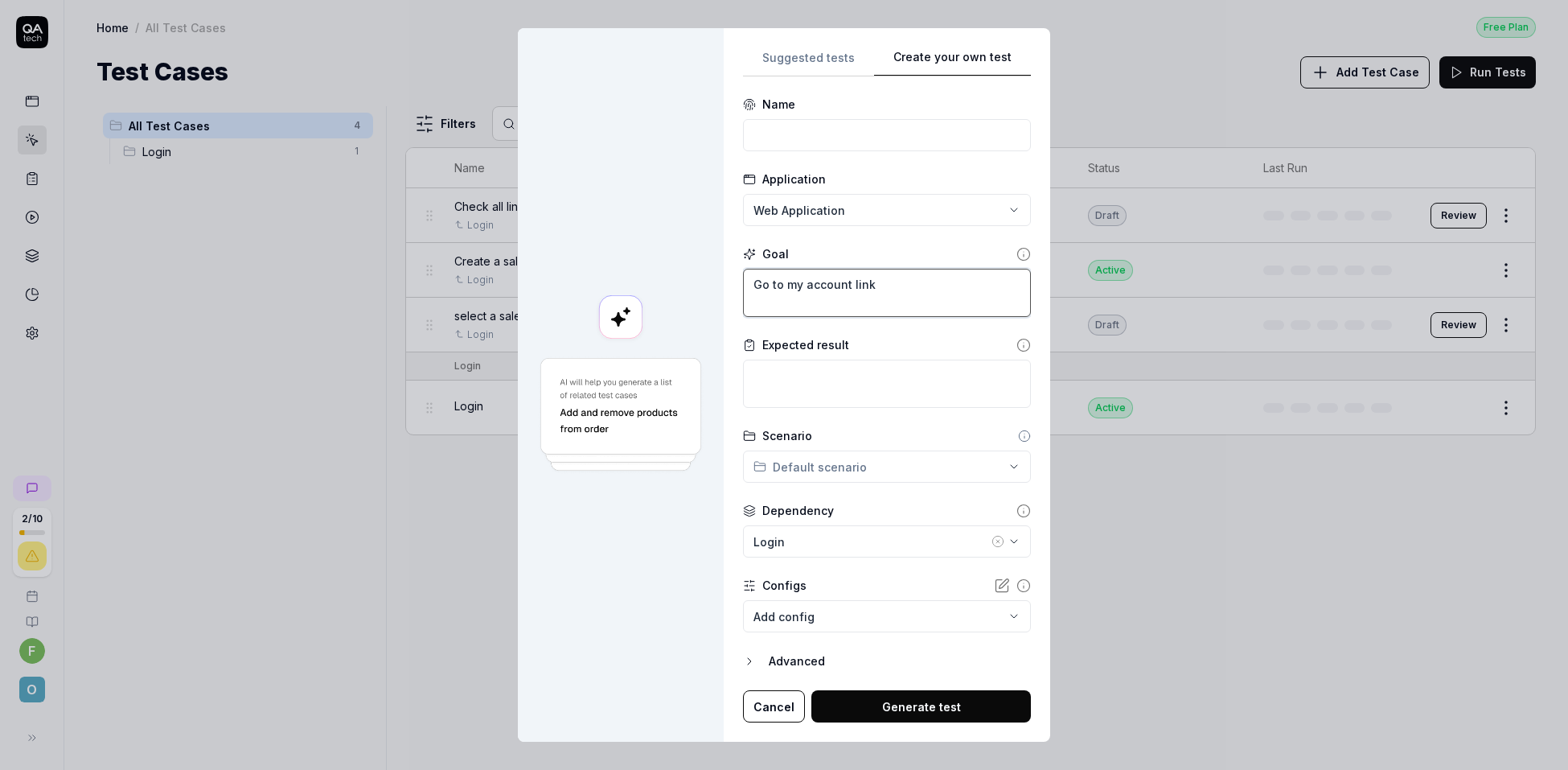
type textarea "Go to my account link"
type textarea "*"
type textarea "Go to my account link i"
type textarea "*"
type textarea "Go to my account link in"
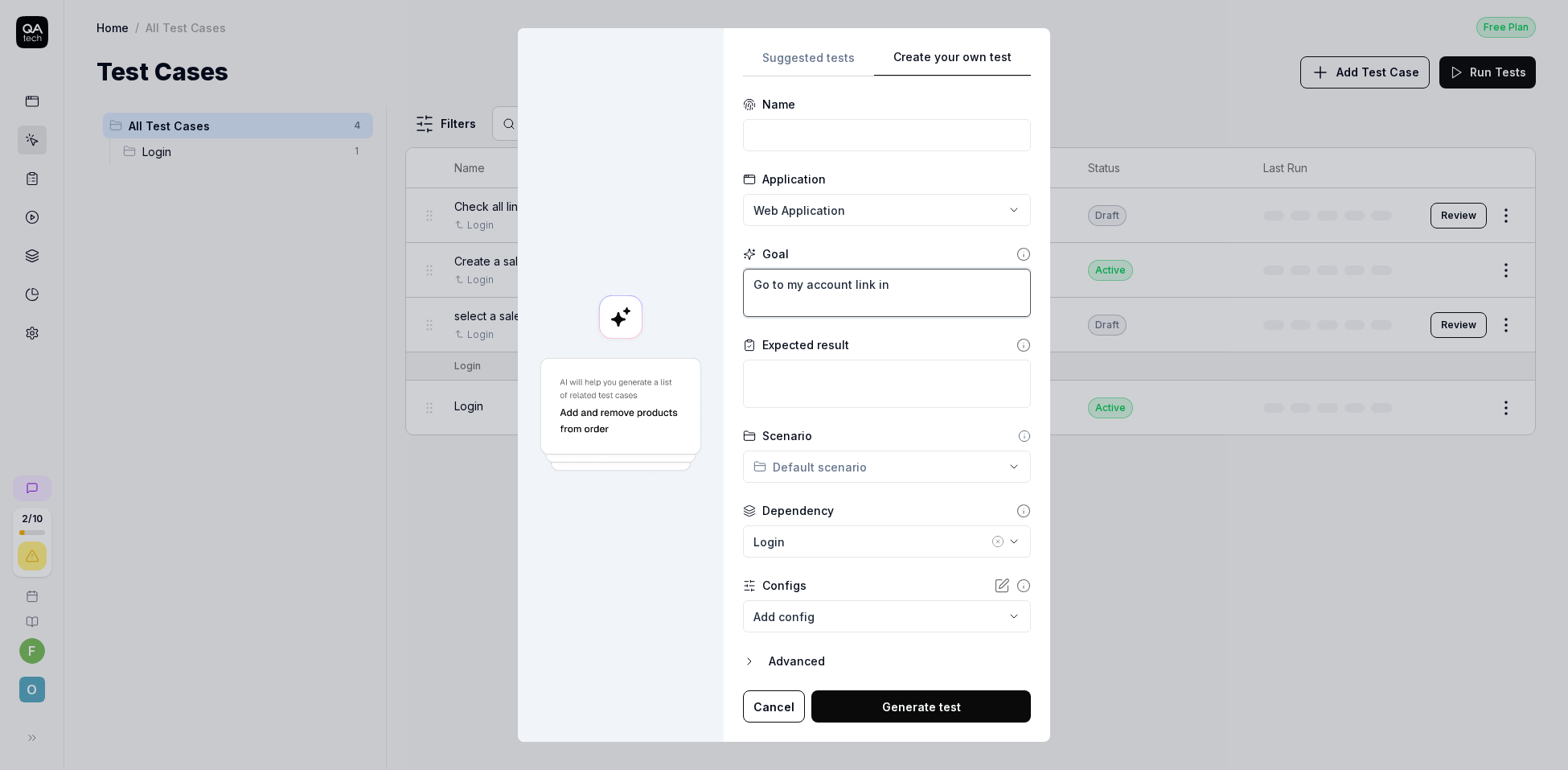
type textarea "*"
type textarea "Go to my account link in"
type textarea "*"
type textarea "Go to my account link in t"
type textarea "*"
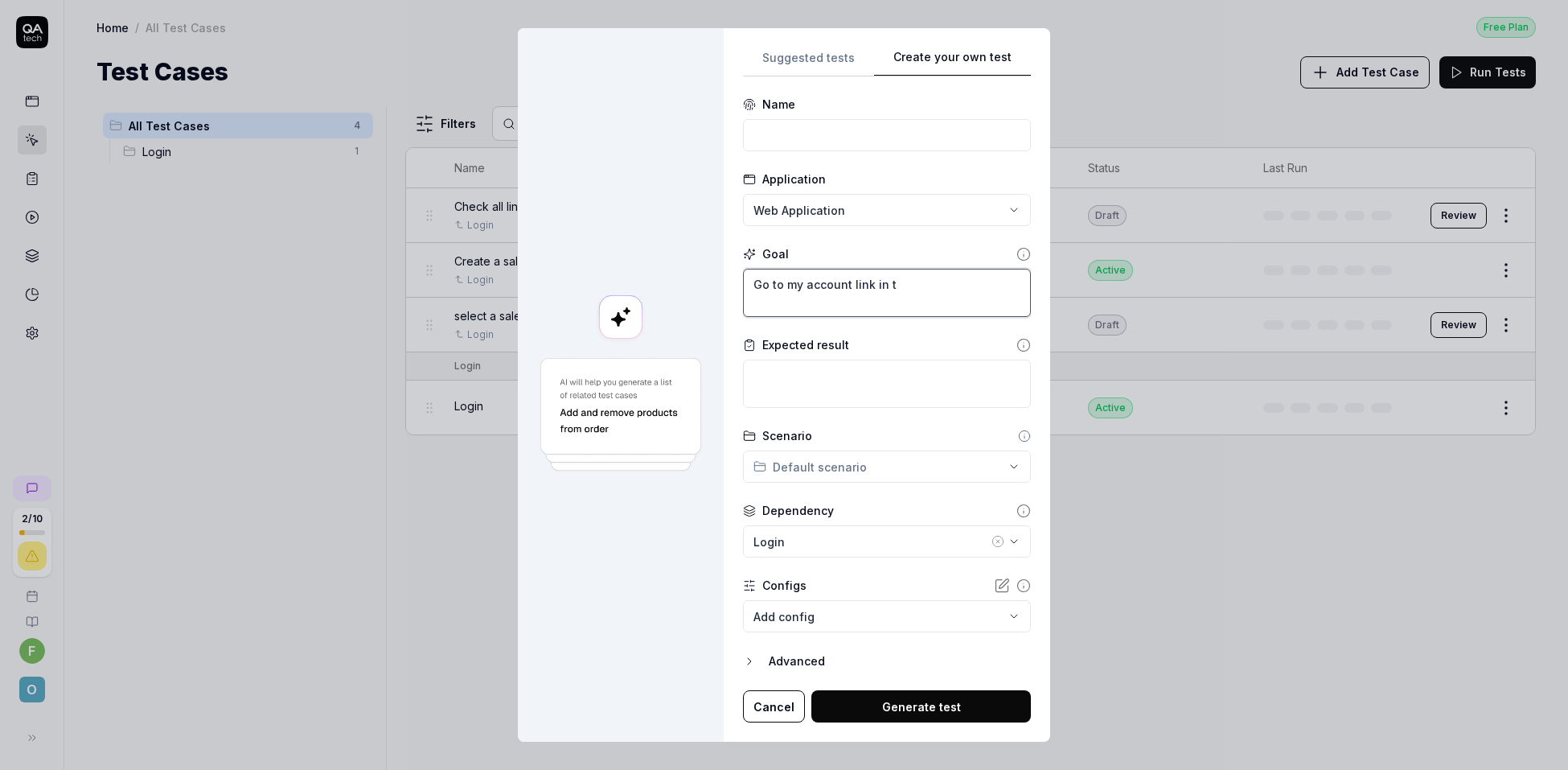
type textarea "Go to my account link in th"
type textarea "*"
type textarea "Go to my account link in the"
type textarea "*"
type textarea "Go to my account link in the"
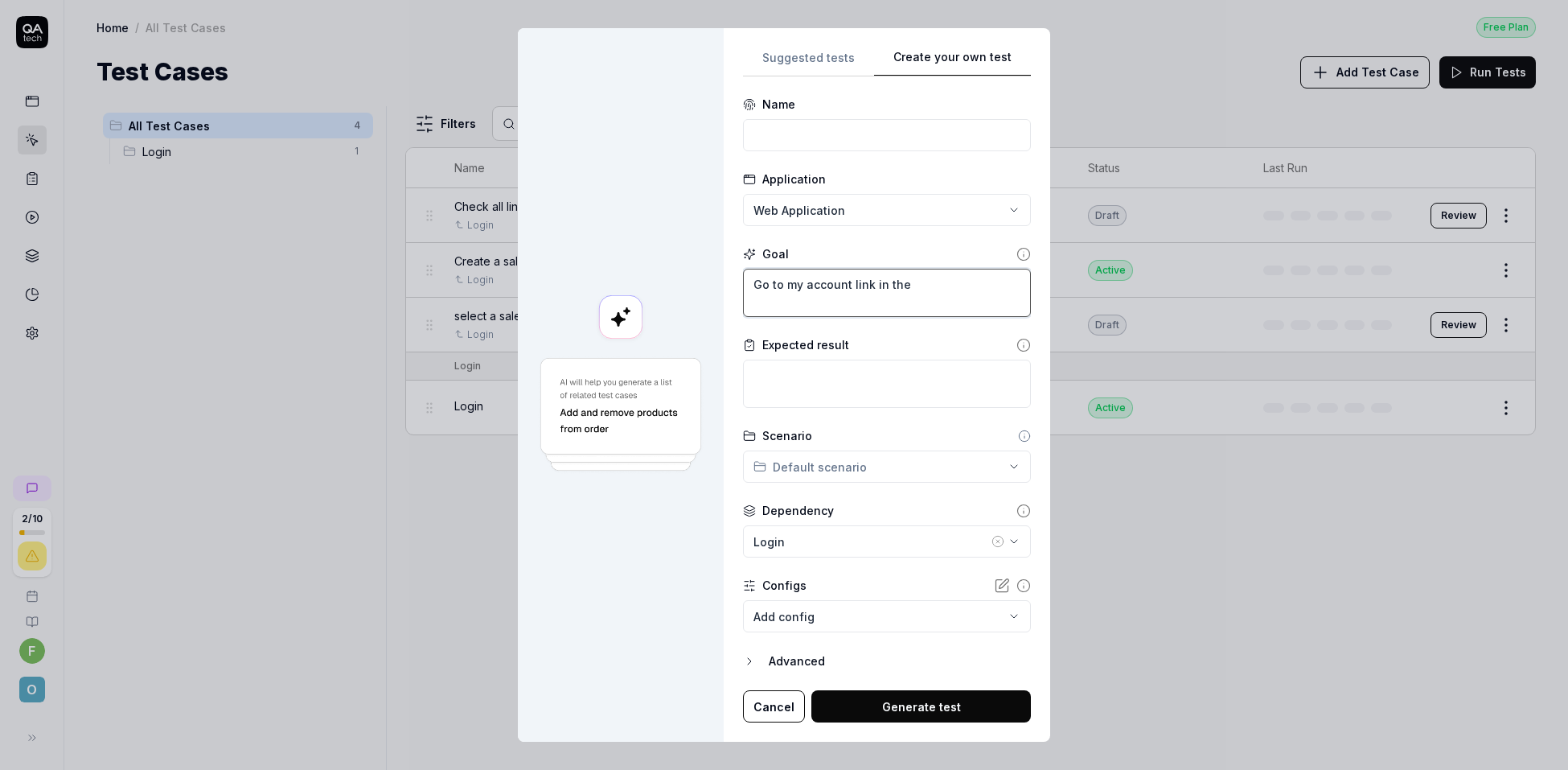
type textarea "*"
type textarea "Go to my account link in the t"
type textarea "*"
type textarea "Go to my account link in the to"
type textarea "*"
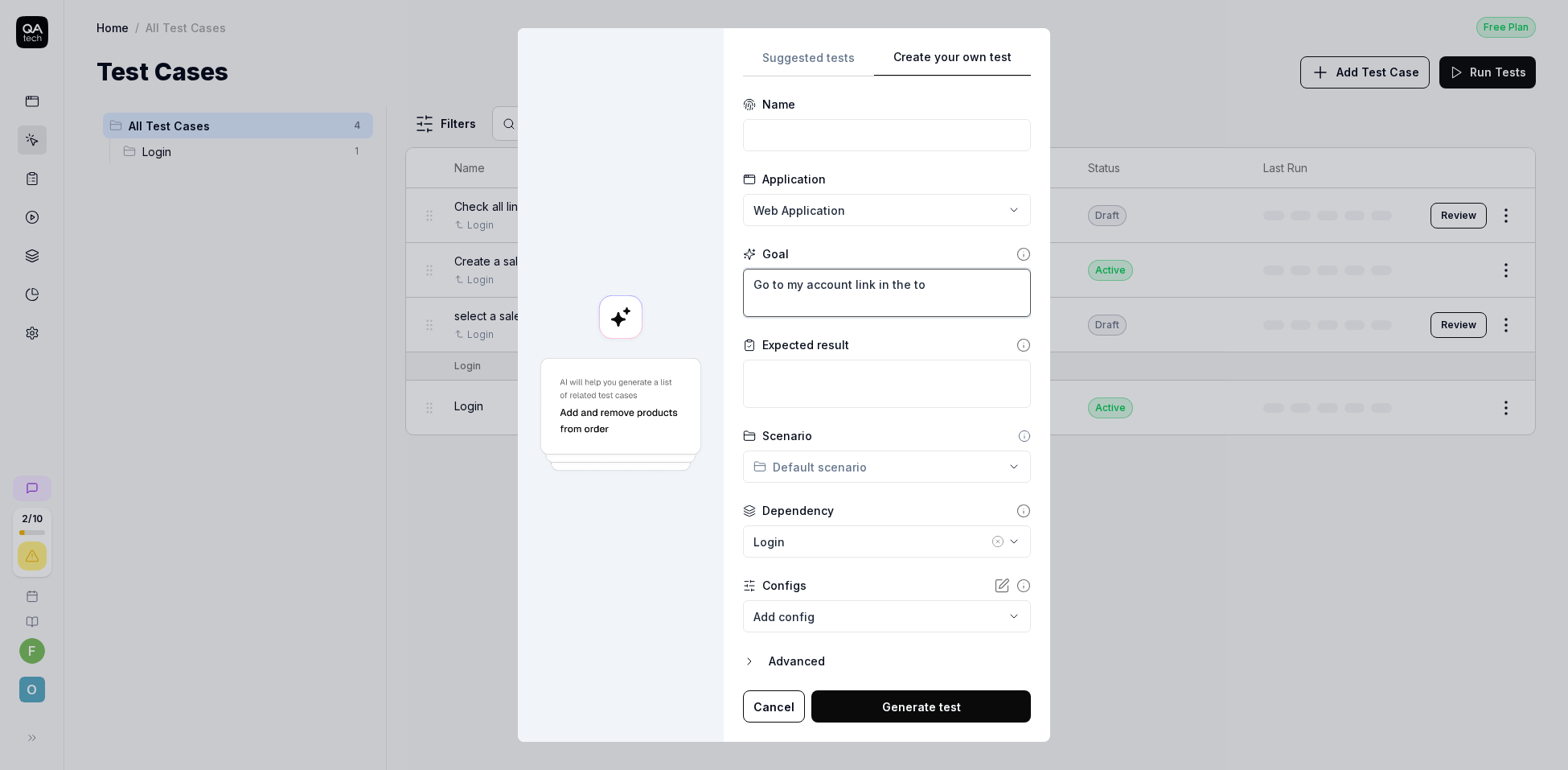
type textarea "Go to my account link in the top"
type textarea "*"
type textarea "Go to my account link in the top"
type textarea "*"
type textarea "Go to my account link in the top r"
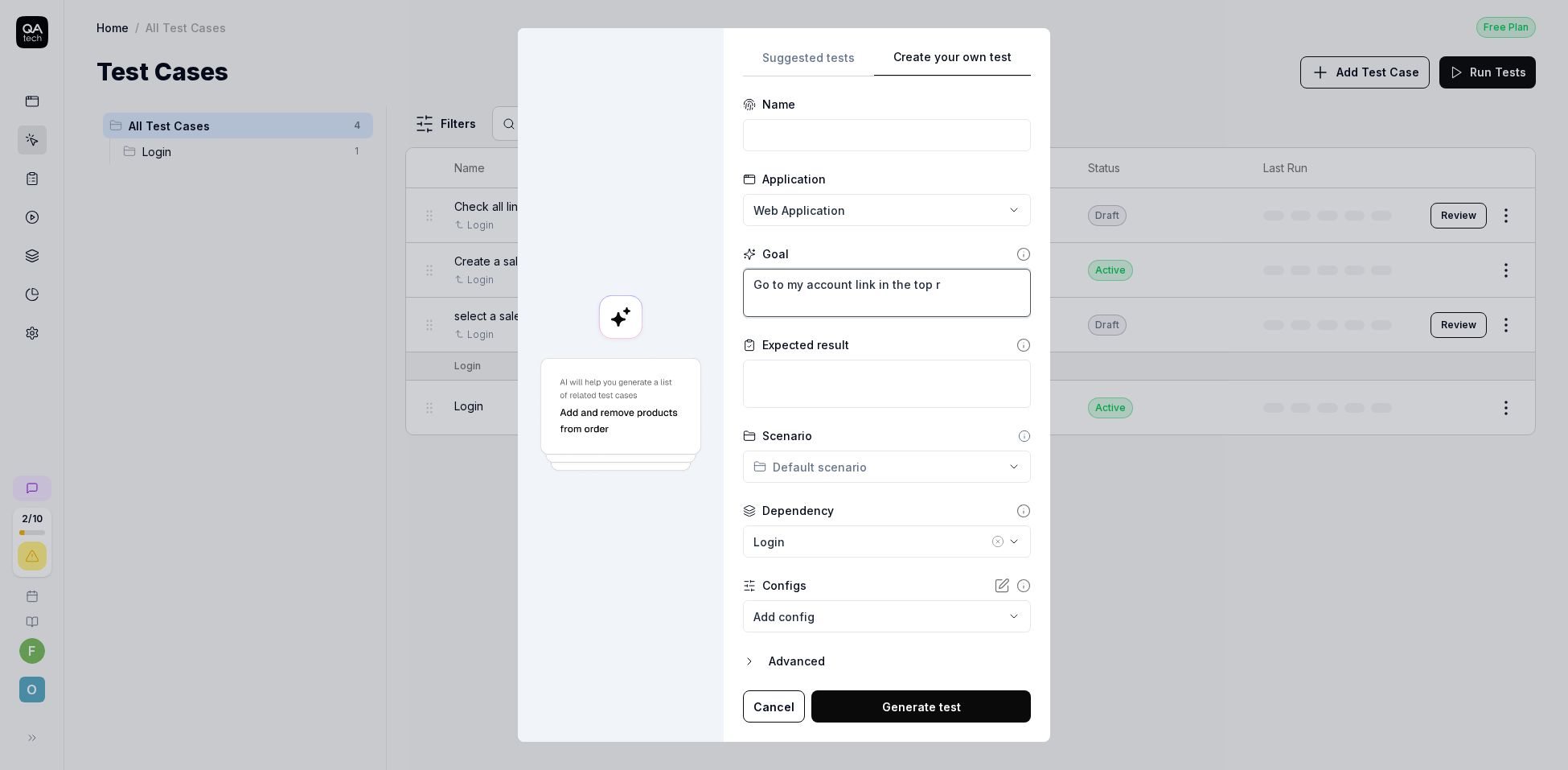
type textarea "*"
type textarea "Go to my account link in the top ri"
type textarea "*"
type textarea "Go to my account link in the top rig"
type textarea "*"
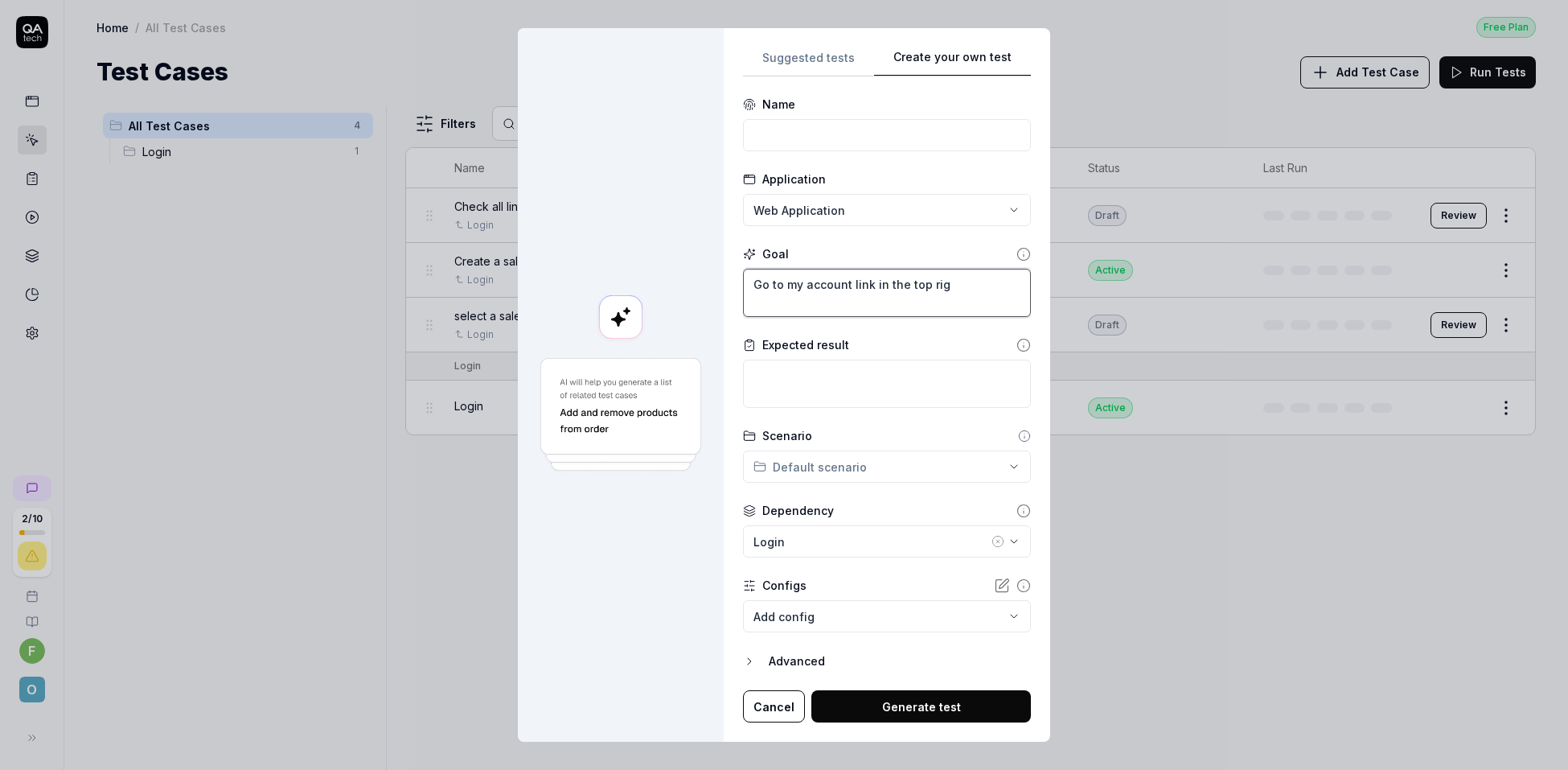
type textarea "Go to my account link in the top righ"
type textarea "*"
type textarea "Go to my account link in the top right"
type textarea "*"
type textarea "Go to my account link in the top right."
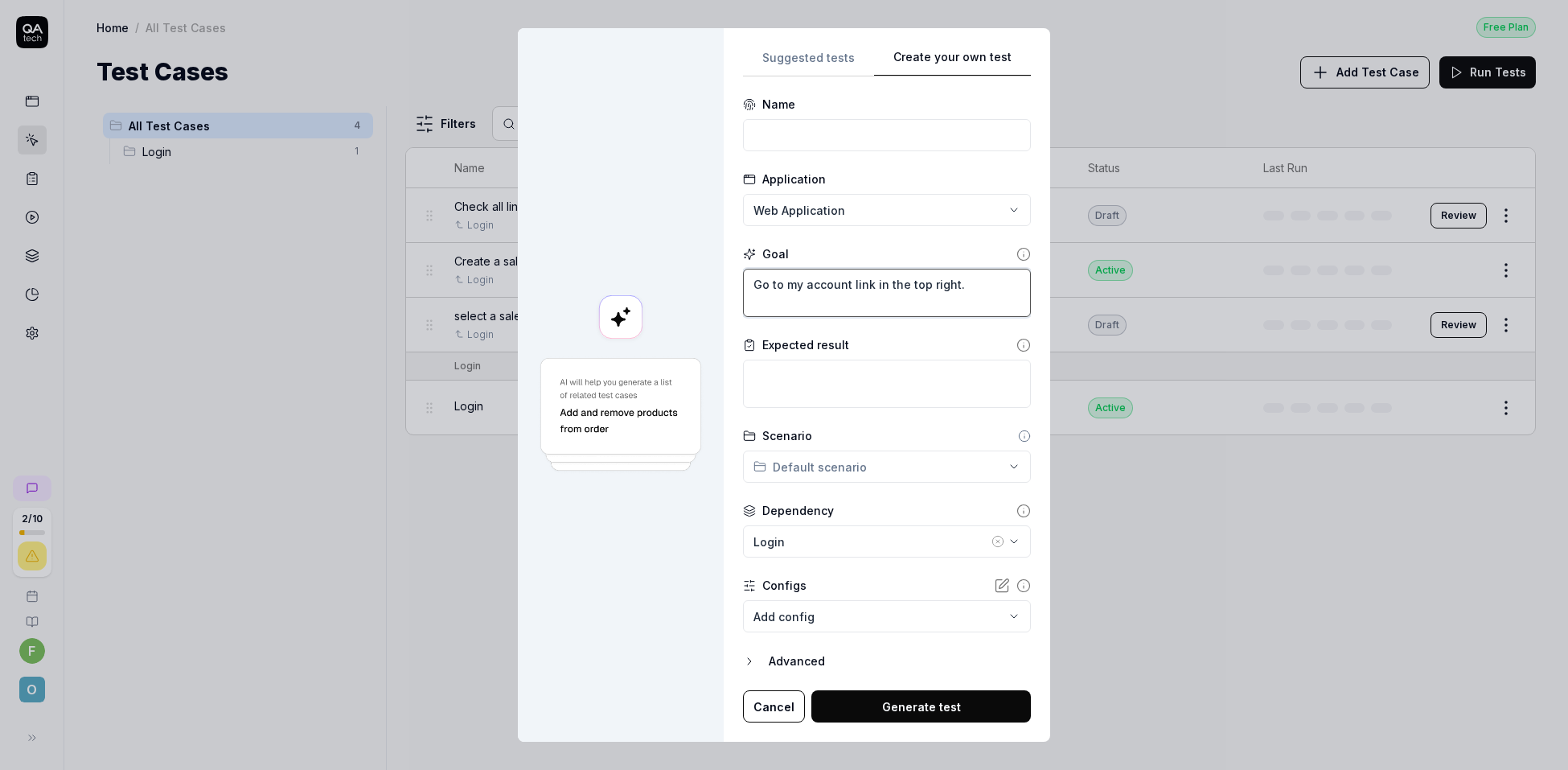
type textarea "*"
type textarea "Go to my account link in the top right."
type textarea "*"
type textarea "Go to my account link in the top right."
type textarea "*"
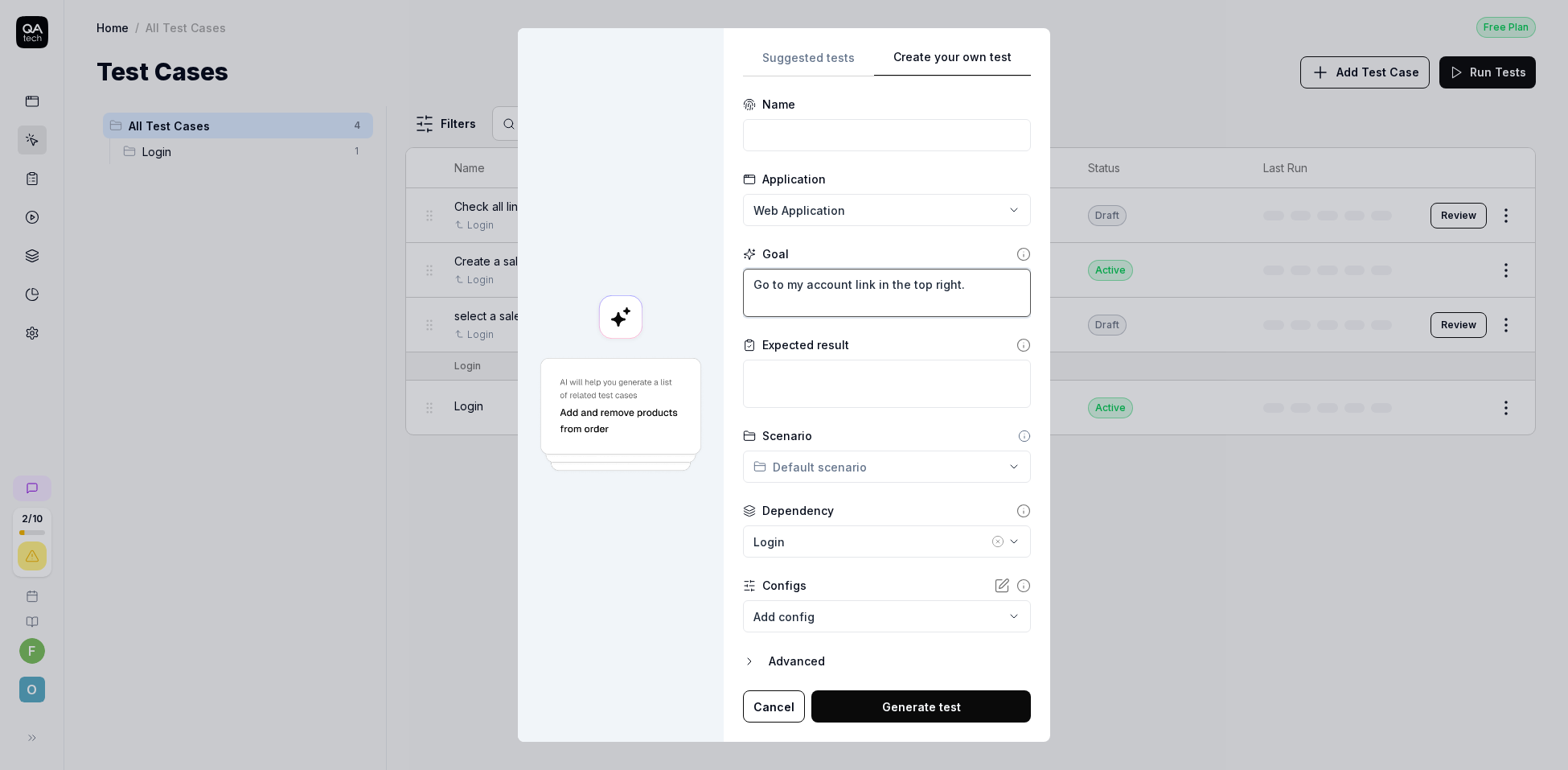
type textarea "Go to my account link in the top right. C"
type textarea "*"
type textarea "Go to my account link in the top right. Cl"
type textarea "*"
type textarea "Go to my account link in the top right. Cli"
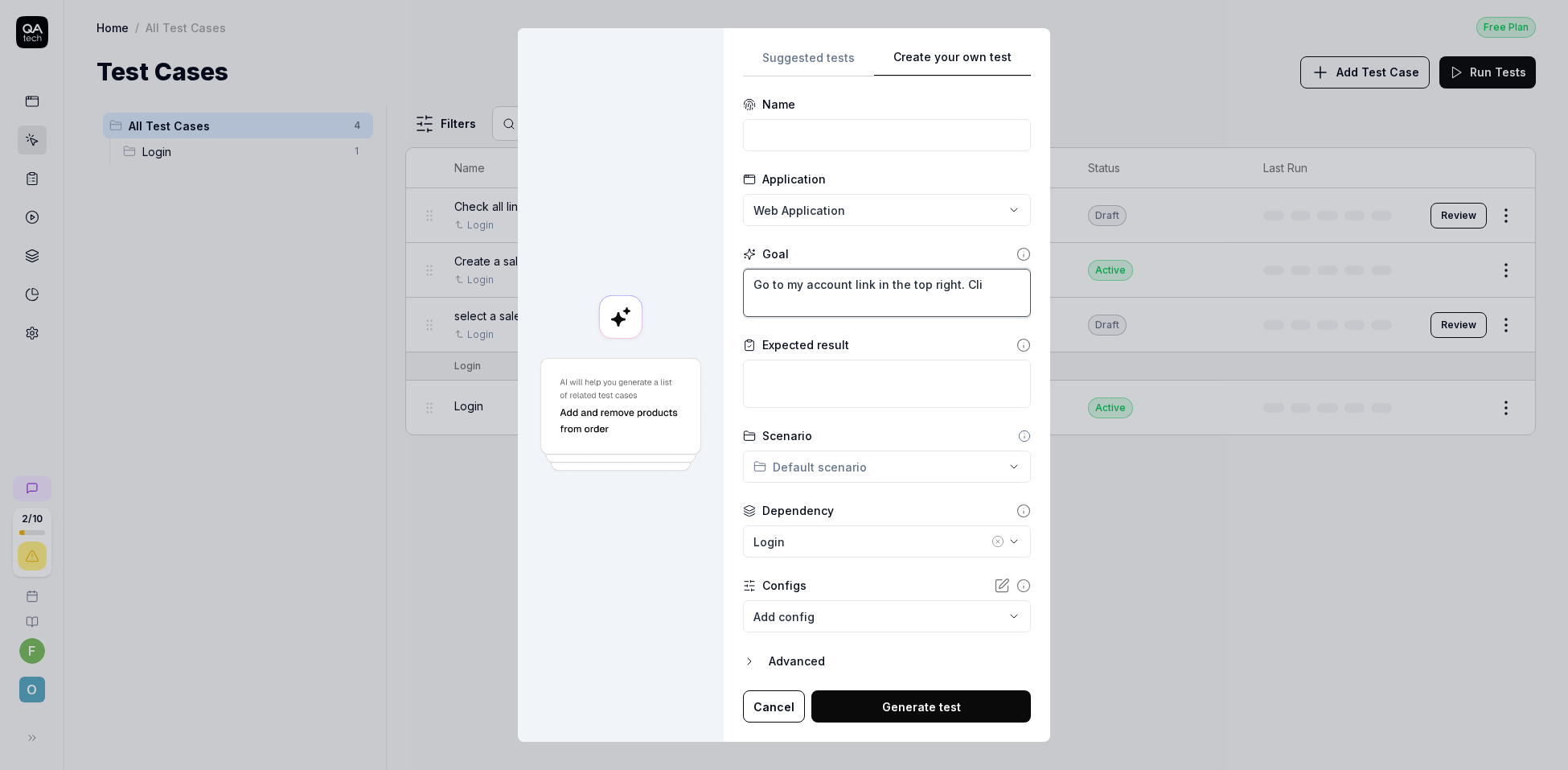
type textarea "*"
type textarea "Go to my account link in the top right. Clic"
type textarea "*"
type textarea "Go to my account link in the top right. Click"
type textarea "*"
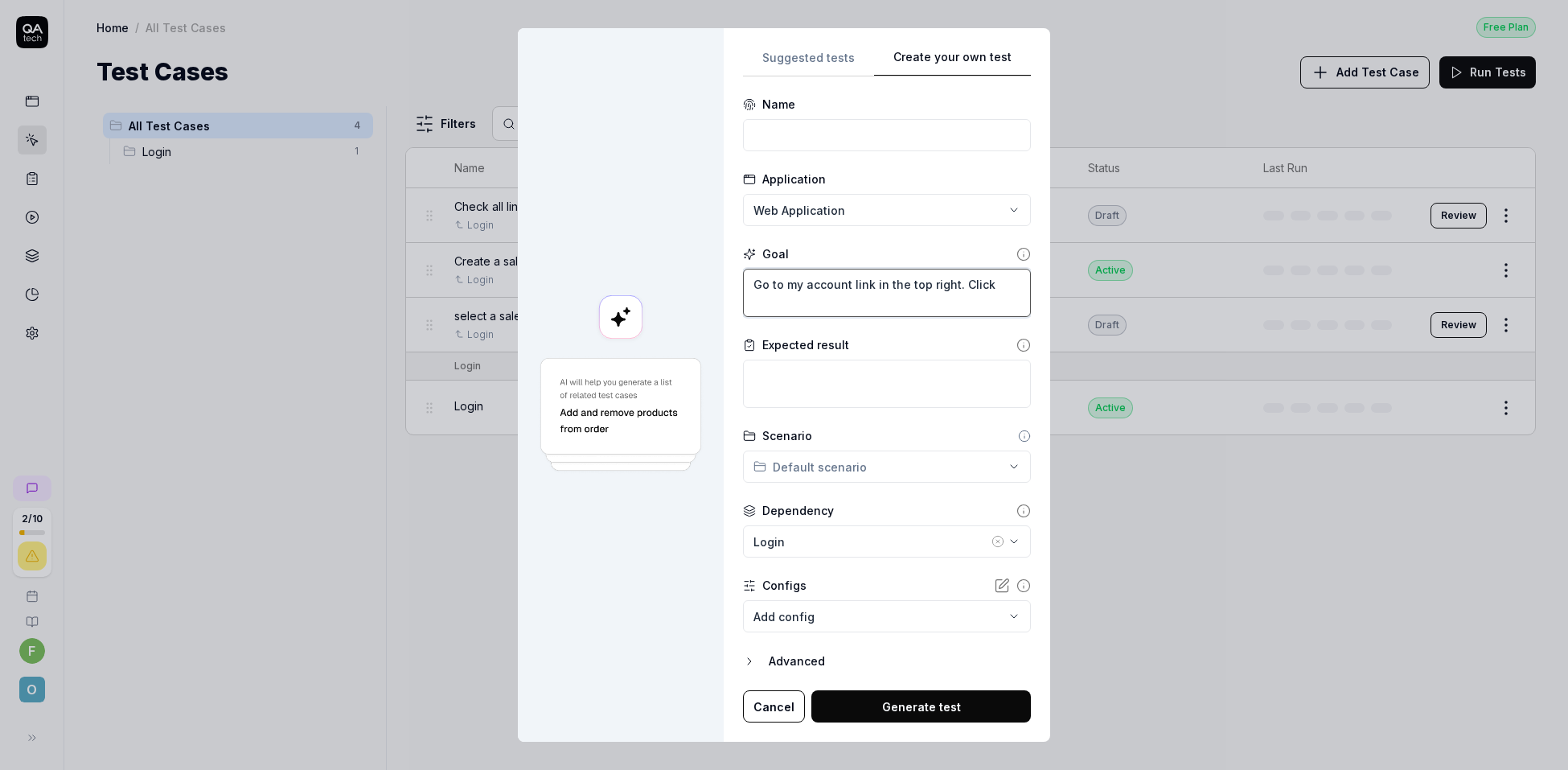
type textarea "Go to my account link in the top right. Click"
type textarea "*"
type textarea "Go to my account link in the top right. Click o"
type textarea "*"
type textarea "Go to my account link in the top right. Click on"
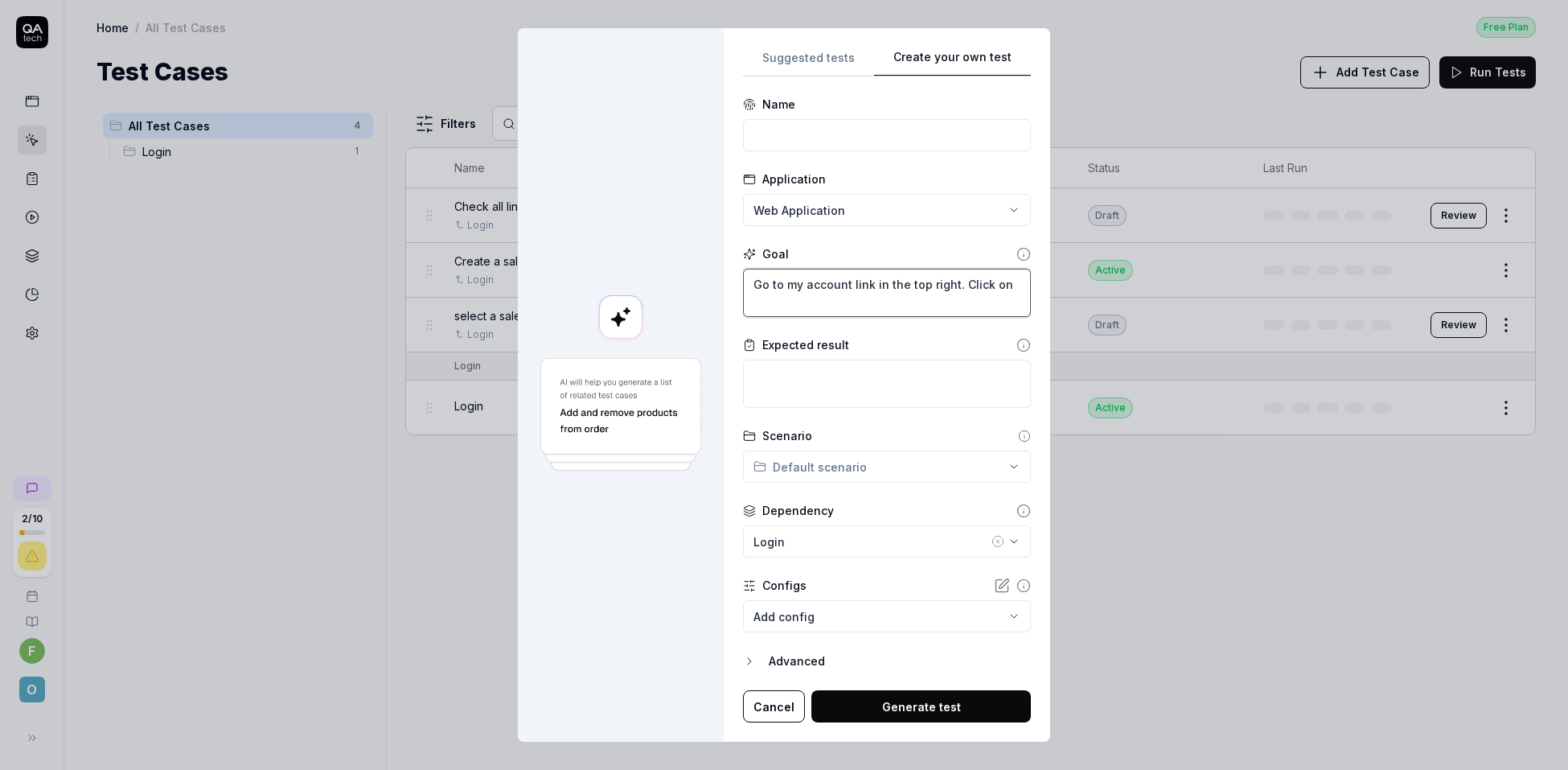
type textarea "*"
type textarea "Go to my account link in the top right. Click on"
type textarea "*"
type textarea "Go to my account link in the top right. Click on s"
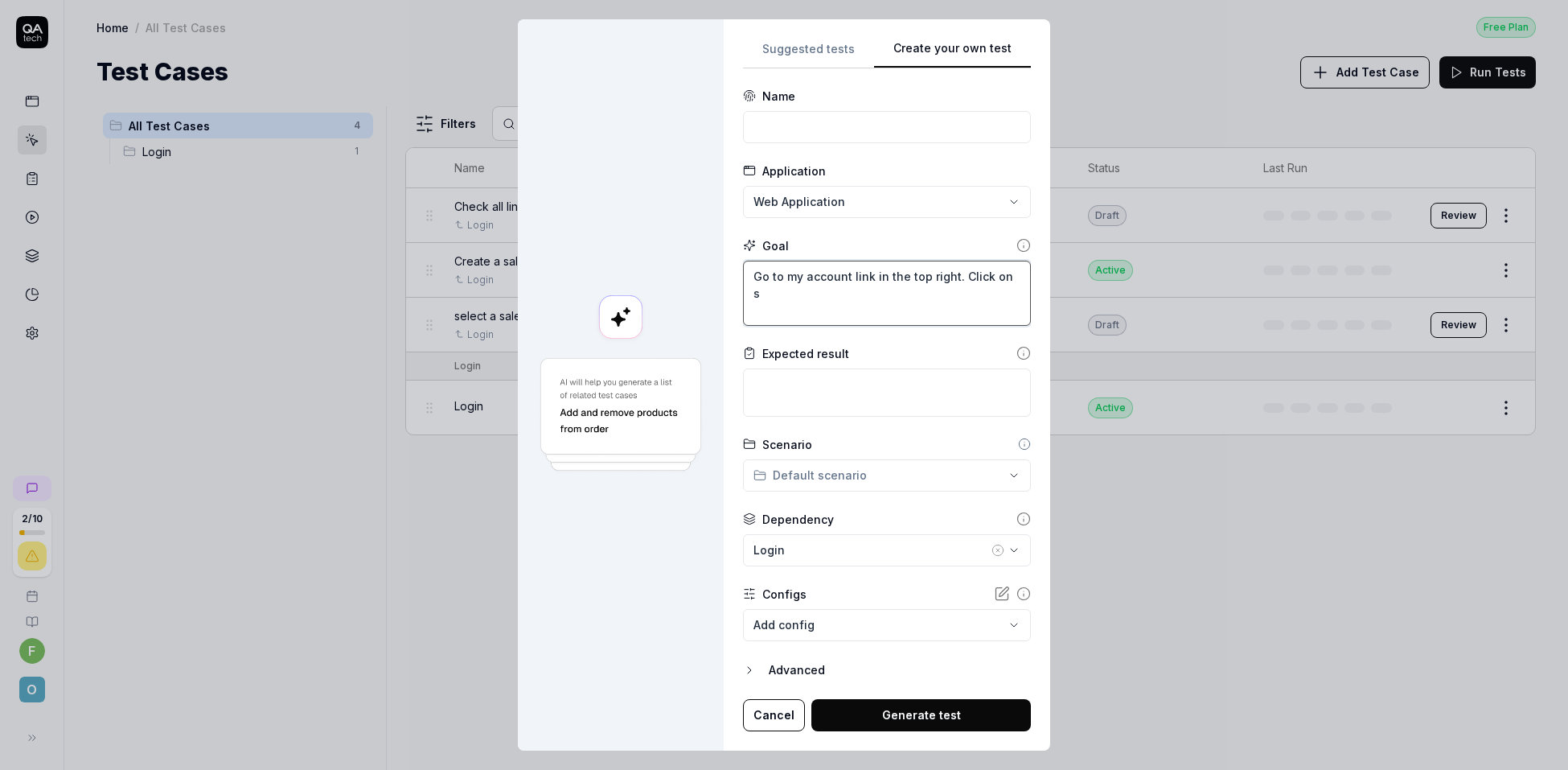
type textarea "*"
type textarea "Go to my account link in the top right. Click on sy"
type textarea "*"
type textarea "Go to my account link in the top right. Click on sys"
type textarea "*"
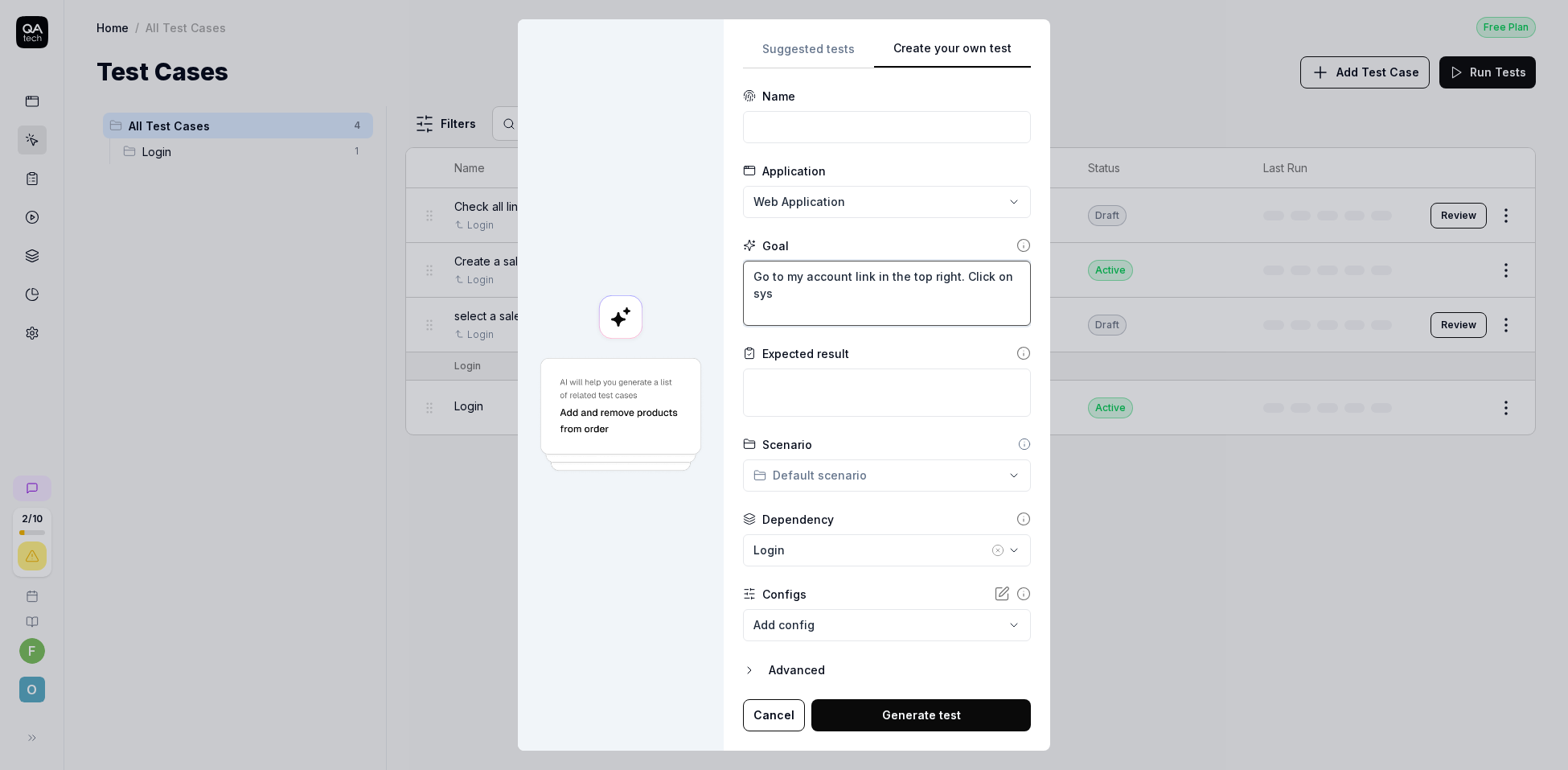
type textarea "Go to my account link in the top right. Click on syst"
type textarea "*"
type textarea "Go to my account link in the top right. Click on syste"
type textarea "*"
type textarea "Go to my account link in the top right. Click on system"
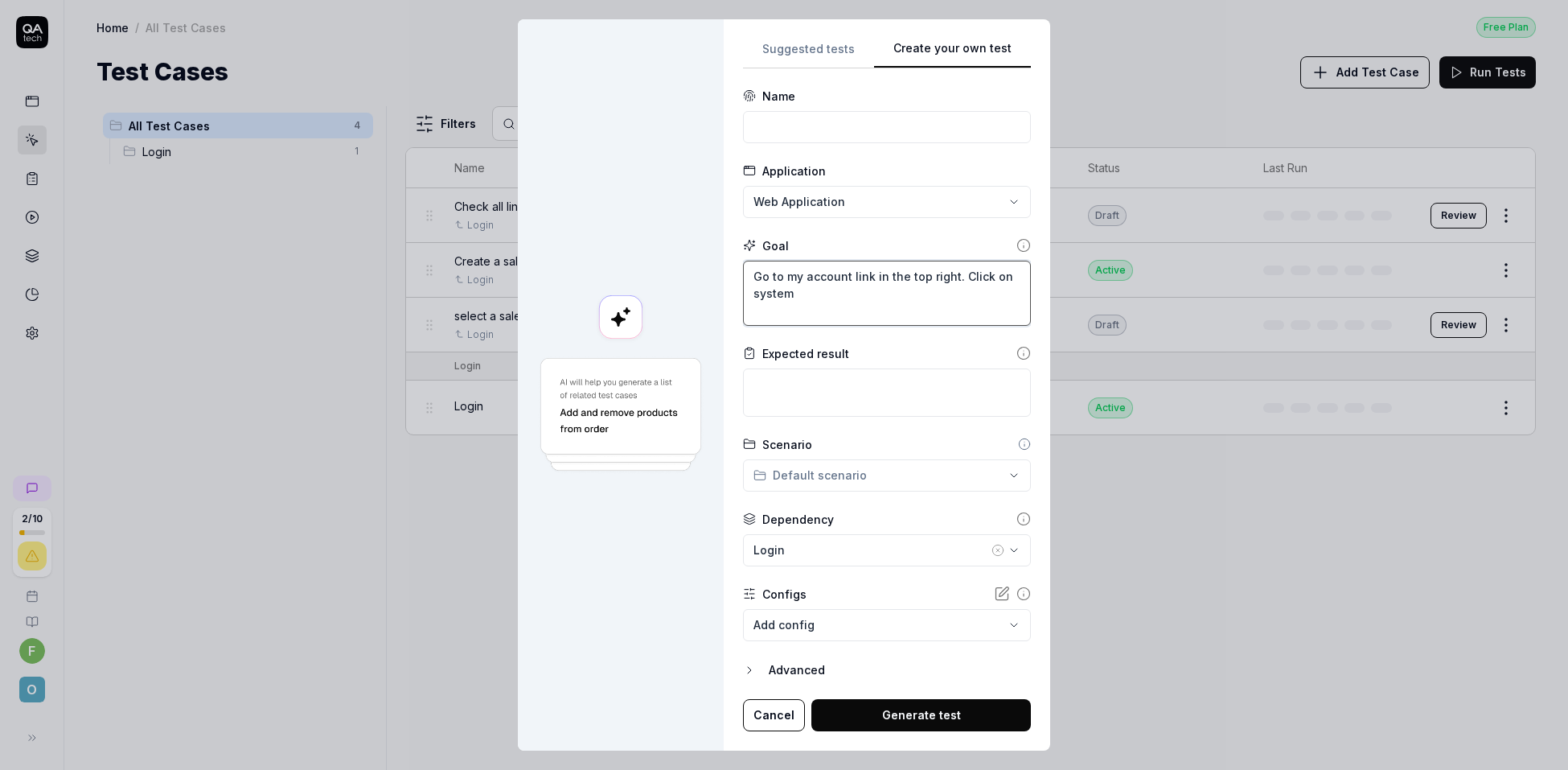
type textarea "*"
type textarea "Go to my account link in the top right. Click on system"
type textarea "*"
type textarea "Go to my account link in the top right. Click on system a"
type textarea "*"
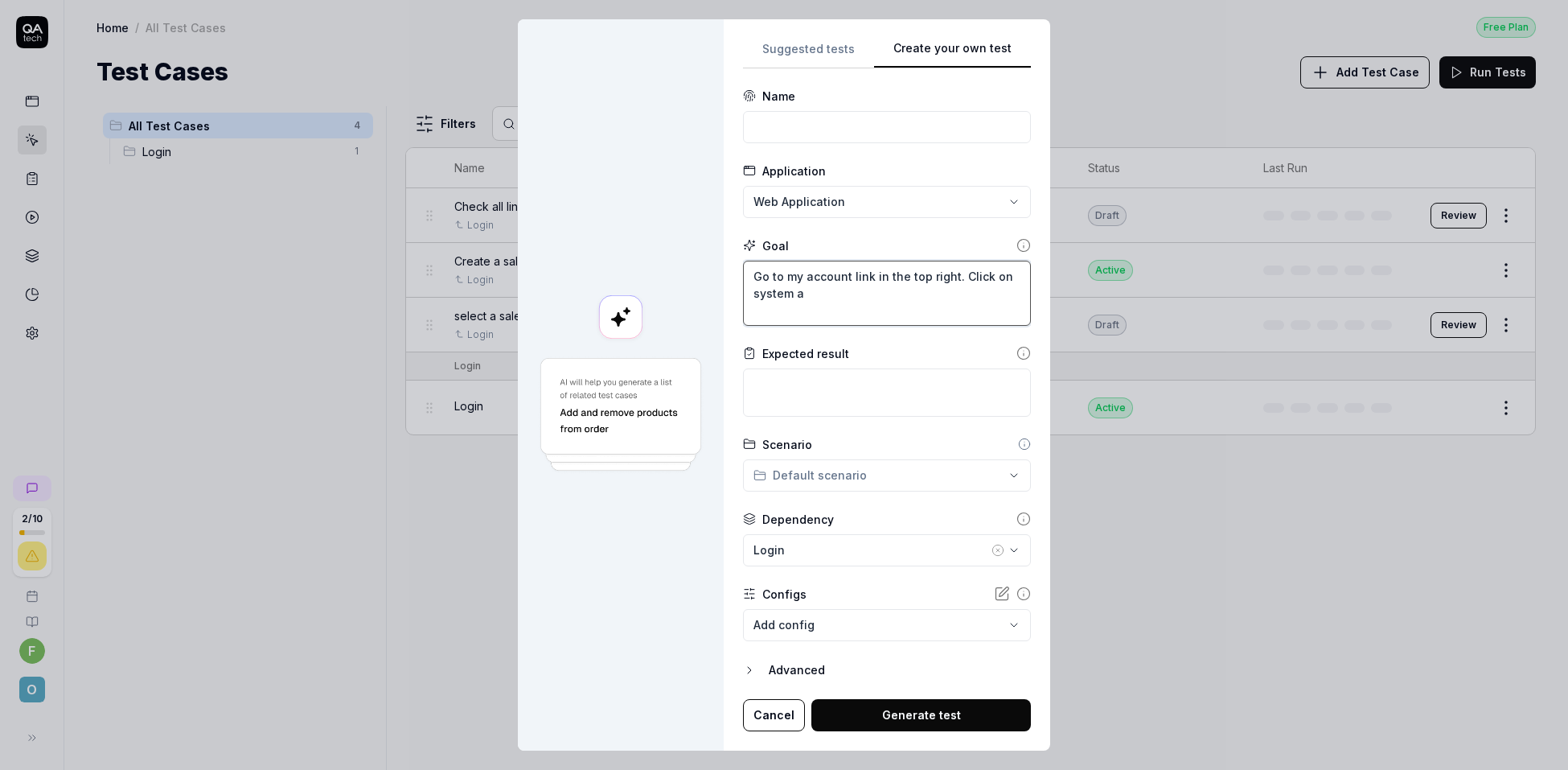
type textarea "Go to my account link in the top right. Click on system ad"
type textarea "*"
type textarea "Go to my account link in the top right. Click on system adm"
type textarea "*"
type textarea "Go to my account link in the top right. Click on system admi"
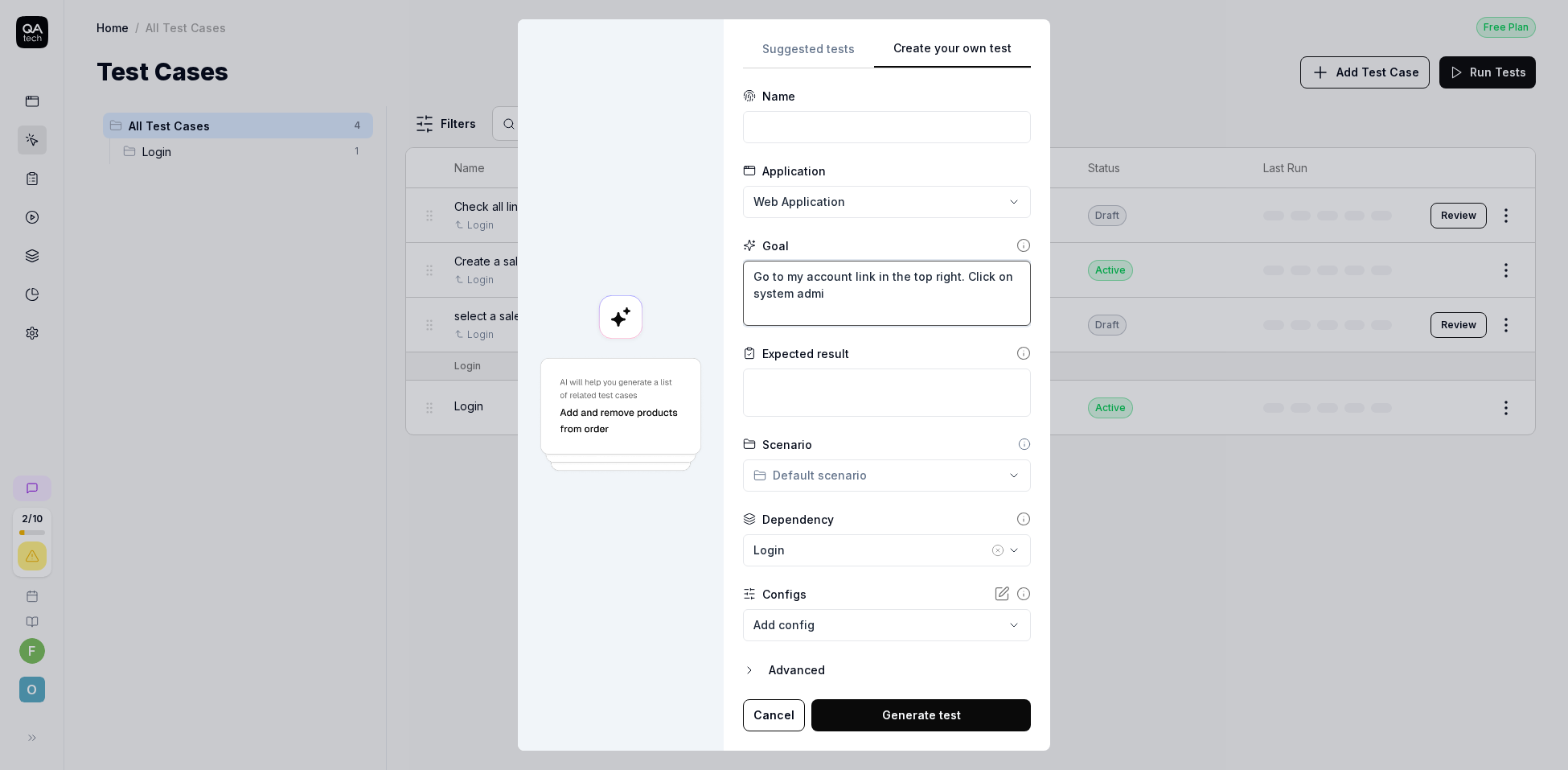
type textarea "*"
type textarea "Go to my account link in the top right. Click on system admin"
type textarea "*"
type textarea "Go to my account link in the top right. Click on system admini"
type textarea "*"
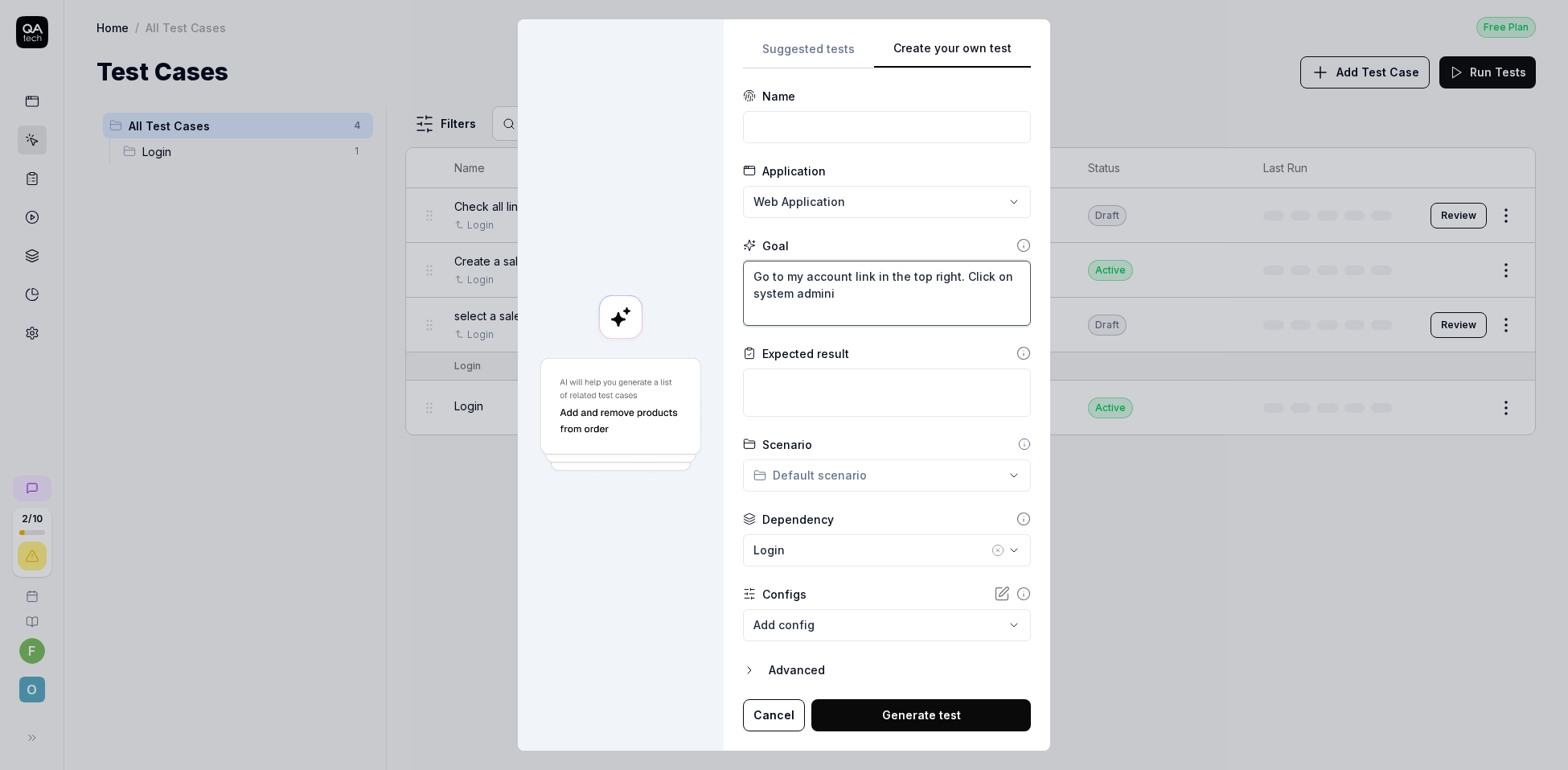
type textarea "Go to my account link in the top right. Click on system adminis"
type textarea "*"
type textarea "Go to my account link in the top right. Click on system administ"
type textarea "*"
type textarea "Go to my account link in the top right. Click on system administr"
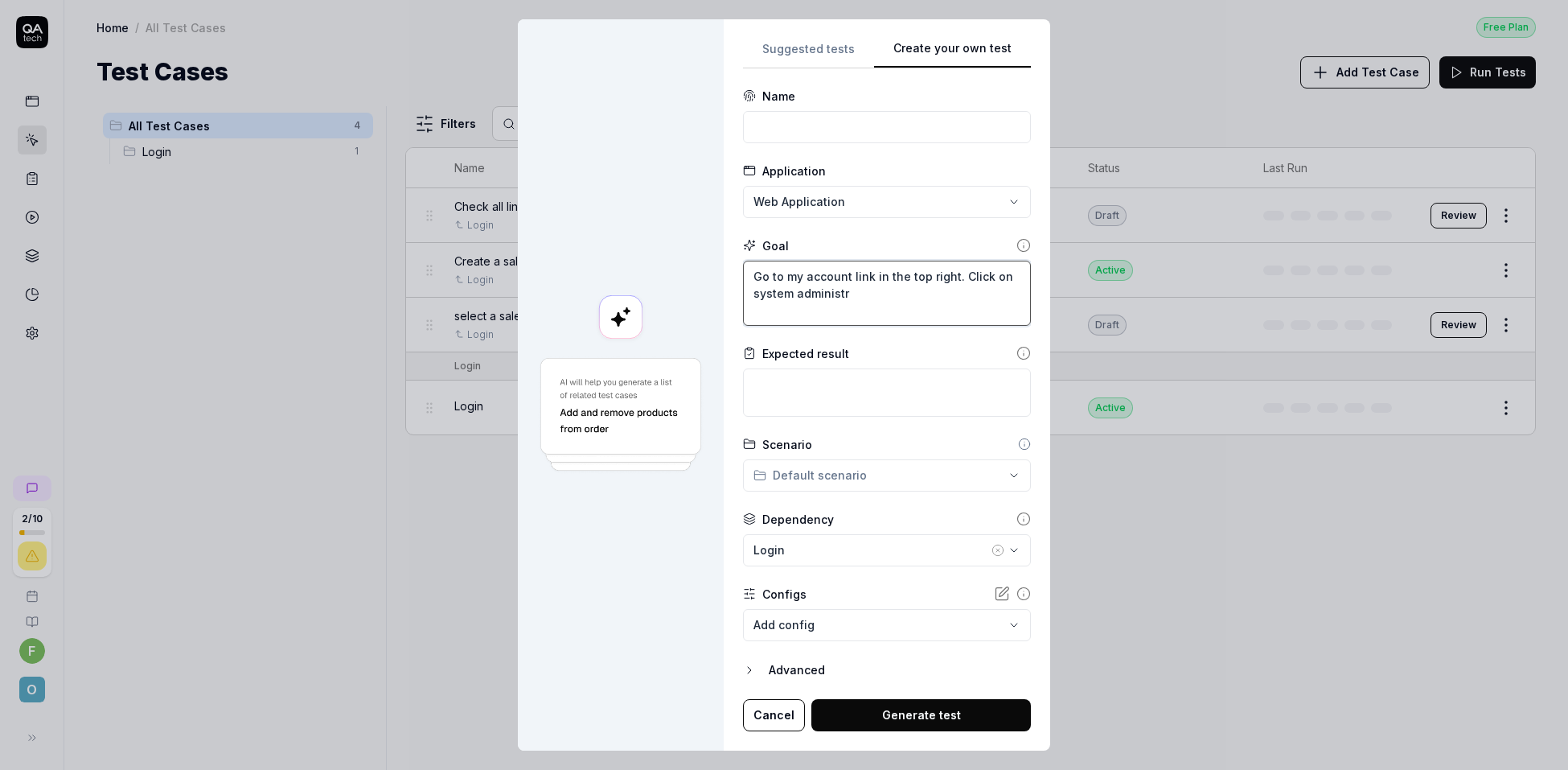
type textarea "*"
type textarea "Go to my account link in the top right. Click on system administra"
type textarea "*"
type textarea "Go to my account link in the top right. Click on system administrat"
type textarea "*"
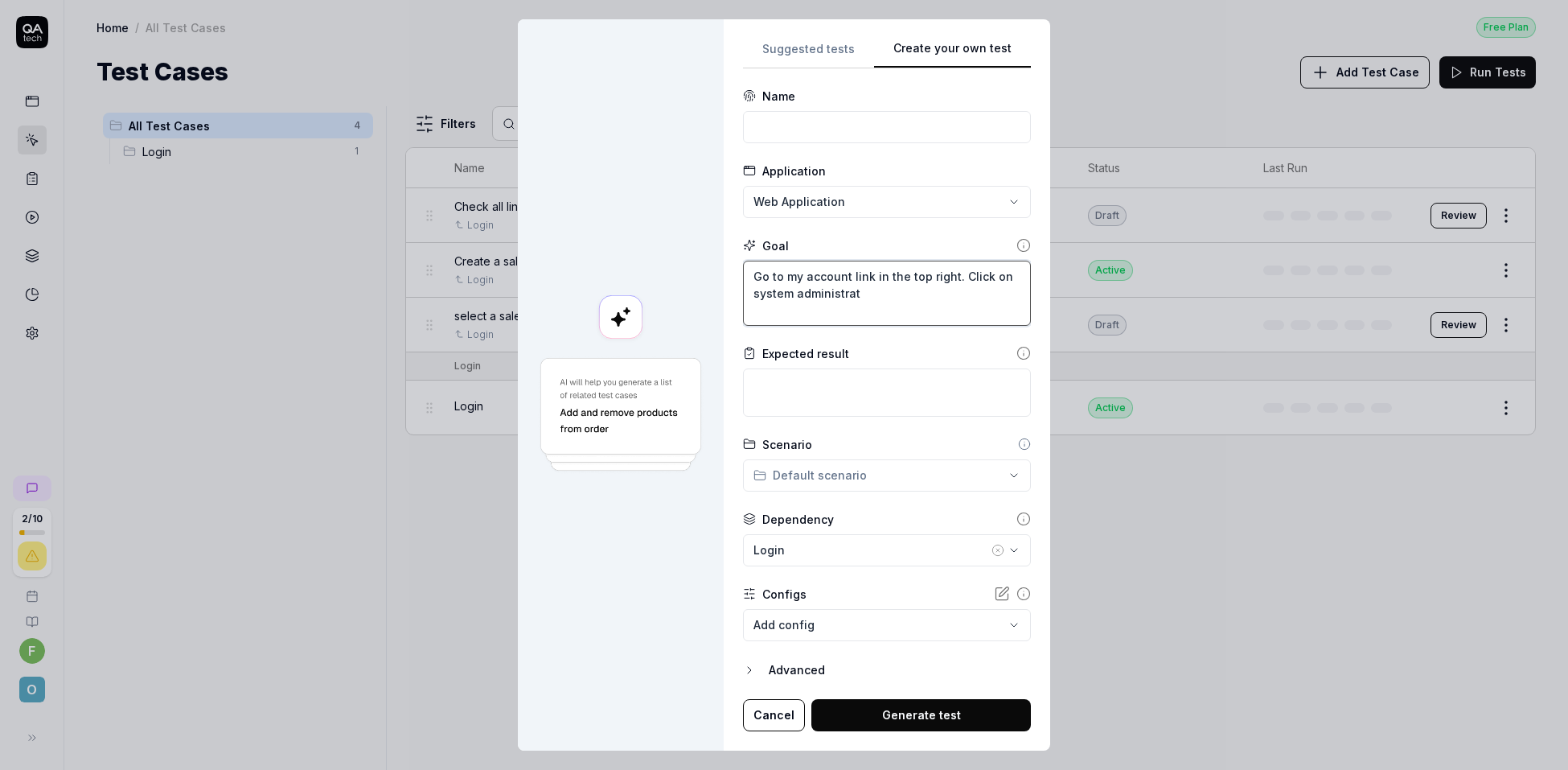
type textarea "Go to my account link in the top right. Click on system administrati"
type textarea "*"
type textarea "Go to my account link in the top right. Click on system administration"
type textarea "*"
type textarea "Go to my account link in the top right. Click on system administrationb"
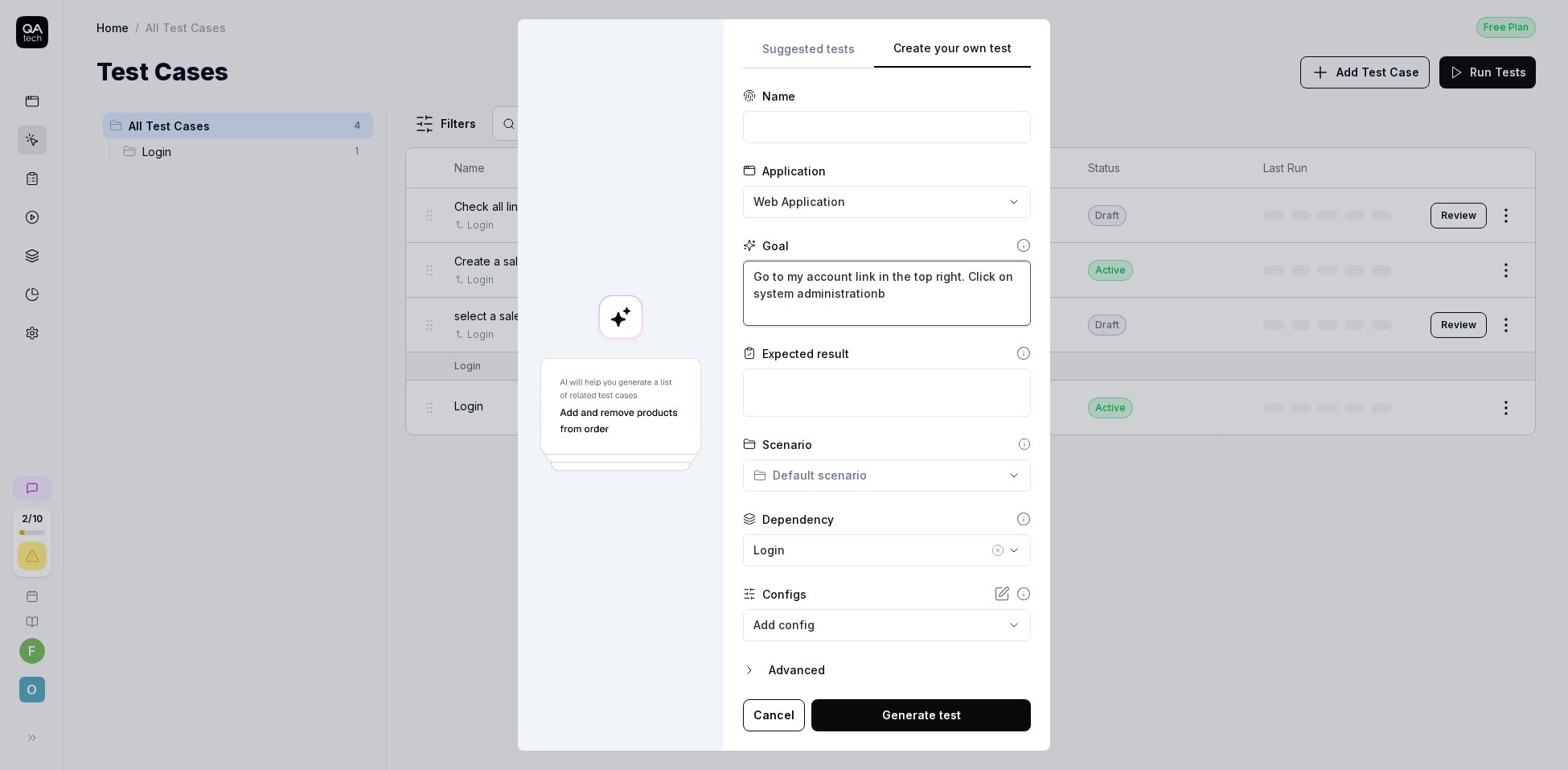
type textarea "*"
type textarea "Go to my account link in the top right. Click on system administration"
type textarea "*"
type textarea "Go to my account link in the top right. Click on system administration."
type textarea "*"
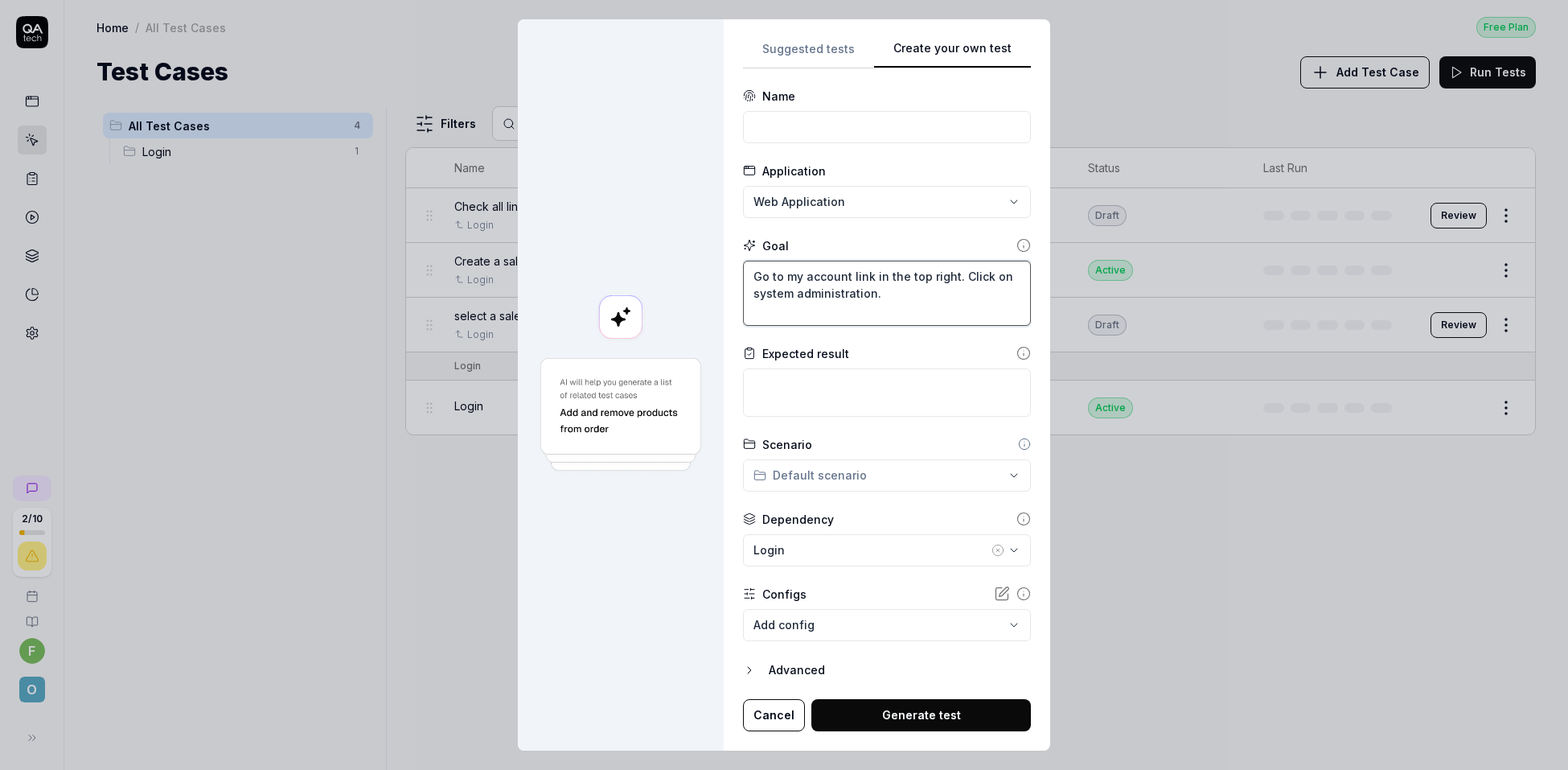
type textarea "Go to my account link in the top right. Click on system administration."
type textarea "*"
type textarea "Go to my account link in the top right. Click on system administration. c"
type textarea "*"
type textarea "Go to my account link in the top right. Click on system administration. ck"
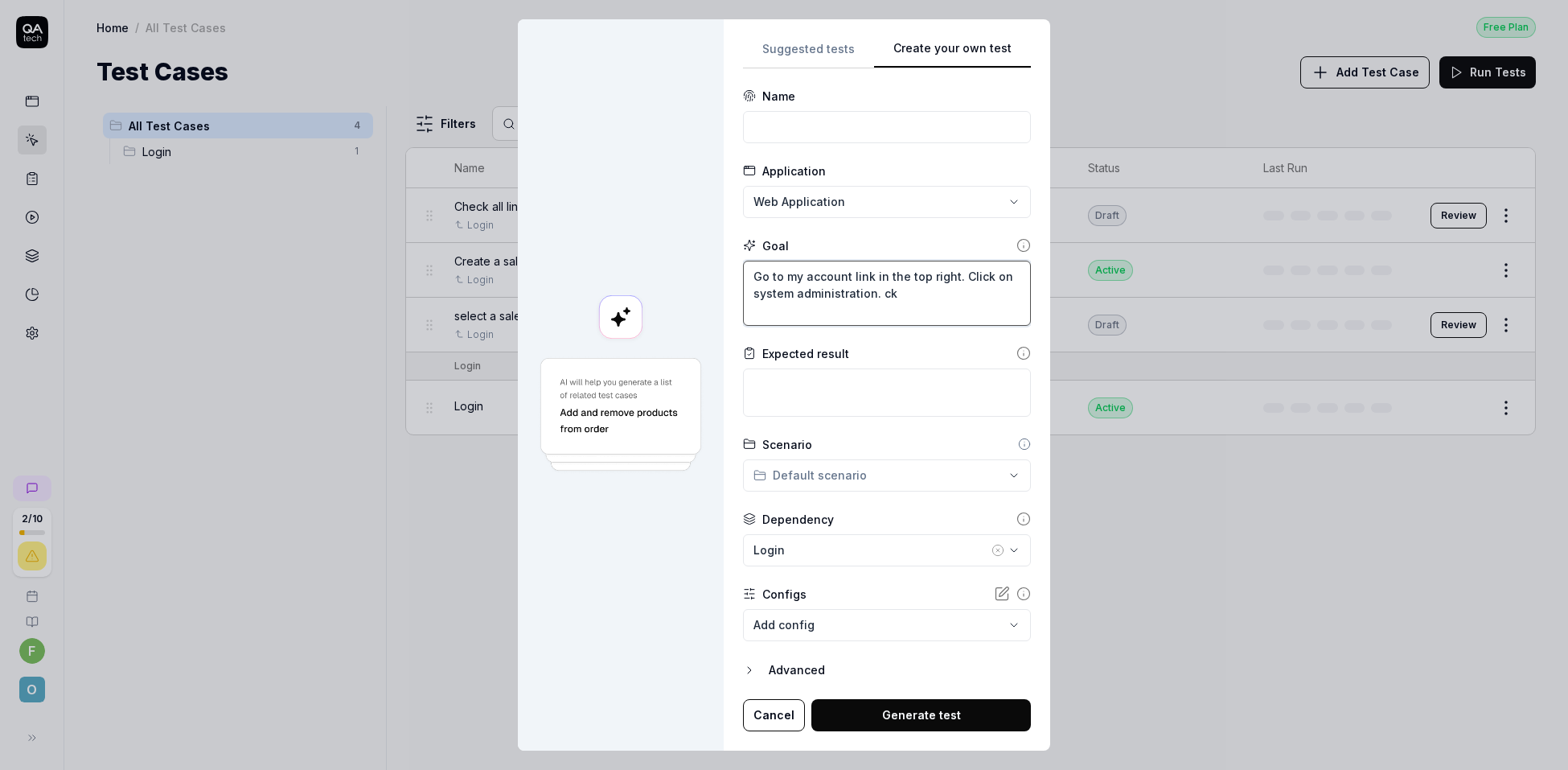
type textarea "*"
type textarea "Go to my account link in the top right. Click on system administration. cku"
type textarea "*"
type textarea "Go to my account link in the top right. Click on system administration. ck"
type textarea "*"
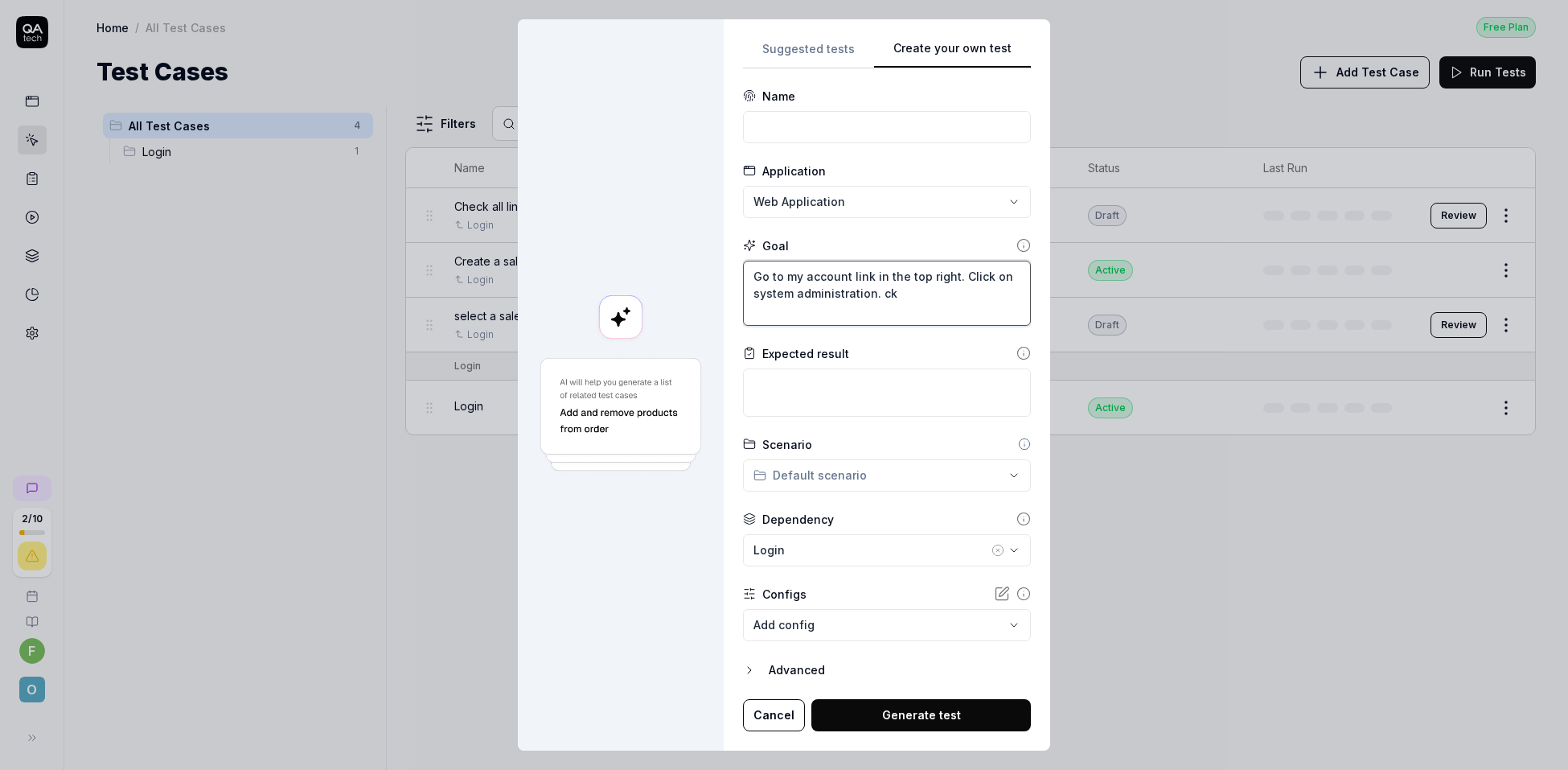
type textarea "Go to my account link in the top right. Click on system administration. c"
type textarea "*"
type textarea "Go to my account link in the top right. Click on system administration."
type textarea "*"
type textarea "Go to my account link in the top right. Click on system administration. C"
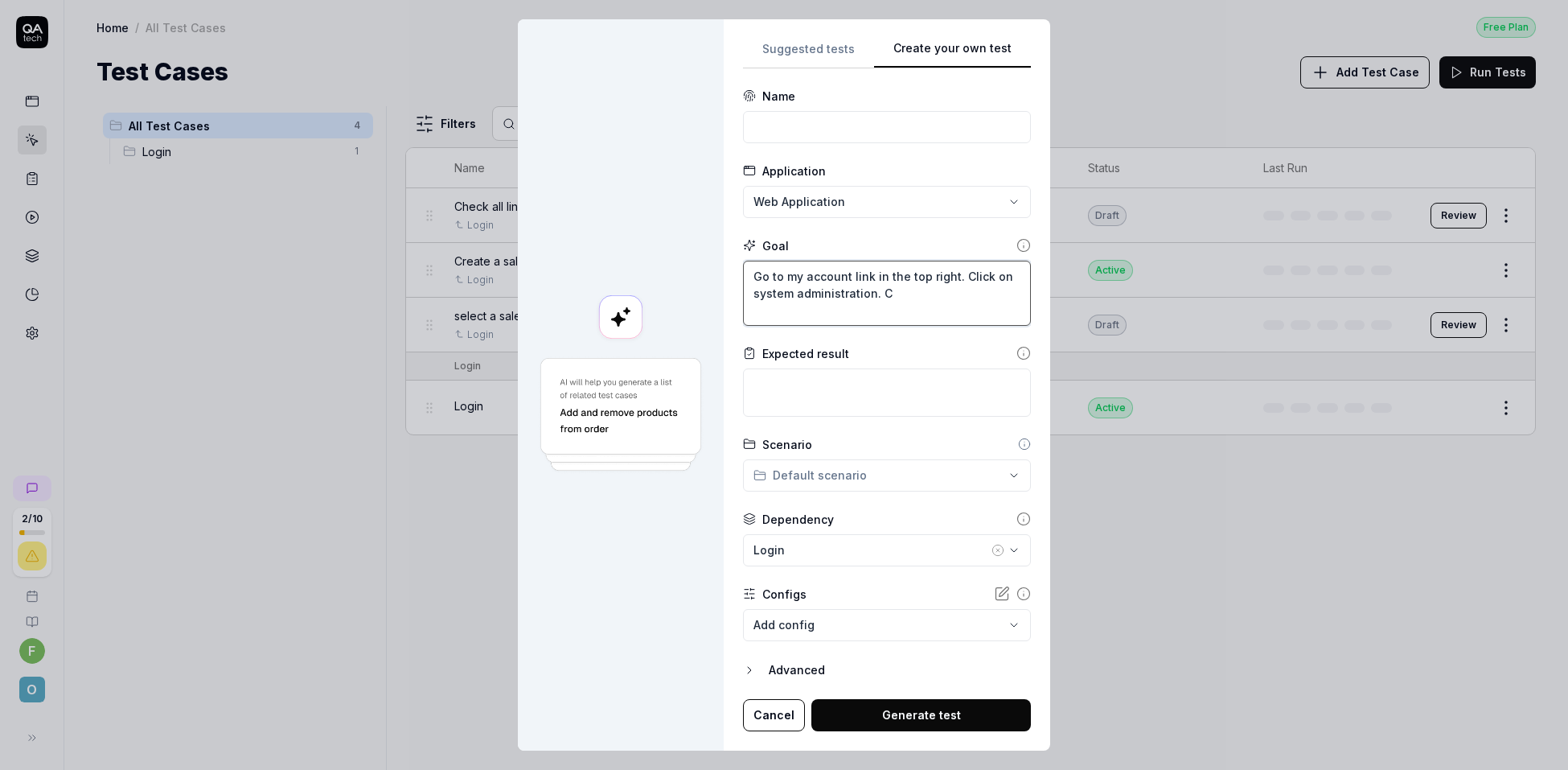
type textarea "*"
type textarea "Go to my account link in the top right. Click on system administration. Cl"
type textarea "*"
type textarea "Go to my account link in the top right. Click on system administration. Cli"
type textarea "*"
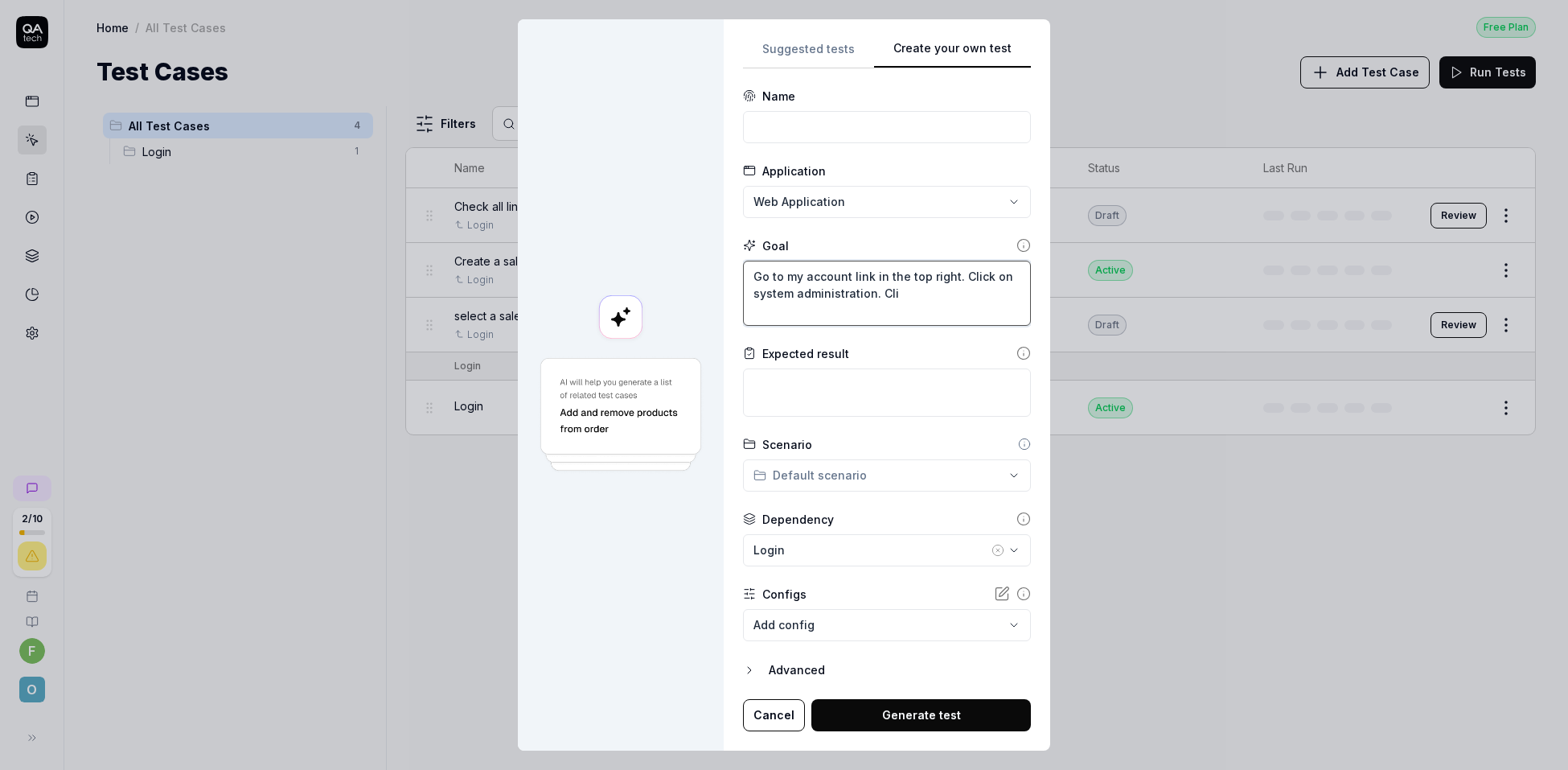
type textarea "Go to my account link in the top right. Click on system administration. Clik"
type textarea "*"
type textarea "Go to my account link in the top right. Click on system administration. Clikc"
type textarea "*"
type textarea "Go to my account link in the top right. Click on system administration. Clik"
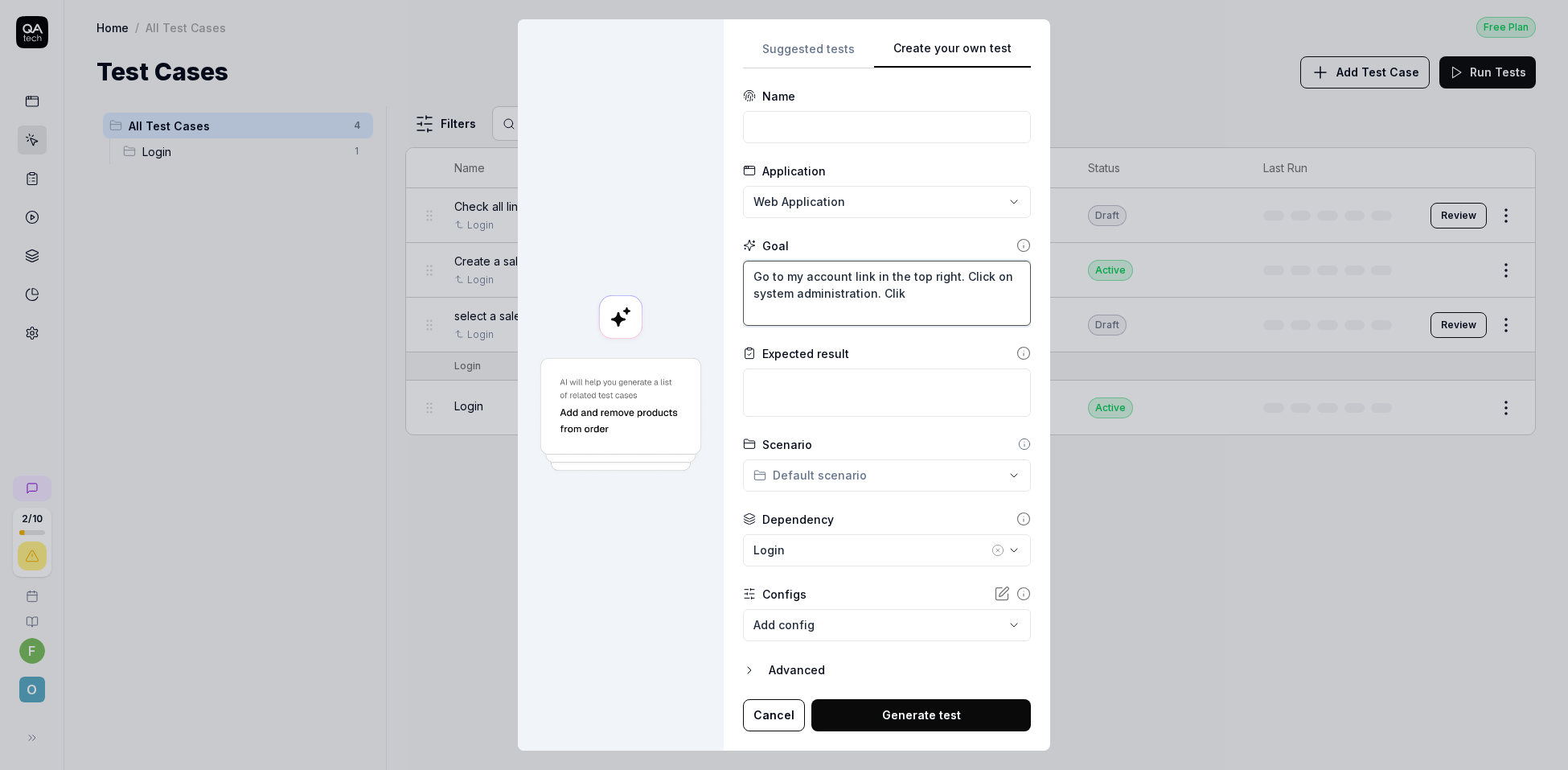
type textarea "*"
type textarea "Go to my account link in the top right. Click on system administration. Cli"
type textarea "*"
type textarea "Go to my account link in the top right. Click on system administration. Clic"
type textarea "*"
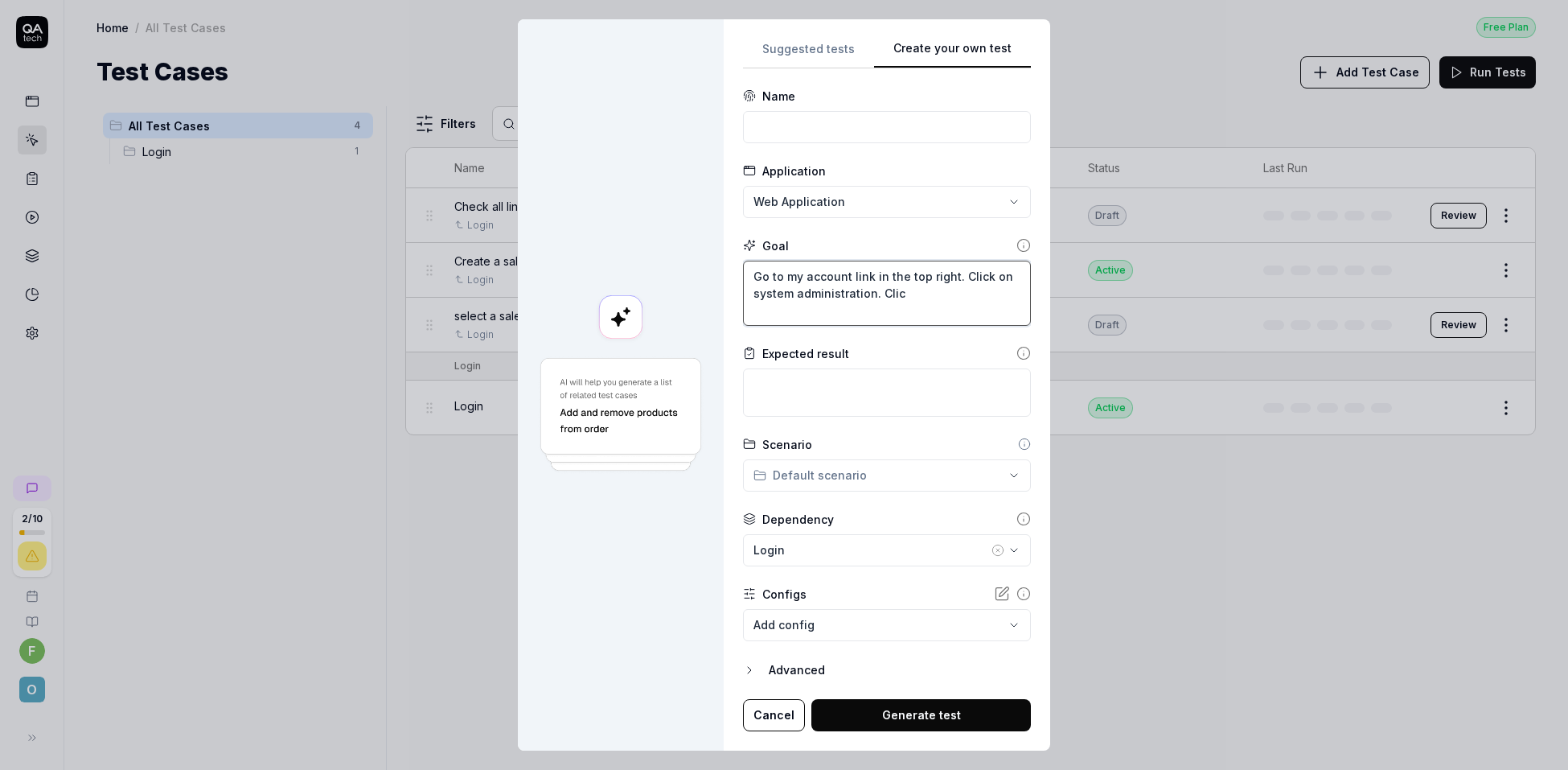
type textarea "Go to my account link in the top right. Click on system administration. Click"
type textarea "*"
type textarea "Go to my account link in the top right. Click on system administration. Clic"
type textarea "*"
type textarea "Go to my account link in the top right. Click on system administration. Cli"
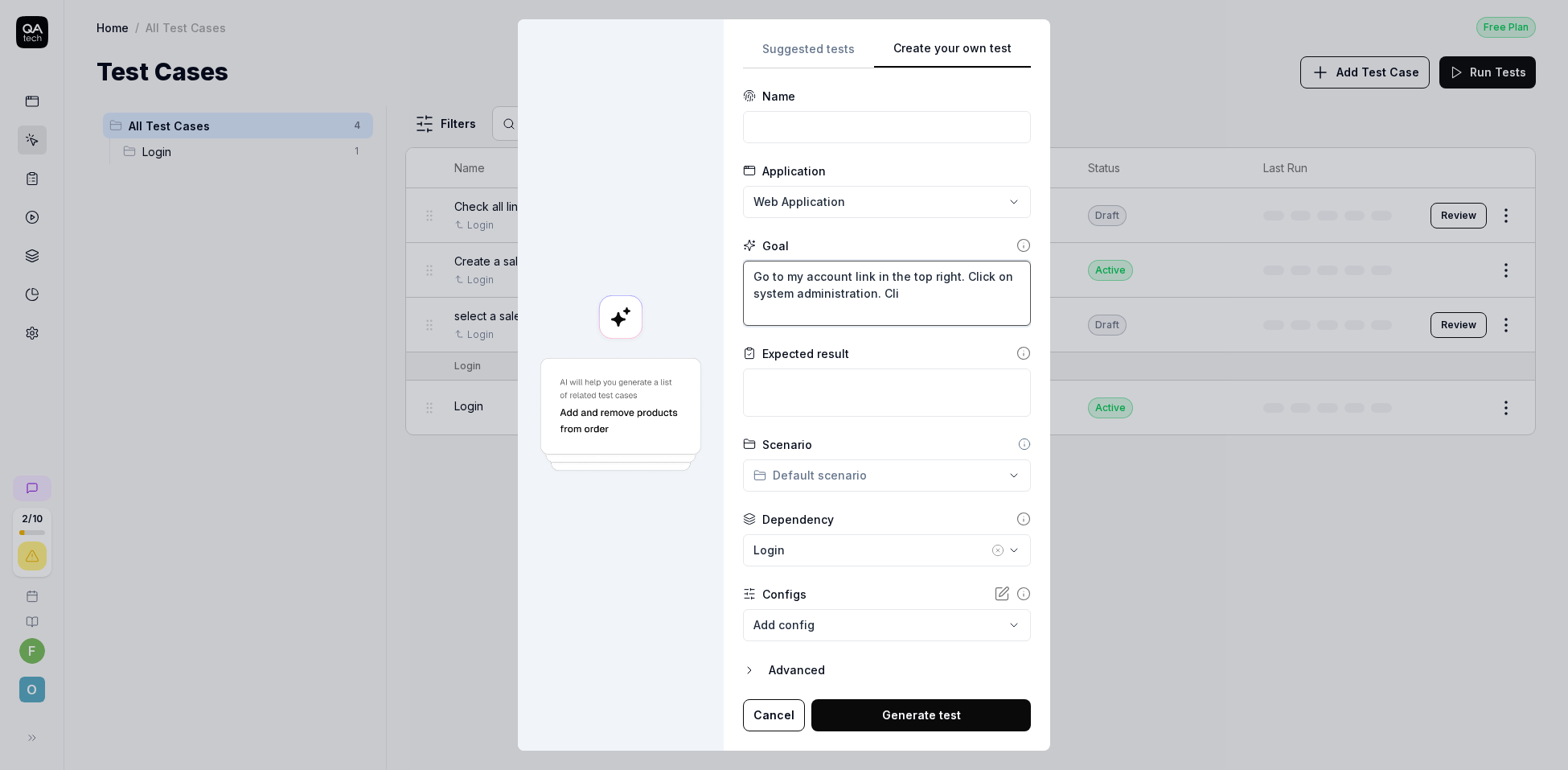
type textarea "*"
type textarea "Go to my account link in the top right. Click on system administration. Cl"
type textarea "*"
type textarea "Go to my account link in the top right. Click on system administration. C"
type textarea "*"
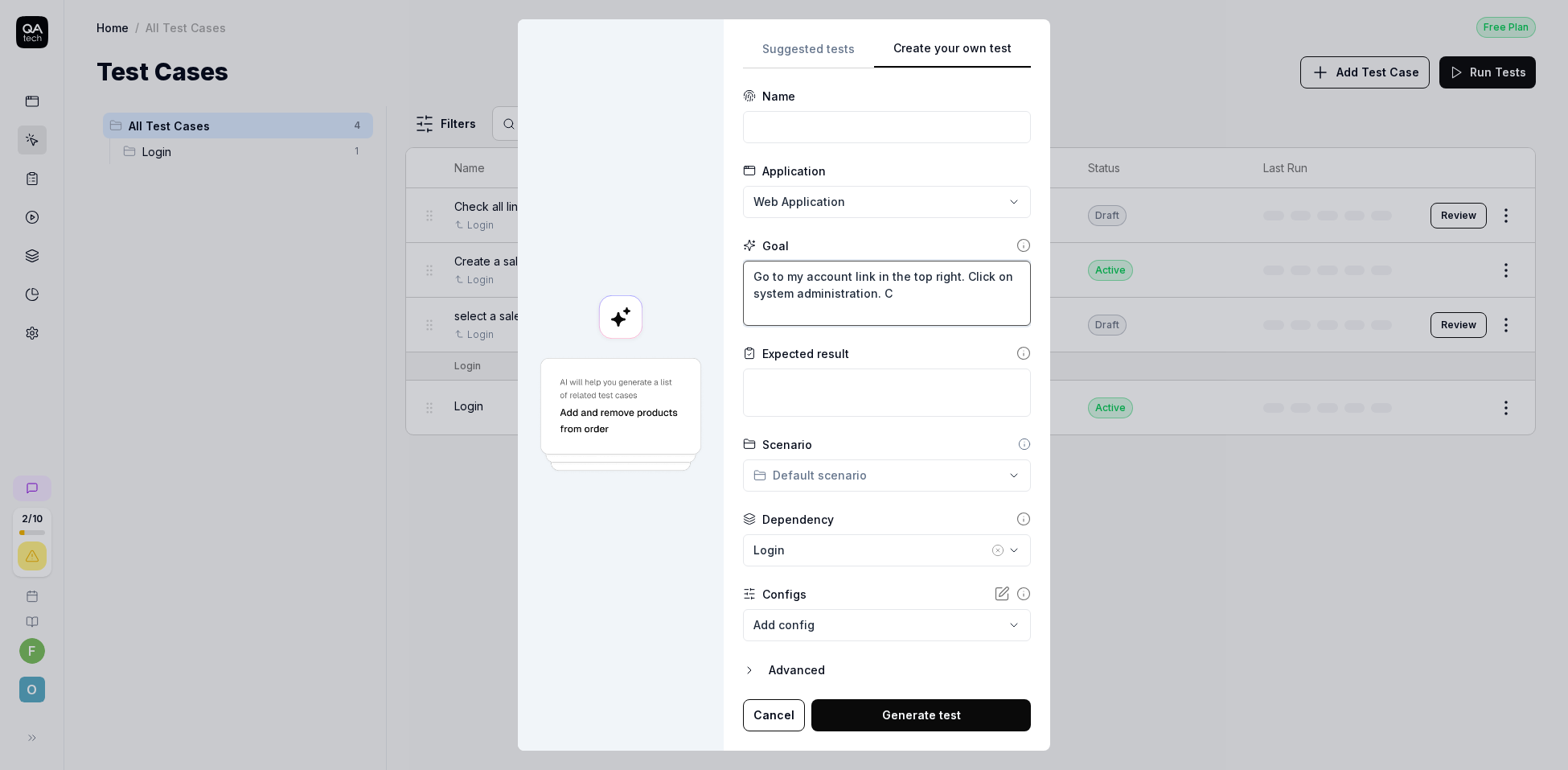
type textarea "Go to my account link in the top right. Click on system administration."
type textarea "*"
type textarea "Go to my account link in the top right. Click on system administration. I"
type textarea "*"
type textarea "Go to my account link in the top right. Click on system administration. IU"
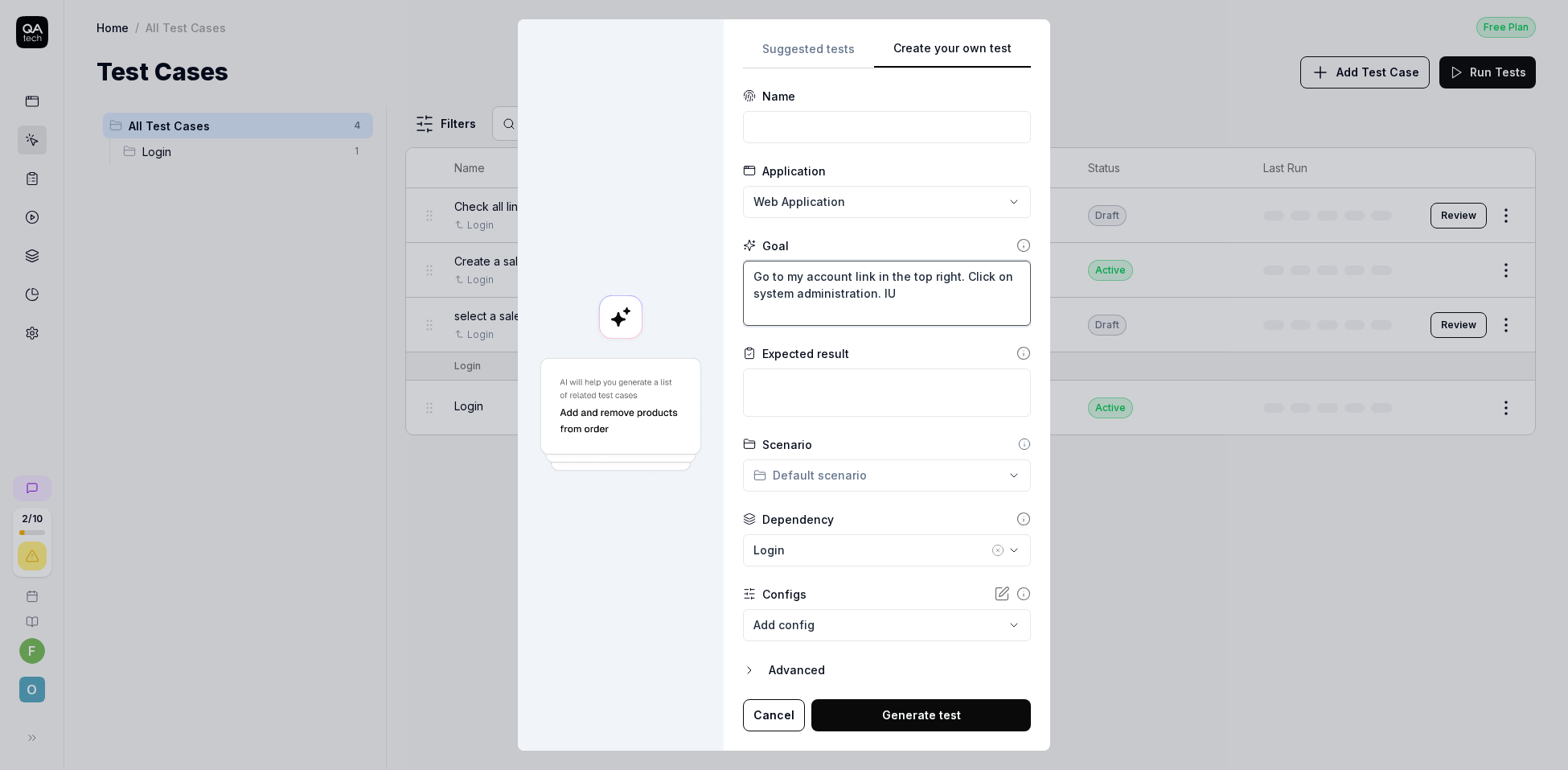
type textarea "*"
type textarea "Go to my account link in the top right. Click on system administration. IUn"
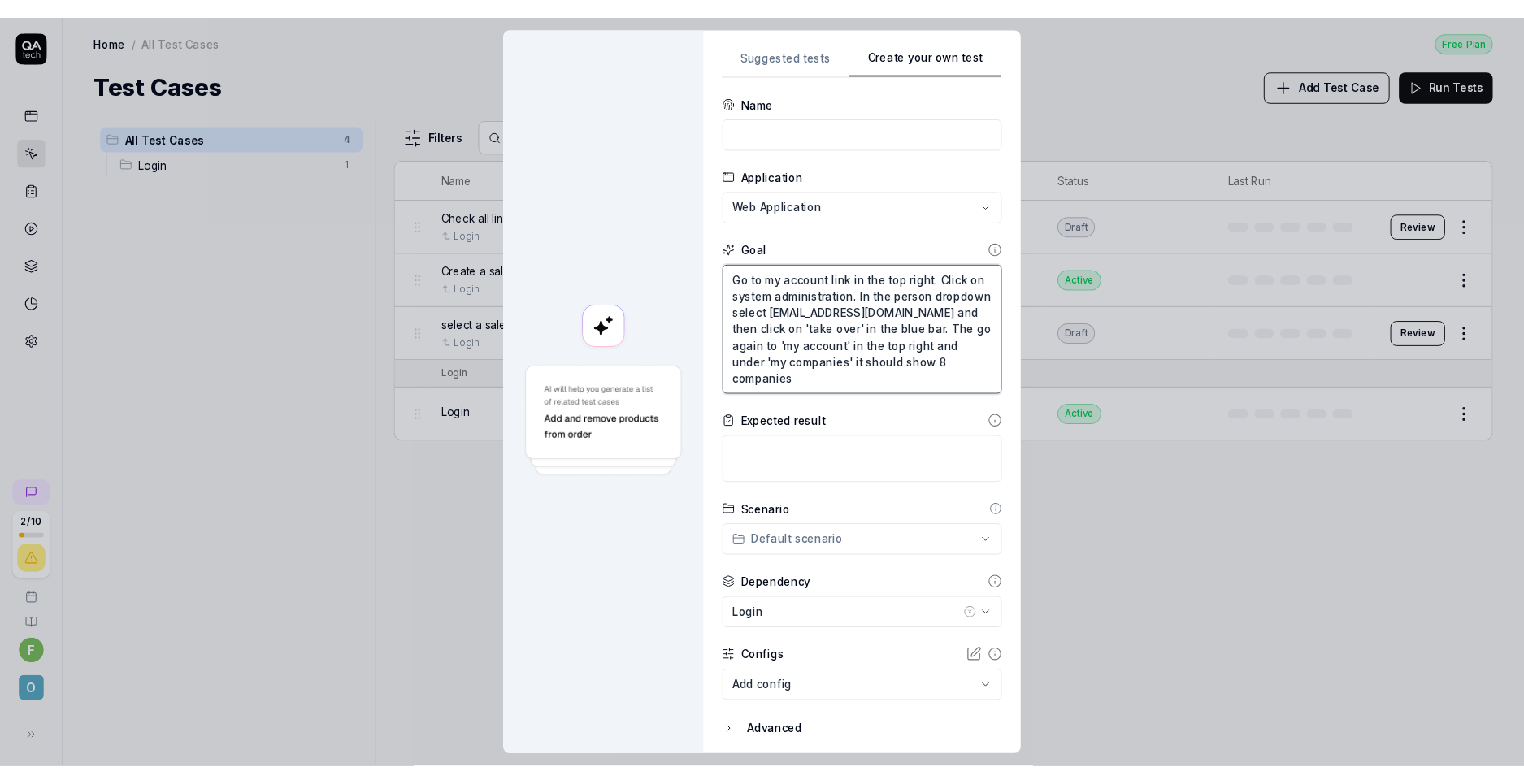
scroll to position [56, 0]
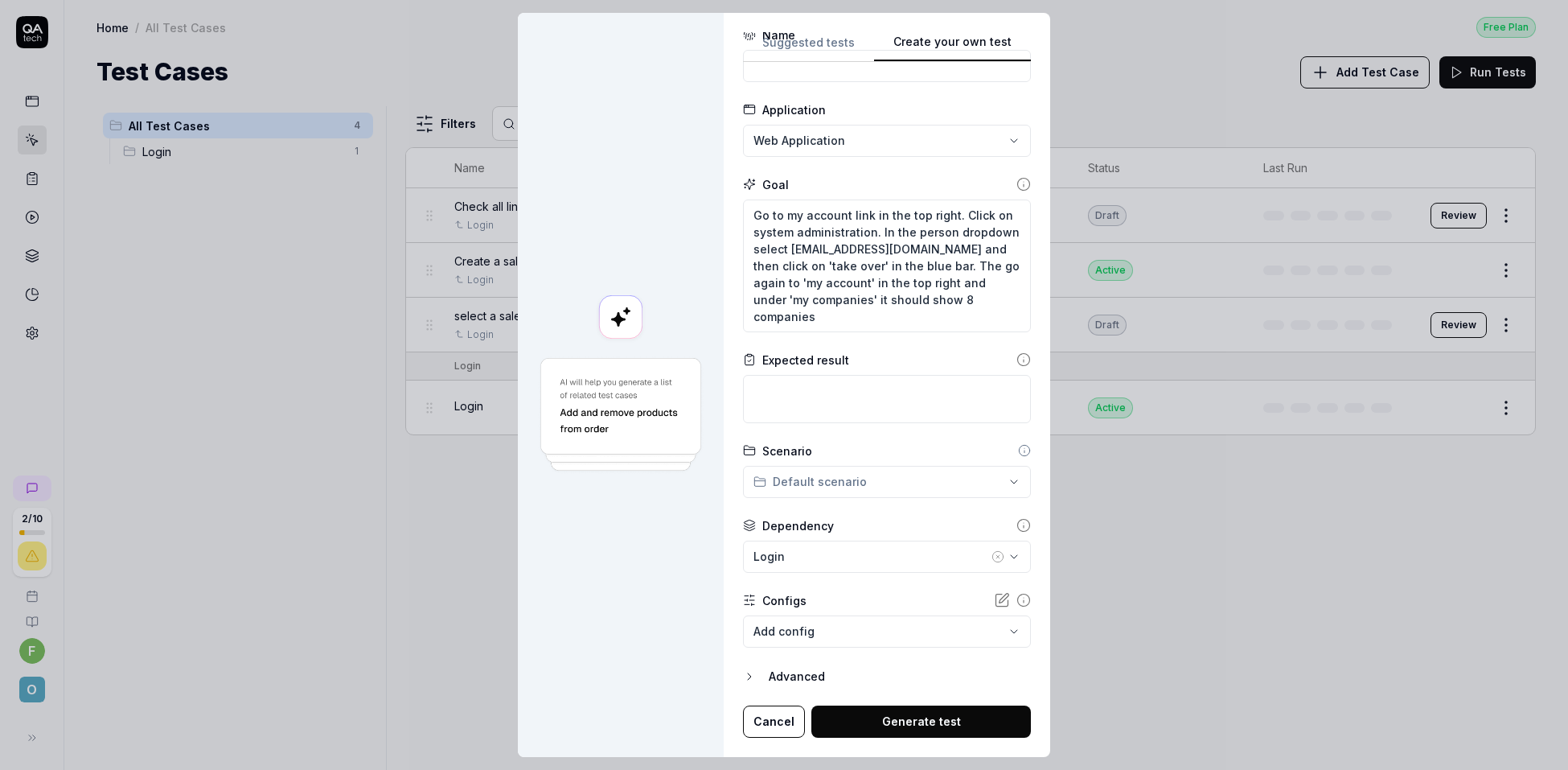
click at [882, 715] on button "Generate test" at bounding box center [920, 722] width 219 height 33
click at [912, 722] on button "Generate test" at bounding box center [920, 722] width 219 height 33
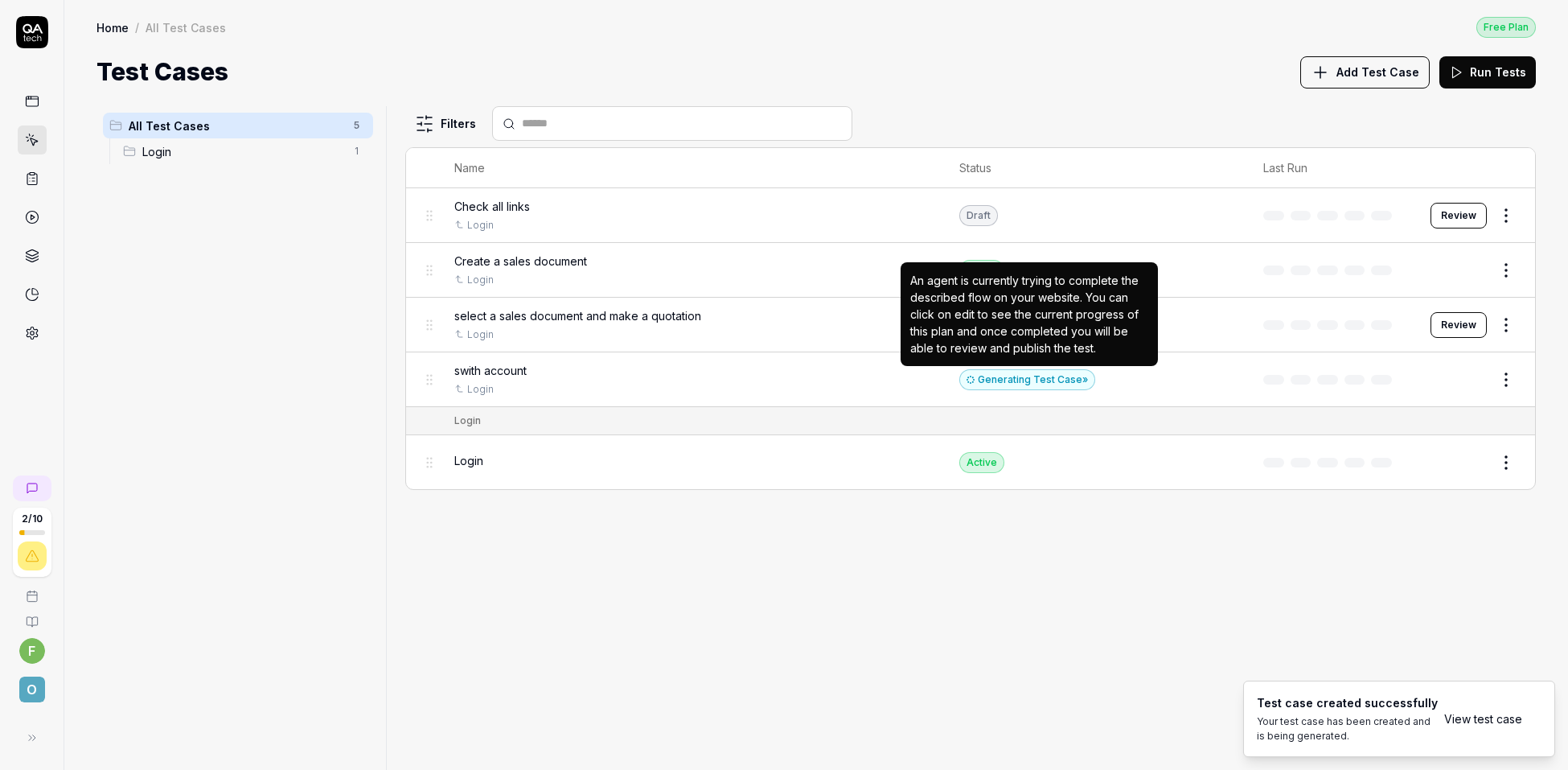
click at [1013, 382] on div "Generating Test Case »" at bounding box center [1027, 380] width 135 height 21
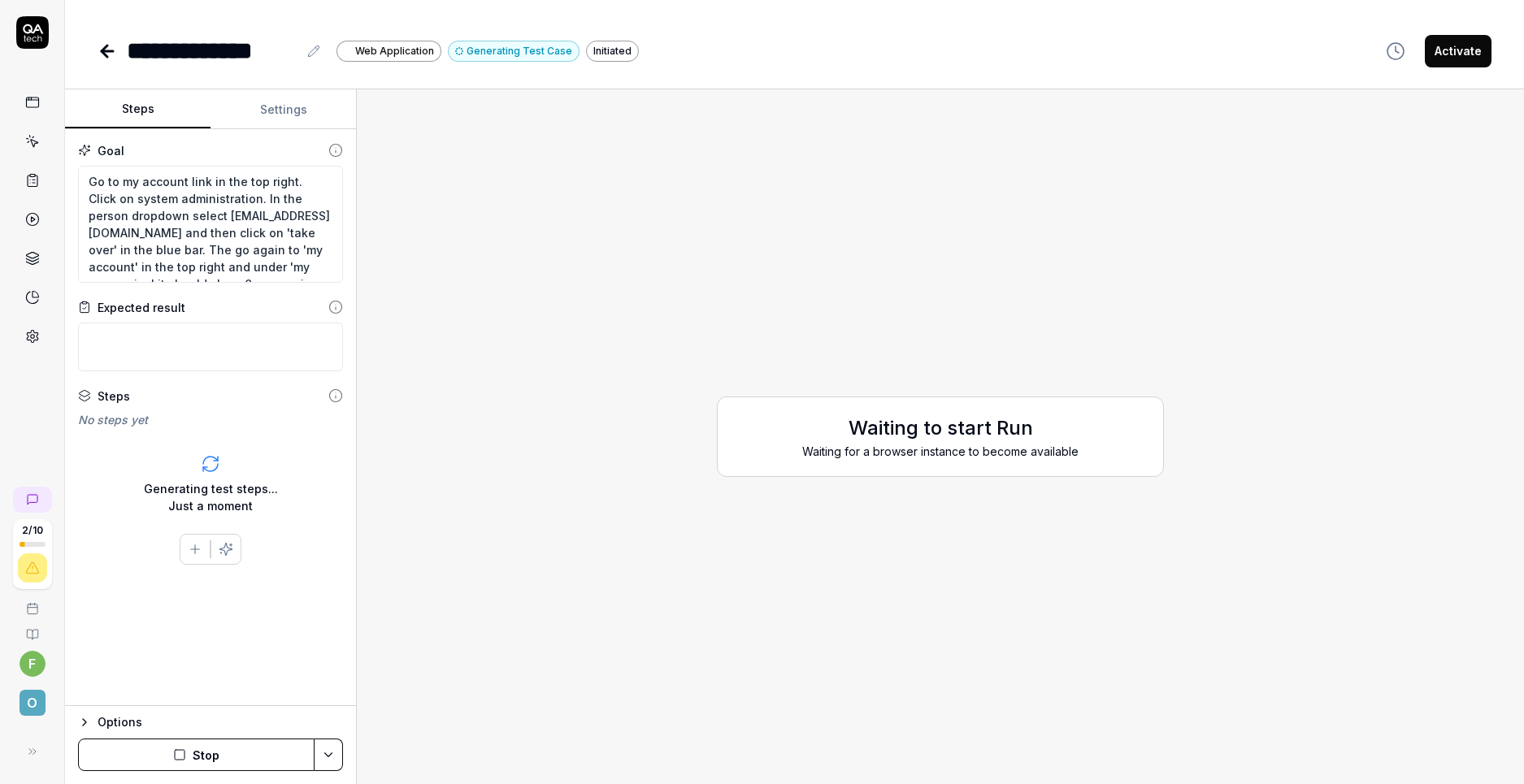
click at [798, 324] on div "Waiting to start Run Waiting for a browser instance to become available" at bounding box center [941, 436] width 1141 height 669
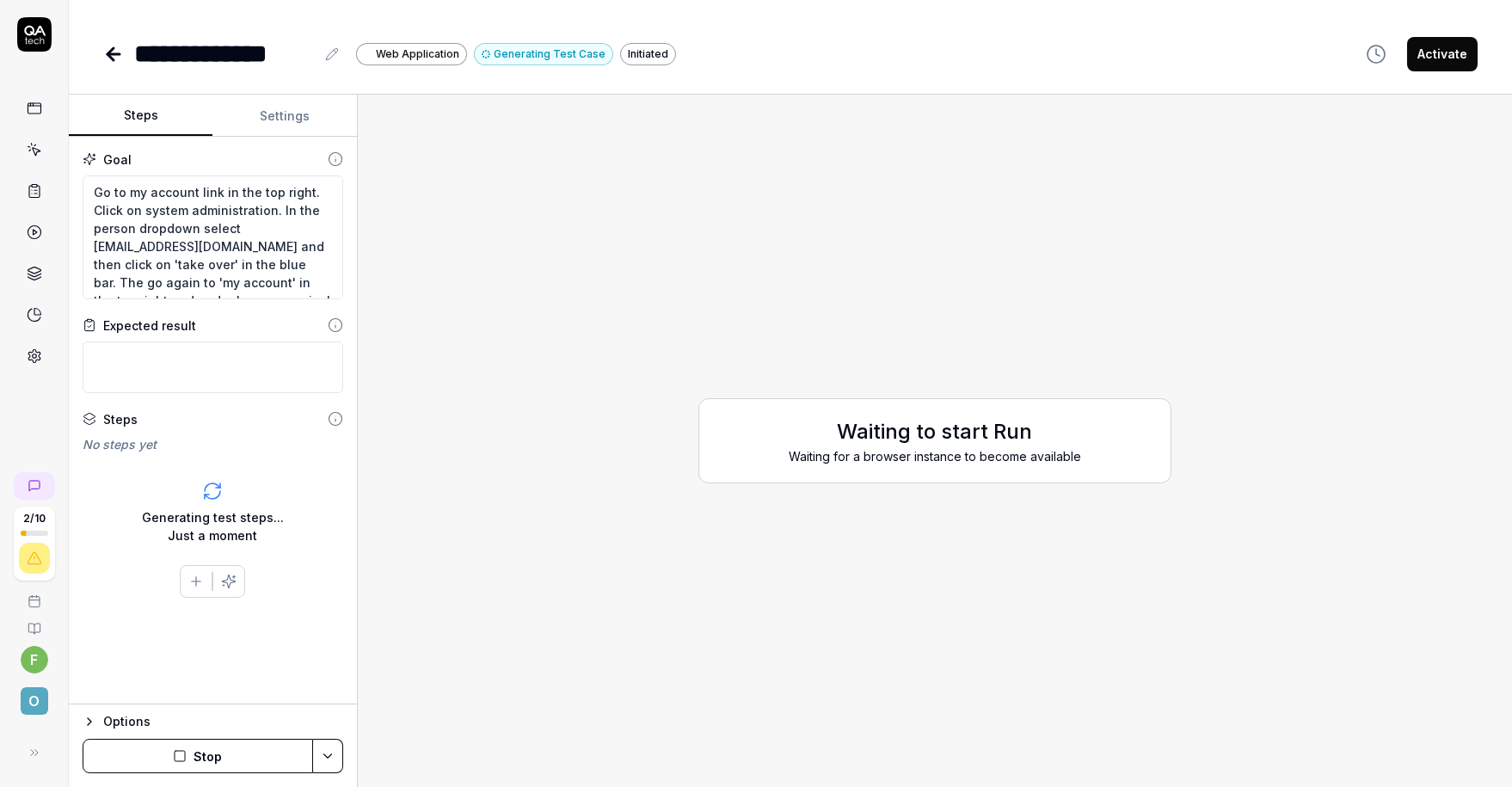
type textarea "*"
click at [904, 231] on div "Waiting to start Run Waiting for a browser instance to become available" at bounding box center [933, 439] width 1126 height 663
type textarea "*"
click at [554, 372] on div "Waiting to start Run Waiting for a browser instance to become available" at bounding box center [933, 439] width 1126 height 663
click at [661, 301] on div "Waiting to start Run Waiting for a browser instance to become available" at bounding box center [933, 439] width 1126 height 663
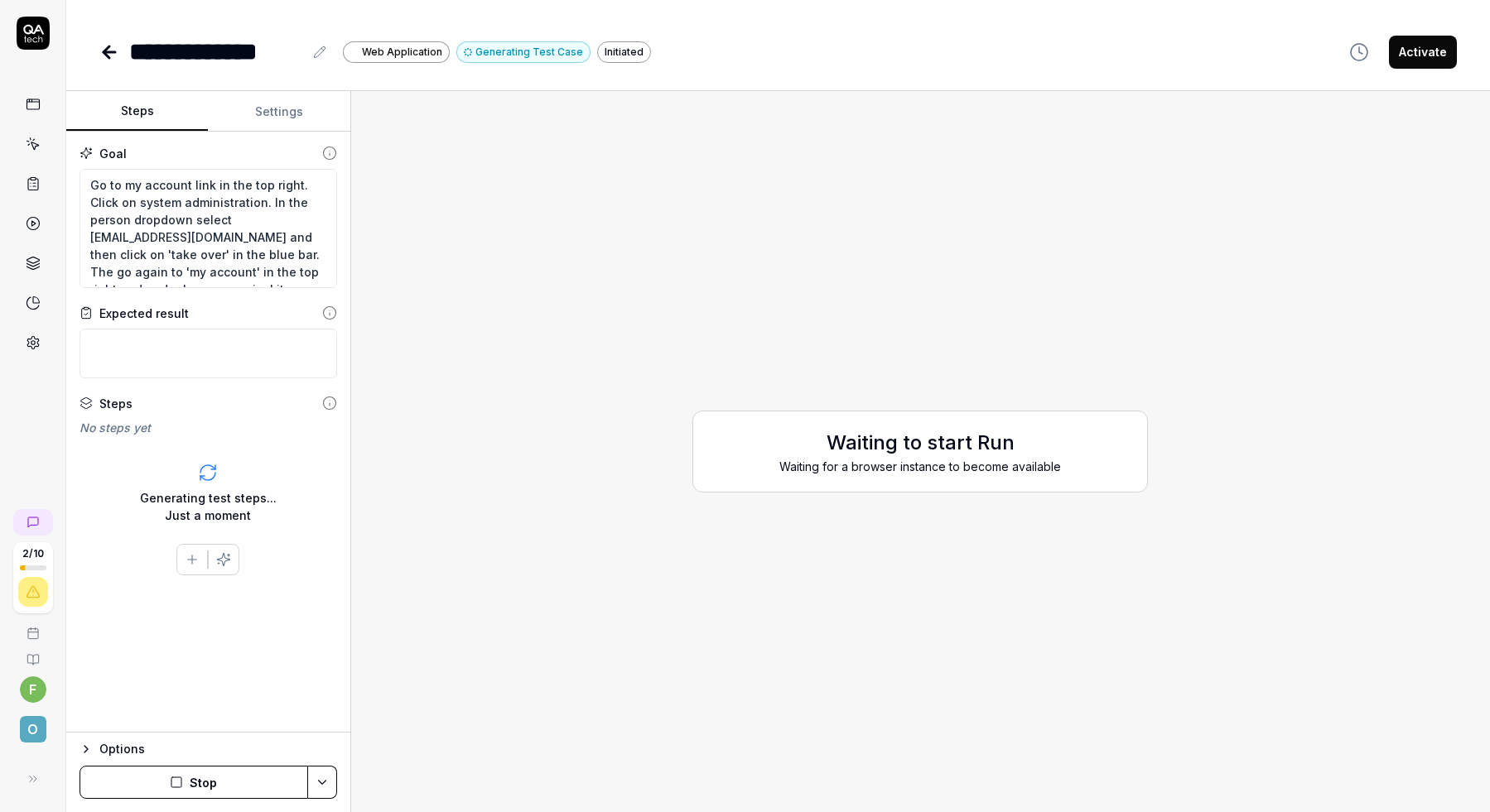
click at [640, 526] on div "Waiting to start Run Waiting for a browser instance to become available" at bounding box center [921, 451] width 1112 height 695
click at [227, 206] on textarea "Go to my account link in the top right. Click on system administration. In the …" at bounding box center [207, 229] width 258 height 119
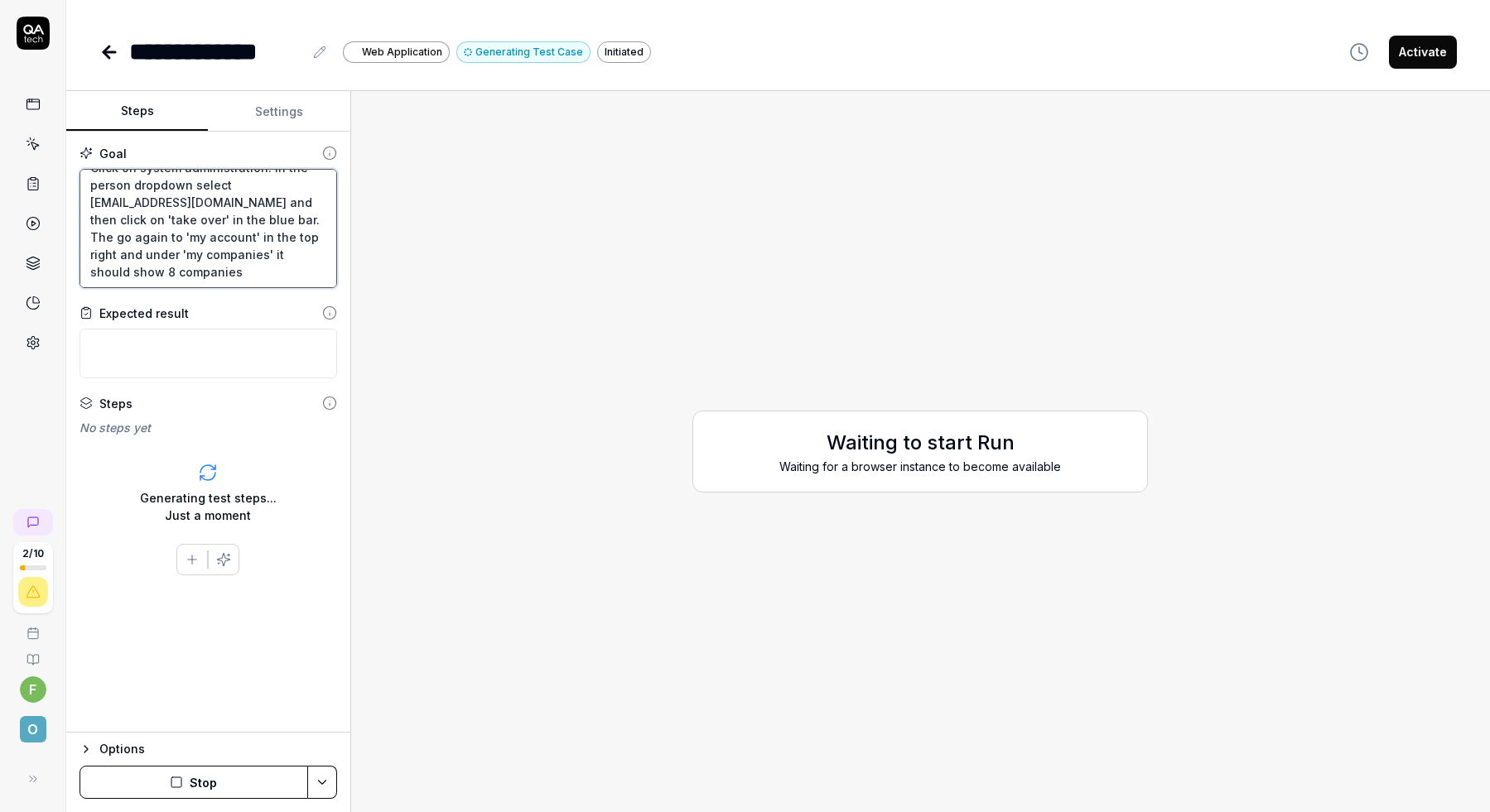
click at [213, 268] on textarea "Go to my account link in the top right. Click on system administration. In the …" at bounding box center [207, 229] width 258 height 119
click at [191, 260] on textarea "Go to my account link in the top right. Click on system administration. In the …" at bounding box center [207, 229] width 258 height 119
click at [682, 393] on div "Waiting to start Run Waiting for a browser instance to become available" at bounding box center [921, 451] width 1112 height 695
click at [113, 49] on icon at bounding box center [109, 51] width 20 height 20
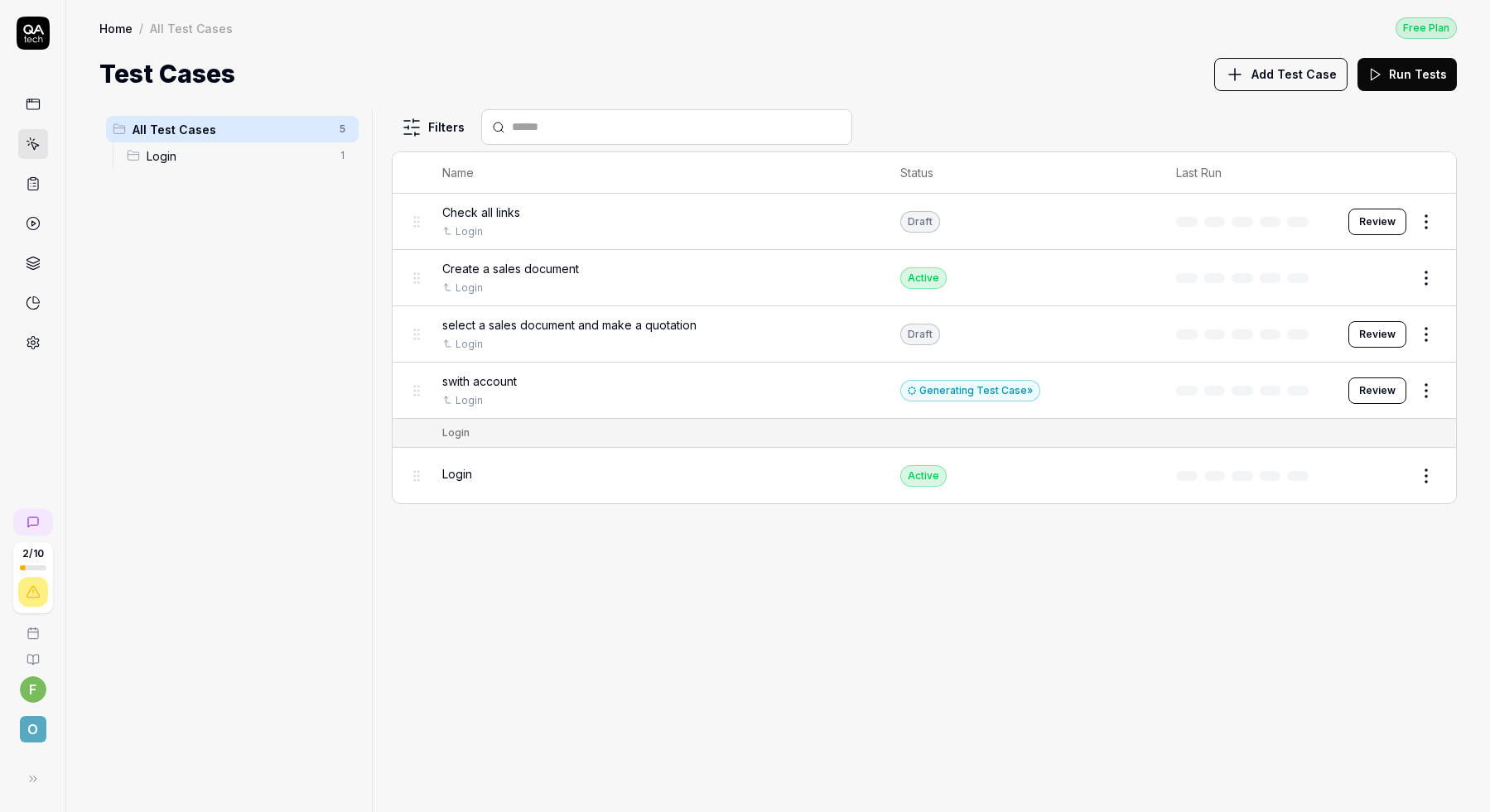
click at [960, 390] on div "Generating Test Case »" at bounding box center [970, 391] width 140 height 21
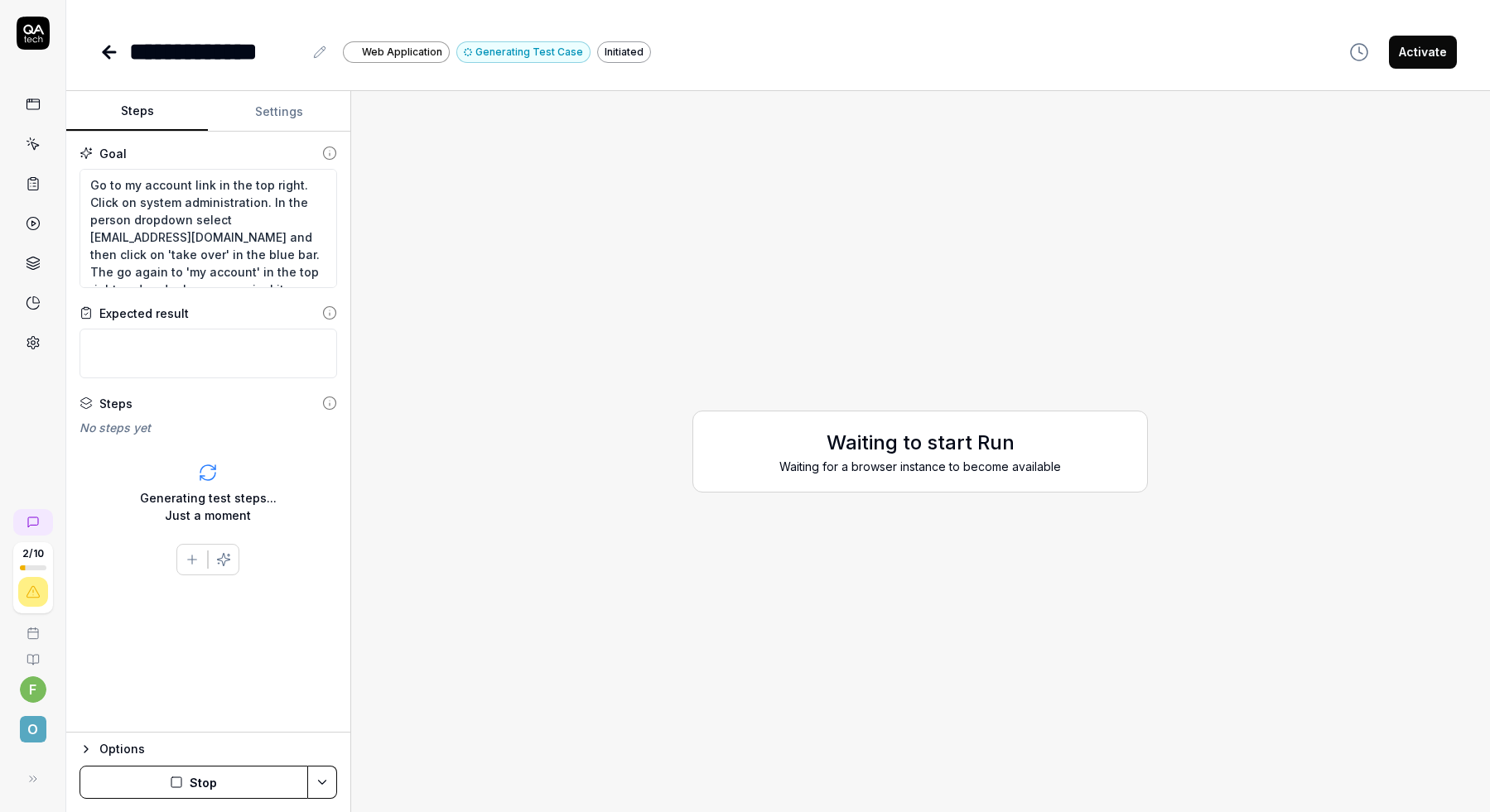
click at [110, 48] on icon at bounding box center [109, 51] width 20 height 20
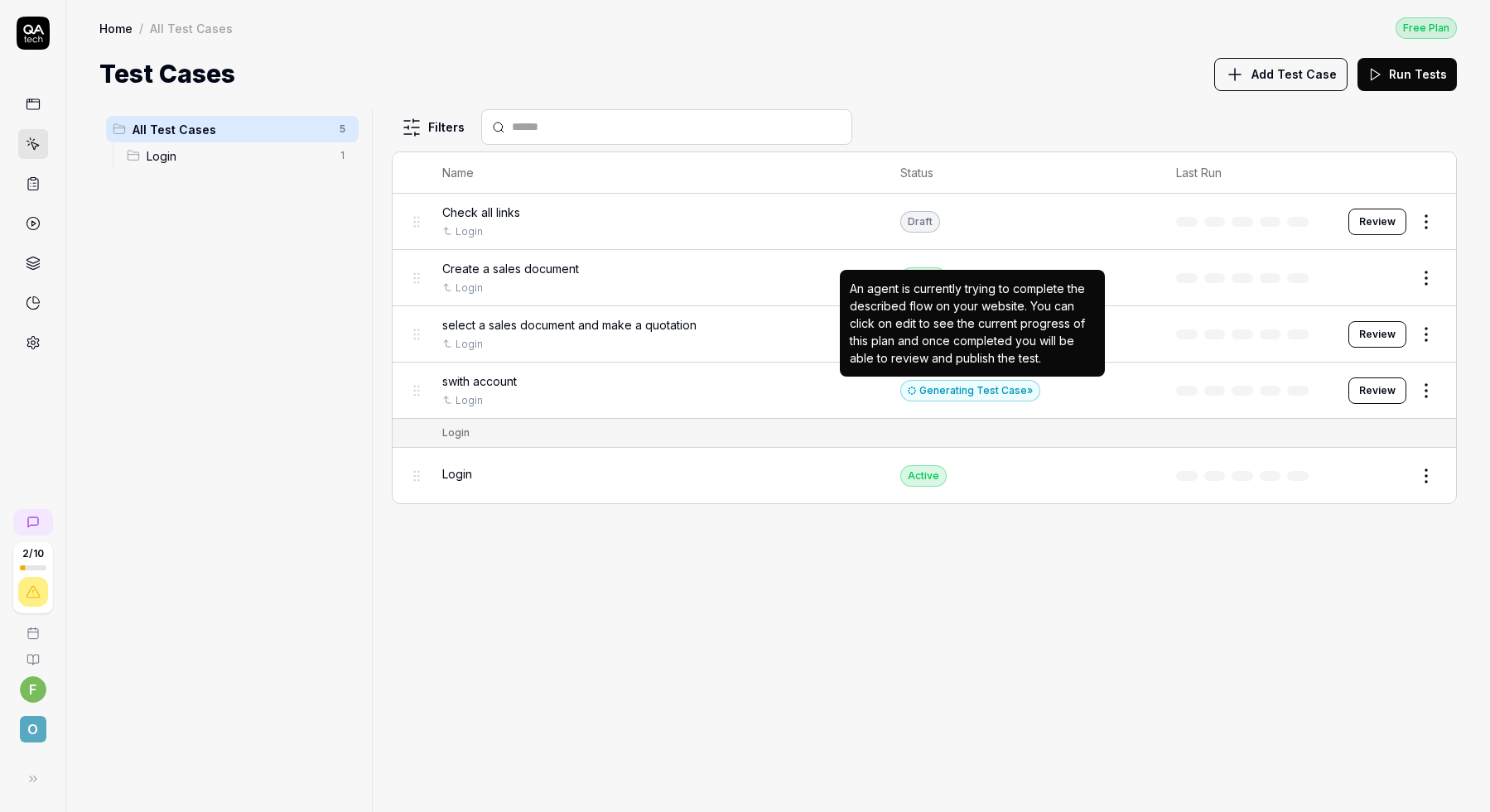
click at [956, 397] on div "Generating Test Case »" at bounding box center [970, 391] width 140 height 21
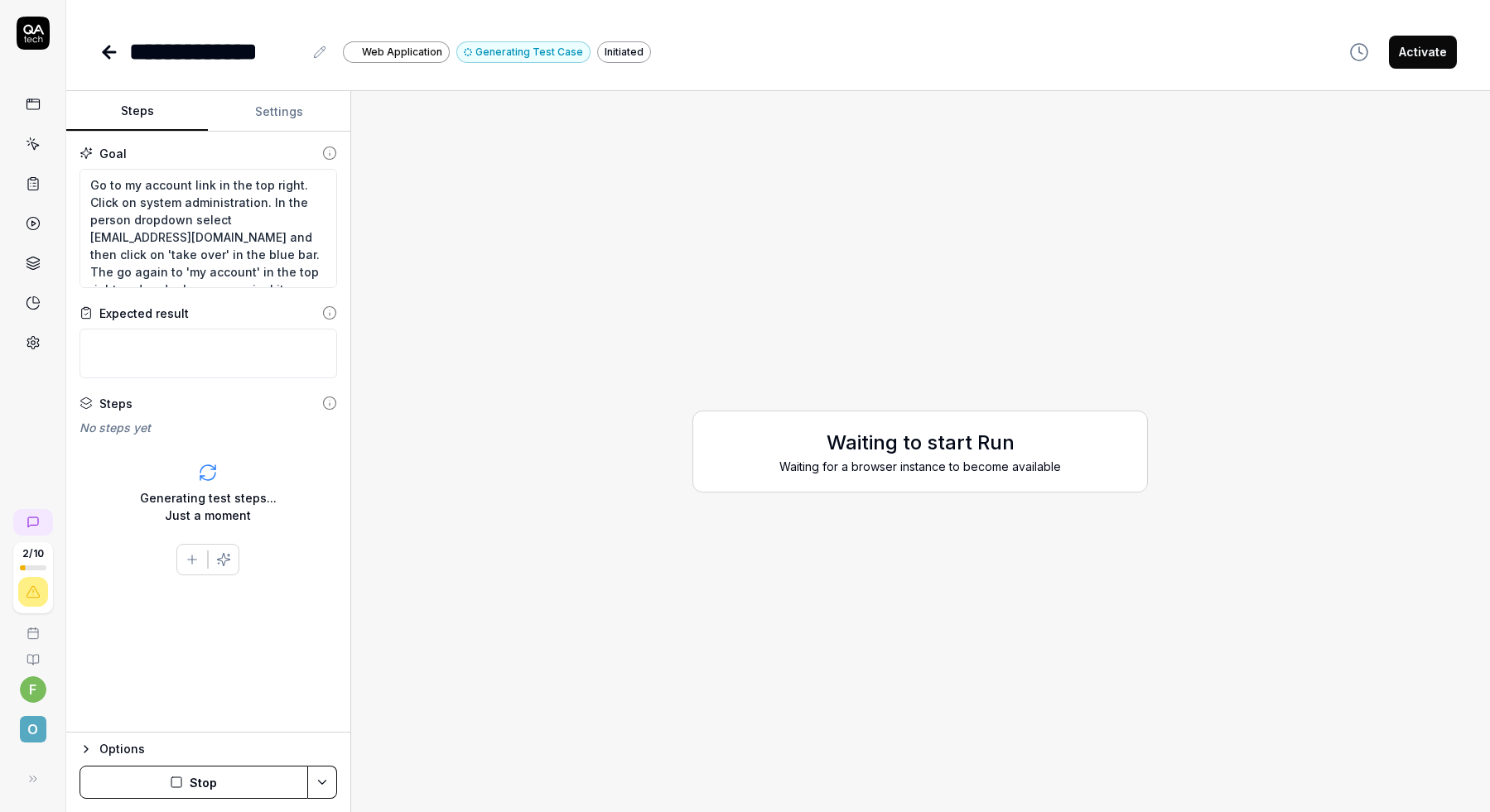
click at [588, 404] on div "Waiting to start Run Waiting for a browser instance to become available" at bounding box center [921, 451] width 1112 height 695
type textarea "*"
click at [497, 351] on div "Waiting to start Run Waiting for a browser instance to become available" at bounding box center [921, 451] width 1112 height 695
